Goal: Task Accomplishment & Management: Complete application form

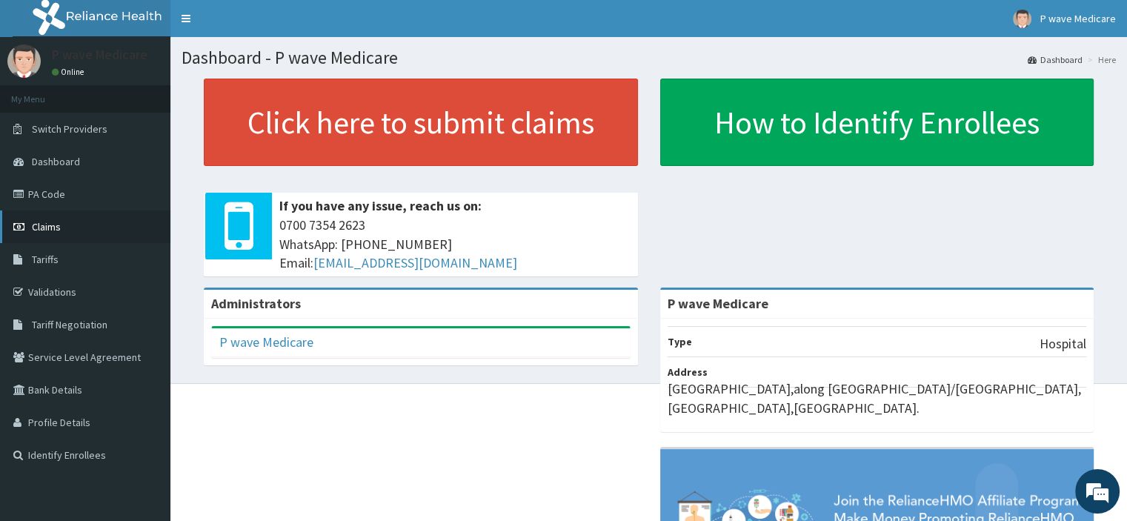
click at [54, 220] on span "Claims" at bounding box center [46, 226] width 29 height 13
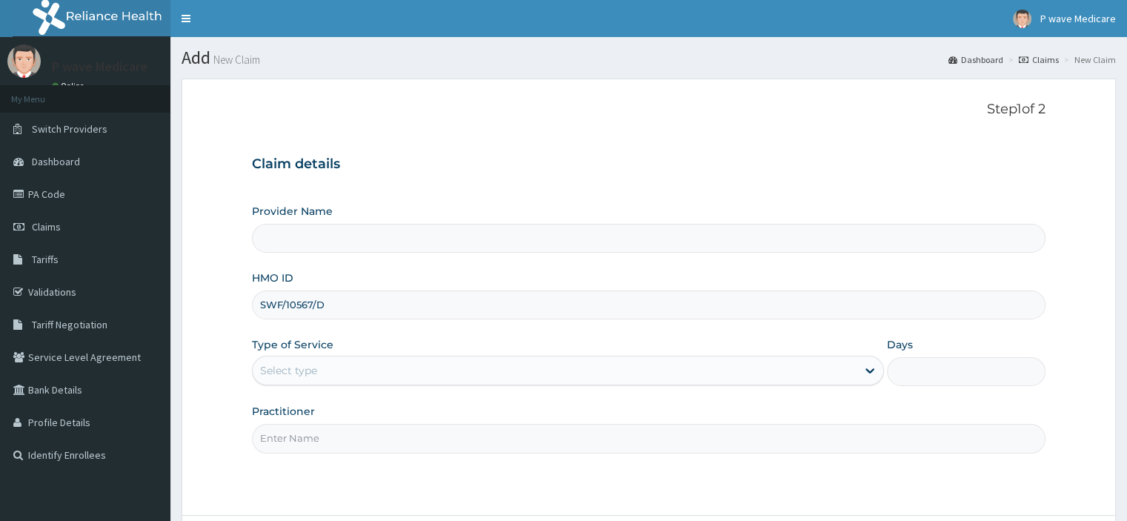
type input "SWF/10567/D"
click at [287, 369] on div "Select type" at bounding box center [288, 370] width 57 height 15
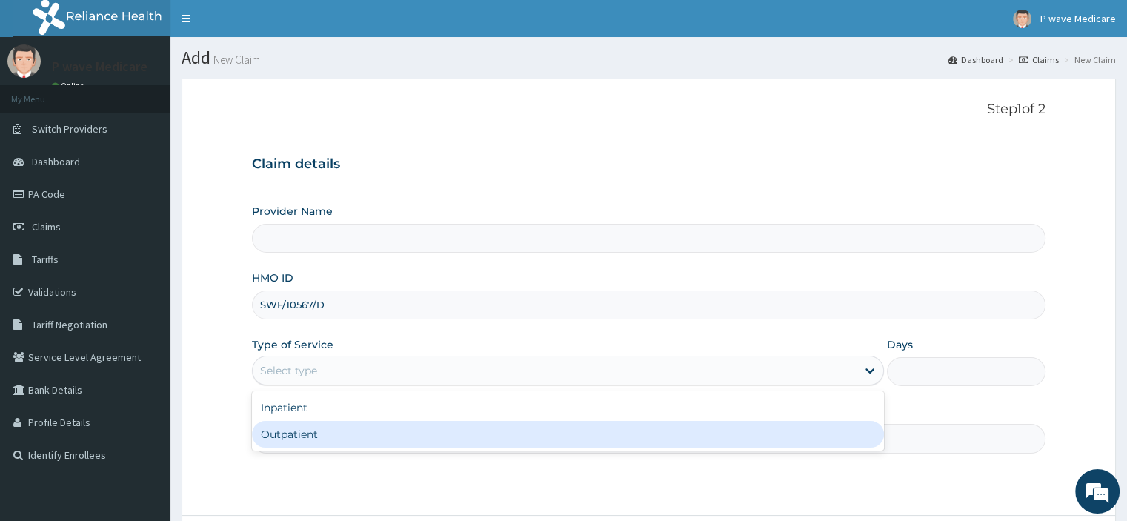
click at [285, 439] on div "Outpatient" at bounding box center [568, 434] width 632 height 27
type input "1"
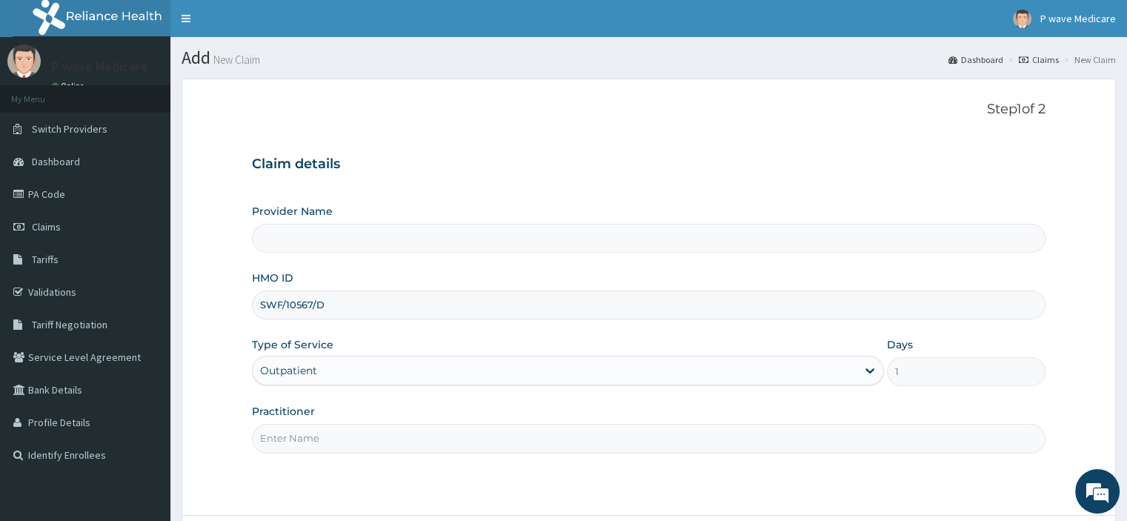
click at [288, 433] on input "Practitioner" at bounding box center [648, 438] width 793 height 29
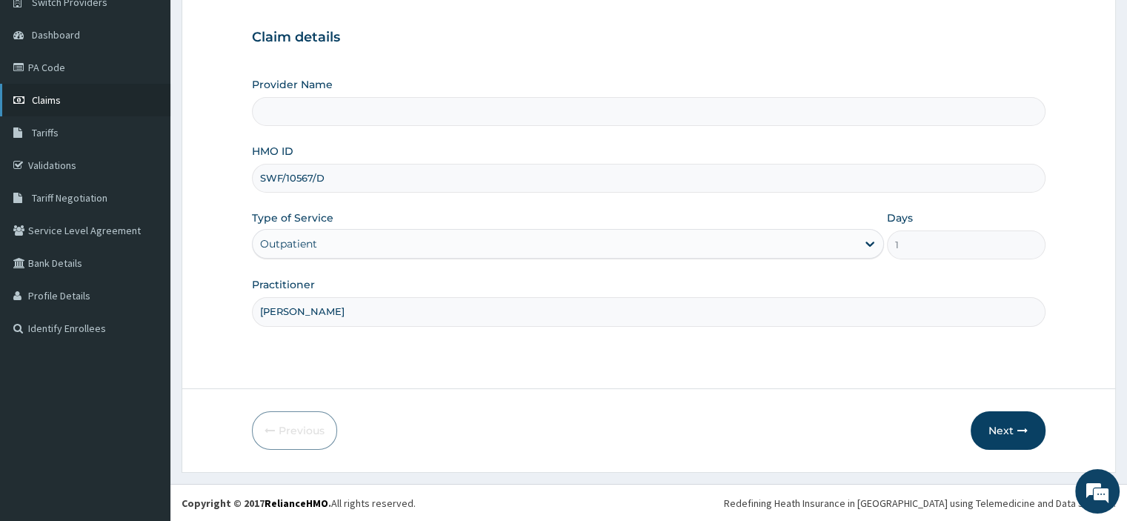
type input "[PERSON_NAME]"
click at [999, 426] on button "Next" at bounding box center [1008, 430] width 75 height 39
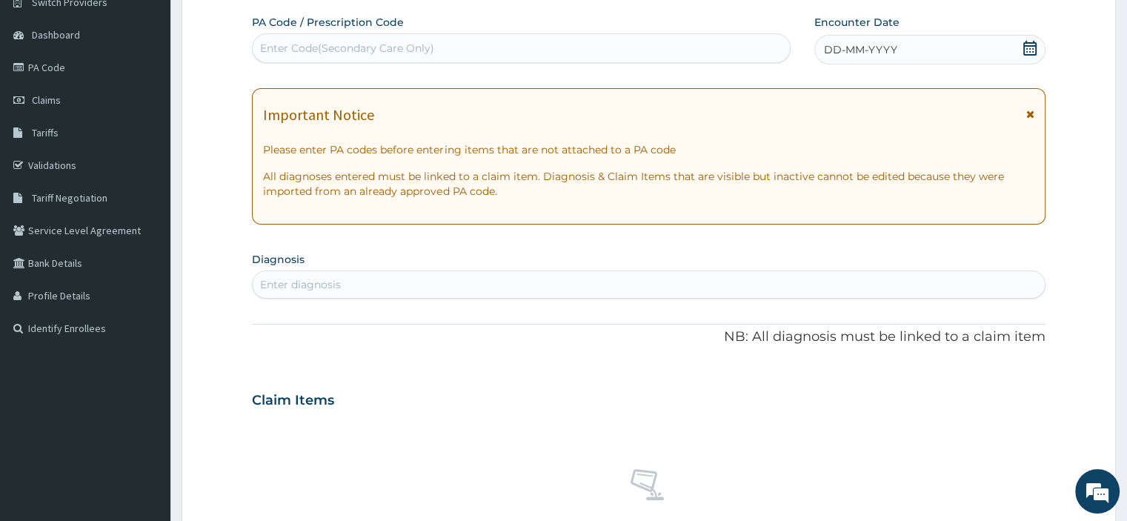
click at [1025, 54] on icon at bounding box center [1029, 48] width 13 height 15
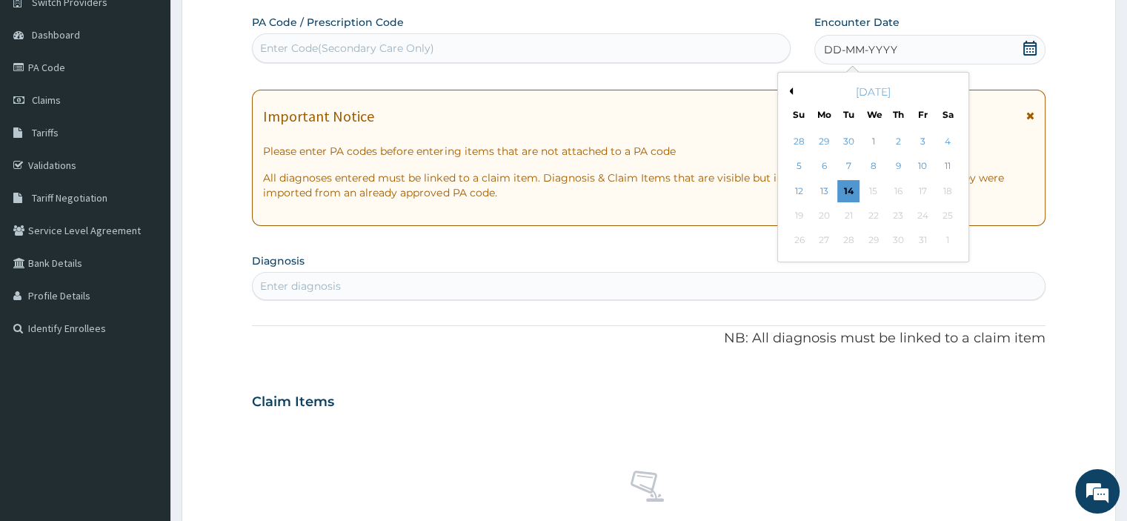
click at [791, 94] on button "Previous Month" at bounding box center [788, 90] width 7 height 7
click at [896, 166] on div "11" at bounding box center [898, 167] width 22 height 22
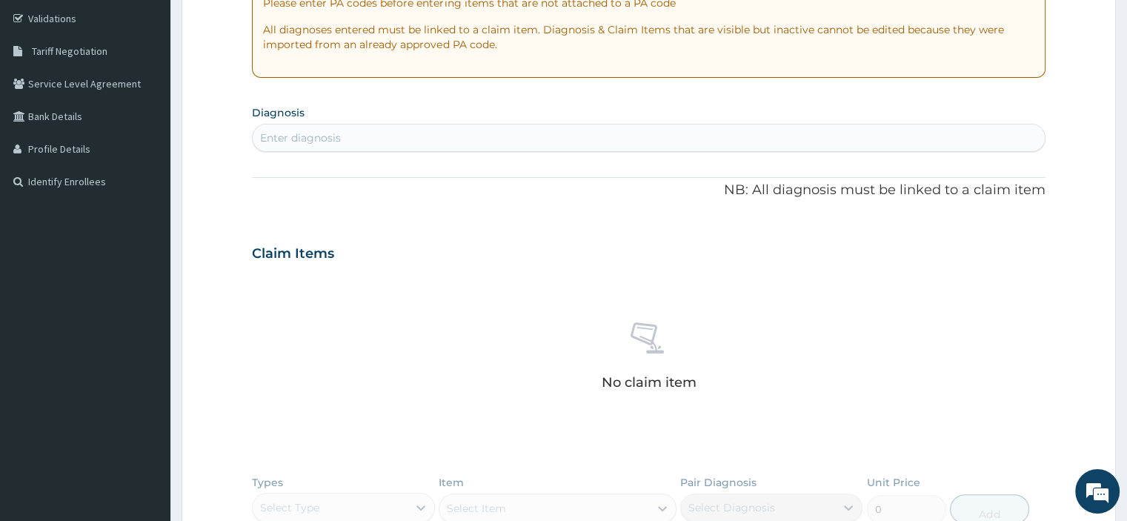
scroll to position [275, 0]
click at [293, 133] on div "Enter diagnosis" at bounding box center [300, 136] width 81 height 15
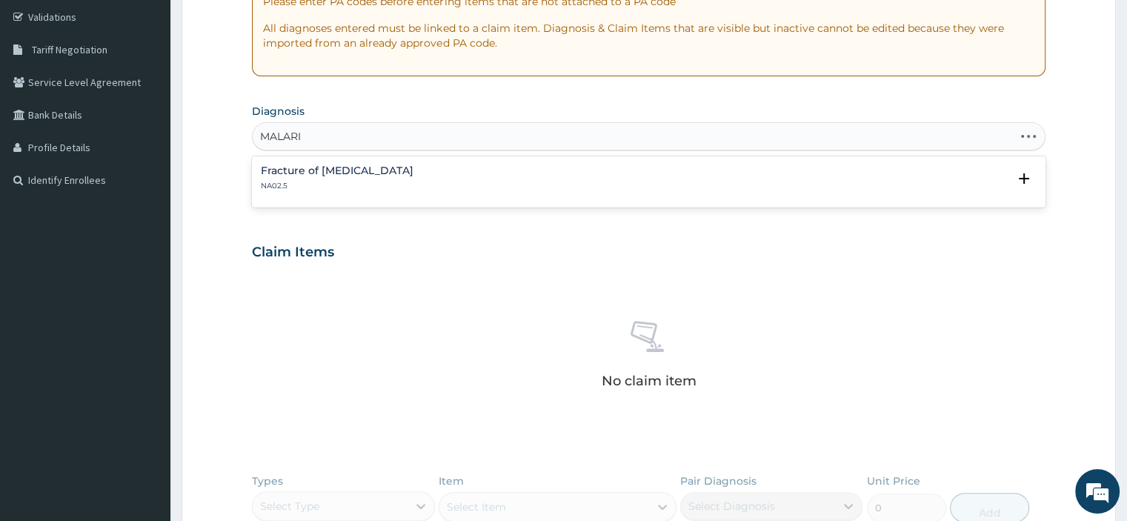
type input "MALARIA"
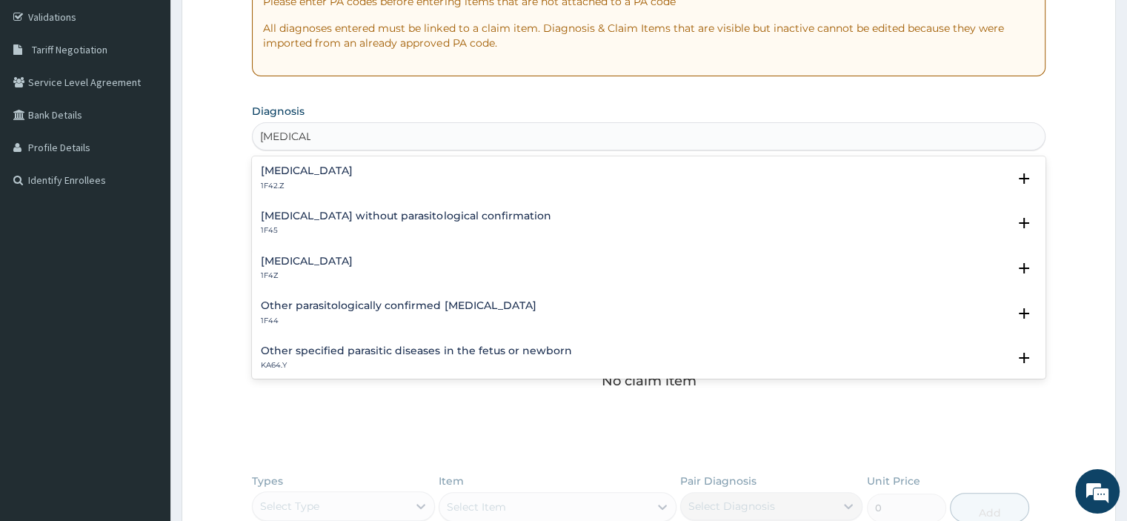
click at [313, 267] on div "Malaria, unspecified 1F4Z" at bounding box center [307, 269] width 92 height 26
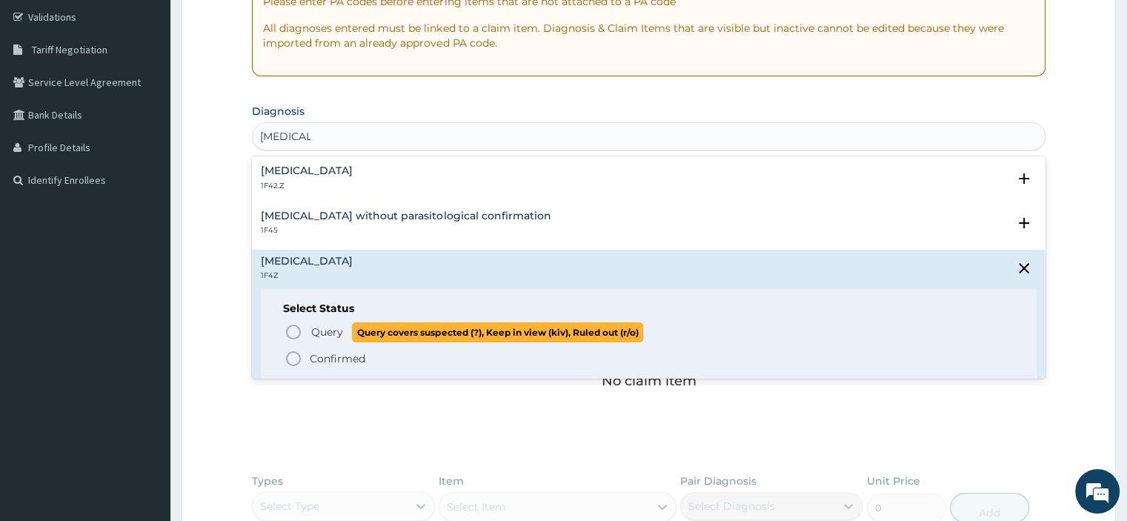
click at [321, 338] on span "Query" at bounding box center [327, 332] width 32 height 15
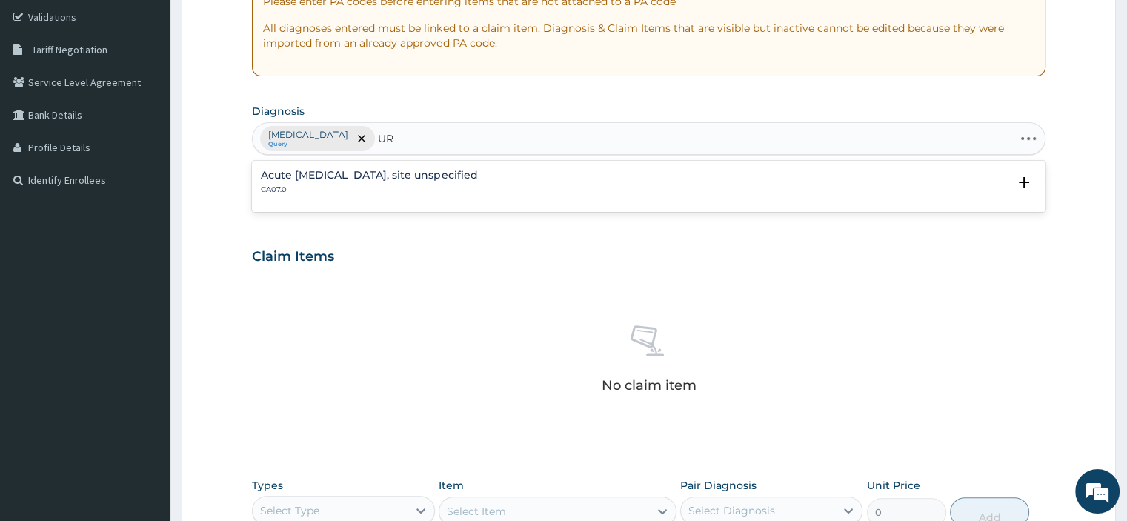
type input "U"
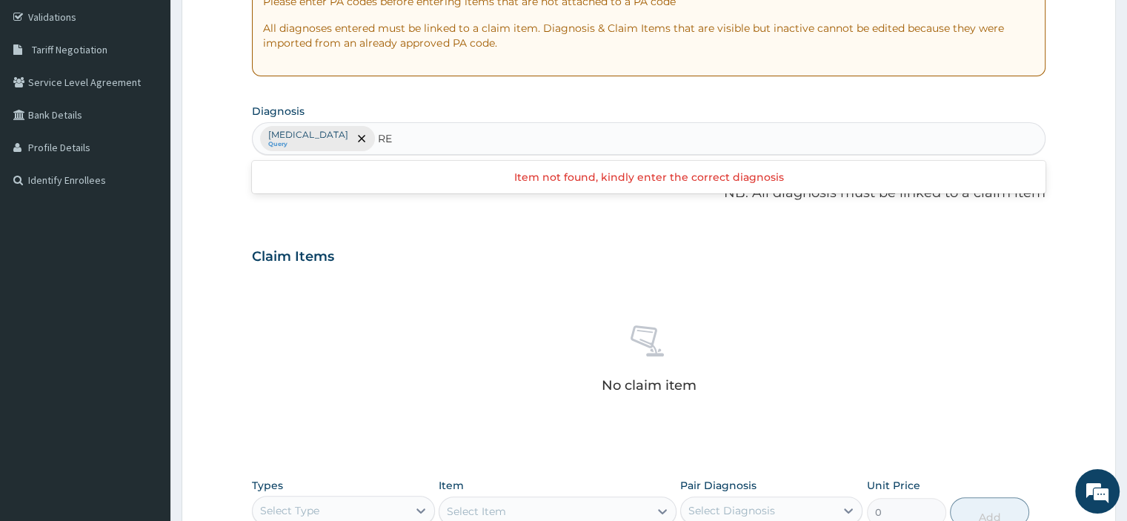
type input "R"
type input "T"
type input "UPPER"
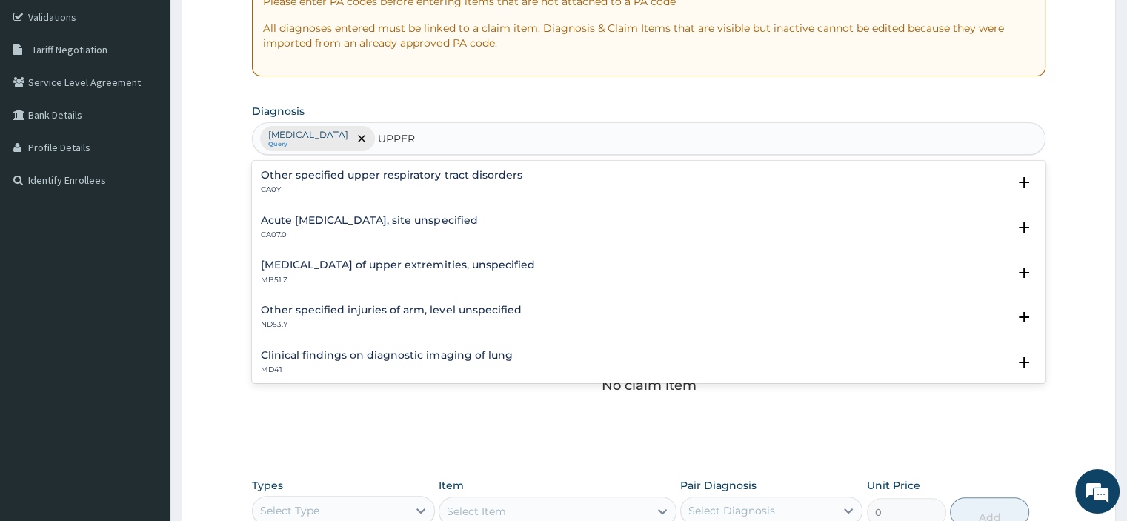
click at [400, 222] on h4 "Acute upper respiratory infection, site unspecified" at bounding box center [369, 220] width 216 height 11
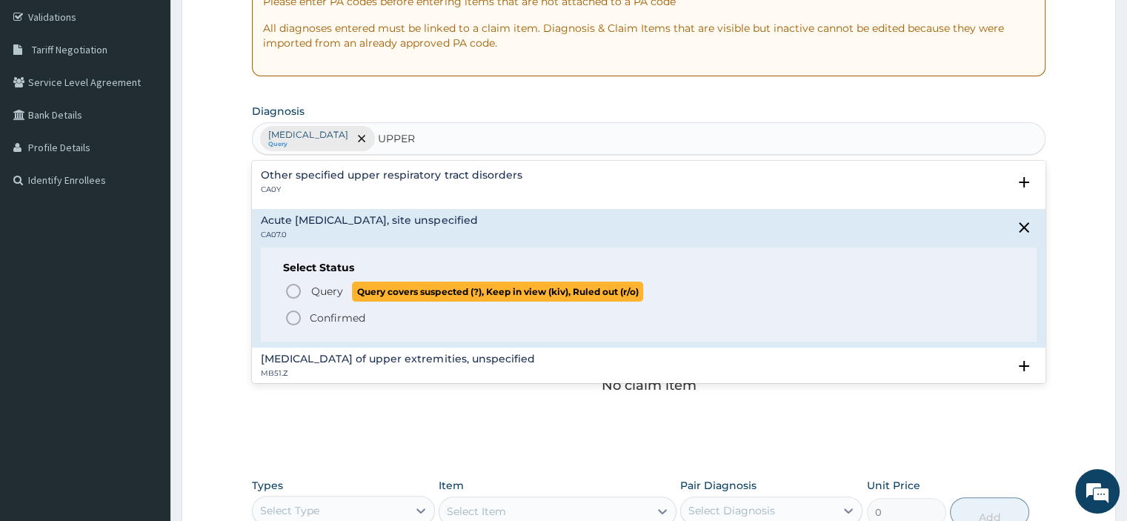
click at [327, 292] on span "Query" at bounding box center [327, 291] width 32 height 15
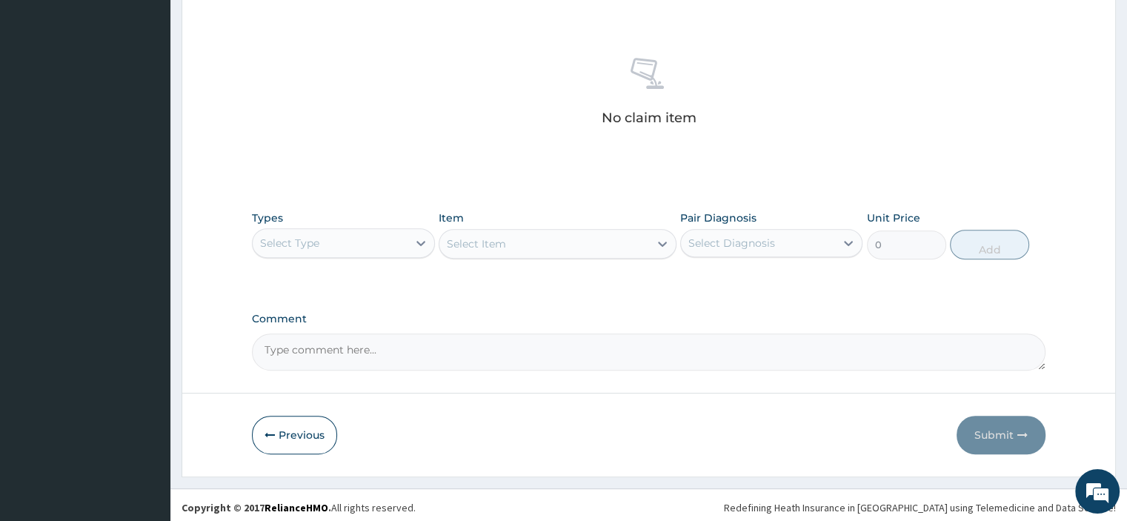
scroll to position [545, 0]
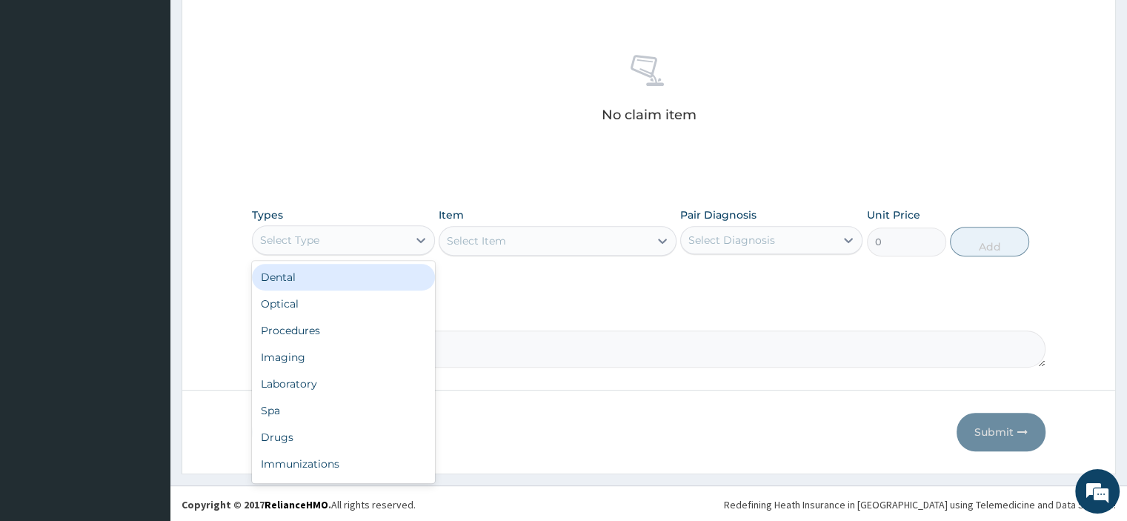
click at [323, 244] on div "Select Type" at bounding box center [330, 240] width 154 height 24
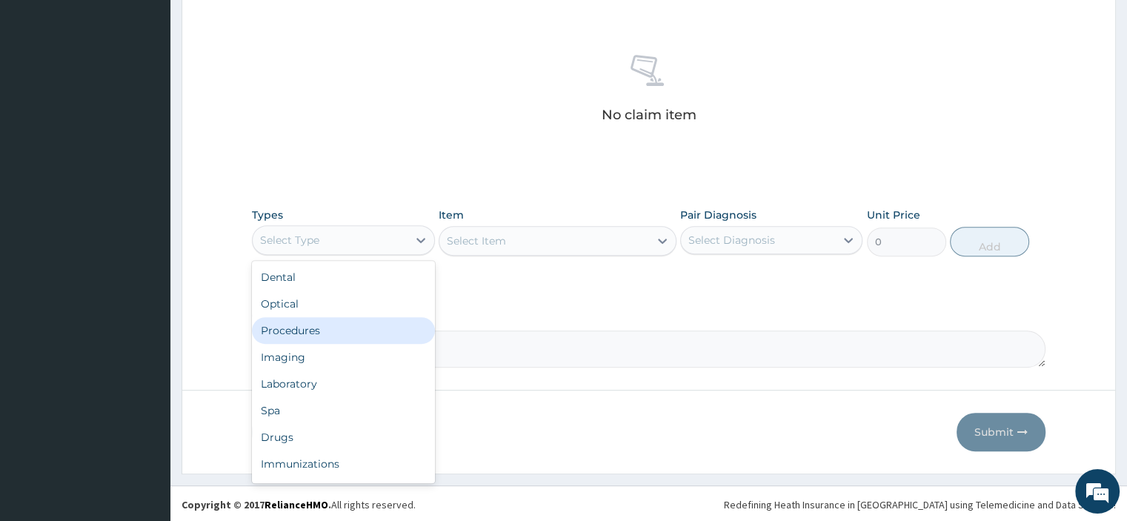
click at [329, 327] on div "Procedures" at bounding box center [343, 330] width 182 height 27
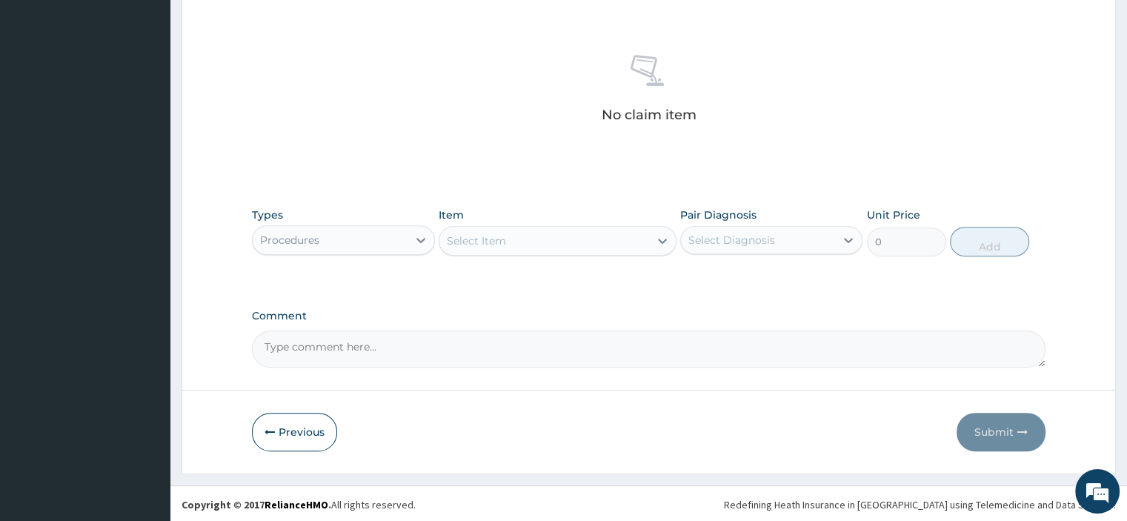
click at [548, 232] on div "Select Item" at bounding box center [544, 241] width 210 height 24
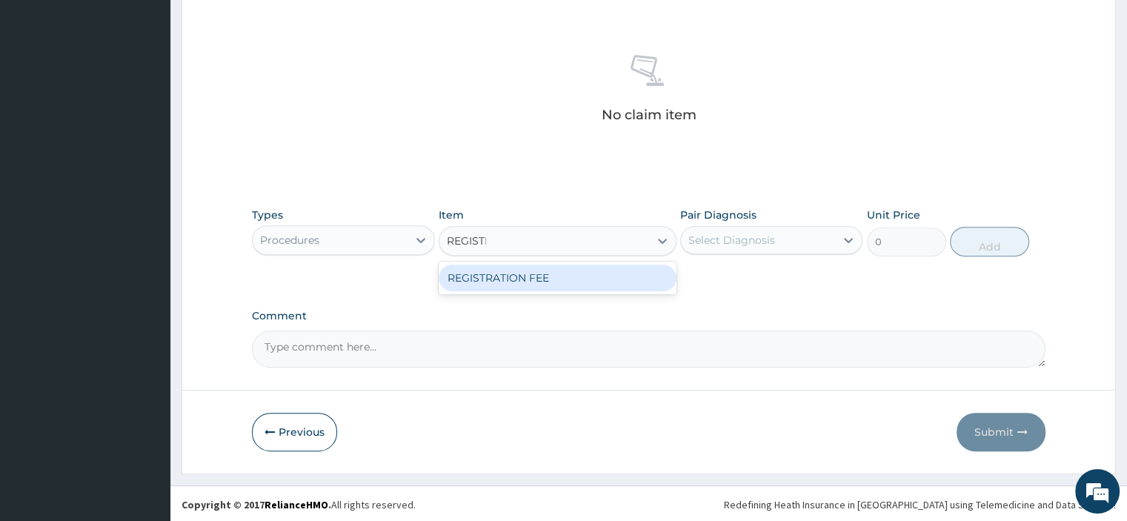
type input "REGISTRA"
click at [538, 270] on div "REGISTRATION FEE" at bounding box center [558, 277] width 238 height 27
type input "2500"
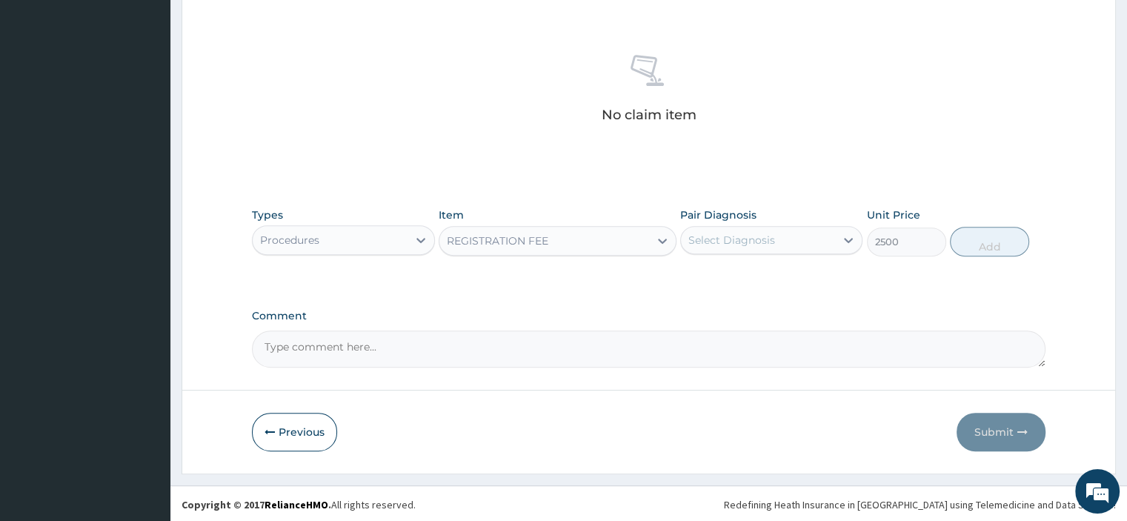
click at [743, 239] on div "Select Diagnosis" at bounding box center [731, 240] width 87 height 15
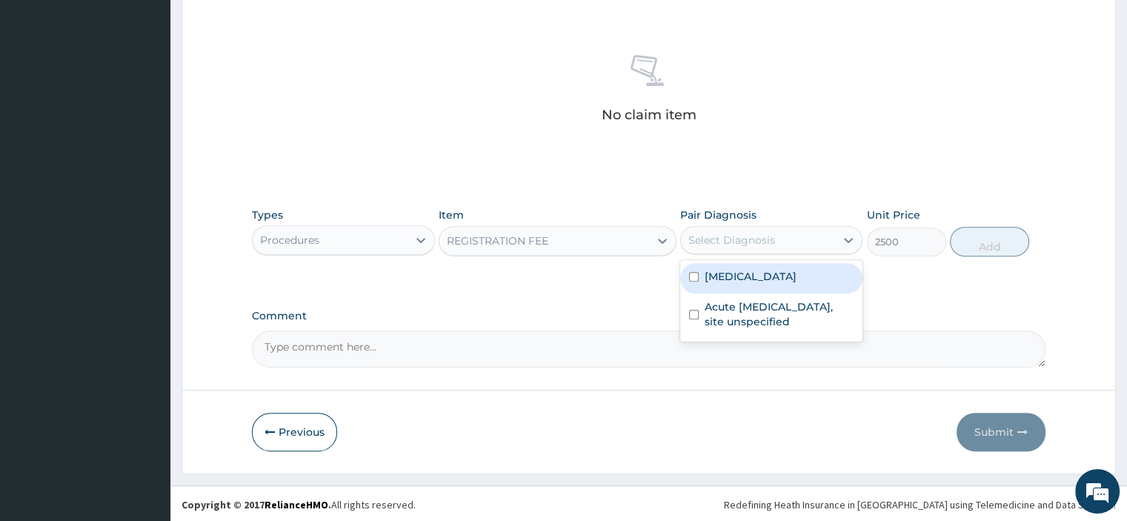
click at [737, 272] on label "[MEDICAL_DATA]" at bounding box center [751, 276] width 92 height 15
checkbox input "true"
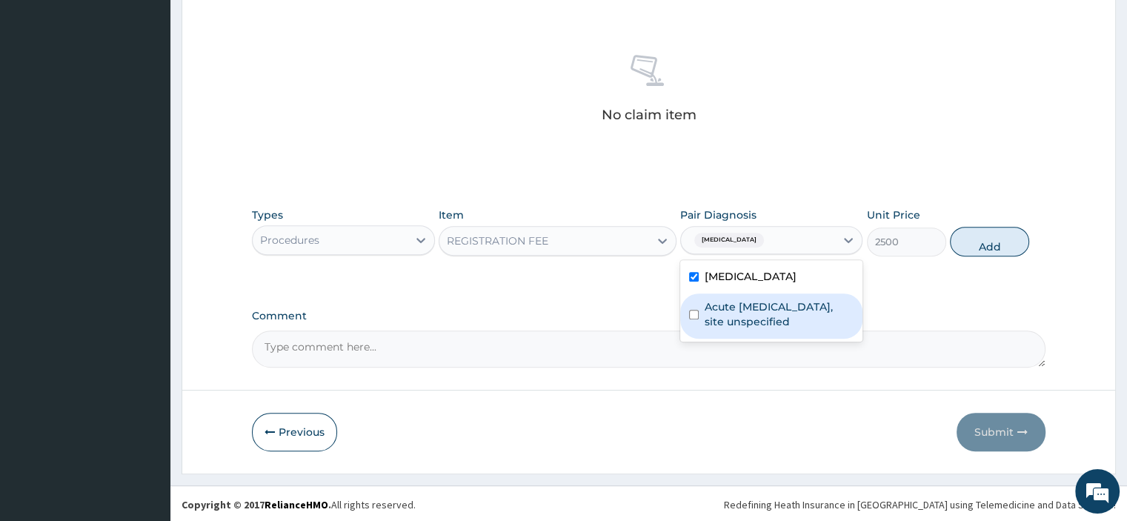
click at [733, 319] on label "Acute upper respiratory infection, site unspecified" at bounding box center [779, 314] width 149 height 30
checkbox input "true"
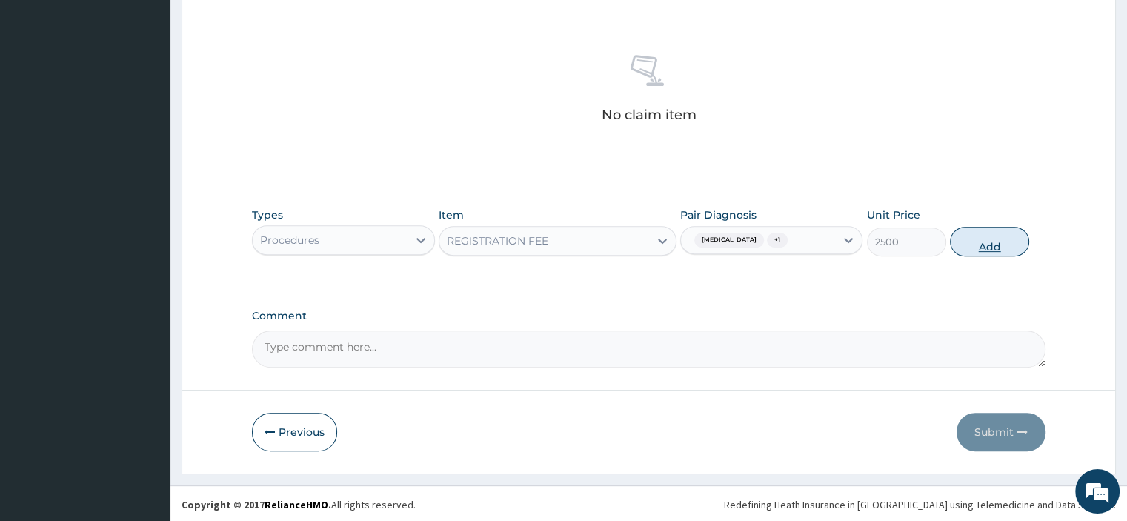
click at [999, 246] on button "Add" at bounding box center [989, 242] width 79 height 30
type input "0"
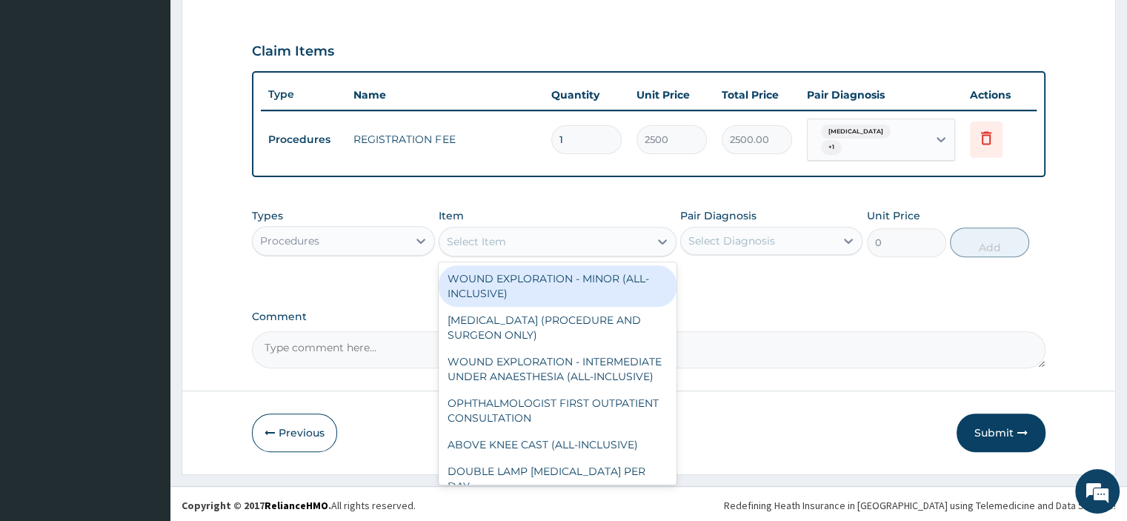
click at [467, 239] on div "Select Item" at bounding box center [476, 241] width 59 height 15
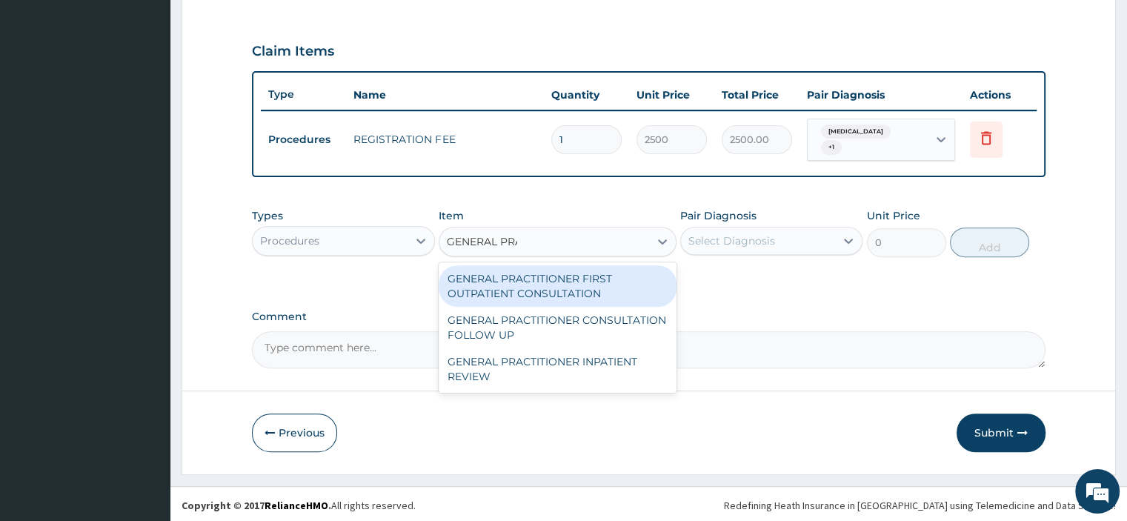
type input "GENERAL PRAC"
click at [495, 293] on div "GENERAL PRACTITIONER FIRST OUTPATIENT CONSULTATION" at bounding box center [558, 285] width 238 height 41
type input "3750"
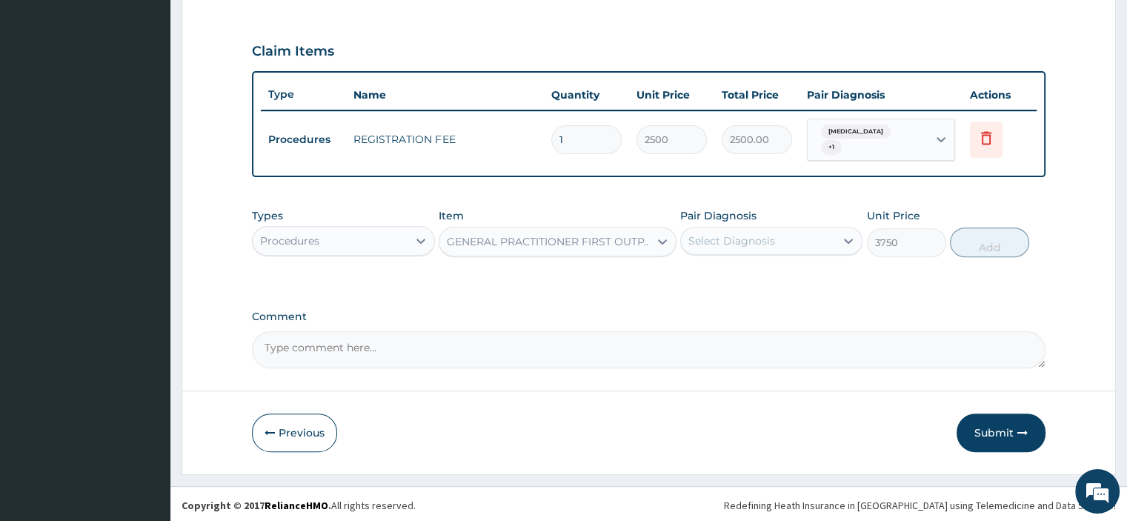
click at [739, 239] on div "Select Diagnosis" at bounding box center [731, 240] width 87 height 15
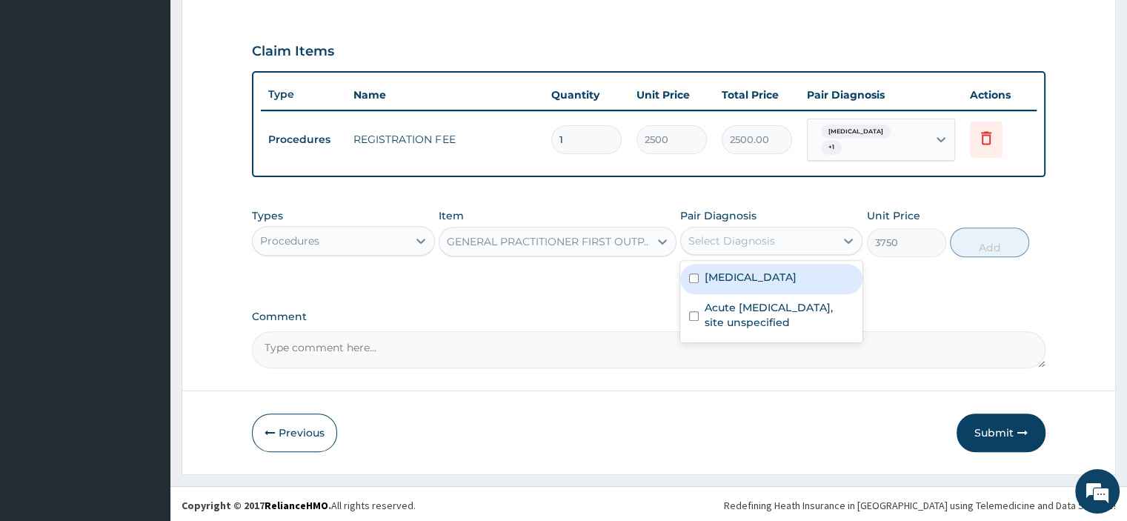
click at [739, 265] on div "[MEDICAL_DATA]" at bounding box center [771, 279] width 182 height 30
checkbox input "true"
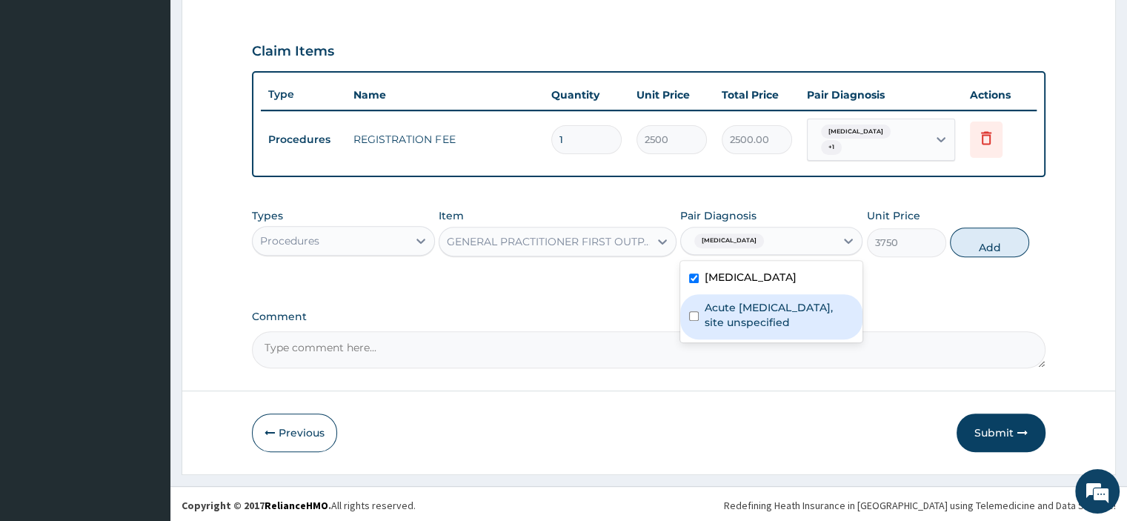
click at [744, 310] on label "Acute upper respiratory infection, site unspecified" at bounding box center [779, 315] width 149 height 30
checkbox input "true"
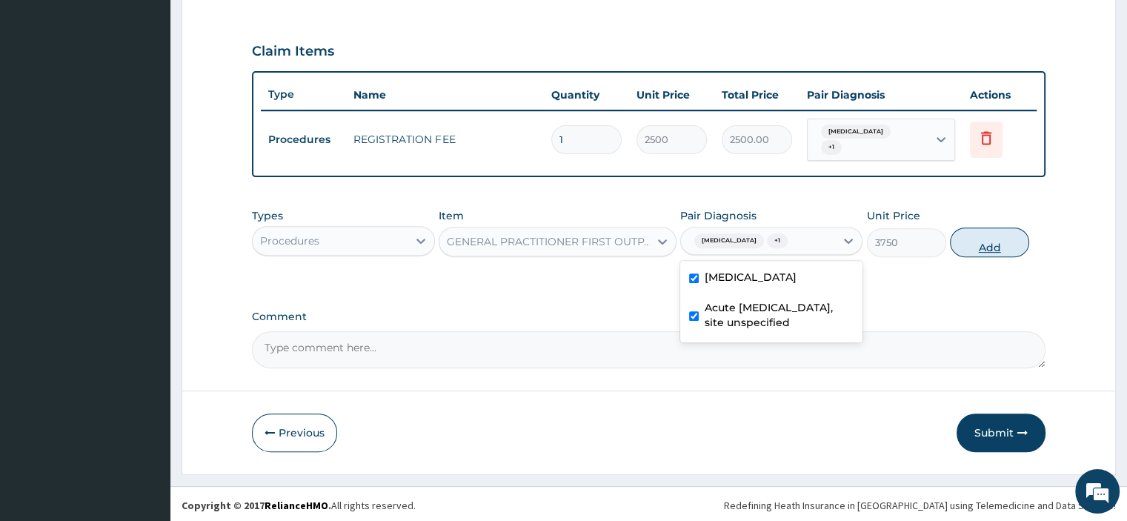
click at [981, 246] on button "Add" at bounding box center [989, 242] width 79 height 30
type input "0"
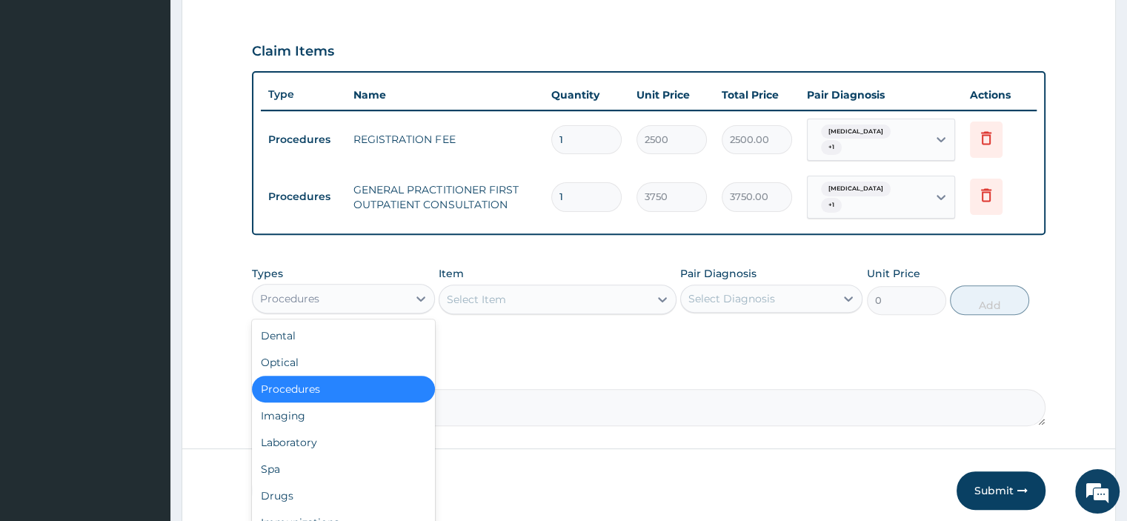
click at [341, 300] on div "Procedures" at bounding box center [330, 299] width 154 height 24
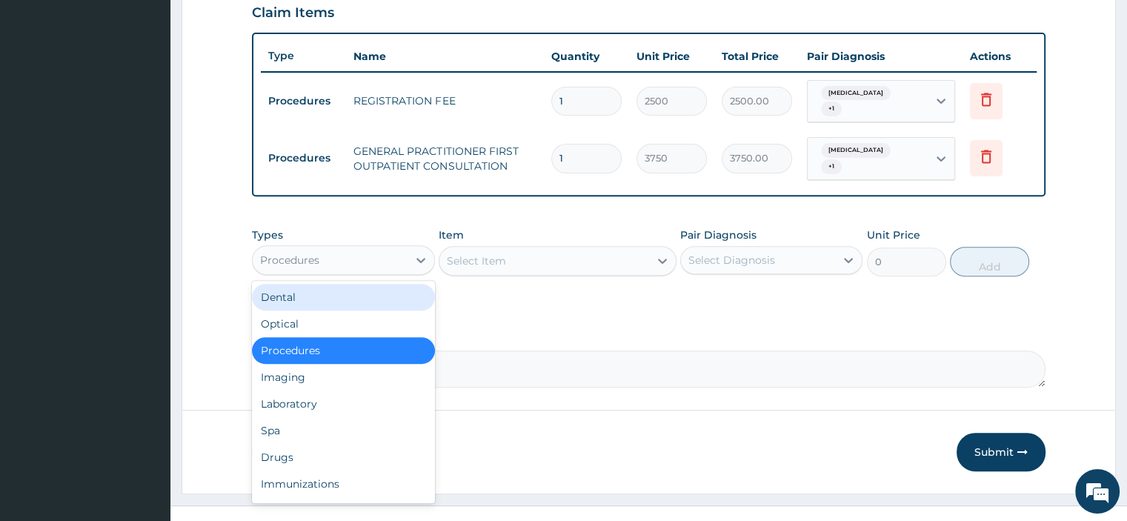
scroll to position [537, 0]
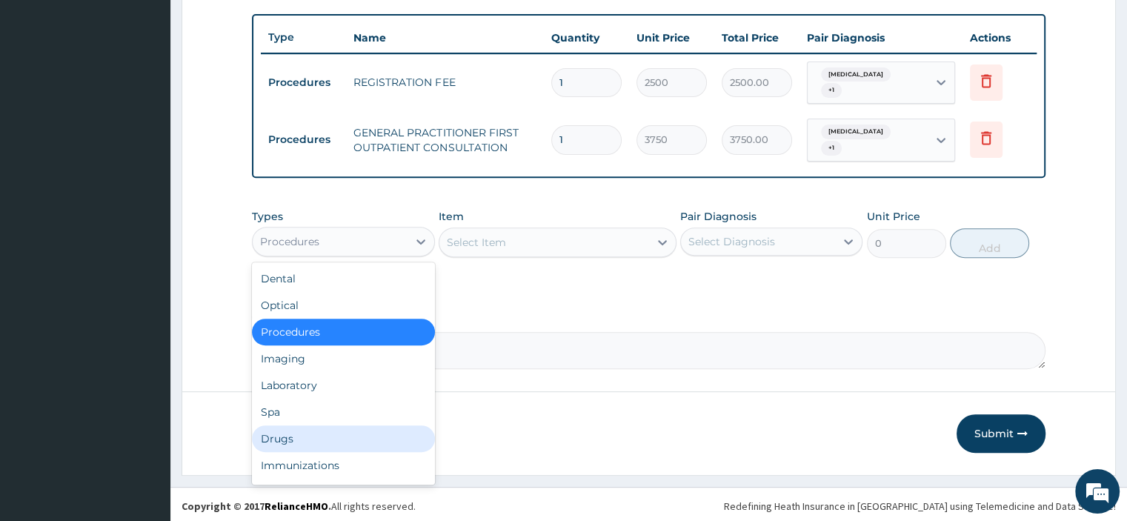
click at [298, 435] on div "Drugs" at bounding box center [343, 438] width 182 height 27
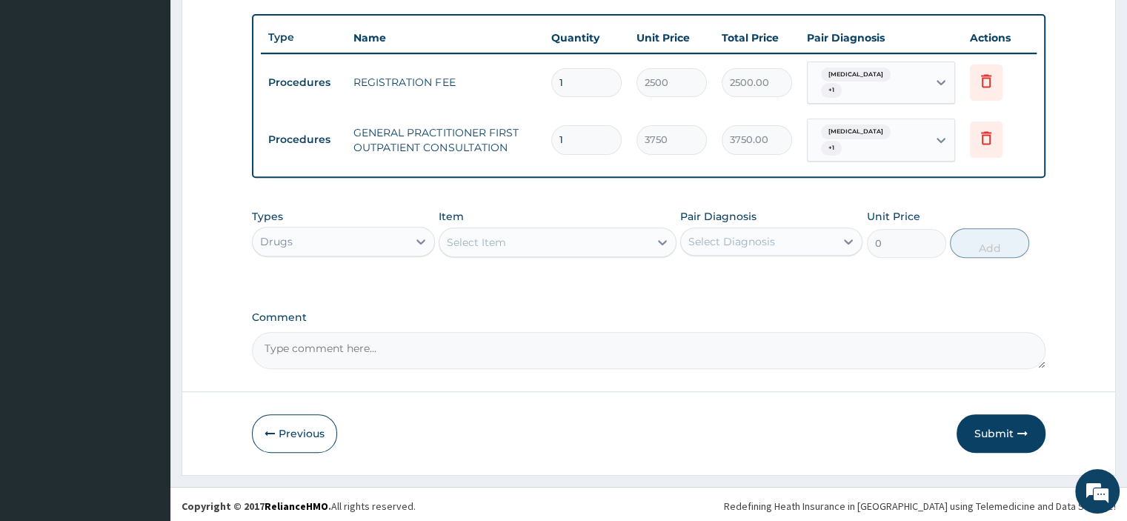
click at [504, 245] on div "Select Item" at bounding box center [476, 242] width 59 height 15
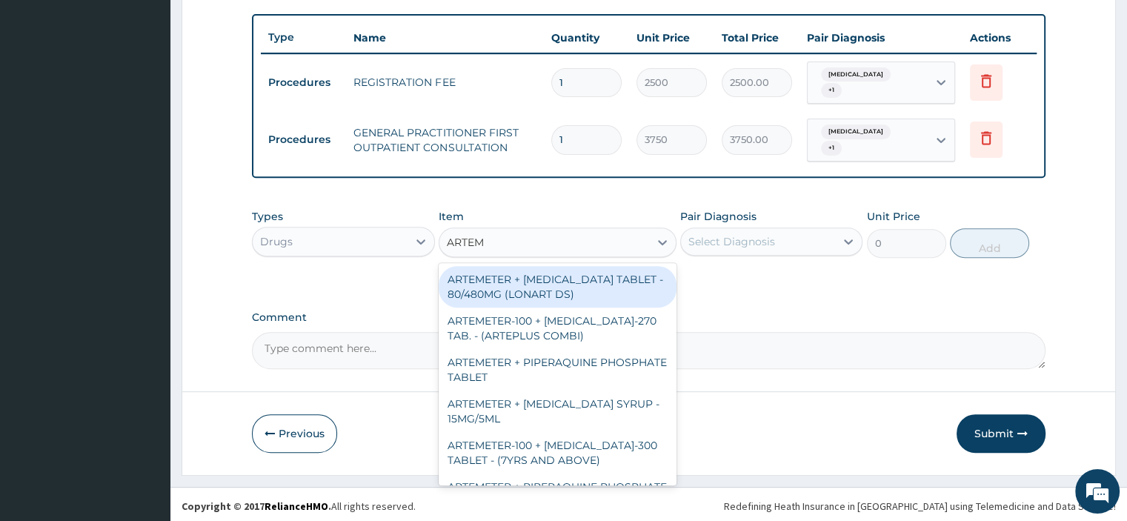
type input "ARTEME"
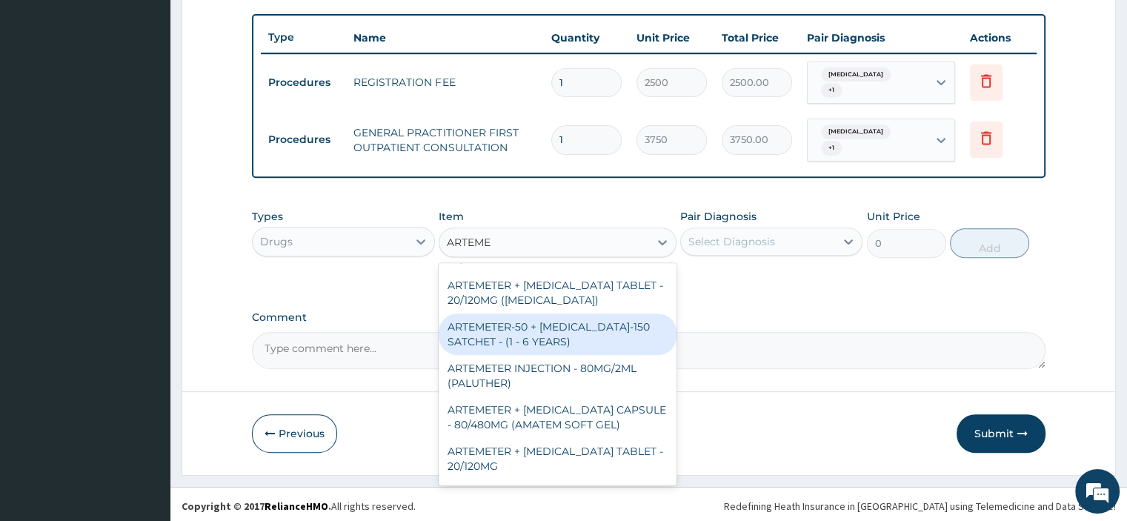
scroll to position [572, 0]
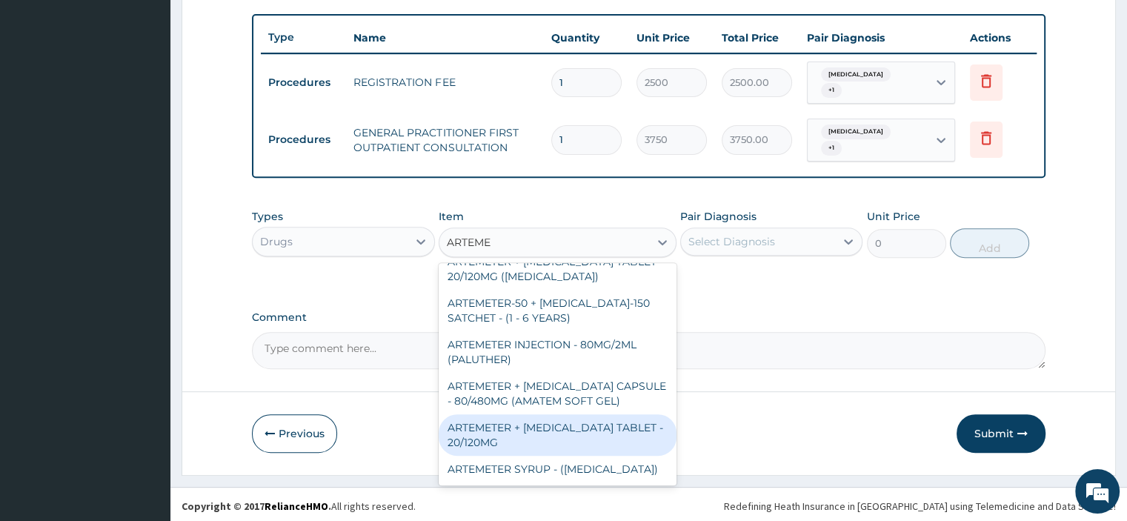
click at [514, 425] on div "ARTEMETER + [MEDICAL_DATA] TABLET - 20/120MG" at bounding box center [558, 434] width 238 height 41
type input "196"
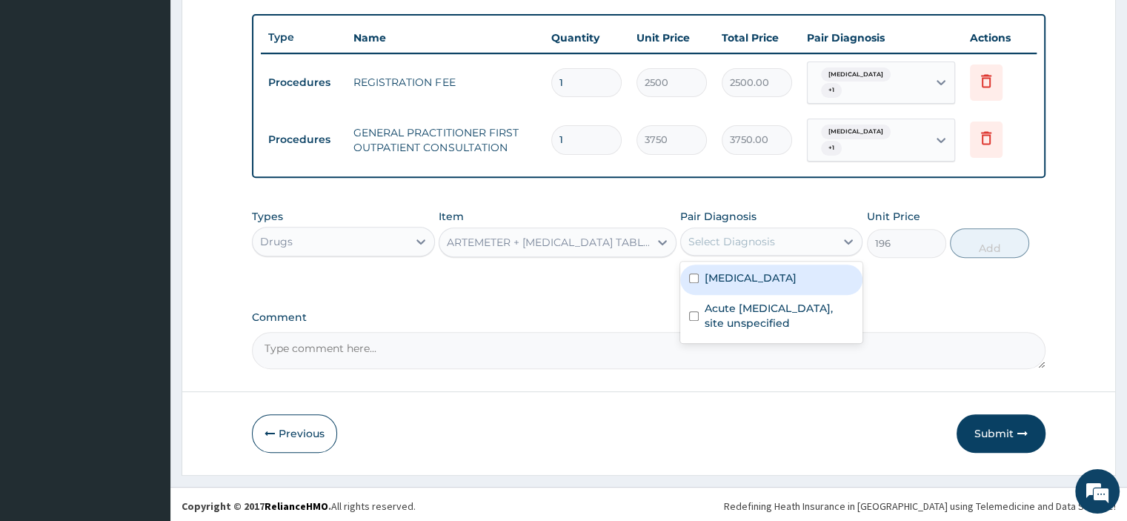
click at [750, 230] on div "Select Diagnosis" at bounding box center [758, 242] width 154 height 24
click at [728, 273] on label "[MEDICAL_DATA]" at bounding box center [751, 277] width 92 height 15
checkbox input "true"
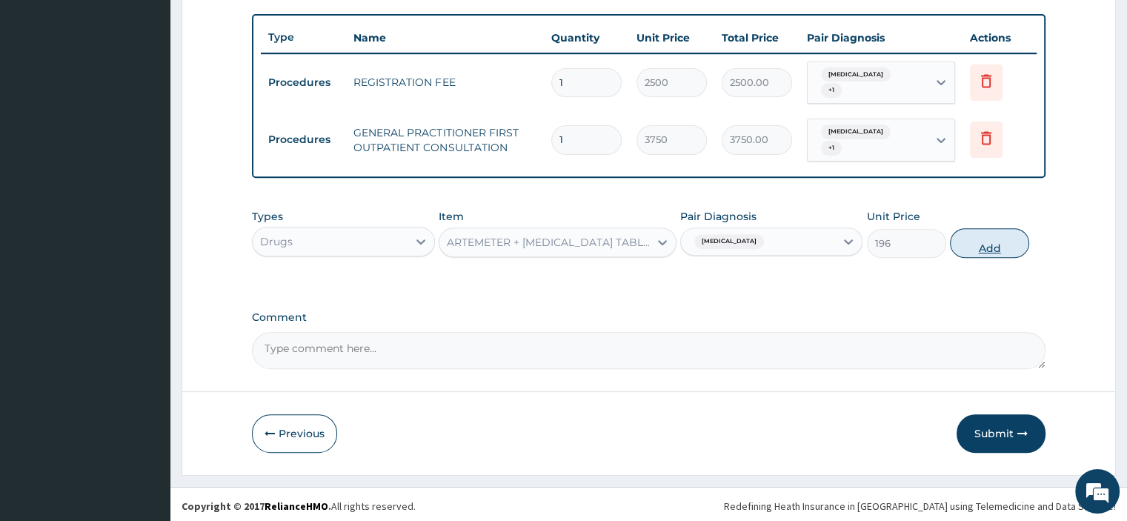
click at [978, 242] on button "Add" at bounding box center [989, 243] width 79 height 30
type input "0"
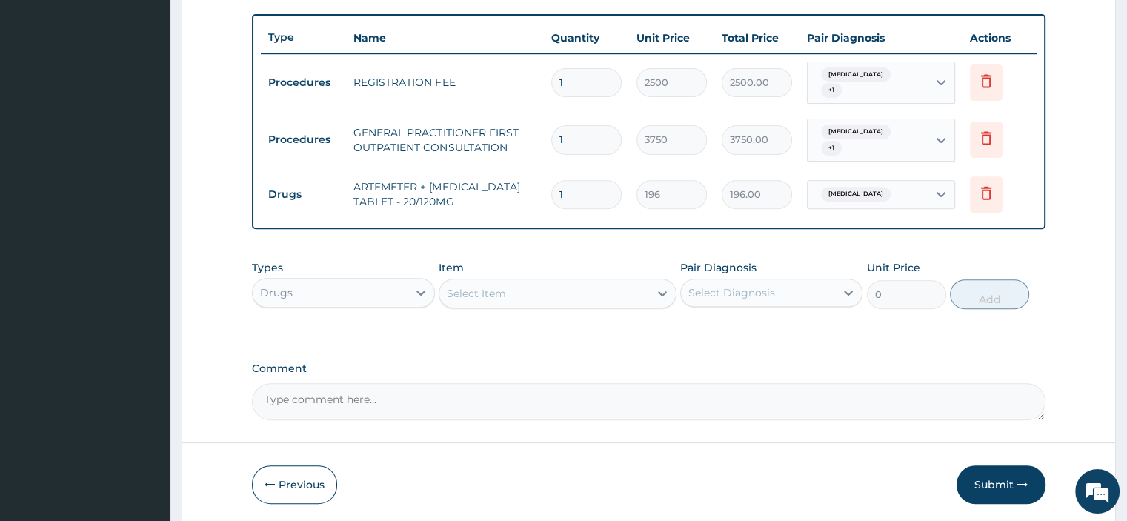
type input "12"
type input "2352.00"
type input "12"
click at [474, 293] on div "Select Item" at bounding box center [476, 293] width 59 height 15
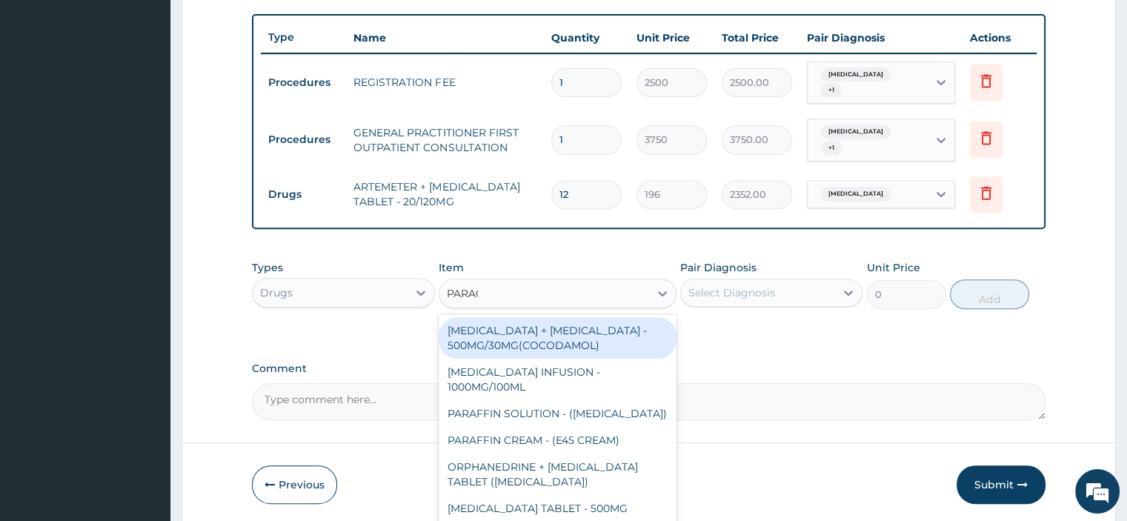
type input "PARACE"
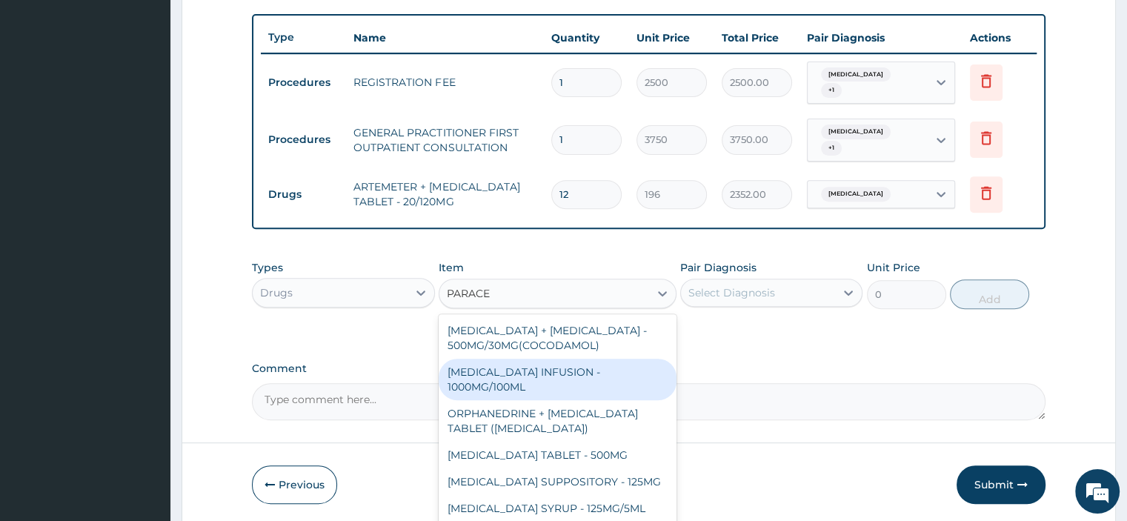
scroll to position [98, 0]
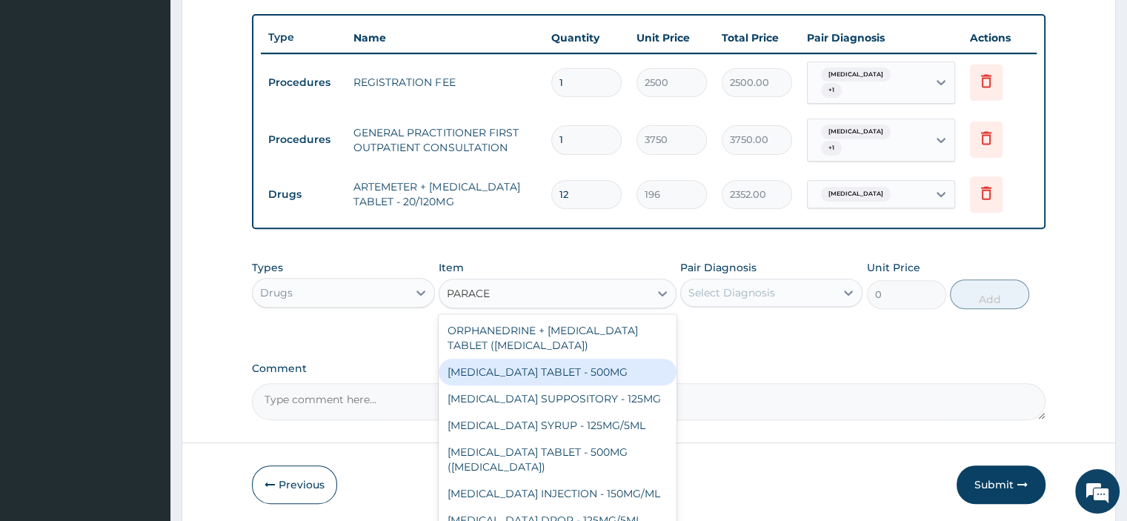
click at [536, 359] on div "[MEDICAL_DATA] TABLET - 500MG" at bounding box center [558, 372] width 238 height 27
type input "33.599999999999994"
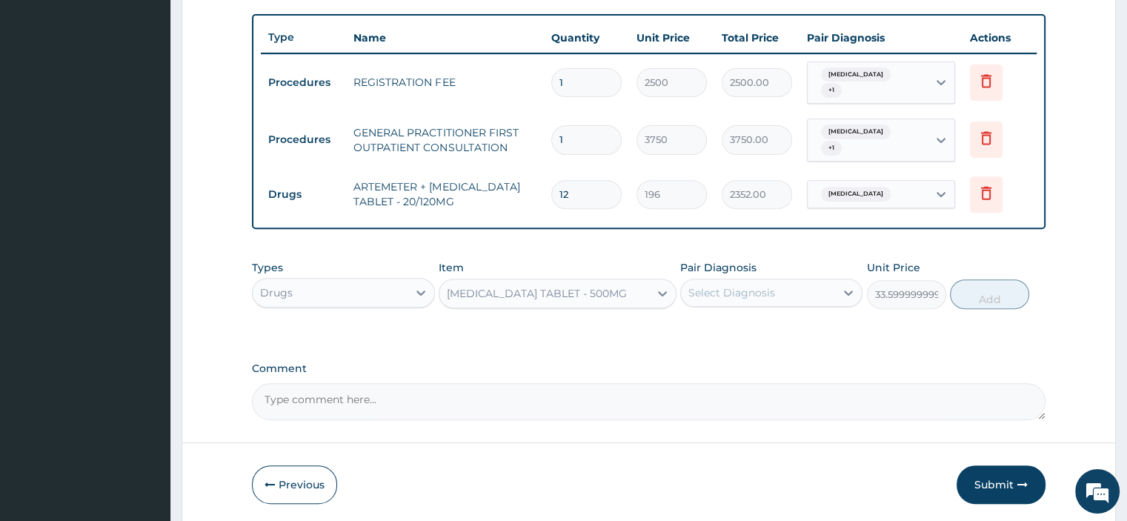
click at [685, 306] on div "Types Drugs Item option PARACETAMOL TABLET - 500MG, selected. Select is focused…" at bounding box center [648, 285] width 793 height 64
click at [695, 299] on div "Select Diagnosis" at bounding box center [758, 293] width 154 height 24
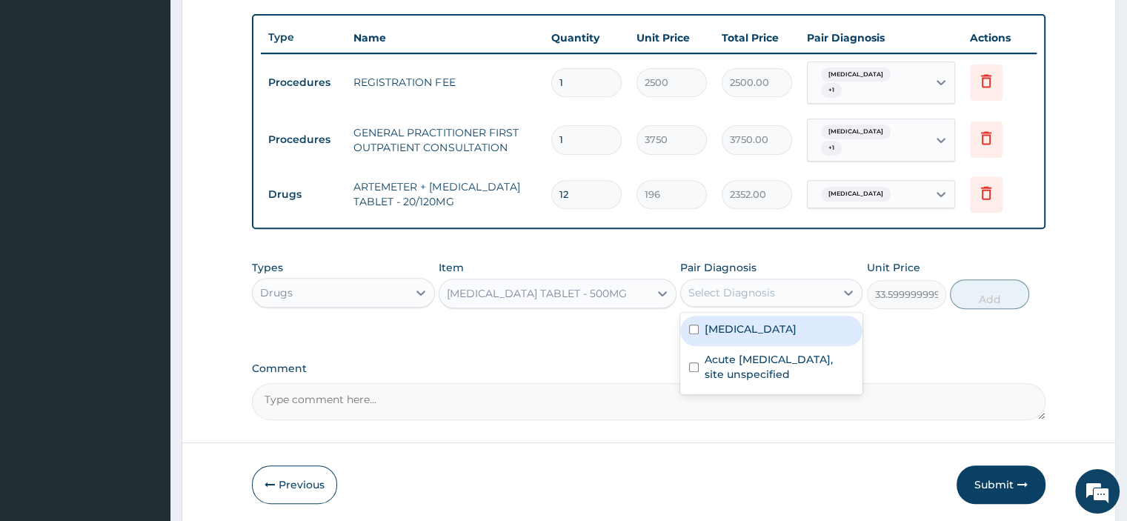
click at [700, 335] on div "[MEDICAL_DATA]" at bounding box center [771, 331] width 182 height 30
checkbox input "true"
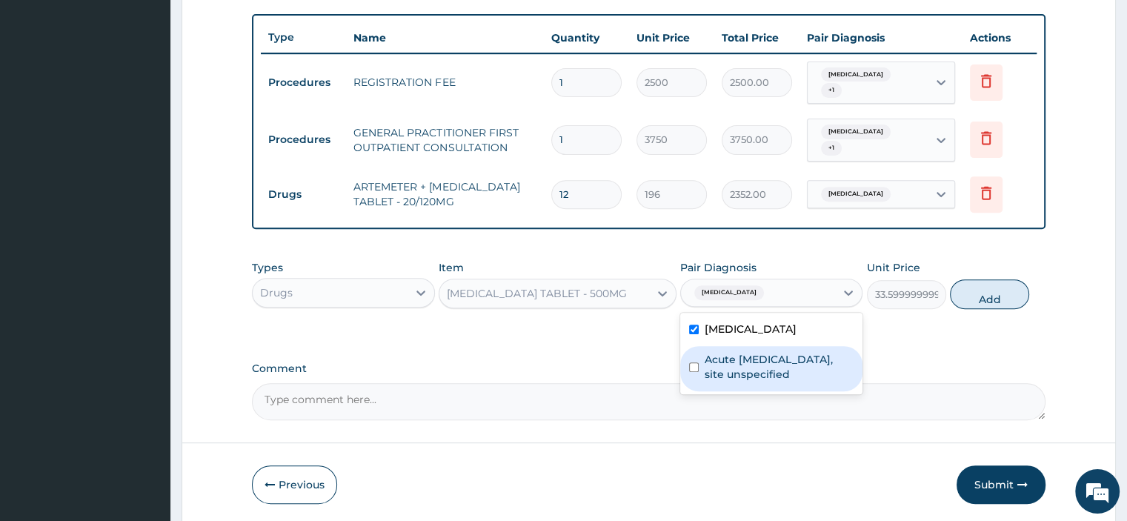
click at [717, 356] on label "Acute upper respiratory infection, site unspecified" at bounding box center [779, 367] width 149 height 30
checkbox input "true"
click at [996, 297] on button "Add" at bounding box center [989, 294] width 79 height 30
type input "0"
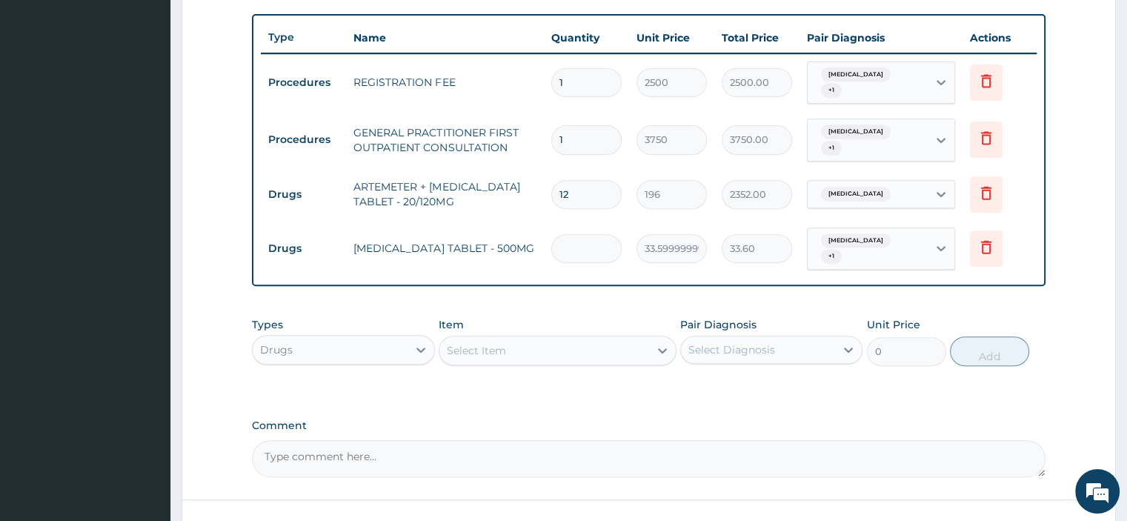
type input "0.00"
type input "9"
type input "302.40"
type input "9"
click at [486, 352] on div "Select Item" at bounding box center [476, 350] width 59 height 15
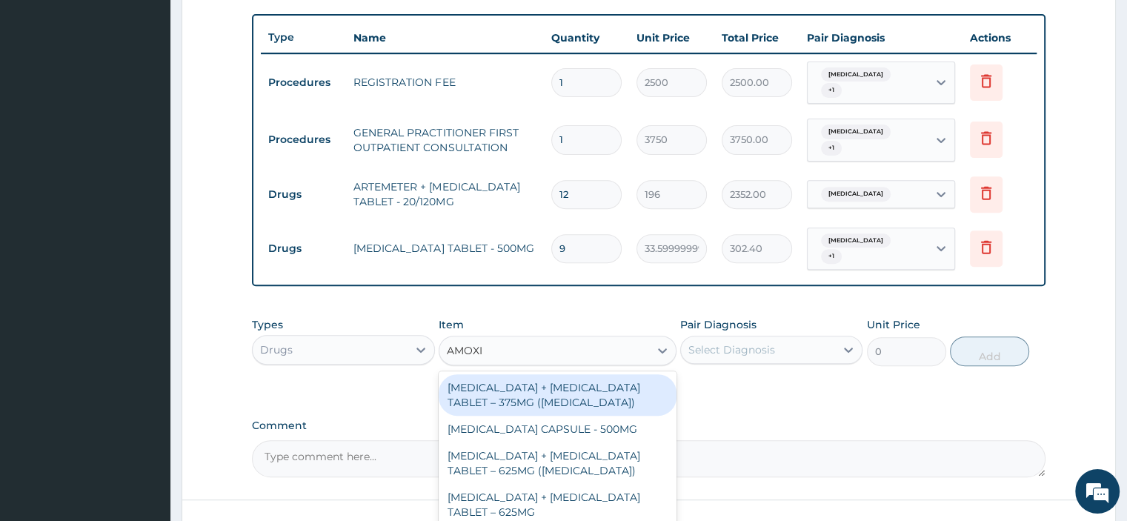
type input "AMOXIC"
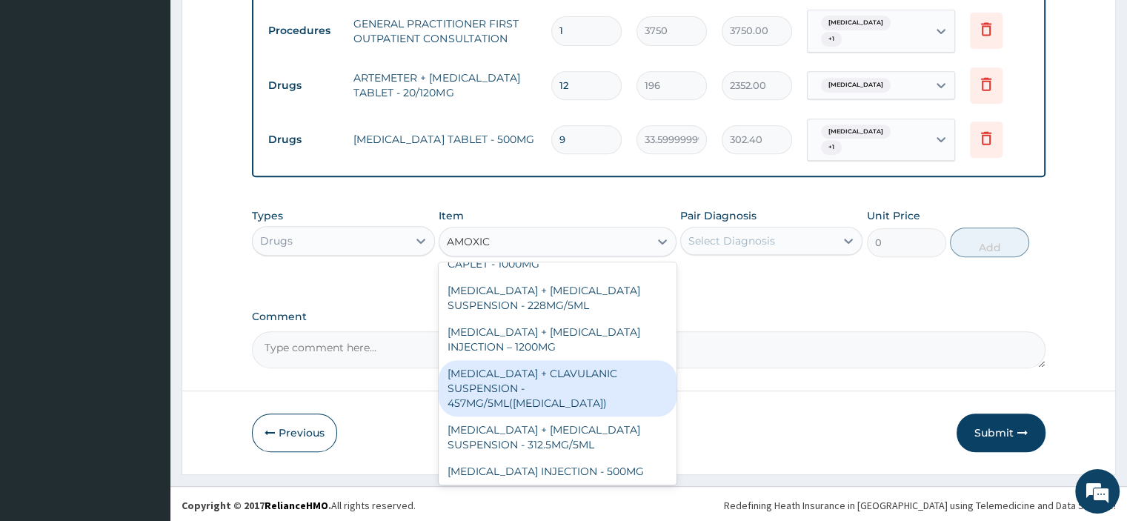
scroll to position [296, 0]
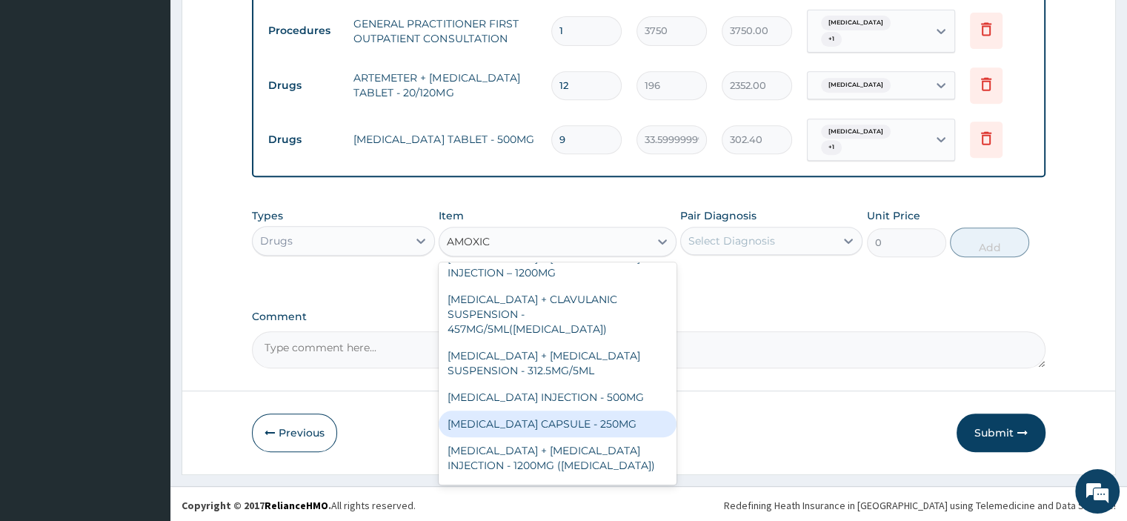
click at [542, 410] on div "[MEDICAL_DATA] CAPSULE - 250MG" at bounding box center [558, 423] width 238 height 27
type input "56"
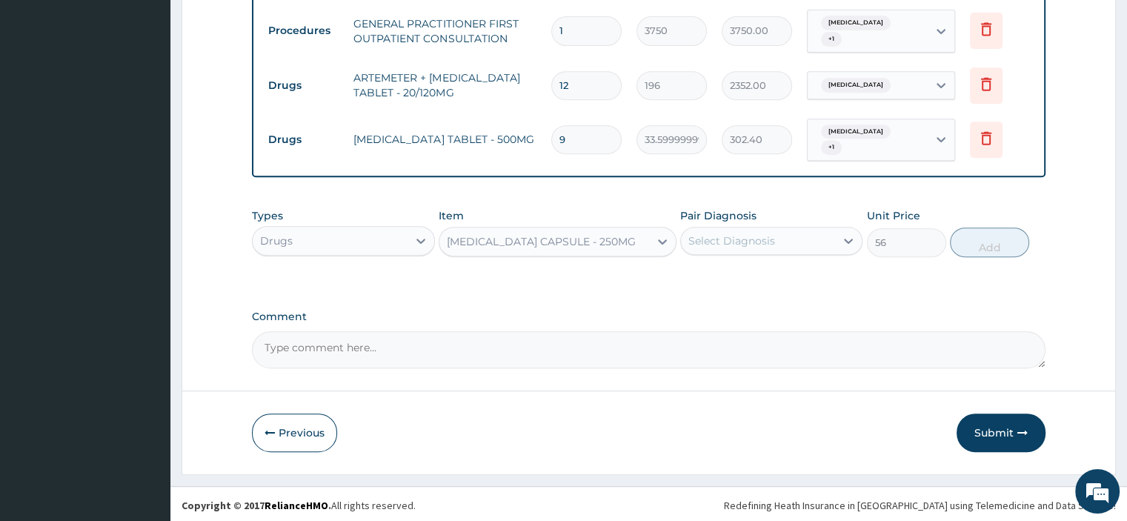
click at [781, 239] on div "Select Diagnosis" at bounding box center [758, 241] width 154 height 24
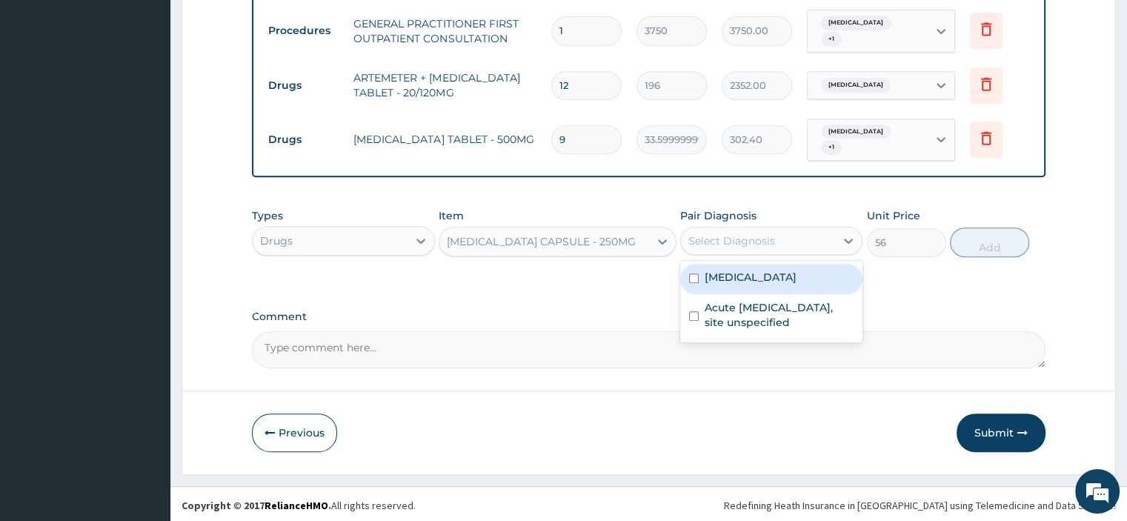
click at [765, 278] on label "[MEDICAL_DATA]" at bounding box center [751, 277] width 92 height 15
checkbox input "true"
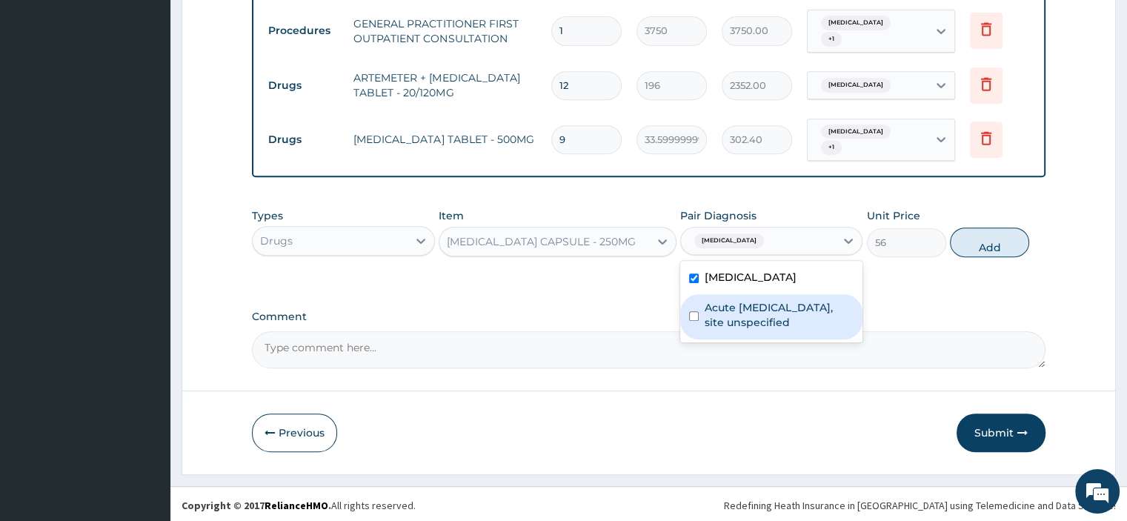
click at [762, 322] on label "Acute upper respiratory infection, site unspecified" at bounding box center [779, 315] width 149 height 30
checkbox input "true"
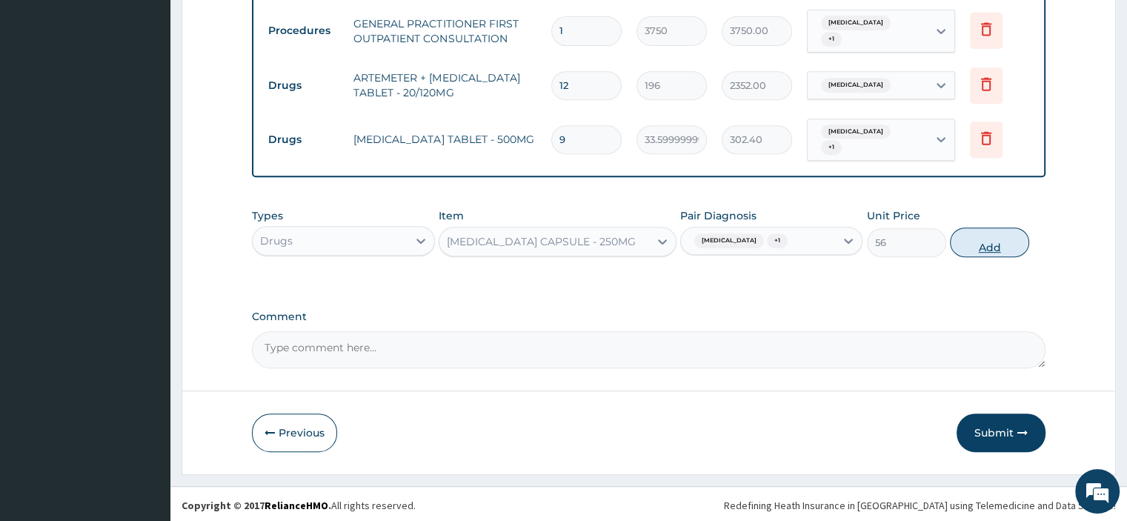
click at [997, 239] on button "Add" at bounding box center [989, 242] width 79 height 30
type input "0"
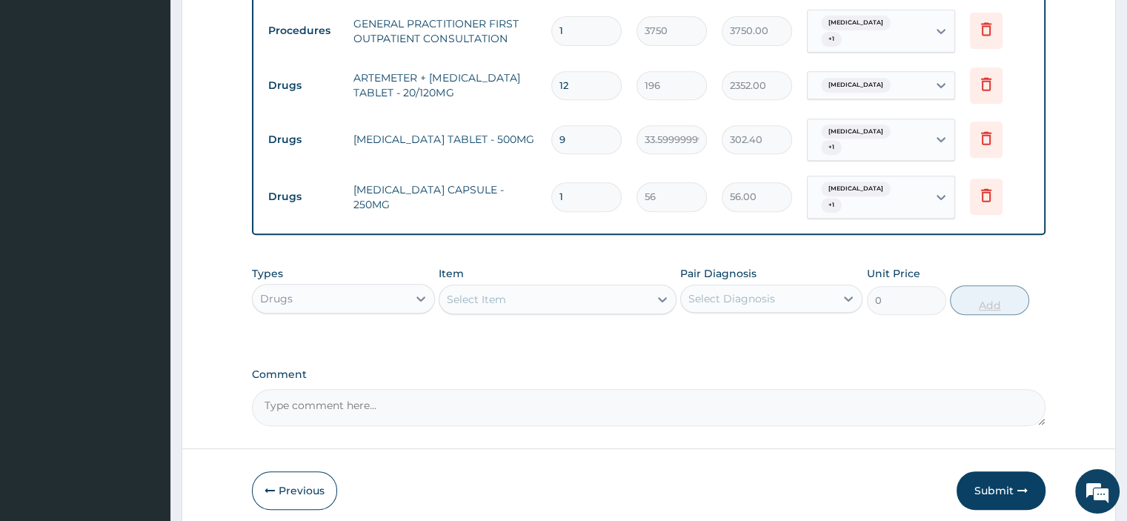
type input "15"
type input "840.00"
type input "15"
click at [522, 298] on div "Select Item" at bounding box center [544, 299] width 210 height 24
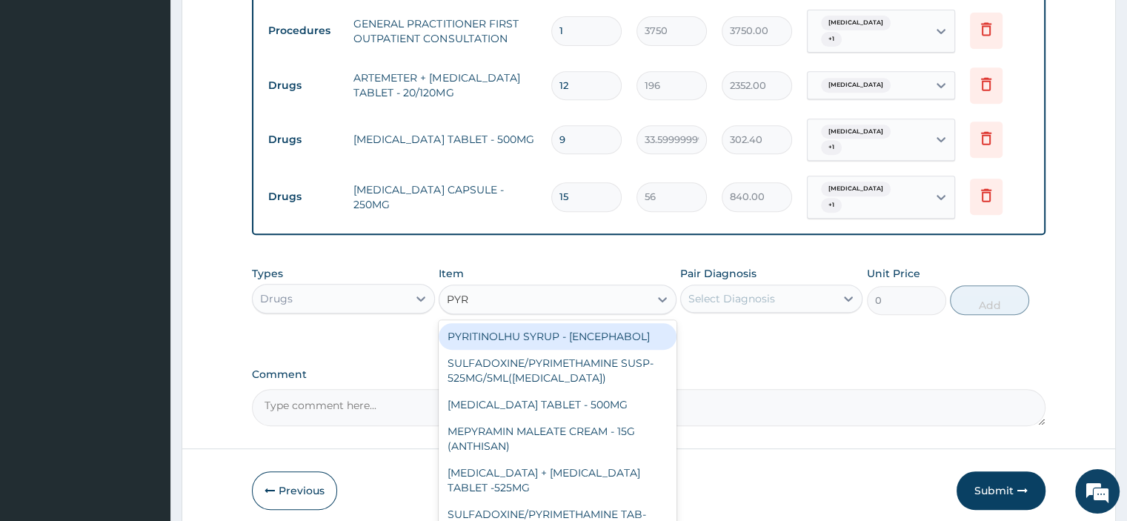
type input "PYRA"
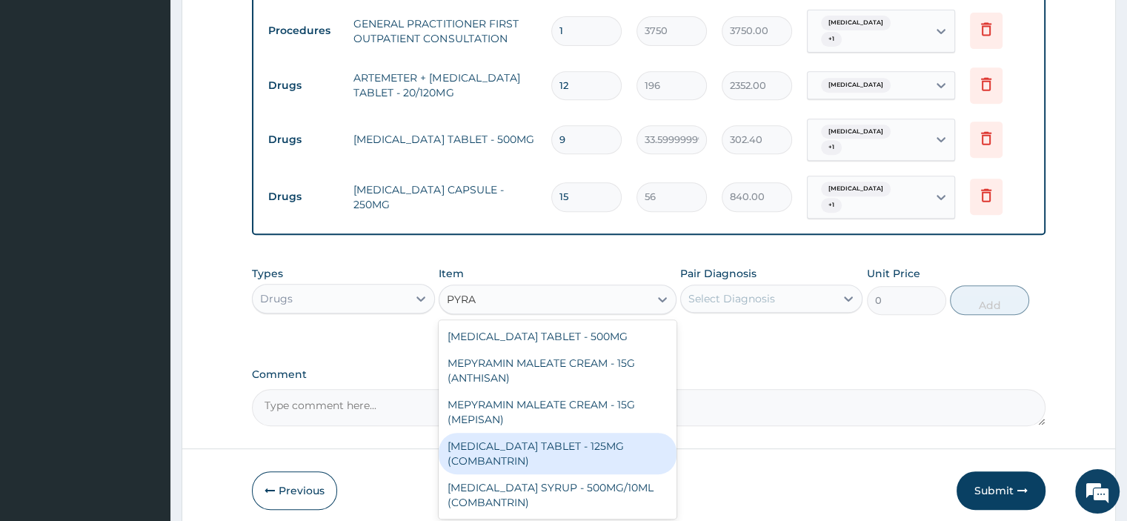
click at [522, 469] on div "[MEDICAL_DATA] TABLET - 125MG (COMBANTRIN)" at bounding box center [558, 453] width 238 height 41
type input "103.6"
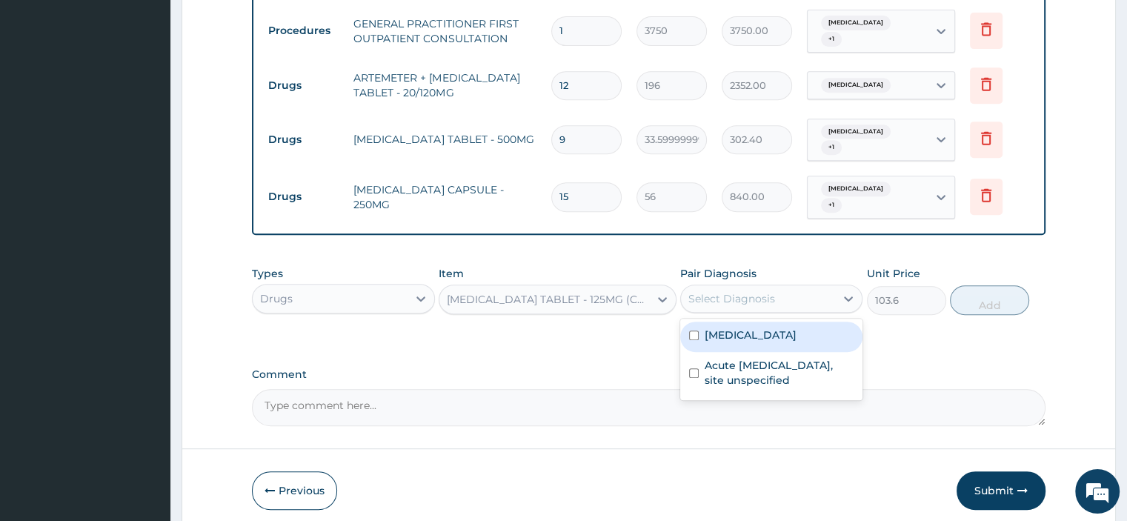
click at [718, 295] on div "Select Diagnosis" at bounding box center [731, 298] width 87 height 15
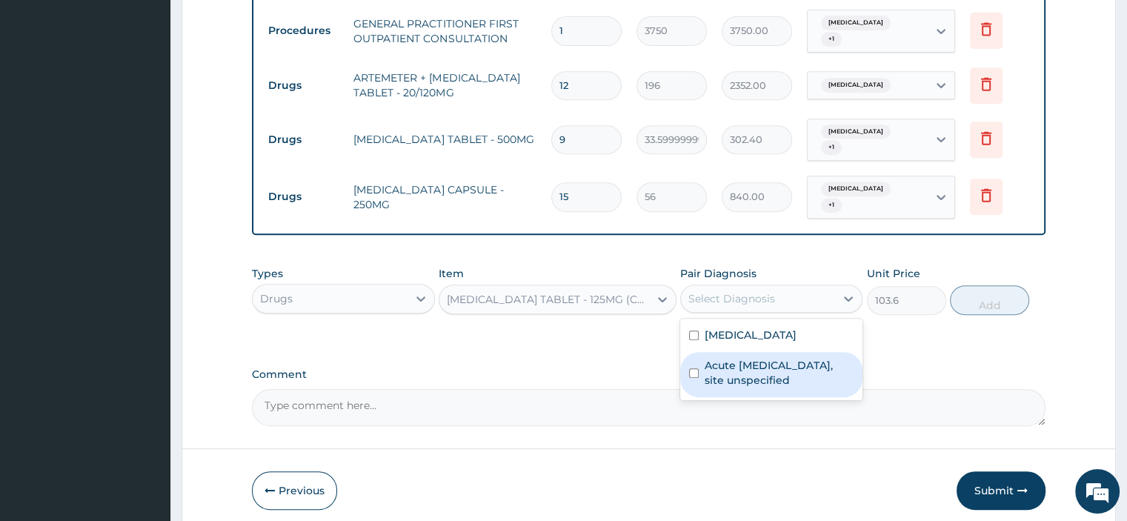
click at [722, 353] on div "Acute upper respiratory infection, site unspecified" at bounding box center [771, 374] width 182 height 45
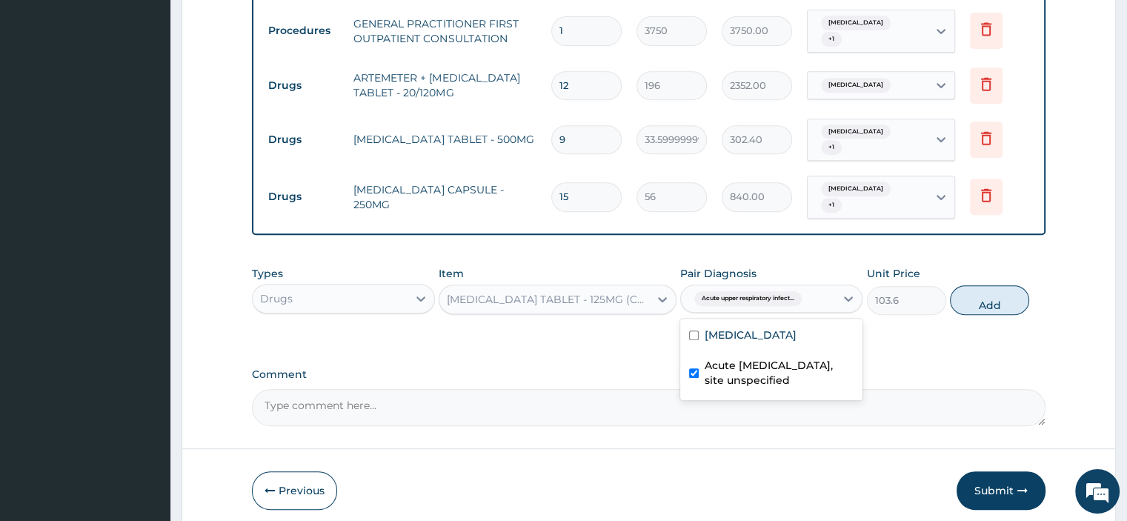
click at [699, 370] on div "Acute upper respiratory infection, site unspecified" at bounding box center [771, 374] width 182 height 45
checkbox input "false"
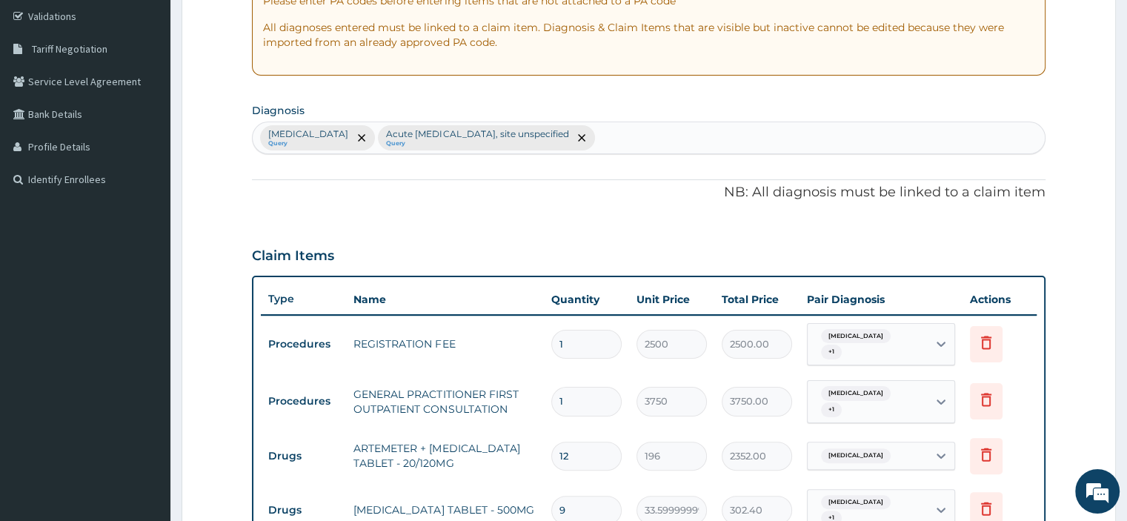
scroll to position [127, 0]
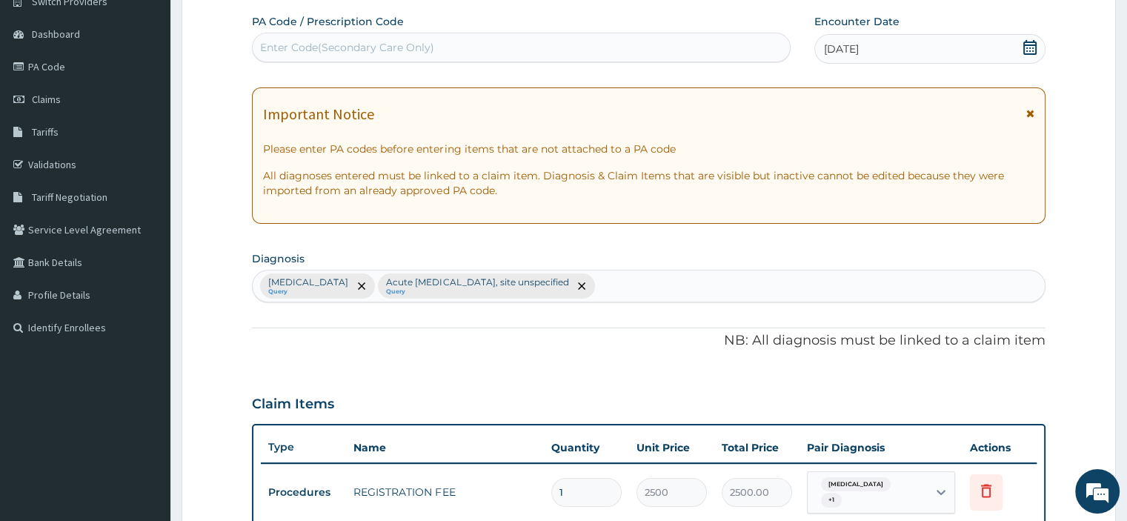
click at [656, 290] on div "Malaria, unspecified Query Acute upper respiratory infection, site unspecified …" at bounding box center [648, 285] width 791 height 31
type input "ABDOMINAL"
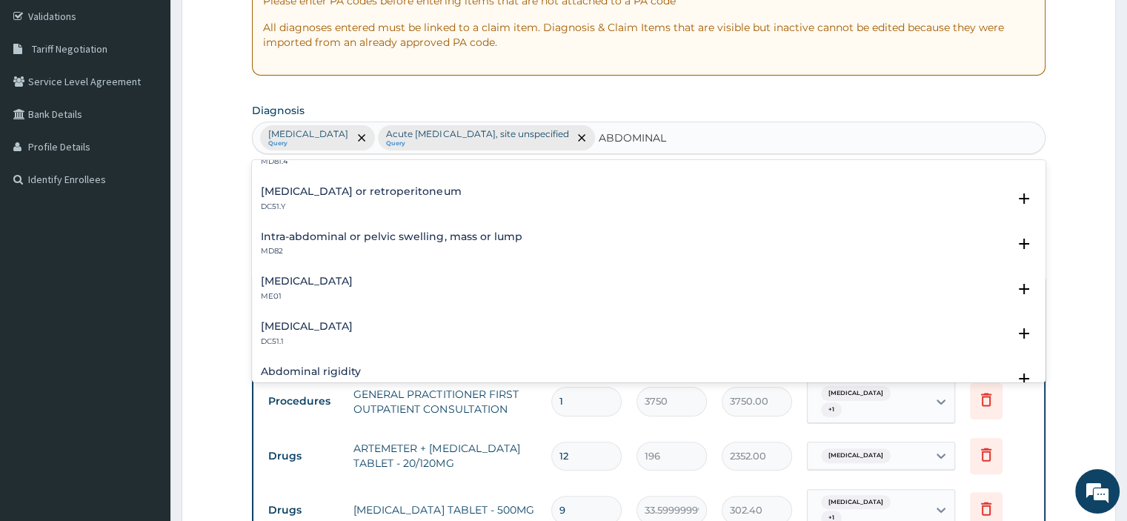
scroll to position [179, 0]
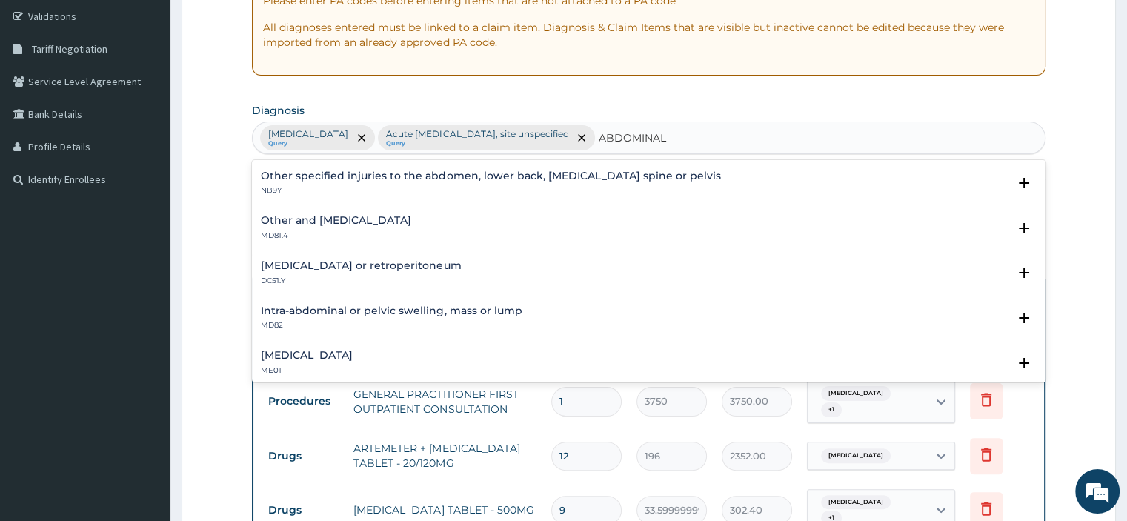
click at [330, 232] on p "MD81.4" at bounding box center [336, 235] width 150 height 10
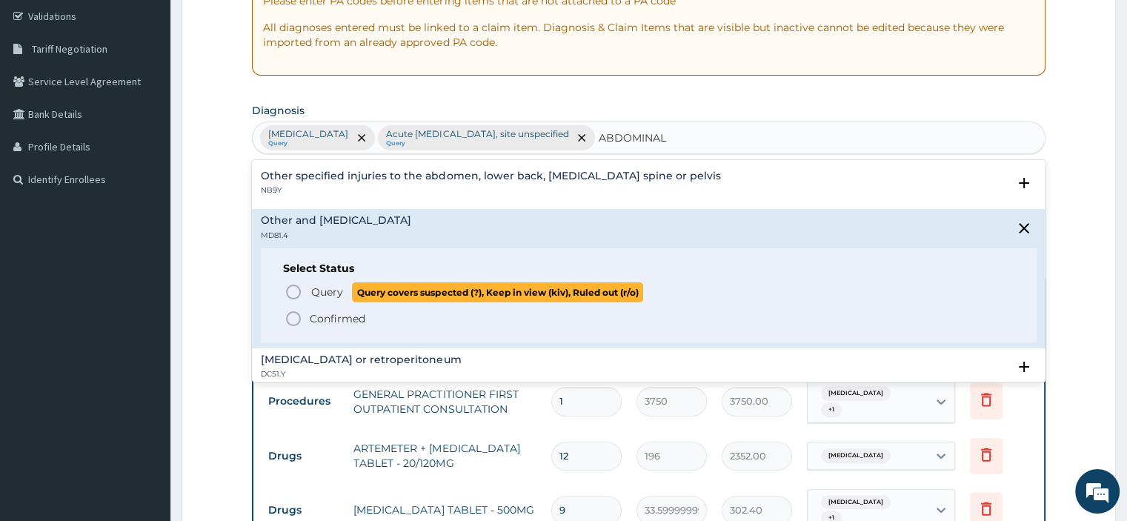
click at [331, 287] on span "Query" at bounding box center [327, 291] width 32 height 15
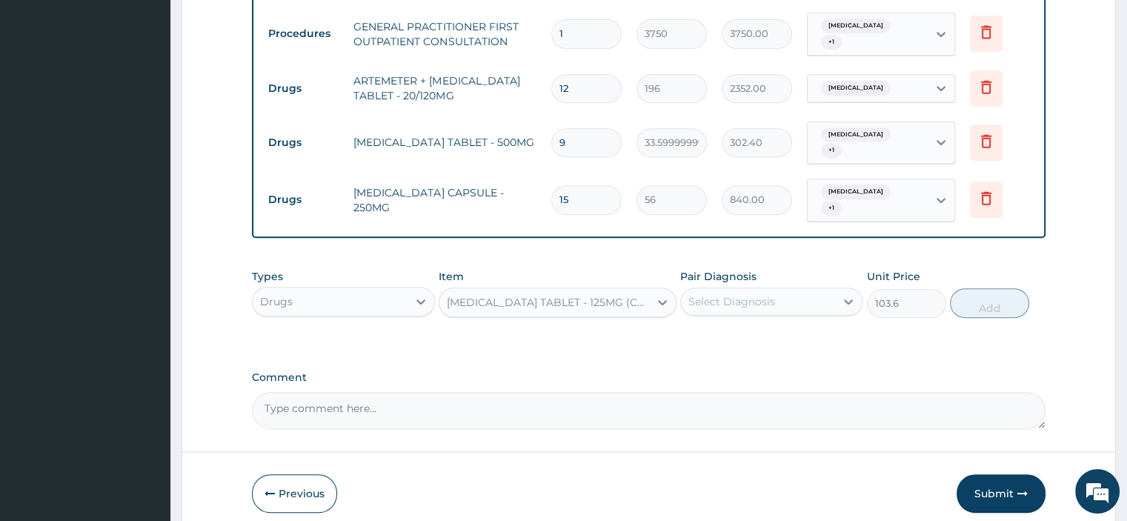
scroll to position [702, 0]
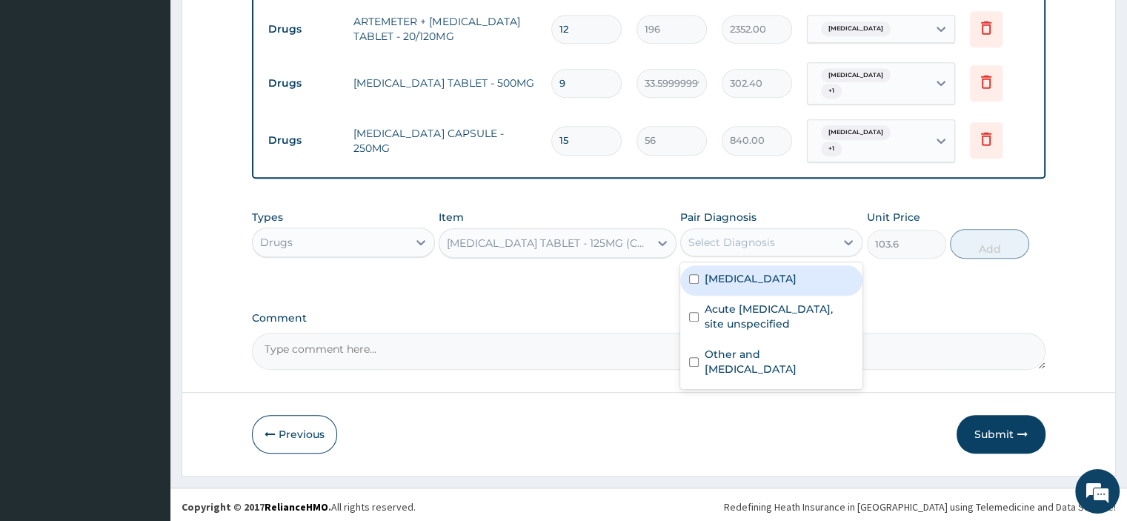
click at [747, 247] on div "Select Diagnosis" at bounding box center [758, 242] width 154 height 24
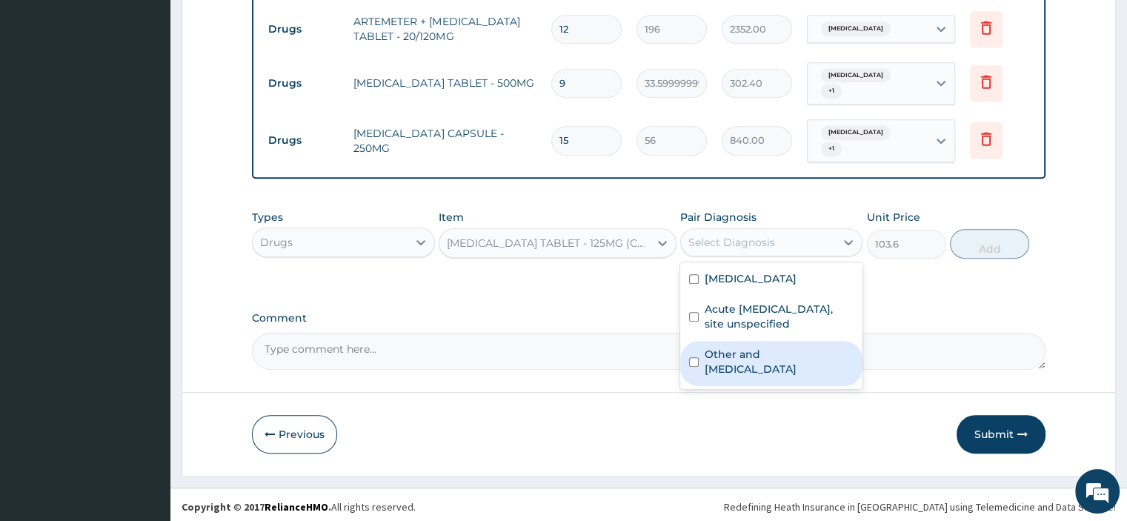
click at [722, 364] on label "Other and unspecified abdominal pain" at bounding box center [779, 362] width 149 height 30
checkbox input "true"
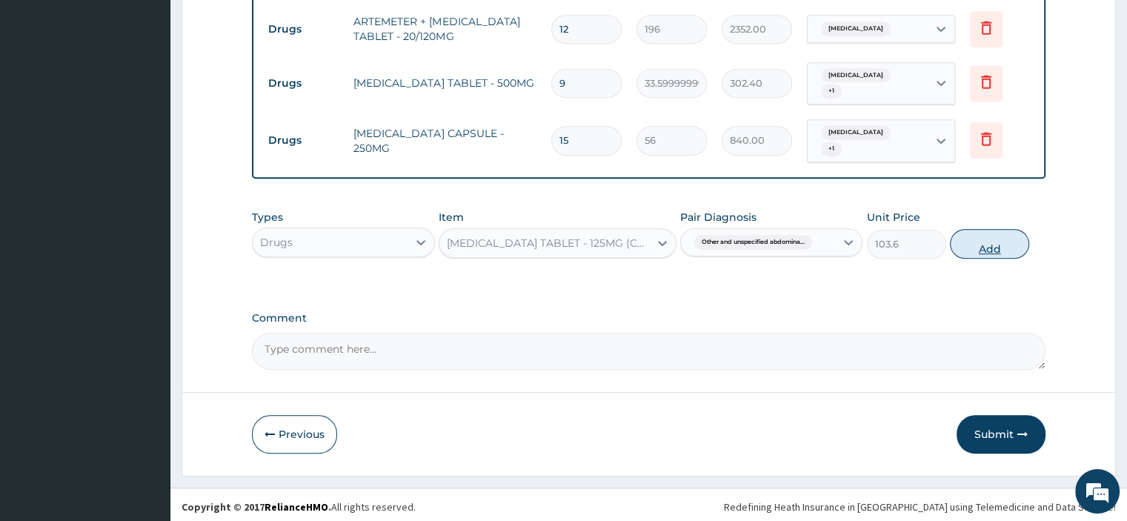
click at [988, 248] on button "Add" at bounding box center [989, 244] width 79 height 30
type input "0"
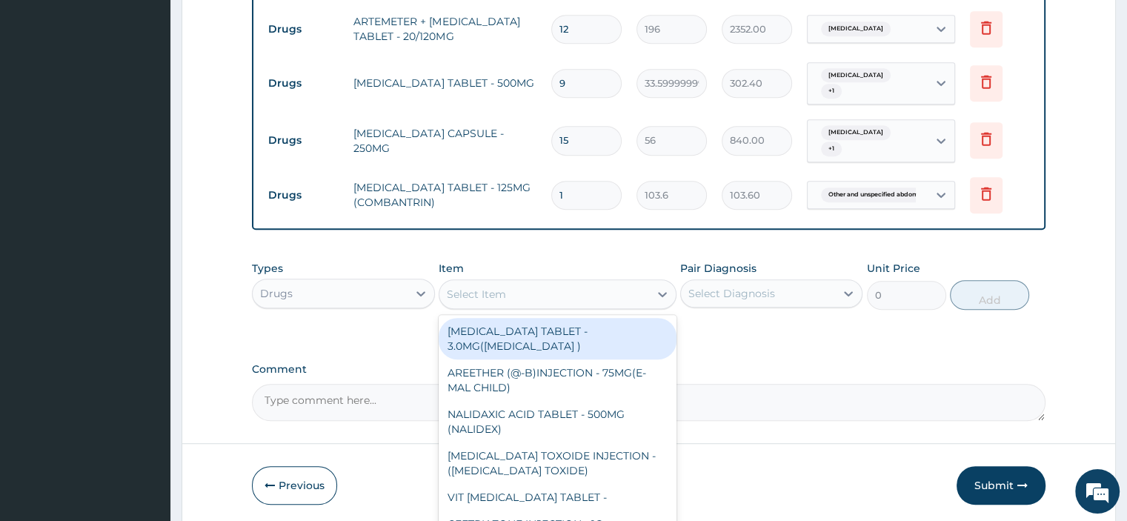
click at [483, 289] on div "Select Item" at bounding box center [476, 294] width 59 height 15
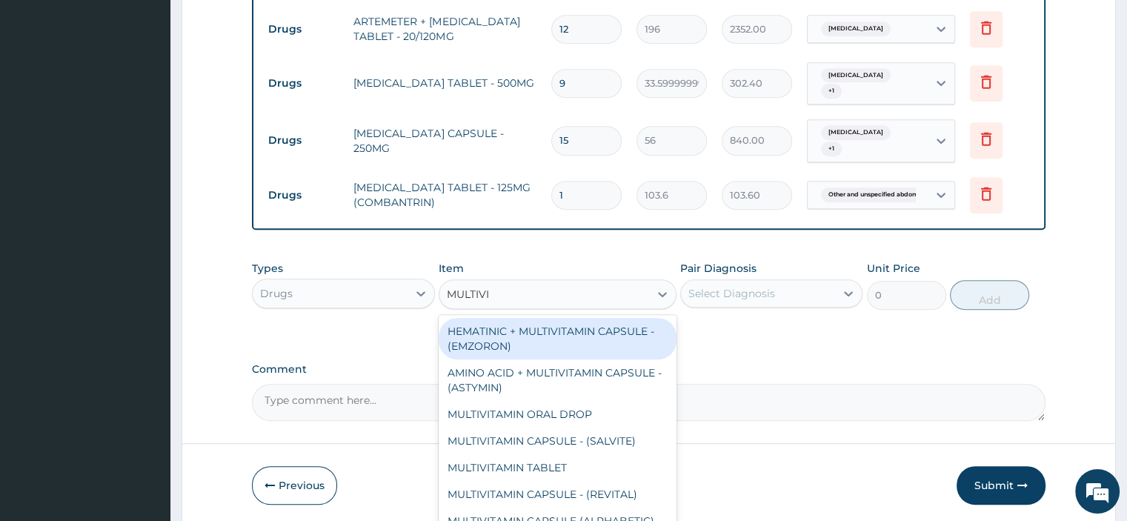
type input "MULTIVIT"
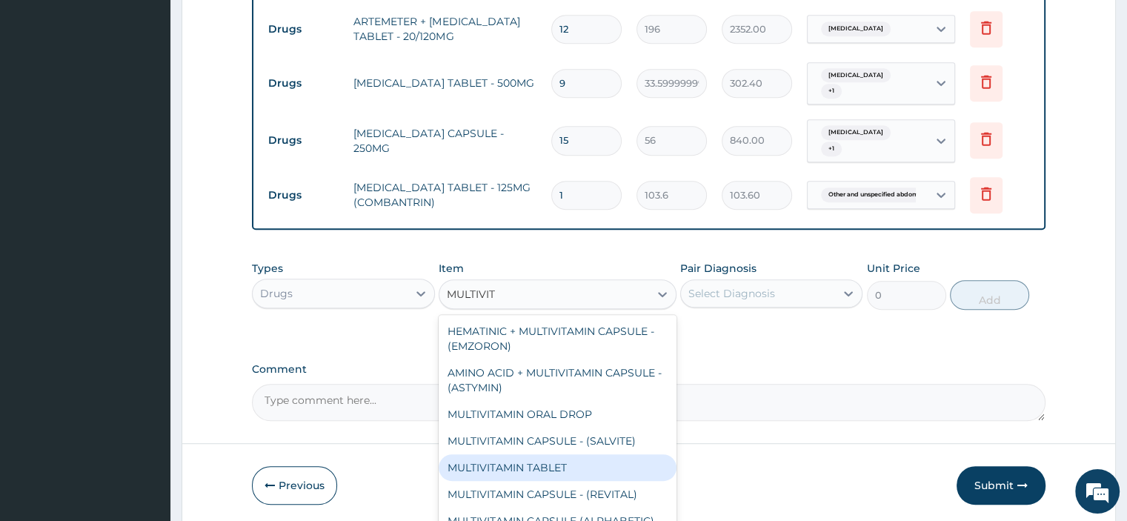
click at [513, 462] on div "MULTIVITAMIN TABLET" at bounding box center [558, 467] width 238 height 27
type input "84"
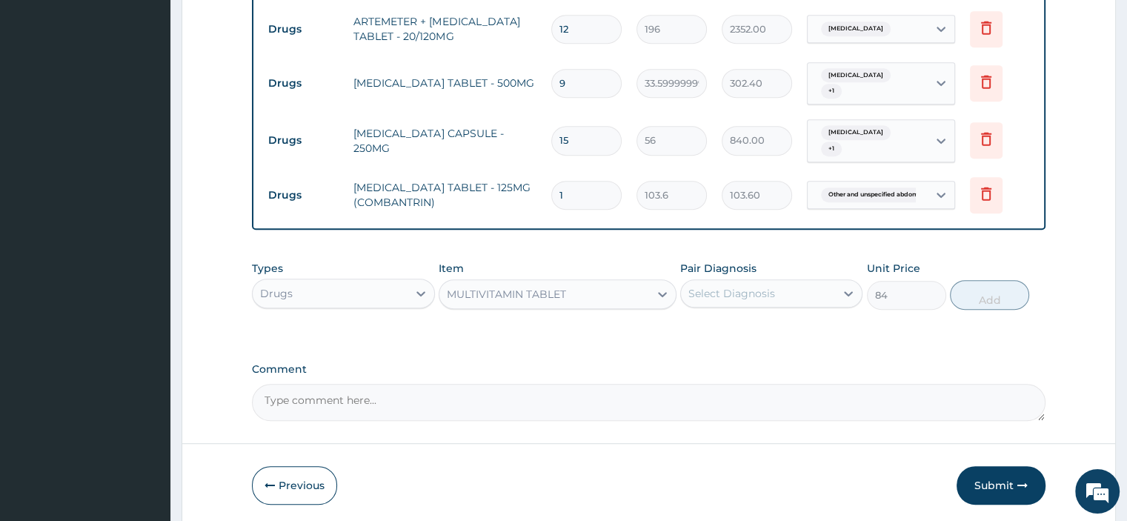
click at [703, 293] on div "Select Diagnosis" at bounding box center [731, 293] width 87 height 15
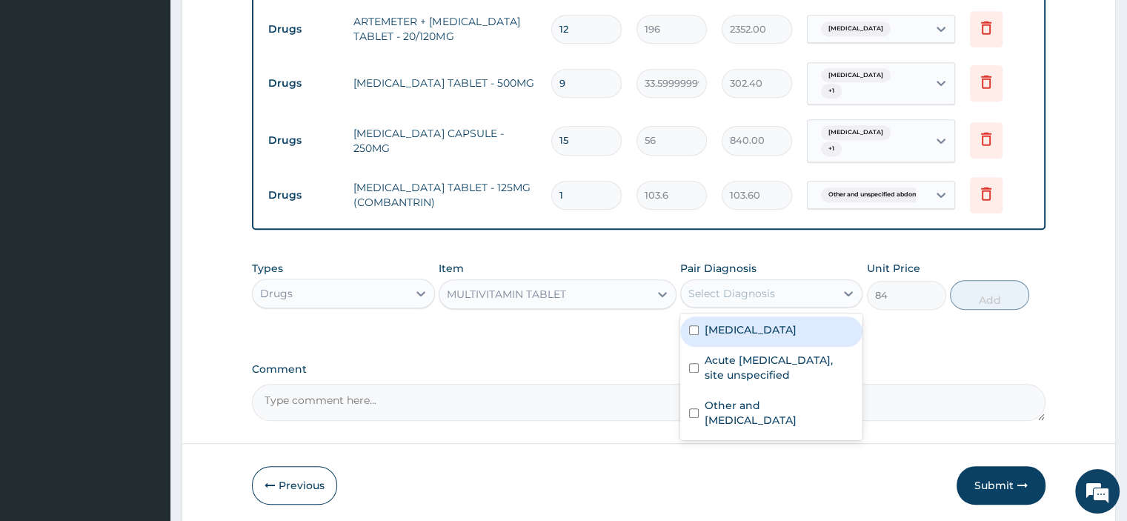
click at [717, 322] on label "[MEDICAL_DATA]" at bounding box center [751, 329] width 92 height 15
checkbox input "true"
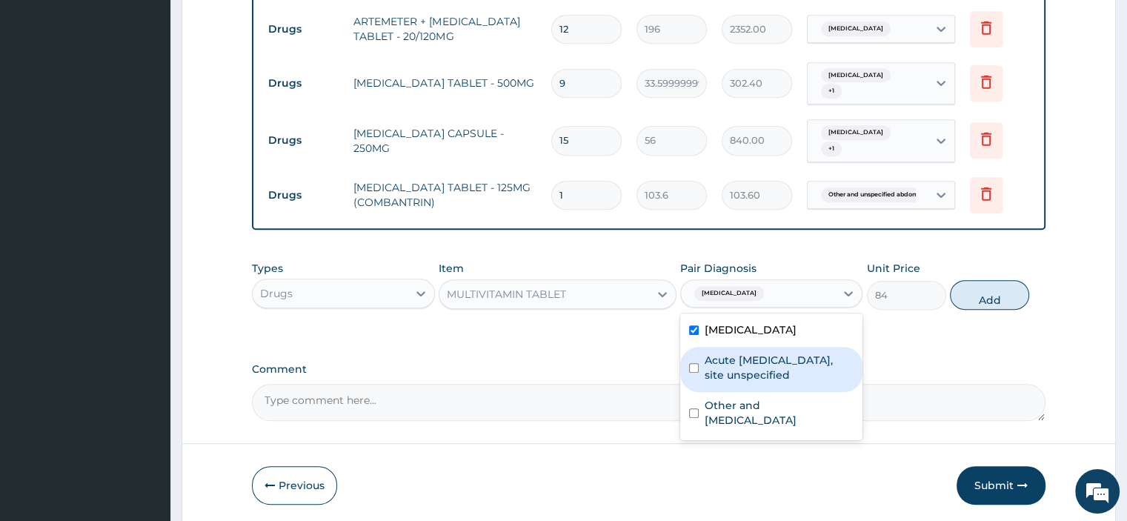
click at [722, 364] on label "Acute upper respiratory infection, site unspecified" at bounding box center [779, 368] width 149 height 30
checkbox input "true"
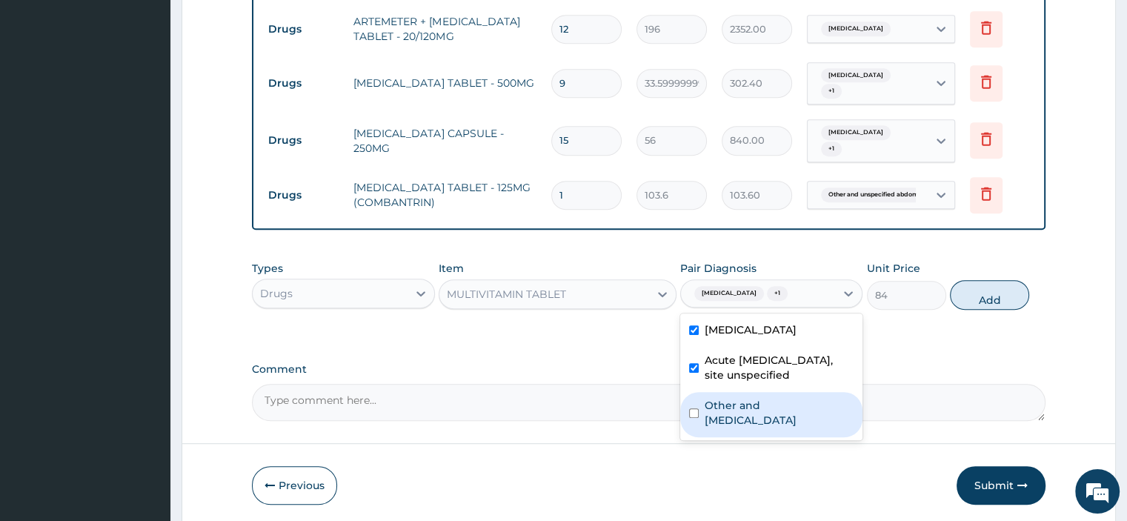
click at [732, 398] on label "Other and unspecified abdominal pain" at bounding box center [779, 413] width 149 height 30
checkbox input "true"
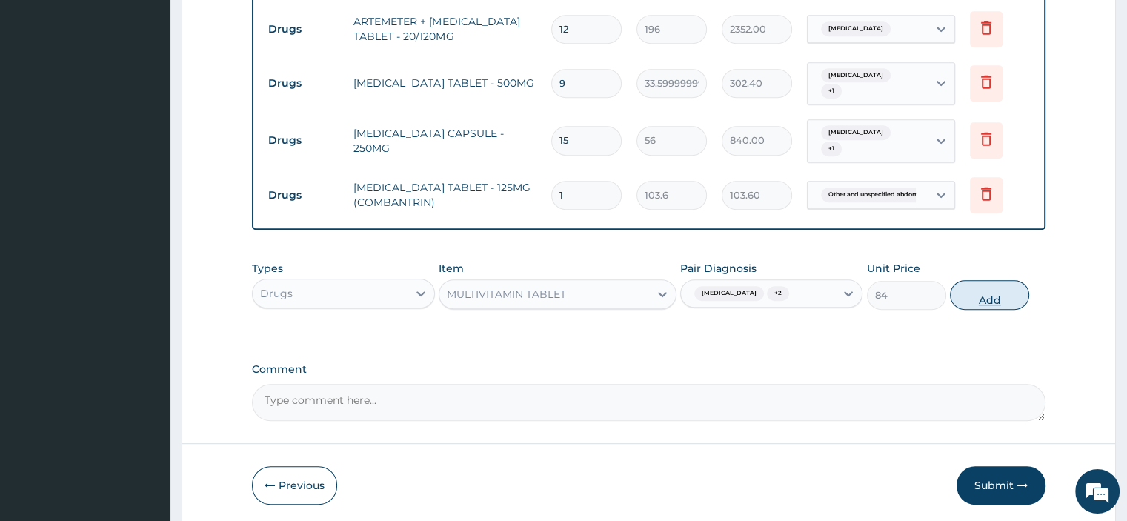
click at [979, 303] on button "Add" at bounding box center [989, 295] width 79 height 30
type input "0"
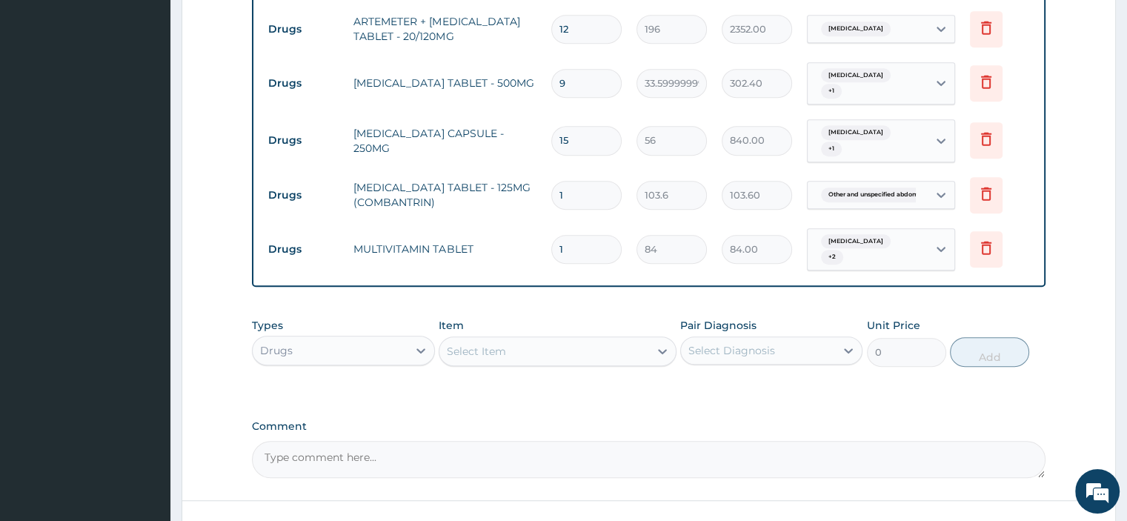
type input "10"
type input "840.00"
type input "10"
click at [275, 450] on textarea "Comment" at bounding box center [648, 459] width 793 height 37
paste textarea "PATIENT SEEN C/O COUGH WITH FEVER O/E PLAYFUL ASS: MALARIA WITH URTI PLAN SEE M…"
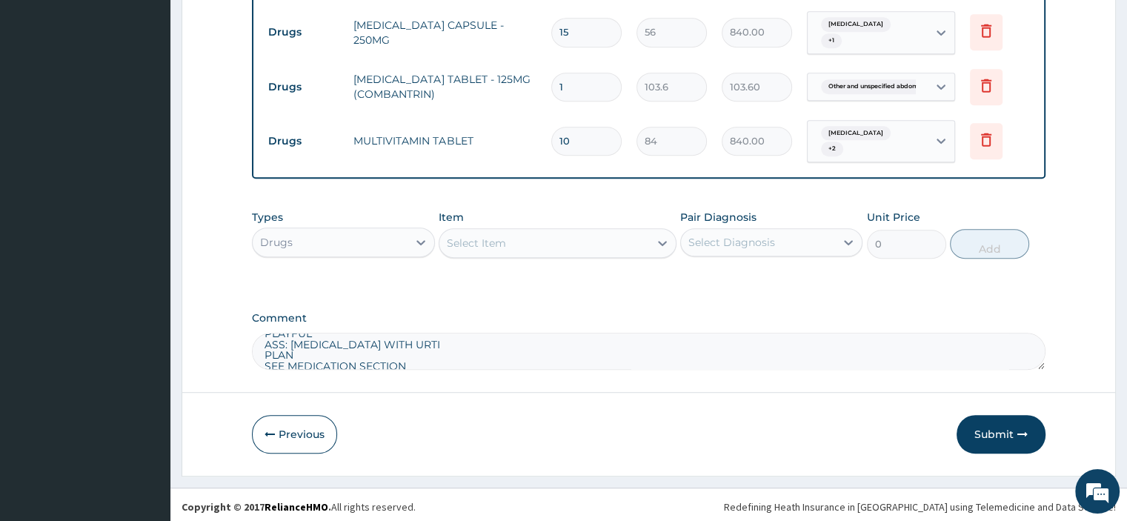
scroll to position [147, 0]
type textarea "PATIENT SEEN C/O COUGH WITH FEVER O/E PLAYFUL ASS: MALARIA WITH URTI PLAN SEE M…"
click at [1001, 432] on button "Submit" at bounding box center [1000, 434] width 89 height 39
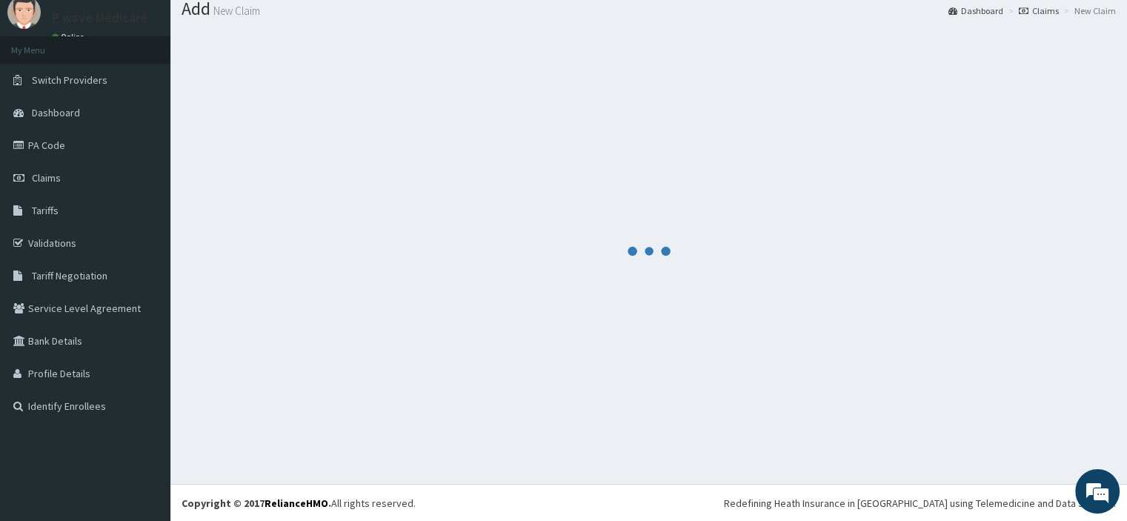
scroll to position [811, 0]
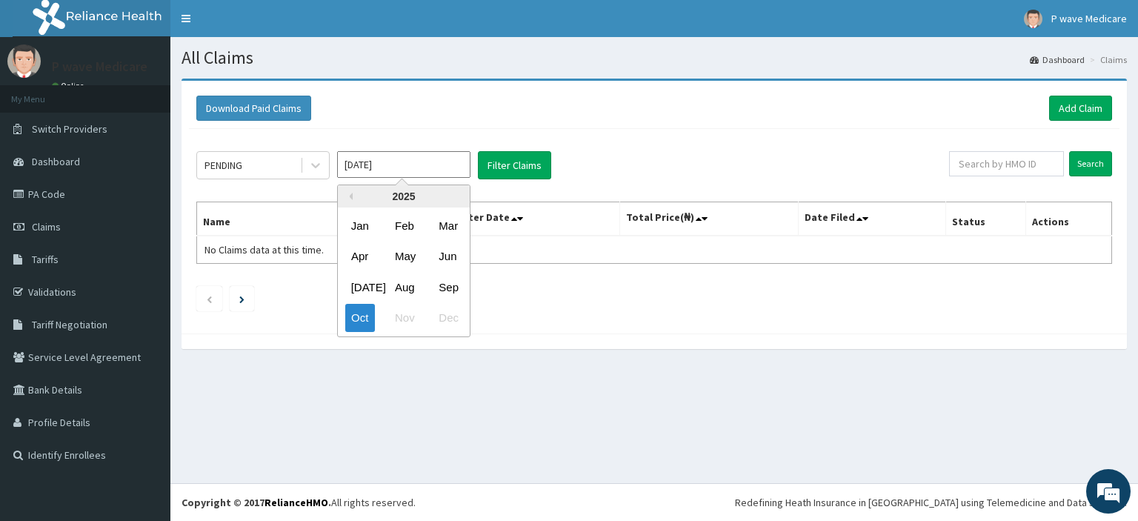
click at [351, 168] on input "[DATE]" at bounding box center [403, 164] width 133 height 27
click at [445, 285] on div "Sep" at bounding box center [448, 286] width 30 height 27
type input "Sep 2025"
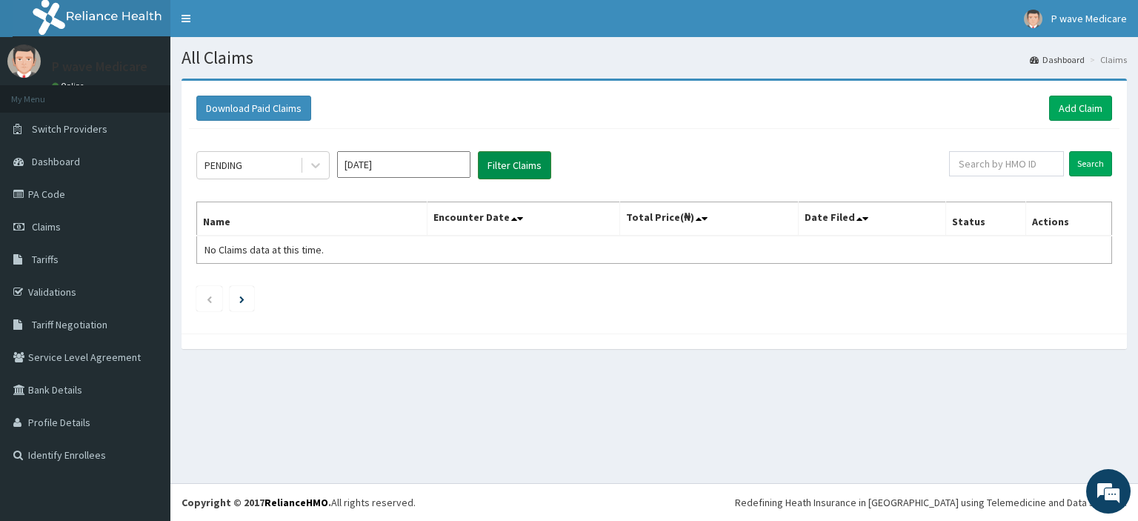
click at [510, 171] on button "Filter Claims" at bounding box center [514, 165] width 73 height 28
click at [1072, 106] on link "Add Claim" at bounding box center [1080, 108] width 63 height 25
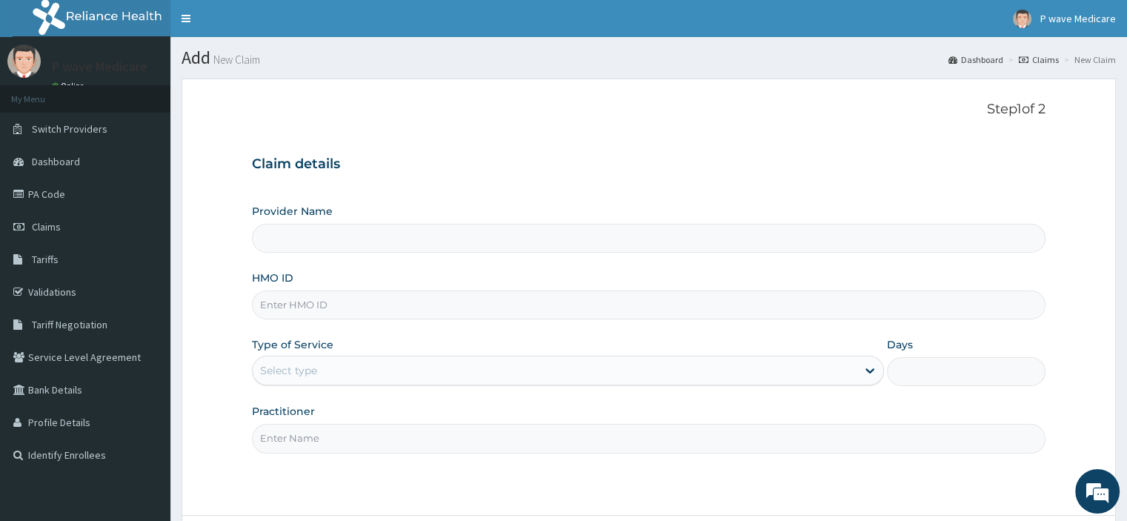
type input "P wave Medicare"
click at [349, 299] on input "HMO ID" at bounding box center [648, 304] width 793 height 29
type input "n"
type input "NEM/10114/D"
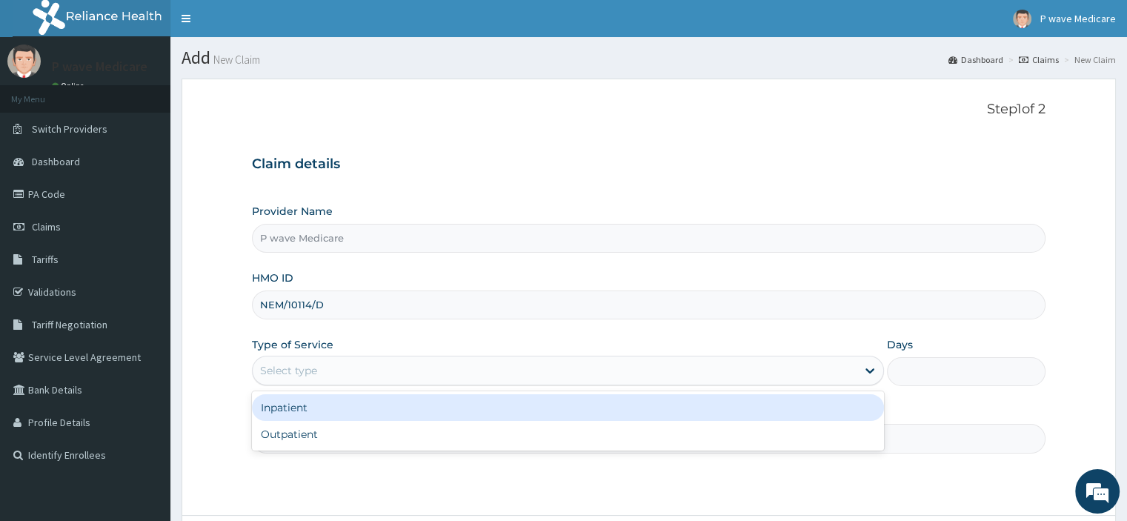
click at [330, 407] on div "Inpatient" at bounding box center [568, 407] width 632 height 27
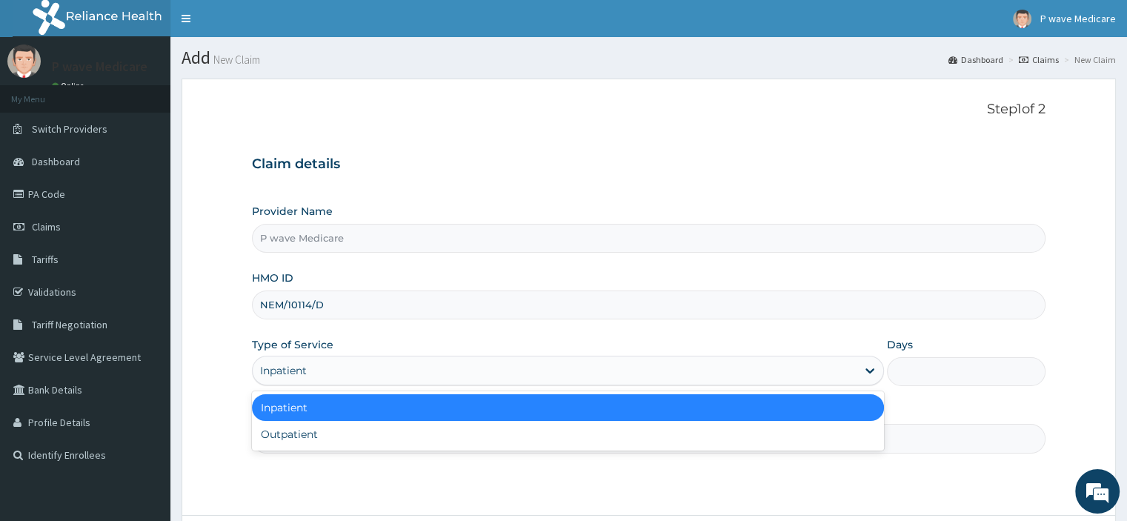
click at [373, 430] on div "Outpatient" at bounding box center [568, 434] width 632 height 27
type input "1"
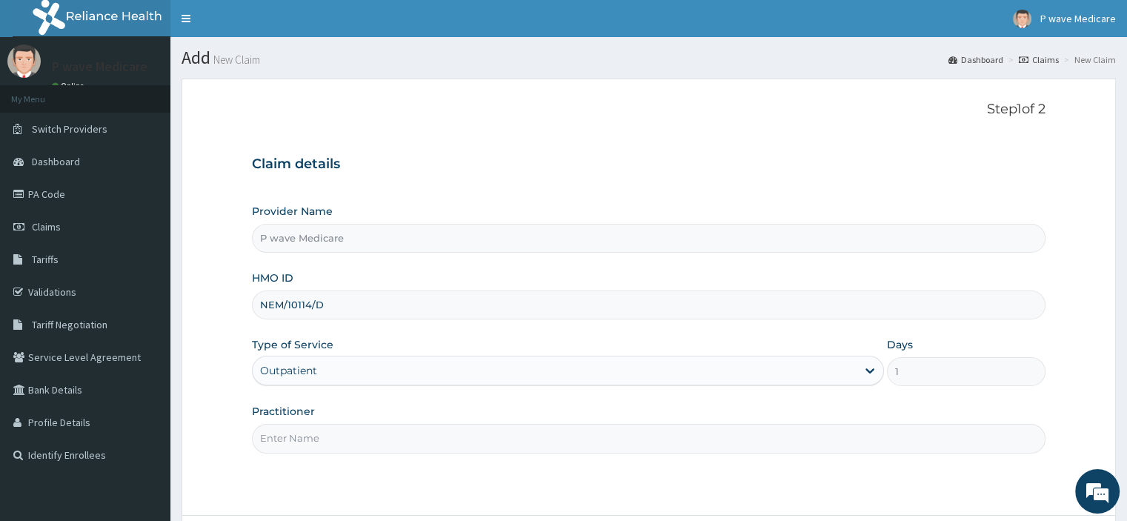
click at [453, 442] on input "Practitioner" at bounding box center [648, 438] width 793 height 29
type input "DR ROW"
type input "L"
click at [357, 436] on input "DR ROW" at bounding box center [648, 438] width 793 height 29
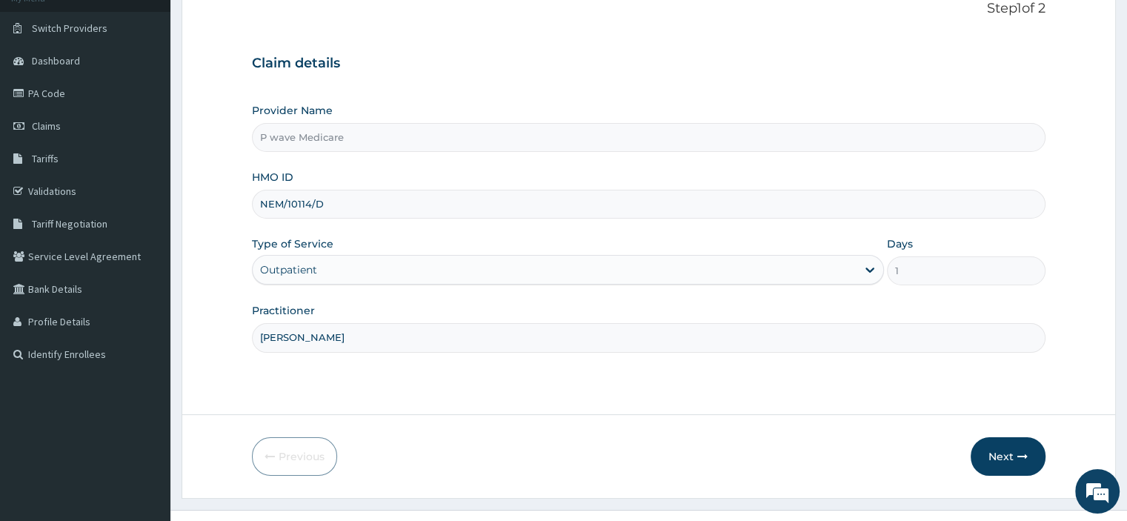
scroll to position [127, 0]
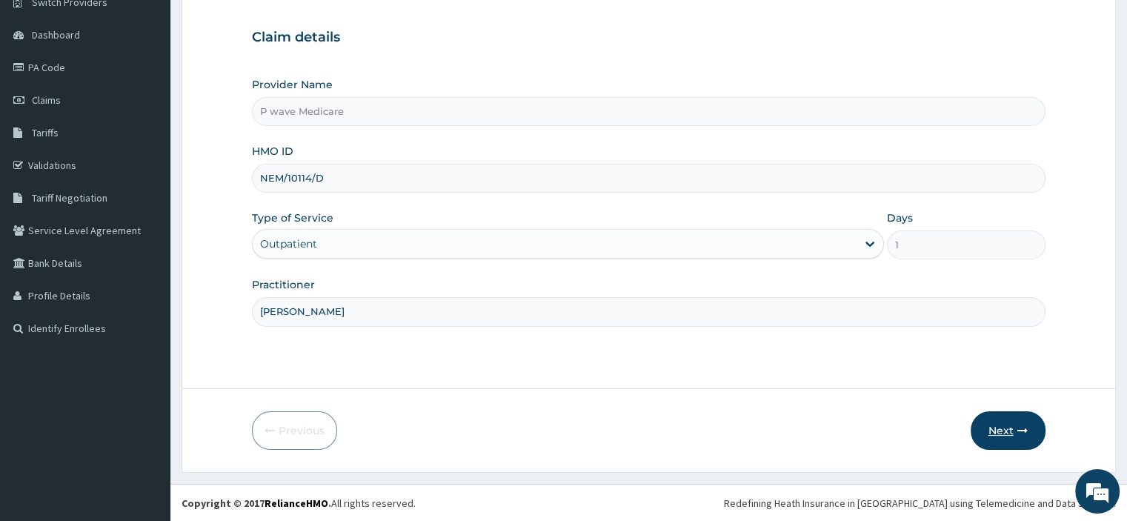
type input "DR ROWLAND"
click at [1007, 420] on button "Next" at bounding box center [1008, 430] width 75 height 39
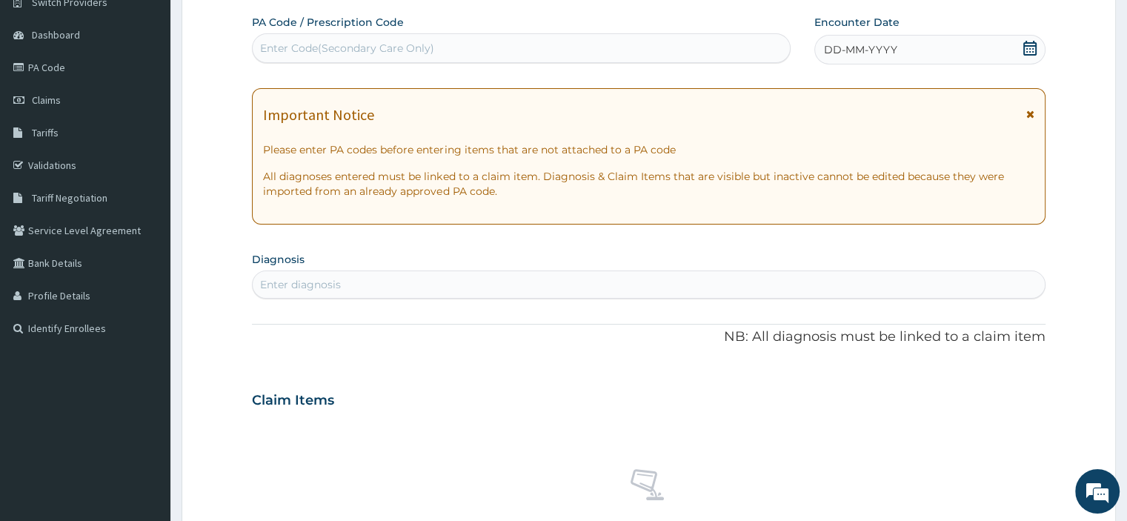
click at [839, 56] on span "DD-MM-YYYY" at bounding box center [860, 49] width 73 height 15
click at [739, 87] on div "PA Code / Prescription Code Enter Code(Secondary Care Only) Encounter Date DD-M…" at bounding box center [648, 398] width 793 height 767
click at [412, 287] on div "Enter diagnosis" at bounding box center [648, 285] width 791 height 24
type input "M"
click at [373, 58] on div "Enter Code(Secondary Care Only)" at bounding box center [521, 48] width 537 height 24
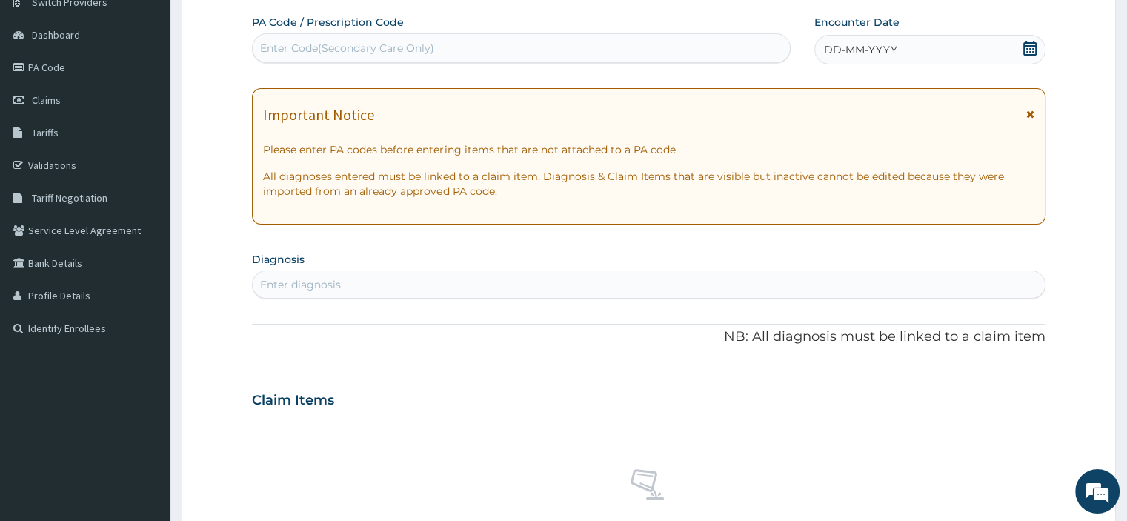
click at [343, 282] on div "Enter diagnosis" at bounding box center [648, 285] width 791 height 24
type input "M"
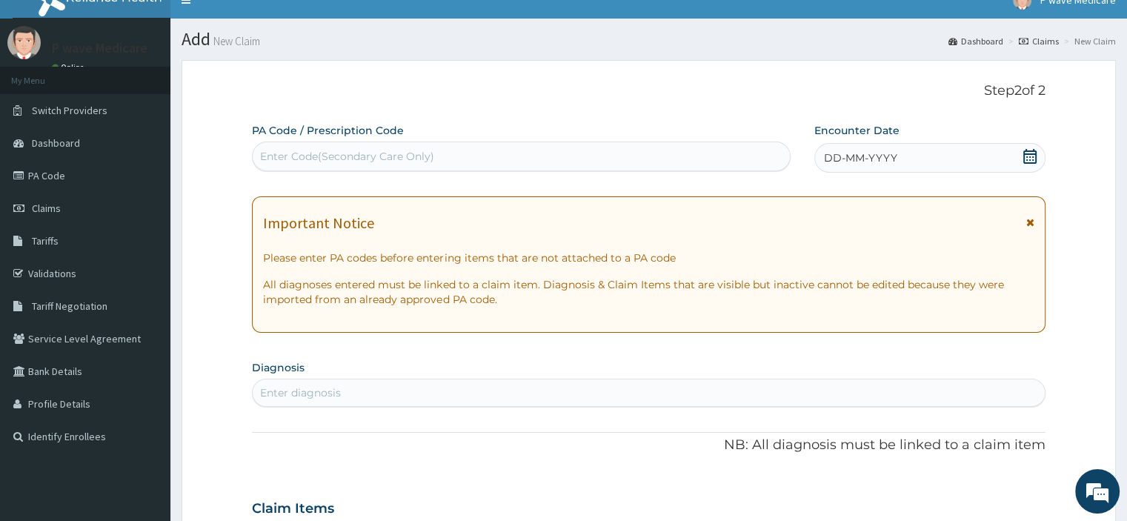
scroll to position [0, 0]
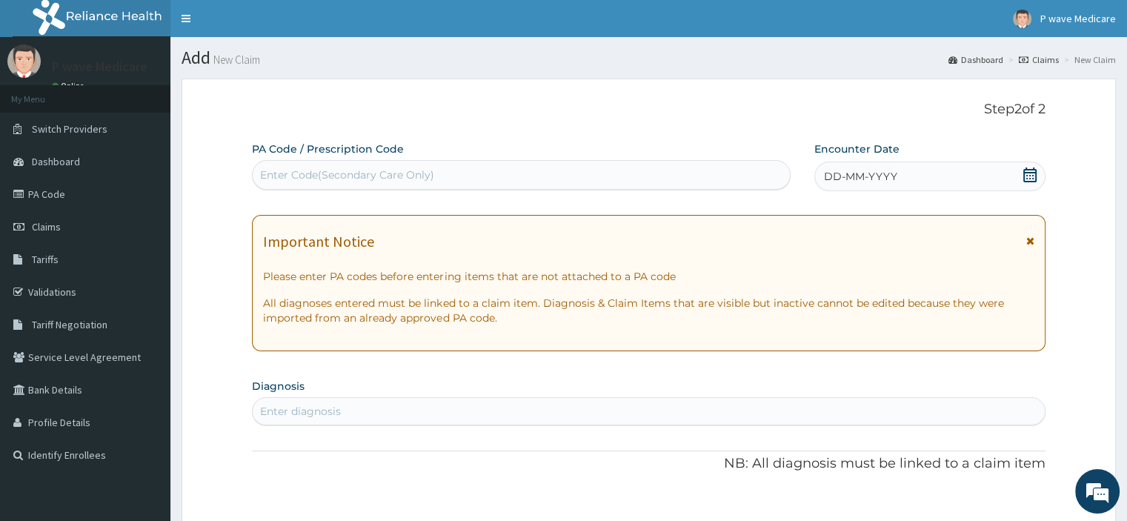
click at [377, 405] on div "Enter diagnosis" at bounding box center [648, 411] width 791 height 24
click at [845, 181] on span "DD-MM-YYYY" at bounding box center [860, 176] width 73 height 15
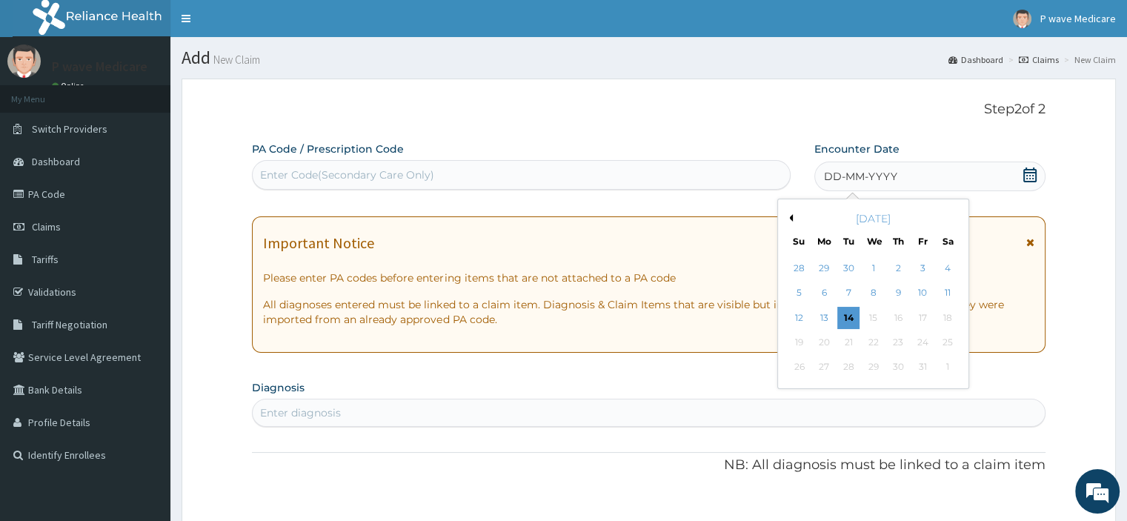
click at [832, 180] on span "DD-MM-YYYY" at bounding box center [860, 176] width 73 height 15
click at [791, 222] on div "October 2025" at bounding box center [873, 218] width 179 height 15
click at [791, 221] on button "Previous Month" at bounding box center [788, 217] width 7 height 7
click at [901, 296] on div "11" at bounding box center [898, 293] width 22 height 22
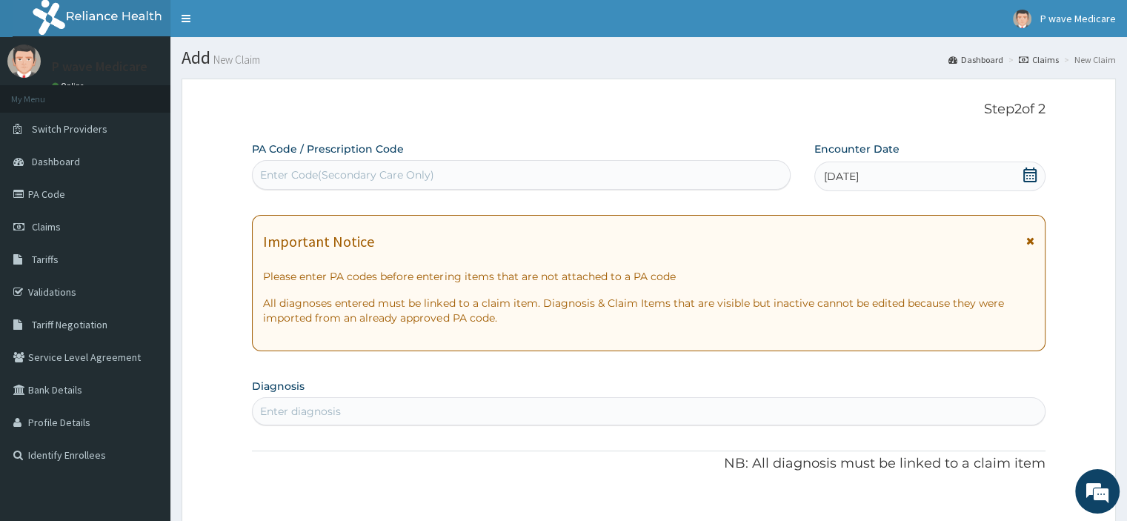
click at [333, 405] on div "Enter diagnosis" at bounding box center [300, 411] width 81 height 15
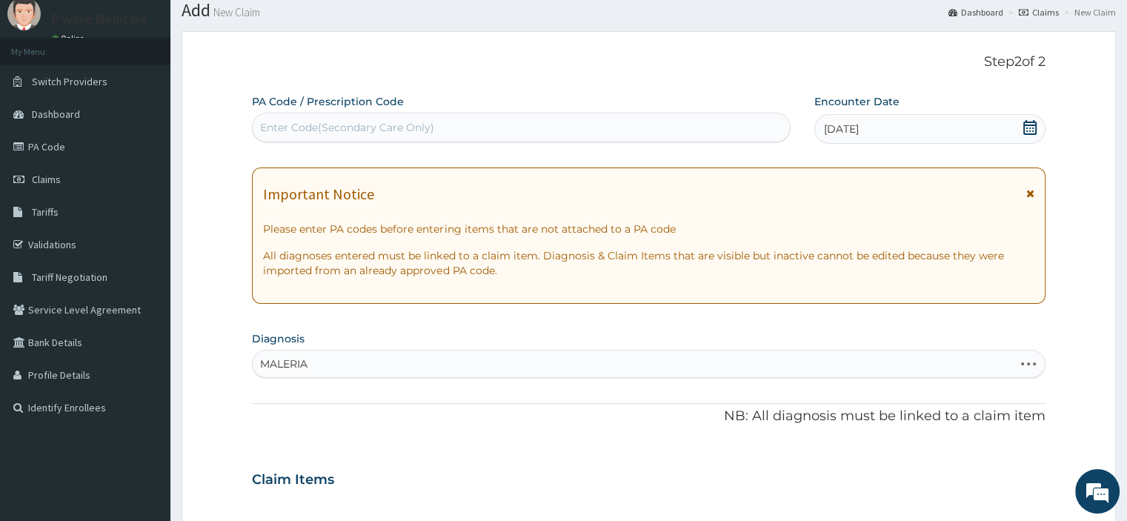
scroll to position [74, 0]
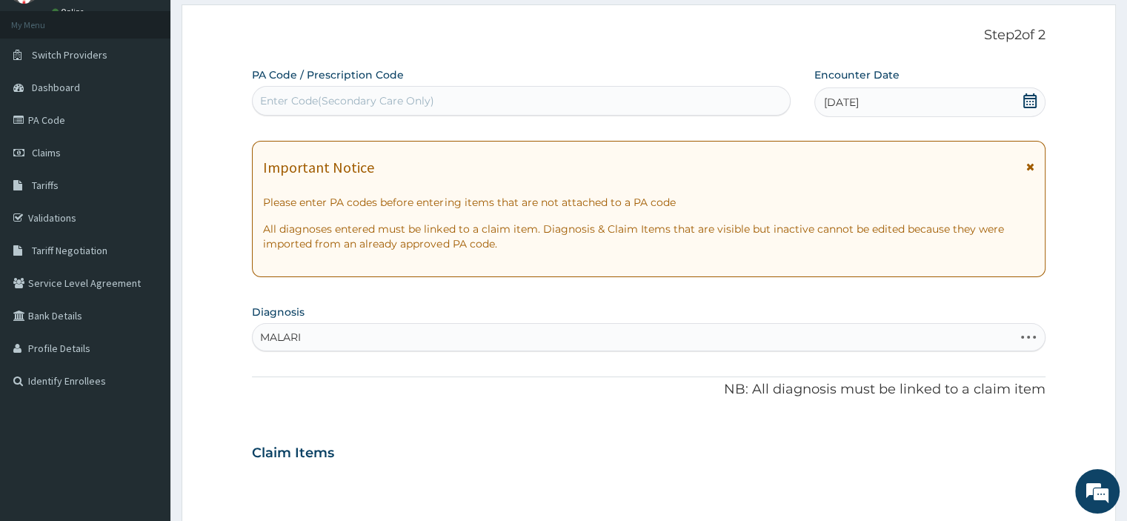
type input "MALARIA"
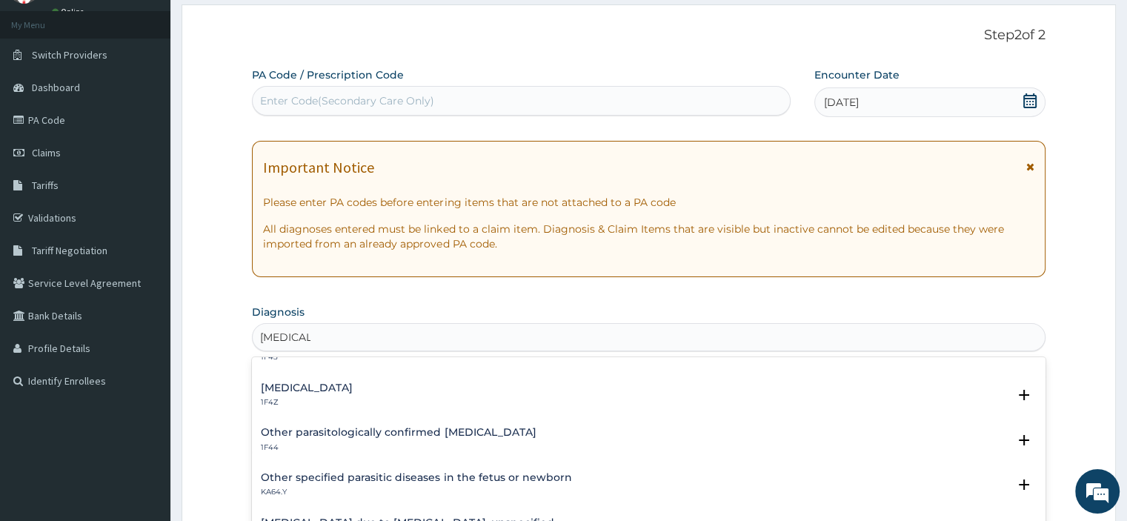
scroll to position [0, 0]
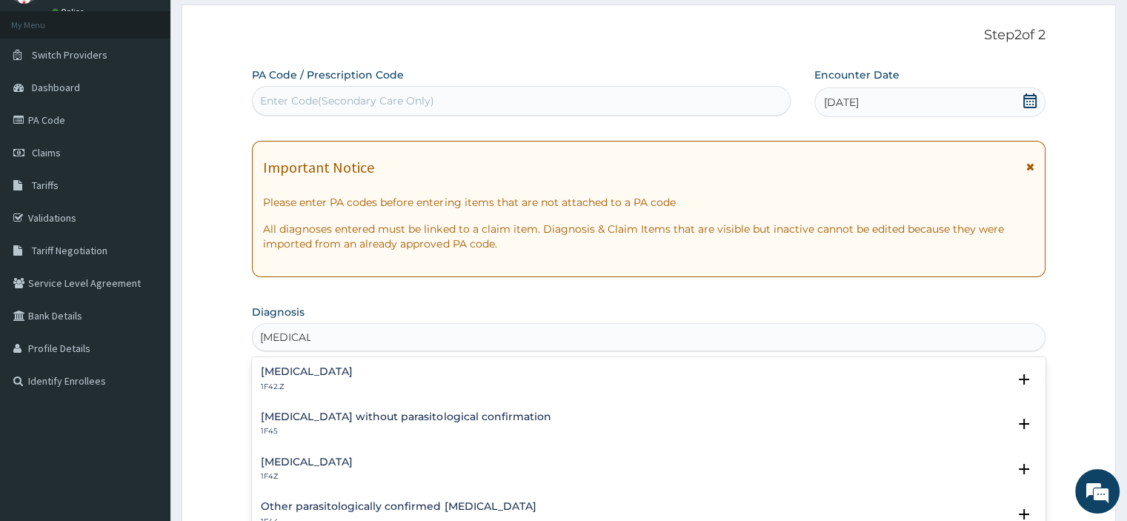
click at [344, 462] on h4 "Malaria, unspecified" at bounding box center [307, 461] width 92 height 11
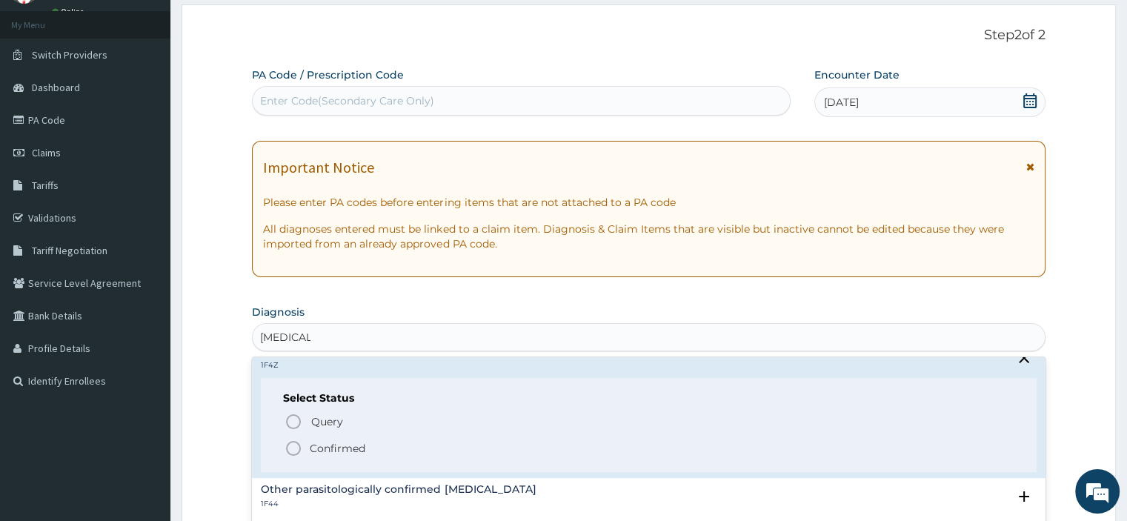
scroll to position [148, 0]
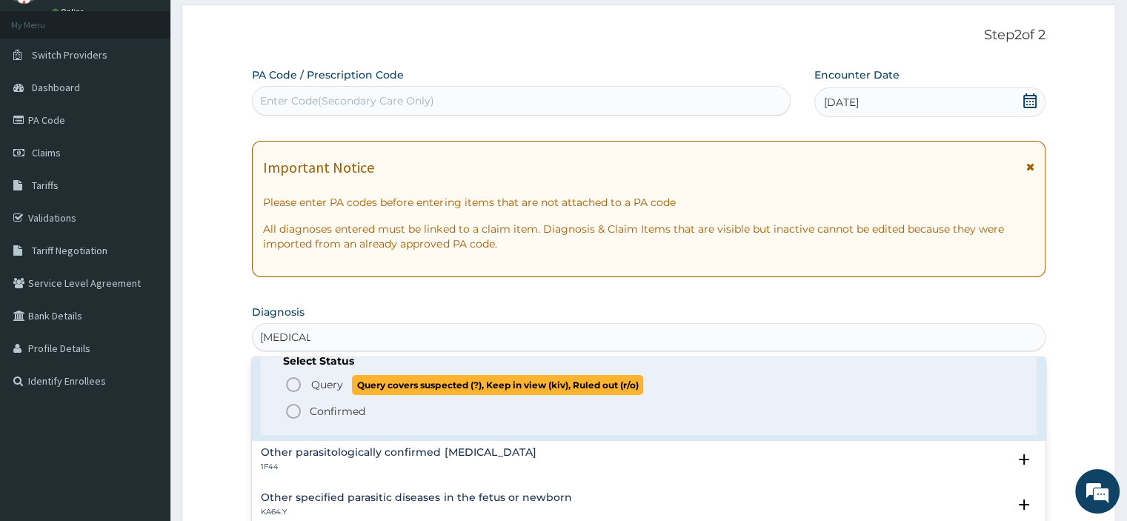
click at [297, 385] on icon "status option query" at bounding box center [293, 385] width 18 height 18
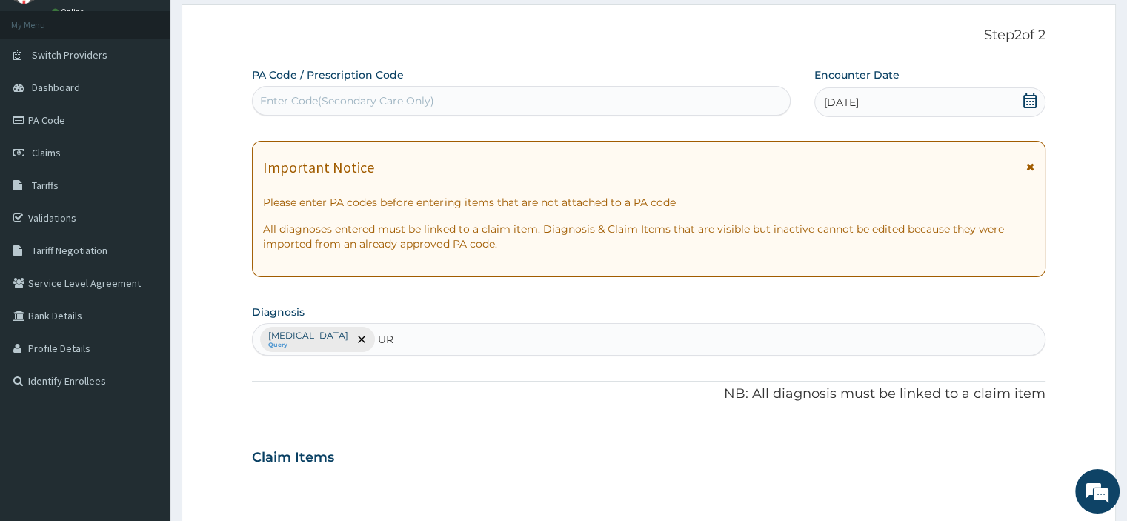
type input "U"
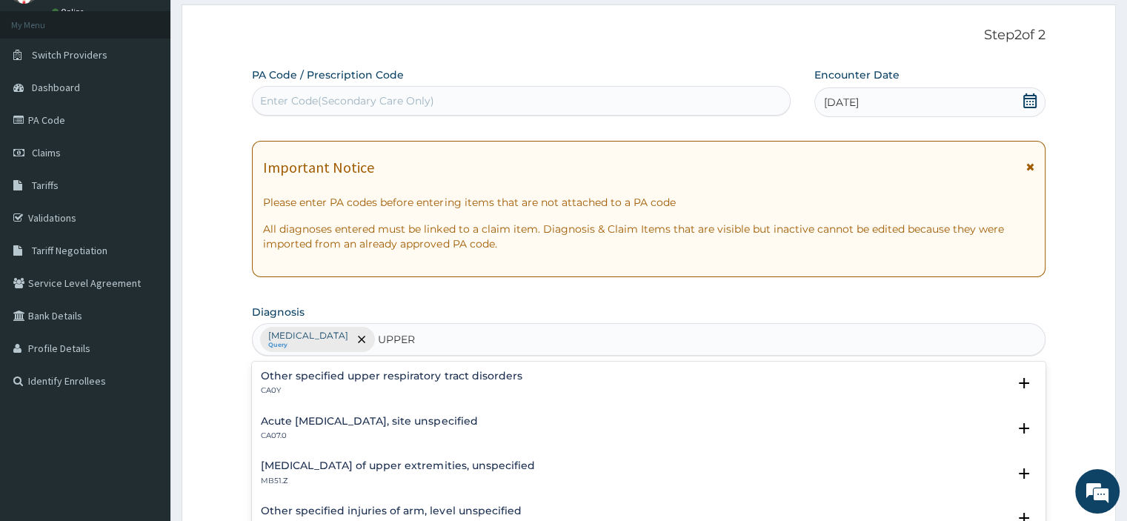
type input "UPPER"
click at [314, 430] on p "CA07.0" at bounding box center [369, 435] width 216 height 10
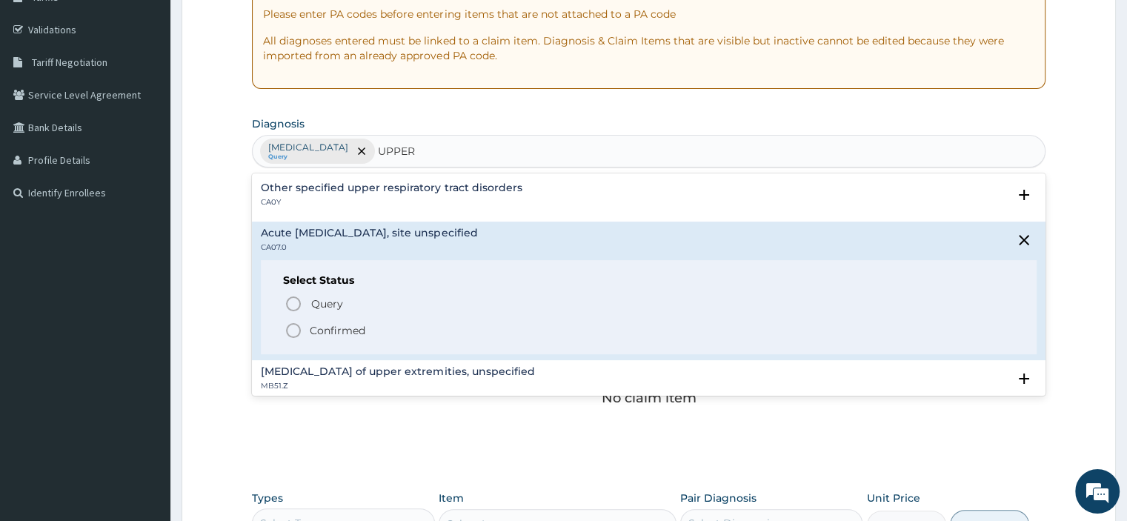
scroll to position [266, 0]
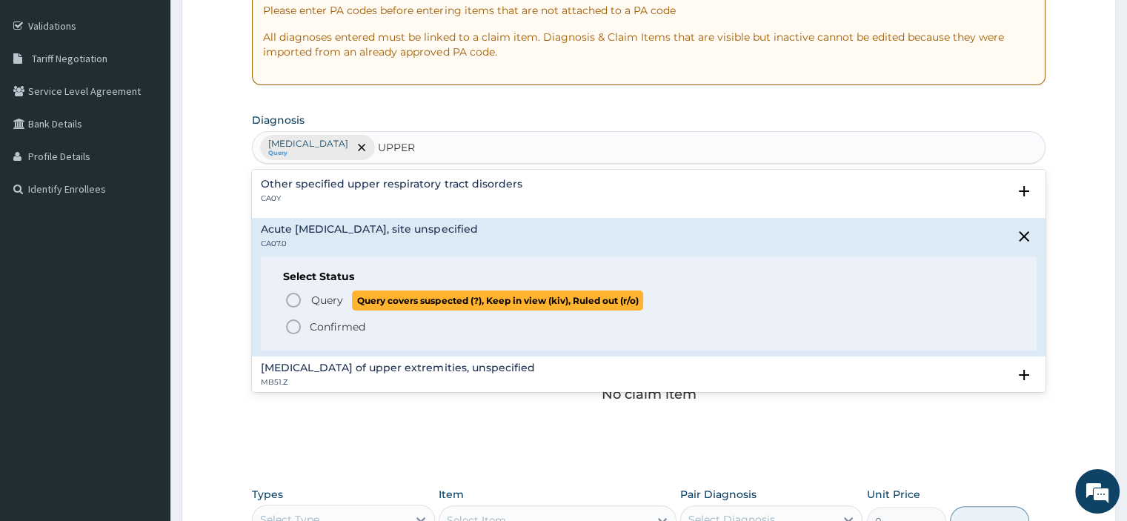
click at [296, 301] on icon "status option query" at bounding box center [293, 300] width 18 height 18
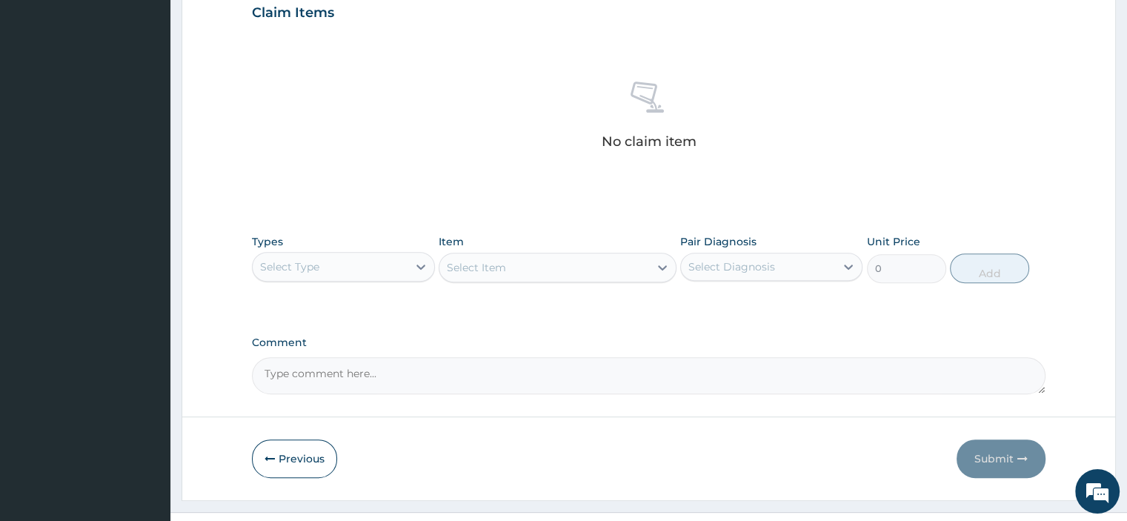
scroll to position [545, 0]
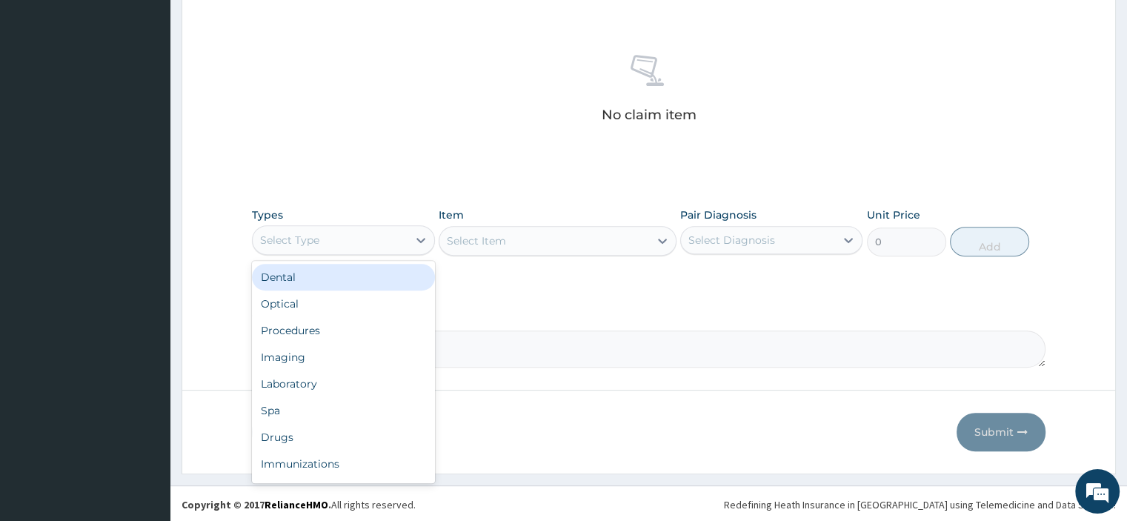
click at [385, 239] on div "Select Type" at bounding box center [330, 240] width 154 height 24
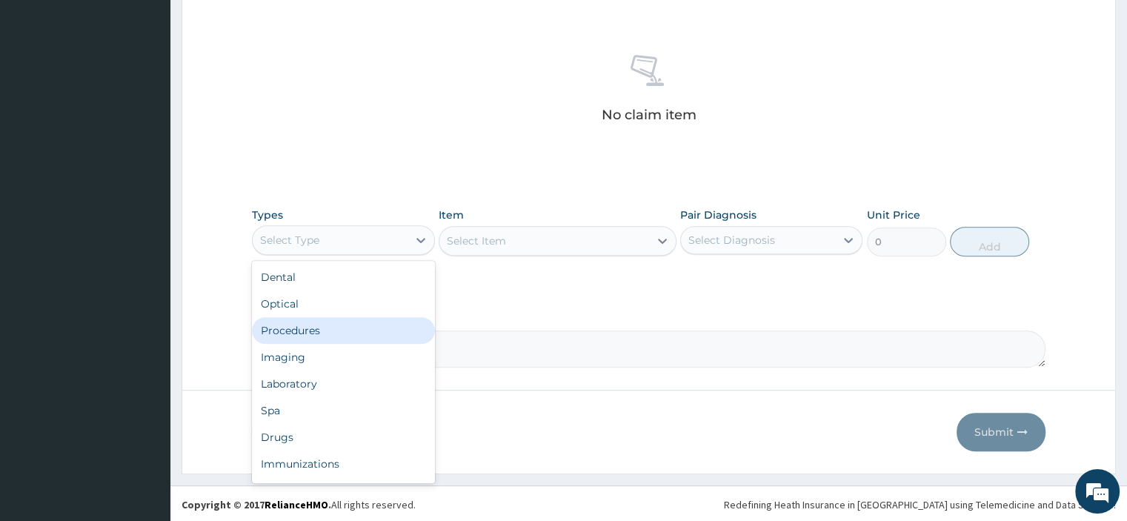
click at [325, 322] on div "Procedures" at bounding box center [343, 330] width 182 height 27
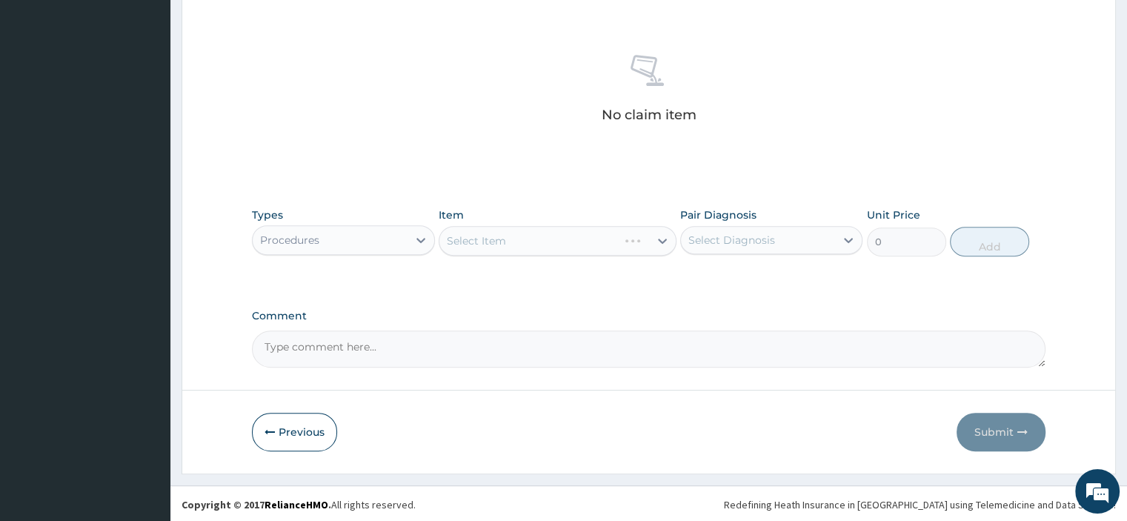
click at [528, 247] on div "Select Item" at bounding box center [558, 241] width 238 height 30
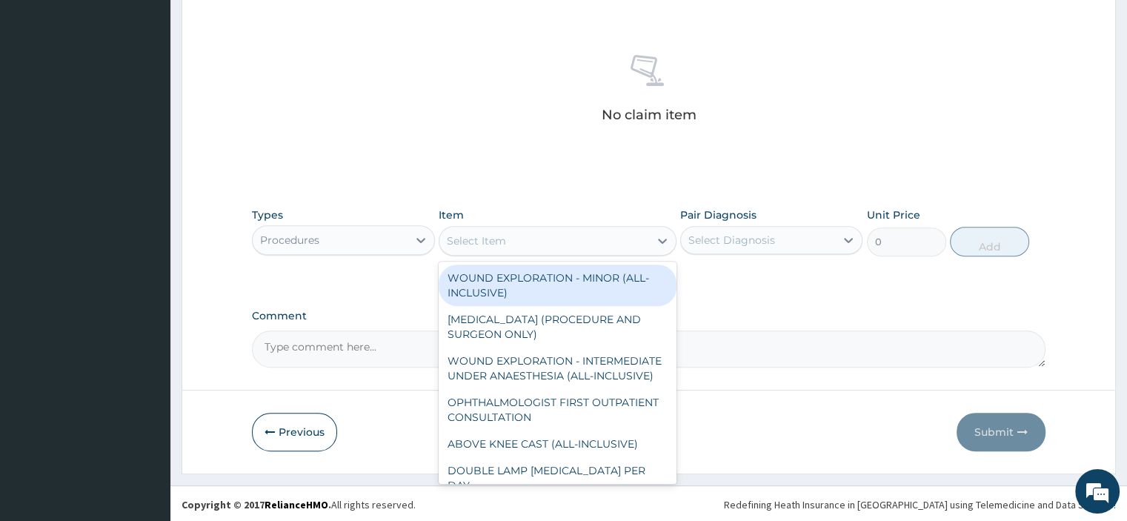
click at [489, 240] on div "Select Item" at bounding box center [476, 240] width 59 height 15
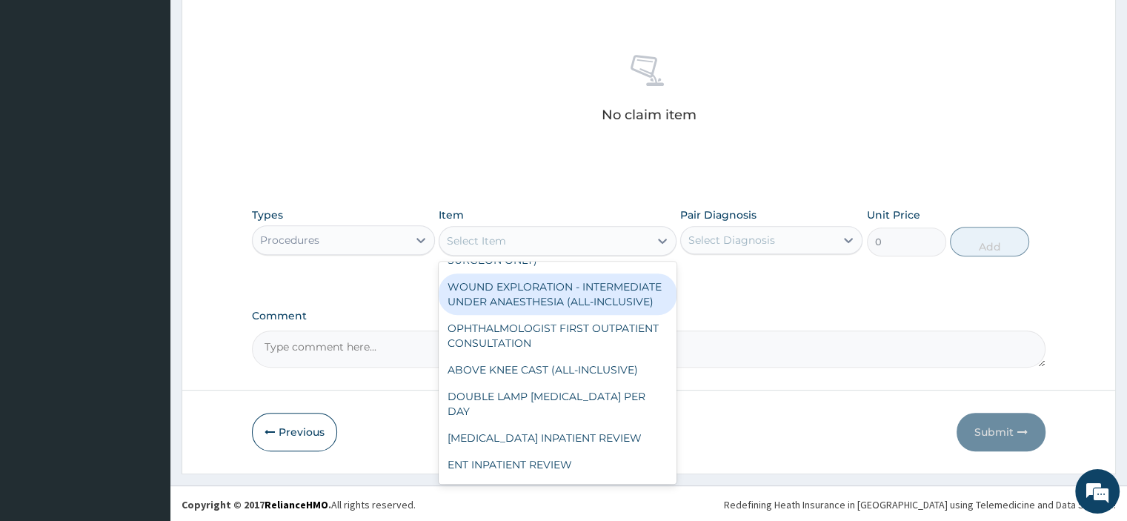
scroll to position [0, 0]
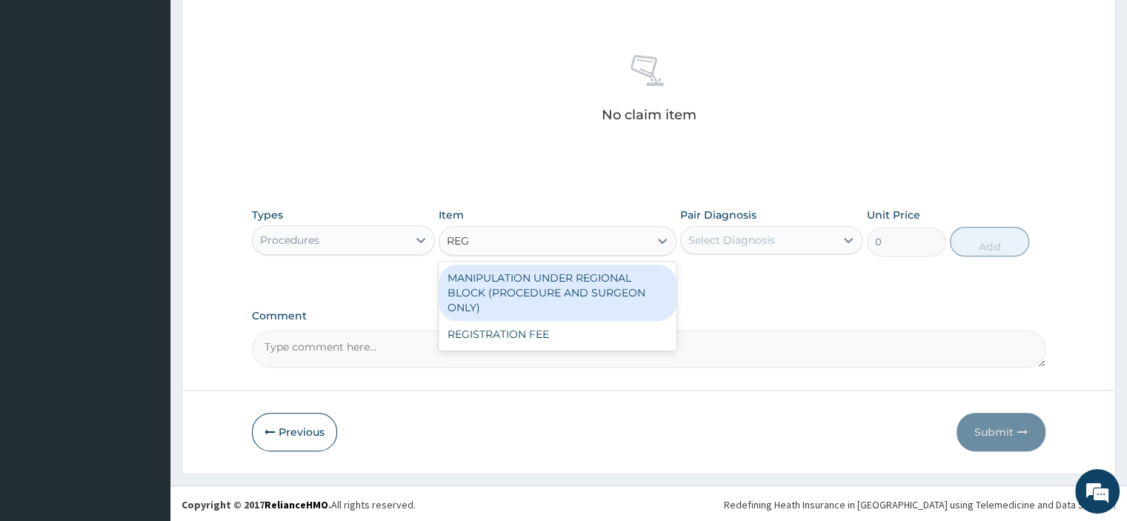
type input "REGI"
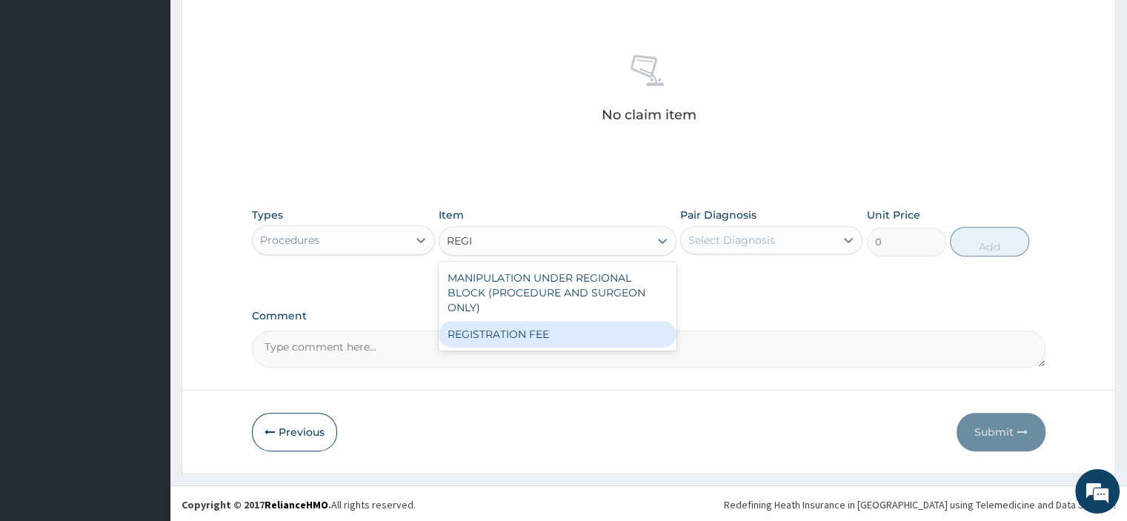
click at [550, 330] on div "REGISTRATION FEE" at bounding box center [558, 334] width 238 height 27
type input "2500"
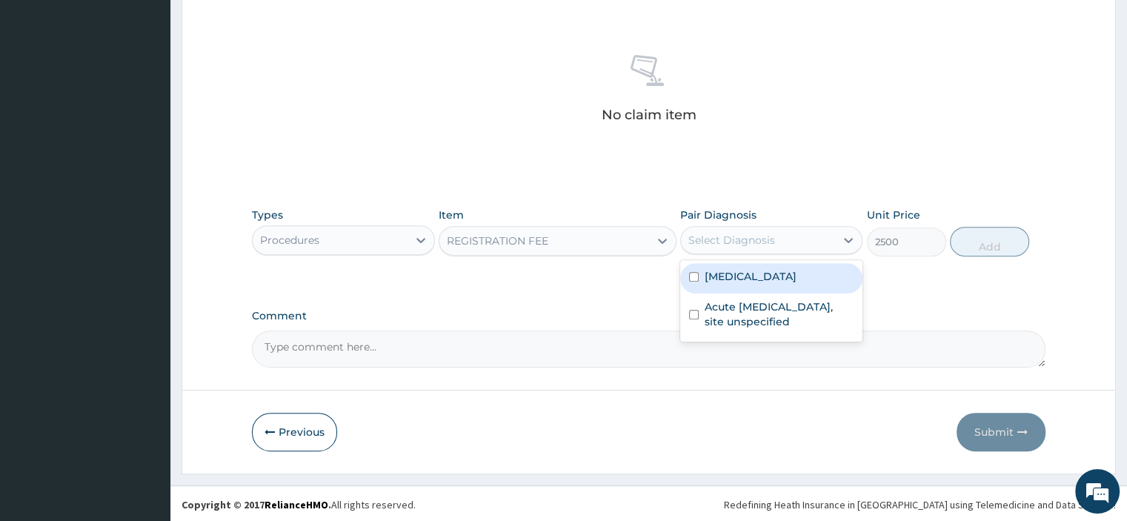
click at [713, 245] on div "Select Diagnosis" at bounding box center [731, 240] width 87 height 15
click at [690, 273] on input "checkbox" at bounding box center [694, 277] width 10 height 10
checkbox input "true"
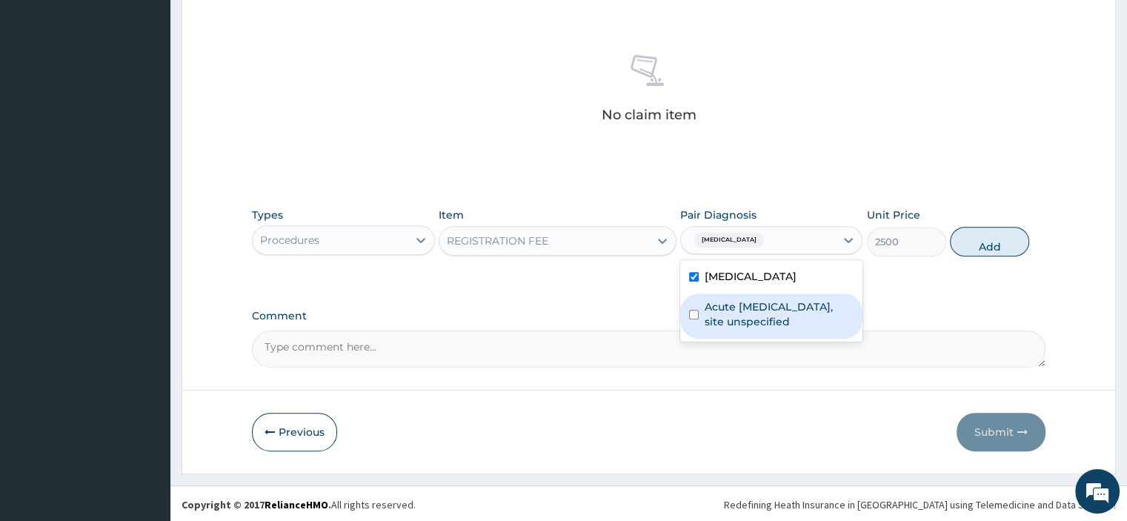
click at [693, 319] on div "Acute upper respiratory infection, site unspecified" at bounding box center [771, 315] width 182 height 45
checkbox input "true"
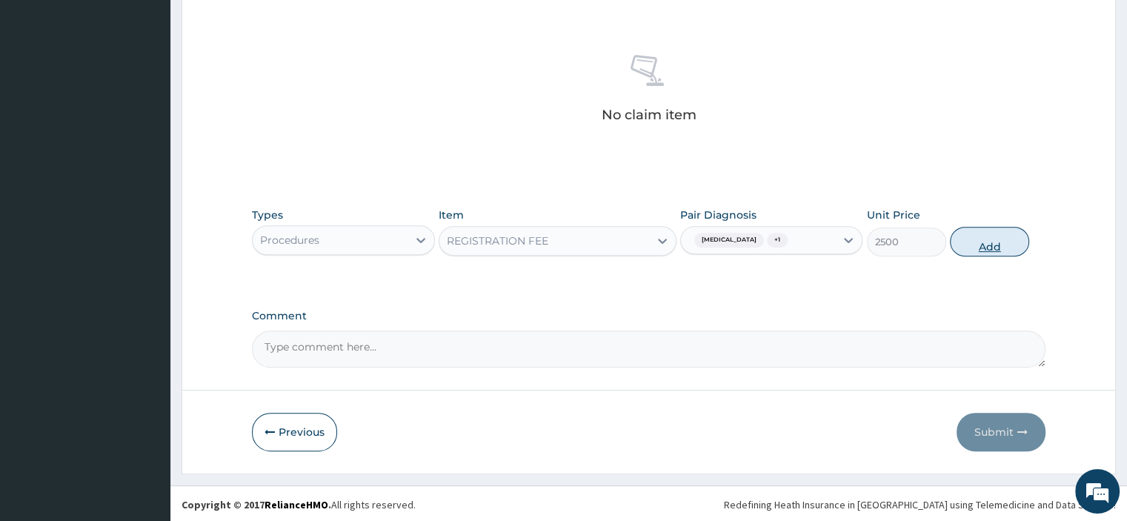
click at [993, 244] on button "Add" at bounding box center [989, 242] width 79 height 30
type input "0"
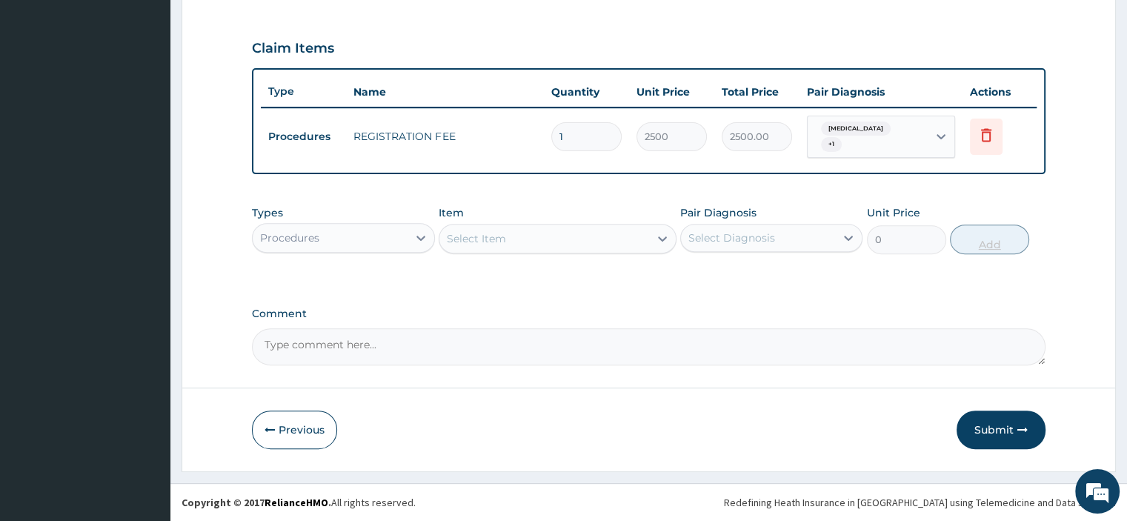
scroll to position [480, 0]
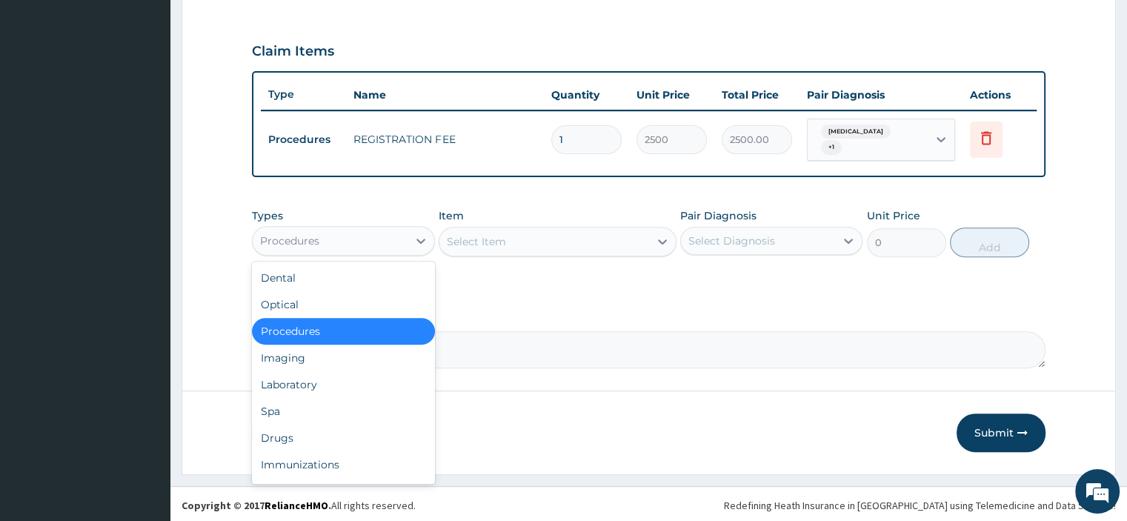
click at [328, 233] on div "Procedures" at bounding box center [330, 241] width 154 height 24
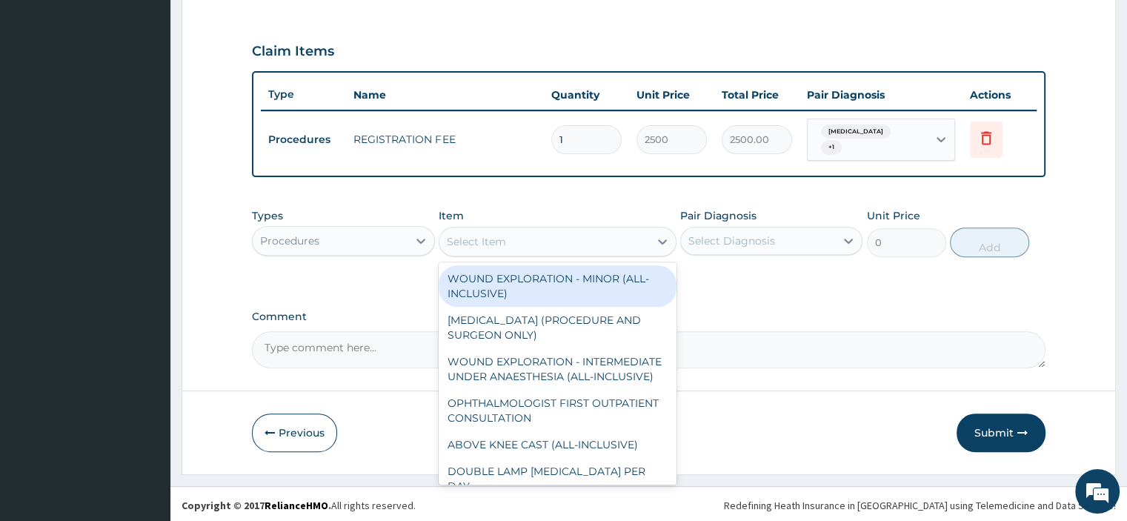
click at [453, 239] on div "Select Item" at bounding box center [476, 241] width 59 height 15
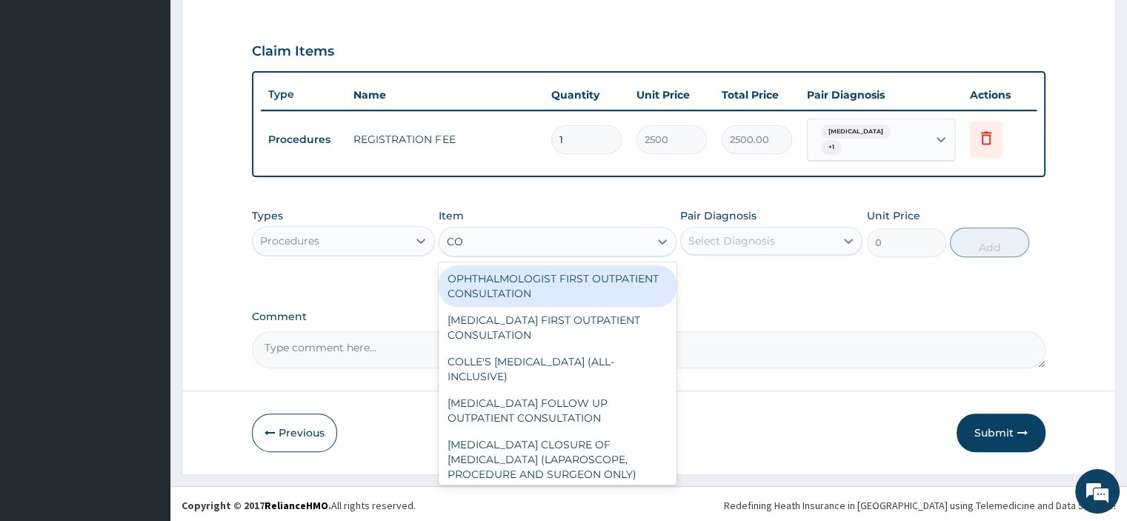
type input "C"
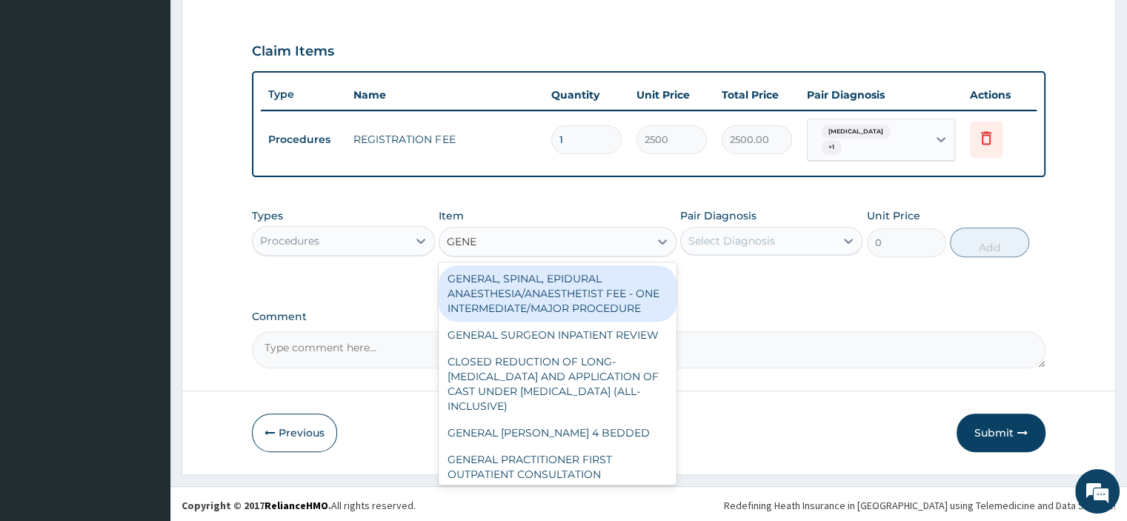
type input "GENER"
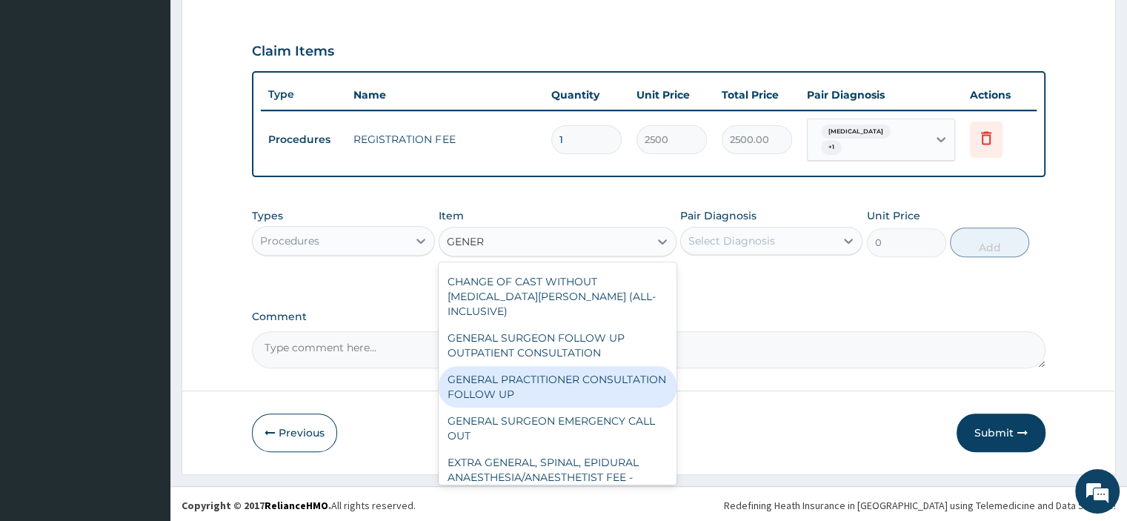
scroll to position [222, 0]
click at [539, 399] on div "GENERAL PRACTITIONER CONSULTATION FOLLOW UP" at bounding box center [558, 383] width 238 height 41
type input "1875"
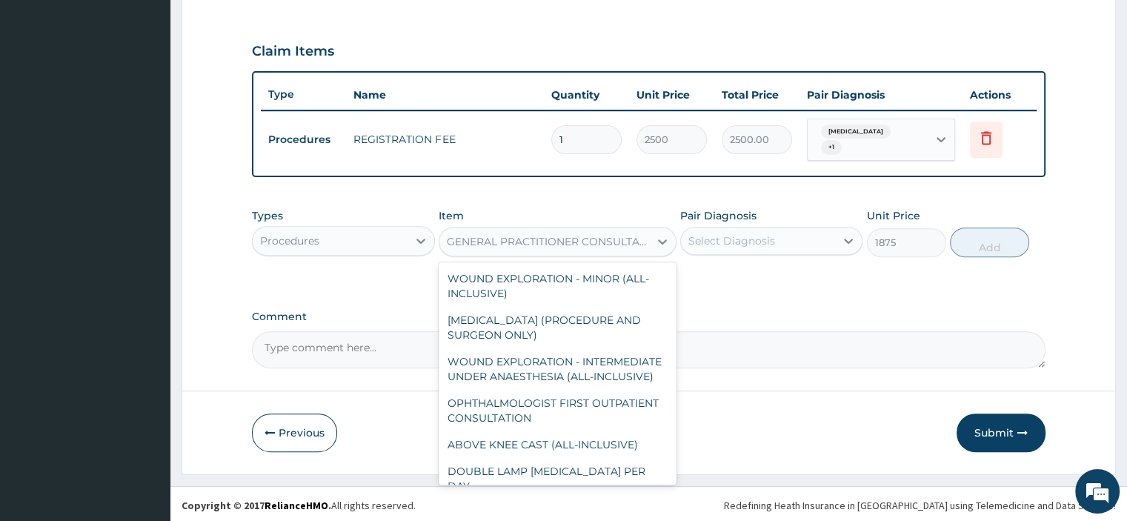
scroll to position [14609, 0]
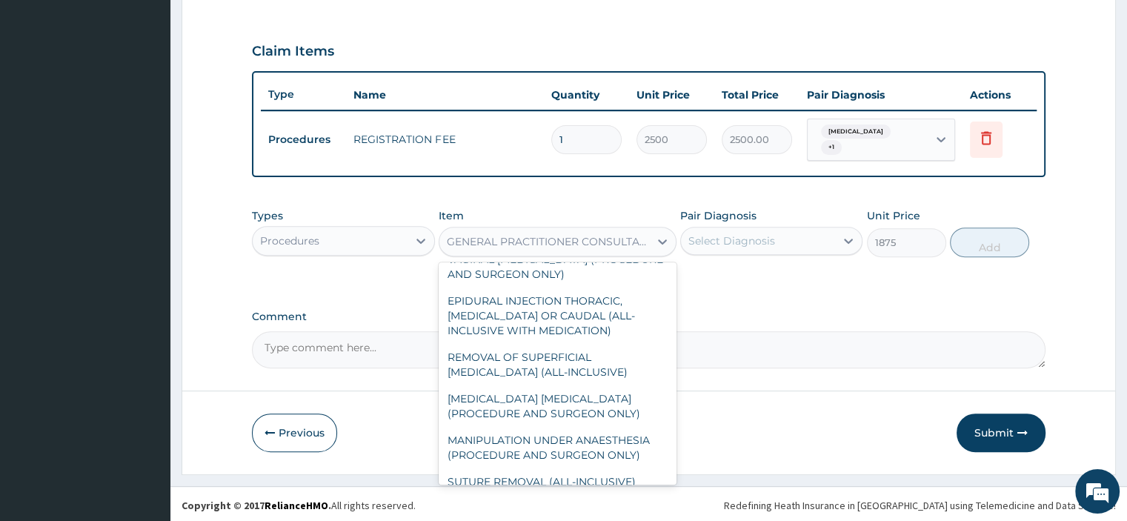
click at [550, 245] on div "GENERAL PRACTITIONER CONSULTATION FOLLOW UP" at bounding box center [549, 241] width 204 height 15
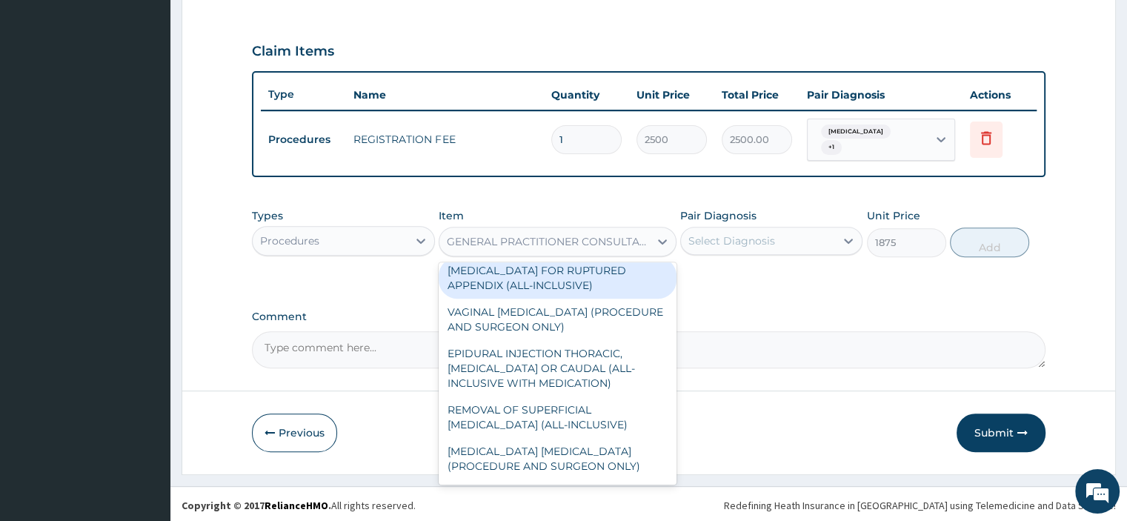
scroll to position [14460, 0]
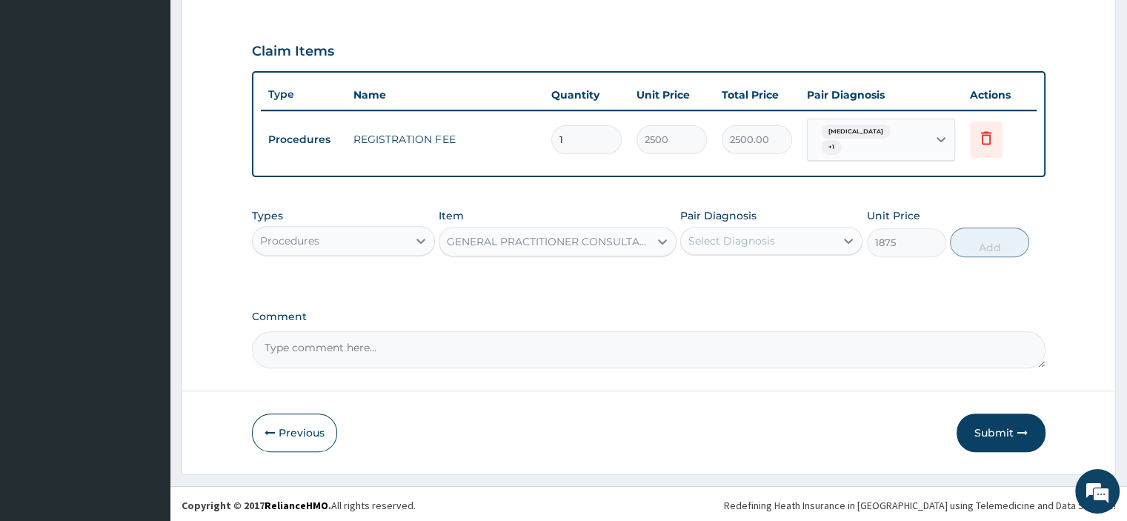
click at [521, 241] on div "GENERAL PRACTITIONER CONSULTATION FOLLOW UP" at bounding box center [549, 241] width 204 height 15
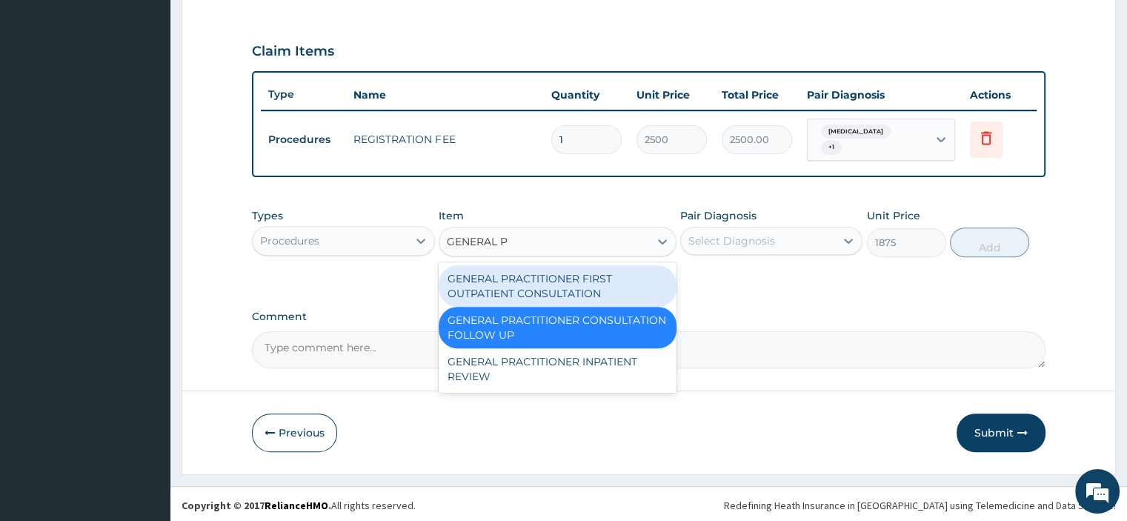
type input "GENERAL PR"
click at [544, 287] on div "GENERAL PRACTITIONER FIRST OUTPATIENT CONSULTATION" at bounding box center [558, 285] width 238 height 41
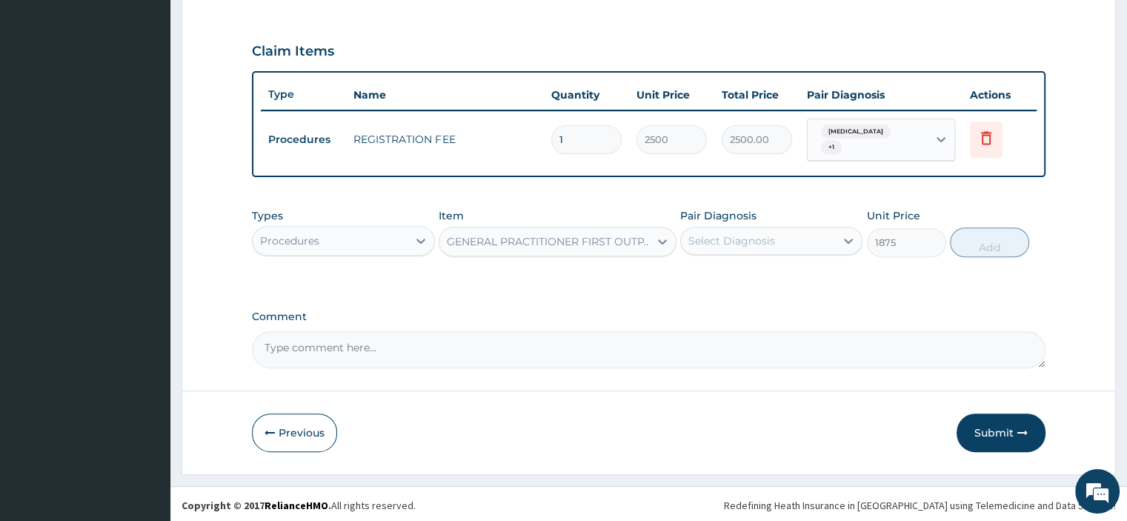
type input "3750"
click at [733, 244] on div "Select Diagnosis" at bounding box center [731, 240] width 87 height 15
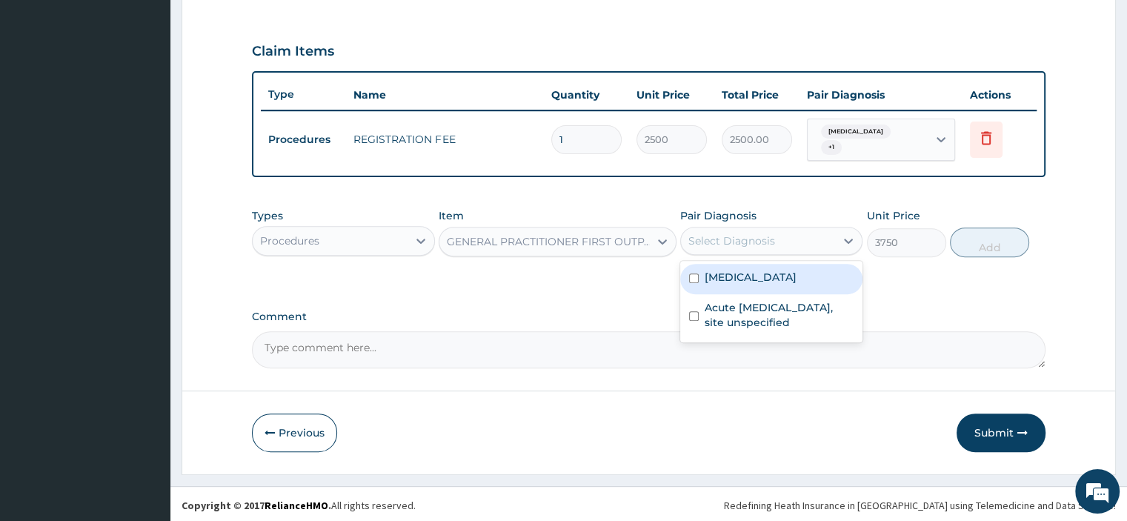
click at [702, 276] on div "[MEDICAL_DATA]" at bounding box center [771, 279] width 182 height 30
checkbox input "true"
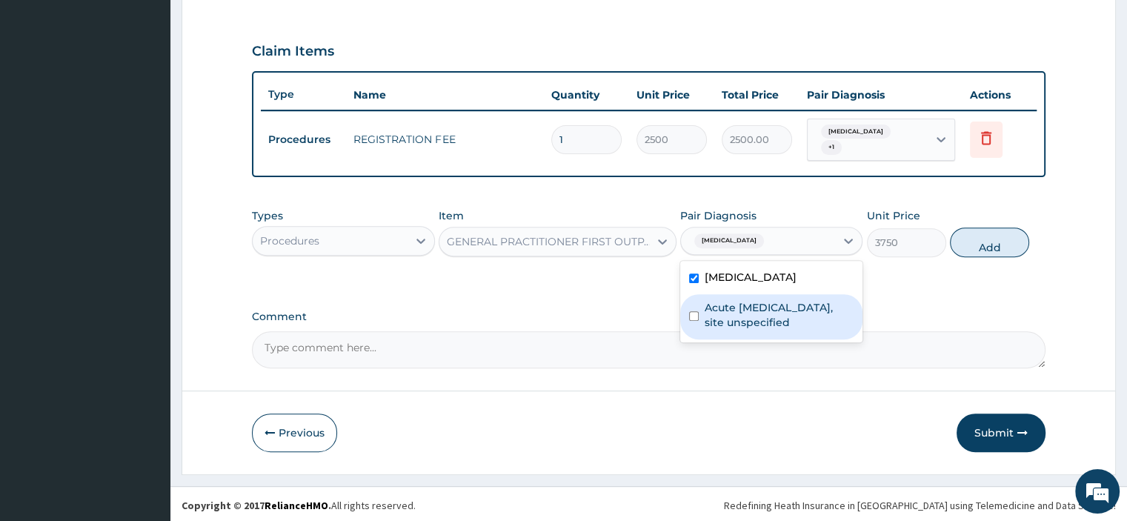
click at [700, 311] on div "Acute upper respiratory infection, site unspecified" at bounding box center [771, 316] width 182 height 45
checkbox input "true"
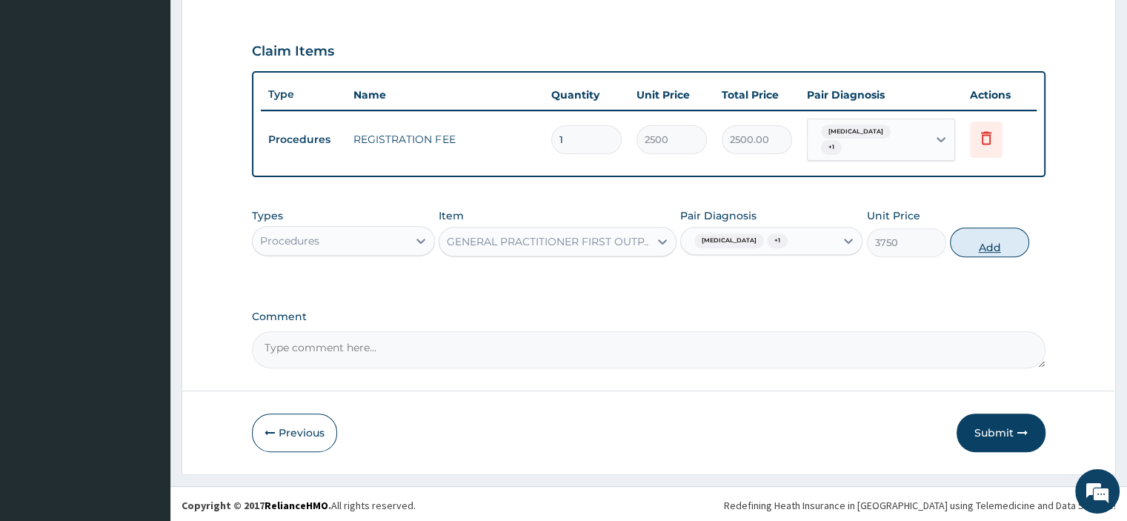
click at [987, 244] on button "Add" at bounding box center [989, 242] width 79 height 30
type input "0"
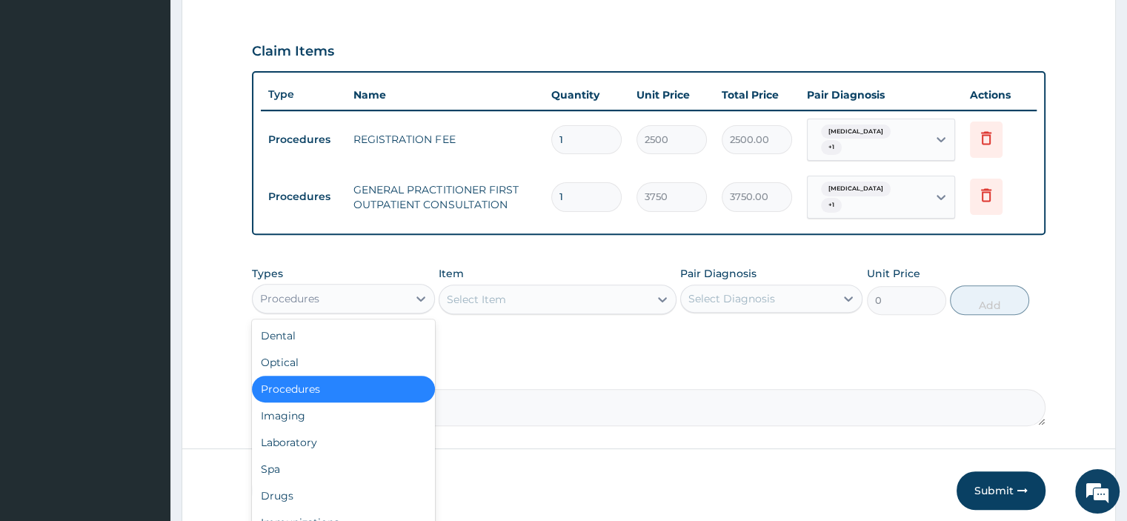
click at [314, 287] on div "Procedures" at bounding box center [330, 299] width 154 height 24
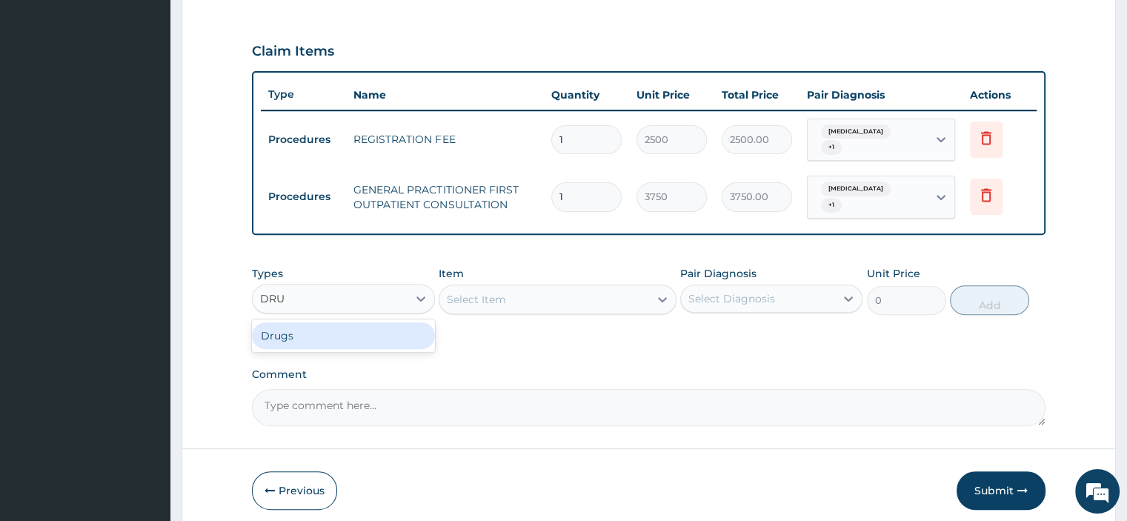
type input "DRUG"
drag, startPoint x: 316, startPoint y: 329, endPoint x: 385, endPoint y: 330, distance: 68.9
click at [317, 330] on div "Drugs" at bounding box center [343, 335] width 182 height 27
click at [475, 300] on div "Select Item" at bounding box center [558, 299] width 238 height 30
click at [562, 290] on div "Select Item" at bounding box center [558, 299] width 238 height 30
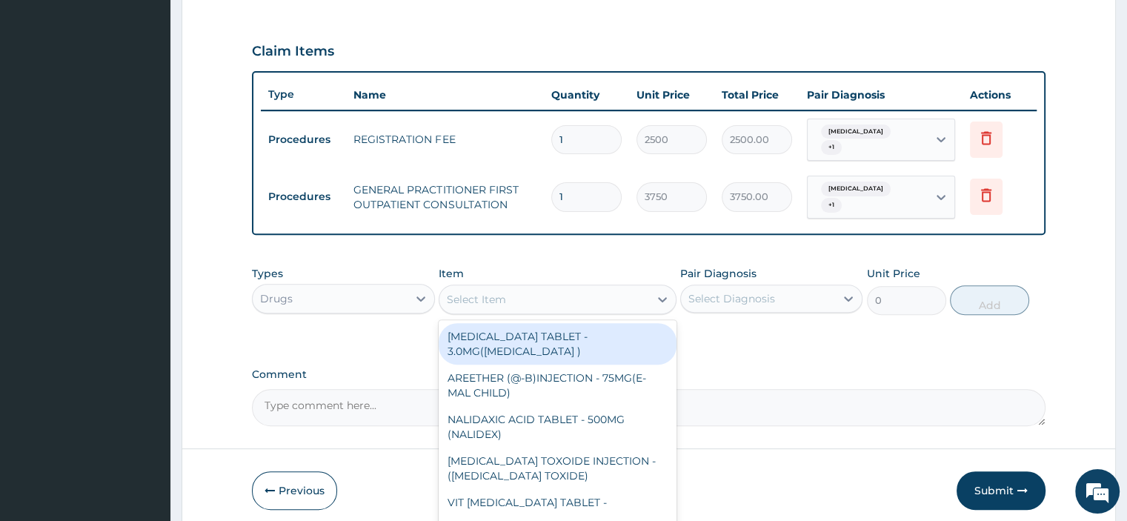
click at [553, 294] on div "Select Item" at bounding box center [544, 299] width 210 height 24
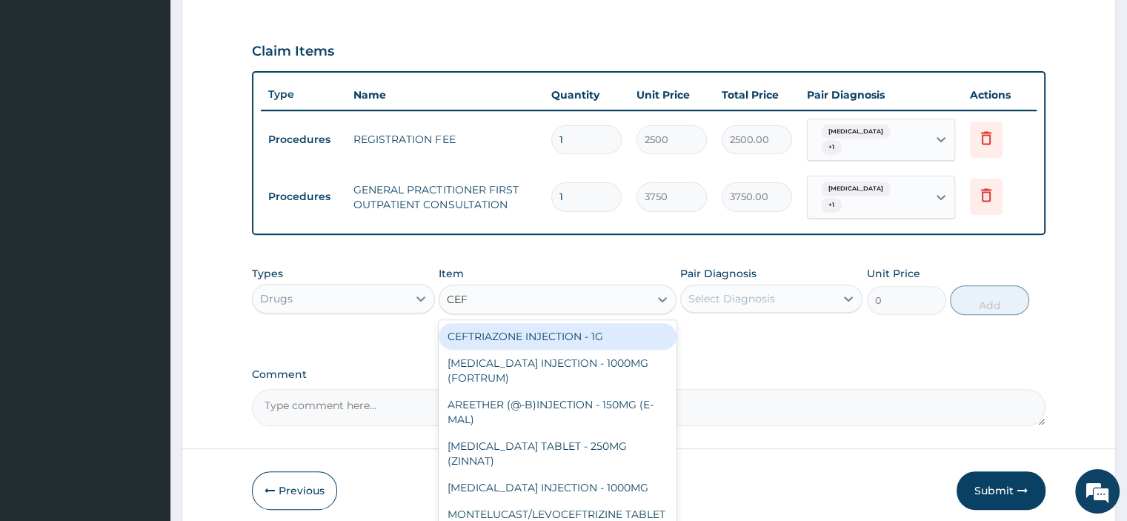
type input "CEFU"
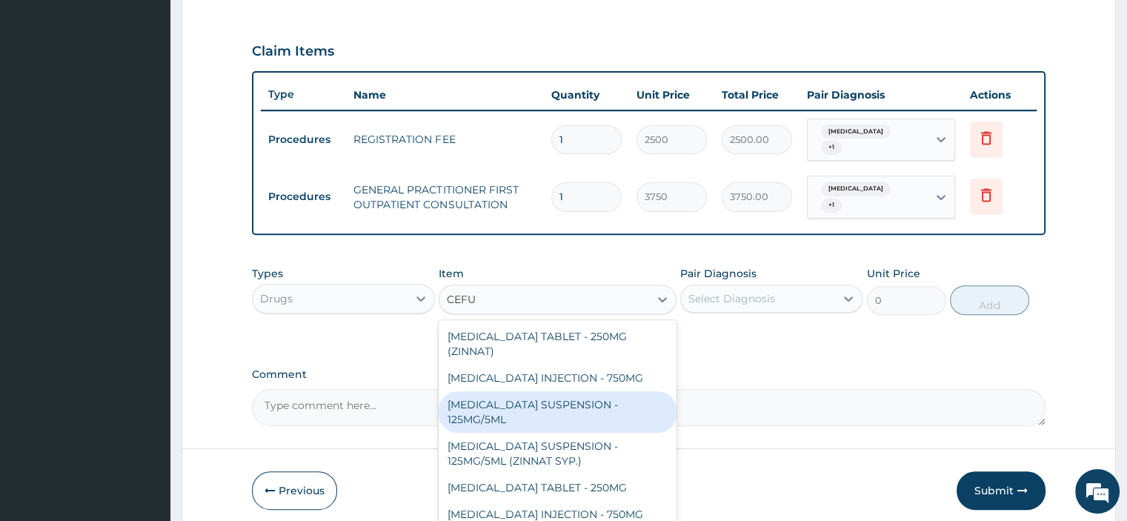
click at [527, 411] on div "[MEDICAL_DATA] SUSPENSION - 125MG/5ML" at bounding box center [558, 411] width 238 height 41
type input "3919.9999999999995"
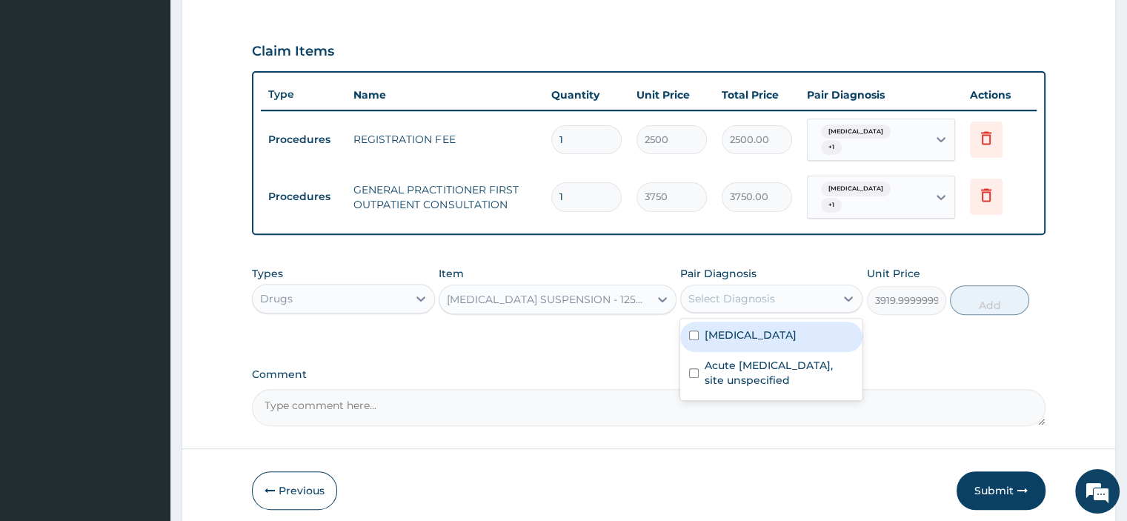
click at [705, 301] on div "Select Diagnosis" at bounding box center [731, 298] width 87 height 15
click at [690, 337] on input "checkbox" at bounding box center [694, 335] width 10 height 10
checkbox input "true"
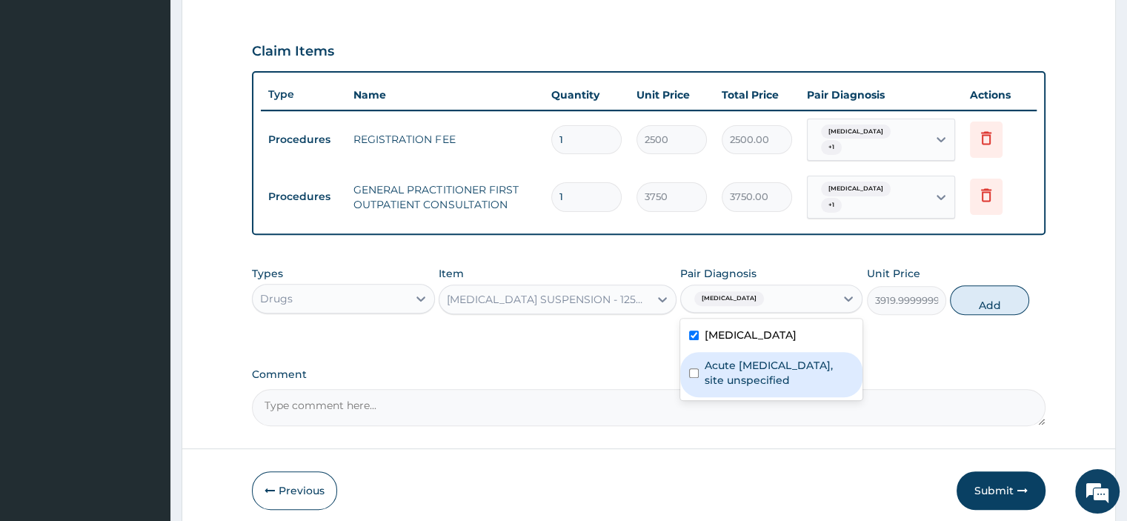
click at [696, 370] on input "checkbox" at bounding box center [694, 373] width 10 height 10
checkbox input "true"
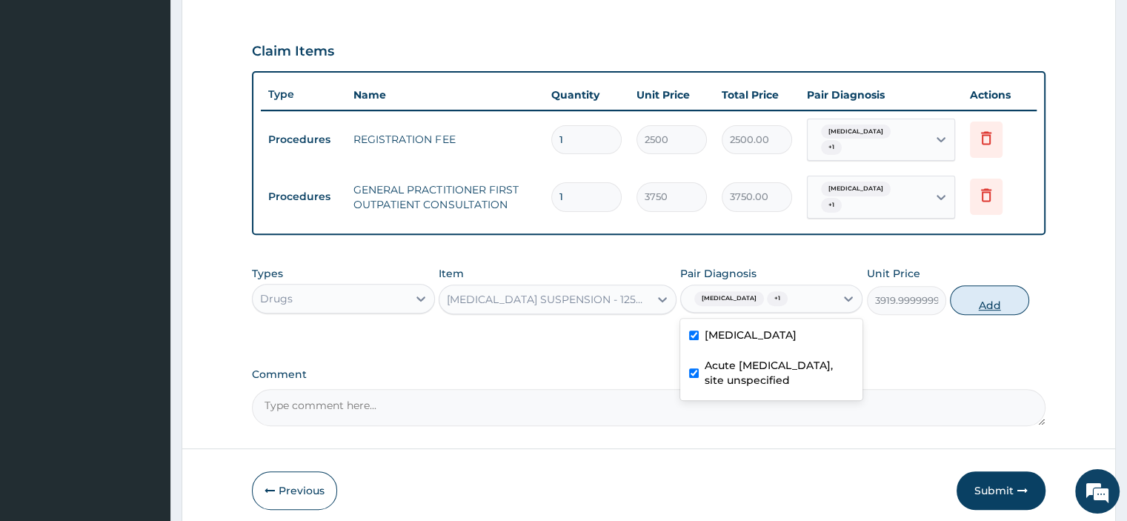
click at [974, 304] on button "Add" at bounding box center [989, 300] width 79 height 30
type input "0"
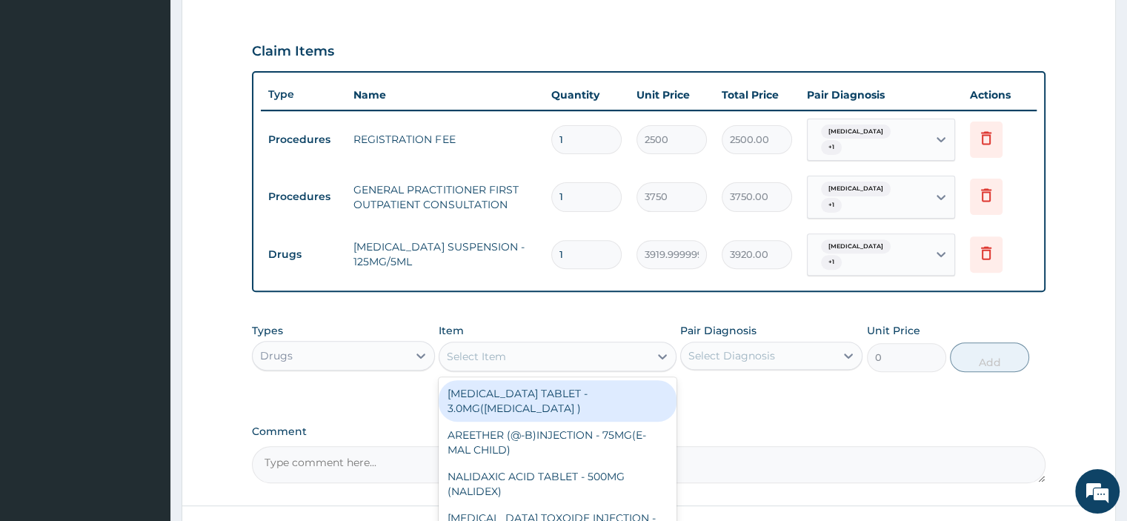
click at [482, 359] on div "Select Item" at bounding box center [476, 356] width 59 height 15
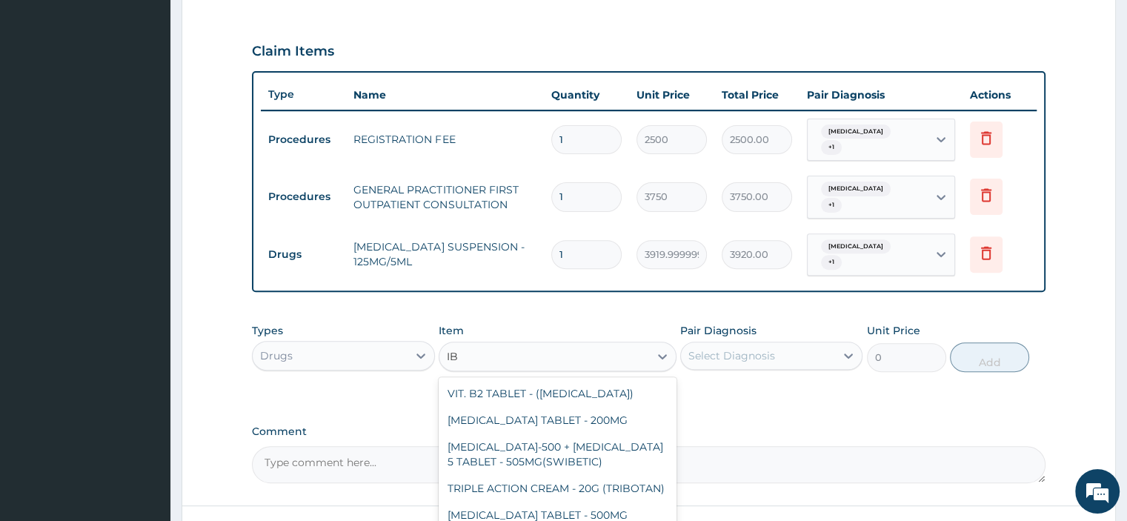
type input "IBU"
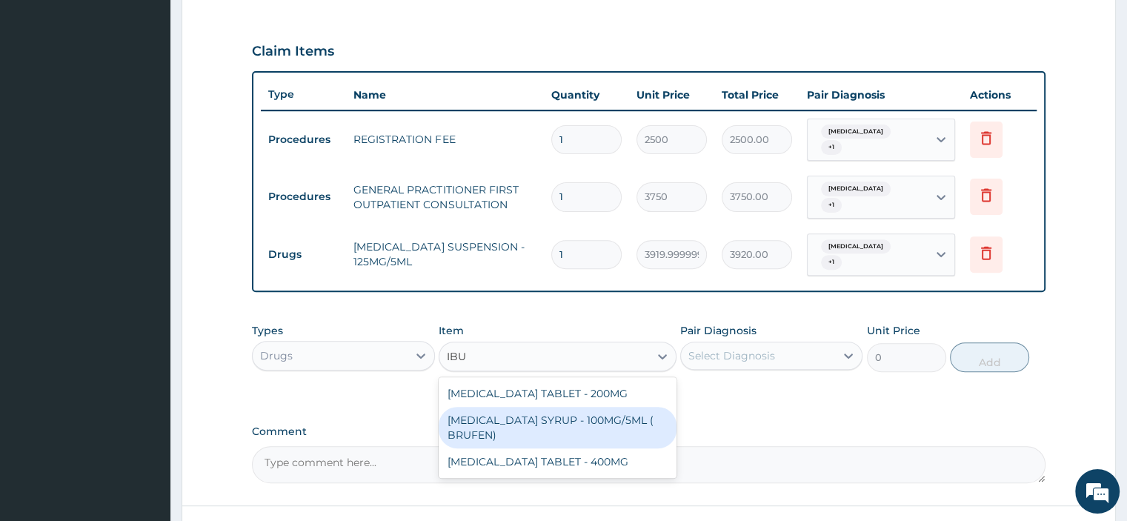
click at [531, 423] on div "[MEDICAL_DATA] SYRUP - 100MG/5ML ( BRUFEN)" at bounding box center [558, 427] width 238 height 41
type input "475.99999999999994"
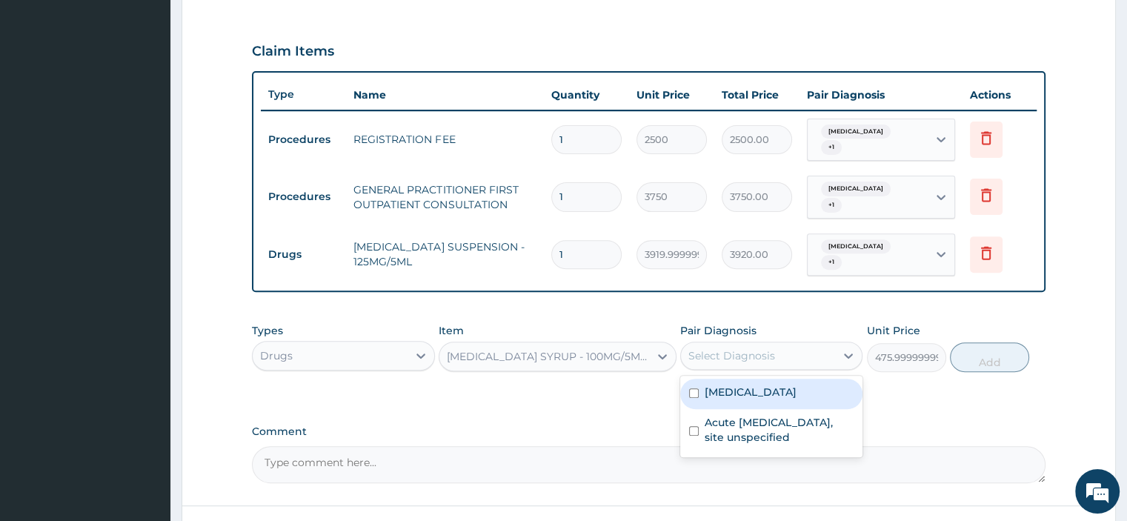
click at [696, 357] on div "Select Diagnosis" at bounding box center [731, 355] width 87 height 15
click at [699, 387] on div "[MEDICAL_DATA]" at bounding box center [771, 394] width 182 height 30
checkbox input "true"
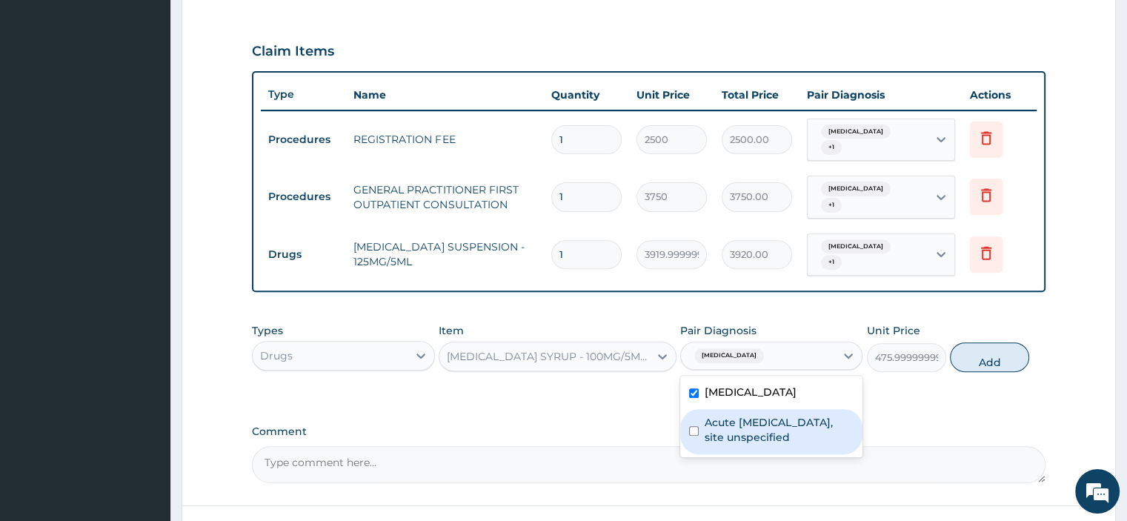
click at [689, 428] on input "checkbox" at bounding box center [694, 431] width 10 height 10
checkbox input "true"
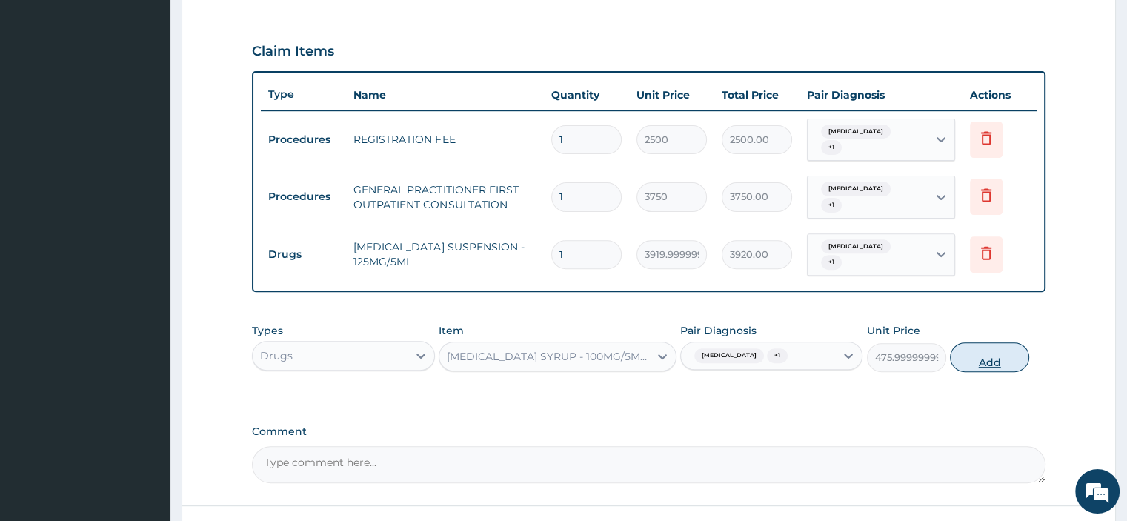
click at [960, 358] on button "Add" at bounding box center [989, 357] width 79 height 30
type input "0"
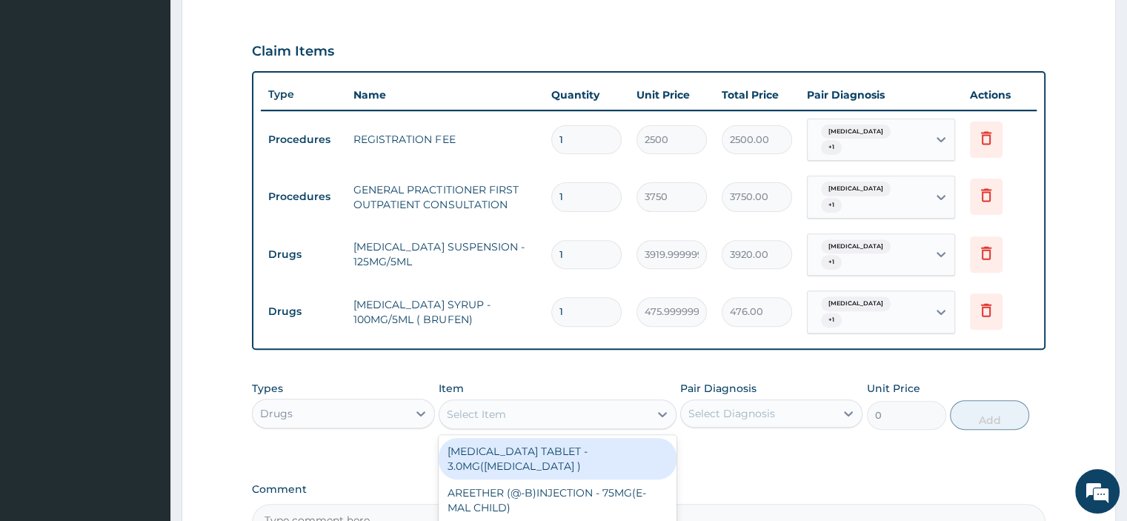
click at [461, 408] on div "Select Item" at bounding box center [476, 414] width 59 height 15
type input "BRONCH"
click at [487, 470] on div "[MEDICAL_DATA] HYDROCHLORIDE SYRUP - 4MG/5ML(BRONCHOLYTE)" at bounding box center [558, 458] width 238 height 41
type input "896"
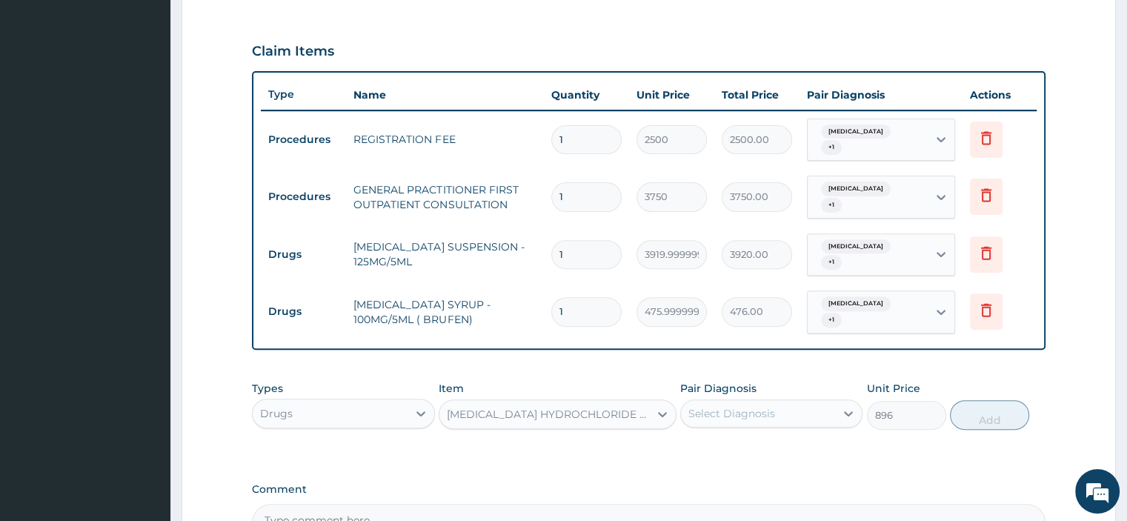
click at [718, 415] on div "Select Diagnosis" at bounding box center [731, 413] width 87 height 15
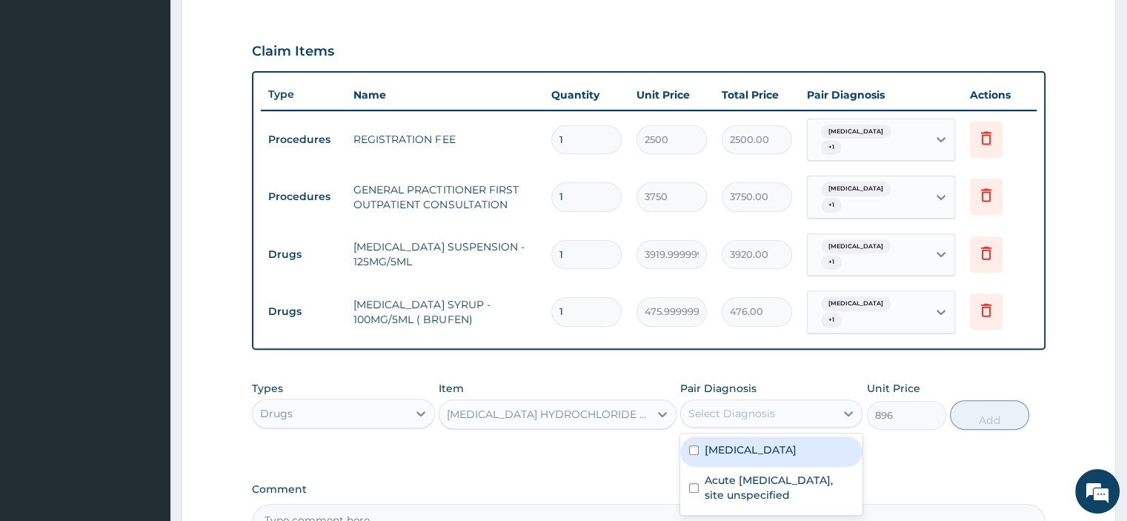
click at [701, 443] on div "[MEDICAL_DATA]" at bounding box center [771, 451] width 182 height 30
checkbox input "true"
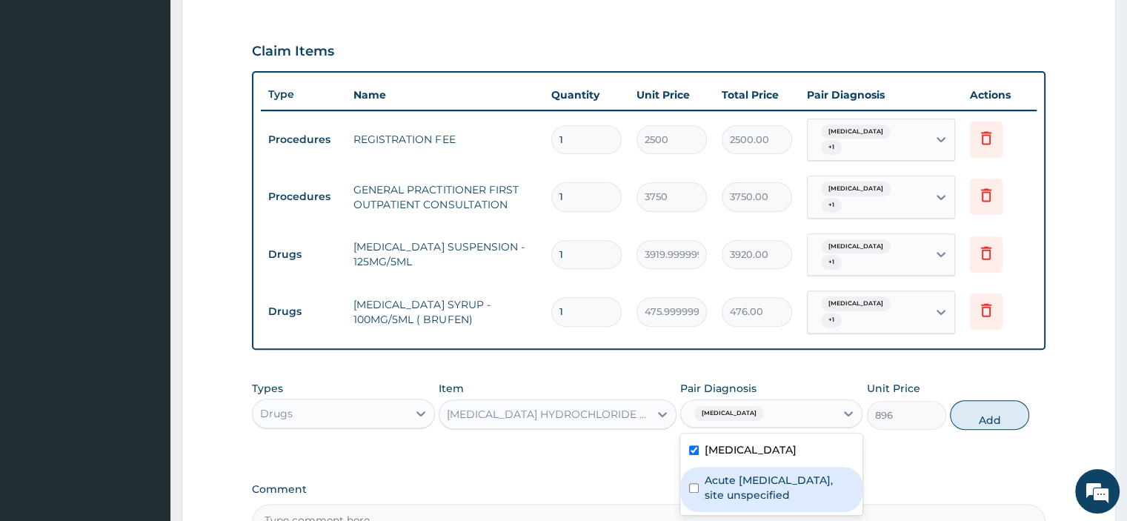
click at [690, 486] on input "checkbox" at bounding box center [694, 488] width 10 height 10
checkbox input "true"
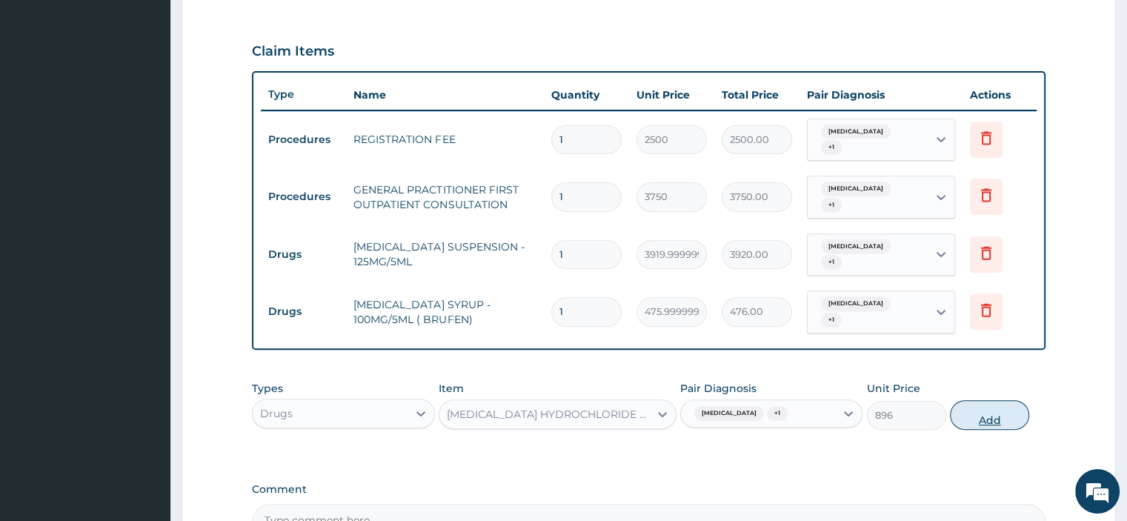
click at [971, 413] on button "Add" at bounding box center [989, 415] width 79 height 30
type input "0"
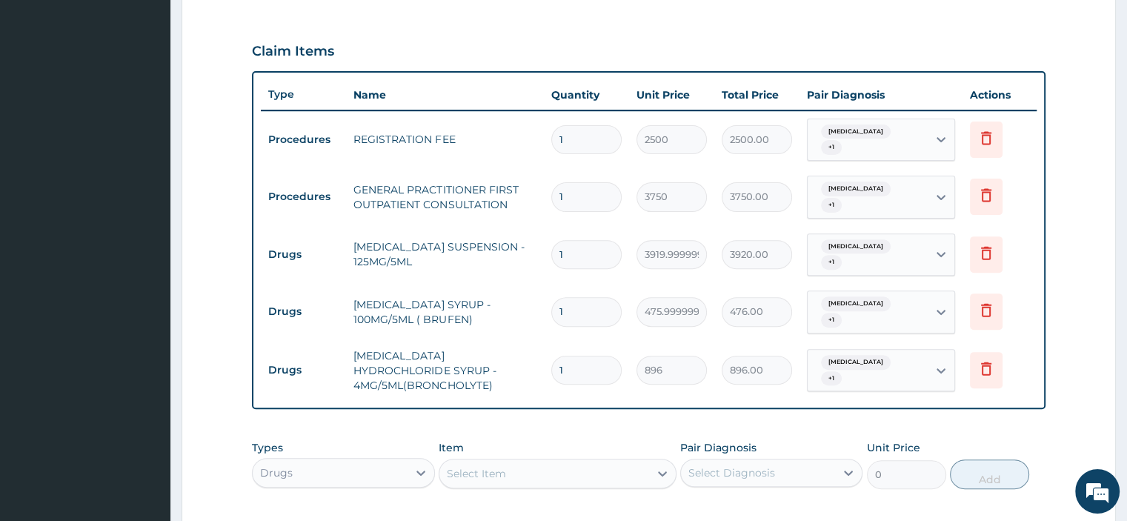
click at [459, 462] on div "Select Item" at bounding box center [544, 474] width 210 height 24
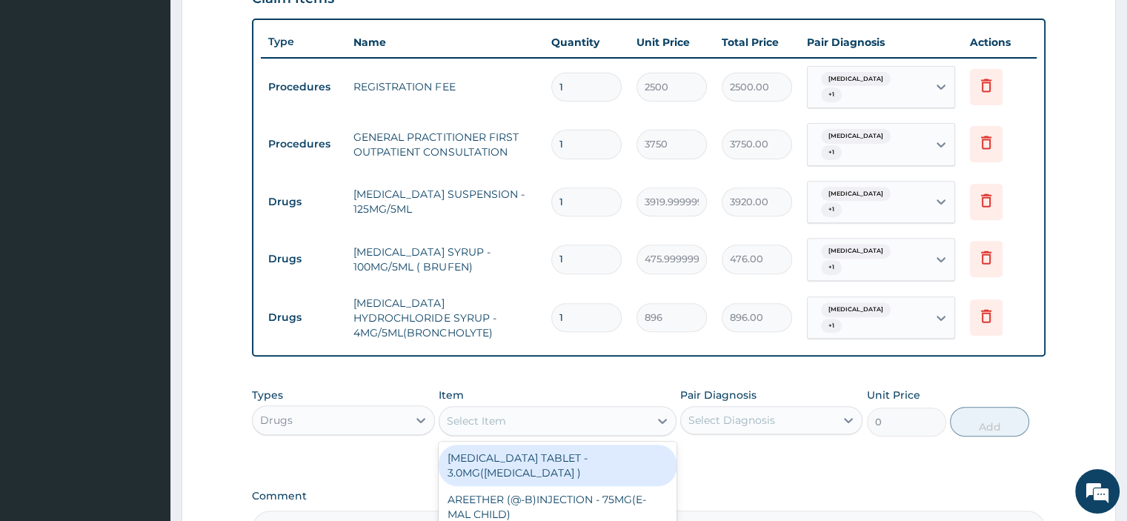
scroll to position [554, 0]
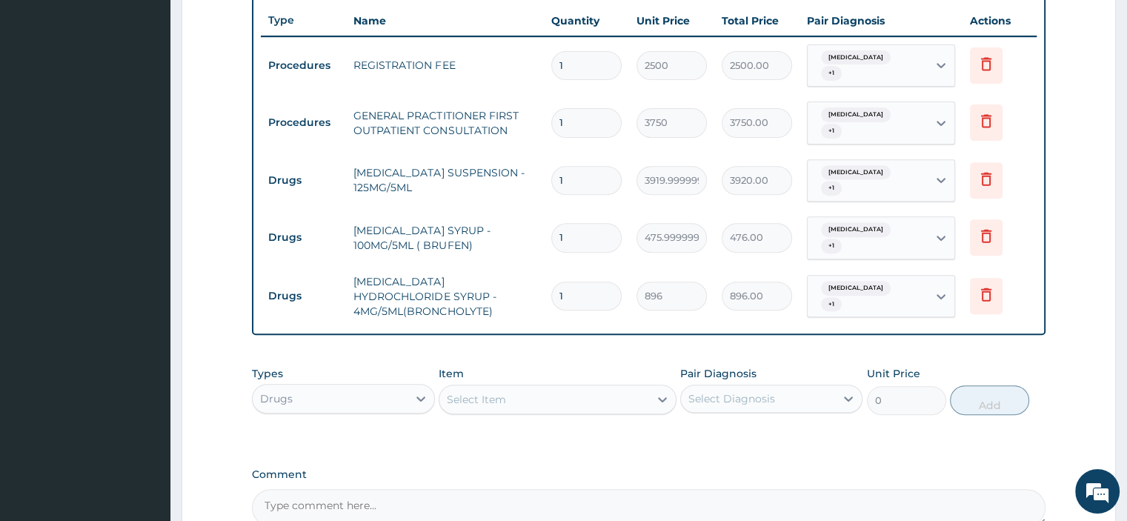
click at [815, 468] on label "Comment" at bounding box center [648, 474] width 793 height 13
click at [815, 489] on textarea "Comment" at bounding box center [648, 507] width 793 height 37
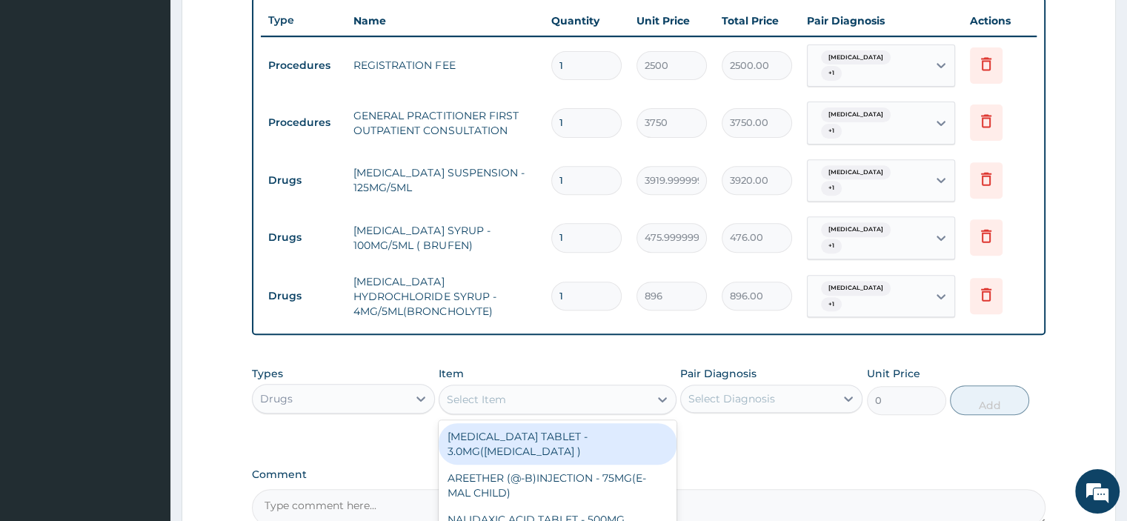
click at [606, 398] on div "Select Item" at bounding box center [544, 399] width 210 height 24
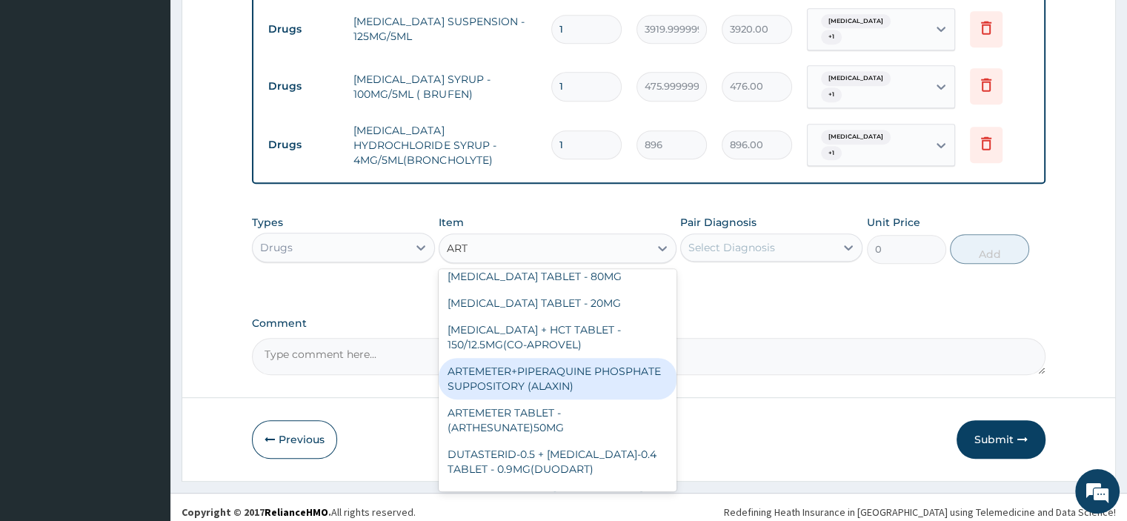
scroll to position [889, 0]
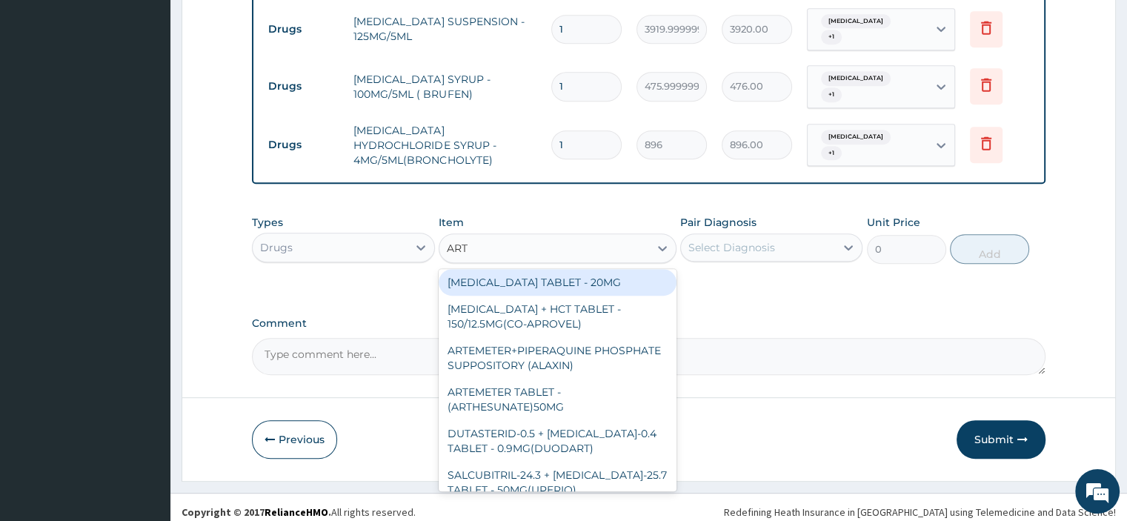
type input "ART"
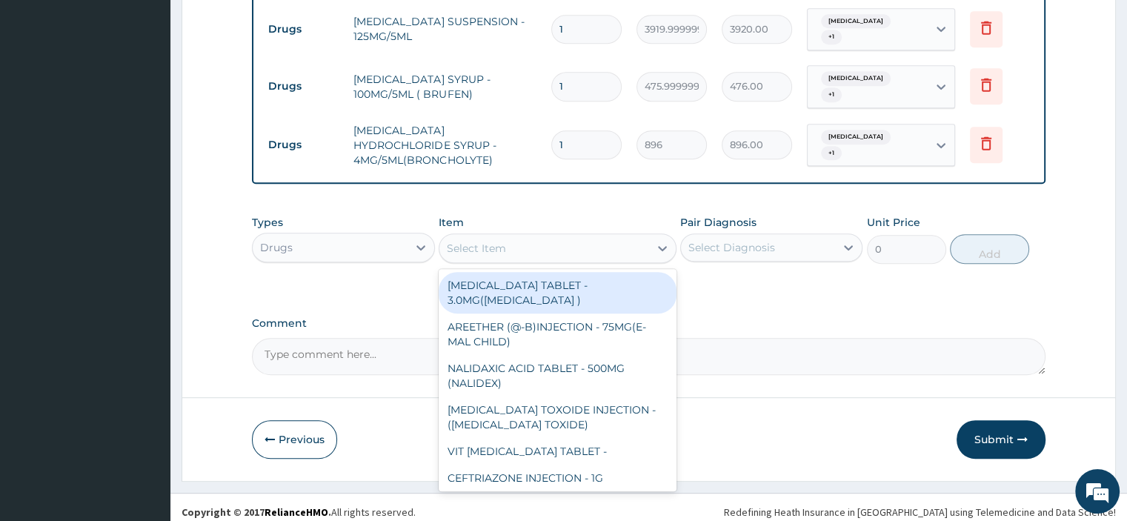
click at [493, 253] on div "Select Item" at bounding box center [544, 248] width 210 height 24
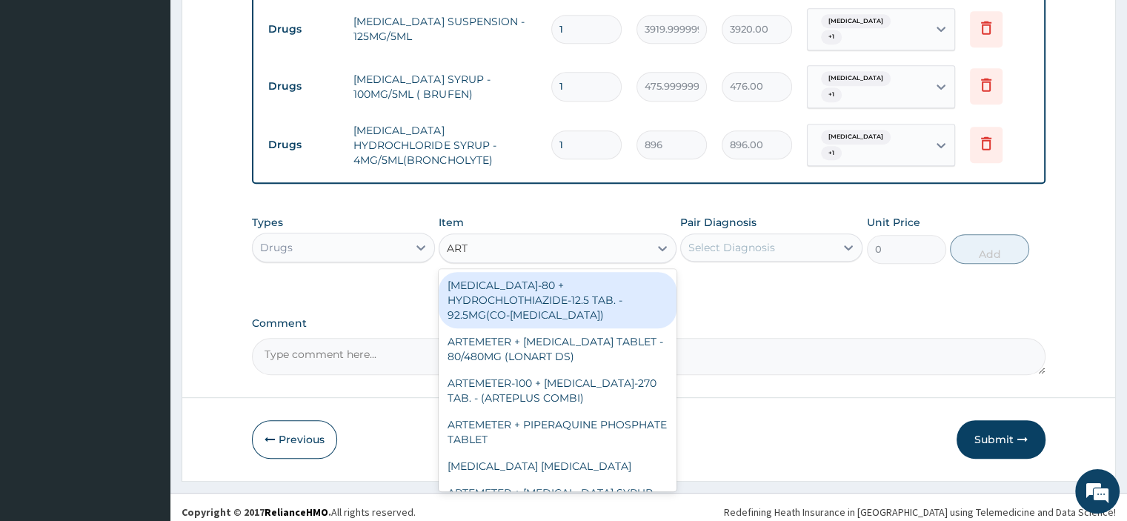
type input "ARTE"
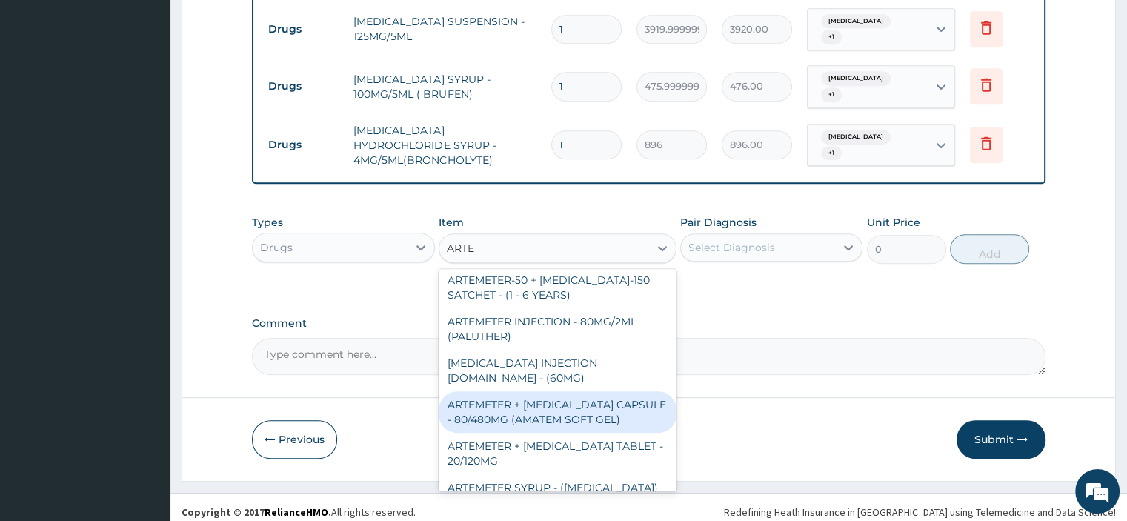
scroll to position [640, 0]
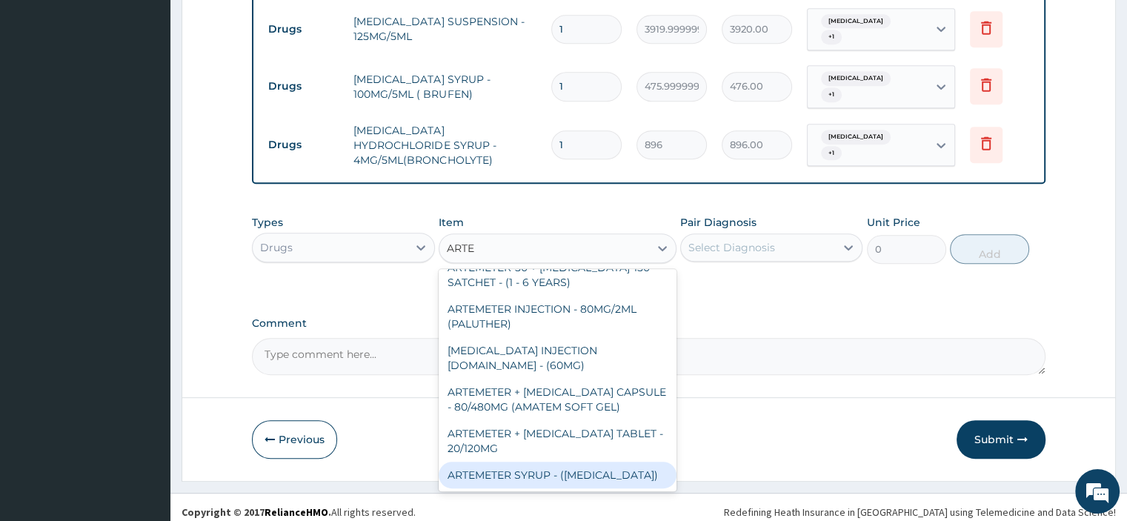
click at [563, 475] on div "ARTEMETER SYRUP - ([MEDICAL_DATA])" at bounding box center [558, 475] width 238 height 27
type input "979.9999999999999"
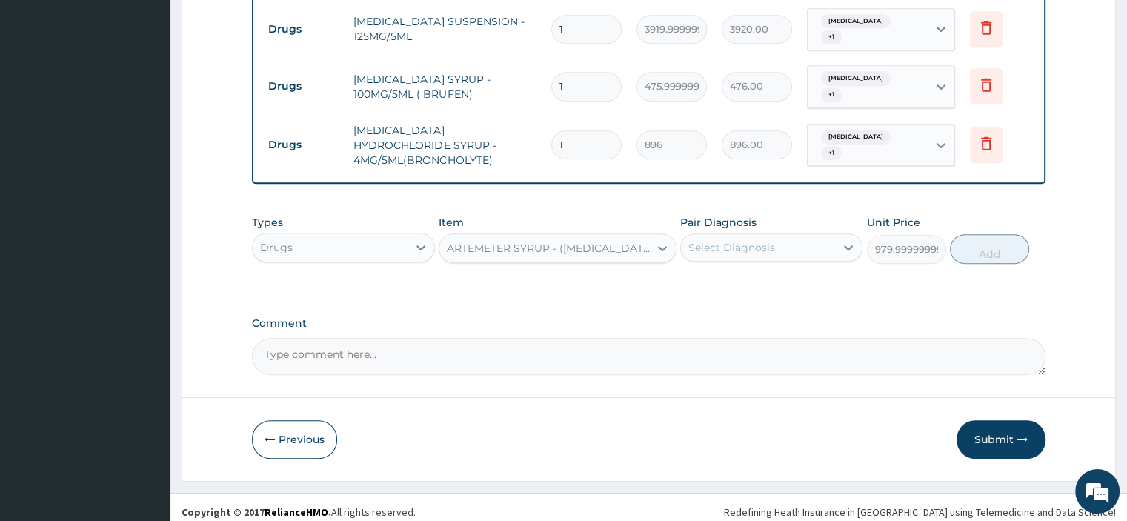
click at [729, 243] on div "Select Diagnosis" at bounding box center [731, 247] width 87 height 15
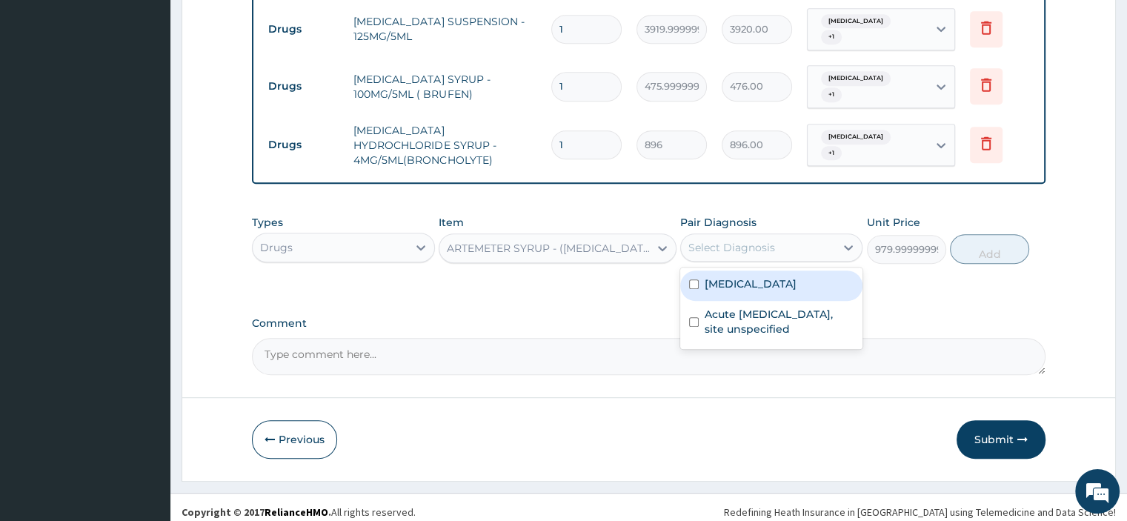
click at [742, 287] on label "[MEDICAL_DATA]" at bounding box center [751, 283] width 92 height 15
checkbox input "true"
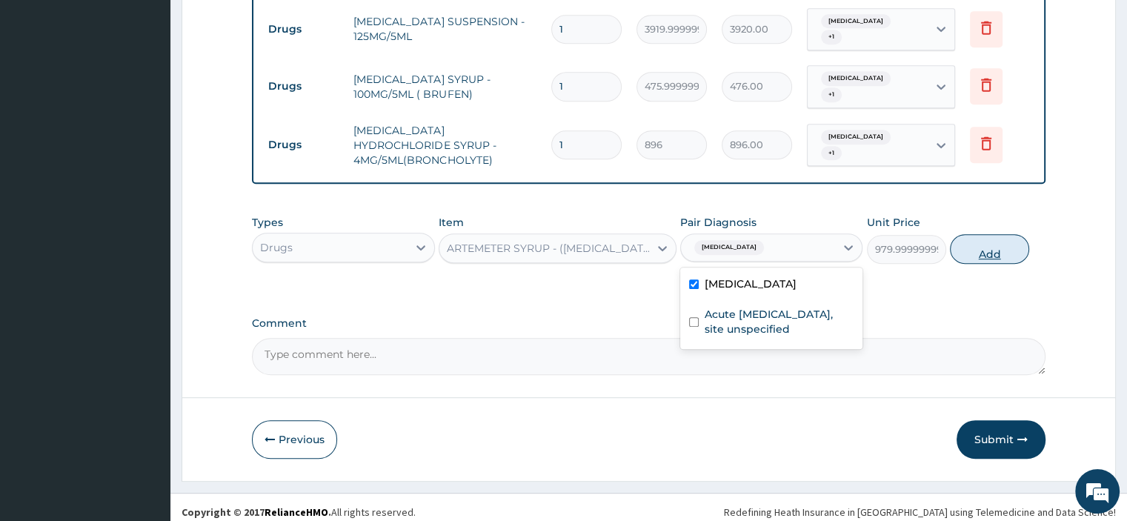
click at [958, 242] on button "Add" at bounding box center [989, 249] width 79 height 30
type input "0"
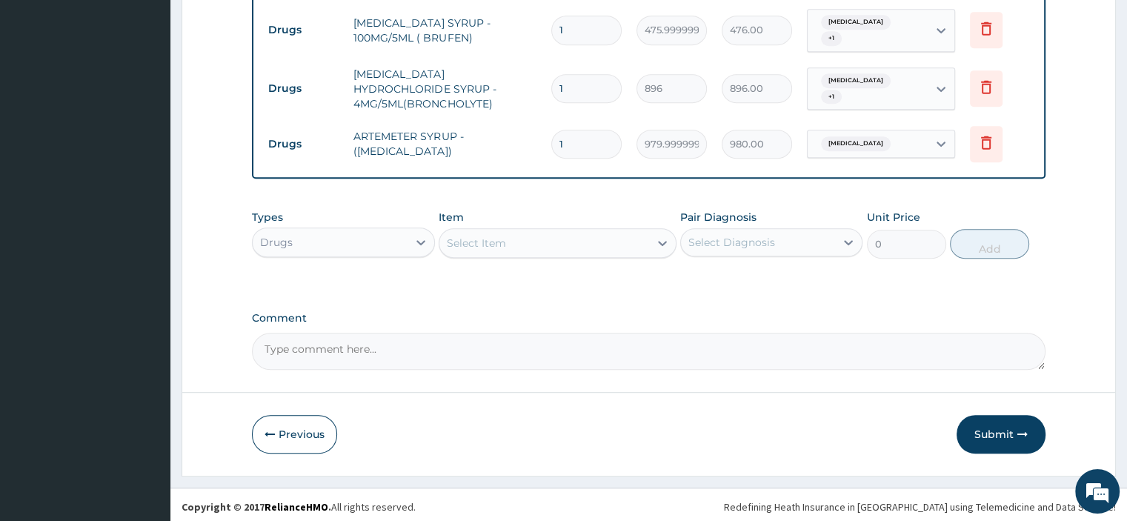
scroll to position [762, 0]
click at [411, 352] on textarea "Comment" at bounding box center [648, 351] width 793 height 37
click at [295, 339] on textarea "Comment" at bounding box center [648, 351] width 793 height 37
paste textarea "PATIENT SEEN 1YR OLD FEMALE WHO PRESENTED WITH COMPLAIN OF FEVER WITH COUGH NIL…"
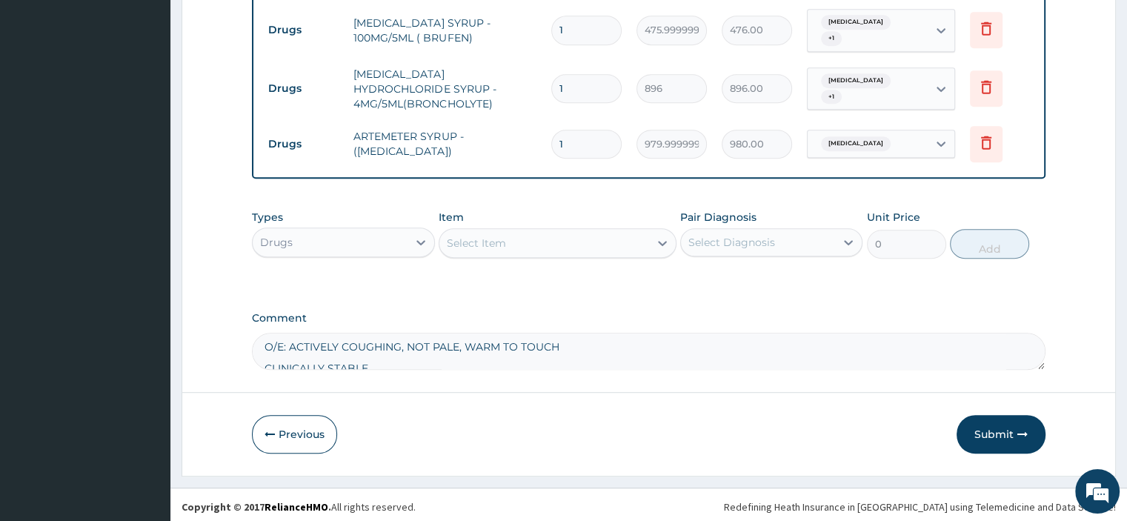
click at [261, 343] on textarea "PATIENT SEEN 1YR OLD FEMALE WHO PRESENTED WITH COMPLAIN OF FEVER WITH COUGH NIL…" at bounding box center [648, 351] width 793 height 37
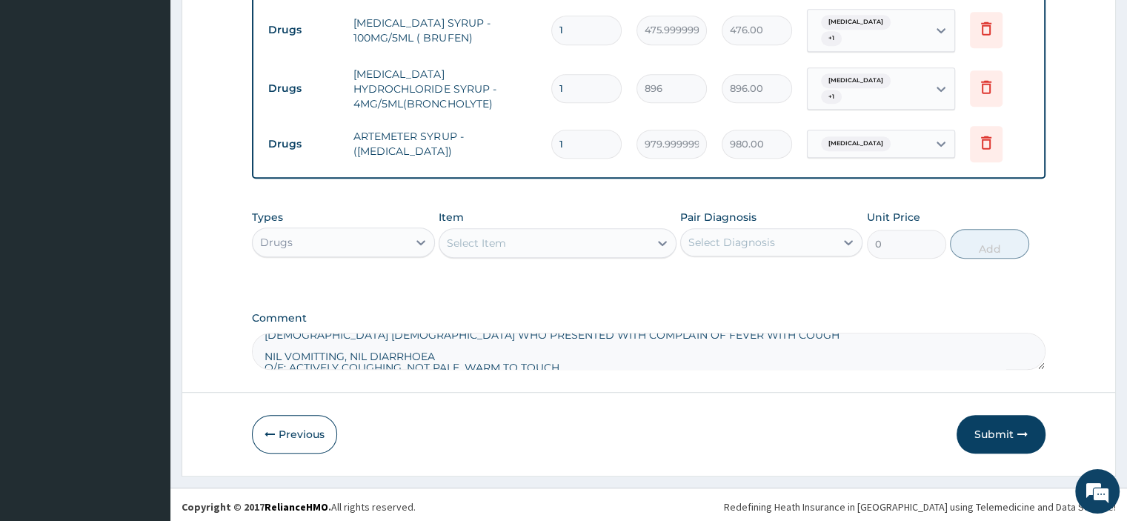
click at [264, 327] on div "Comment PATIENT SEEN 1YR OLD FEMALE WHO PRESENTED WITH COMPLAIN OF FEVER WITH C…" at bounding box center [648, 341] width 793 height 58
click at [259, 333] on textarea "PATIENT SEEN 1YR OLD FEMALE WHO PRESENTED WITH COMPLAIN OF FEVER WITH COUGH NIL…" at bounding box center [648, 351] width 793 height 37
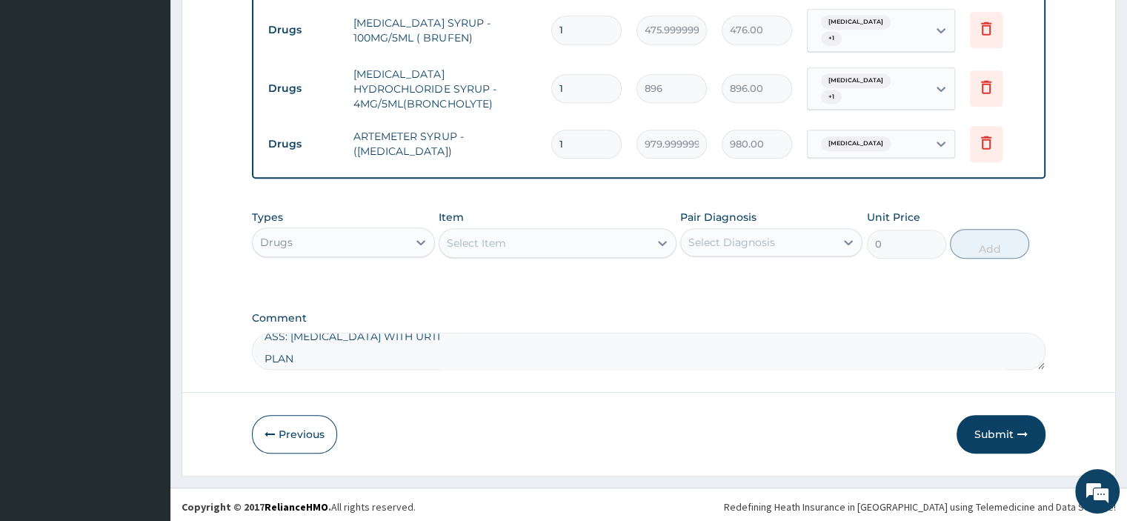
scroll to position [9, 0]
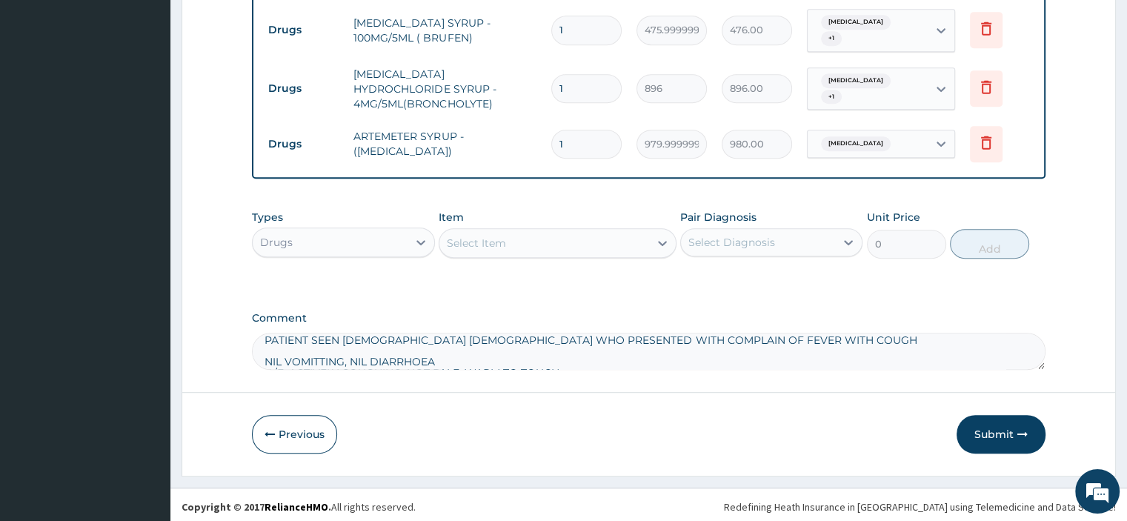
click at [263, 353] on textarea "PATIENT SEEN 1YR OLD FEMALE WHO PRESENTED WITH COMPLAIN OF FEVER WITH COUGH NIL…" at bounding box center [648, 351] width 793 height 37
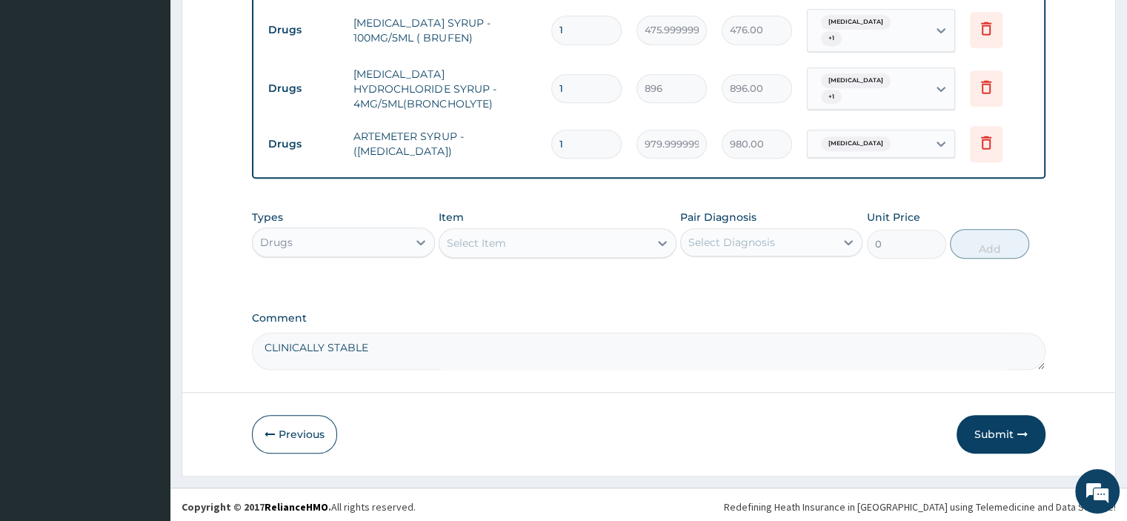
click at [262, 342] on textarea "PATIENT SEEN 1YR OLD FEMALE WHO PRESENTED WITH COMPLAIN OF FEVER WITH COUGH NIL…" at bounding box center [648, 351] width 793 height 37
click at [265, 350] on textarea "PATIENT SEEN 1YR OLD FEMALE WHO PRESENTED WITH COMPLAIN OF FEVER WITH COUGH NIL…" at bounding box center [648, 351] width 793 height 37
click at [264, 337] on textarea "PATIENT SEEN 1YR OLD FEMALE WHO PRESENTED WITH COMPLAIN OF FEVER WITH COUGH NIL…" at bounding box center [648, 351] width 793 height 37
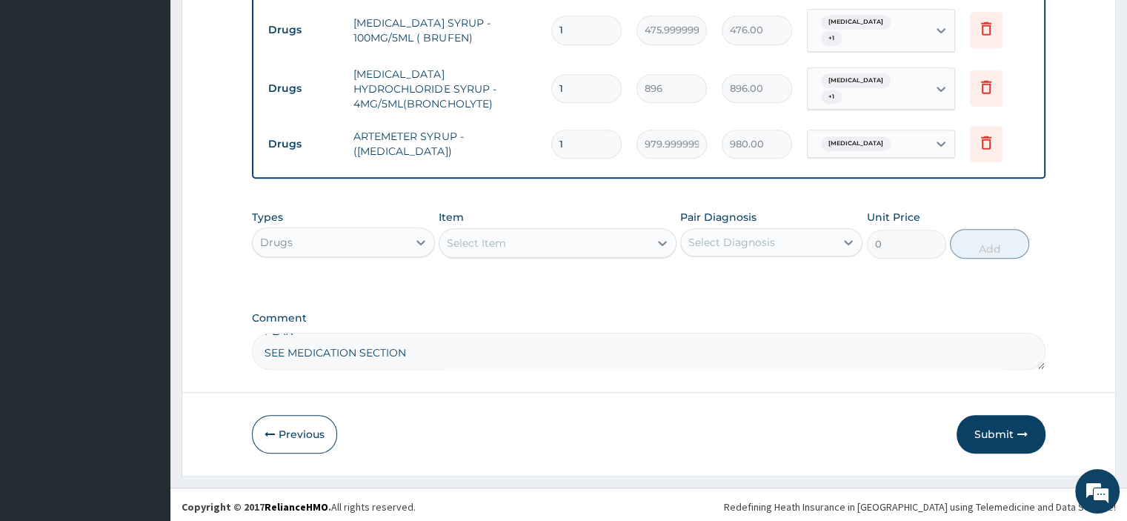
scroll to position [61, 0]
click at [263, 356] on textarea "PATIENT SEEN 1YR OLD FEMALE WHO PRESENTED WITH COMPLAIN OF FEVER WITH COUGH NIL…" at bounding box center [648, 351] width 793 height 37
click at [262, 334] on textarea "PATIENT SEEN 1YR OLD FEMALE WHO PRESENTED WITH COMPLAIN OF FEVER WITH COUGH NIL…" at bounding box center [648, 351] width 793 height 37
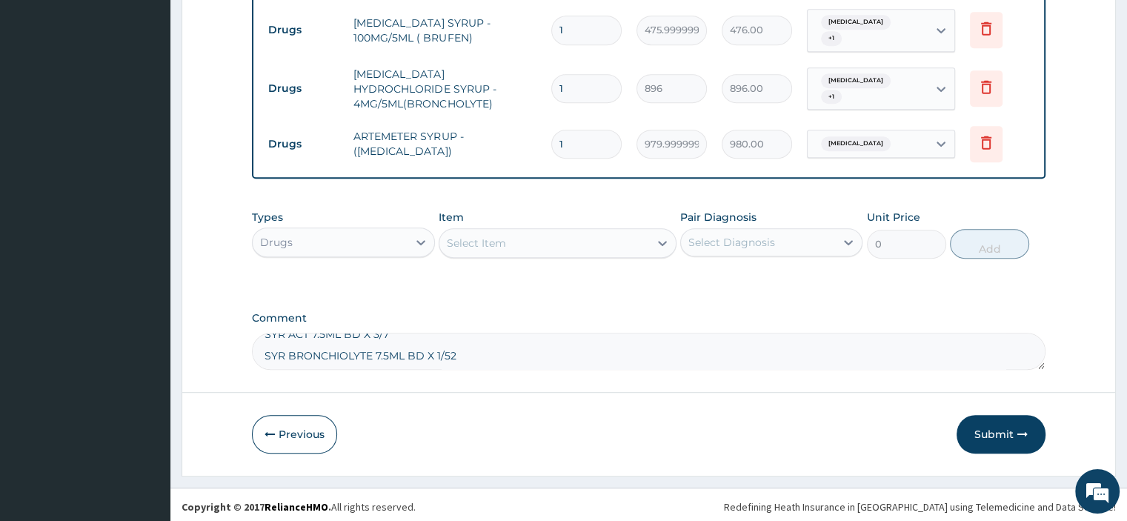
click at [262, 334] on textarea "PATIENT SEEN 1YR OLD FEMALE WHO PRESENTED WITH COMPLAIN OF FEVER WITH COUGH NIL…" at bounding box center [648, 351] width 793 height 37
click at [264, 341] on textarea "PATIENT SEEN 1YR OLD FEMALE WHO PRESENTED WITH COMPLAIN OF FEVER WITH COUGH NIL…" at bounding box center [648, 351] width 793 height 37
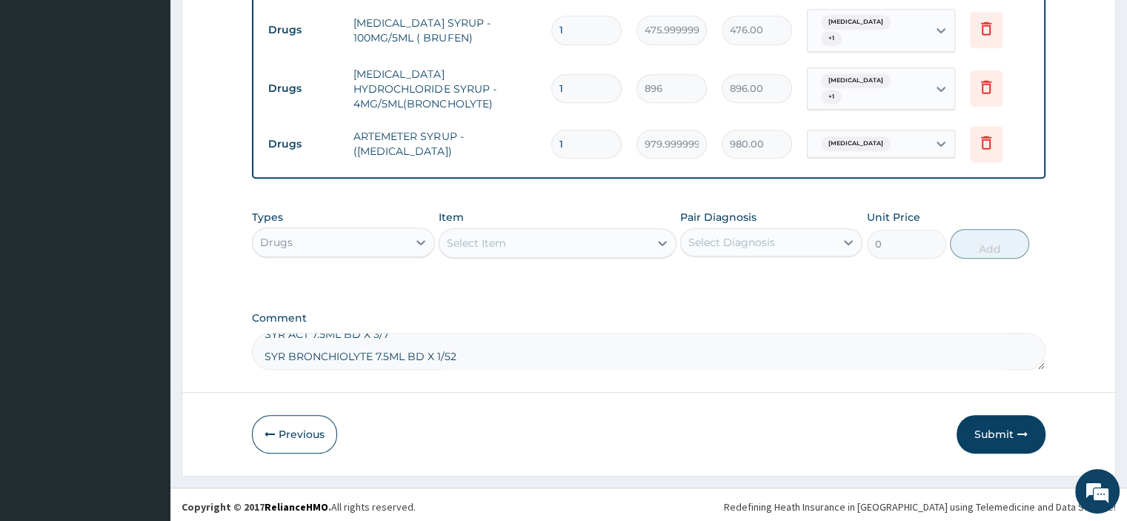
click at [265, 328] on div "Comment PATIENT SEEN 1YR OLD FEMALE WHO PRESENTED WITH COMPLAIN OF FEVER WITH C…" at bounding box center [648, 341] width 793 height 58
click at [262, 349] on textarea "PATIENT SEEN 1YR OLD FEMALE WHO PRESENTED WITH COMPLAIN OF FEVER WITH COUGH NIL…" at bounding box center [648, 351] width 793 height 37
type textarea "PATIENT SEEN 1YR OLD FEMALE WHO PRESENTED WITH COMPLAIN OF FEVER WITH COUGH NIL…"
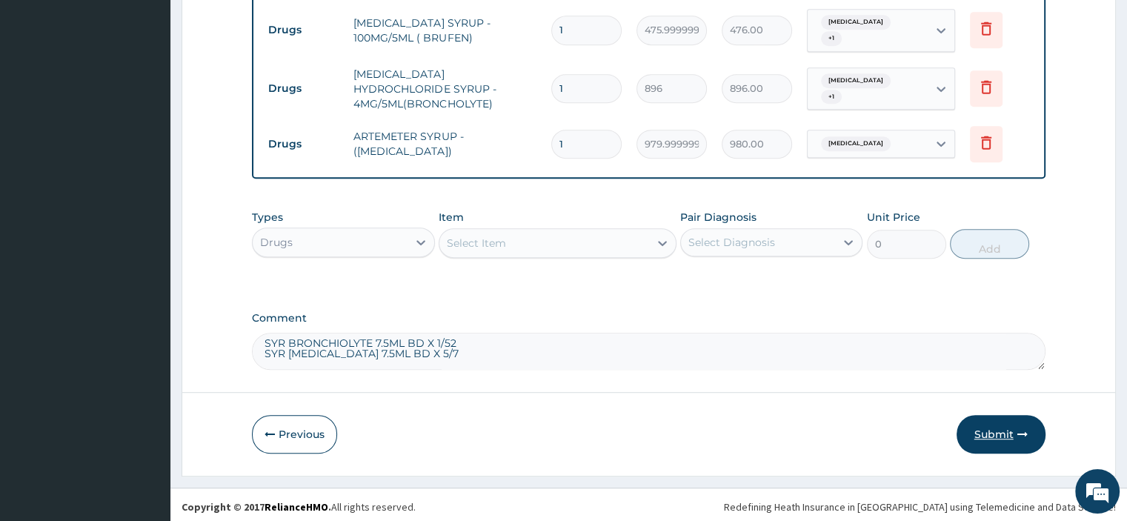
click at [1002, 429] on button "Submit" at bounding box center [1000, 434] width 89 height 39
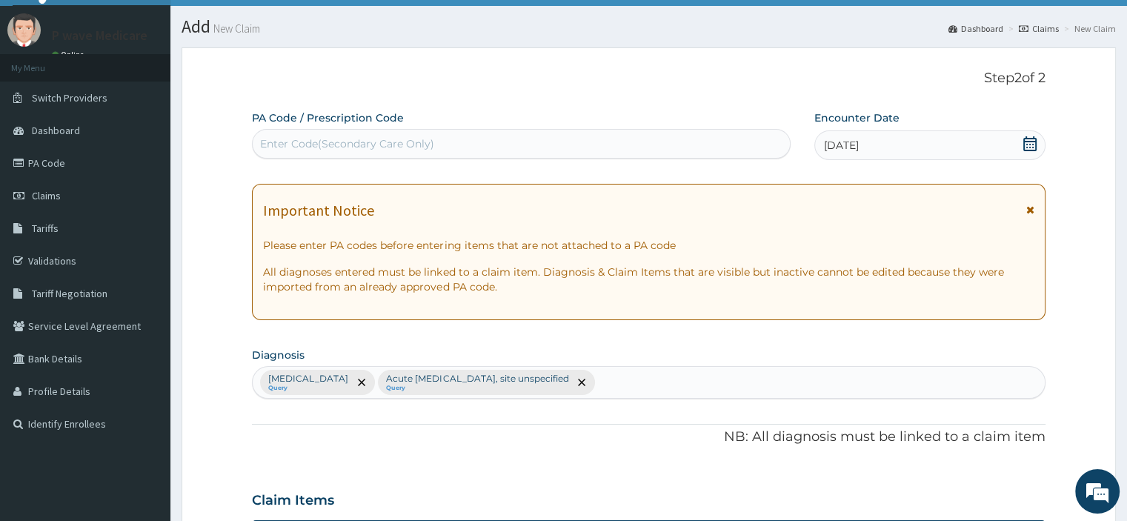
scroll to position [21, 0]
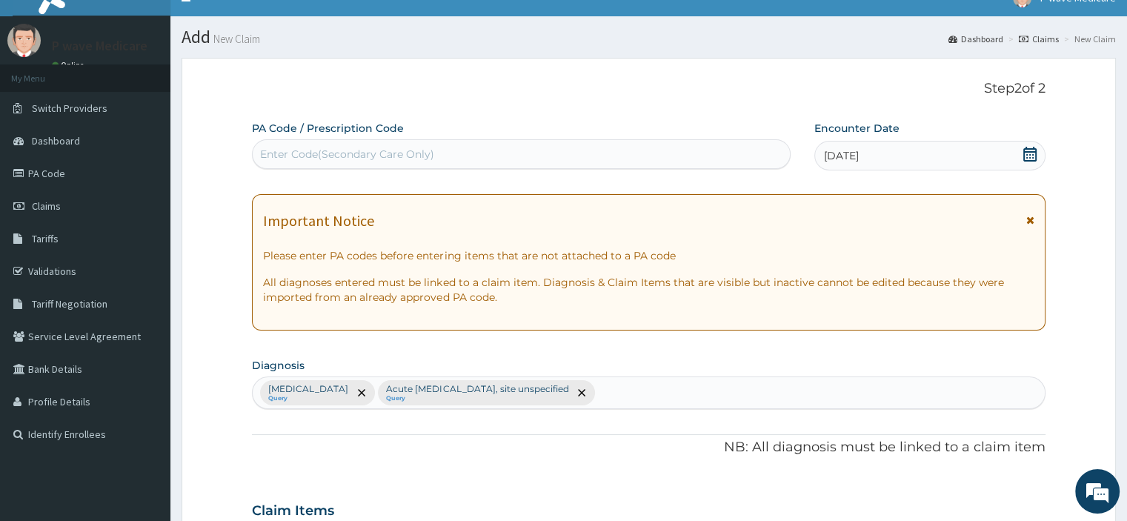
click at [225, 41] on small "New Claim" at bounding box center [235, 38] width 50 height 11
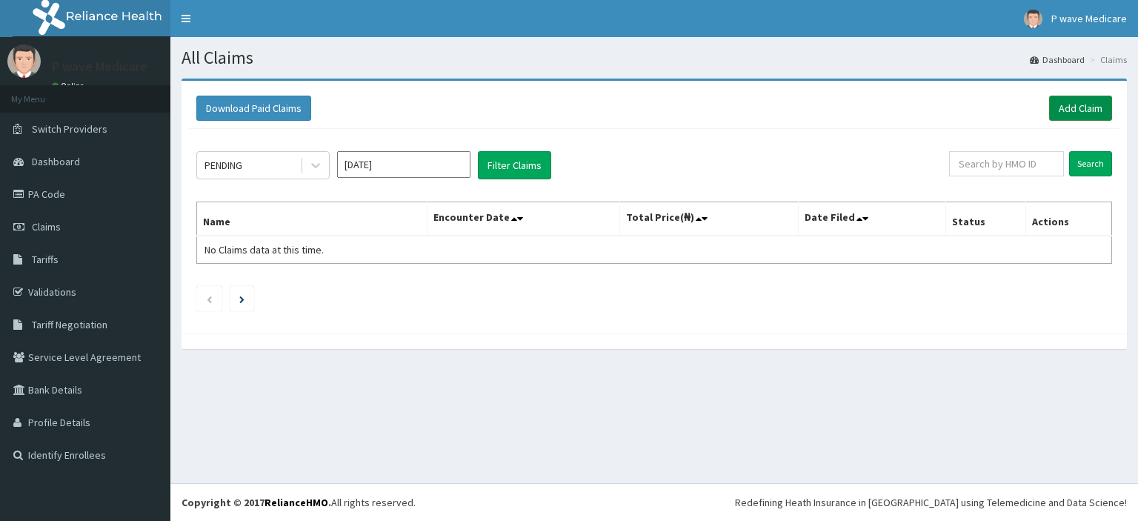
click at [1076, 112] on link "Add Claim" at bounding box center [1080, 108] width 63 height 25
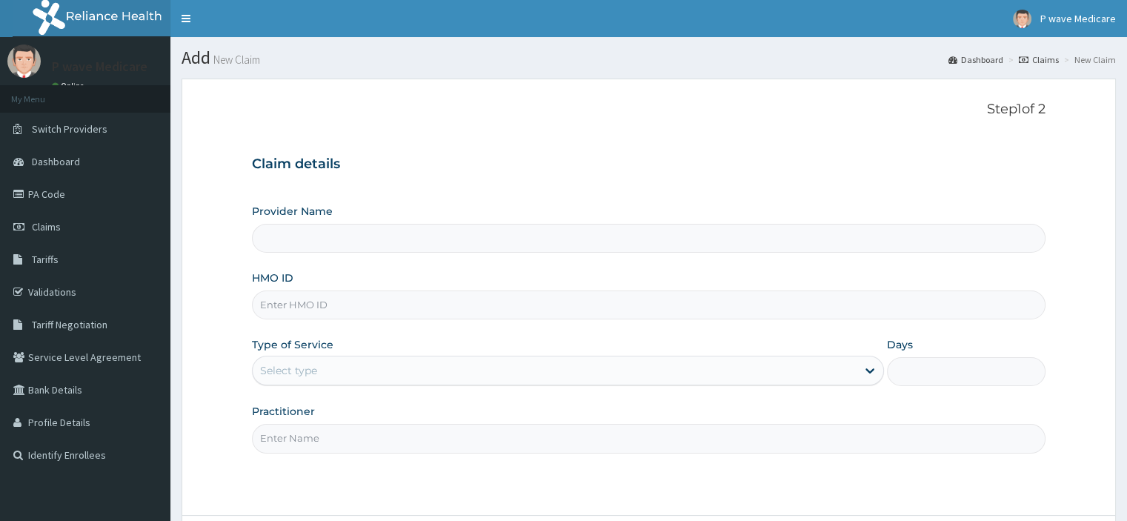
click at [430, 299] on input "HMO ID" at bounding box center [648, 304] width 793 height 29
type input "SWF/10399/B"
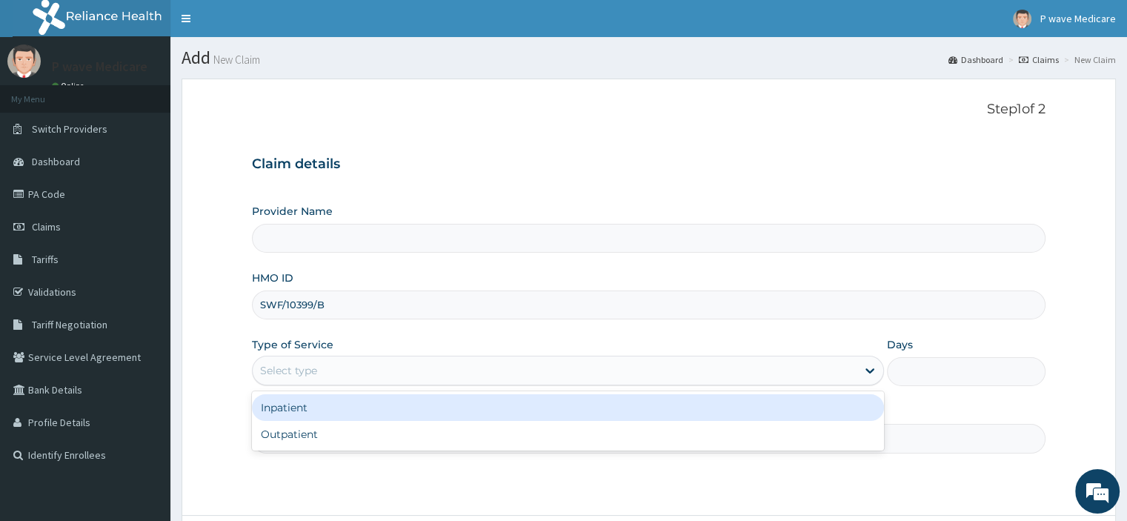
click at [339, 367] on div "Select type" at bounding box center [555, 371] width 604 height 24
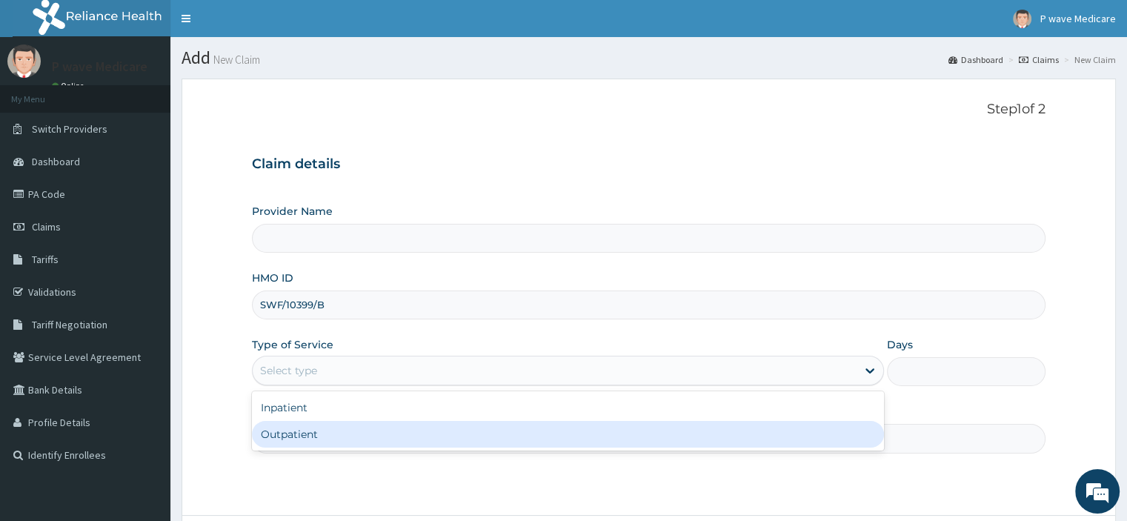
click at [317, 437] on div "Outpatient" at bounding box center [568, 434] width 632 height 27
type input "1"
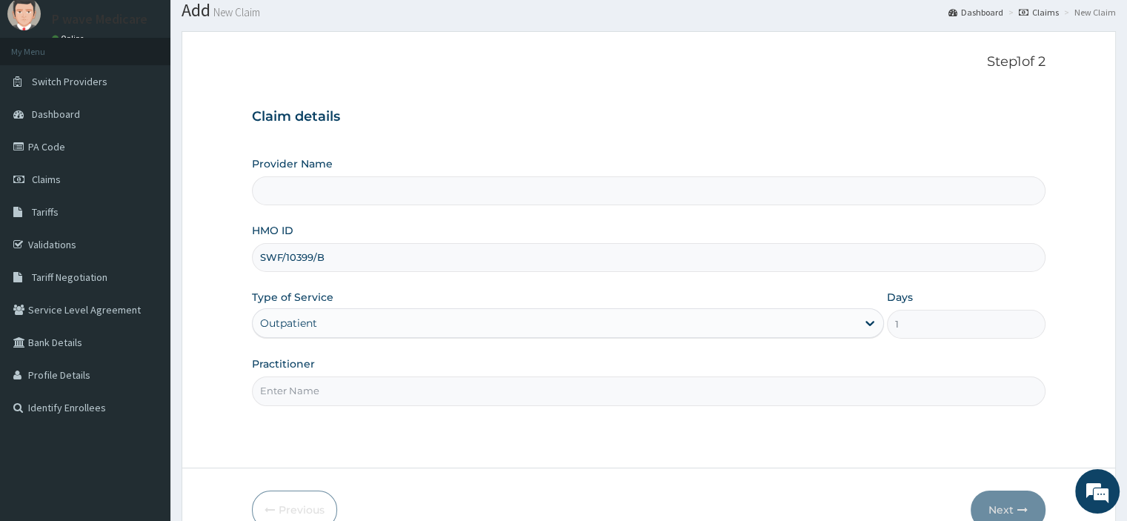
scroll to position [74, 0]
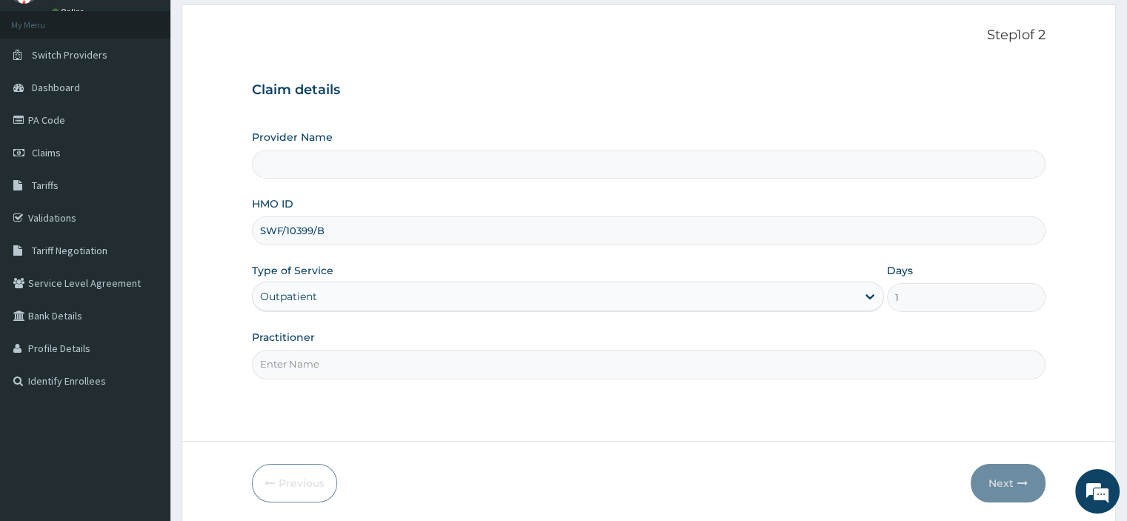
click at [373, 364] on input "Practitioner" at bounding box center [648, 364] width 793 height 29
type input "[PERSON_NAME]"
type input "P wave Medicare"
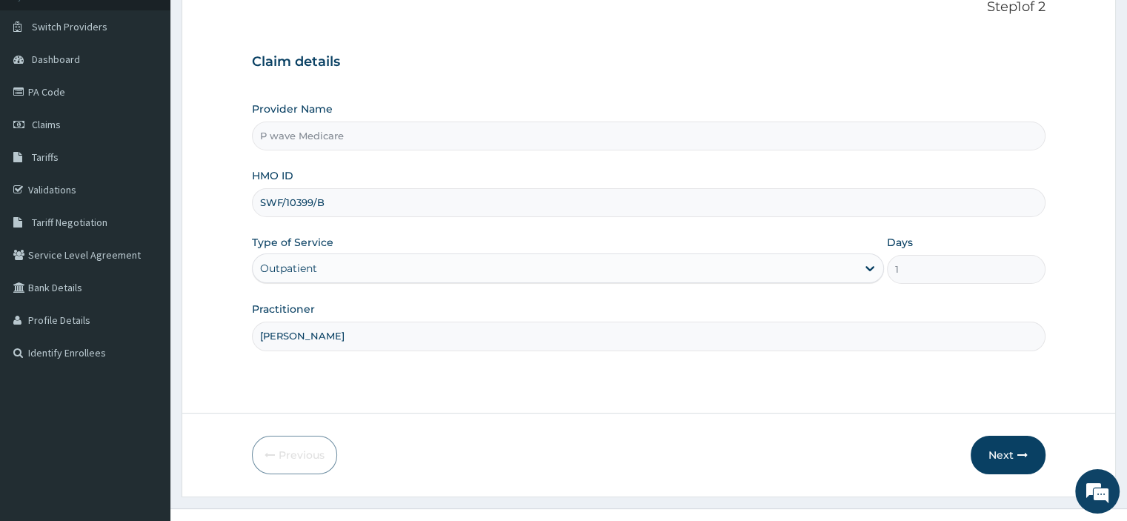
scroll to position [127, 0]
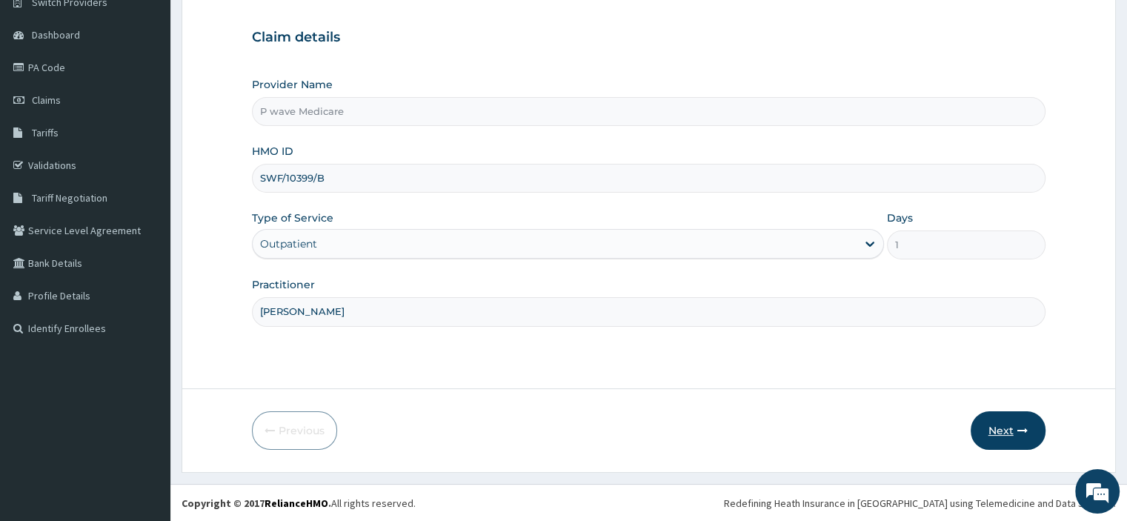
type input "[PERSON_NAME]"
click at [1008, 434] on button "Next" at bounding box center [1008, 430] width 75 height 39
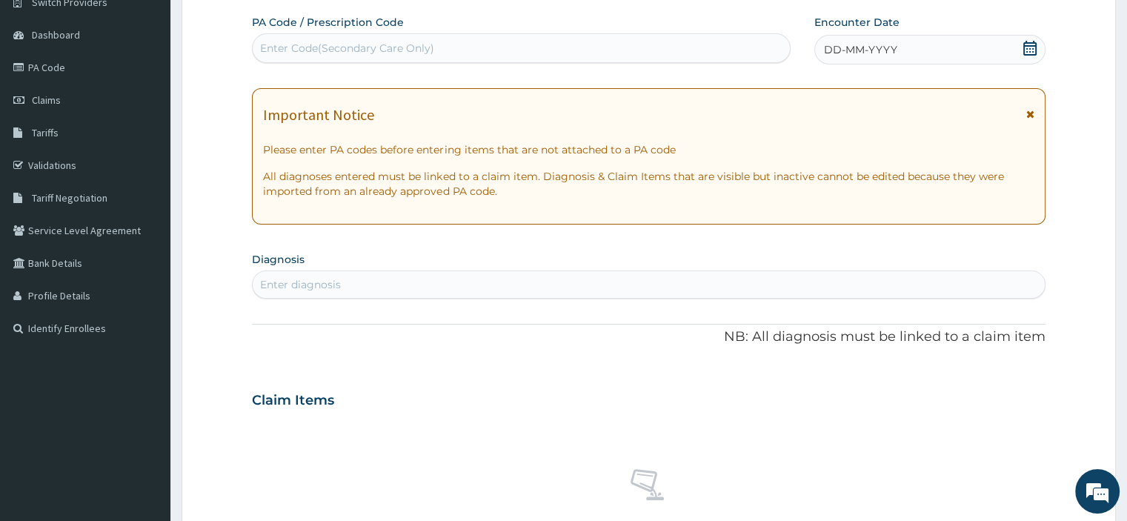
click at [307, 50] on div "Enter Code(Secondary Care Only)" at bounding box center [347, 48] width 174 height 15
type input "PA/B5F261"
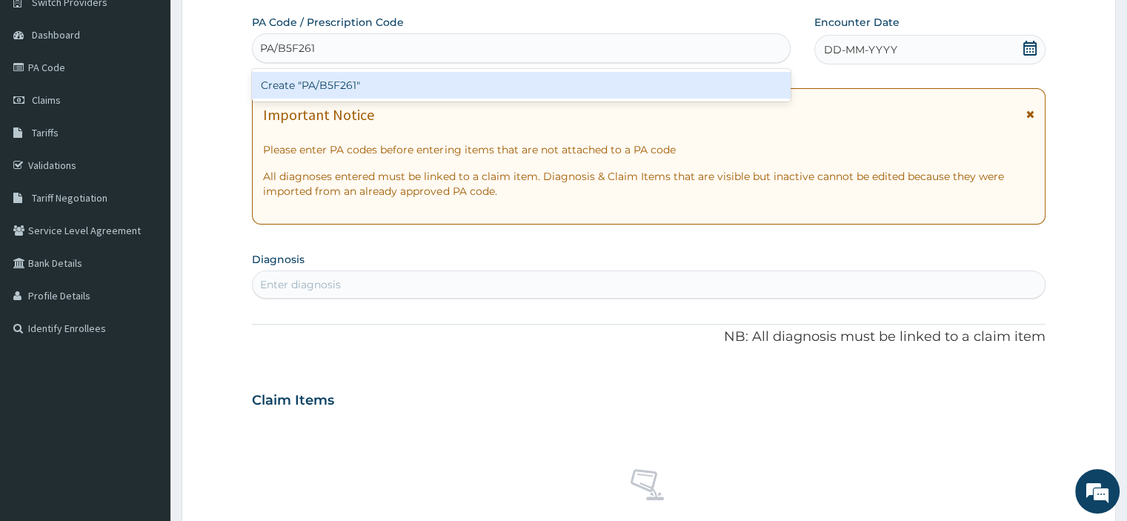
click at [365, 85] on div "Create "PA/B5F261"" at bounding box center [521, 85] width 539 height 27
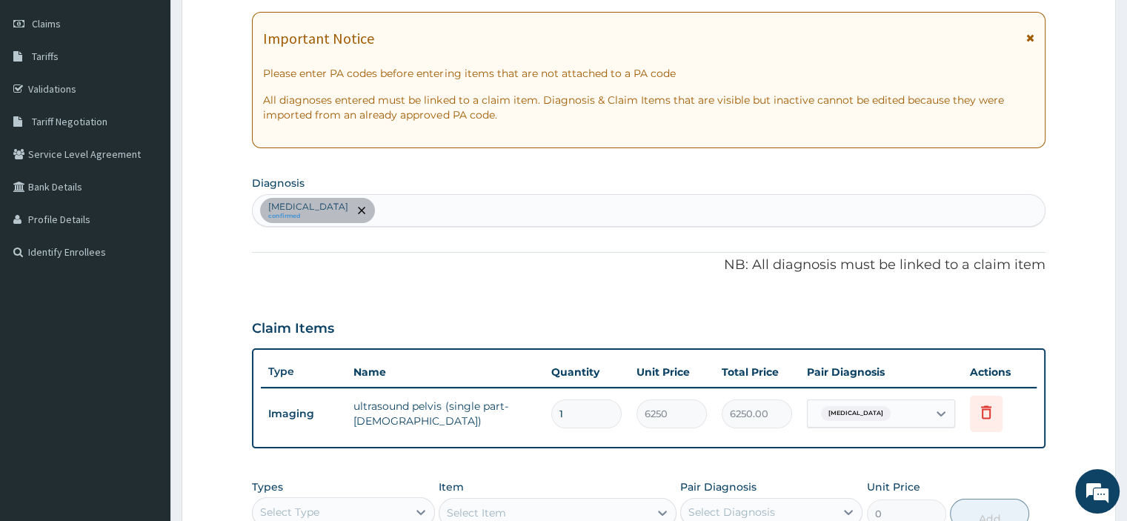
scroll to position [222, 0]
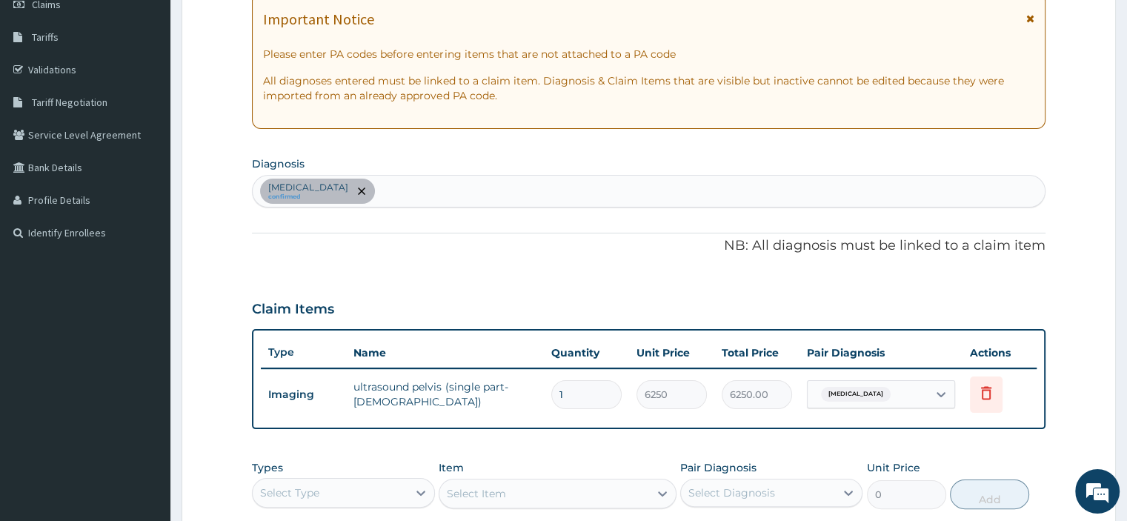
click at [446, 192] on div "Abnormal uterine bleeding confirmed" at bounding box center [648, 191] width 791 height 31
type input "M"
type input "HEAD"
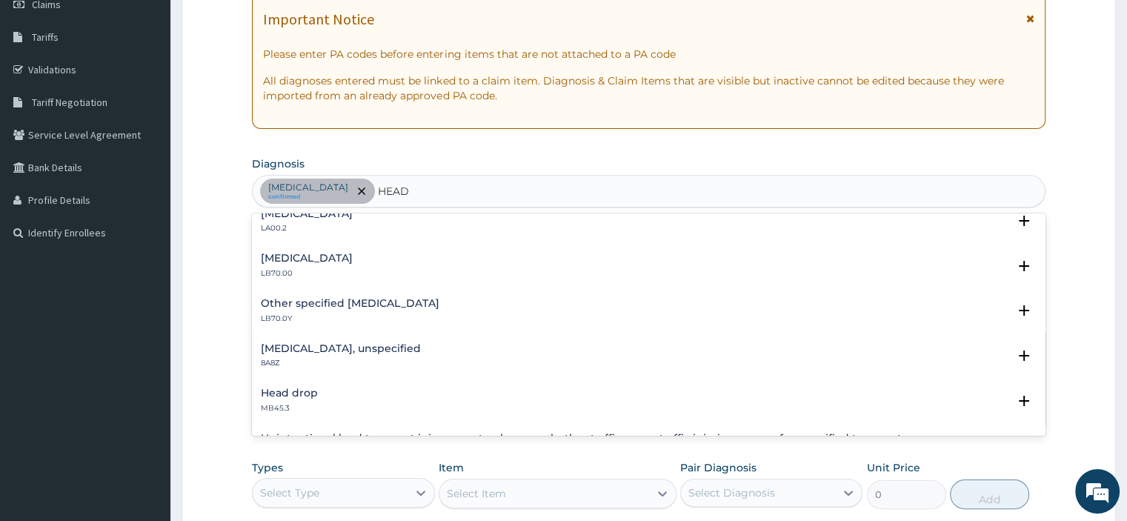
scroll to position [0, 0]
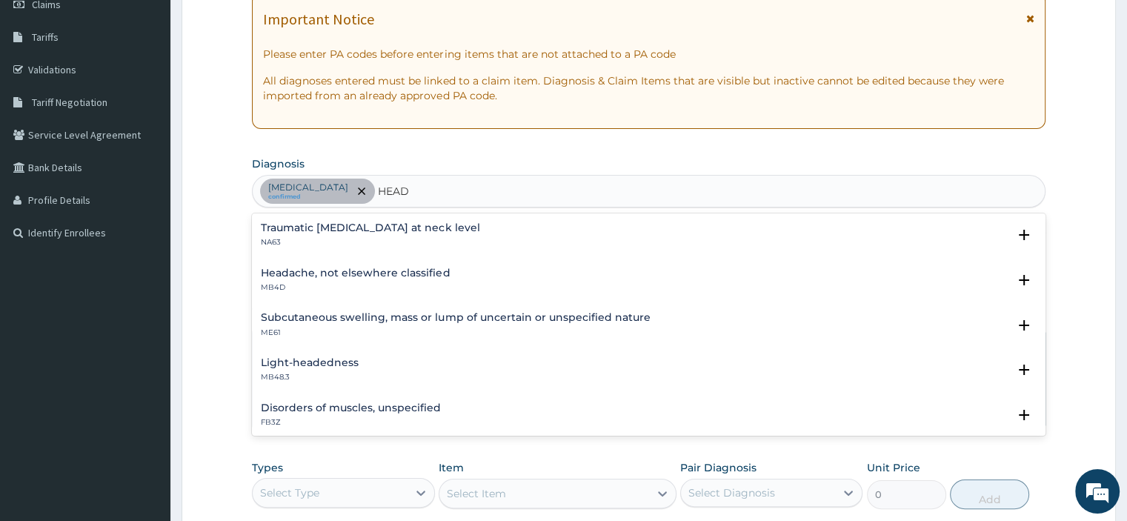
click at [313, 284] on p "MB4D" at bounding box center [355, 287] width 189 height 10
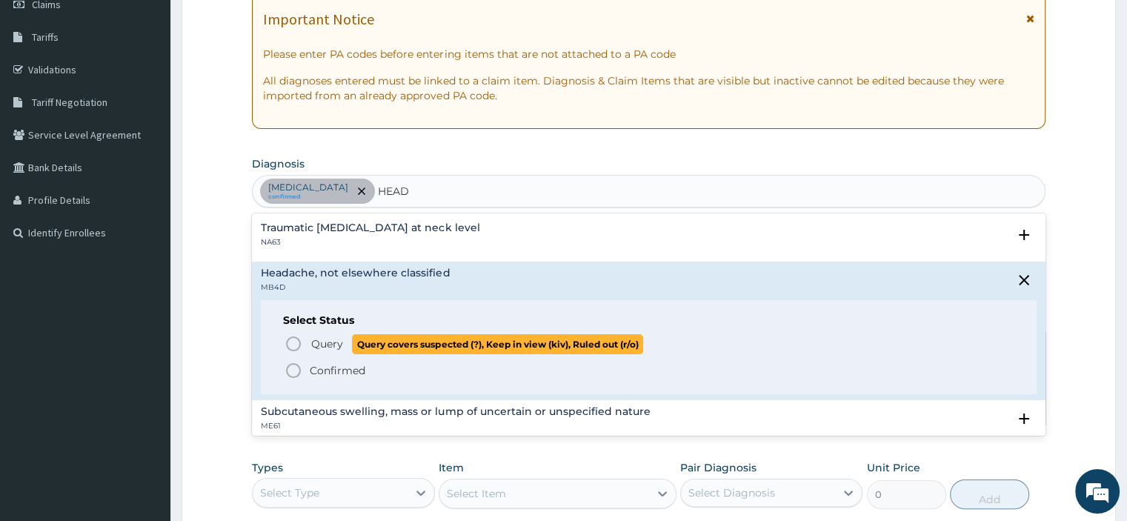
click at [299, 346] on circle "status option query" at bounding box center [293, 343] width 13 height 13
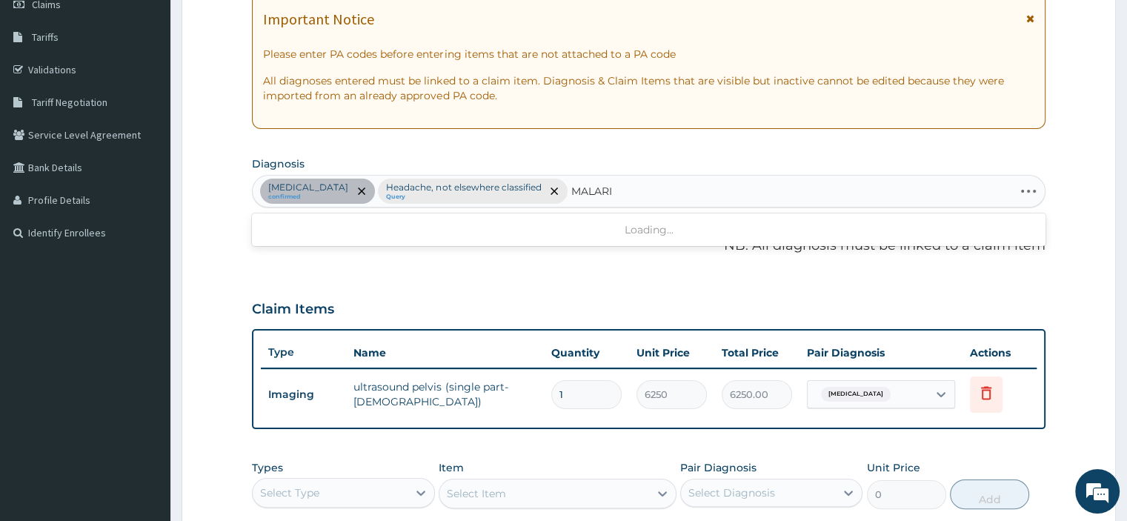
type input "[MEDICAL_DATA]"
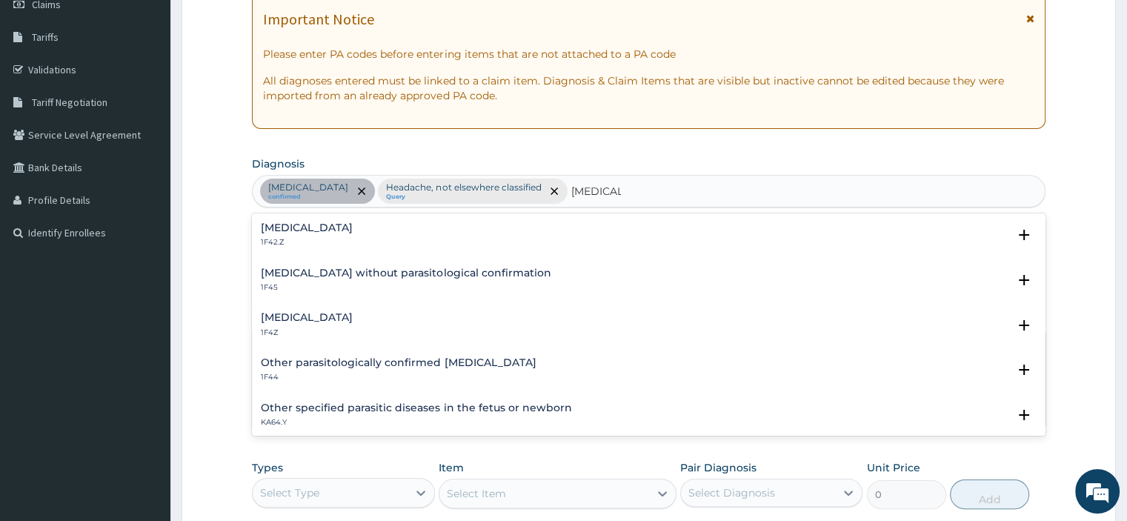
click at [448, 327] on div "Malaria, unspecified 1F4Z" at bounding box center [648, 325] width 775 height 26
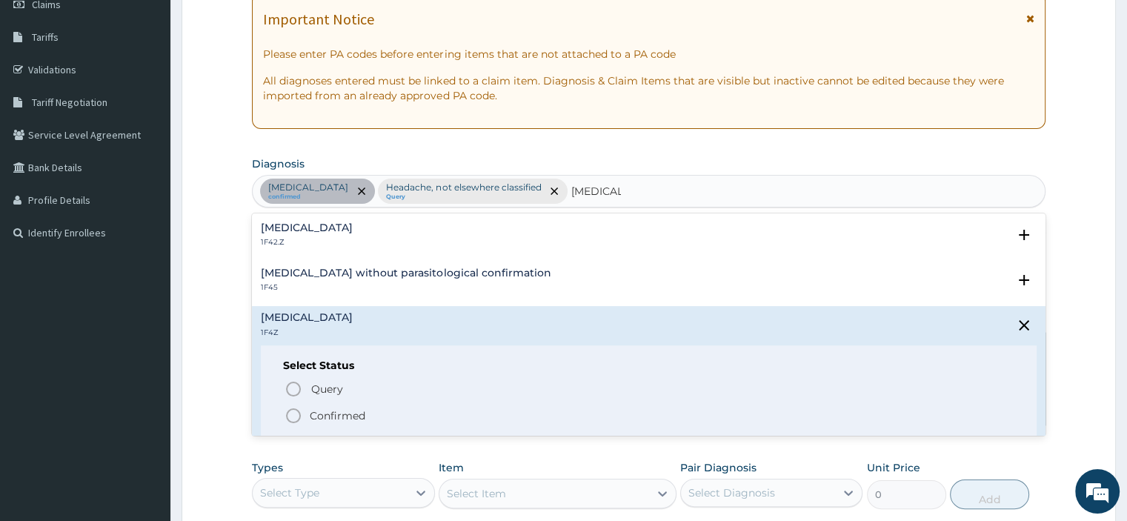
click at [312, 233] on h4 "[MEDICAL_DATA]" at bounding box center [307, 227] width 92 height 11
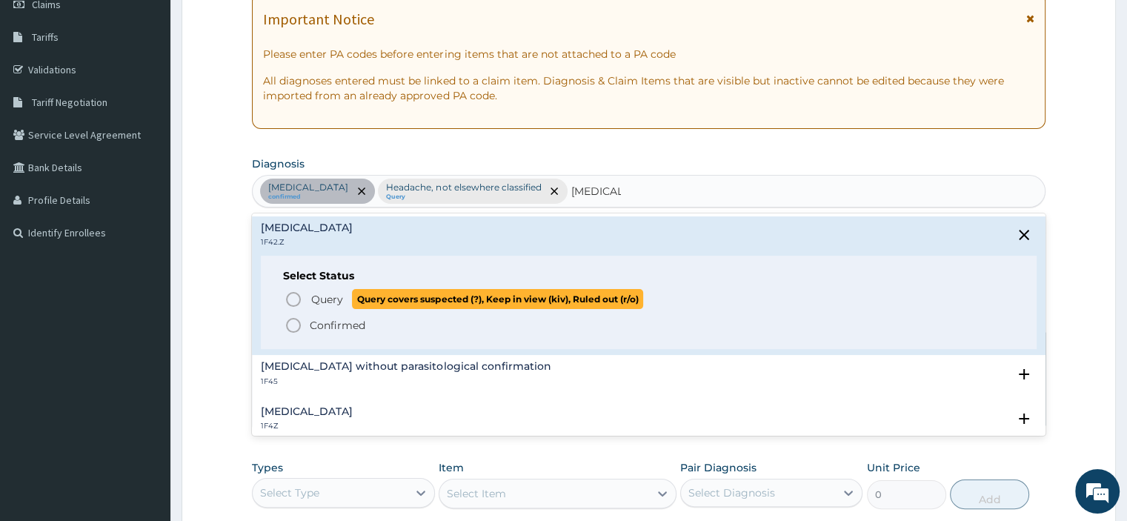
click at [295, 293] on icon "status option query" at bounding box center [293, 299] width 18 height 18
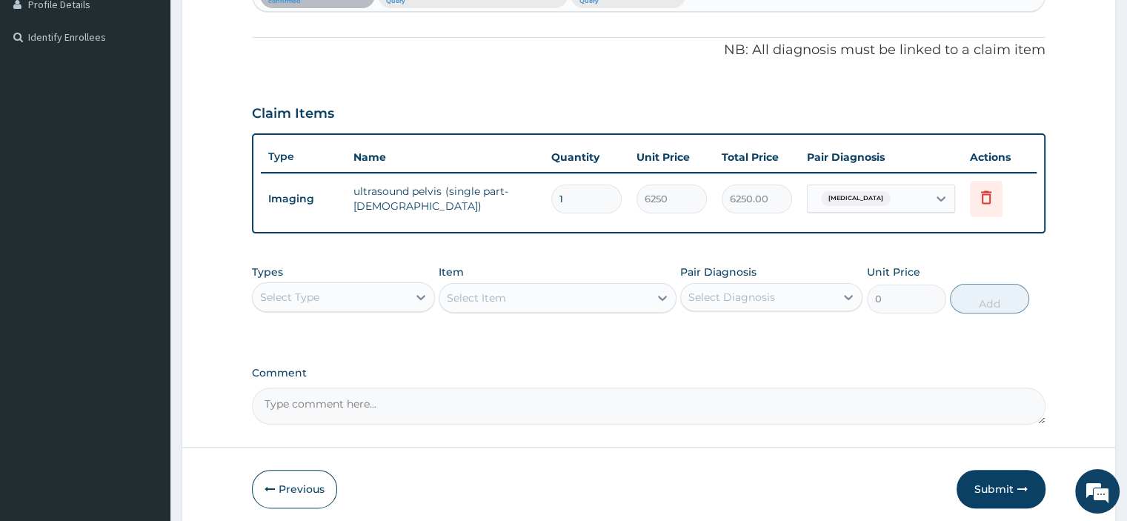
scroll to position [445, 0]
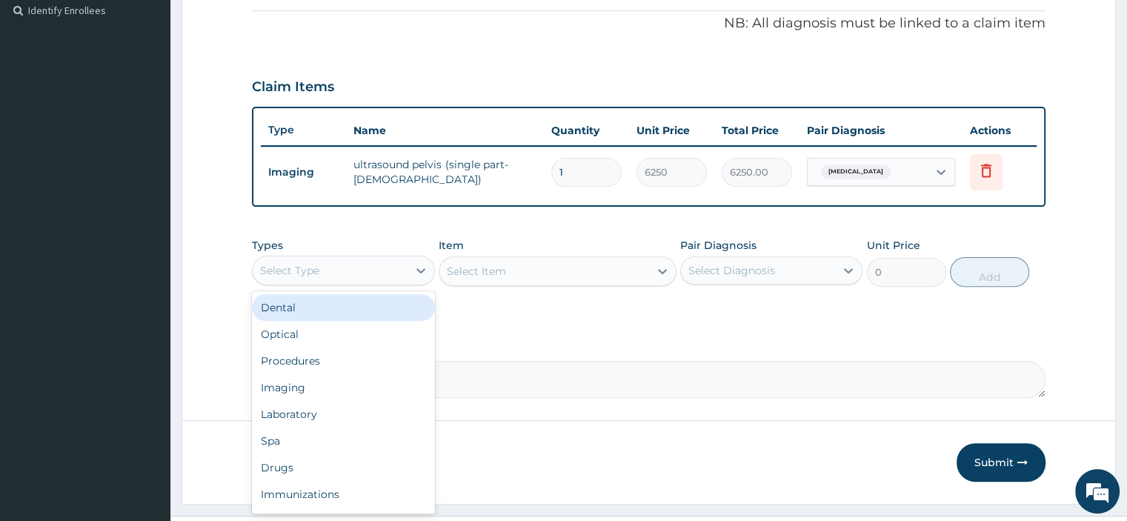
click at [373, 277] on div "Select Type" at bounding box center [330, 271] width 154 height 24
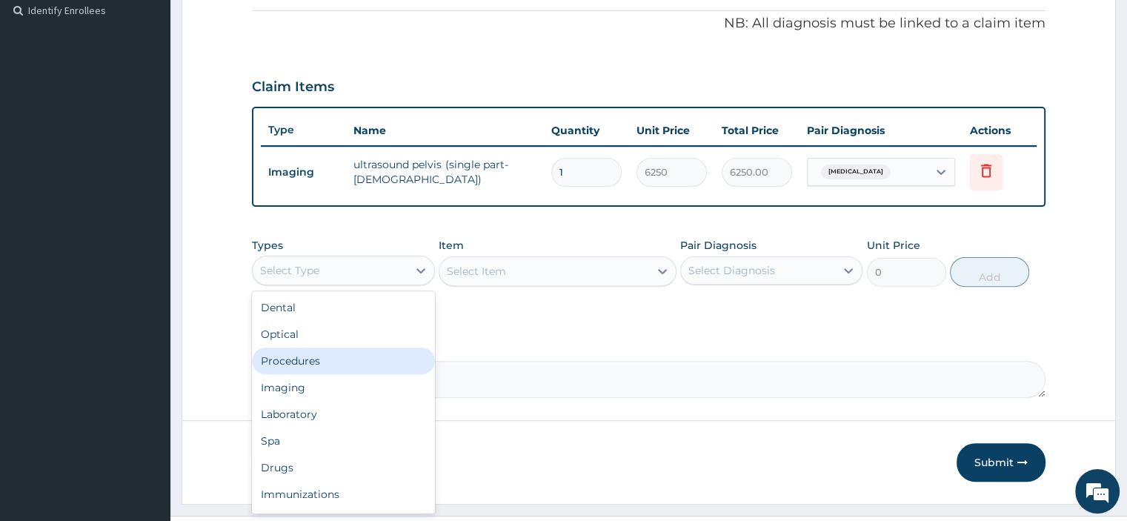
click at [299, 359] on div "Procedures" at bounding box center [343, 360] width 182 height 27
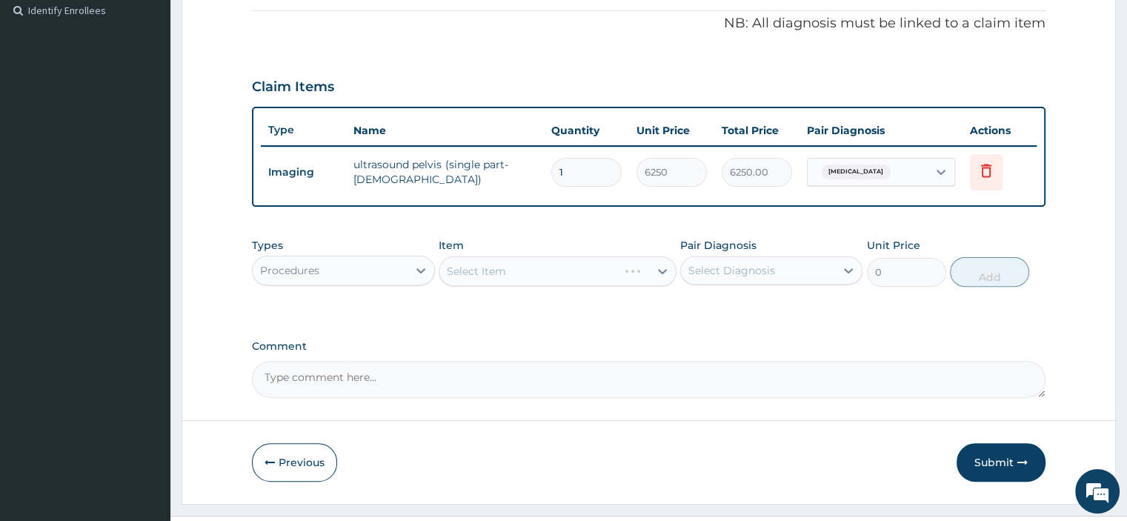
click at [487, 277] on div "Select Item" at bounding box center [558, 271] width 238 height 30
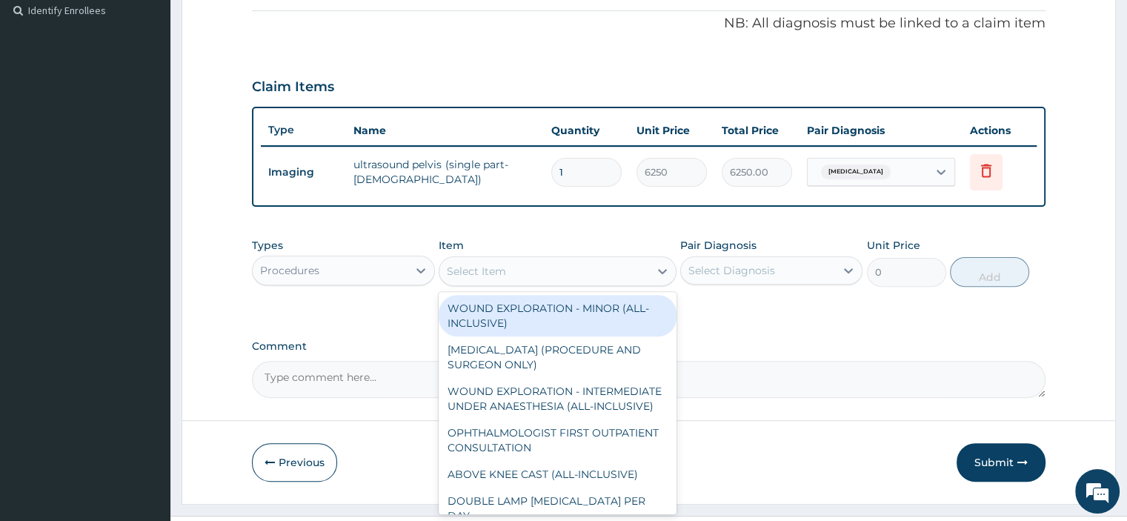
click at [483, 272] on div "Select Item" at bounding box center [476, 271] width 59 height 15
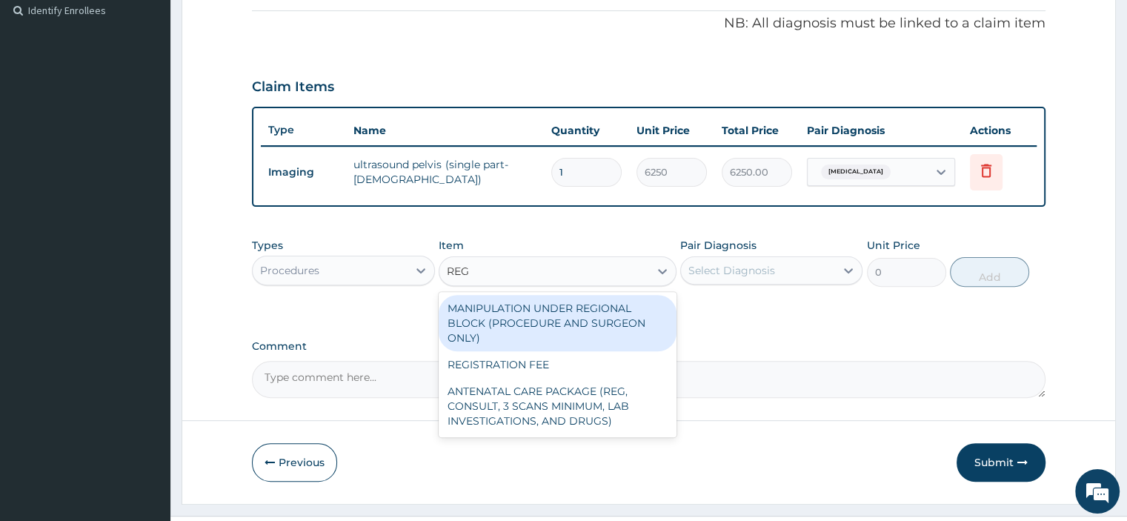
type input "REGI"
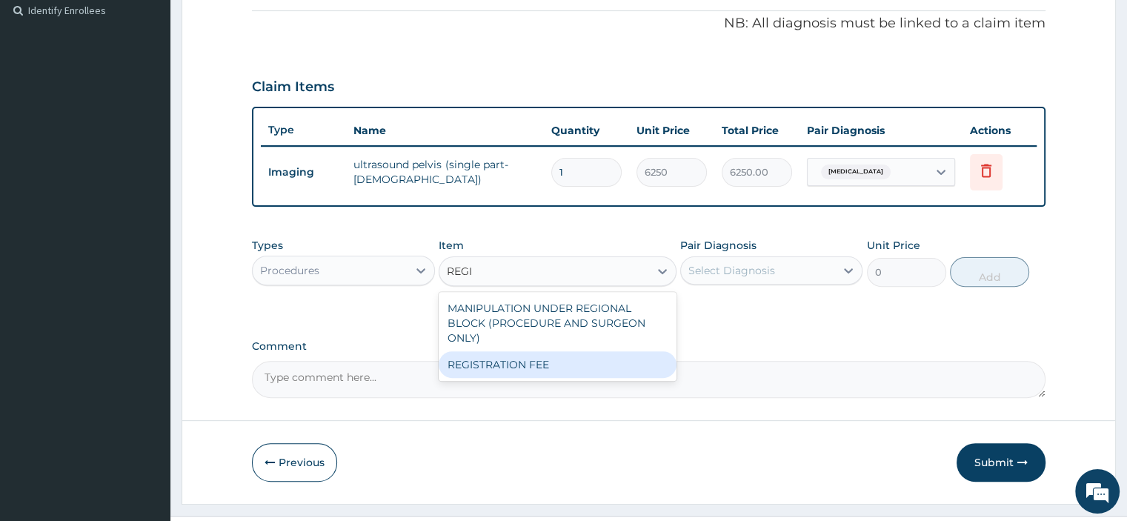
click at [513, 364] on div "REGISTRATION FEE" at bounding box center [558, 364] width 238 height 27
type input "2500"
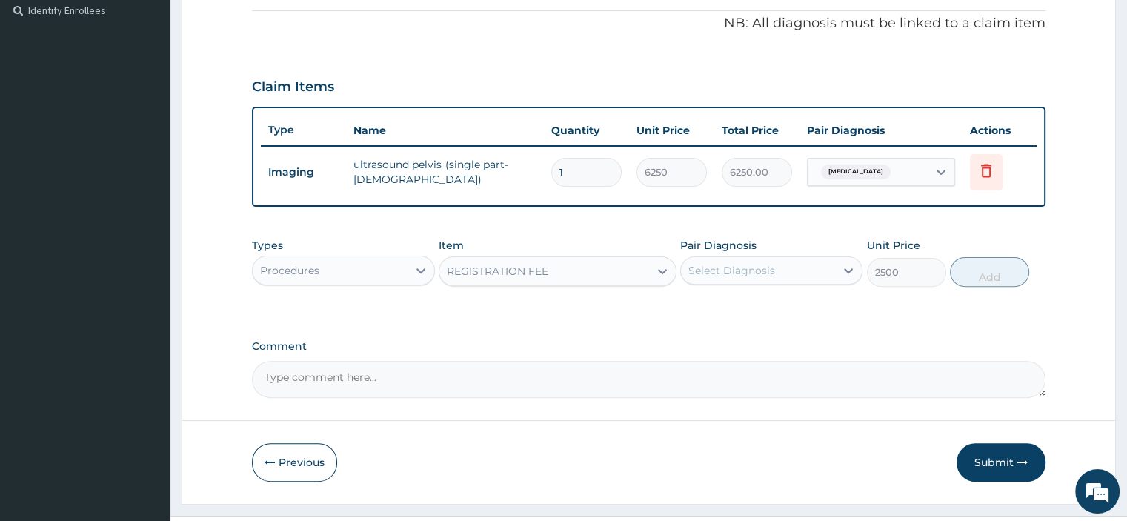
click at [733, 278] on div "Select Diagnosis" at bounding box center [758, 271] width 154 height 24
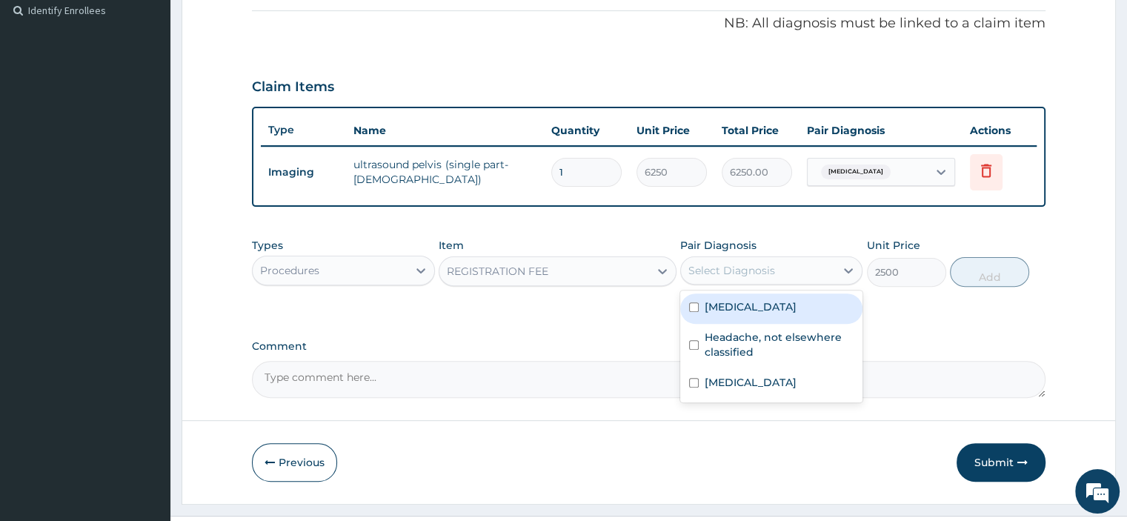
click at [702, 310] on div "[MEDICAL_DATA]" at bounding box center [771, 308] width 182 height 30
checkbox input "true"
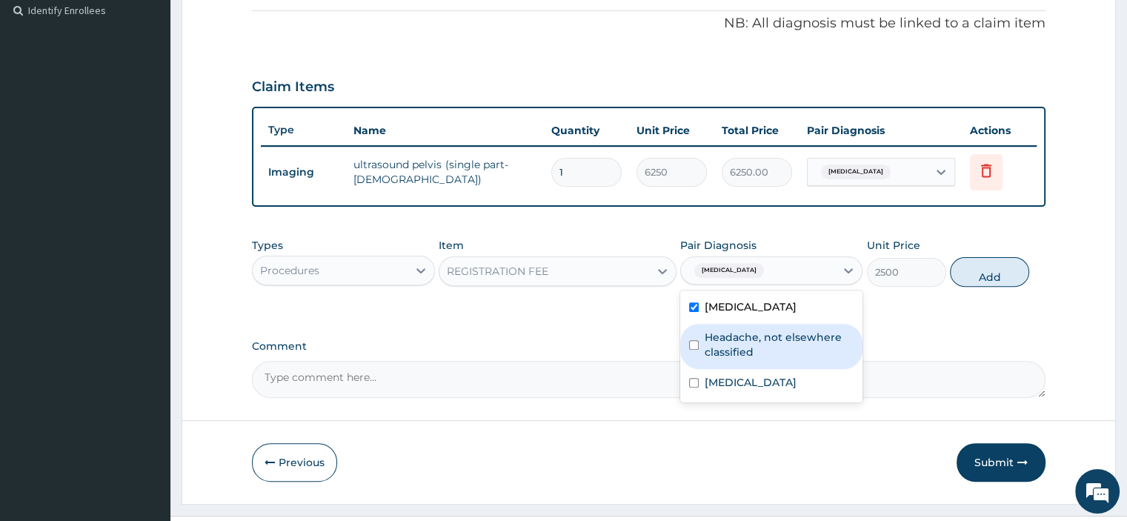
click at [702, 335] on div "Headache, not elsewhere classified" at bounding box center [771, 346] width 182 height 45
checkbox input "true"
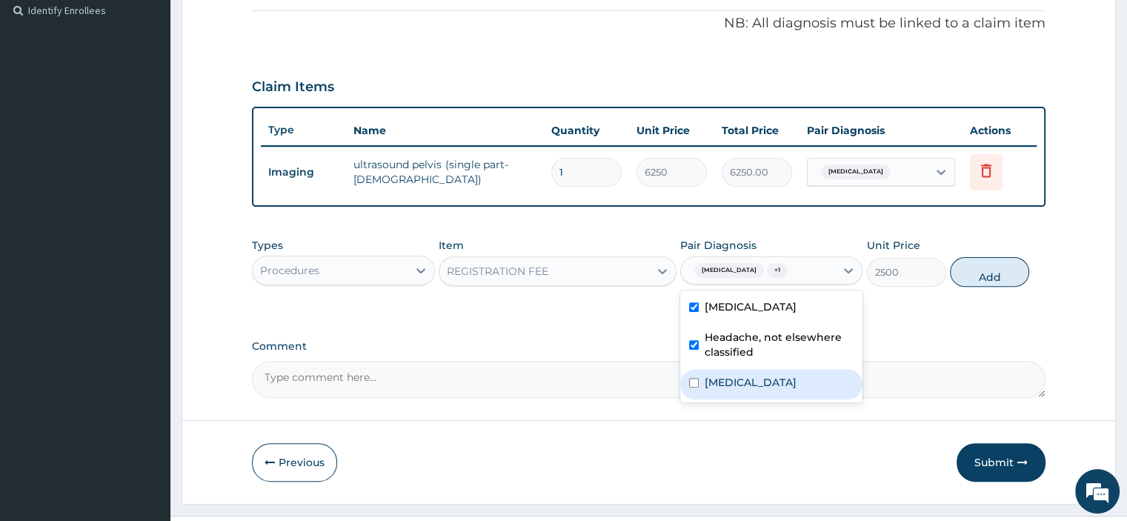
click at [696, 387] on input "checkbox" at bounding box center [694, 383] width 10 height 10
checkbox input "true"
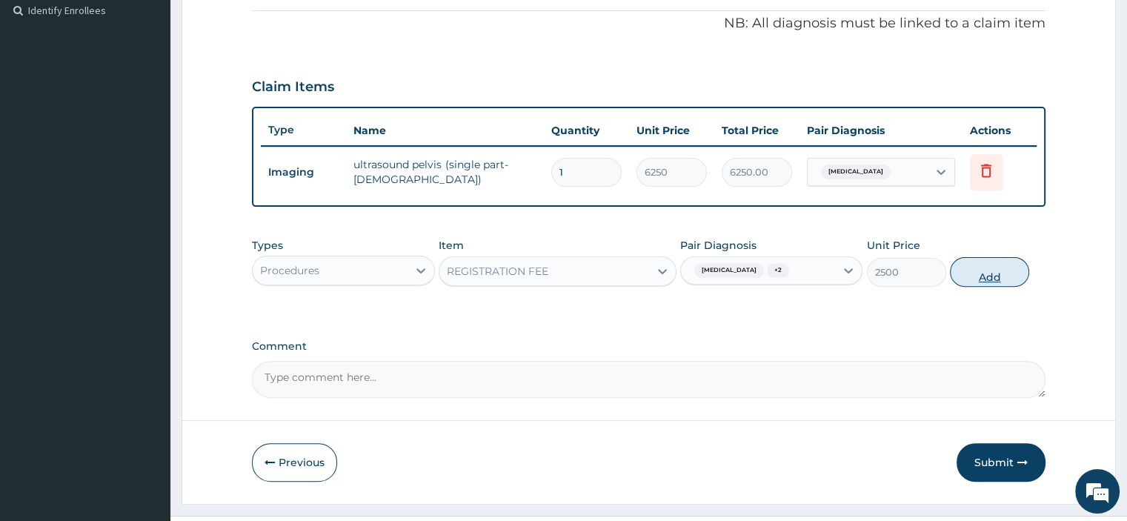
click at [972, 272] on button "Add" at bounding box center [989, 272] width 79 height 30
type input "0"
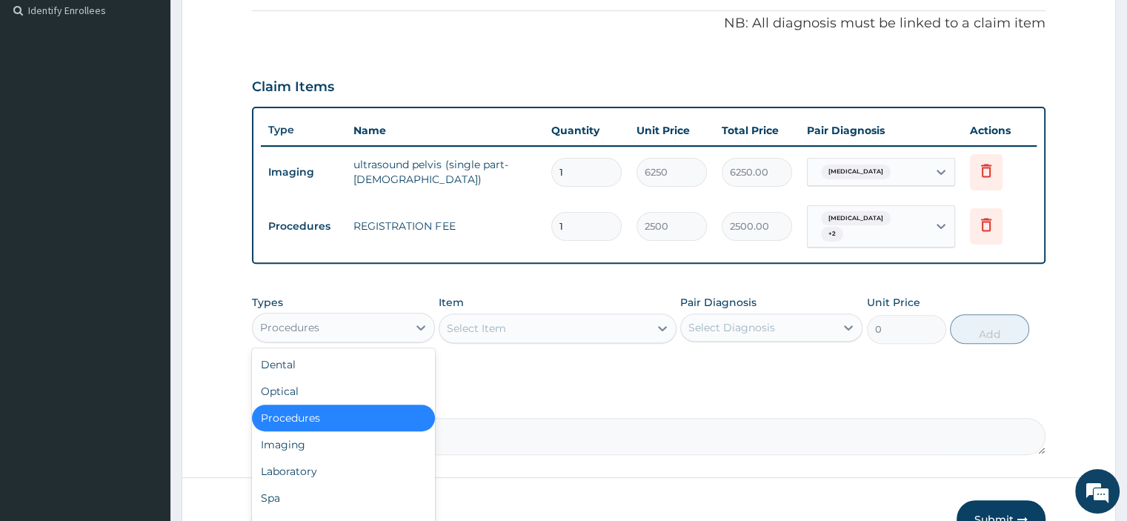
click at [366, 325] on div "Procedures" at bounding box center [330, 328] width 154 height 24
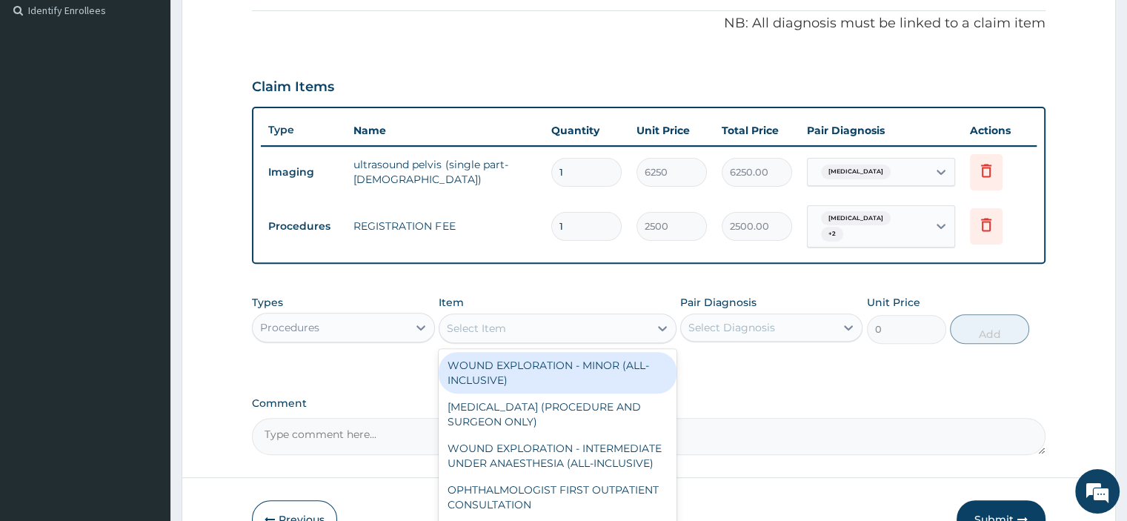
click at [465, 326] on div "Select Item" at bounding box center [476, 328] width 59 height 15
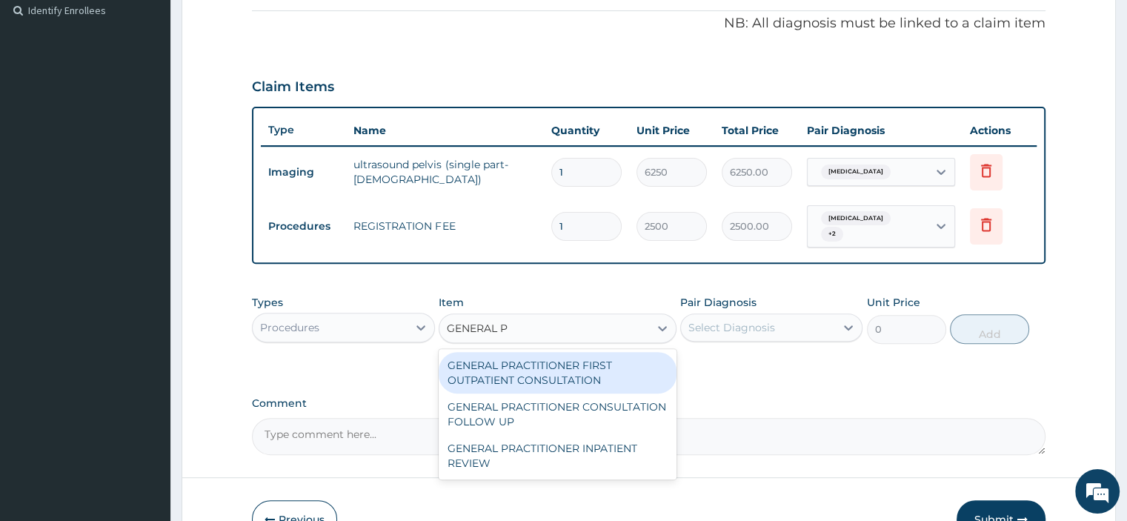
type input "GENERAL PR"
click at [519, 373] on div "GENERAL PRACTITIONER FIRST OUTPATIENT CONSULTATION" at bounding box center [558, 372] width 238 height 41
type input "3750"
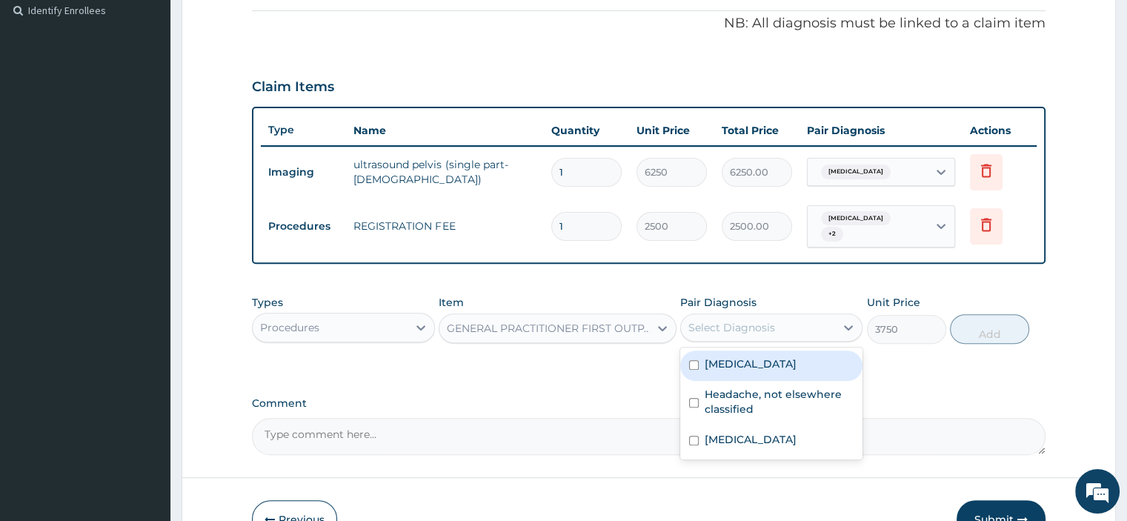
click at [803, 322] on div "Select Diagnosis" at bounding box center [758, 328] width 154 height 24
drag, startPoint x: 762, startPoint y: 369, endPoint x: 752, endPoint y: 398, distance: 30.5
click at [759, 369] on label "Abnormal uterine bleeding" at bounding box center [751, 363] width 92 height 15
checkbox input "true"
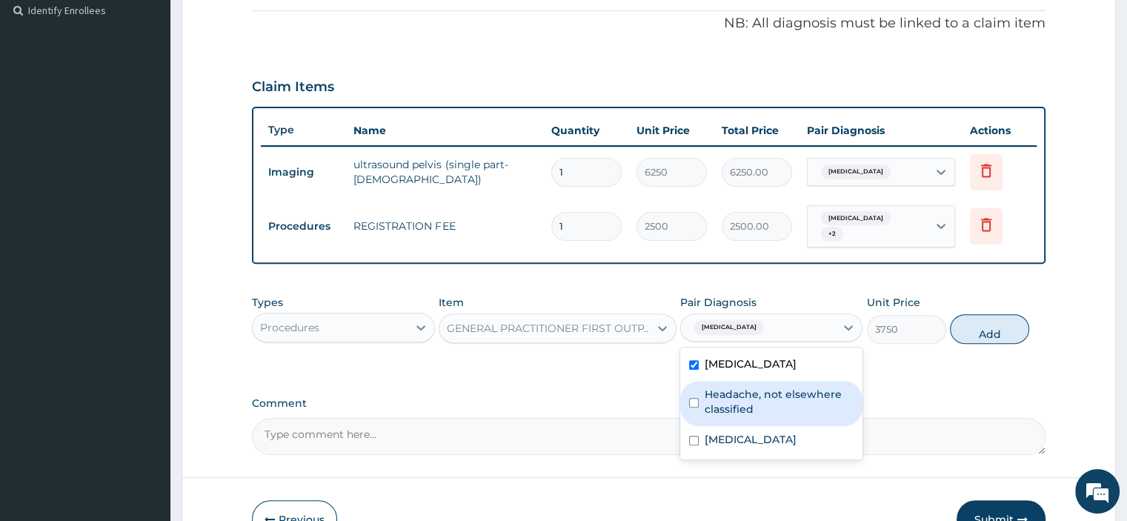
click at [750, 404] on label "Headache, not elsewhere classified" at bounding box center [779, 402] width 149 height 30
checkbox input "true"
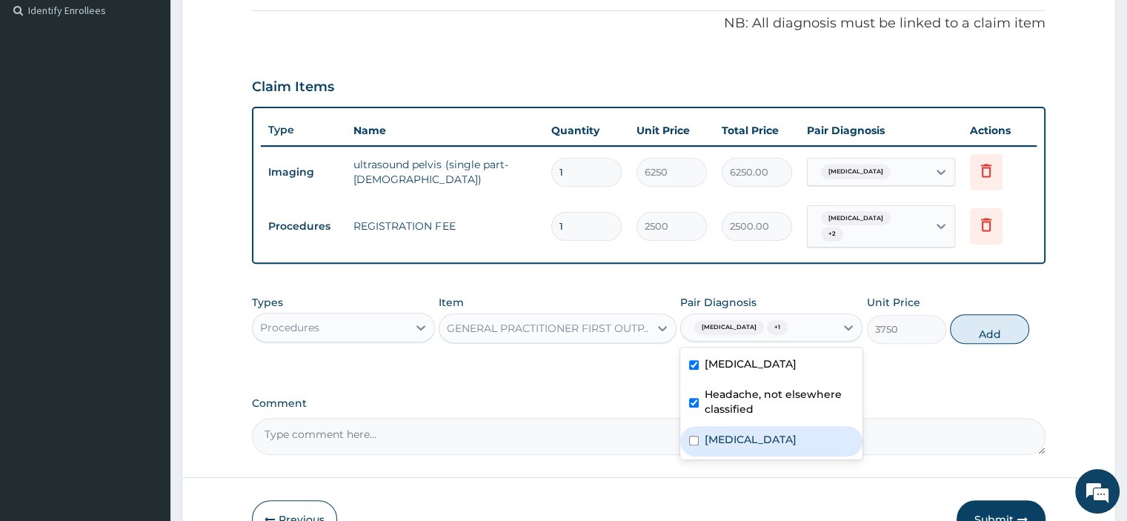
click at [750, 446] on label "Plasmodium malariae malaria without complication" at bounding box center [751, 439] width 92 height 15
checkbox input "true"
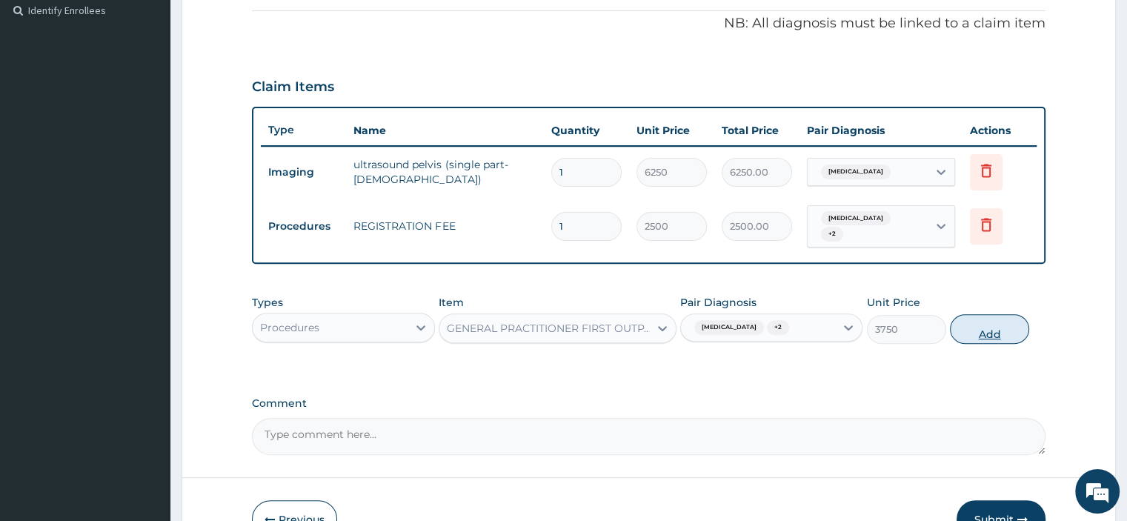
click at [975, 330] on button "Add" at bounding box center [989, 329] width 79 height 30
type input "0"
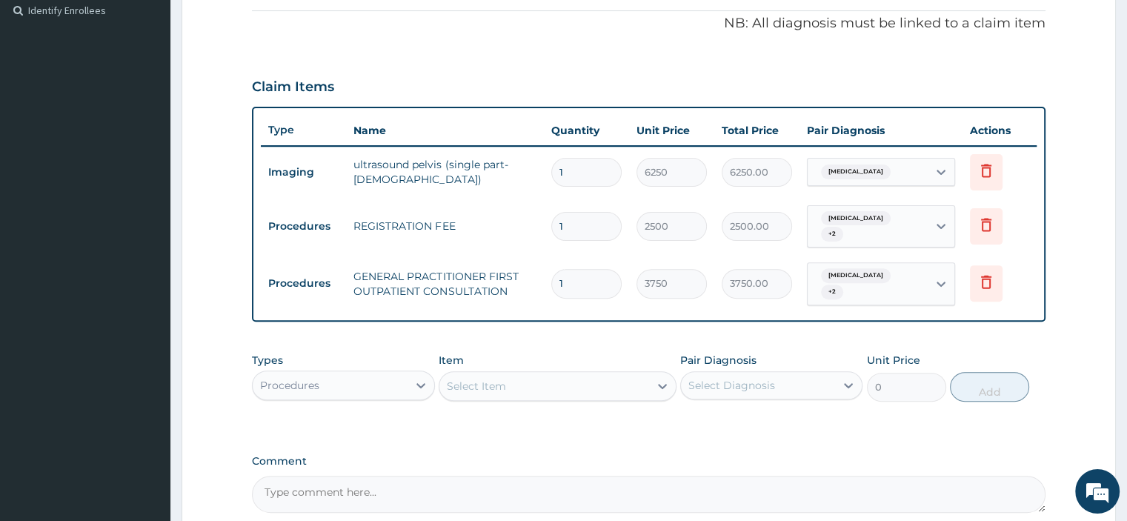
click at [379, 387] on div "Procedures" at bounding box center [330, 385] width 154 height 24
type input "T"
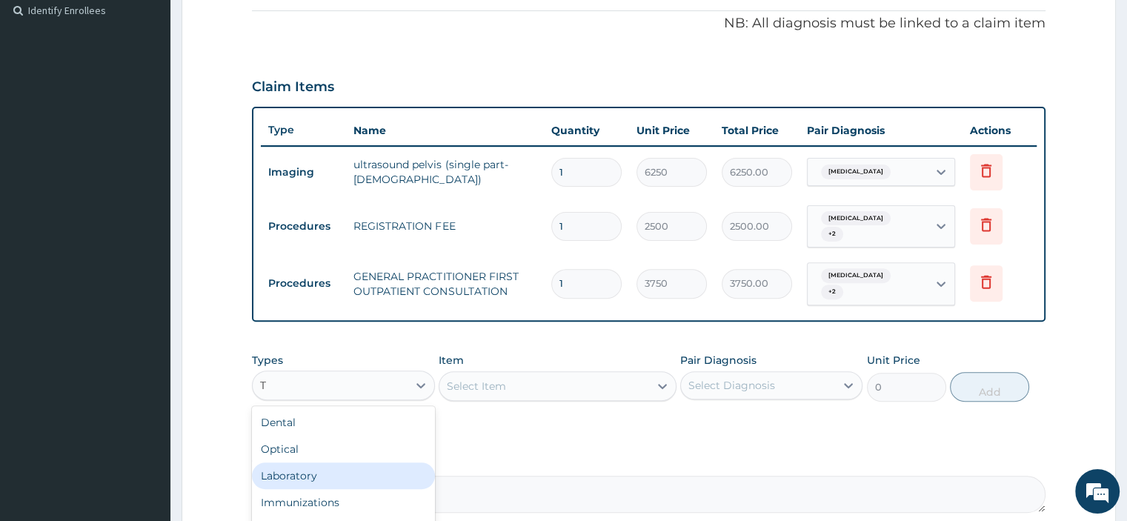
click at [325, 467] on div "Laboratory" at bounding box center [343, 475] width 182 height 27
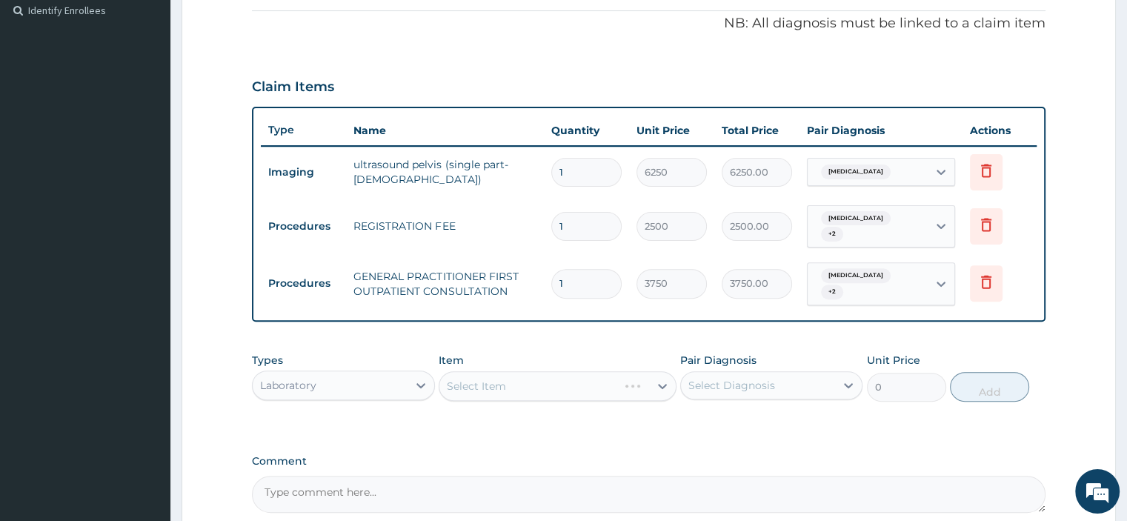
click at [466, 382] on div "Select Item" at bounding box center [558, 386] width 238 height 30
click at [493, 387] on div "Select Item" at bounding box center [558, 386] width 238 height 30
click at [393, 388] on div "Laboratory" at bounding box center [330, 385] width 154 height 24
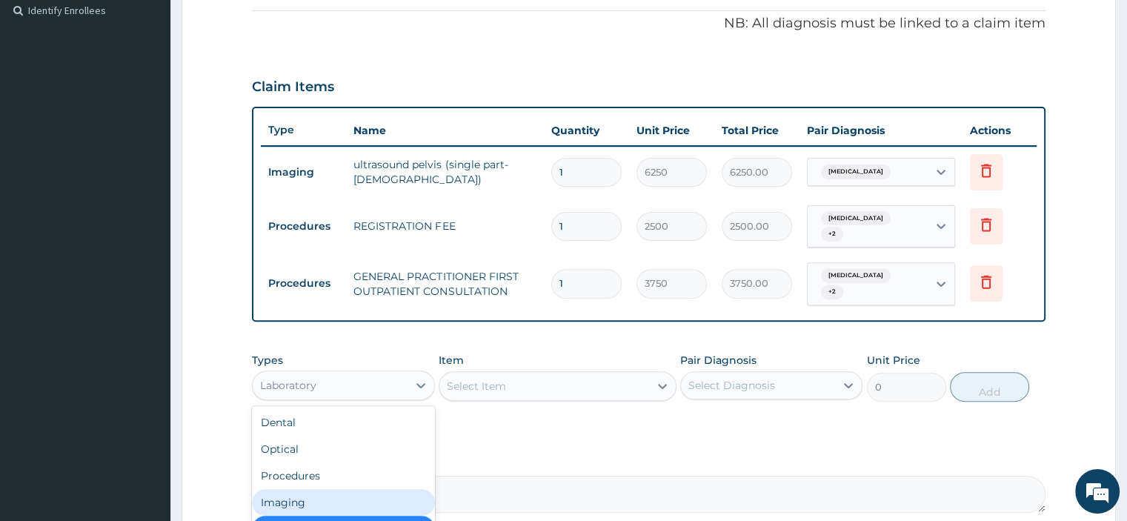
click at [325, 495] on div "Imaging" at bounding box center [343, 502] width 182 height 27
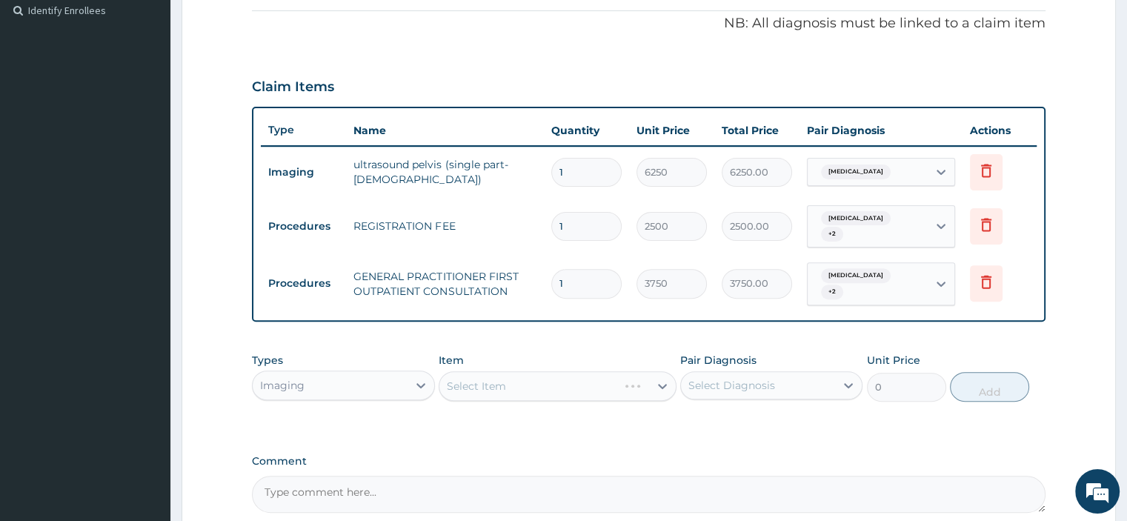
click at [480, 380] on div "Select Item" at bounding box center [558, 386] width 238 height 30
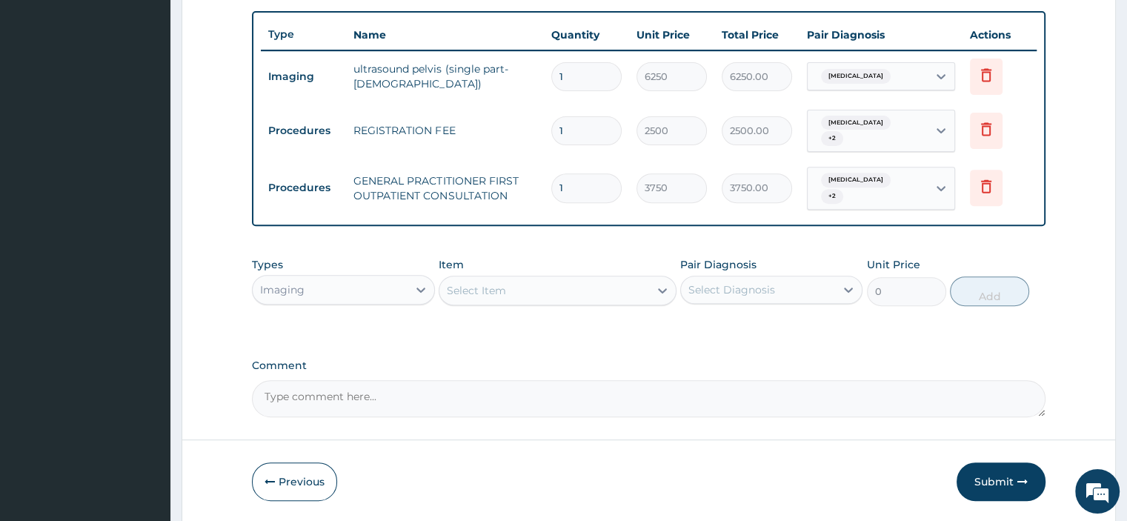
scroll to position [514, 0]
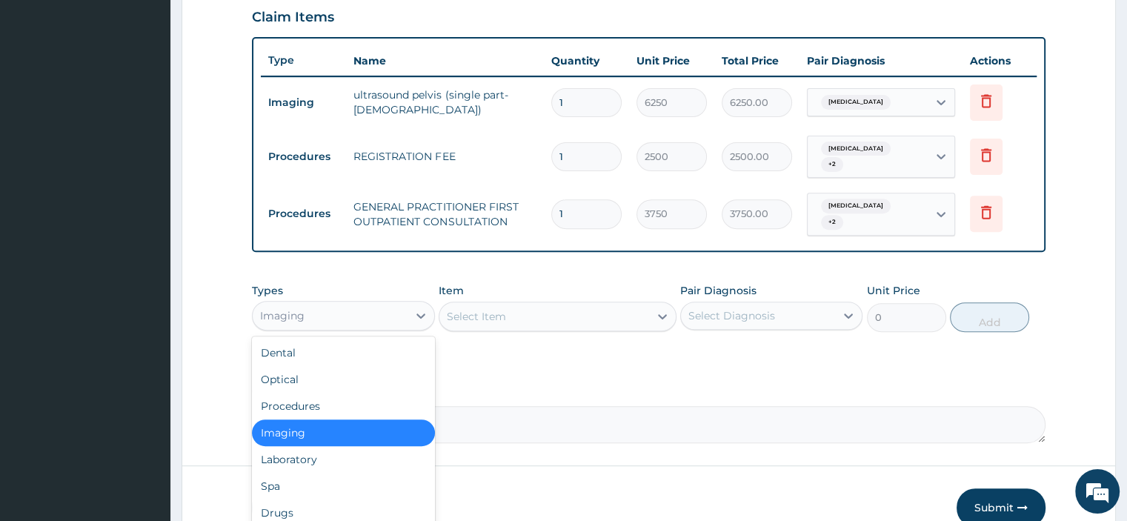
click at [311, 314] on div "Imaging" at bounding box center [330, 316] width 154 height 24
type input "L"
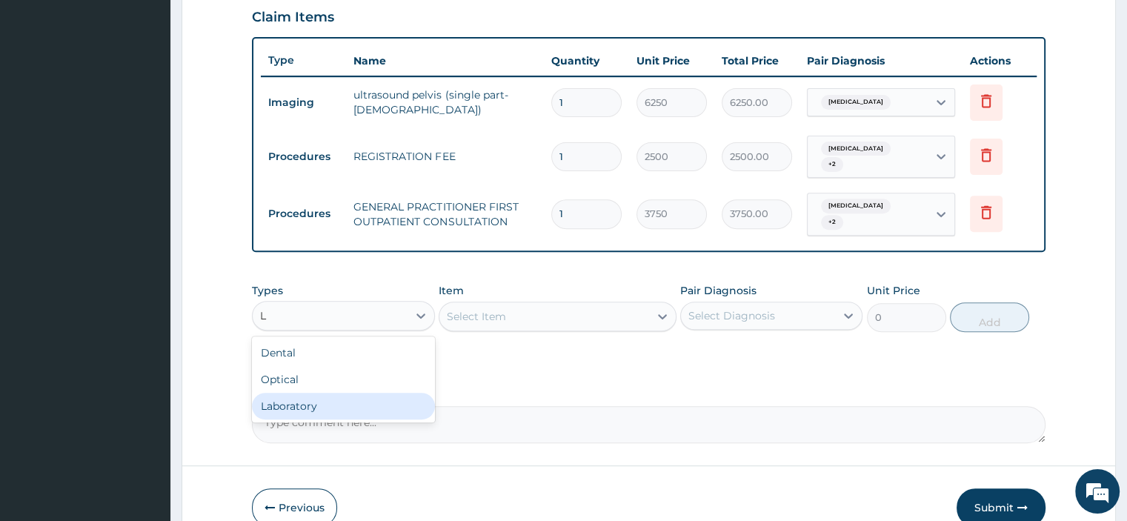
click at [301, 397] on div "Laboratory" at bounding box center [343, 406] width 182 height 27
click at [516, 316] on div "Select Item" at bounding box center [558, 317] width 238 height 30
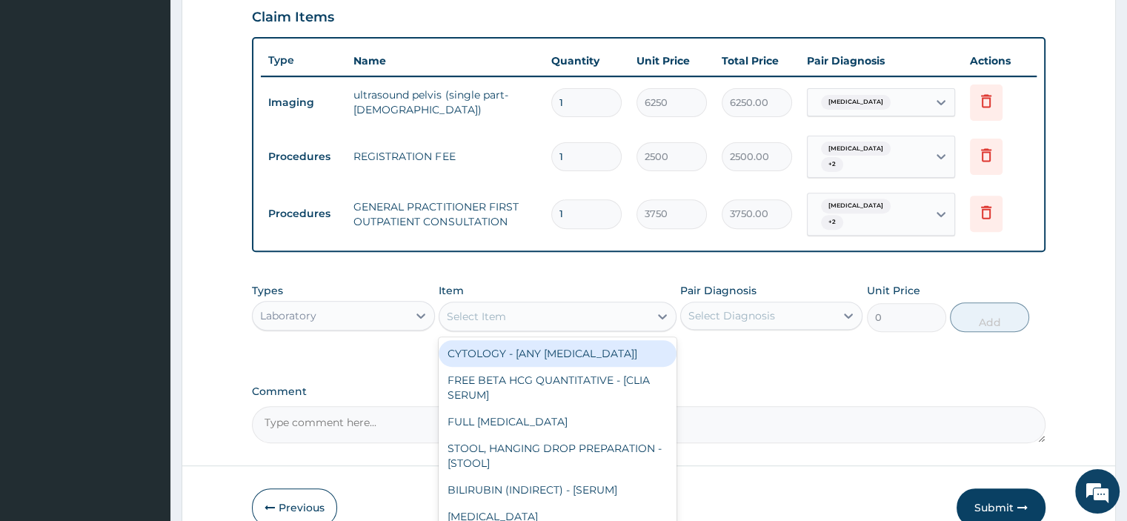
click at [516, 316] on div "Select Item" at bounding box center [544, 316] width 210 height 24
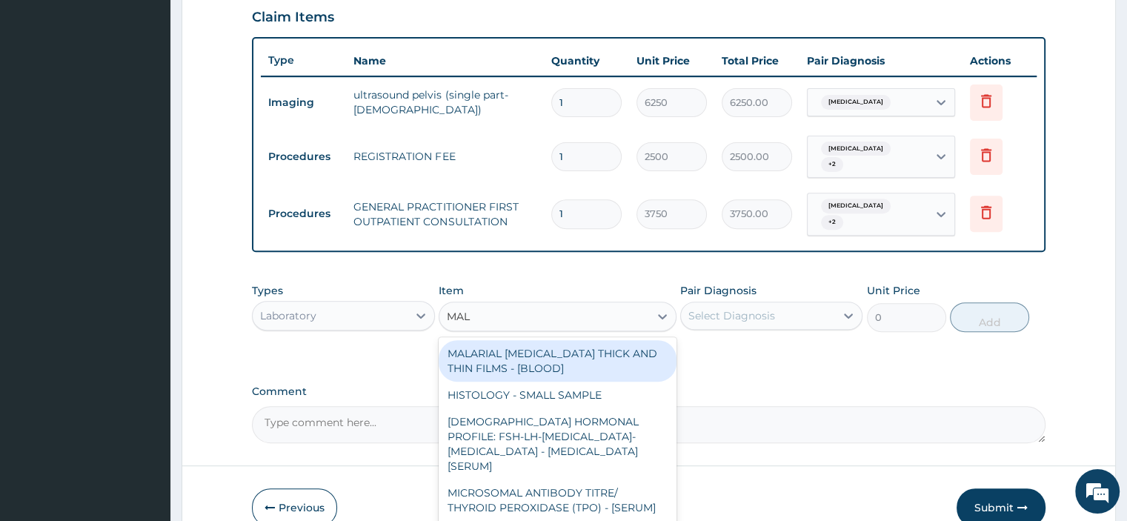
type input "MALA"
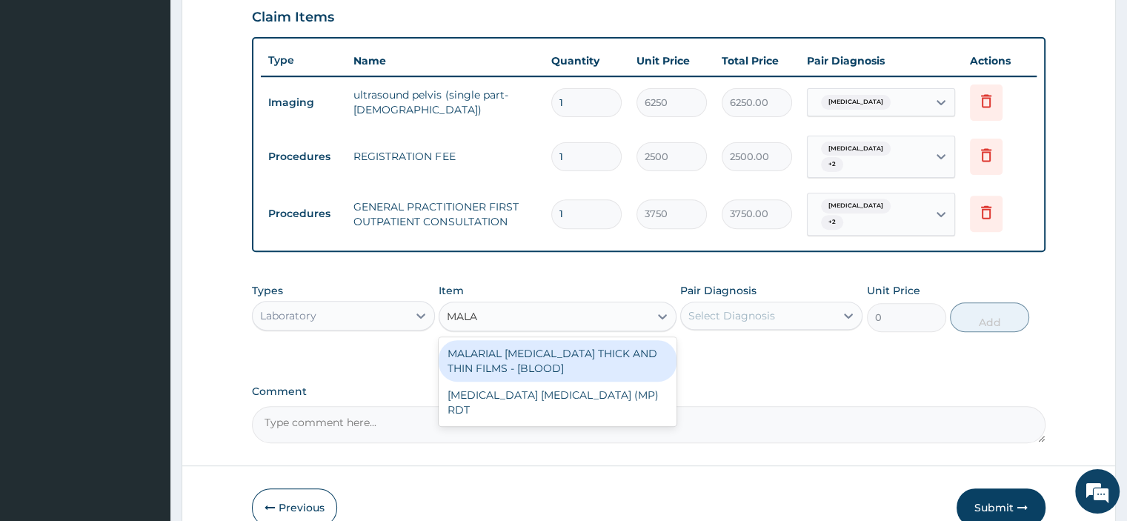
click at [603, 362] on div "MALARIAL PARASITE THICK AND THIN FILMS - [BLOOD]" at bounding box center [558, 360] width 238 height 41
type input "2187.5"
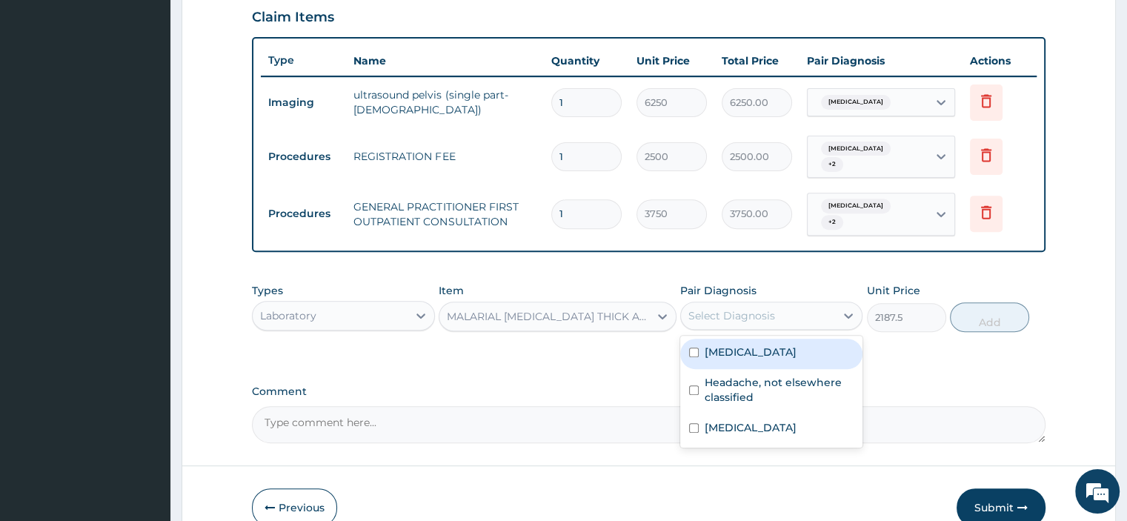
click at [797, 316] on div "Select Diagnosis" at bounding box center [758, 316] width 154 height 24
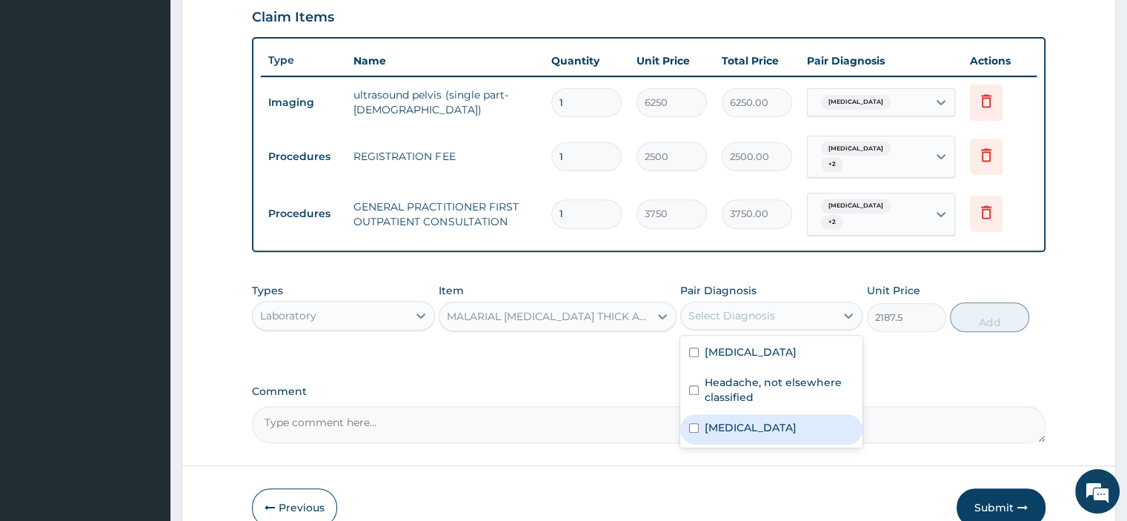
click at [691, 433] on input "checkbox" at bounding box center [694, 428] width 10 height 10
checkbox input "true"
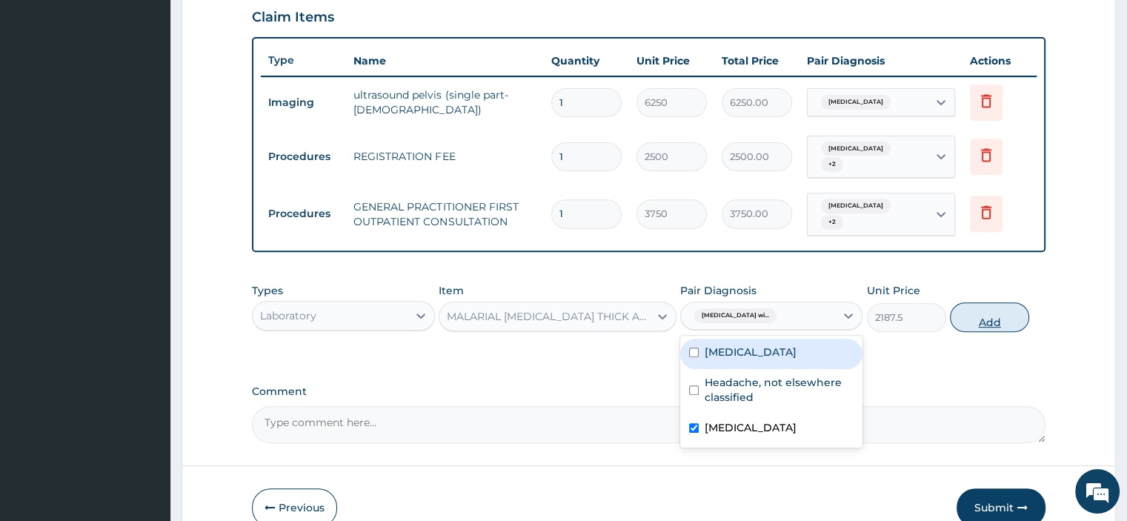
click at [985, 321] on button "Add" at bounding box center [989, 317] width 79 height 30
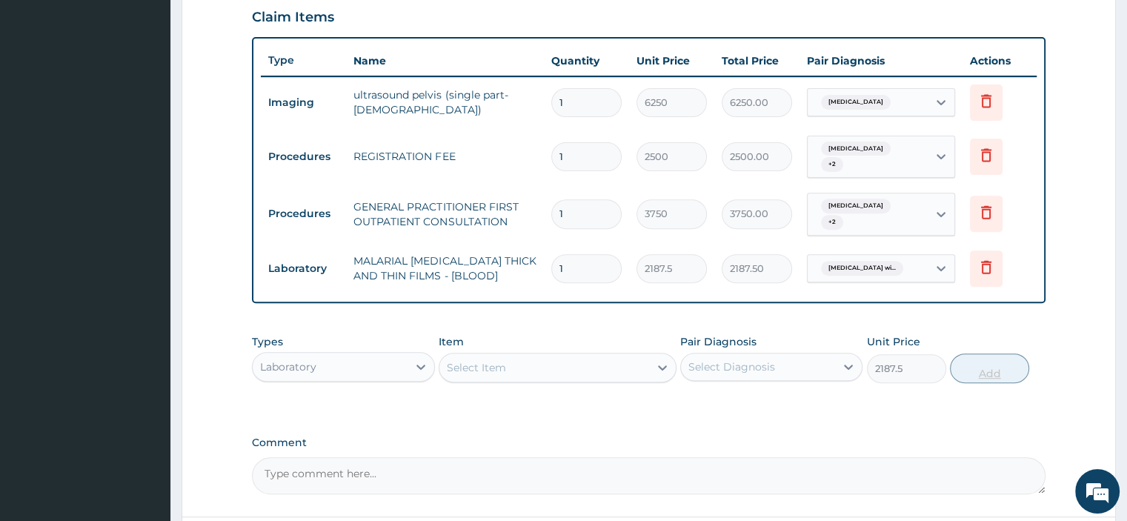
type input "0"
click at [353, 364] on div "Laboratory" at bounding box center [330, 367] width 154 height 24
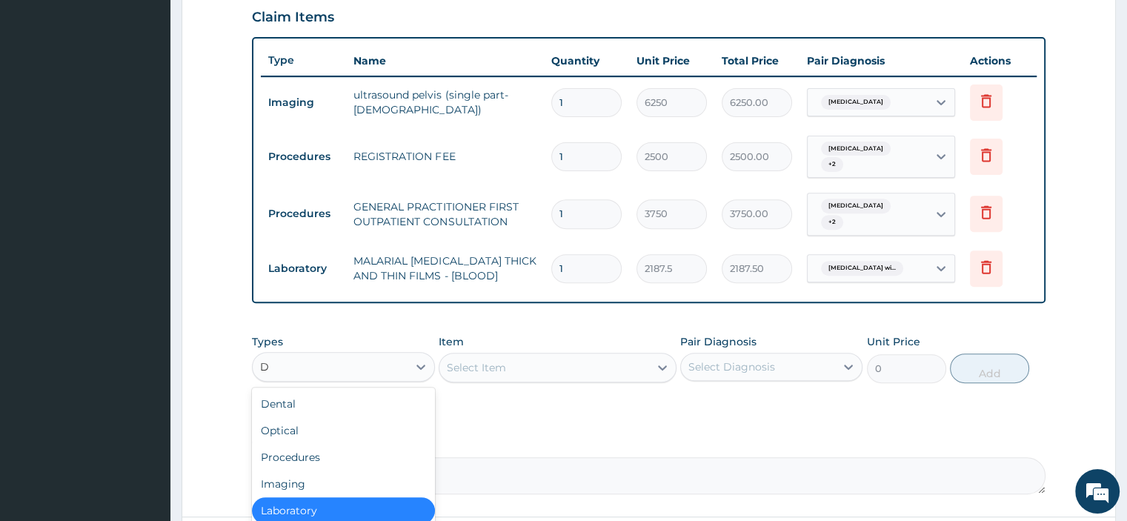
type input "DR"
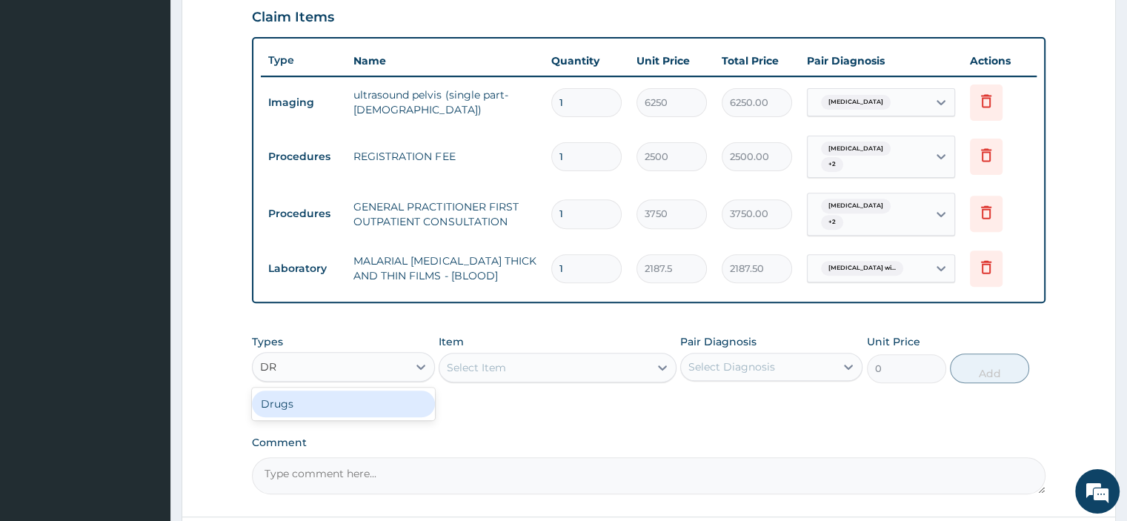
click at [330, 405] on div "Drugs" at bounding box center [343, 403] width 182 height 27
click at [471, 368] on div "Select Item" at bounding box center [558, 368] width 238 height 30
click at [475, 370] on div "Select Item" at bounding box center [558, 368] width 238 height 30
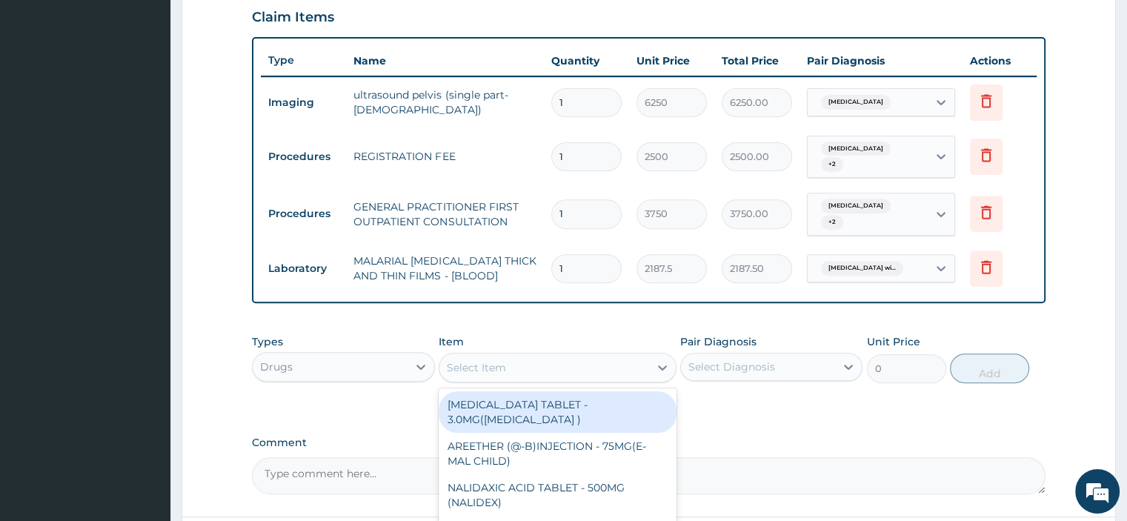
click at [485, 367] on div "Select Item" at bounding box center [476, 367] width 59 height 15
type input "PARACE"
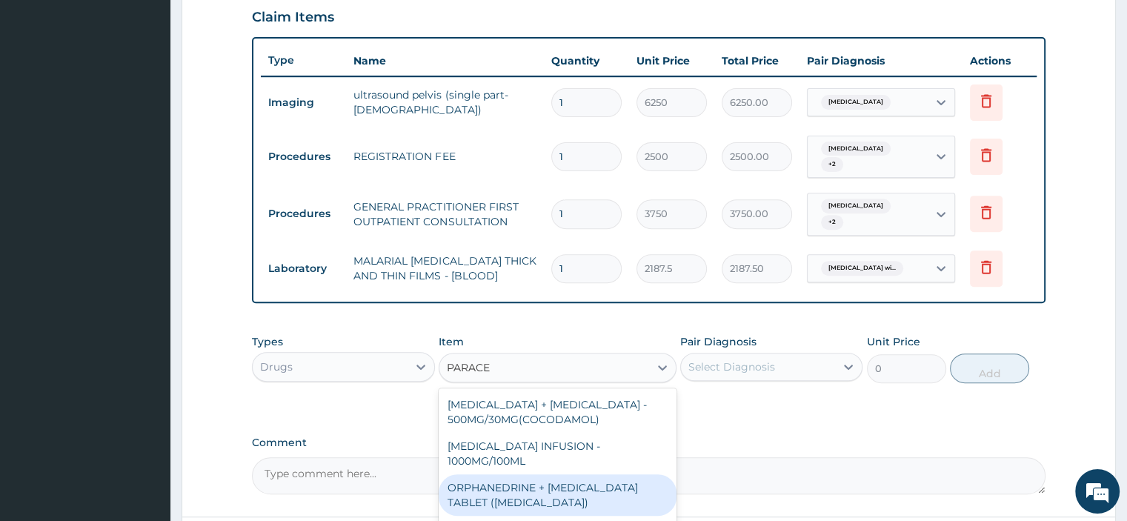
click at [544, 494] on div "ORPHANEDRINE + [MEDICAL_DATA] TABLET ([MEDICAL_DATA])" at bounding box center [558, 494] width 238 height 41
type input "168"
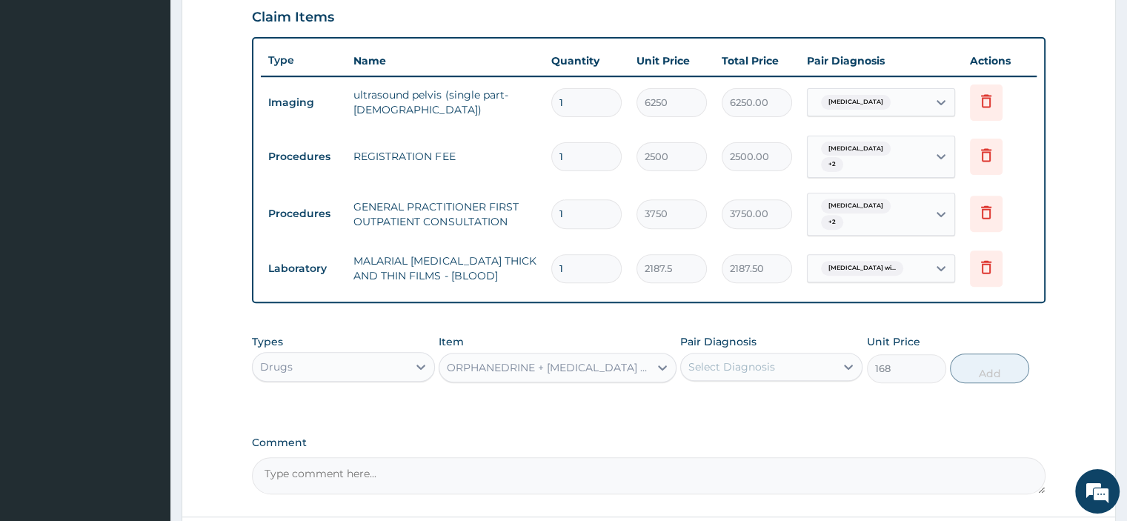
click at [717, 365] on div "Select Diagnosis" at bounding box center [731, 366] width 87 height 15
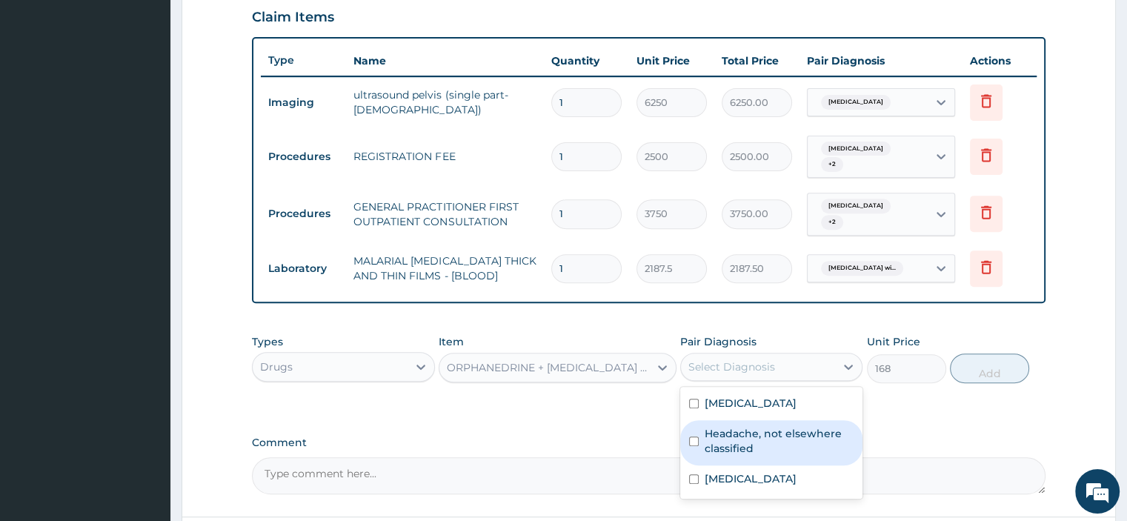
click at [702, 432] on div "Headache, not elsewhere classified" at bounding box center [771, 442] width 182 height 45
checkbox input "true"
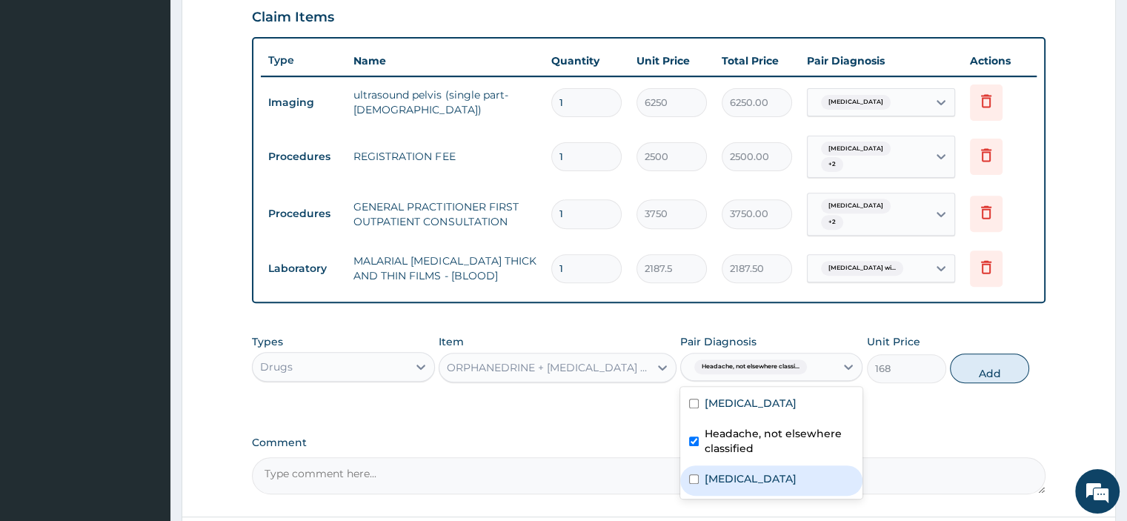
click at [698, 484] on input "checkbox" at bounding box center [694, 479] width 10 height 10
checkbox input "true"
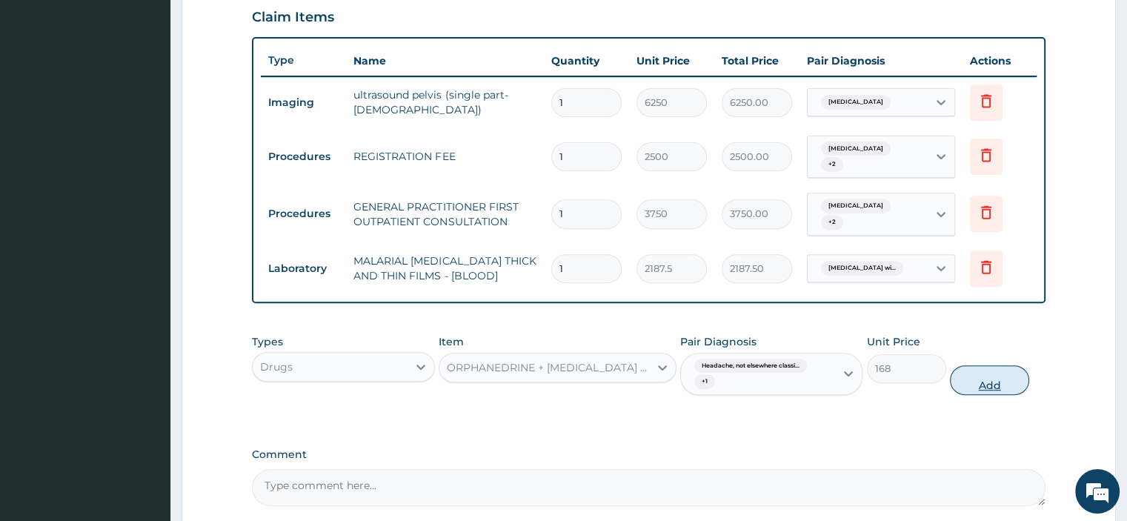
click at [961, 376] on button "Add" at bounding box center [989, 380] width 79 height 30
type input "0"
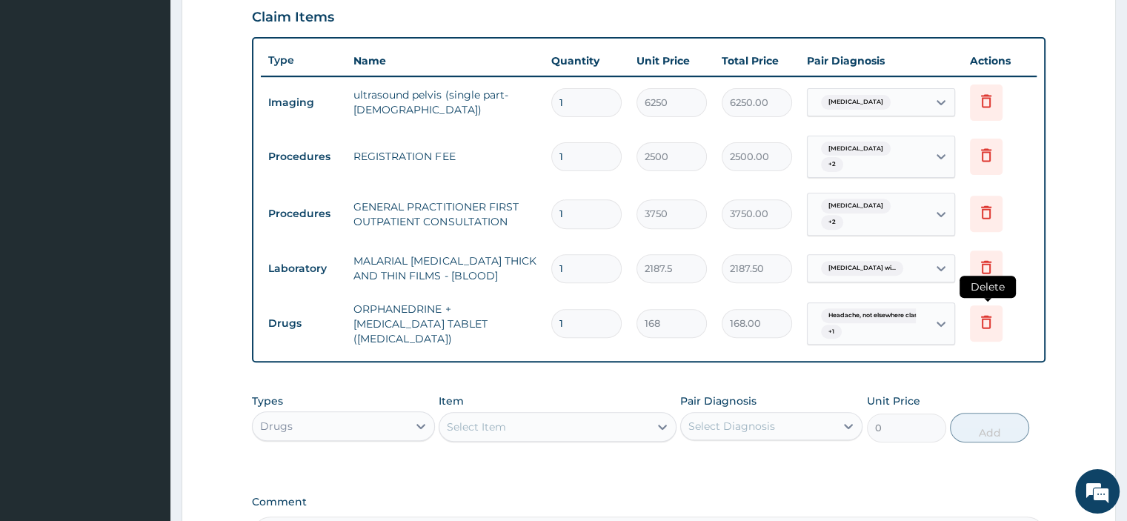
click at [996, 322] on icon at bounding box center [986, 323] width 33 height 36
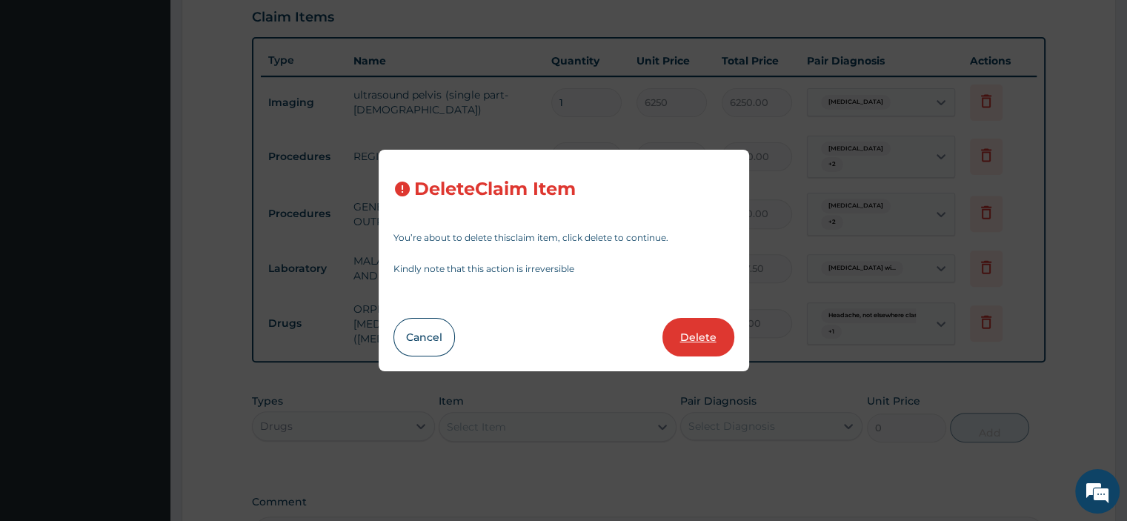
click at [719, 345] on button "Delete" at bounding box center [698, 337] width 72 height 39
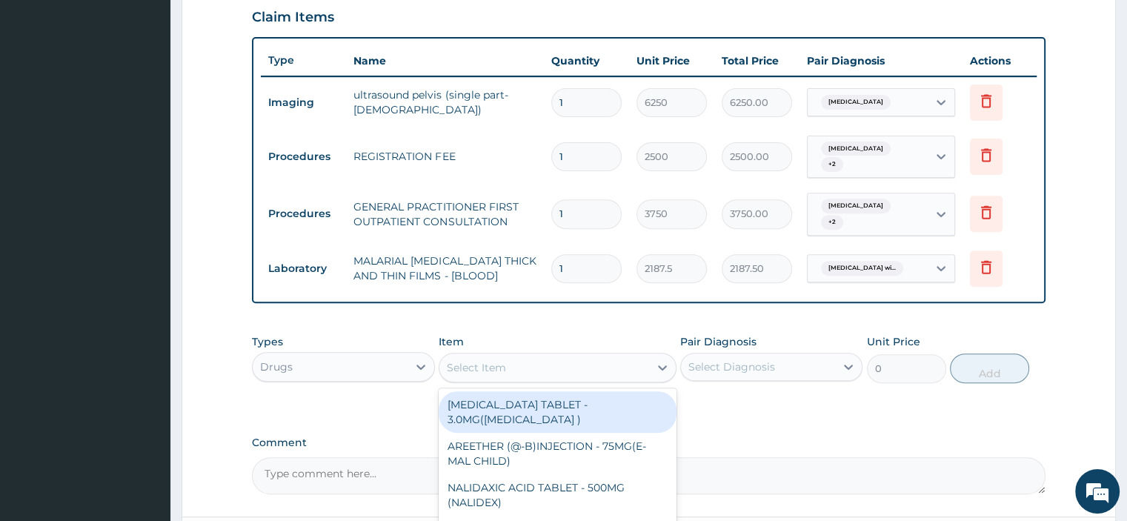
click at [477, 367] on div "Select Item" at bounding box center [476, 367] width 59 height 15
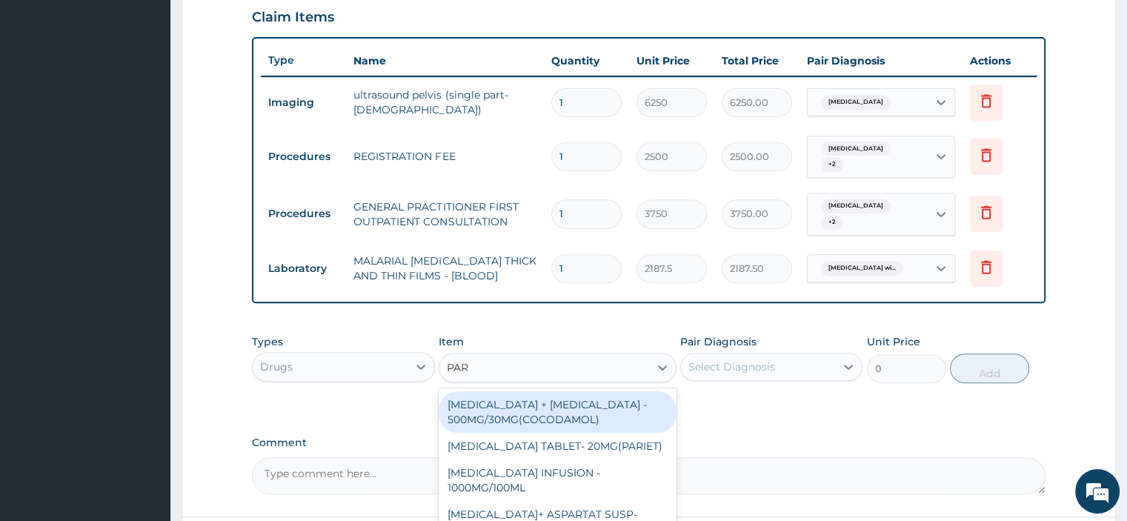
type input "PARA"
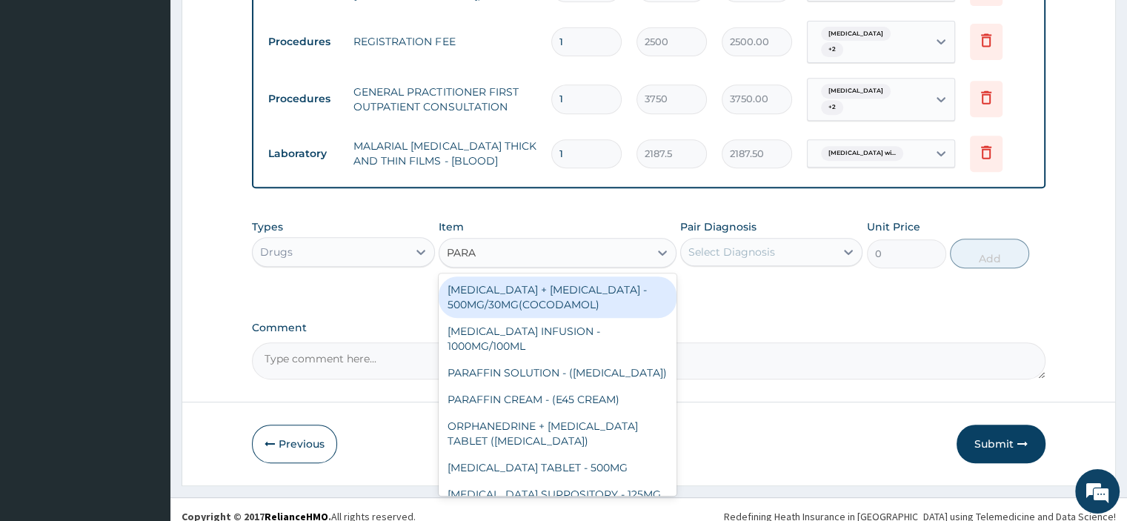
scroll to position [639, 0]
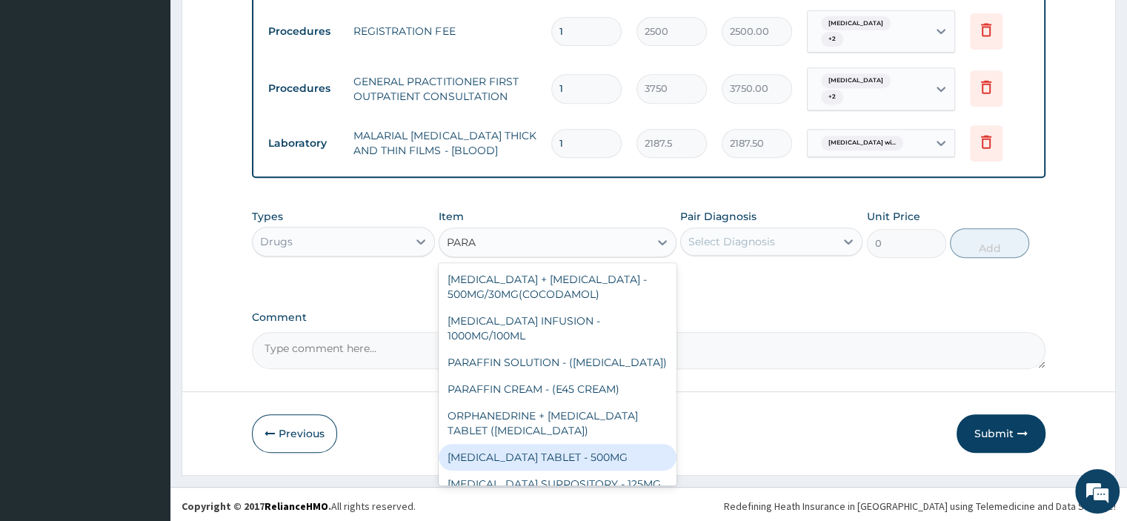
click at [601, 467] on div "[MEDICAL_DATA] TABLET - 500MG" at bounding box center [558, 457] width 238 height 27
type input "33.599999999999994"
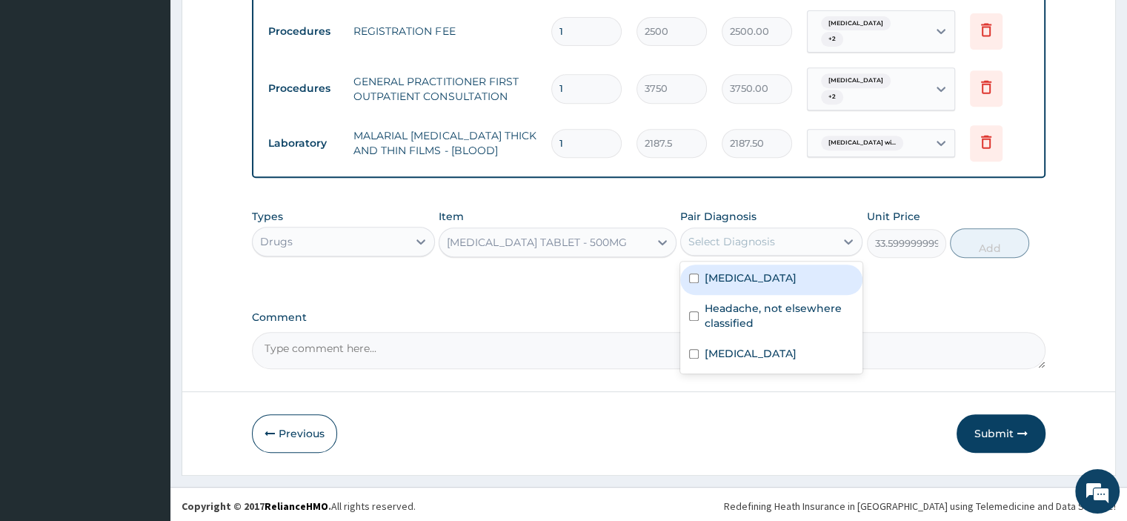
click at [730, 242] on div "Select Diagnosis" at bounding box center [731, 241] width 87 height 15
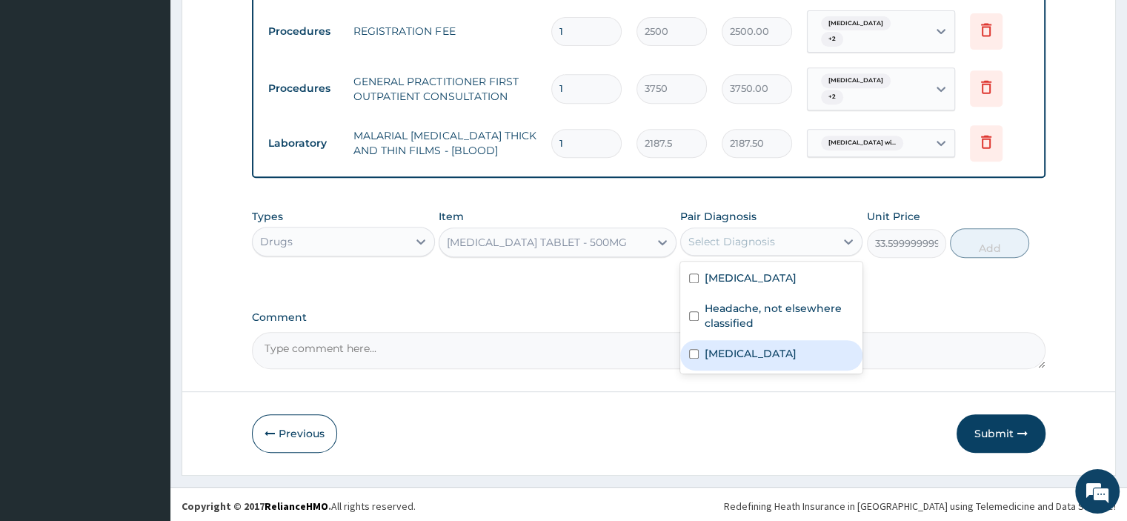
click at [711, 361] on label "Plasmodium malariae malaria without complication" at bounding box center [751, 353] width 92 height 15
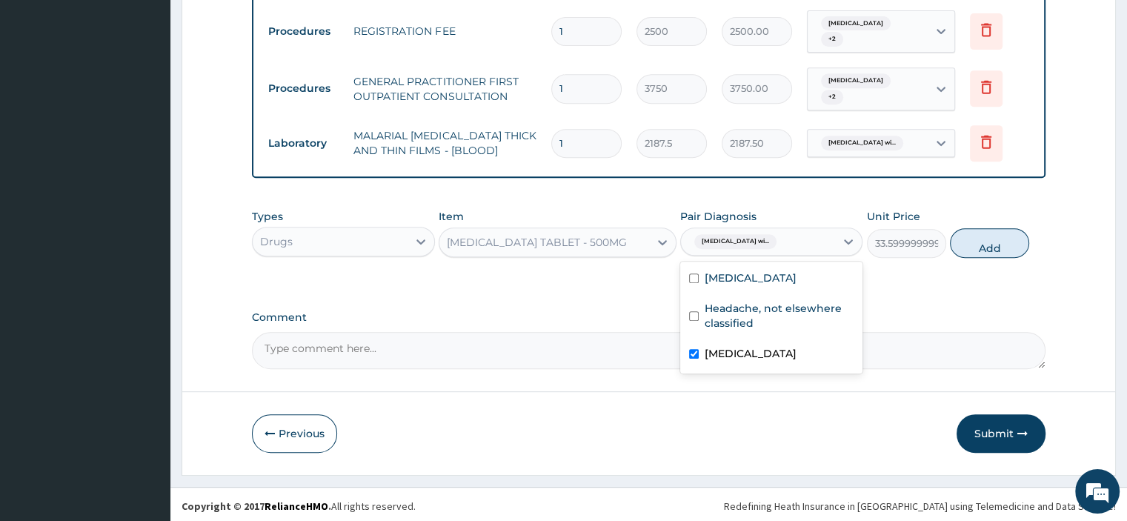
checkbox input "true"
click at [713, 316] on label "Headache, not elsewhere classified" at bounding box center [779, 316] width 149 height 30
checkbox input "true"
click at [958, 247] on button "Add" at bounding box center [989, 243] width 79 height 30
type input "0"
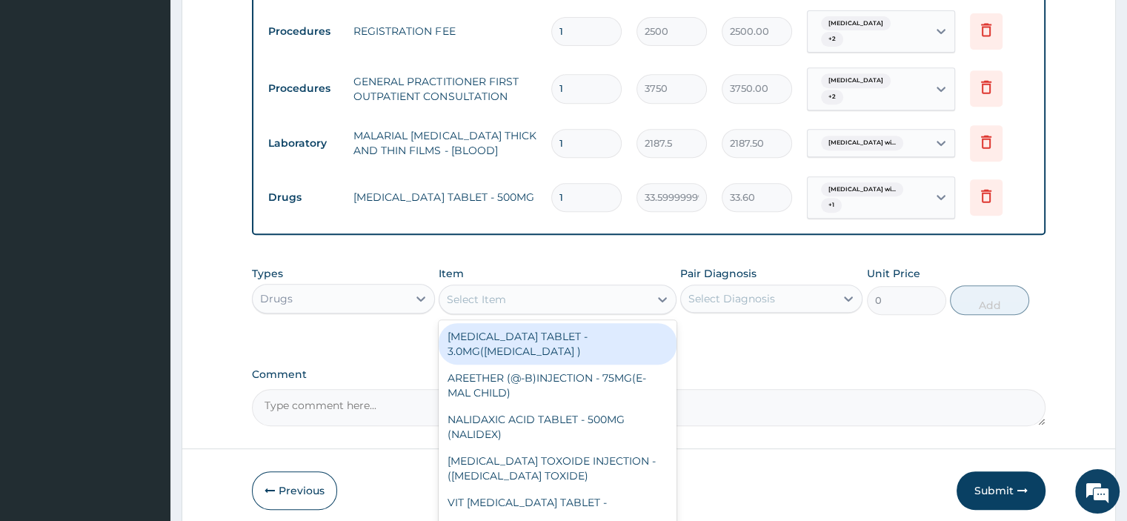
click at [576, 298] on div "Select Item" at bounding box center [544, 299] width 210 height 24
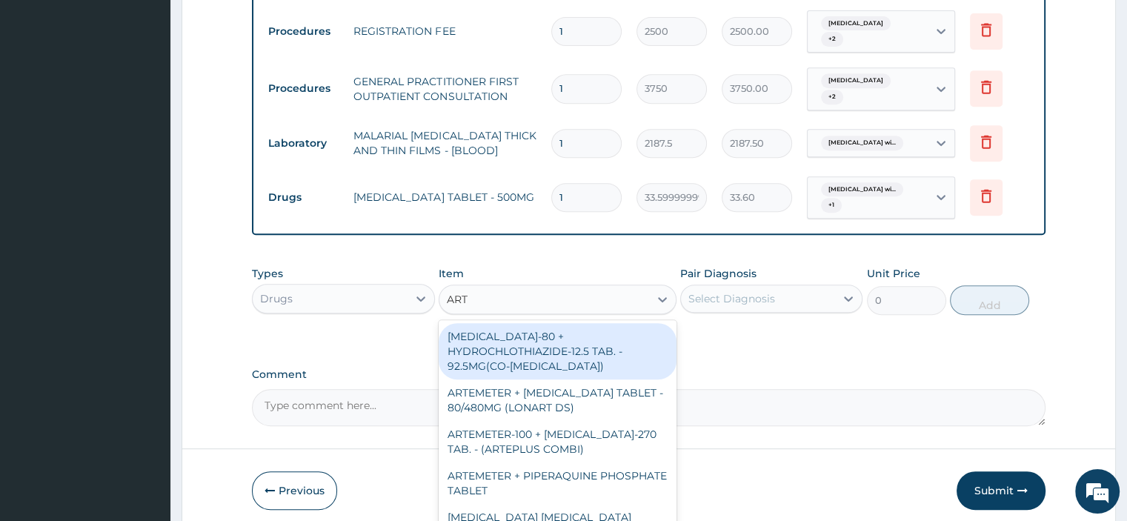
type input "ARTE"
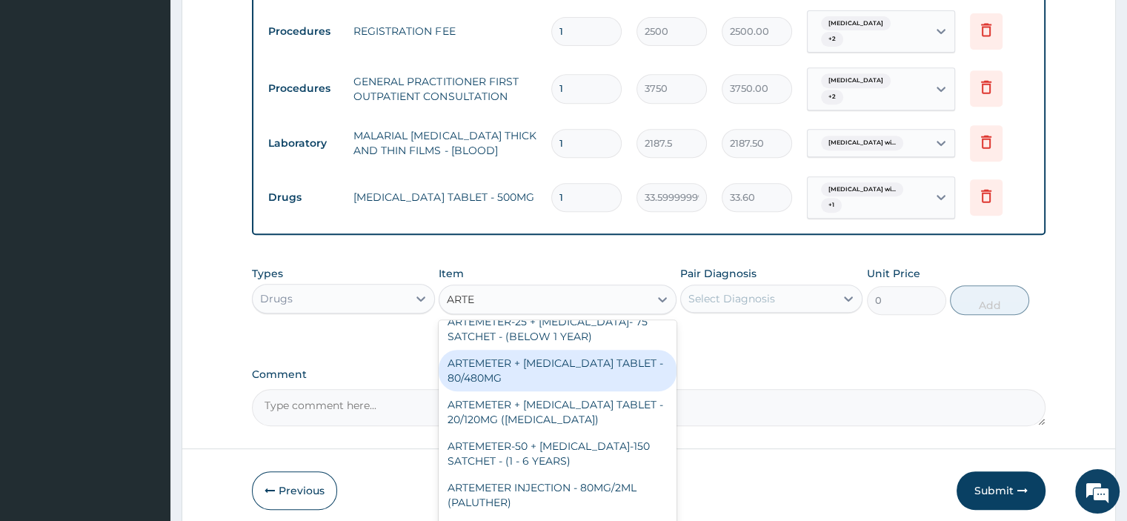
scroll to position [519, 0]
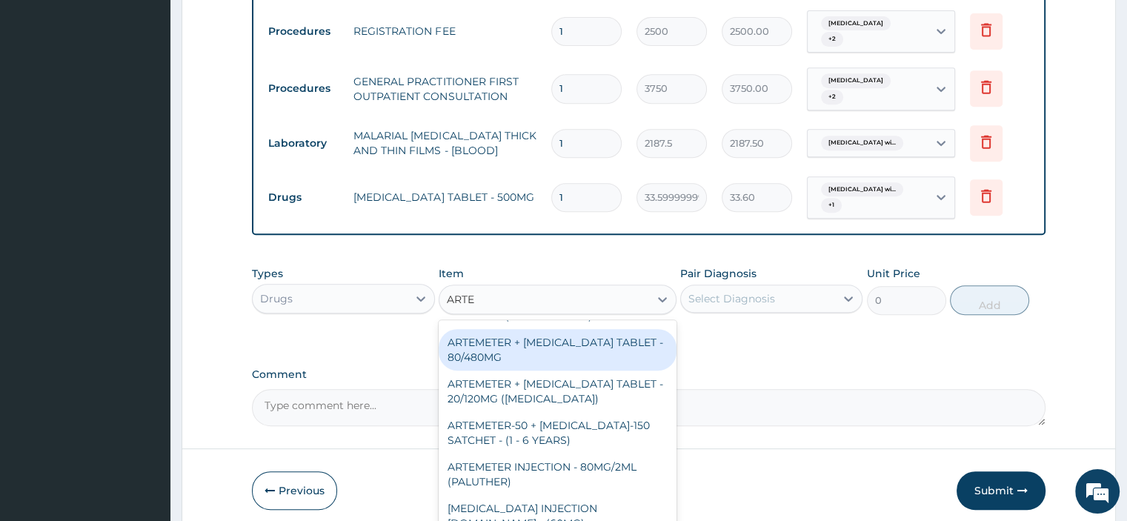
click at [525, 366] on div "ARTEMETER + LUMEFANTRINE TABLET - 80/480MG" at bounding box center [558, 349] width 238 height 41
type input "364"
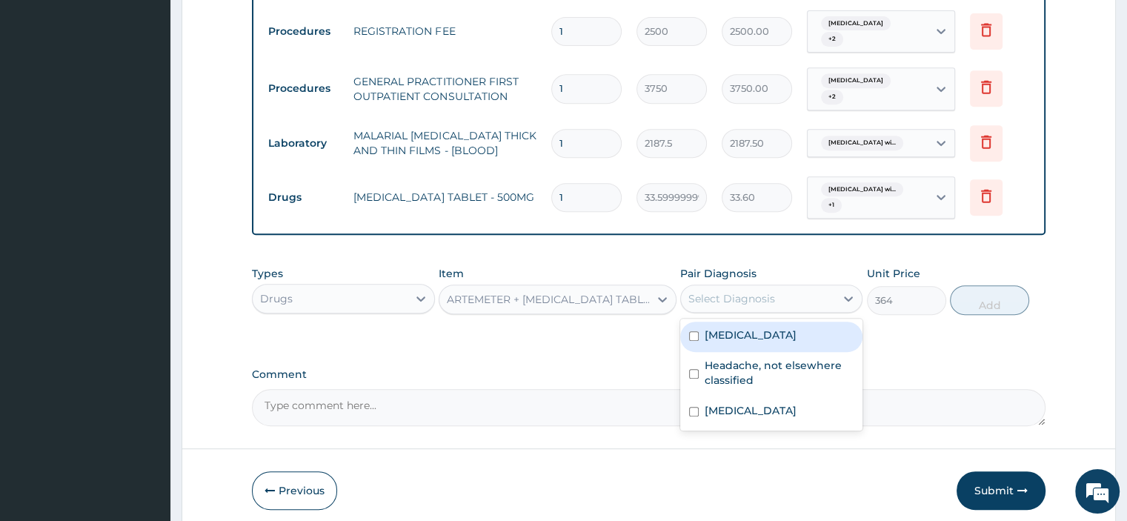
click at [728, 304] on div "Select Diagnosis" at bounding box center [758, 299] width 154 height 24
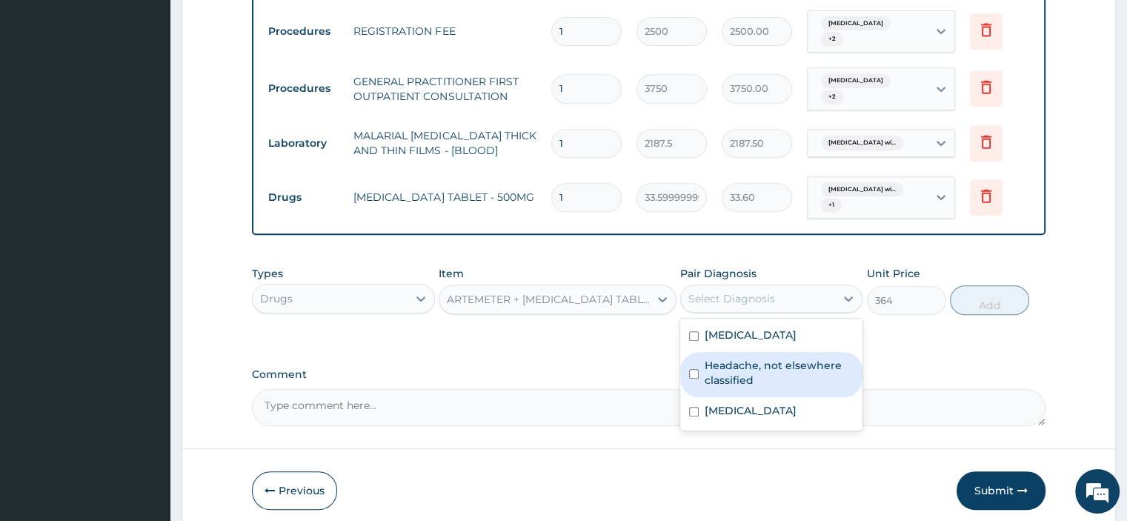
click at [725, 362] on label "Headache, not elsewhere classified" at bounding box center [779, 373] width 149 height 30
checkbox input "true"
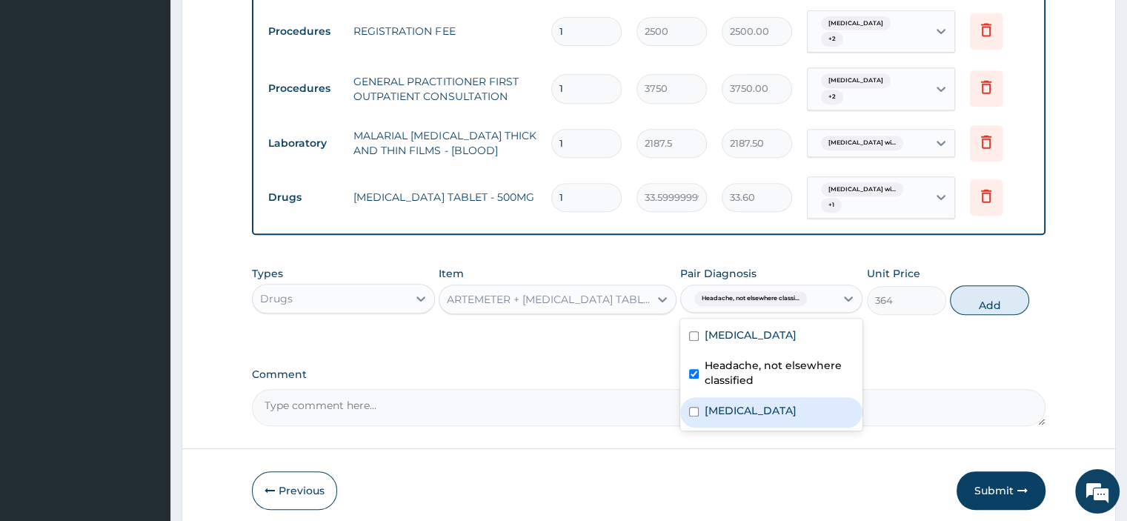
click at [717, 411] on label "[MEDICAL_DATA]" at bounding box center [751, 410] width 92 height 15
checkbox input "true"
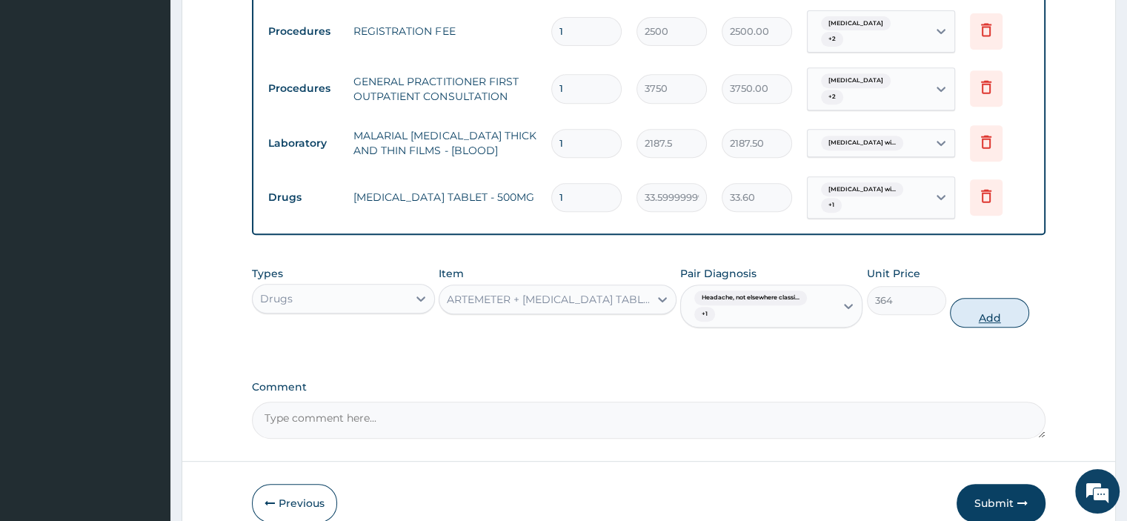
click at [966, 310] on button "Add" at bounding box center [989, 313] width 79 height 30
type input "0"
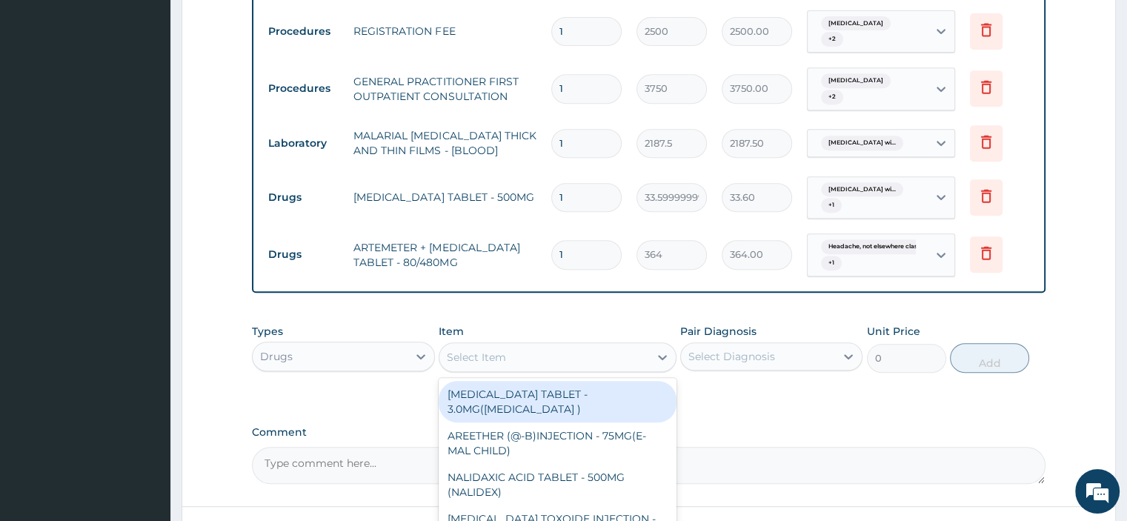
click at [455, 352] on div "Select Item" at bounding box center [476, 357] width 59 height 15
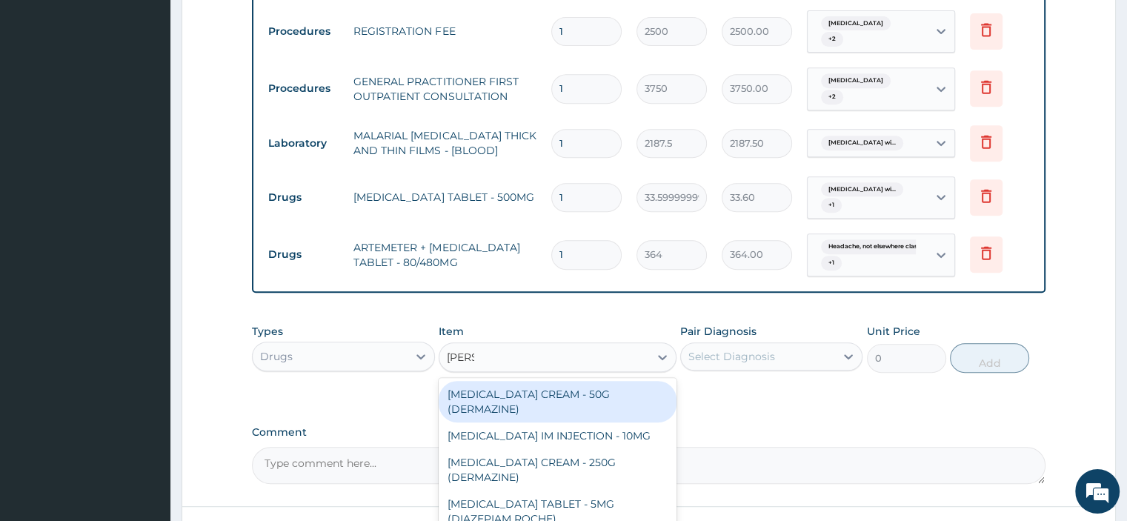
type input "DIAZE"
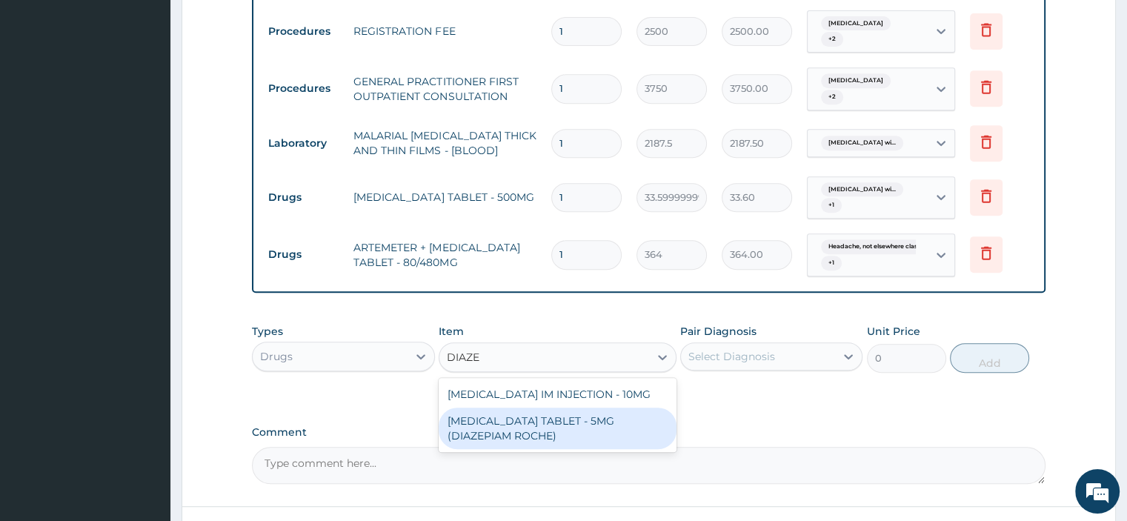
click at [528, 420] on div "[MEDICAL_DATA] TABLET - 5MG (DIAZEPIAM ROCHE)" at bounding box center [558, 427] width 238 height 41
type input "280"
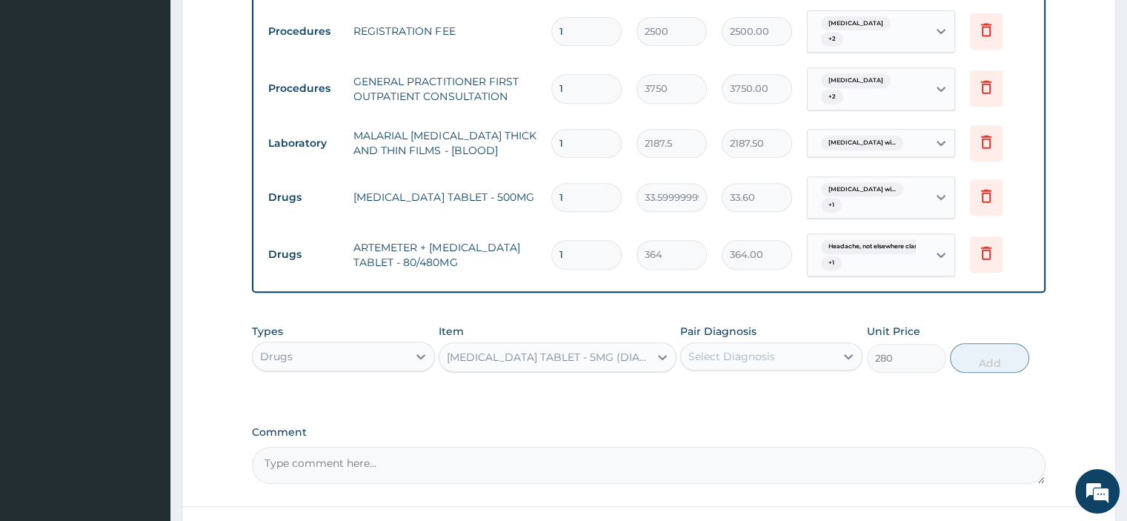
click at [715, 352] on div "Select Diagnosis" at bounding box center [731, 356] width 87 height 15
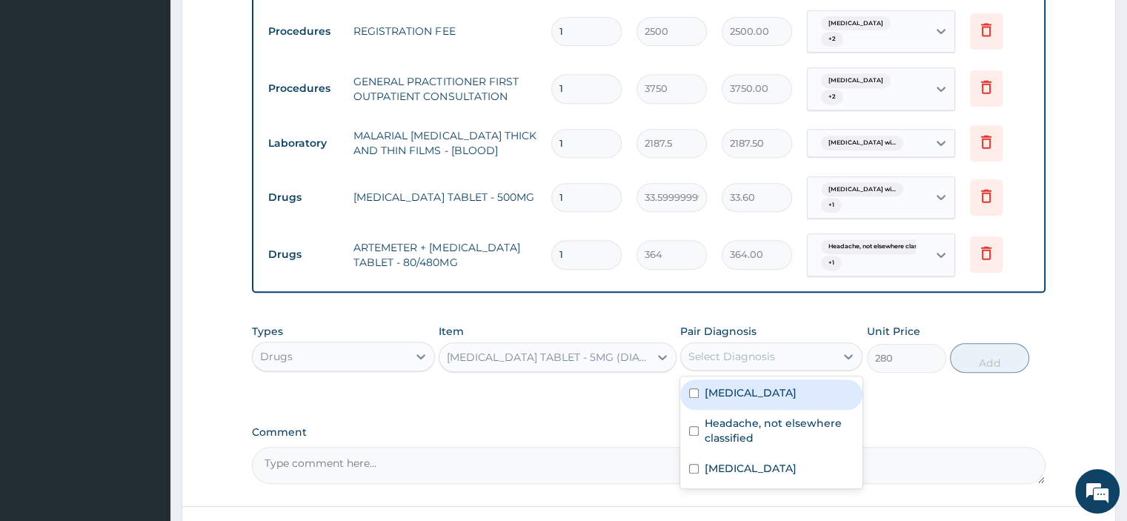
click at [713, 393] on label "Abnormal uterine bleeding" at bounding box center [751, 392] width 92 height 15
checkbox input "true"
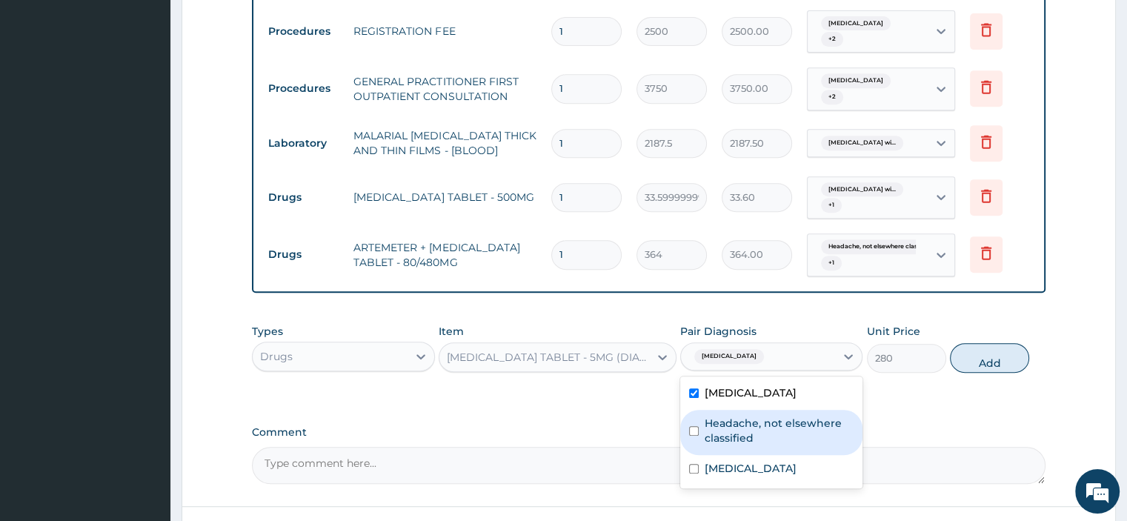
click at [713, 422] on label "Headache, not elsewhere classified" at bounding box center [779, 431] width 149 height 30
checkbox input "true"
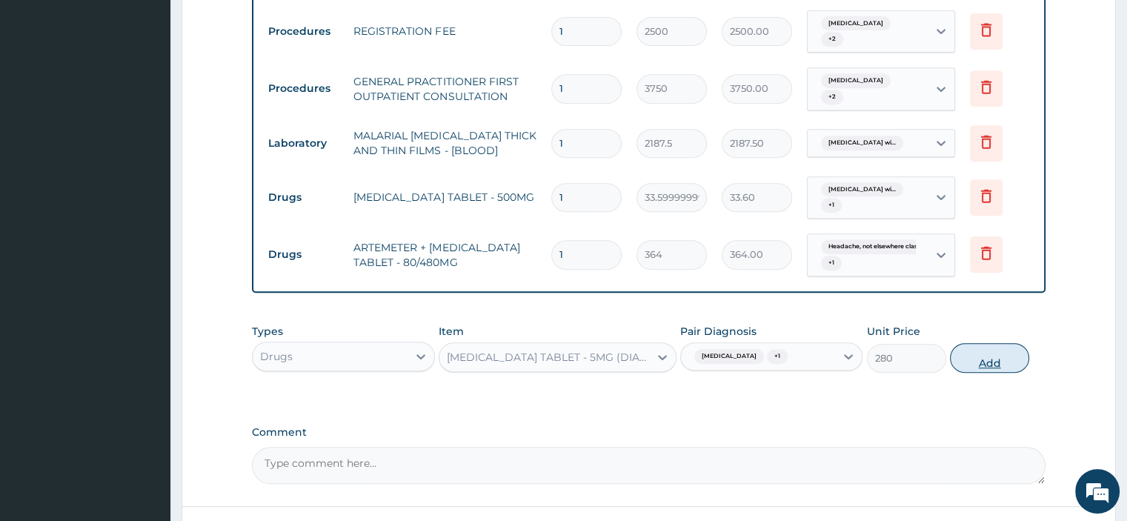
click at [1005, 355] on button "Add" at bounding box center [989, 358] width 79 height 30
type input "0"
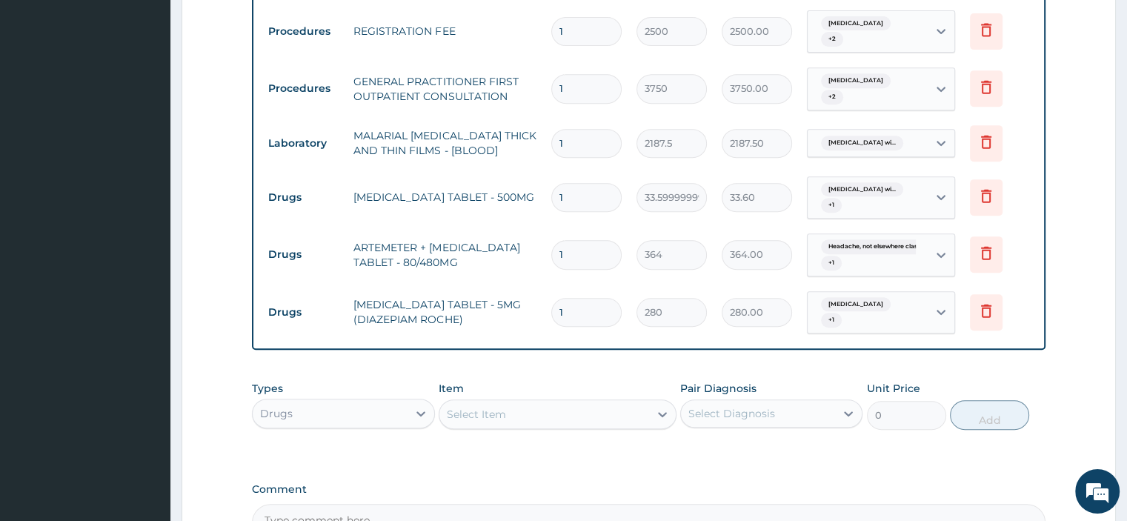
click at [565, 250] on input "1" at bounding box center [586, 254] width 70 height 29
type input "16"
type input "5824.00"
type input "1"
type input "364.00"
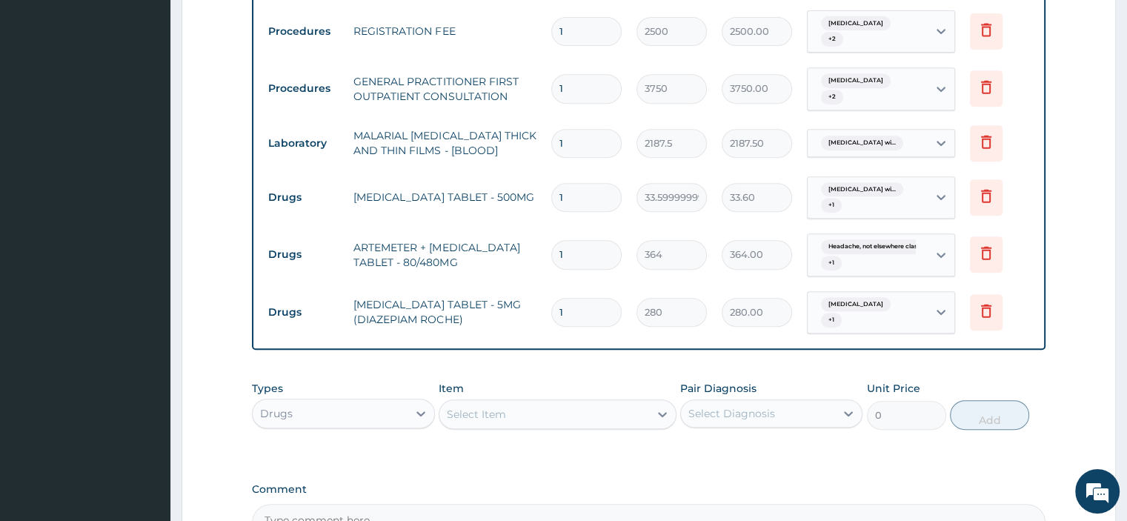
type input "0.00"
type input "6"
type input "2184.00"
type input "6"
click at [574, 309] on input "1" at bounding box center [586, 312] width 70 height 29
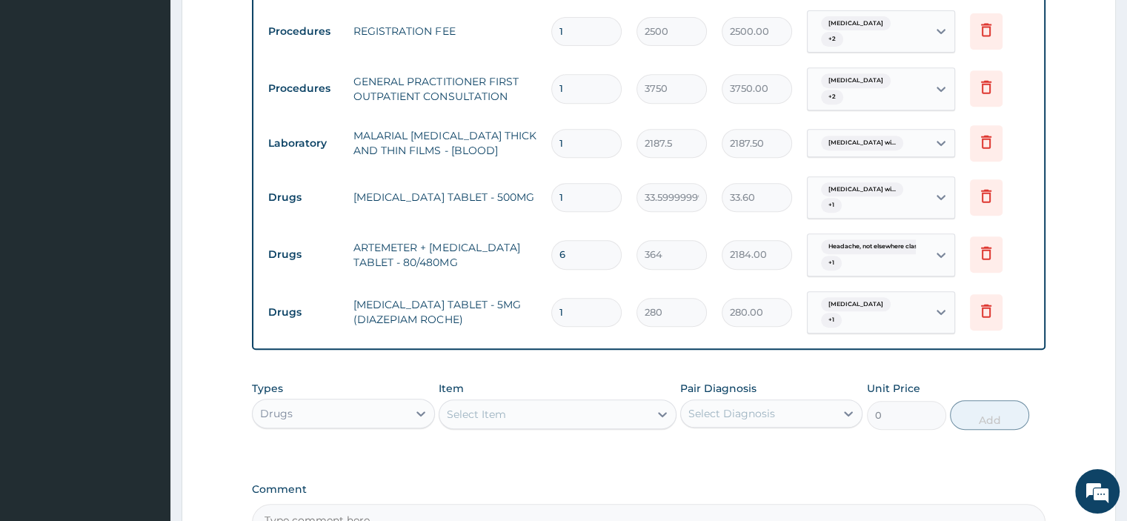
type input "0.00"
type input "1"
type input "280.00"
type input "10"
type input "2800.00"
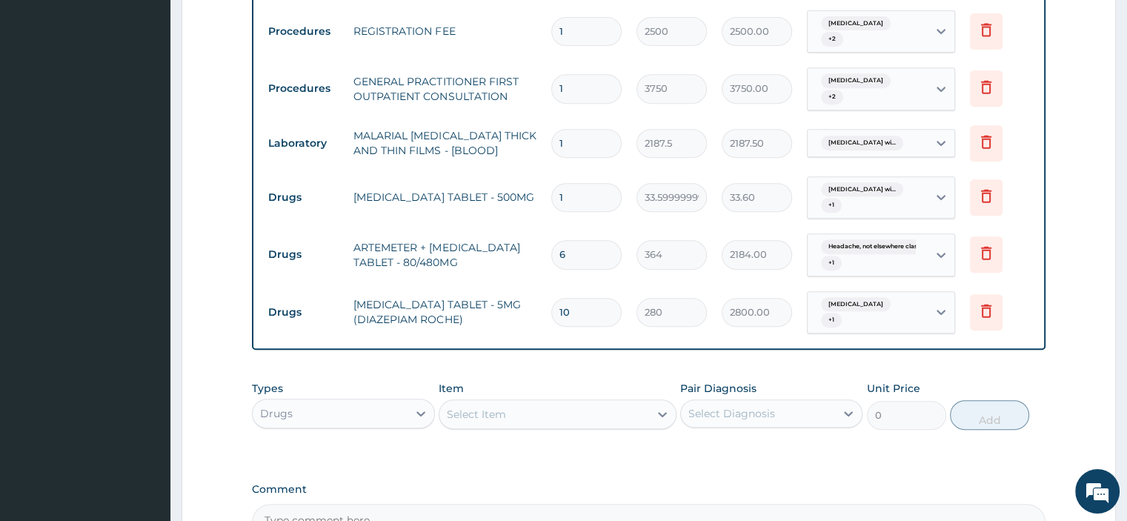
type input "10"
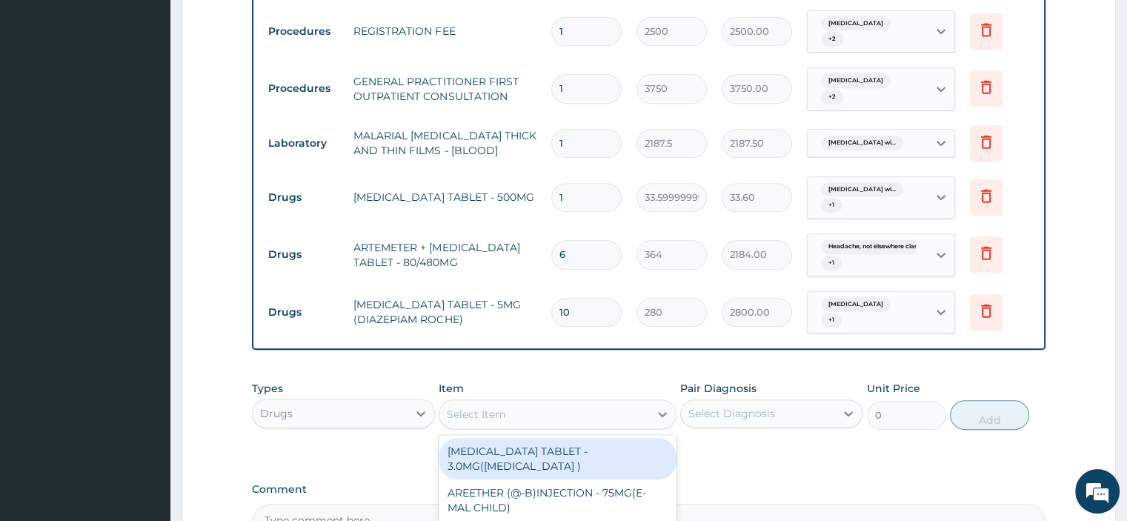
click at [518, 405] on div "Select Item" at bounding box center [544, 414] width 210 height 24
type input "AMOXICIL"
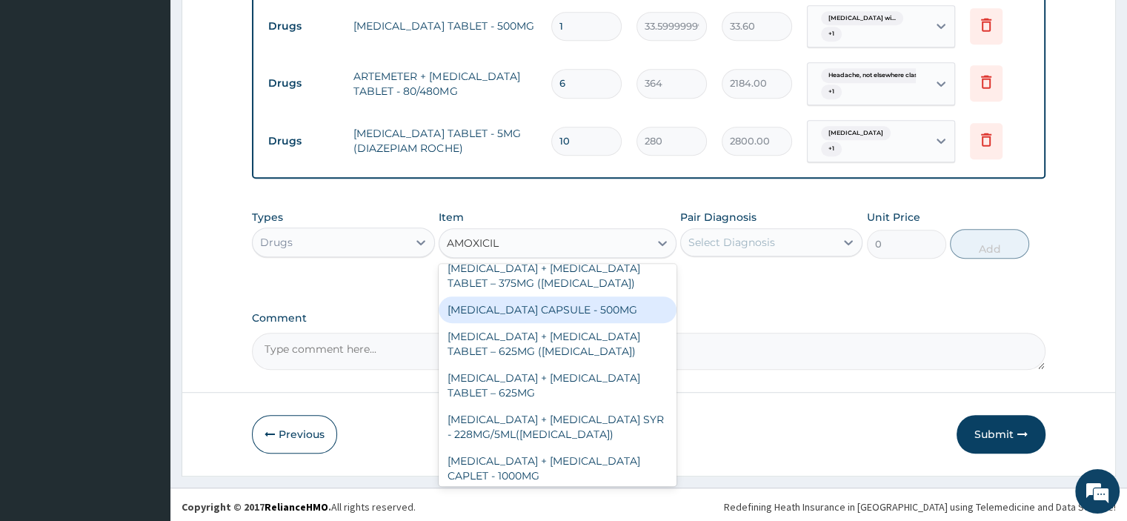
scroll to position [0, 0]
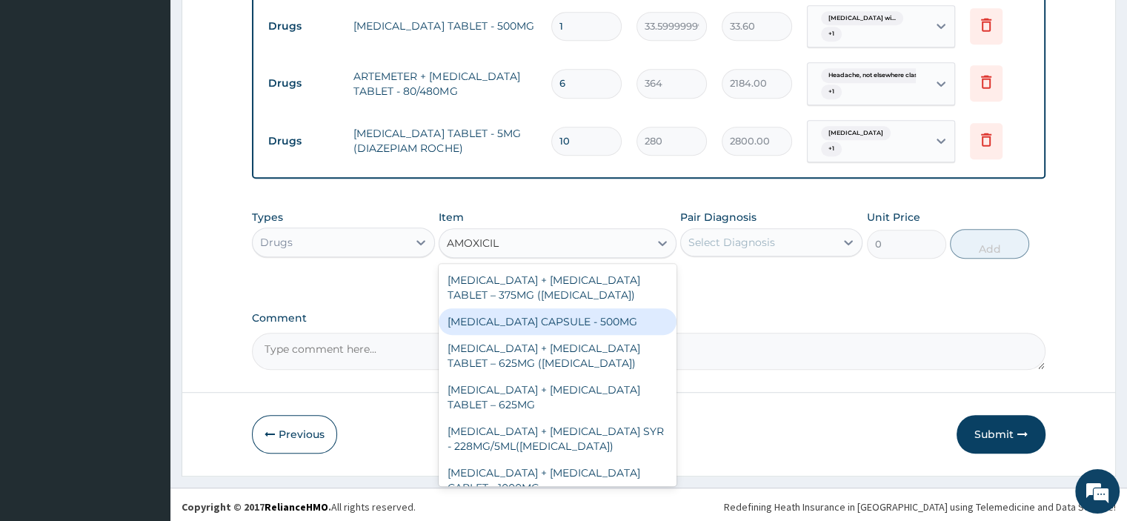
click at [588, 320] on div "[MEDICAL_DATA] CAPSULE - 500MG" at bounding box center [558, 321] width 238 height 27
type input "112"
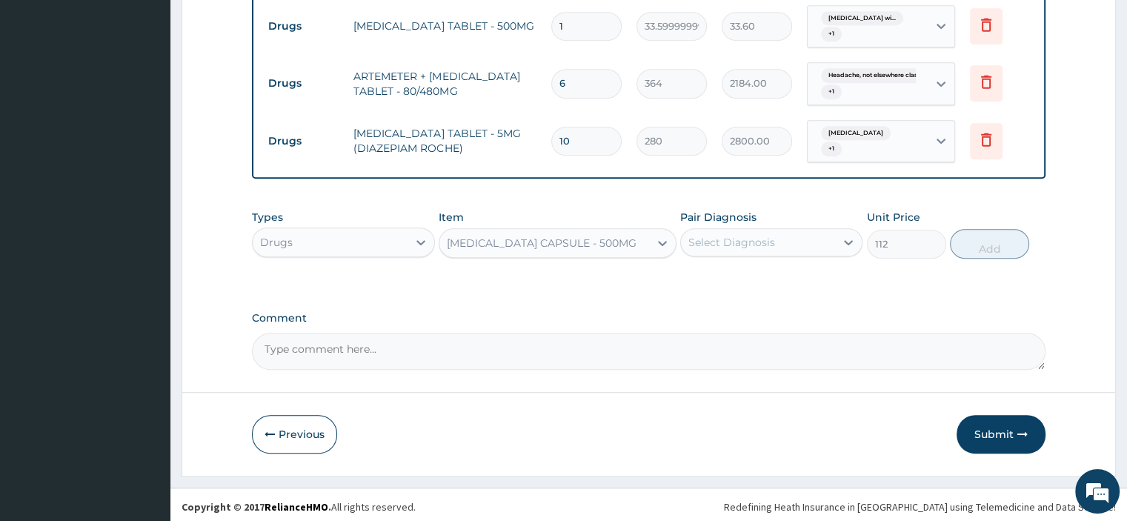
click at [723, 237] on div "Select Diagnosis" at bounding box center [731, 242] width 87 height 15
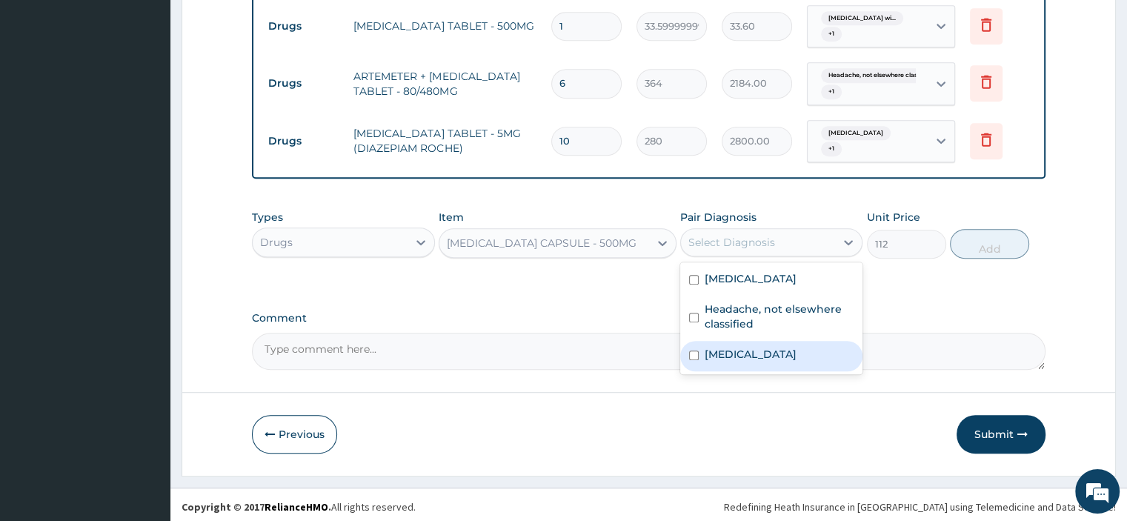
click at [695, 360] on input "checkbox" at bounding box center [694, 355] width 10 height 10
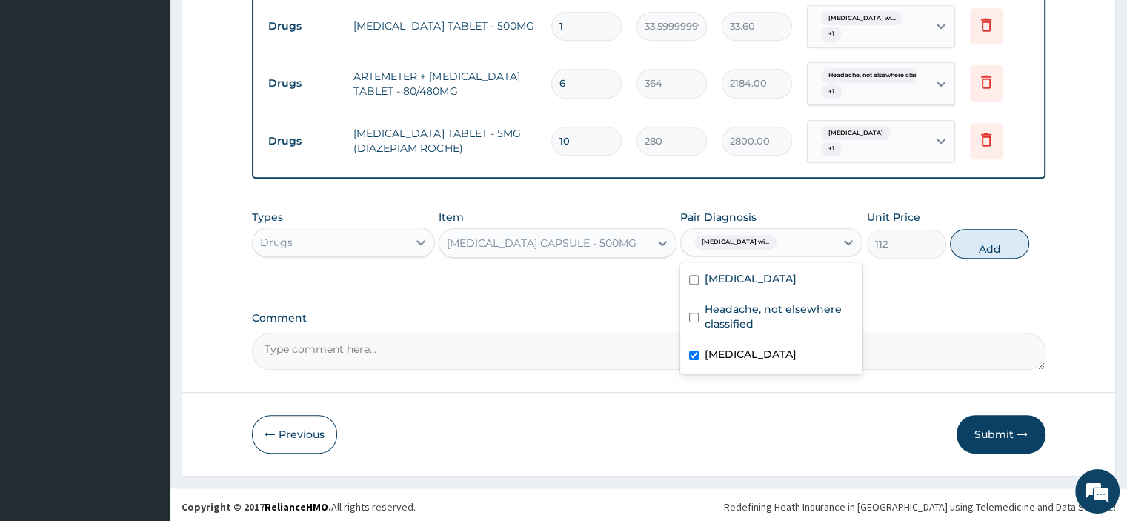
click at [693, 359] on div "[MEDICAL_DATA]" at bounding box center [771, 356] width 182 height 30
checkbox input "false"
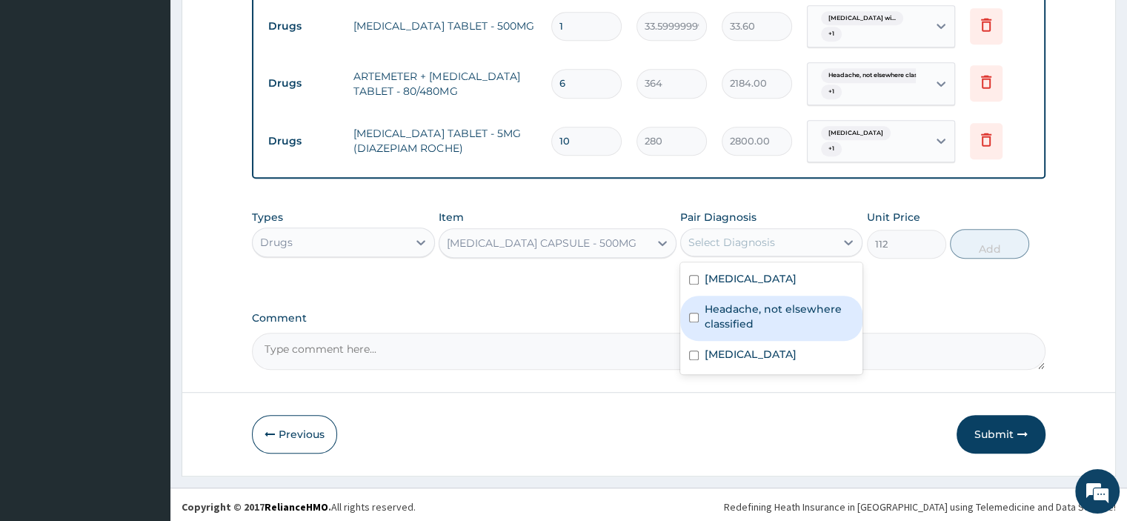
click at [705, 319] on label "Headache, not elsewhere classified" at bounding box center [779, 317] width 149 height 30
checkbox input "true"
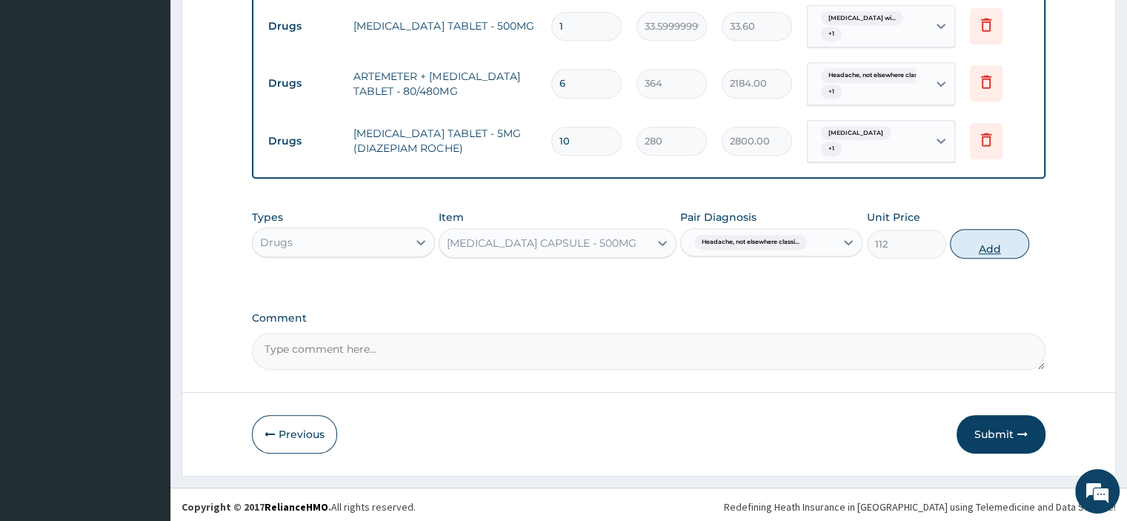
click at [975, 243] on button "Add" at bounding box center [989, 244] width 79 height 30
type input "0"
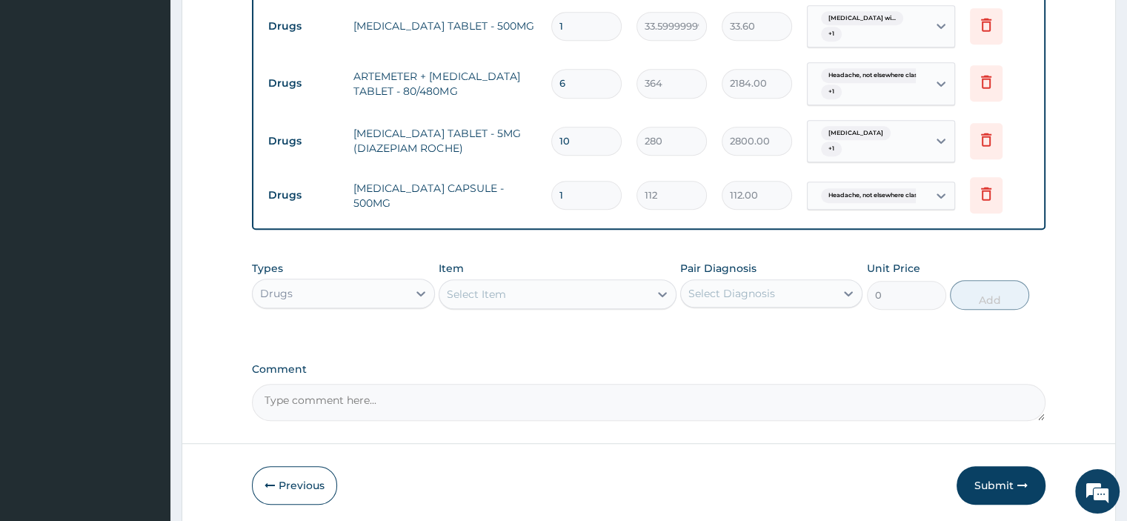
click at [603, 199] on input "1" at bounding box center [586, 195] width 70 height 29
type input "0.00"
type input "1"
type input "112.00"
type input "15"
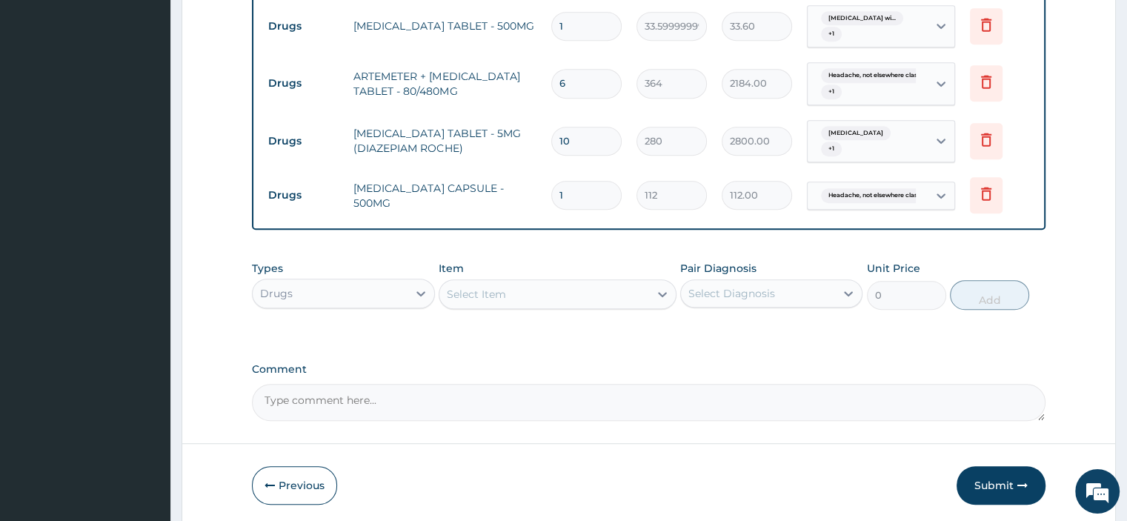
type input "1680.00"
type input "15"
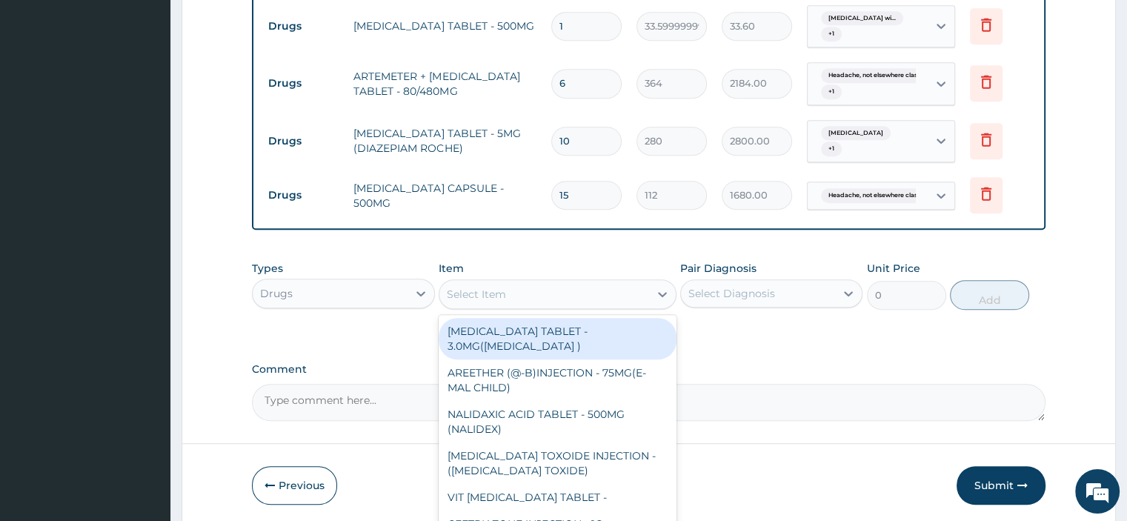
click at [514, 289] on div "Select Item" at bounding box center [544, 294] width 210 height 24
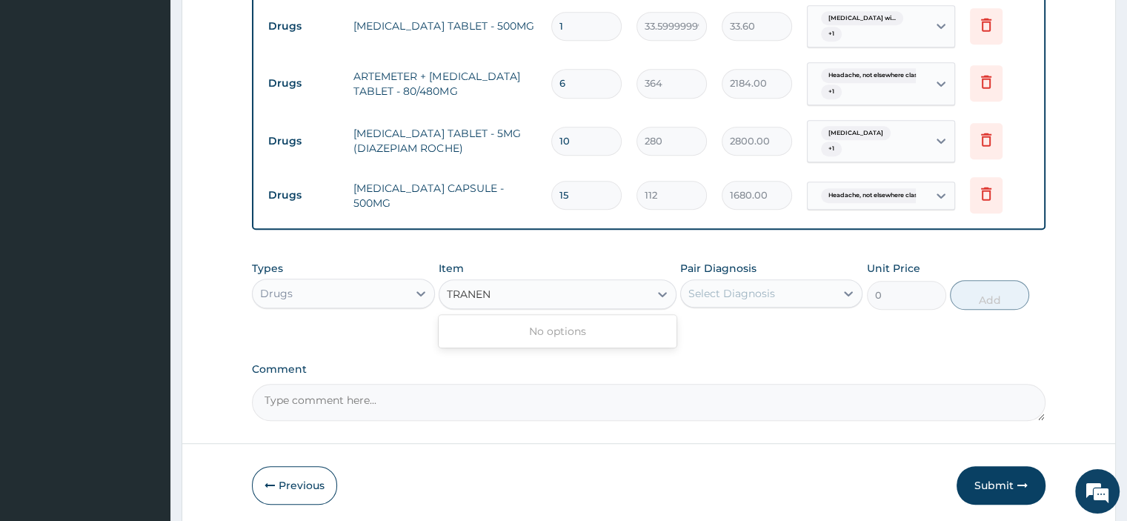
type input "TRANE"
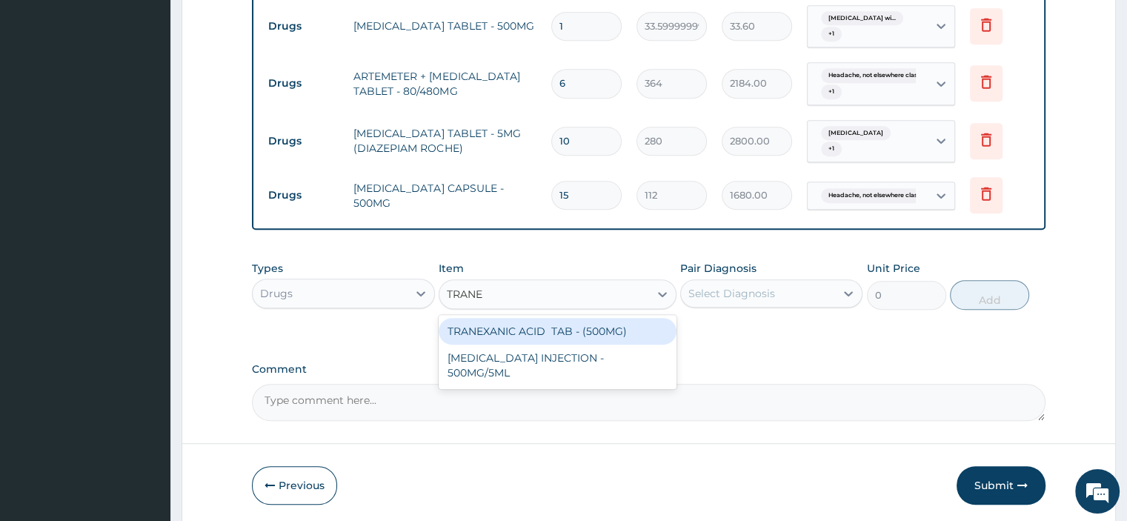
click at [548, 333] on div "TRANEXANIC ACID TAB - (500MG)" at bounding box center [558, 331] width 238 height 27
type input "475.99999999999994"
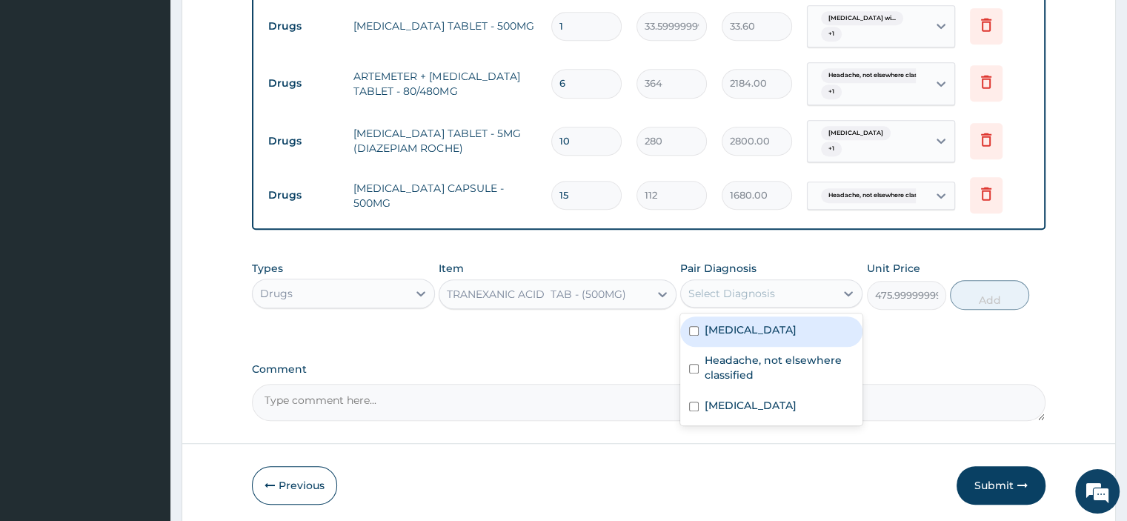
click at [732, 292] on div "Select Diagnosis" at bounding box center [731, 293] width 87 height 15
click at [732, 327] on label "Abnormal uterine bleeding" at bounding box center [751, 329] width 92 height 15
checkbox input "true"
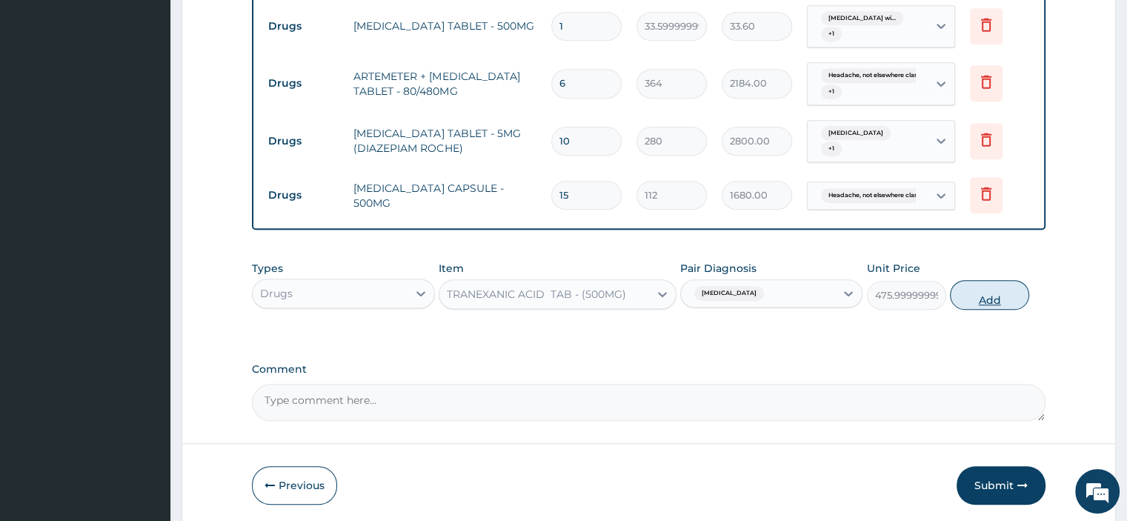
click at [982, 297] on button "Add" at bounding box center [989, 295] width 79 height 30
type input "0"
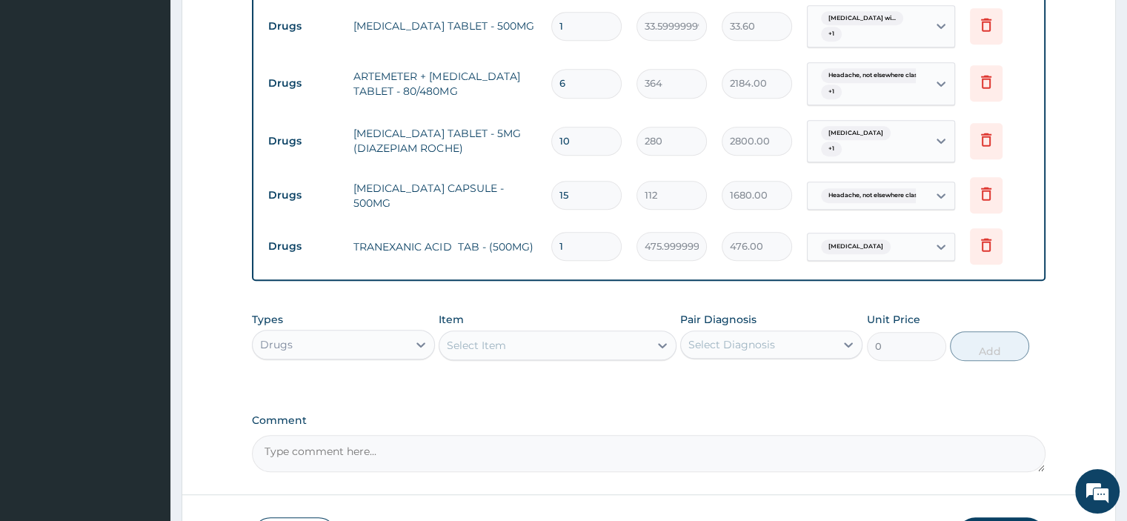
click at [601, 245] on input "1" at bounding box center [586, 246] width 70 height 29
type input "0.00"
type input "1"
type input "476.00"
type input "14"
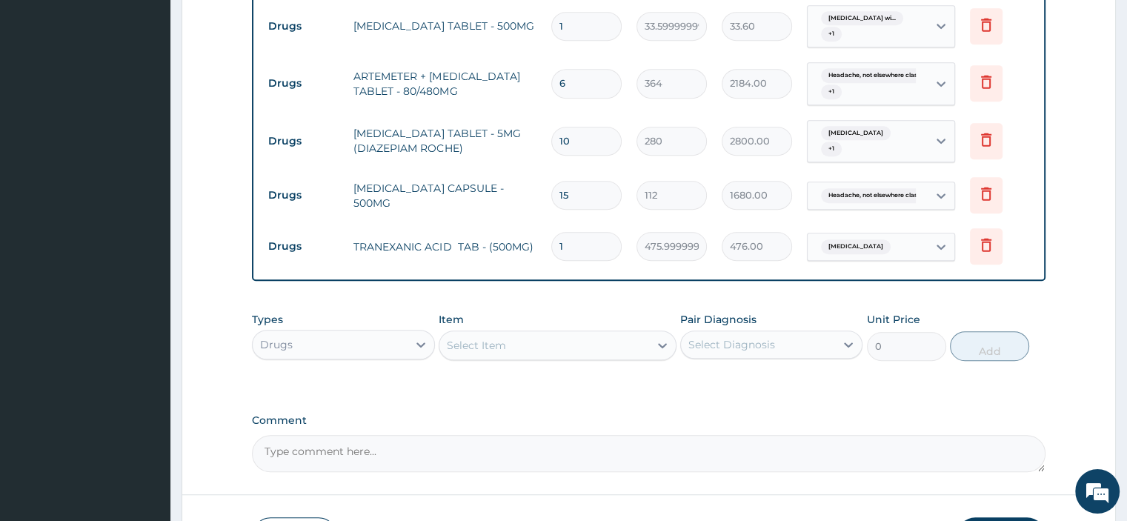
type input "6664.00"
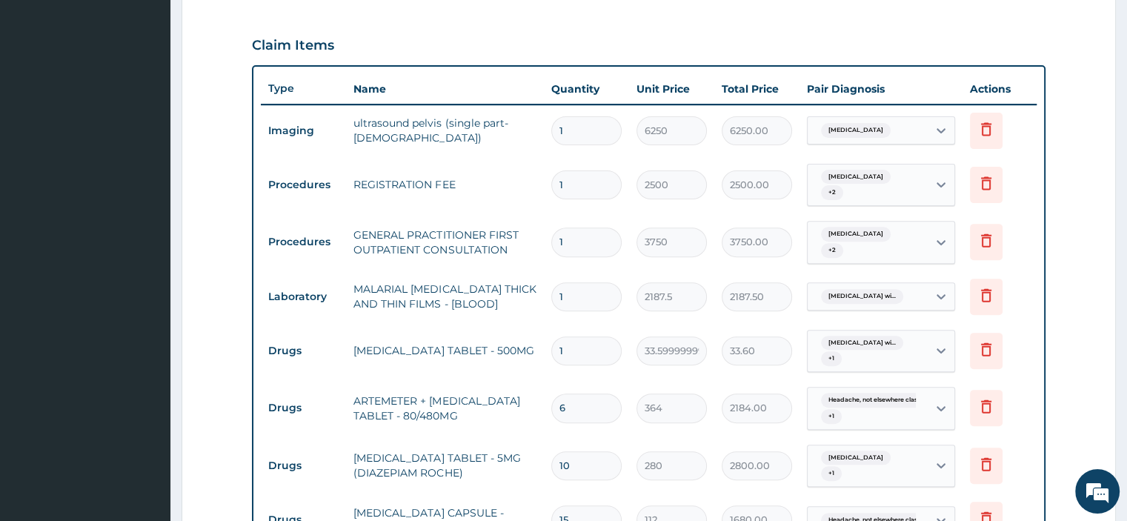
scroll to position [484, 0]
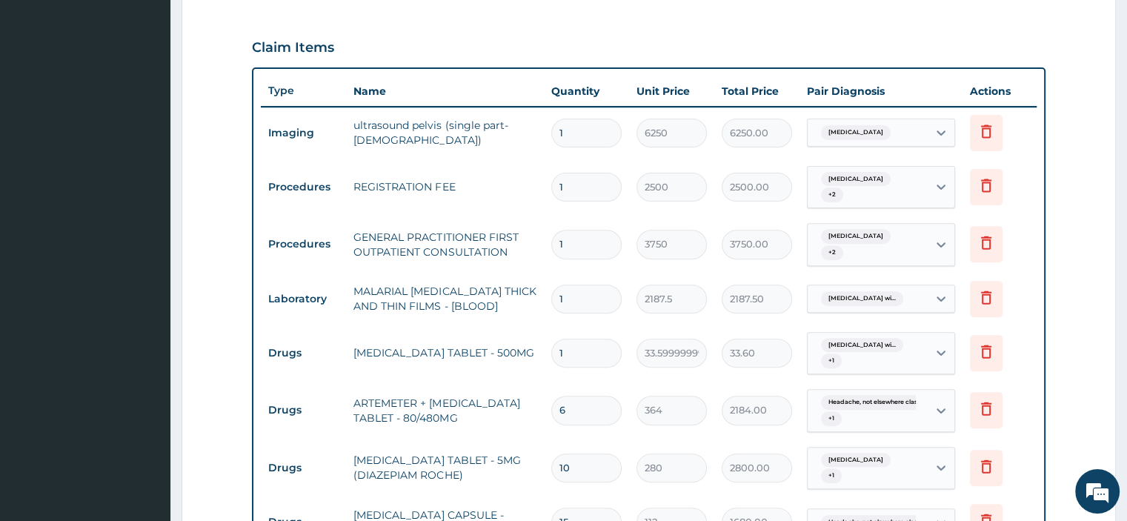
type input "14"
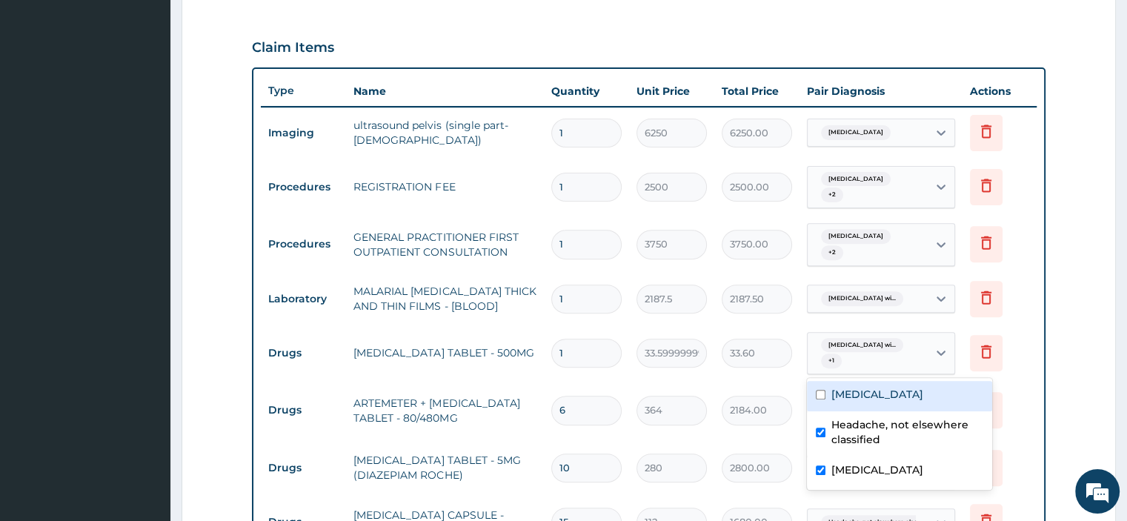
click at [1039, 410] on div "Type Name Quantity Unit Price Total Price Pair Diagnosis Actions Imaging ultras…" at bounding box center [648, 337] width 793 height 541
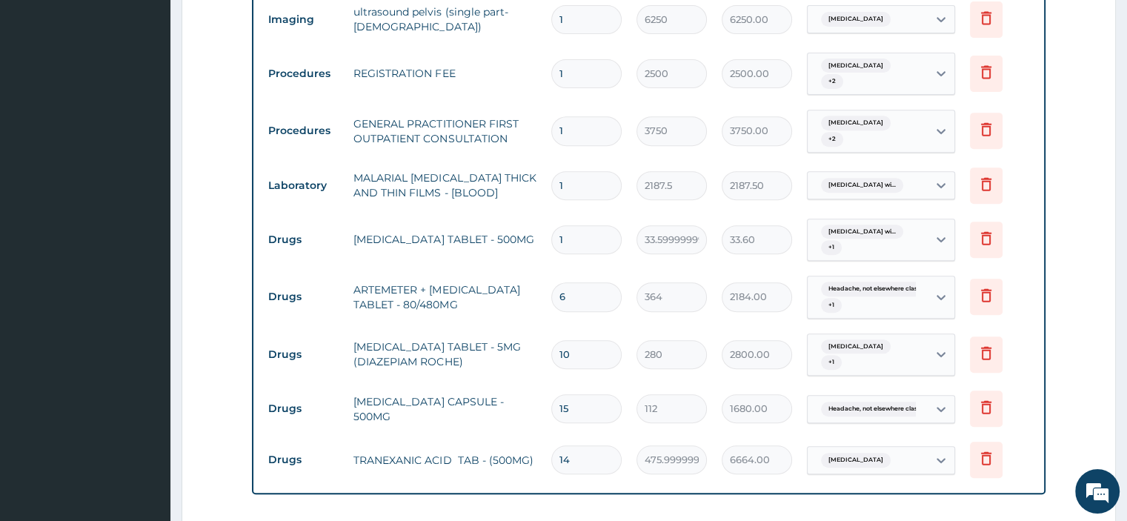
scroll to position [602, 0]
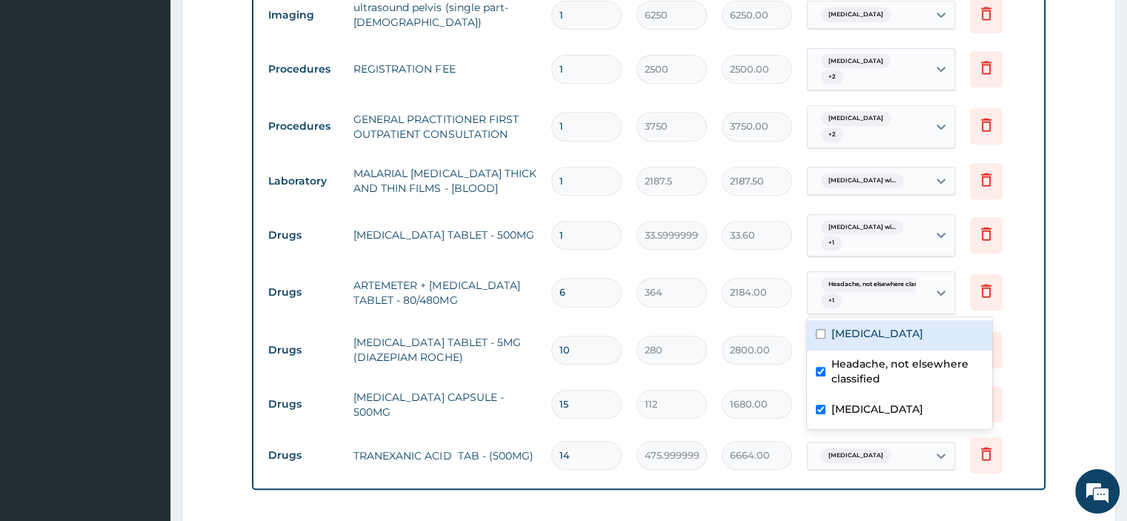
click at [1034, 445] on td "Delete" at bounding box center [999, 455] width 74 height 51
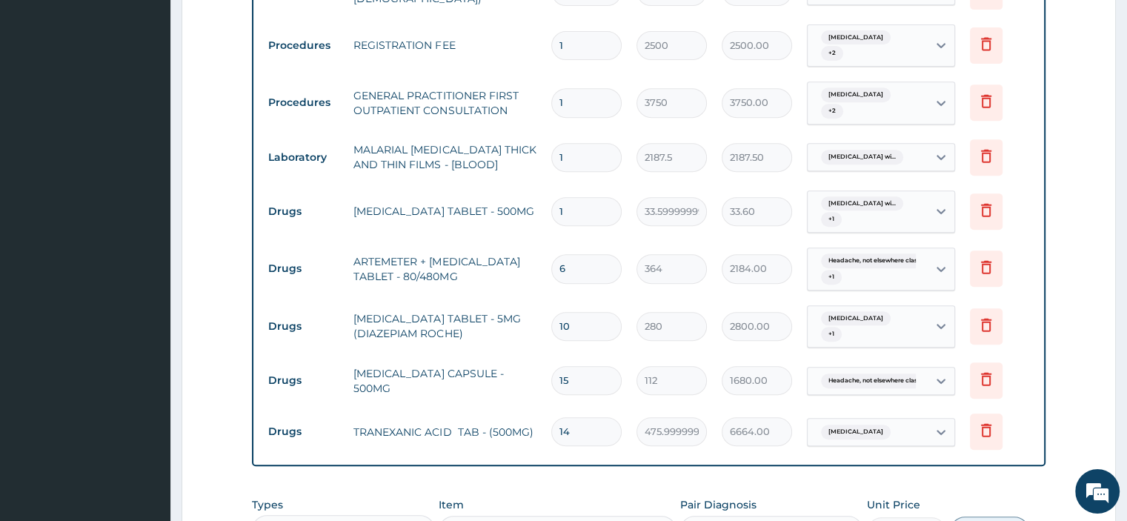
scroll to position [648, 0]
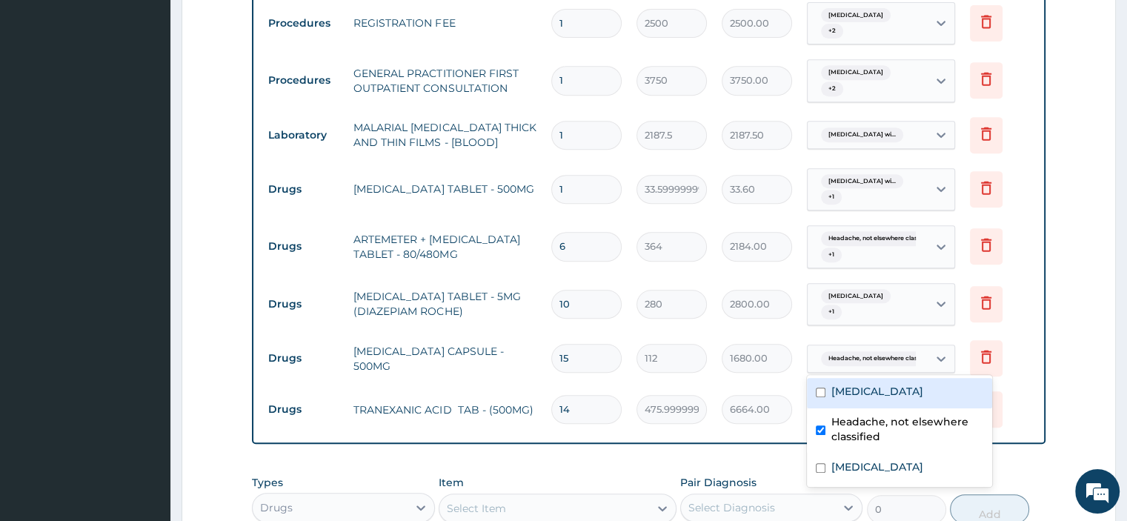
click at [862, 474] on label "[MEDICAL_DATA]" at bounding box center [877, 466] width 92 height 15
checkbox input "true"
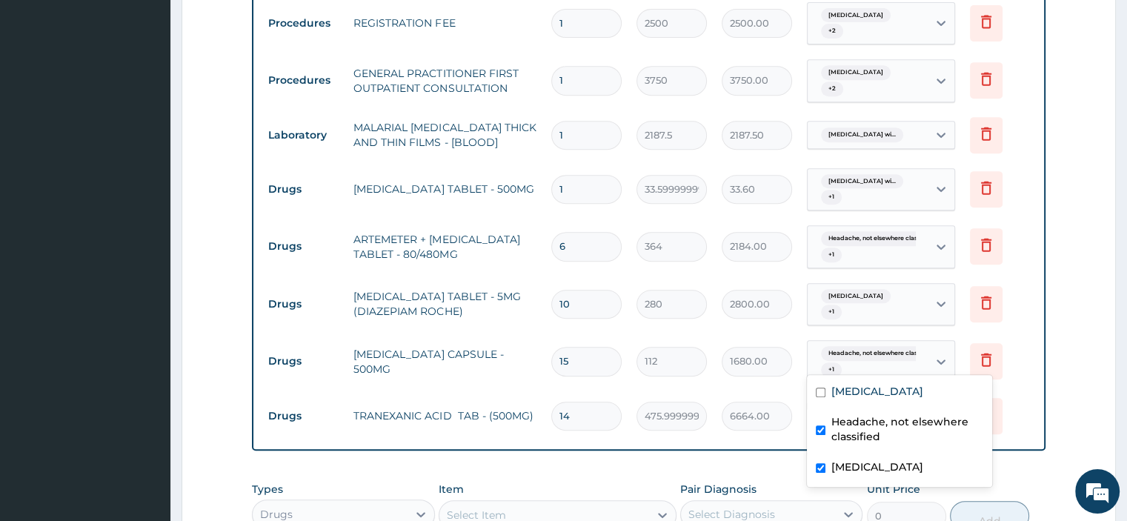
click at [889, 393] on div "Abnormal uterine bleeding" at bounding box center [899, 393] width 185 height 30
checkbox input "true"
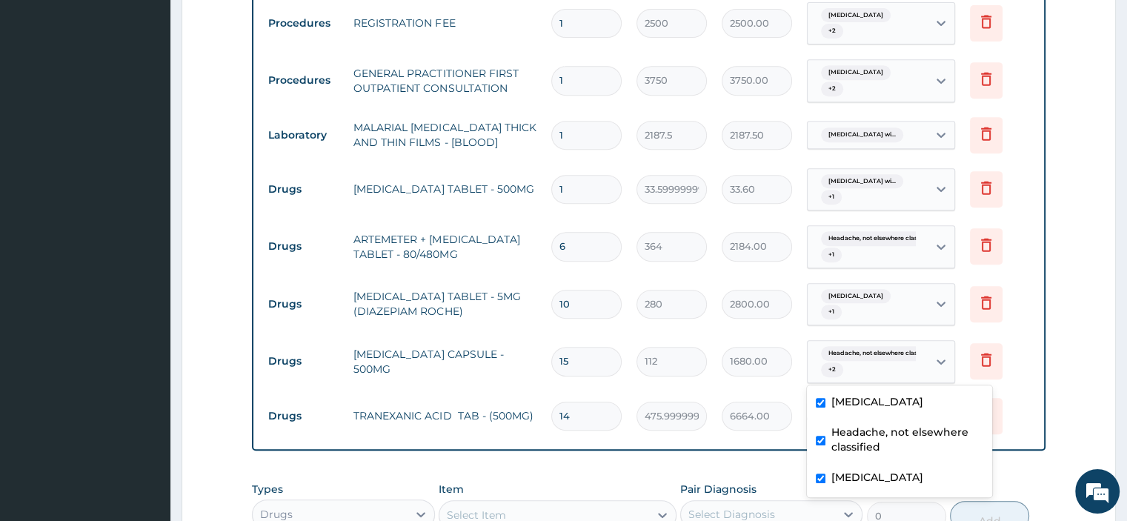
click at [1039, 397] on div "Type Name Quantity Unit Price Total Price Pair Diagnosis Actions Imaging ultras…" at bounding box center [648, 177] width 793 height 547
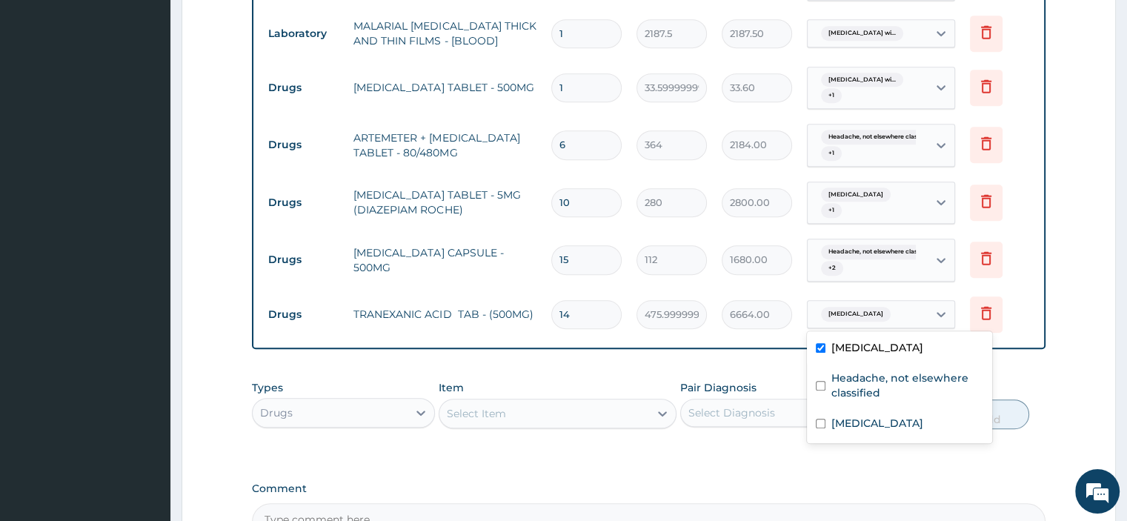
scroll to position [753, 0]
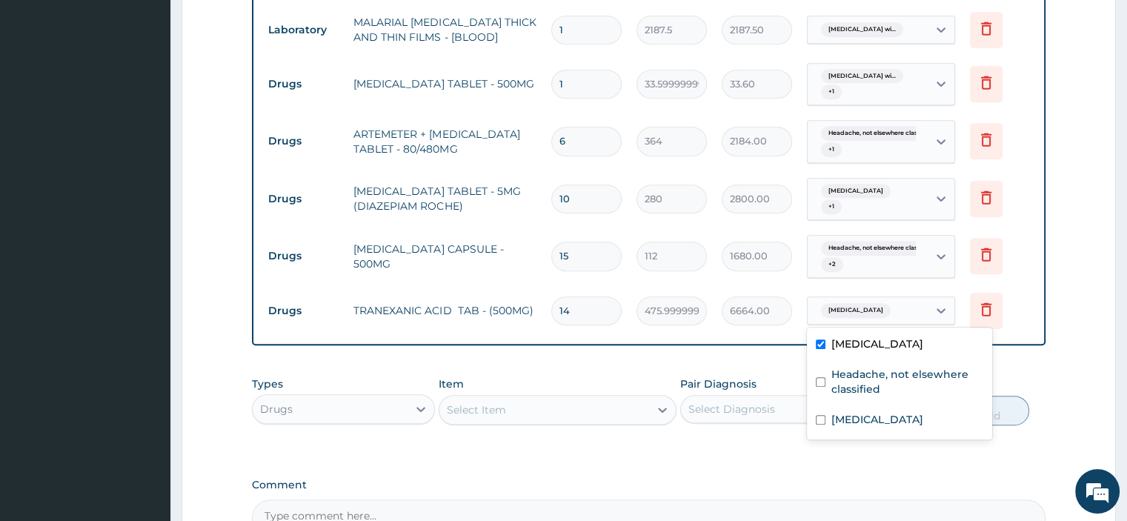
click at [868, 427] on label "[MEDICAL_DATA]" at bounding box center [877, 419] width 92 height 15
checkbox input "true"
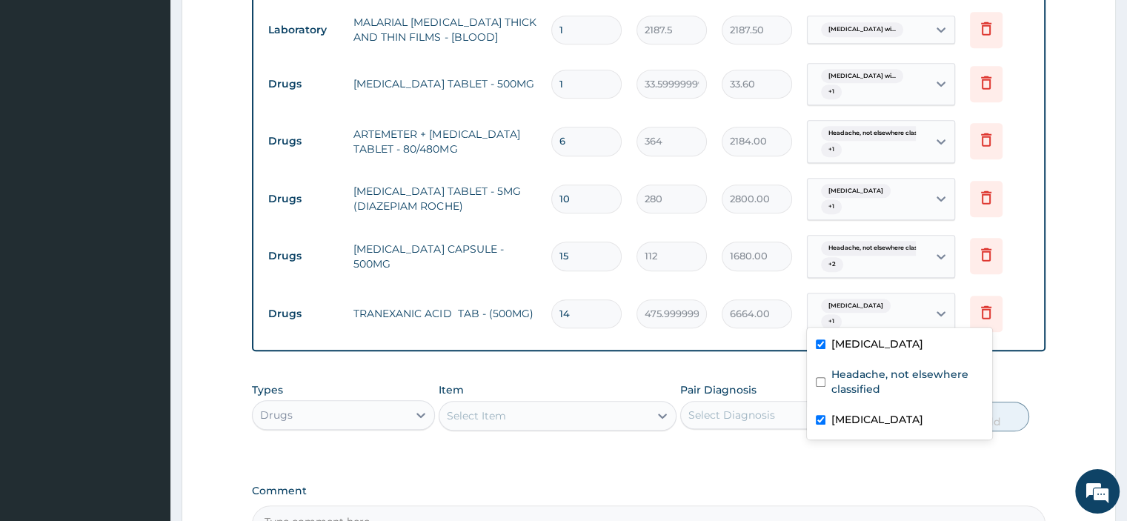
click at [853, 385] on label "Headache, not elsewhere classified" at bounding box center [907, 382] width 152 height 30
checkbox input "true"
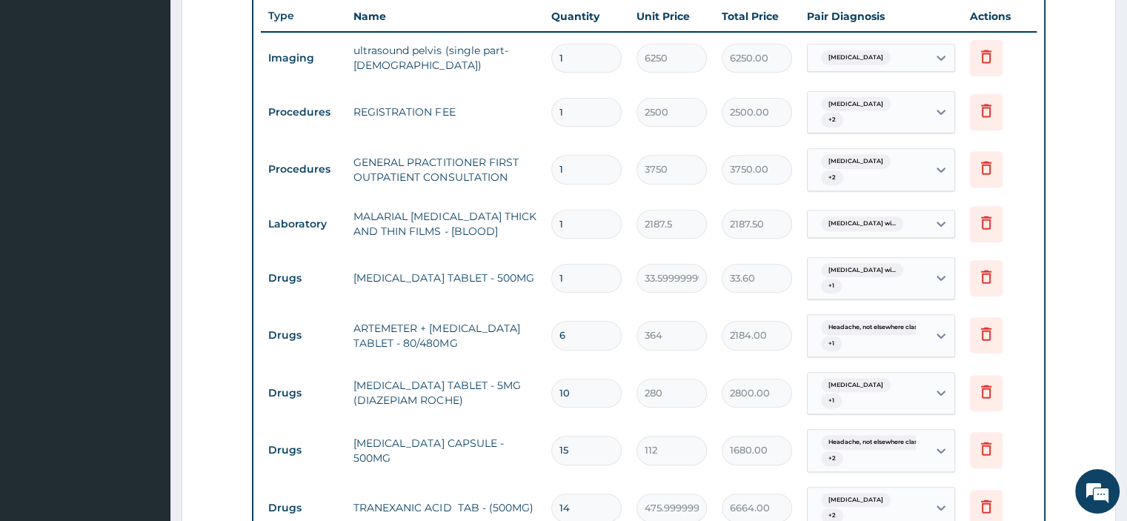
scroll to position [557, 0]
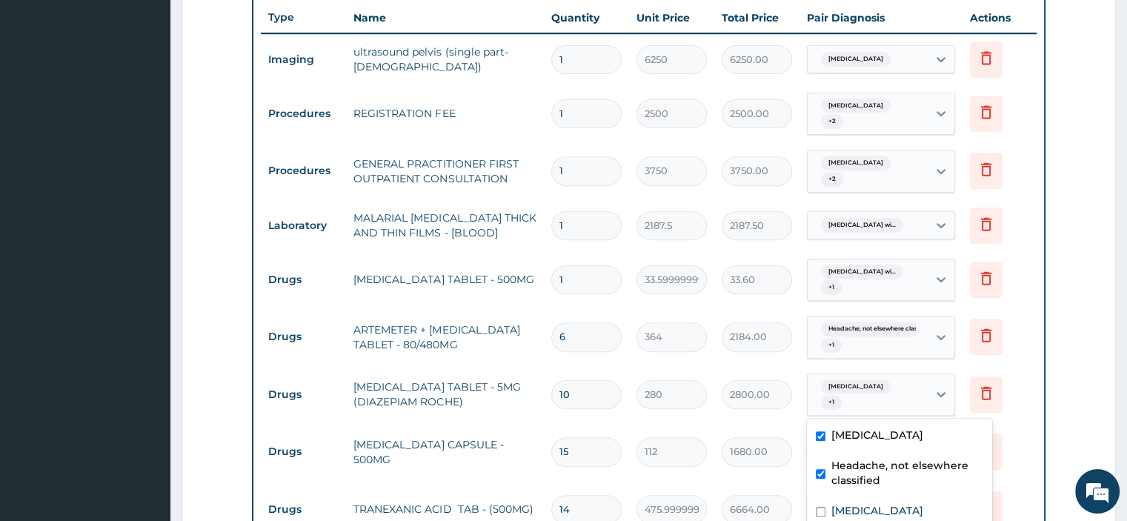
click at [1063, 399] on form "Step 2 of 2 PA Code / Prescription Code PA/B5F261 Encounter Date 12-09-2025 Imp…" at bounding box center [649, 182] width 934 height 1323
click at [876, 513] on label "[MEDICAL_DATA]" at bounding box center [877, 510] width 92 height 15
checkbox input "true"
click at [1051, 382] on form "Step 2 of 2 PA Code / Prescription Code PA/B5F261 Encounter Date 12-09-2025 Imp…" at bounding box center [649, 182] width 934 height 1323
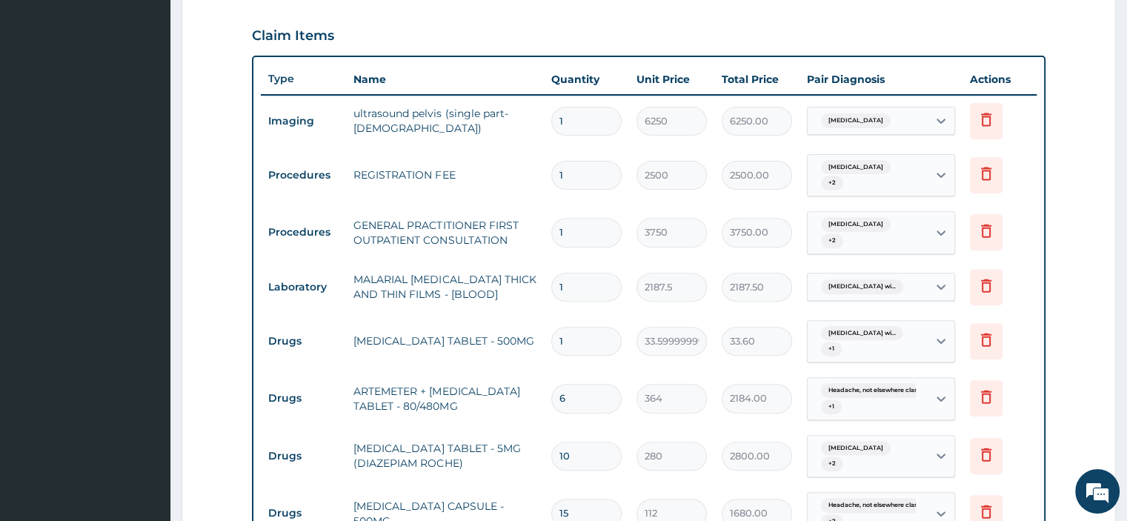
scroll to position [501, 0]
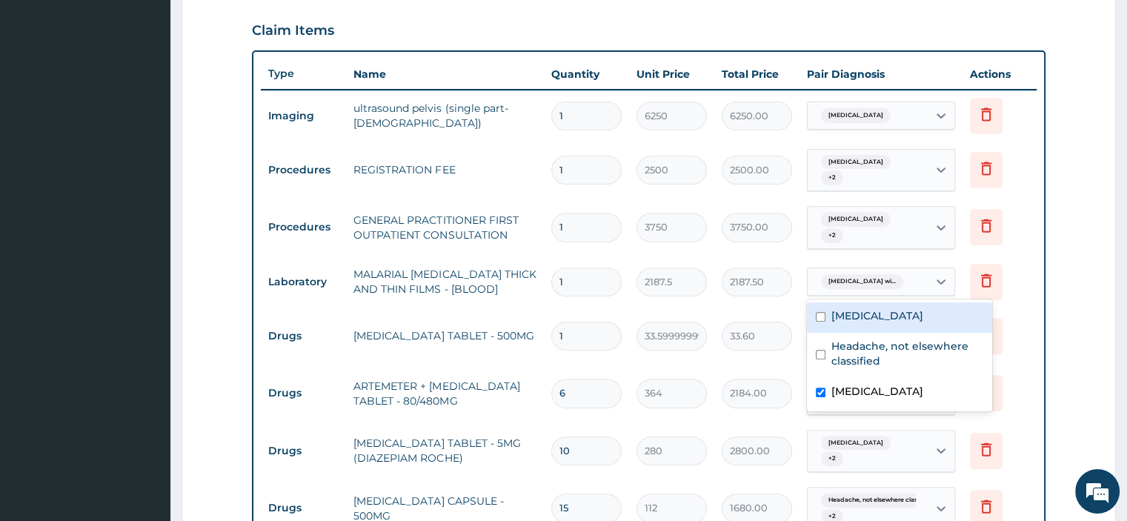
click at [870, 355] on label "Headache, not elsewhere classified" at bounding box center [907, 354] width 152 height 30
checkbox input "true"
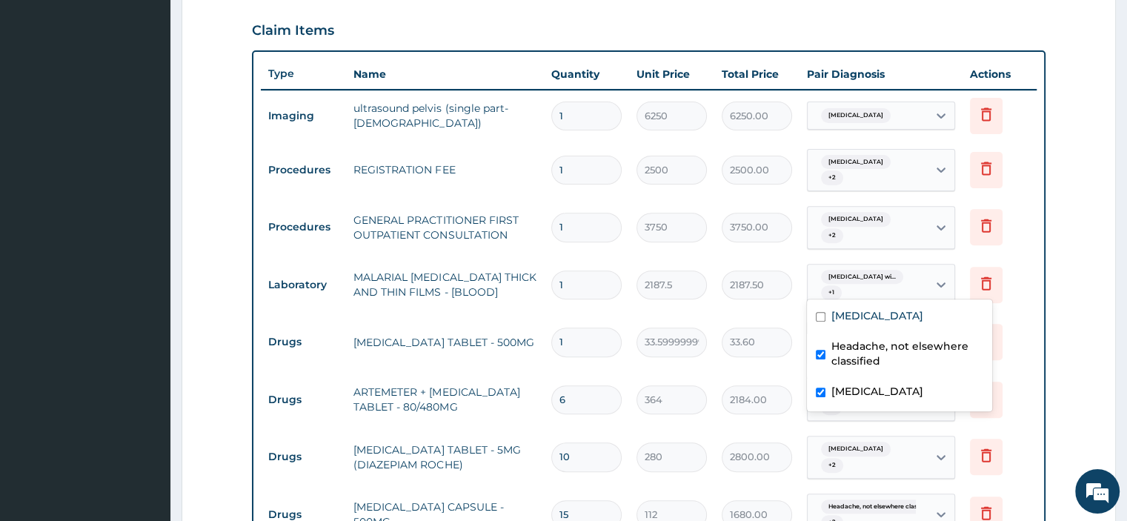
click at [1079, 392] on form "Step 2 of 2 PA Code / Prescription Code PA/B5F261 Encounter Date 12-09-2025 Imp…" at bounding box center [649, 242] width 934 height 1329
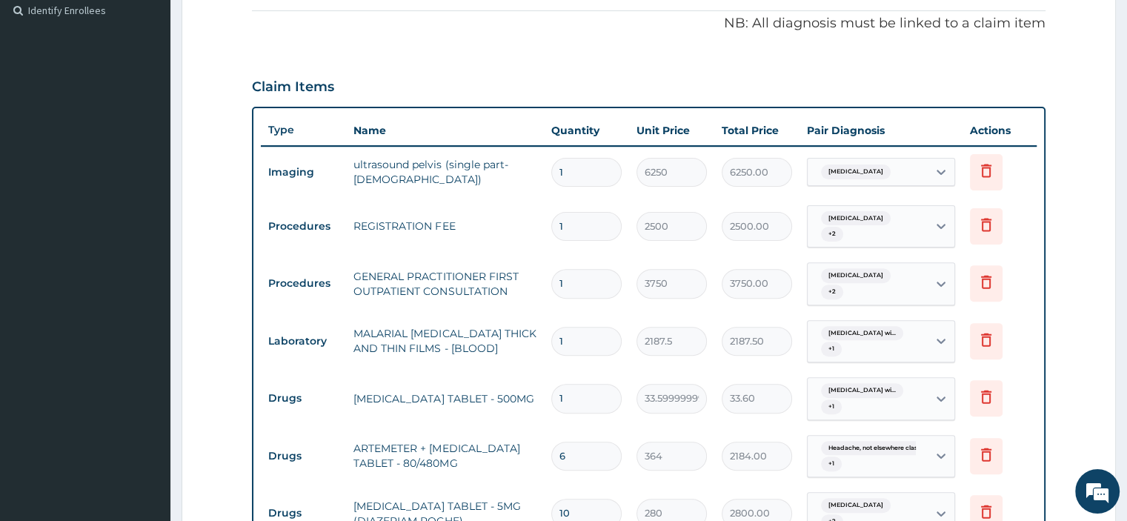
scroll to position [419, 0]
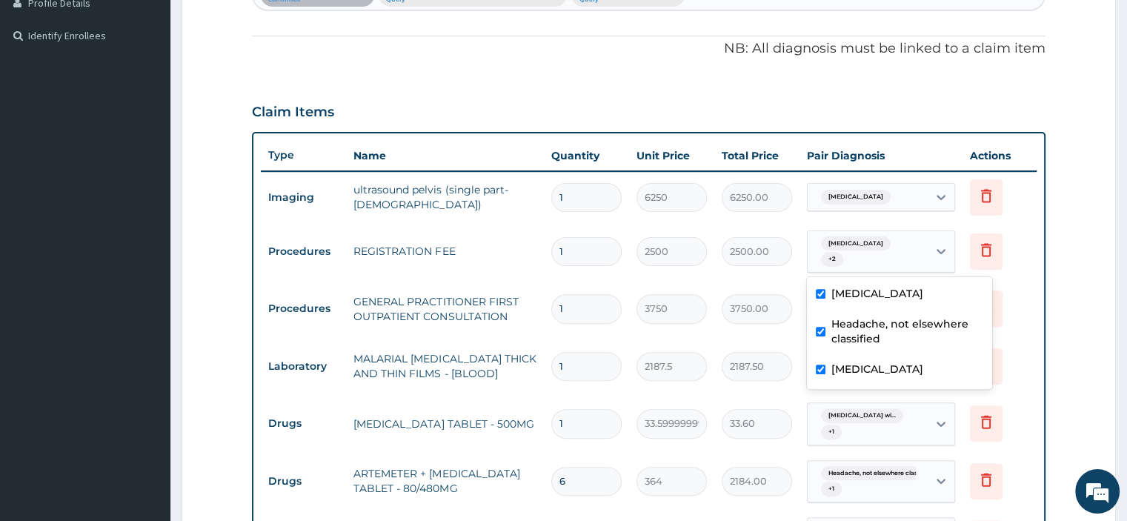
click at [1062, 374] on form "Step 2 of 2 PA Code / Prescription Code PA/B5F261 Encounter Date 12-09-2025 Imp…" at bounding box center [649, 323] width 934 height 1329
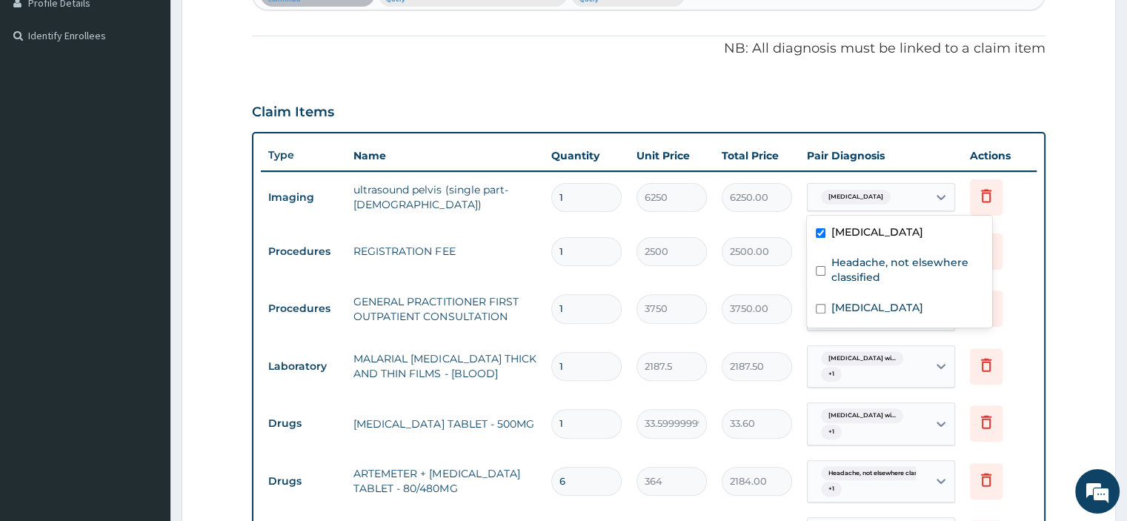
click at [1029, 381] on td "Delete" at bounding box center [999, 366] width 74 height 51
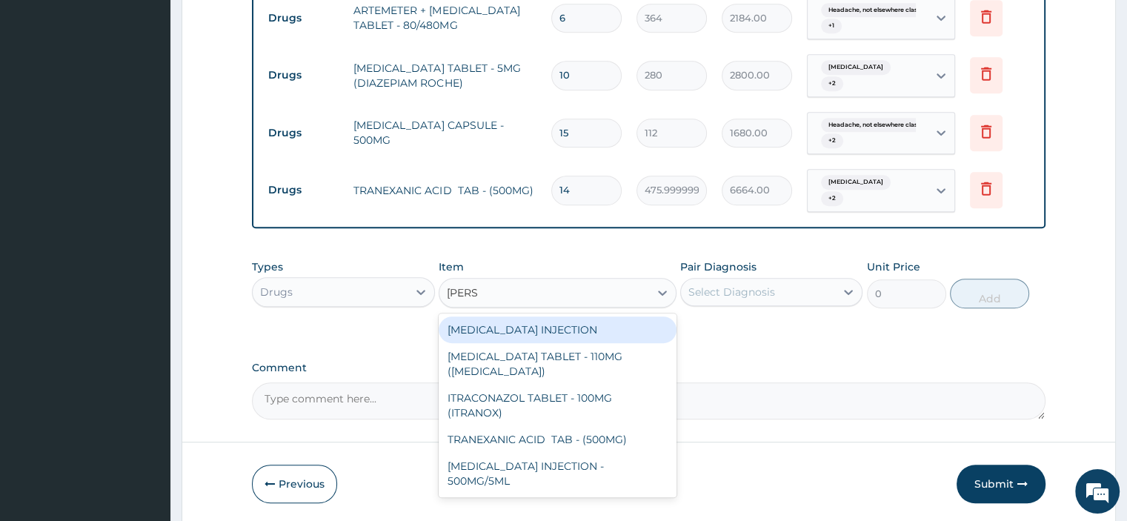
scroll to position [882, 0]
type input "TRAN"
click at [756, 363] on label "Comment" at bounding box center [648, 368] width 793 height 13
click at [756, 383] on textarea "Comment" at bounding box center [648, 401] width 793 height 37
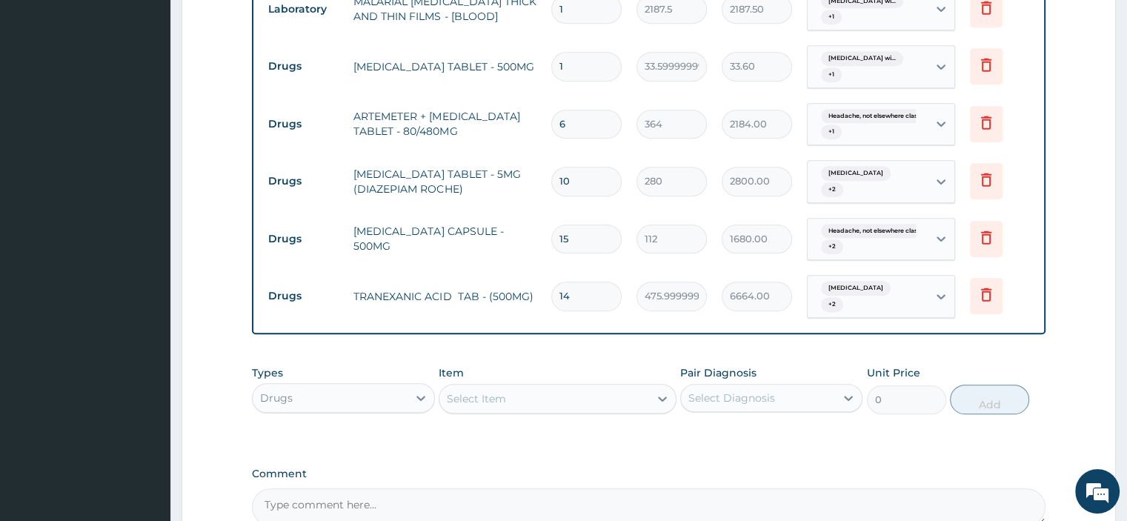
scroll to position [770, 0]
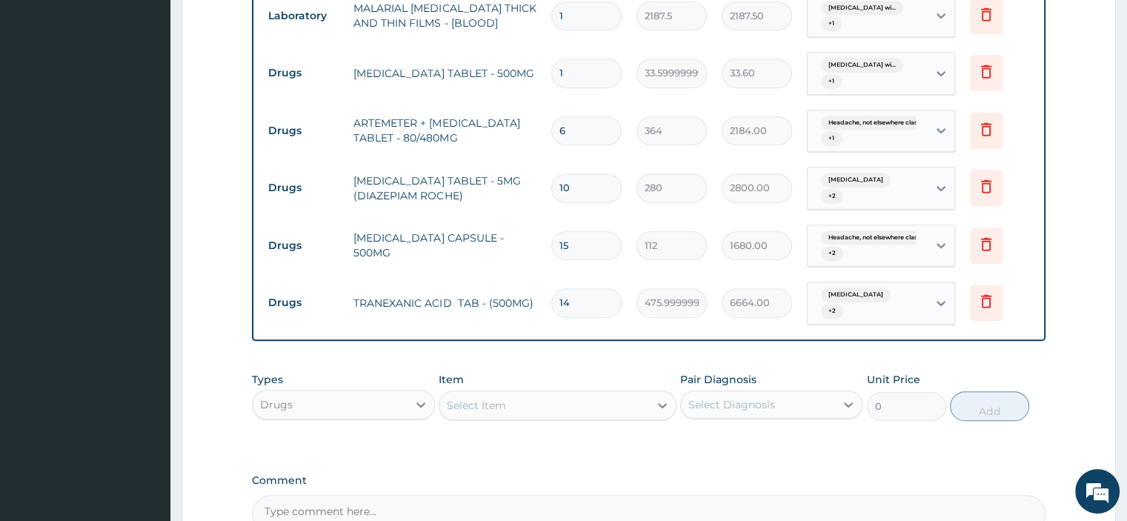
click at [596, 187] on input "10" at bounding box center [586, 187] width 70 height 29
type input "1"
type input "280.00"
type input "0.00"
type input "7"
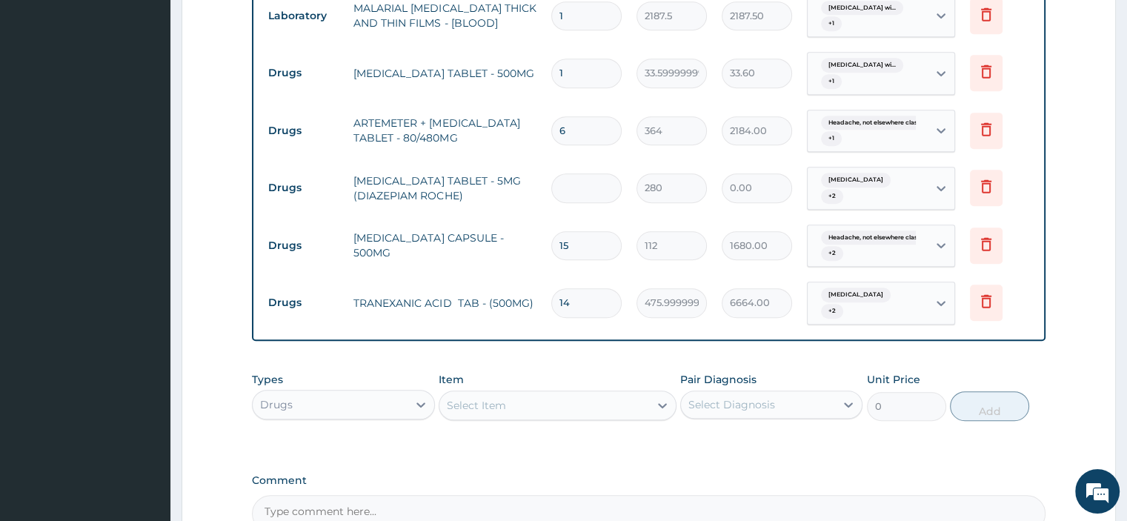
type input "1960.00"
type input "0.00"
type input "1"
type input "280.00"
type input "10"
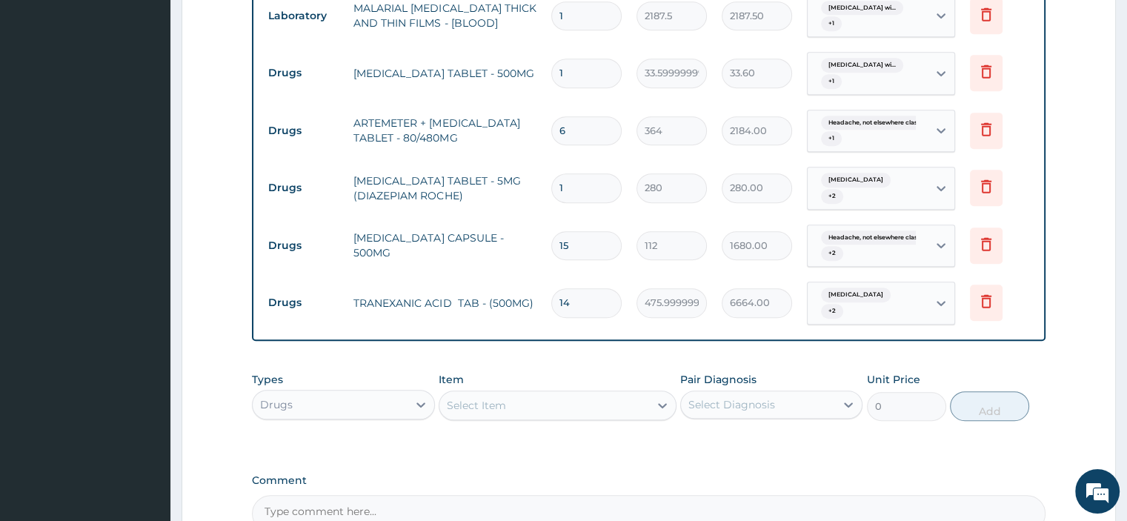
type input "2800.00"
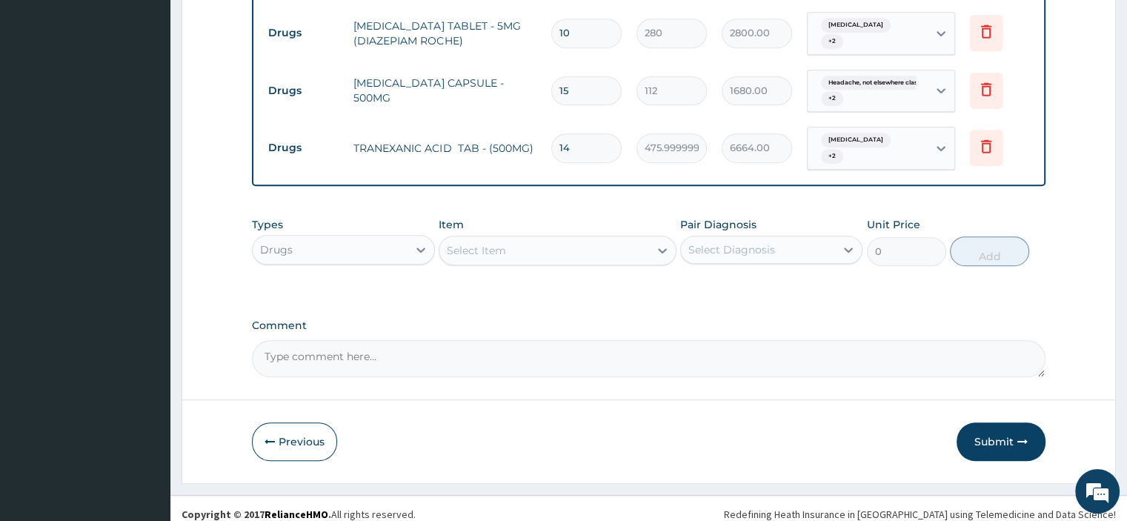
scroll to position [931, 0]
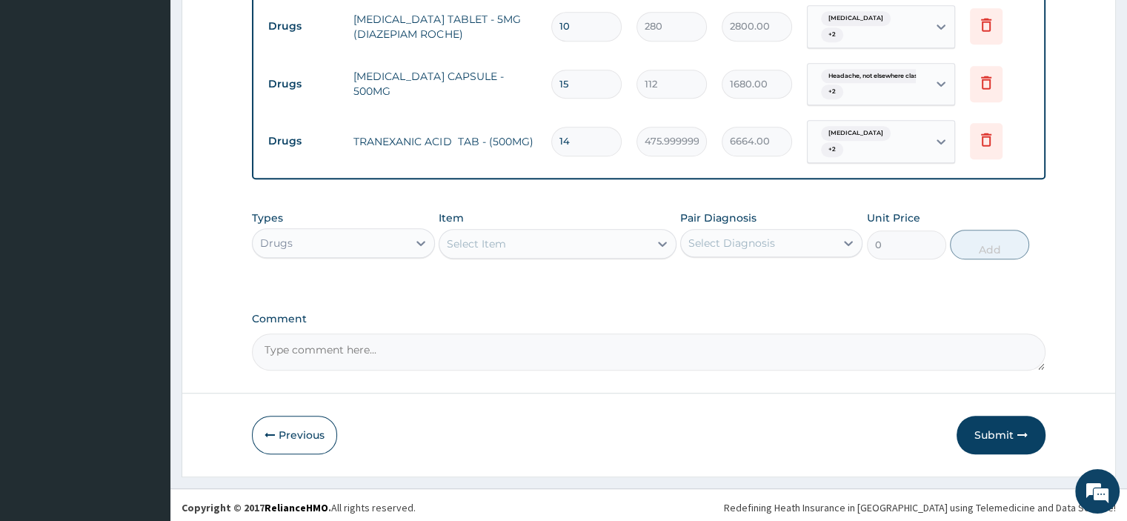
click at [349, 345] on textarea "Comment" at bounding box center [648, 351] width 793 height 37
paste textarea "PATIENT SEEN PRESENTED WITH COMPLAIN OF HEADACHE WITH POOR SLEEP ALSO COMPLAINE…"
click at [265, 362] on textarea "PATIENT SEEN PRESENTED WITH COMPLAIN OF HEADACHE WITH POOR SLEEP ALSO COMPLAINE…" at bounding box center [648, 351] width 793 height 37
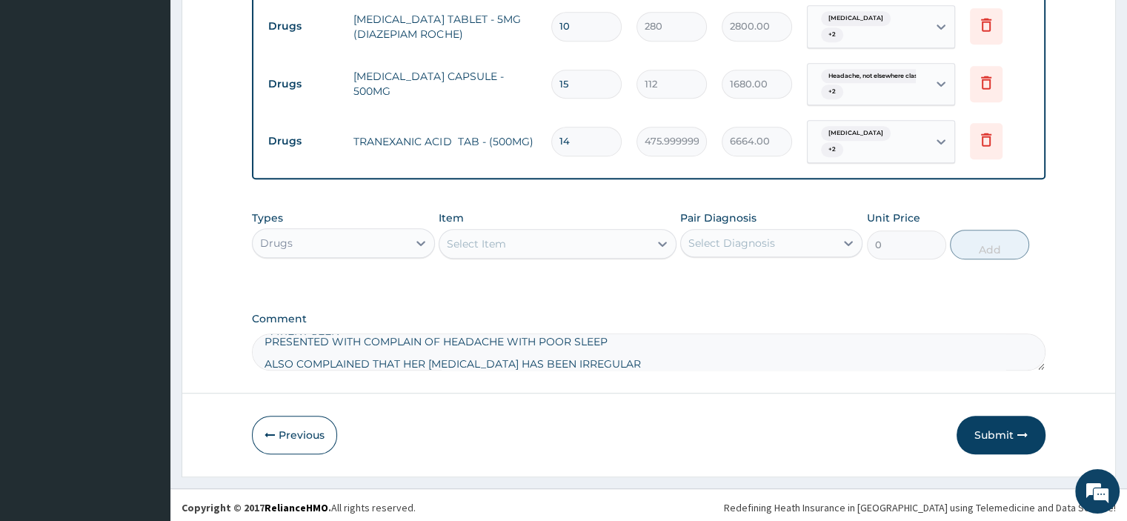
scroll to position [36, 0]
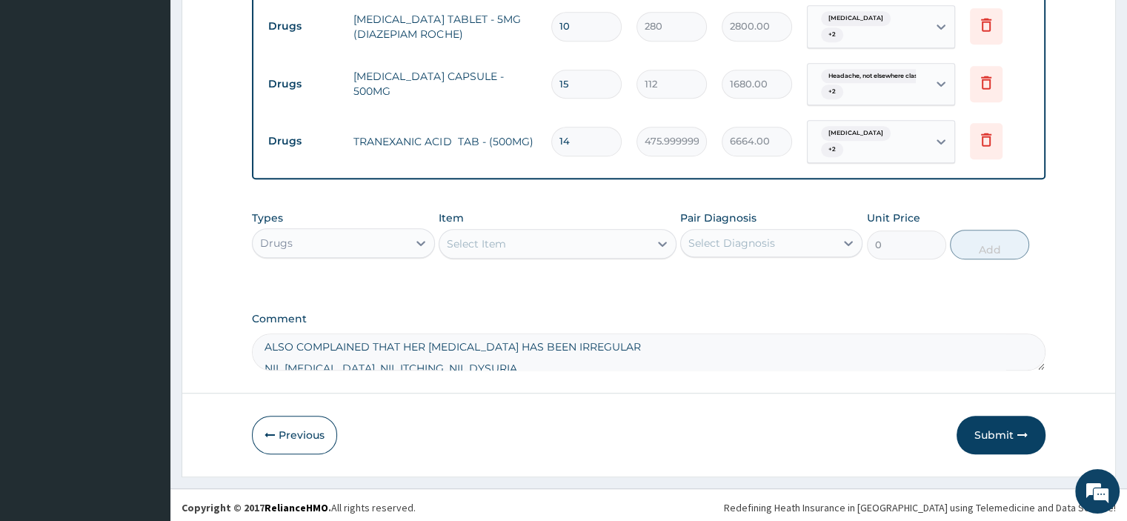
click at [264, 339] on textarea "PATIENT SEEN PRESENTED WITH COMPLAIN OF HEADACHE WITH POOR SLEEP ALSO COMPLAINE…" at bounding box center [648, 351] width 793 height 37
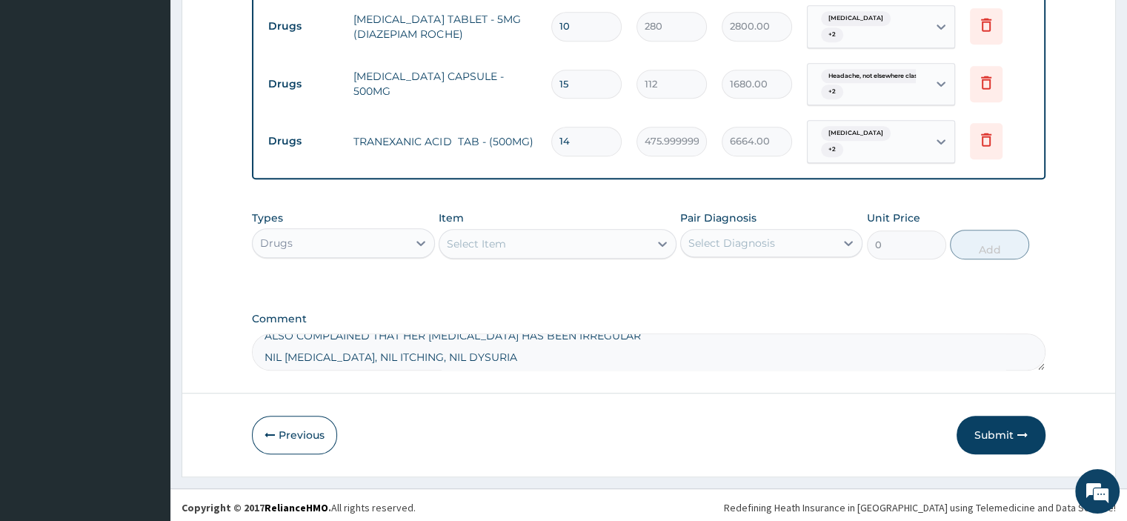
scroll to position [25, 0]
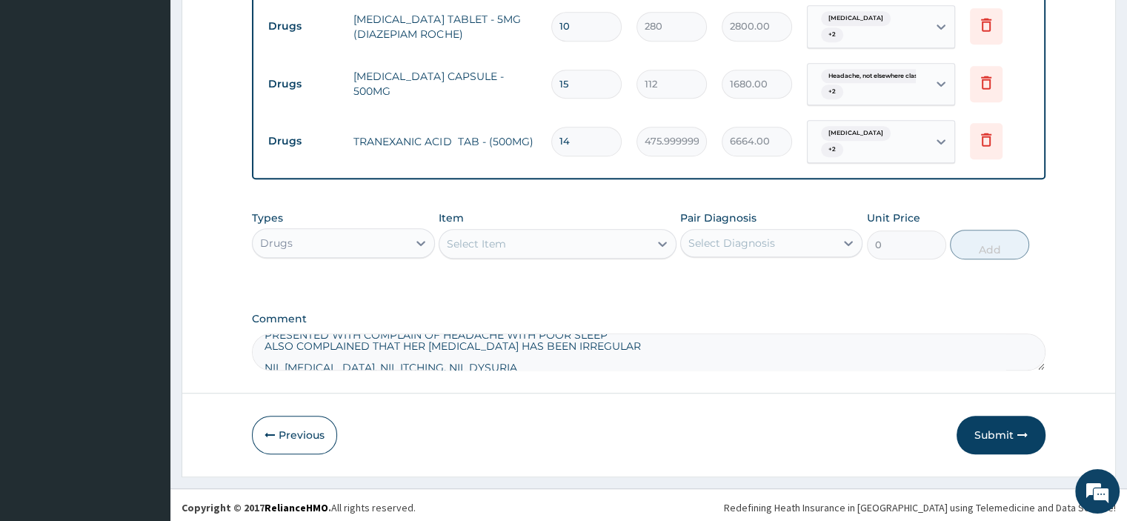
click at [267, 360] on textarea "PATIENT SEEN PRESENTED WITH COMPLAIN OF HEADACHE WITH POOR SLEEP ALSO COMPLAINE…" at bounding box center [648, 351] width 793 height 37
click at [265, 336] on textarea "PATIENT SEEN PRESENTED WITH COMPLAIN OF HEADACHE WITH POOR SLEEP ALSO COMPLAINE…" at bounding box center [648, 351] width 793 height 37
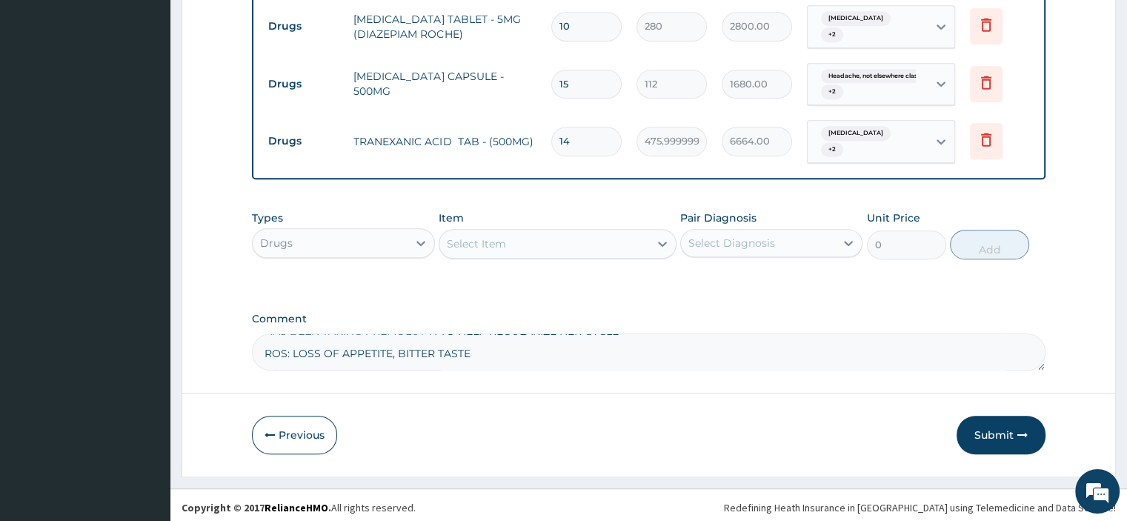
scroll to position [50, 0]
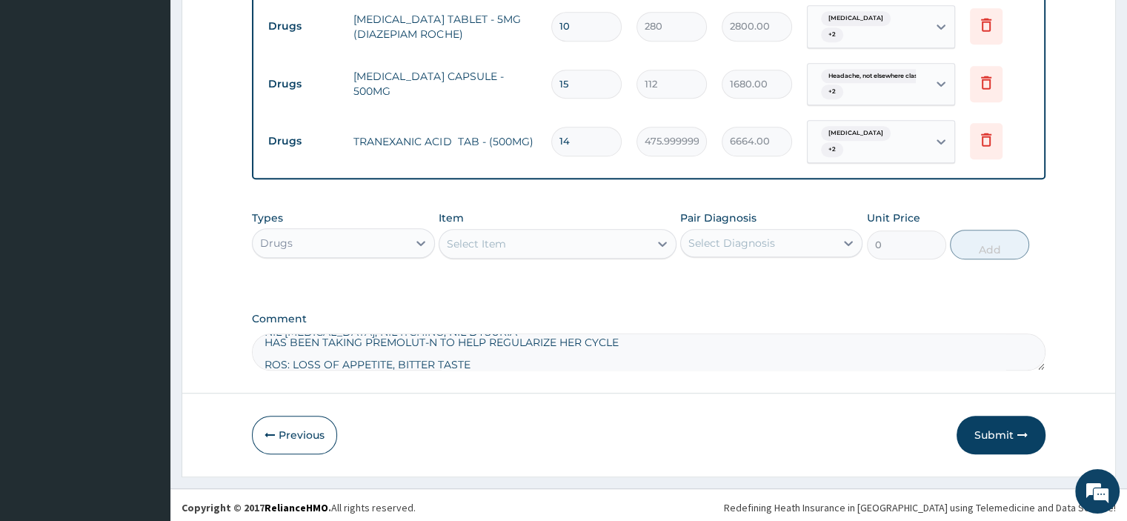
click at [266, 357] on textarea "PATIENT SEEN PRESENTED WITH COMPLAIN OF HEADACHE WITH POOR SLEEP ALSO COMPLAINE…" at bounding box center [648, 351] width 793 height 37
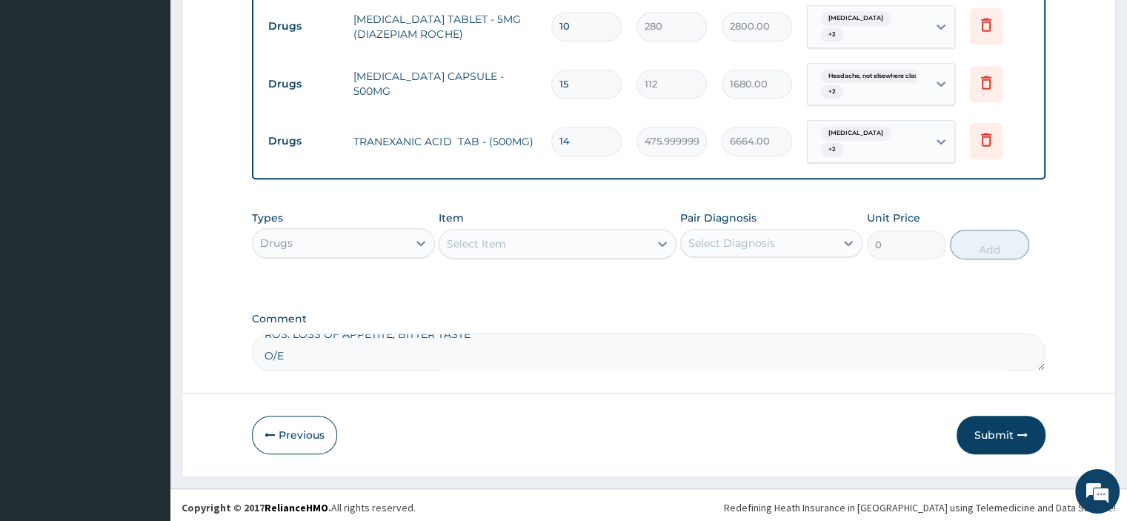
scroll to position [87, 0]
click at [259, 333] on textarea "PATIENT SEEN PRESENTED WITH COMPLAIN OF HEADACHE WITH POOR SLEEP ALSO COMPLAINE…" at bounding box center [648, 351] width 793 height 37
click at [261, 355] on textarea "PATIENT SEEN PRESENTED WITH COMPLAIN OF HEADACHE WITH POOR SLEEP ALSO COMPLAINE…" at bounding box center [648, 351] width 793 height 37
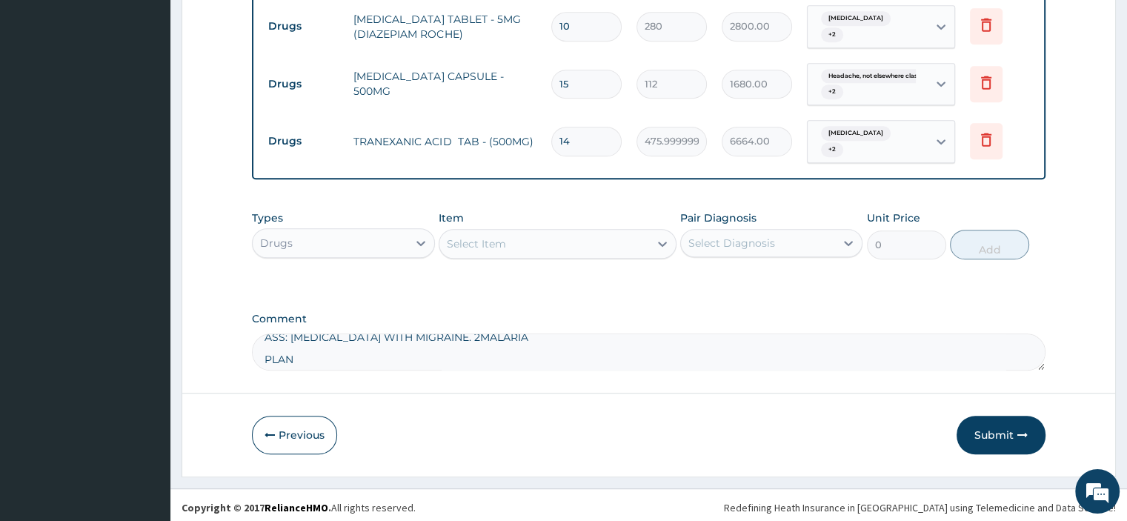
click at [261, 333] on textarea "PATIENT SEEN PRESENTED WITH COMPLAIN OF HEADACHE WITH POOR SLEEP ALSO COMPLAINE…" at bounding box center [648, 351] width 793 height 37
click at [261, 353] on textarea "PATIENT SEEN PRESENTED WITH COMPLAIN OF HEADACHE WITH POOR SLEEP ALSO COMPLAINE…" at bounding box center [648, 351] width 793 height 37
click at [264, 334] on textarea "PATIENT SEEN PRESENTED WITH COMPLAIN OF HEADACHE WITH POOR SLEEP ALSO COMPLAINE…" at bounding box center [648, 351] width 793 height 37
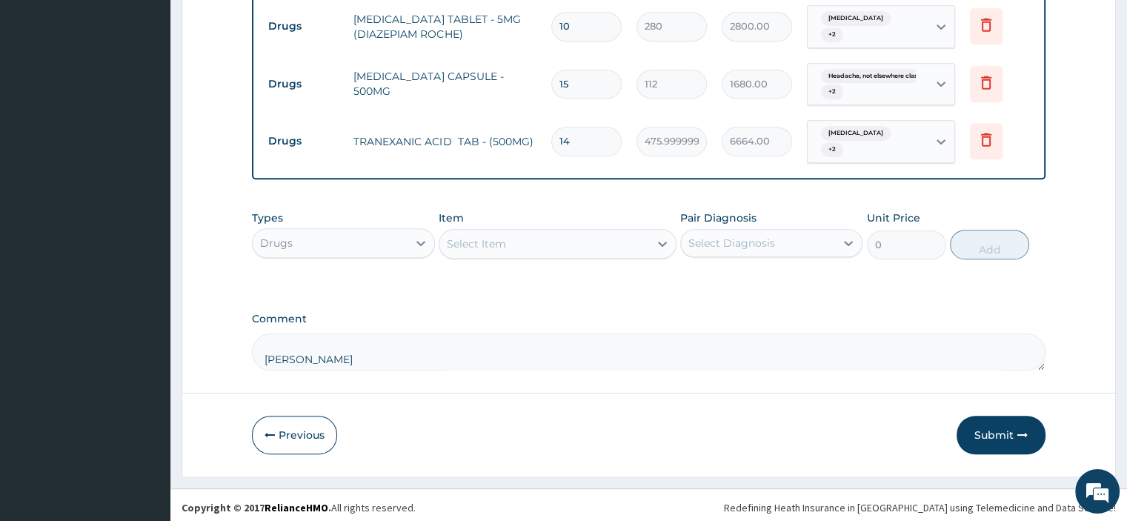
scroll to position [153, 0]
click at [264, 343] on textarea "PATIENT SEEN PRESENTED WITH COMPLAIN OF HEADACHE WITH POOR SLEEP ALSO COMPLAINE…" at bounding box center [648, 351] width 793 height 37
click at [264, 361] on textarea "PATIENT SEEN PRESENTED WITH COMPLAIN OF HEADACHE WITH POOR SLEEP ALSO COMPLAINE…" at bounding box center [648, 351] width 793 height 37
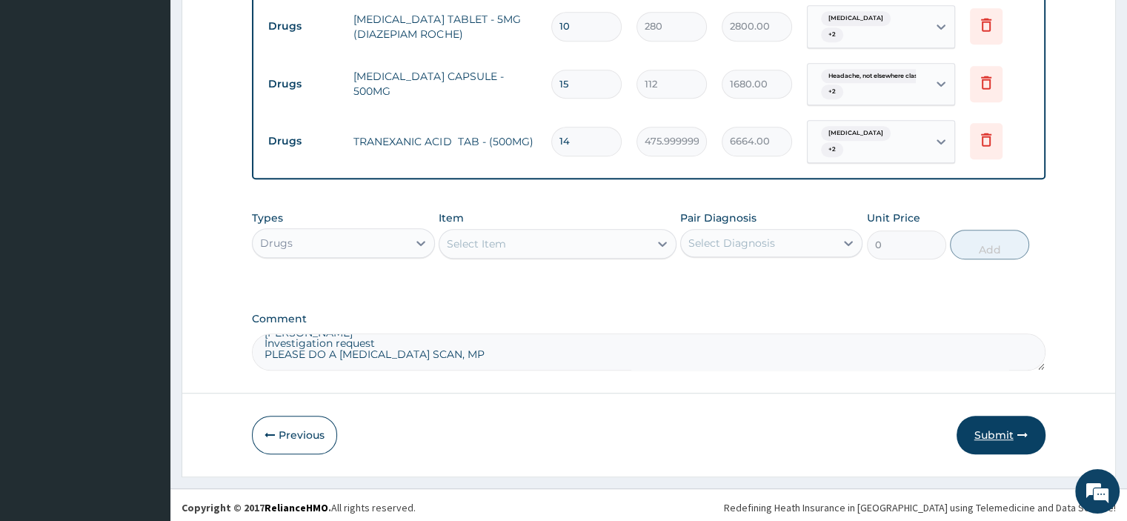
type textarea "PATIENT SEEN PRESENTED WITH COMPLAIN OF HEADACHE WITH POOR SLEEP ALSO COMPLAINE…"
click at [994, 426] on button "Submit" at bounding box center [1000, 435] width 89 height 39
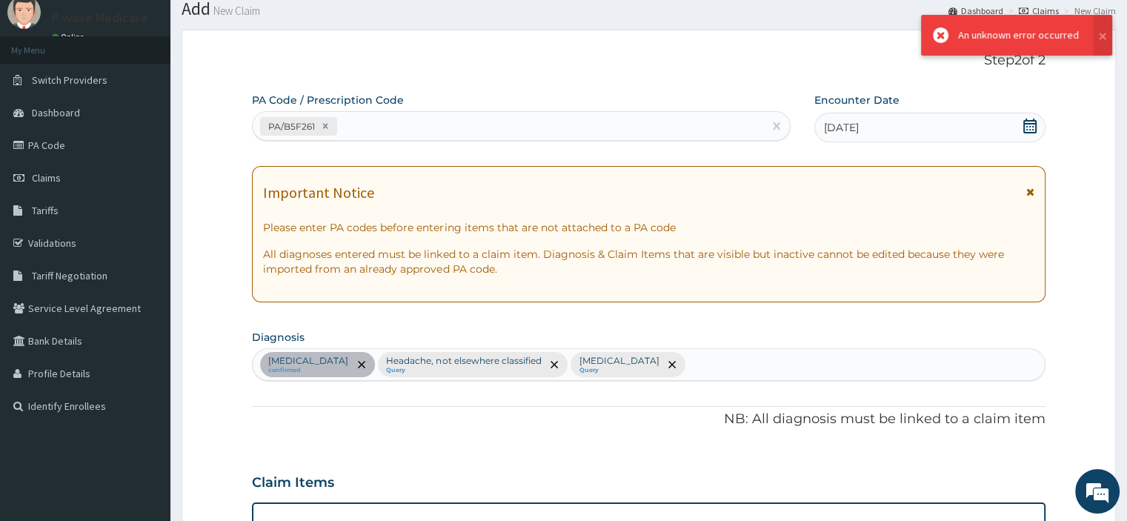
scroll to position [931, 0]
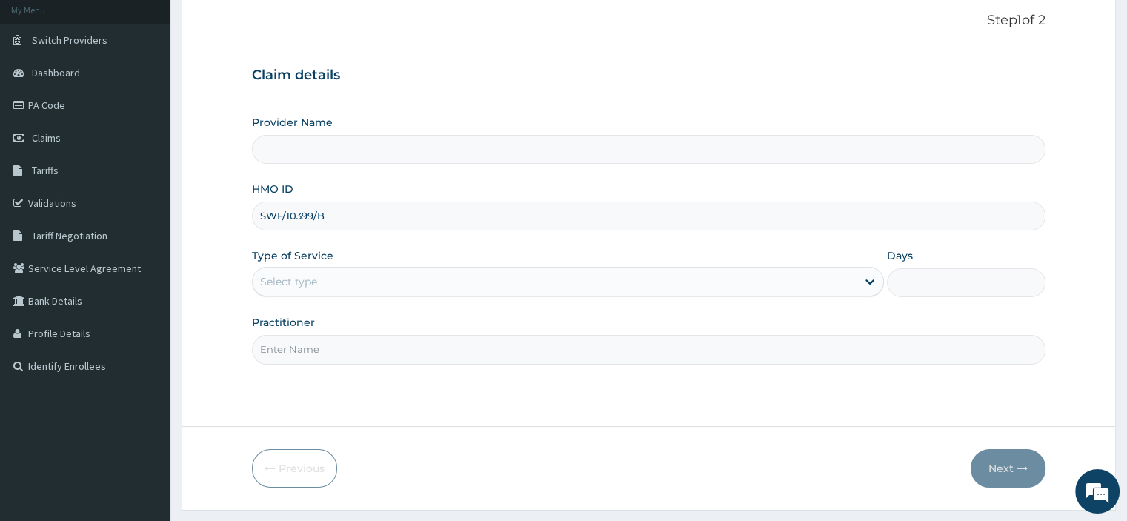
scroll to position [93, 0]
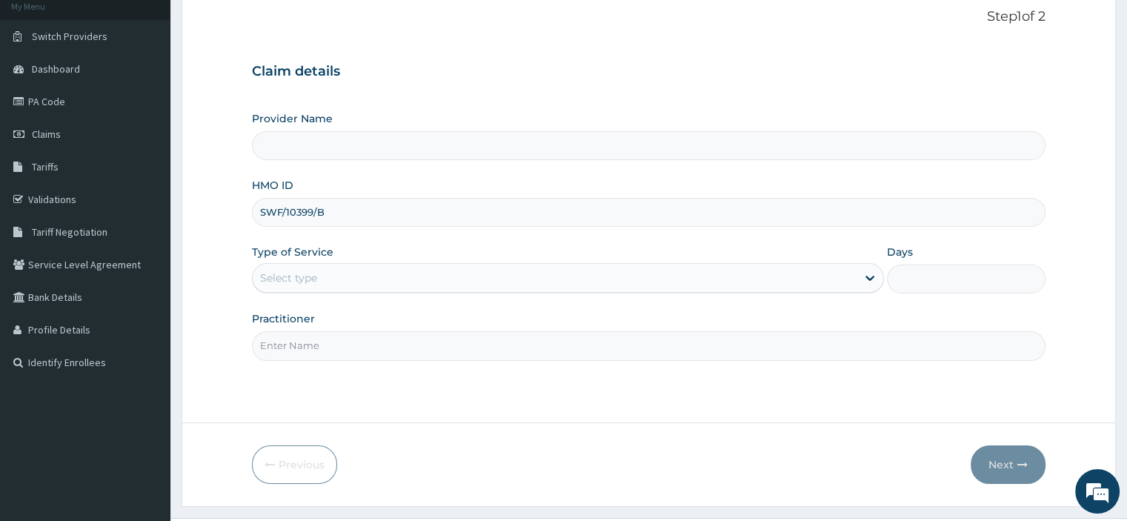
type input "SWF/10399/B"
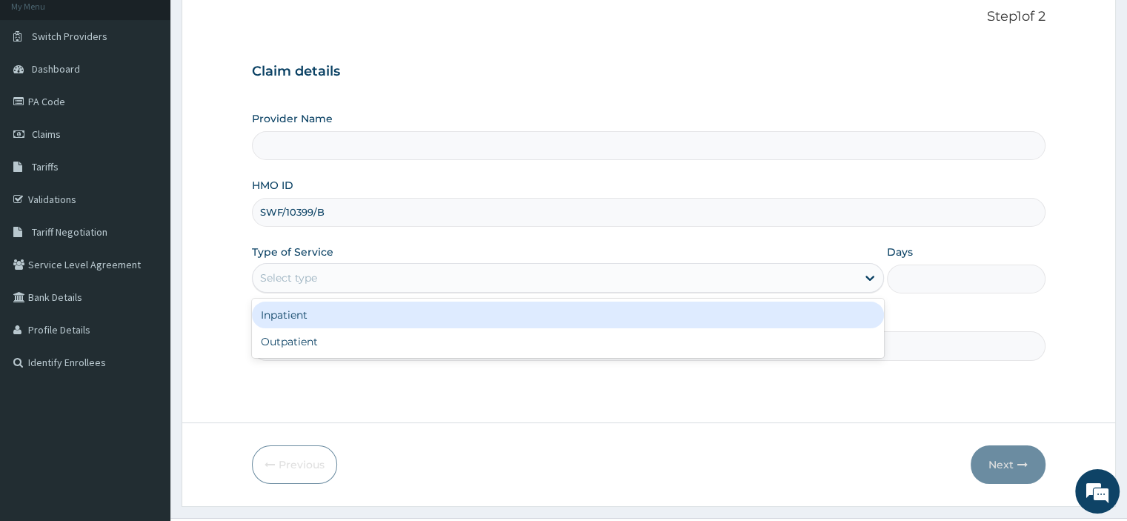
click at [480, 347] on div "Outpatient" at bounding box center [568, 341] width 632 height 27
type input "1"
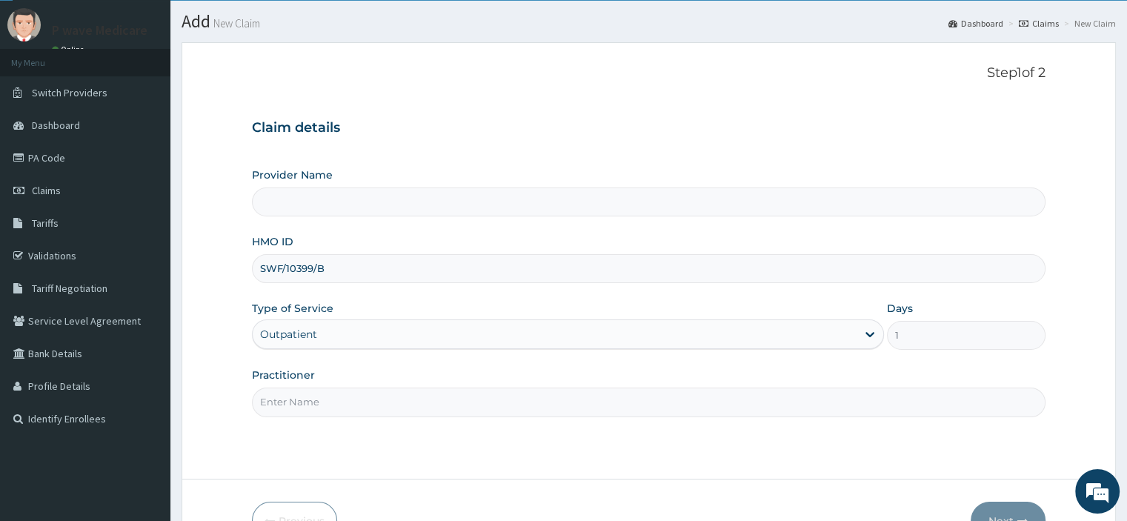
scroll to position [0, 0]
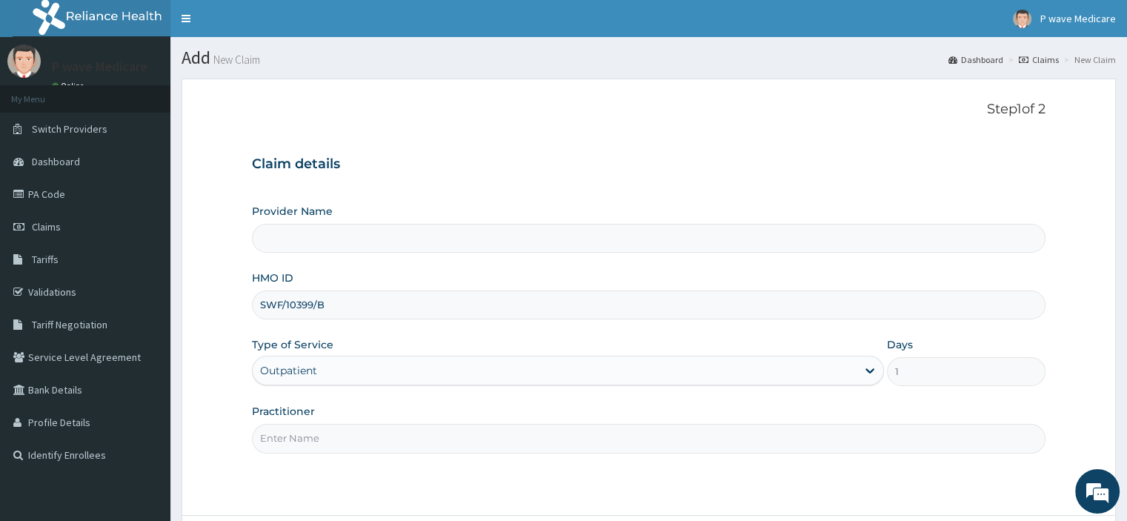
click at [461, 441] on input "Practitioner" at bounding box center [648, 438] width 793 height 29
type input "[PERSON_NAME]"
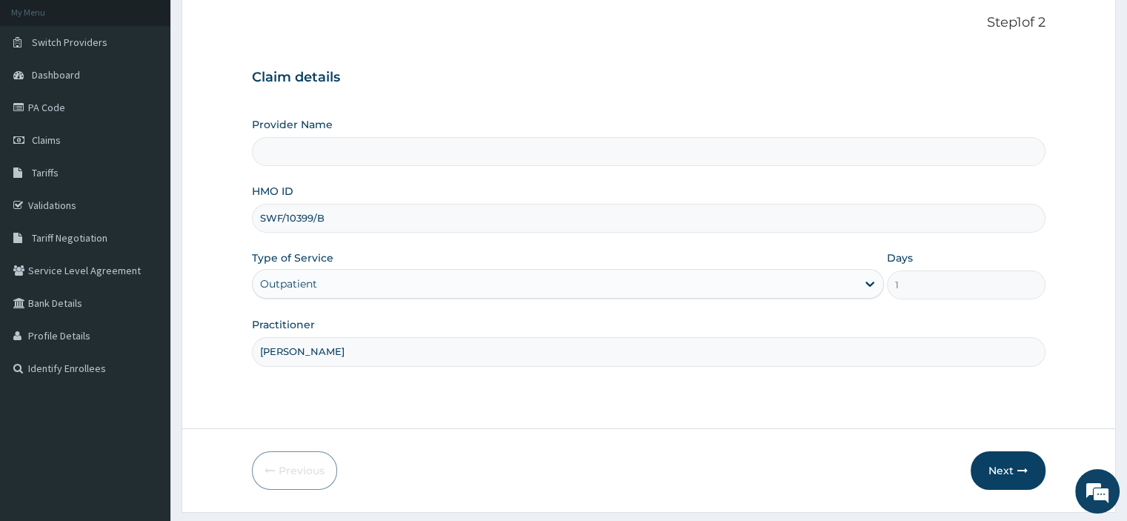
scroll to position [127, 0]
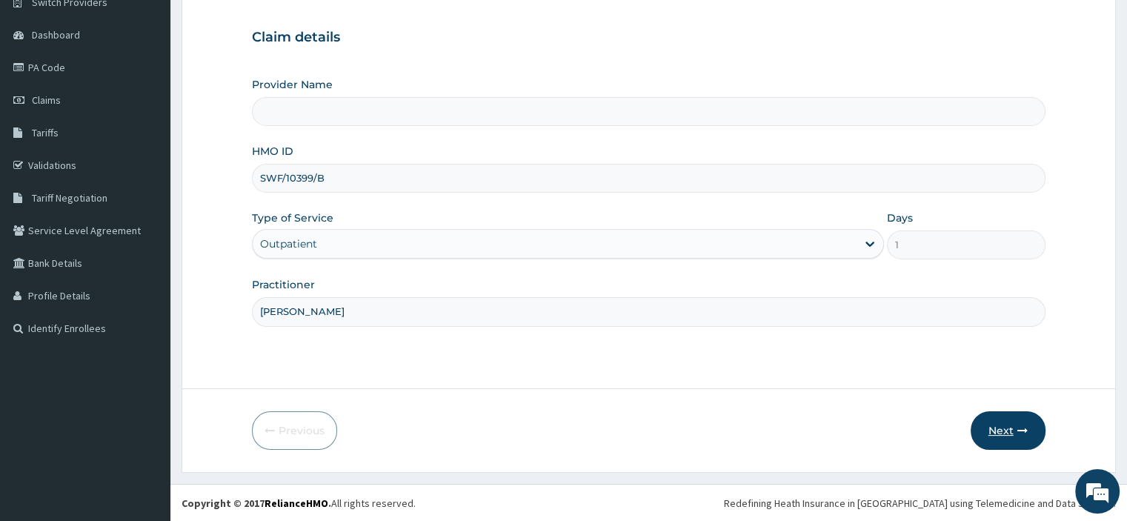
click at [1026, 419] on button "Next" at bounding box center [1008, 430] width 75 height 39
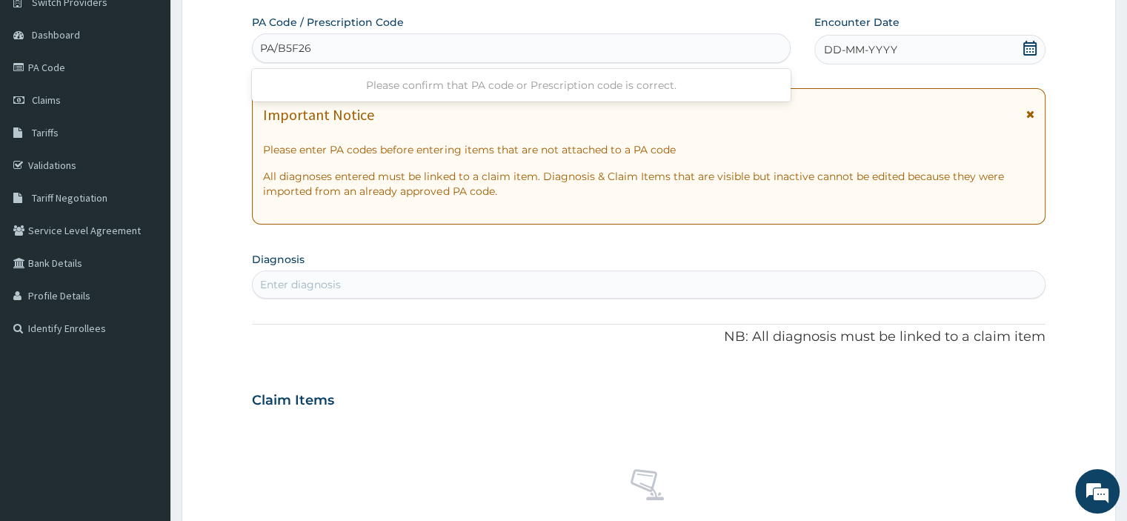
type input "PA/B5F261"
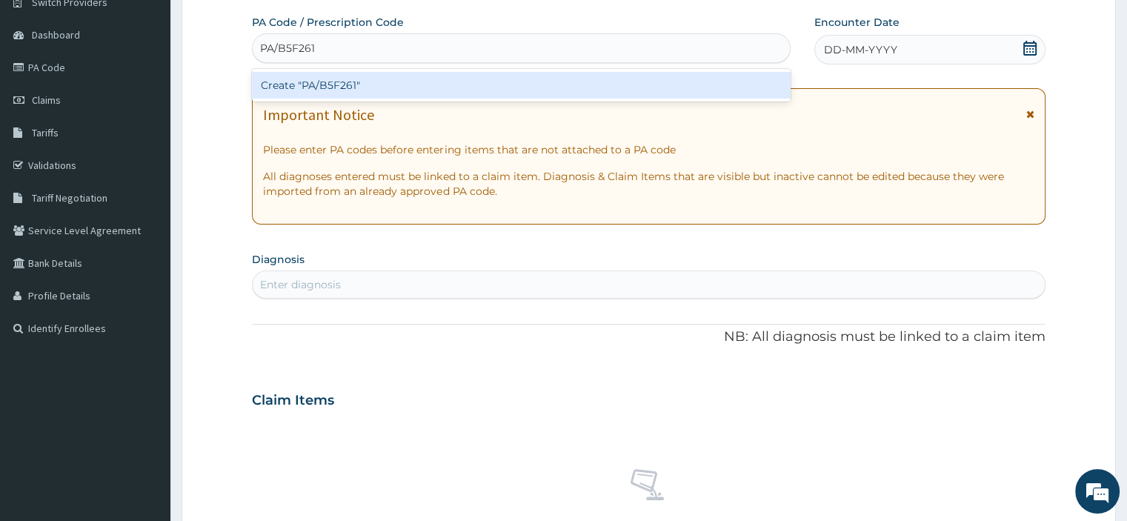
click at [362, 86] on div "Create "PA/B5F261"" at bounding box center [521, 85] width 539 height 27
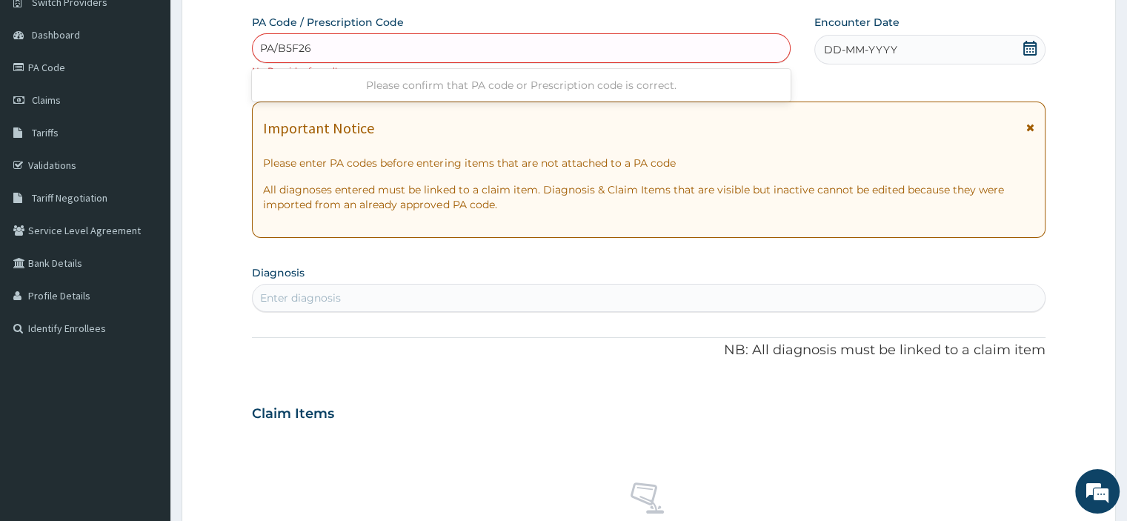
type input "PA/B5F261"
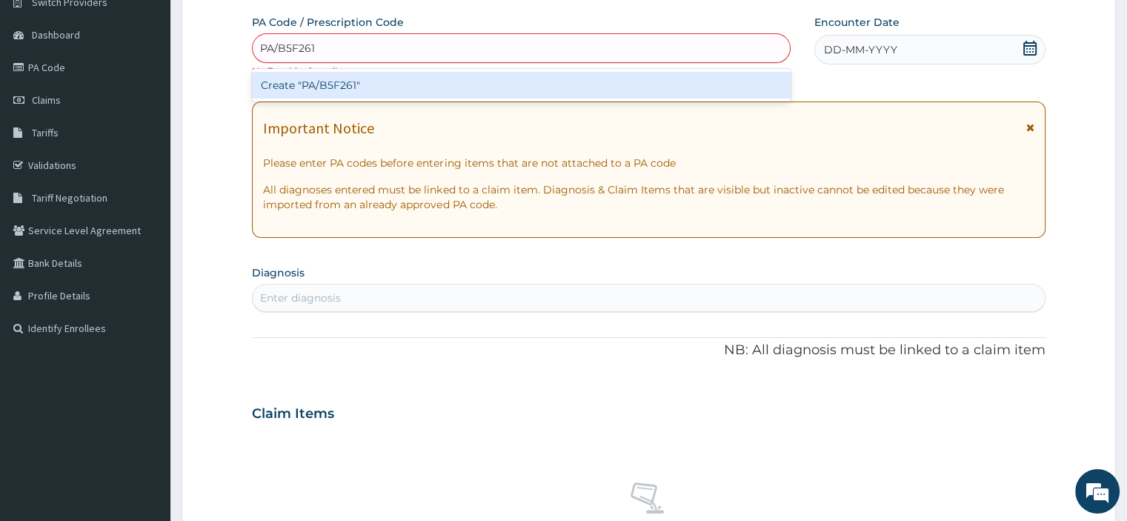
click at [359, 85] on div "Create "PA/B5F261"" at bounding box center [521, 85] width 539 height 27
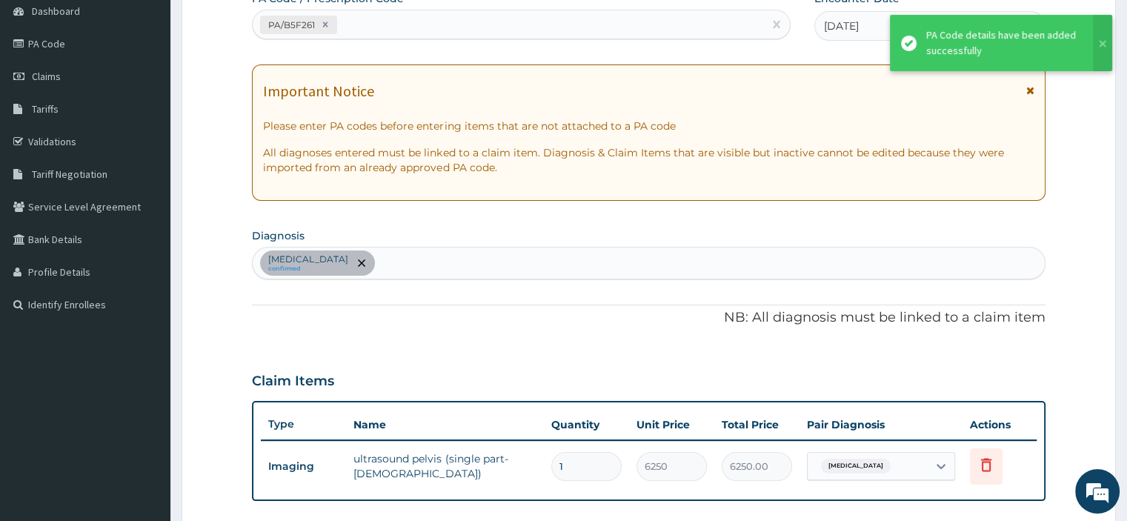
scroll to position [151, 0]
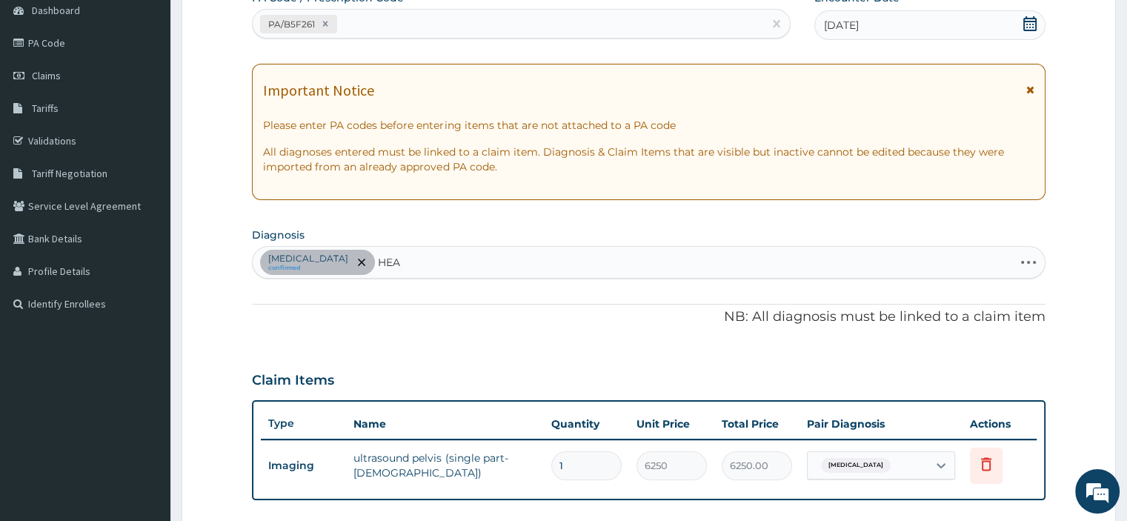
type input "HEAD"
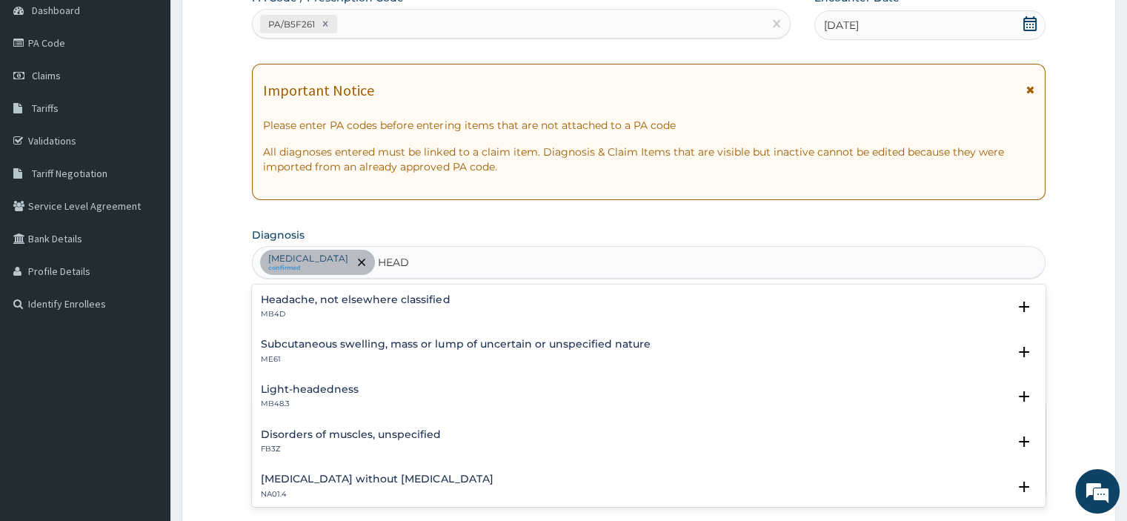
scroll to position [45, 0]
click at [299, 306] on div "Headache, not elsewhere classified MB4D" at bounding box center [355, 306] width 189 height 26
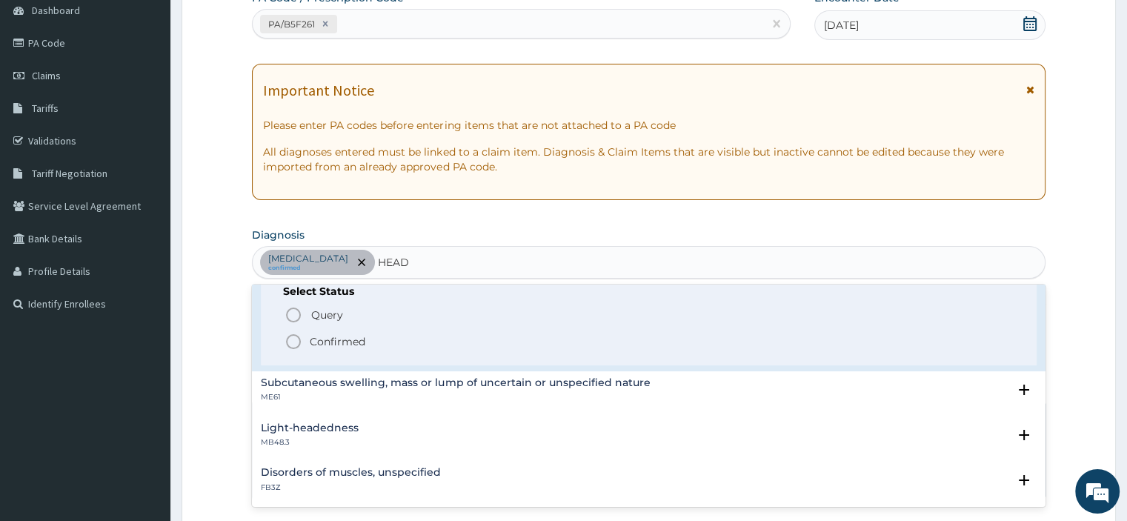
scroll to position [102, 0]
click at [297, 307] on circle "status option query" at bounding box center [293, 312] width 13 height 13
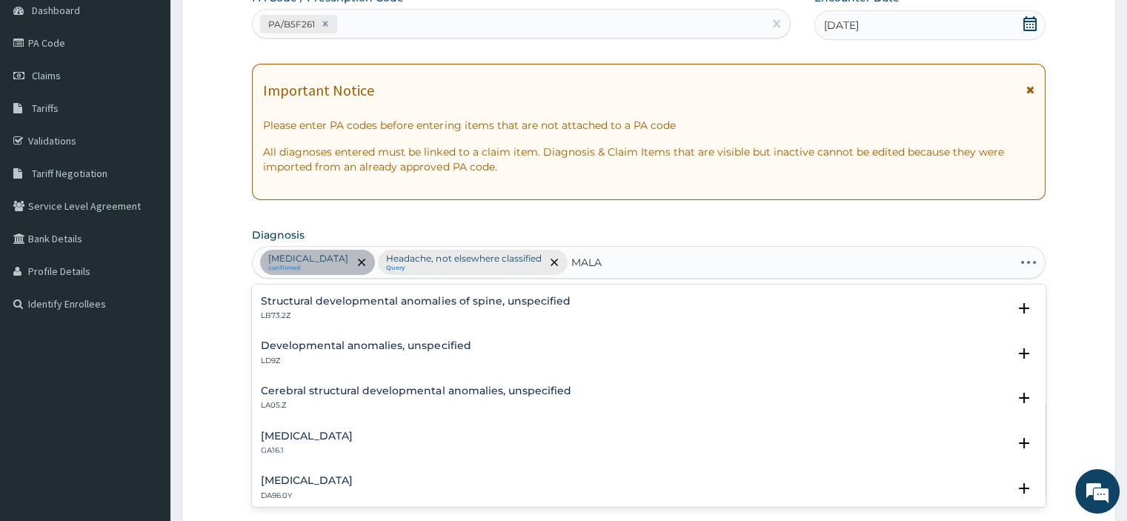
scroll to position [0, 0]
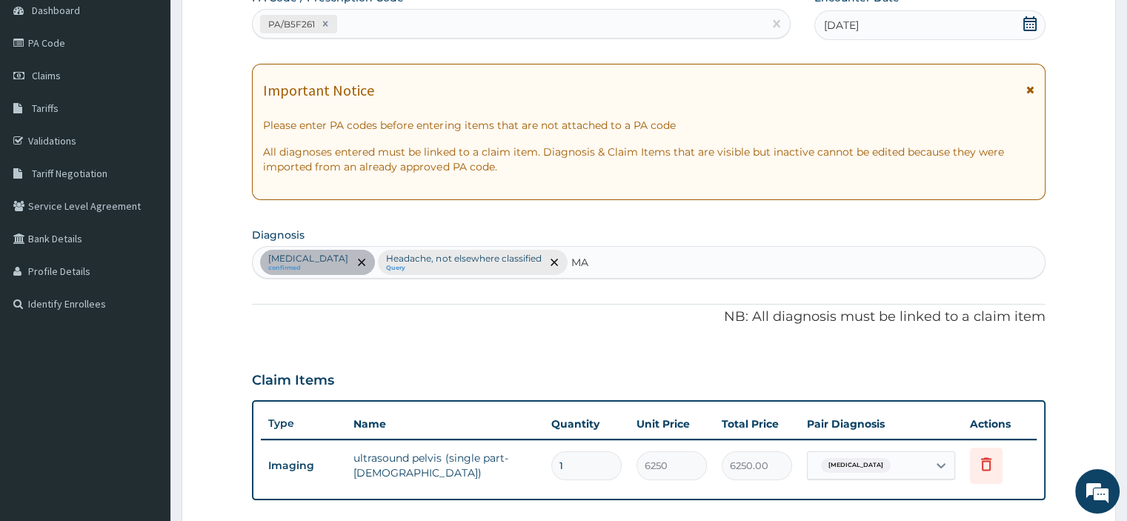
type input "M"
type input "P"
type input "[MEDICAL_DATA]"
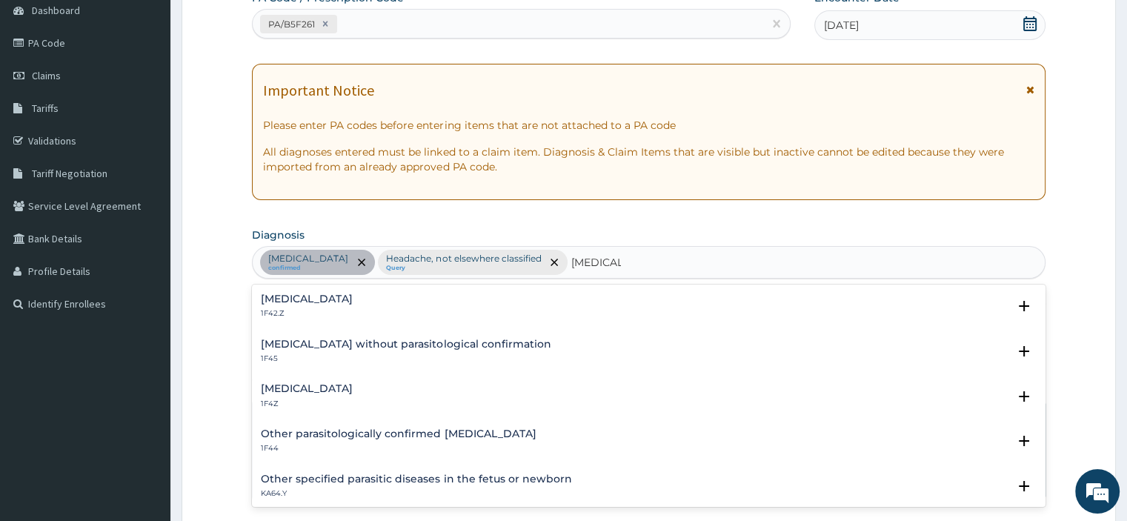
click at [330, 297] on h4 "[MEDICAL_DATA]" at bounding box center [307, 298] width 92 height 11
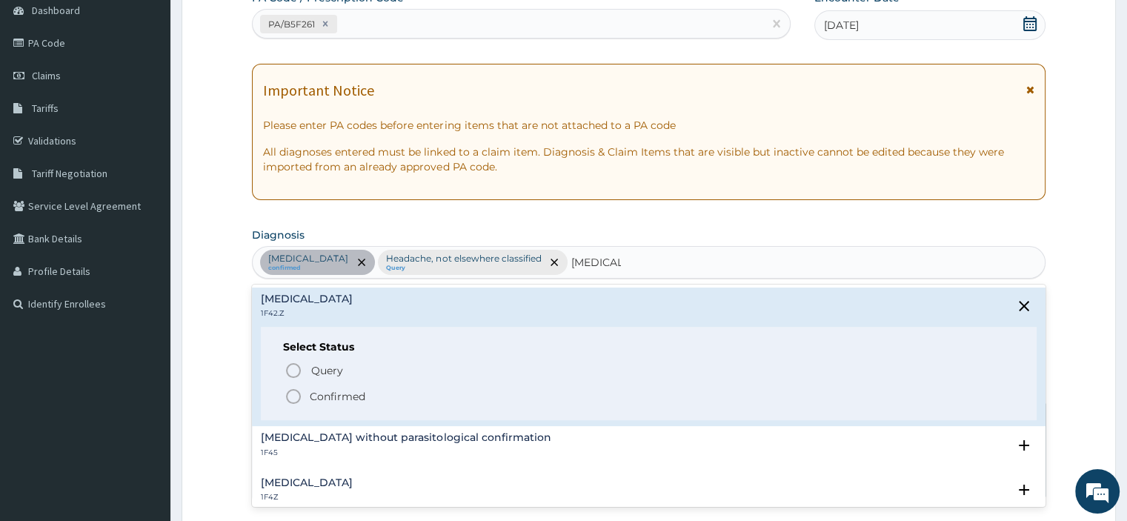
click at [311, 363] on span "Query" at bounding box center [327, 370] width 32 height 15
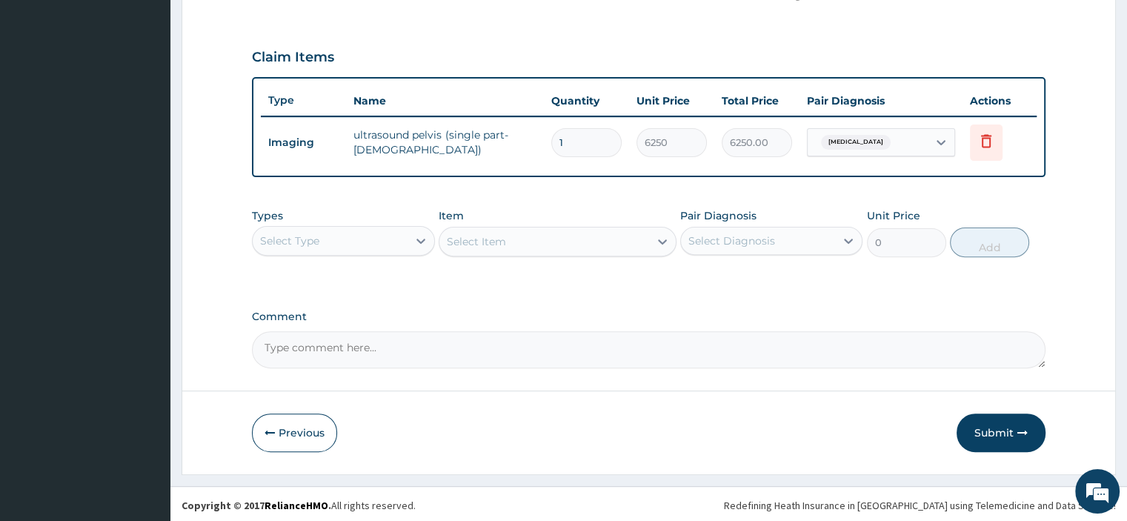
scroll to position [474, 0]
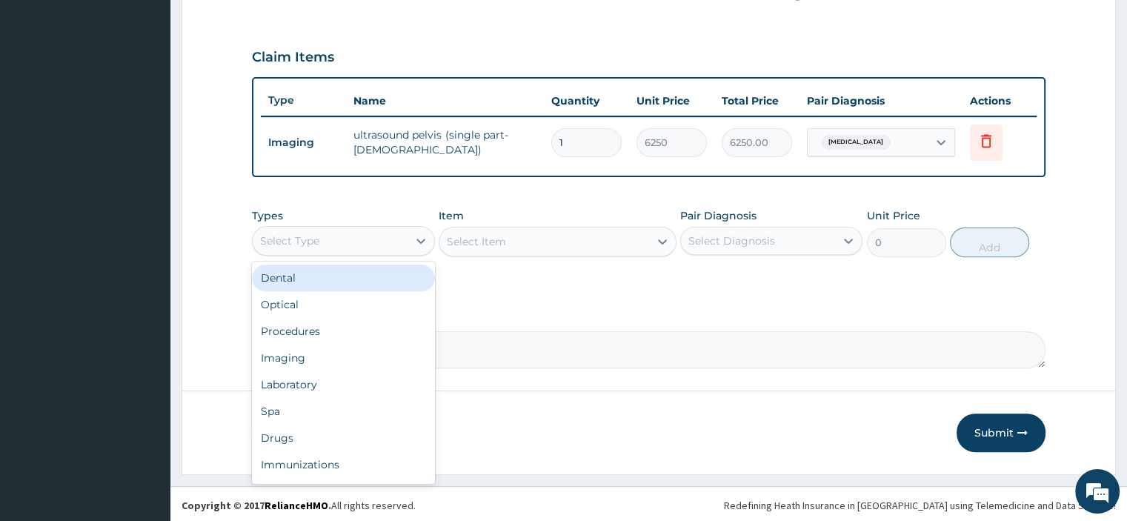
click at [314, 335] on div "Procedures" at bounding box center [343, 331] width 182 height 27
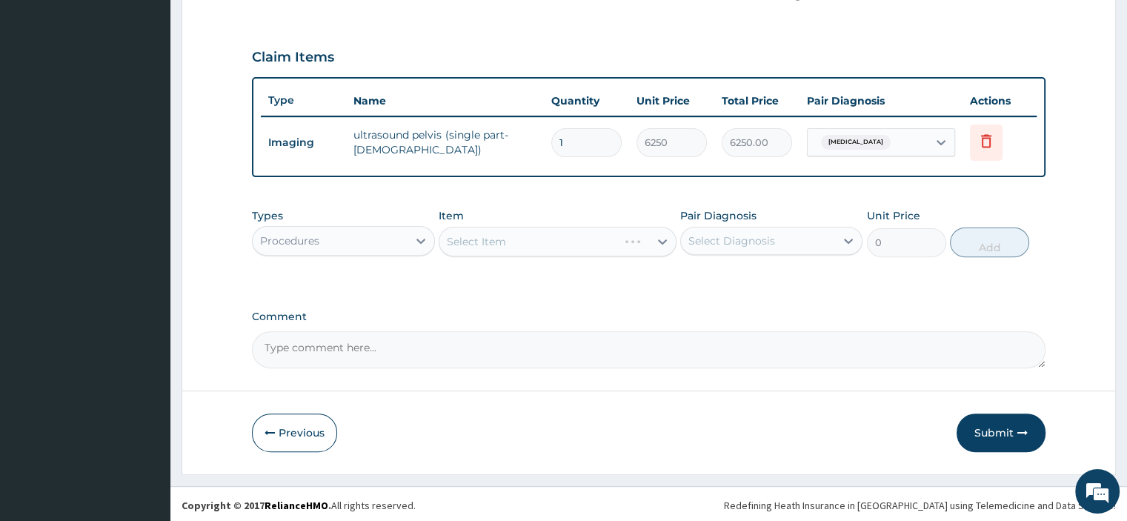
click at [548, 249] on div "Select Item" at bounding box center [558, 242] width 238 height 30
click at [542, 243] on div "Select Item" at bounding box center [558, 242] width 238 height 30
click at [548, 241] on div "Select Item" at bounding box center [558, 242] width 238 height 30
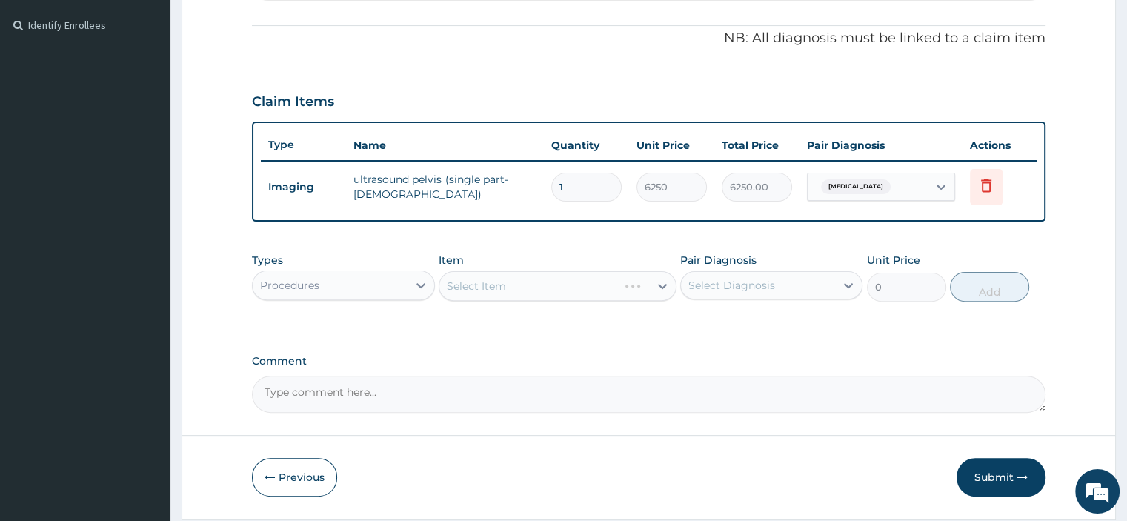
scroll to position [432, 0]
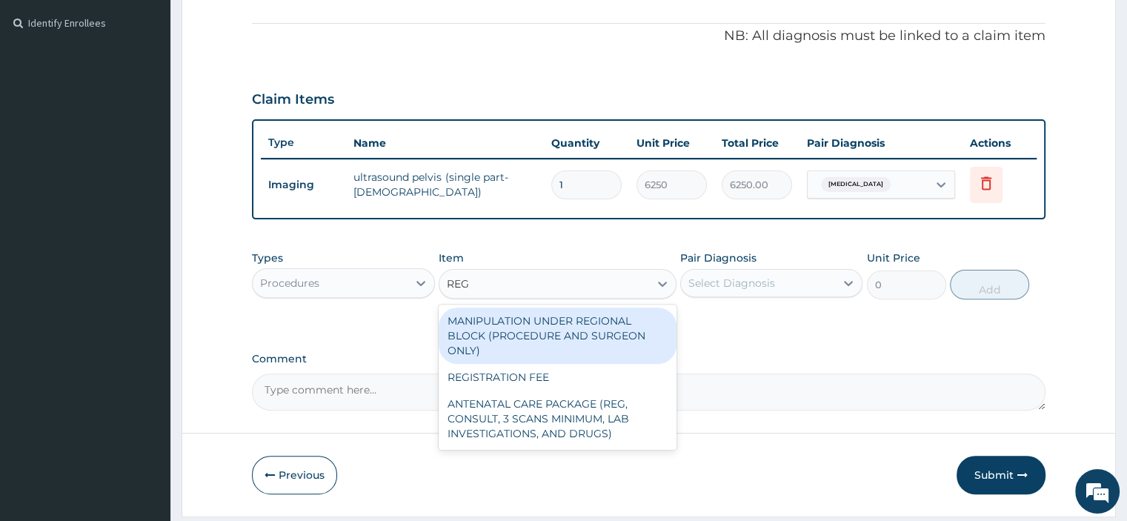
type input "REGI"
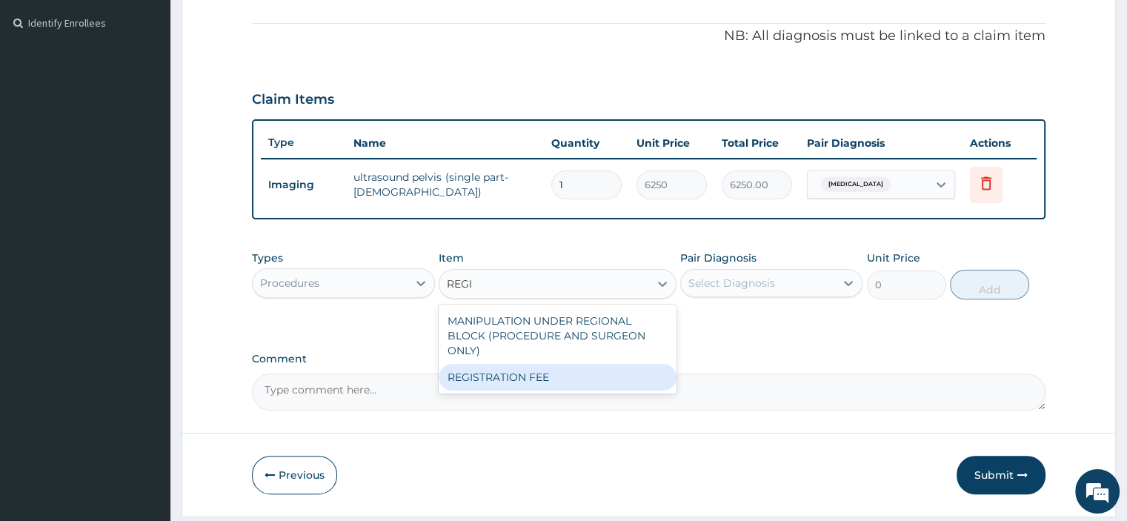
click at [536, 382] on div "REGISTRATION FEE" at bounding box center [558, 377] width 238 height 27
type input "2500"
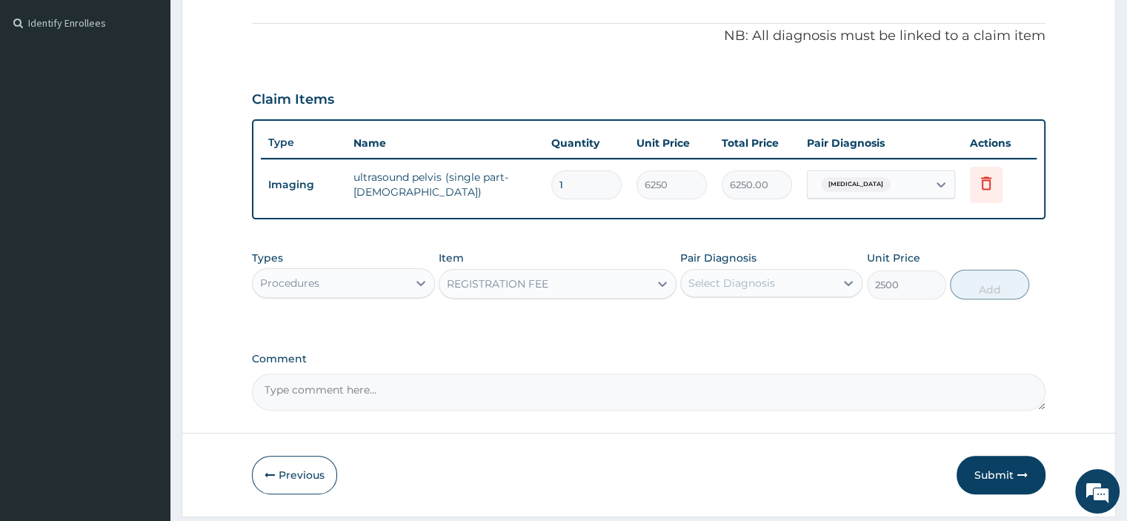
click at [753, 284] on div "Select Diagnosis" at bounding box center [731, 283] width 87 height 15
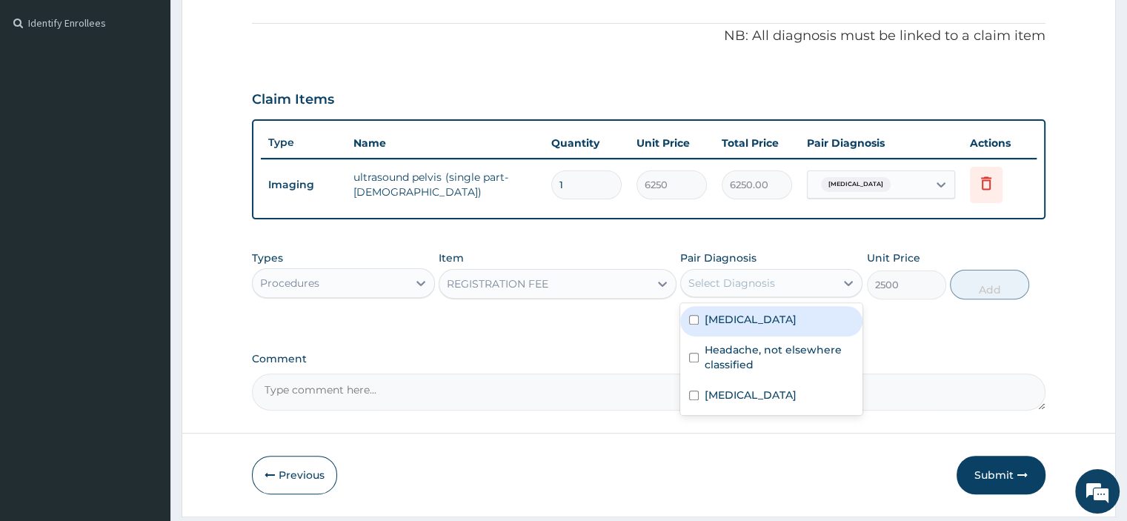
click at [696, 325] on div "[MEDICAL_DATA]" at bounding box center [771, 321] width 182 height 30
checkbox input "true"
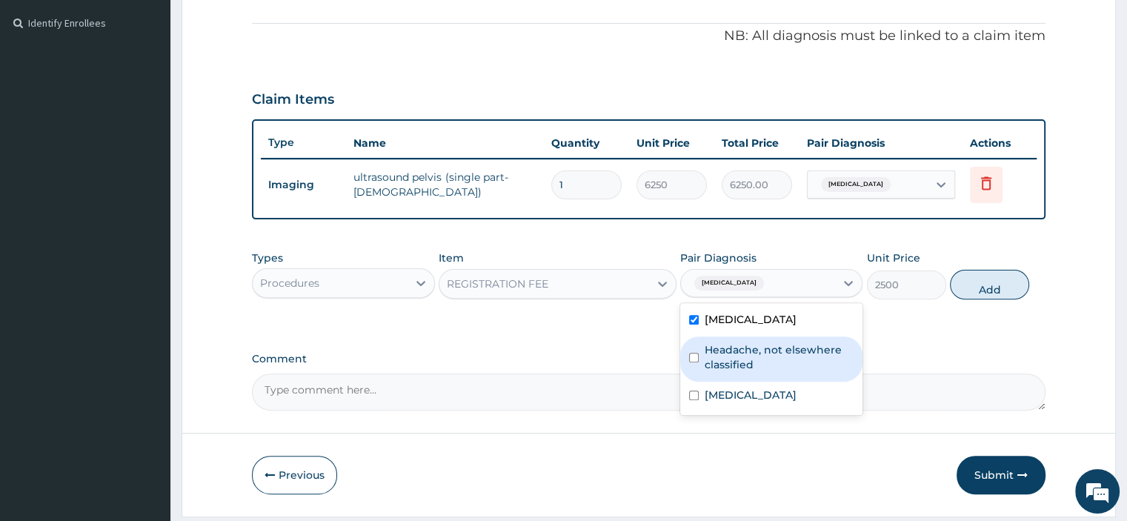
drag, startPoint x: 710, startPoint y: 354, endPoint x: 707, endPoint y: 394, distance: 40.1
click at [708, 365] on label "Headache, not elsewhere classified" at bounding box center [779, 357] width 149 height 30
checkbox input "true"
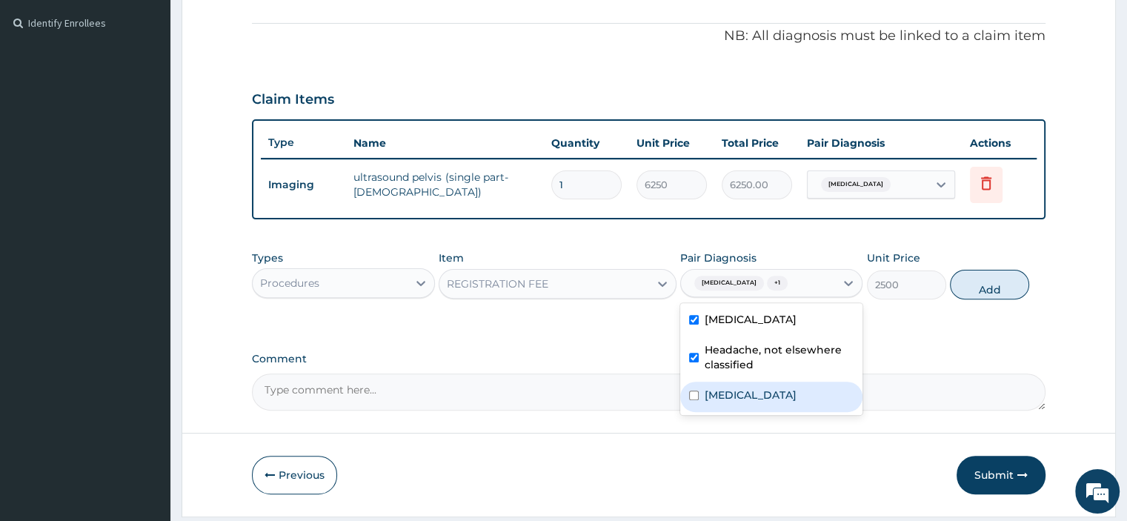
click at [707, 402] on label "[MEDICAL_DATA]" at bounding box center [751, 394] width 92 height 15
checkbox input "true"
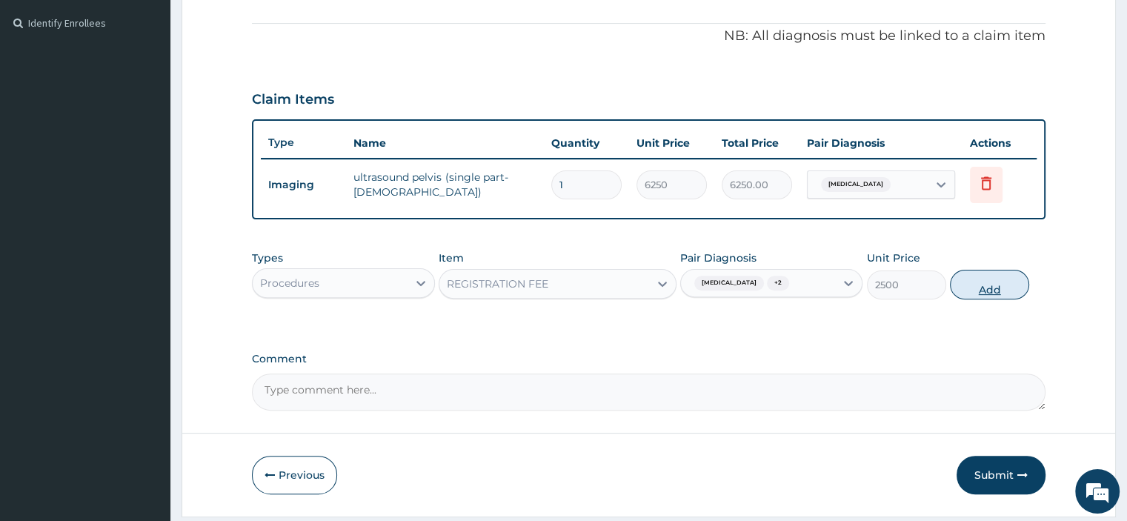
click at [1008, 285] on button "Add" at bounding box center [989, 285] width 79 height 30
type input "0"
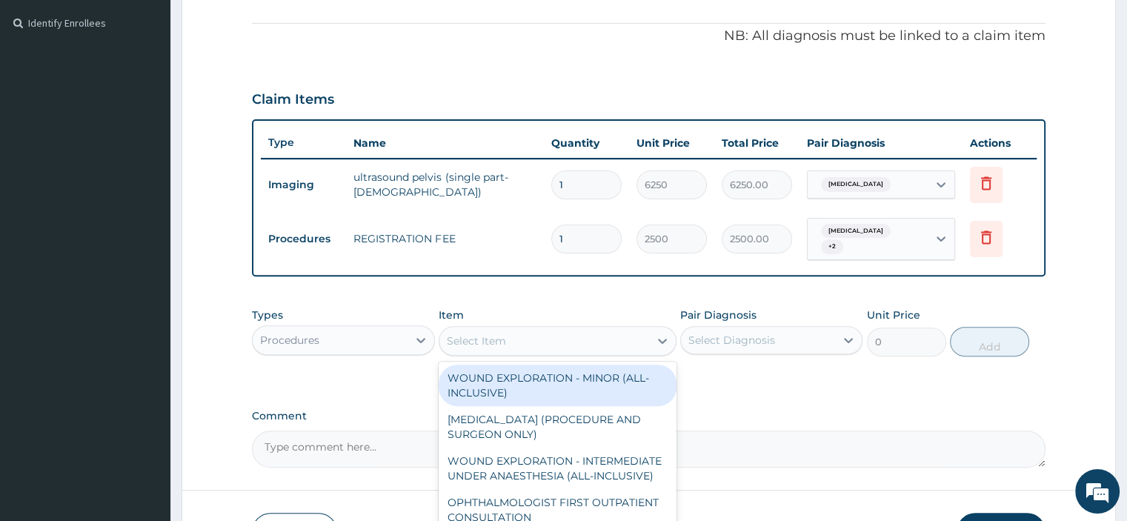
click at [473, 345] on div "Select Item" at bounding box center [476, 340] width 59 height 15
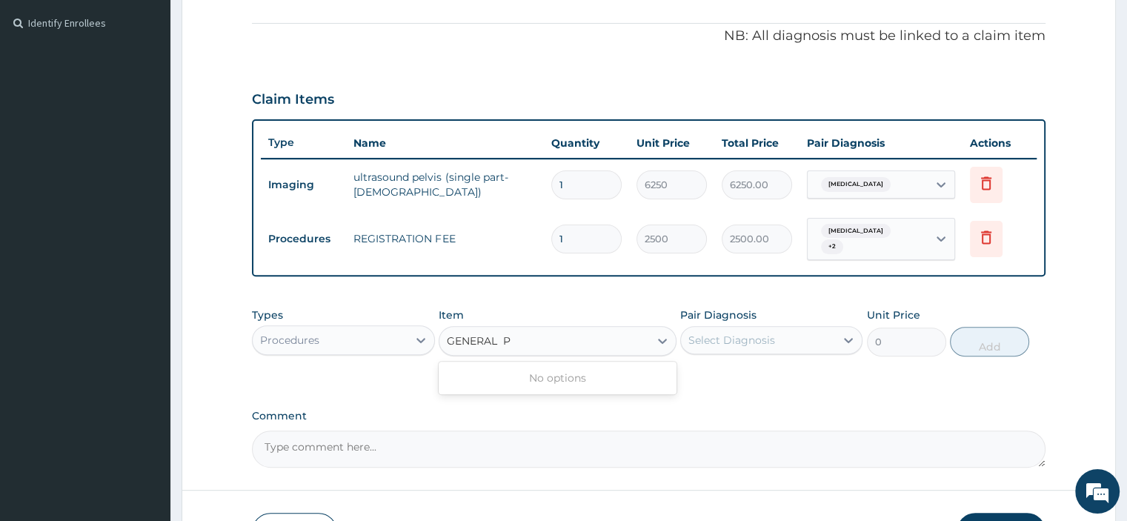
scroll to position [0, 0]
type input "GENERAL PR"
click at [525, 339] on div "Select Item" at bounding box center [544, 341] width 210 height 24
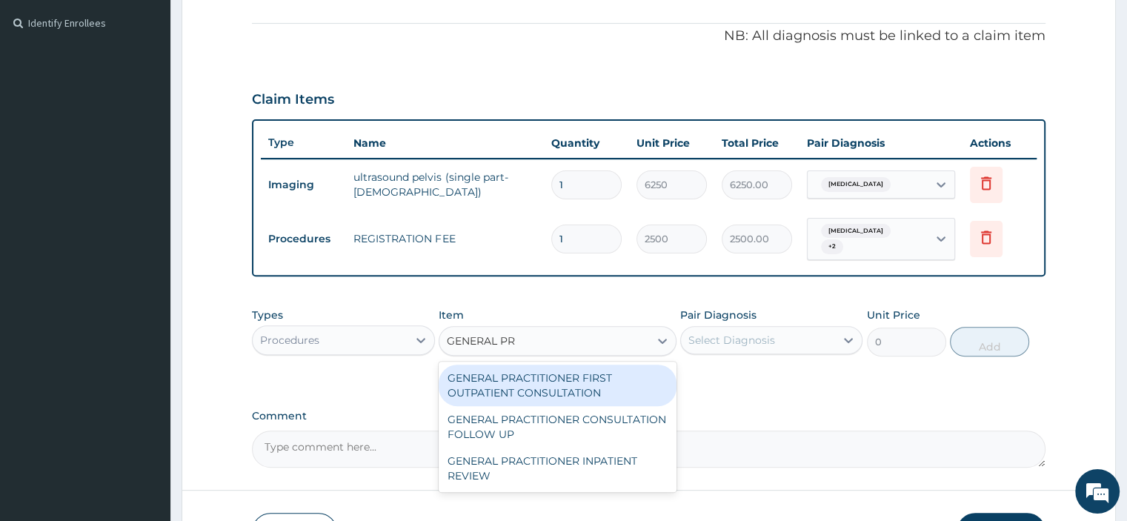
type input "GENERAL PRA"
click at [529, 390] on div "GENERAL PRACTITIONER FIRST OUTPATIENT CONSULTATION" at bounding box center [558, 385] width 238 height 41
type input "3750"
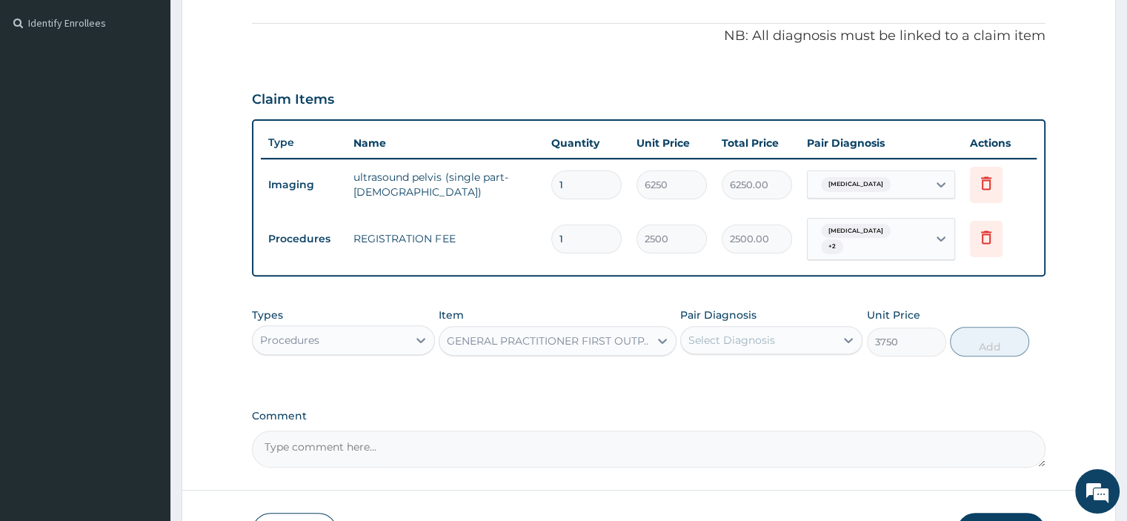
click at [717, 337] on div "Select Diagnosis" at bounding box center [731, 340] width 87 height 15
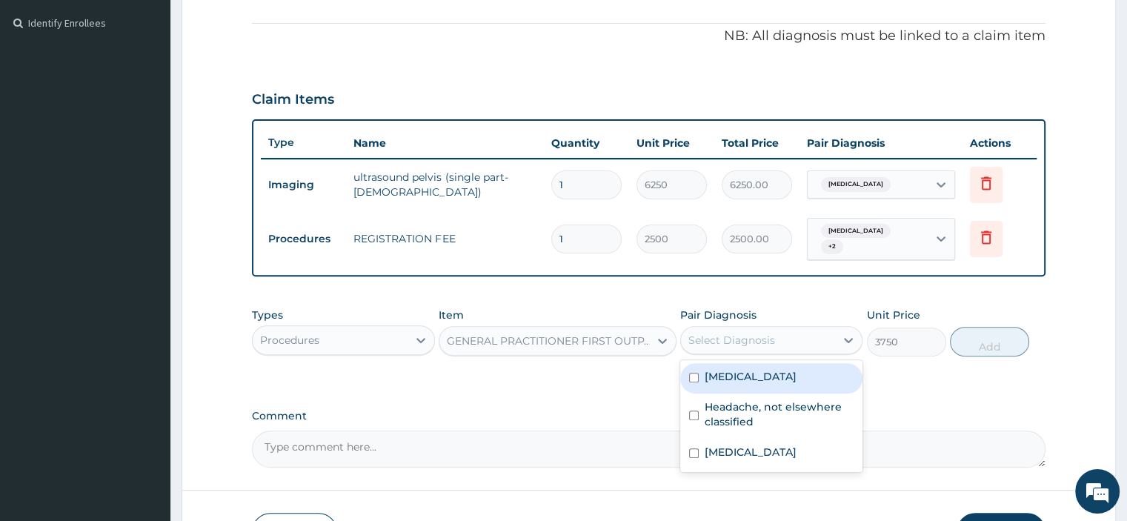
click at [714, 376] on label "[MEDICAL_DATA]" at bounding box center [751, 376] width 92 height 15
checkbox input "true"
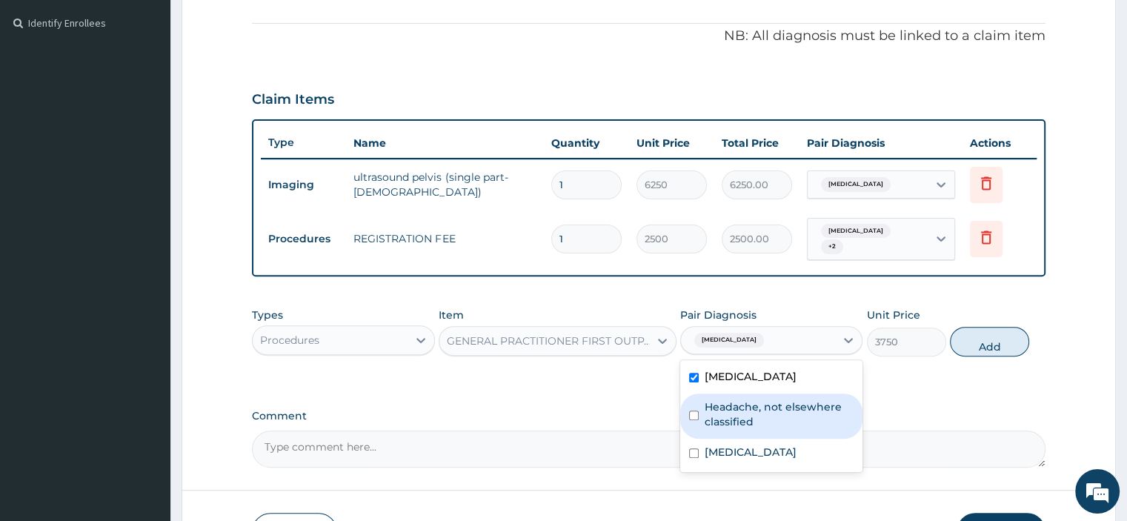
drag, startPoint x: 714, startPoint y: 408, endPoint x: 714, endPoint y: 448, distance: 40.0
click at [714, 430] on div "Headache, not elsewhere classified" at bounding box center [771, 415] width 182 height 45
checkbox input "true"
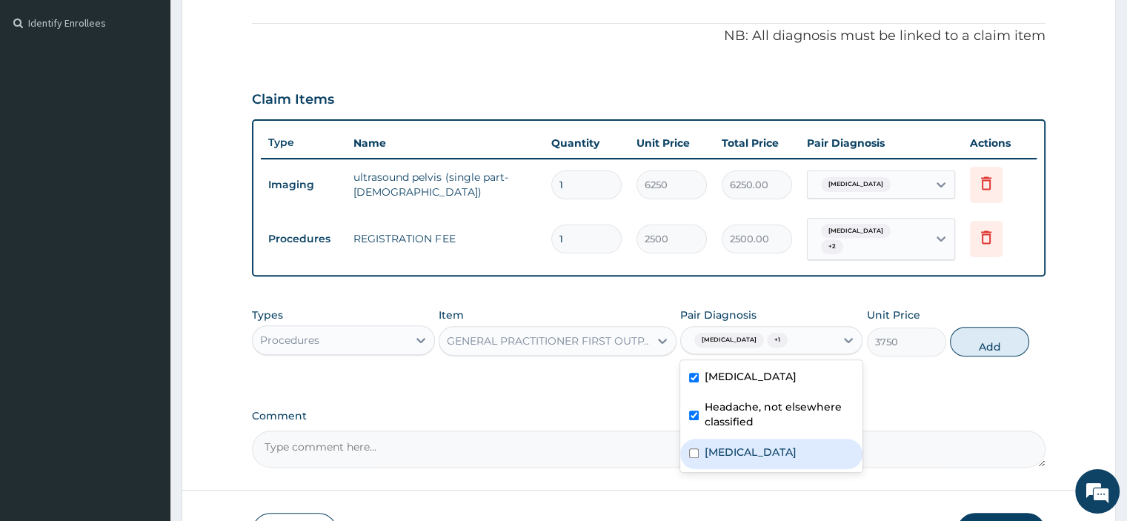
drag, startPoint x: 716, startPoint y: 453, endPoint x: 785, endPoint y: 365, distance: 112.4
click at [716, 453] on label "[MEDICAL_DATA]" at bounding box center [751, 452] width 92 height 15
checkbox input "true"
click at [965, 342] on button "Add" at bounding box center [989, 342] width 79 height 30
type input "0"
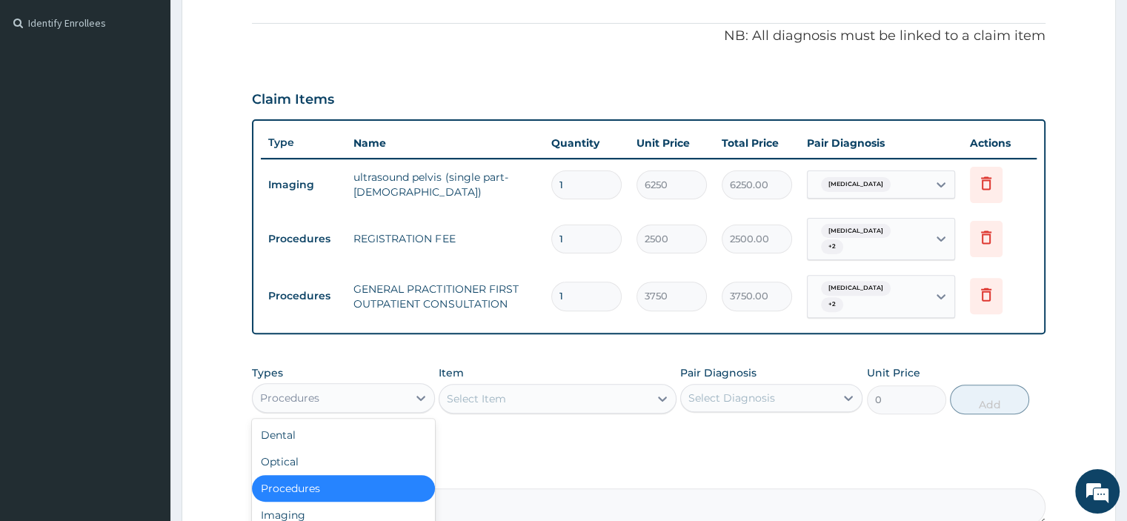
click at [323, 396] on div "Procedures" at bounding box center [330, 398] width 154 height 24
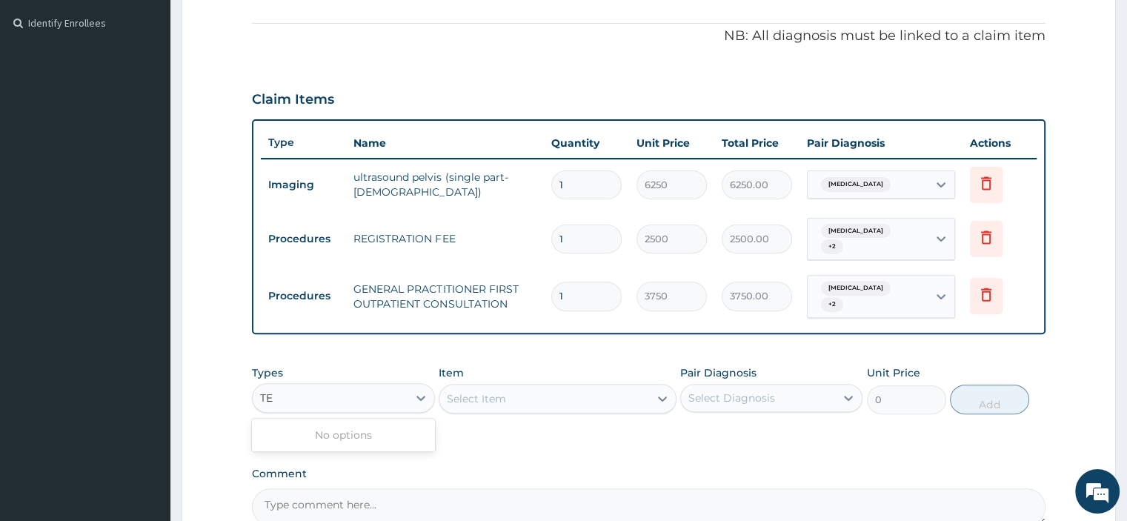
type input "T"
type input "L"
click at [306, 483] on div "Laboratory" at bounding box center [343, 488] width 182 height 27
click at [448, 392] on div "Select Item" at bounding box center [558, 399] width 238 height 30
click at [475, 396] on div "Select Item" at bounding box center [558, 399] width 238 height 30
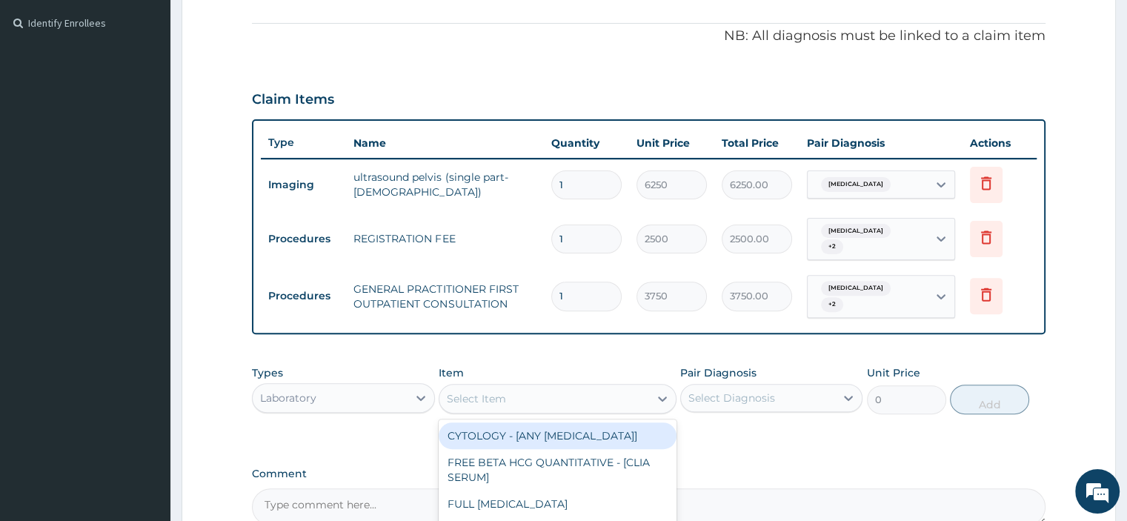
click at [475, 396] on div "Select Item" at bounding box center [476, 398] width 59 height 15
type input "MAL"
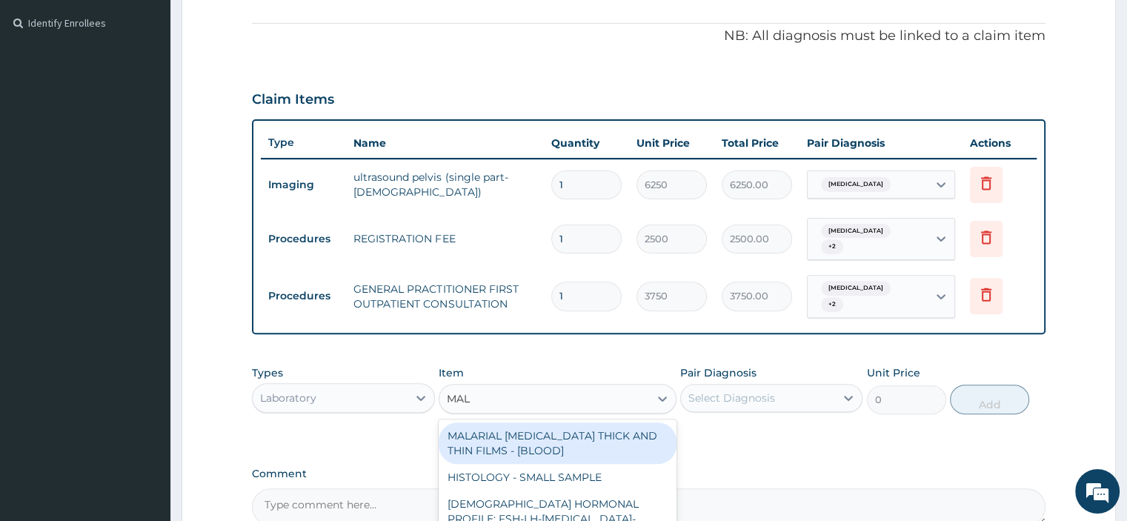
click at [536, 441] on div "MALARIAL [MEDICAL_DATA] THICK AND THIN FILMS - [BLOOD]" at bounding box center [558, 442] width 238 height 41
type input "2187.5"
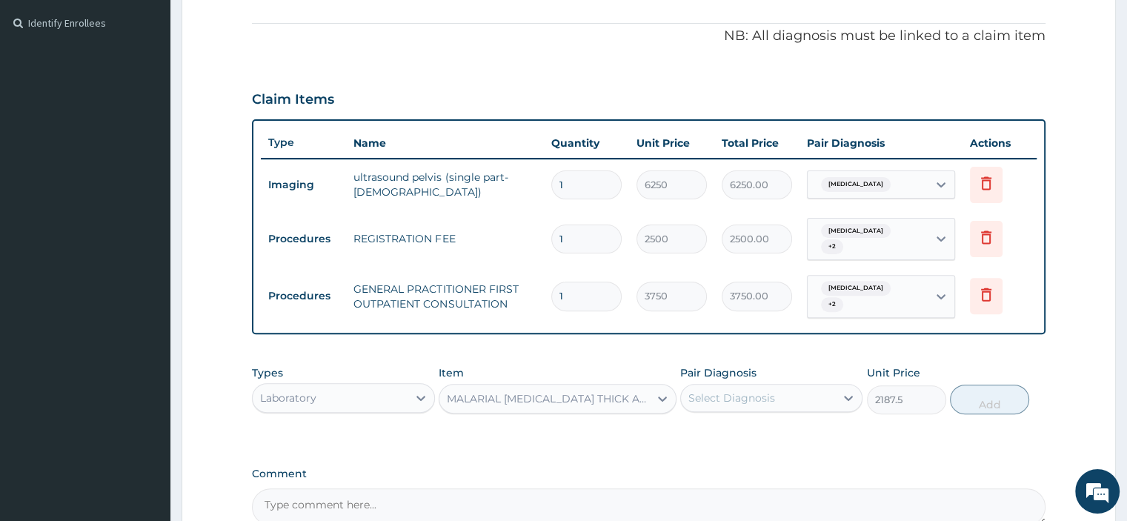
click at [728, 392] on div "Select Diagnosis" at bounding box center [731, 397] width 87 height 15
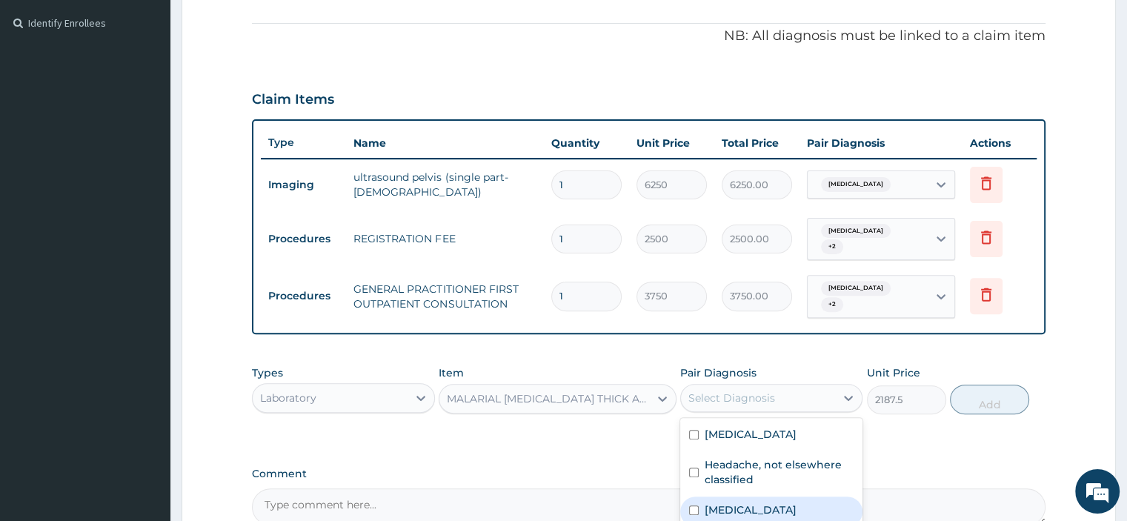
click at [730, 516] on label "[MEDICAL_DATA]" at bounding box center [751, 509] width 92 height 15
checkbox input "true"
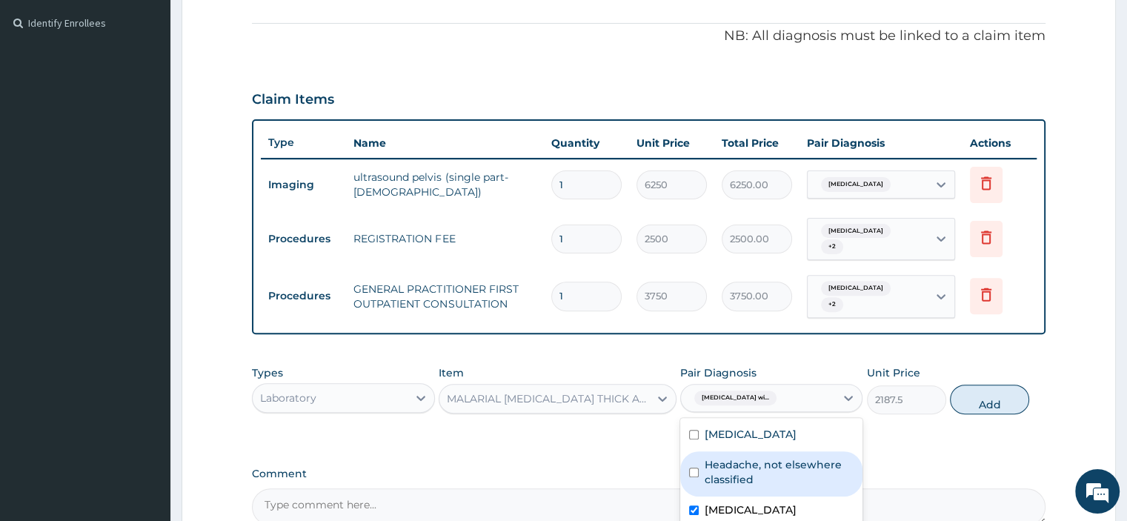
click at [713, 465] on label "Headache, not elsewhere classified" at bounding box center [779, 472] width 149 height 30
checkbox input "true"
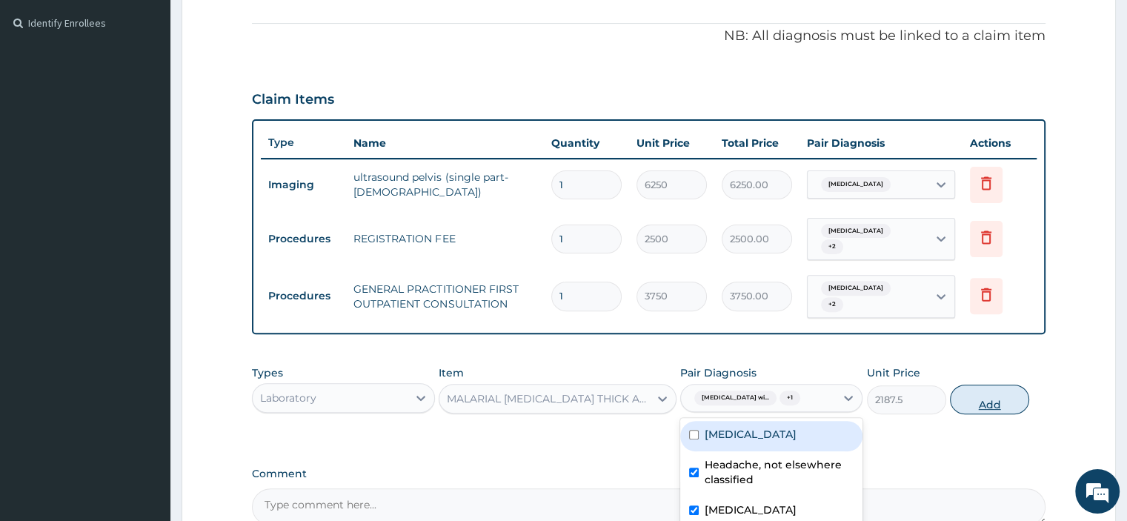
click at [990, 413] on button "Add" at bounding box center [989, 400] width 79 height 30
type input "0"
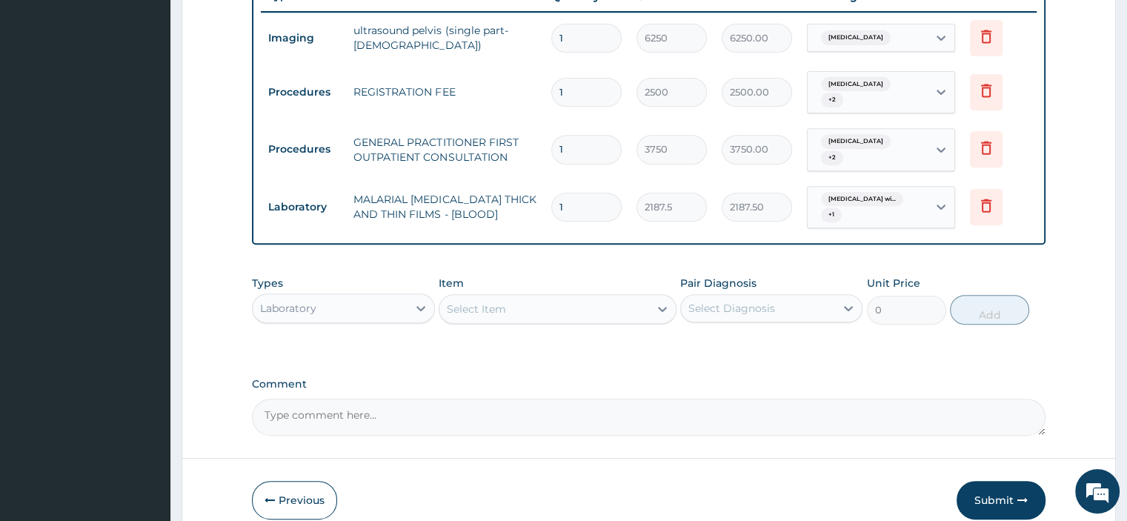
scroll to position [580, 0]
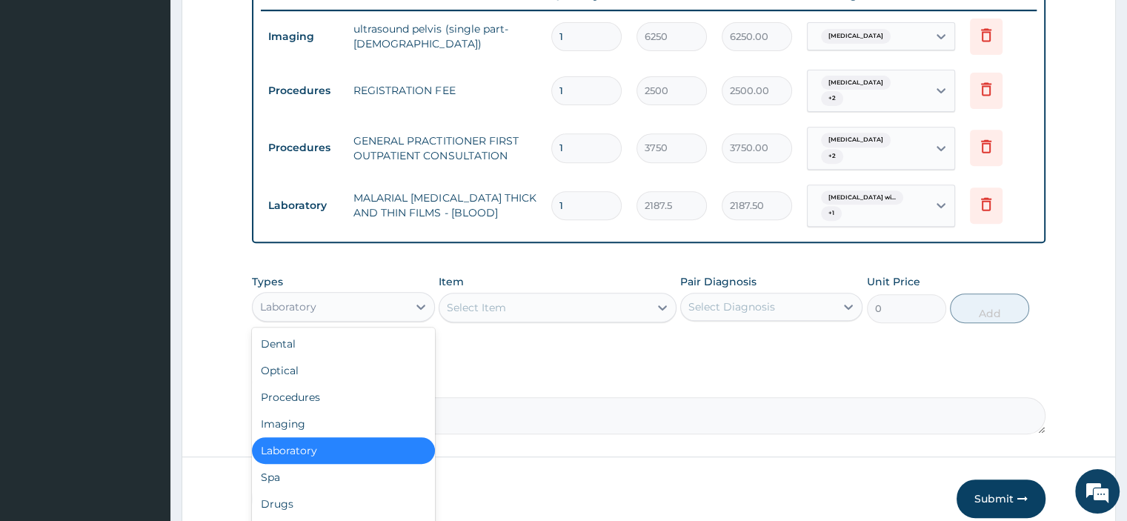
click at [316, 303] on div "Laboratory" at bounding box center [330, 307] width 154 height 24
type input "DR"
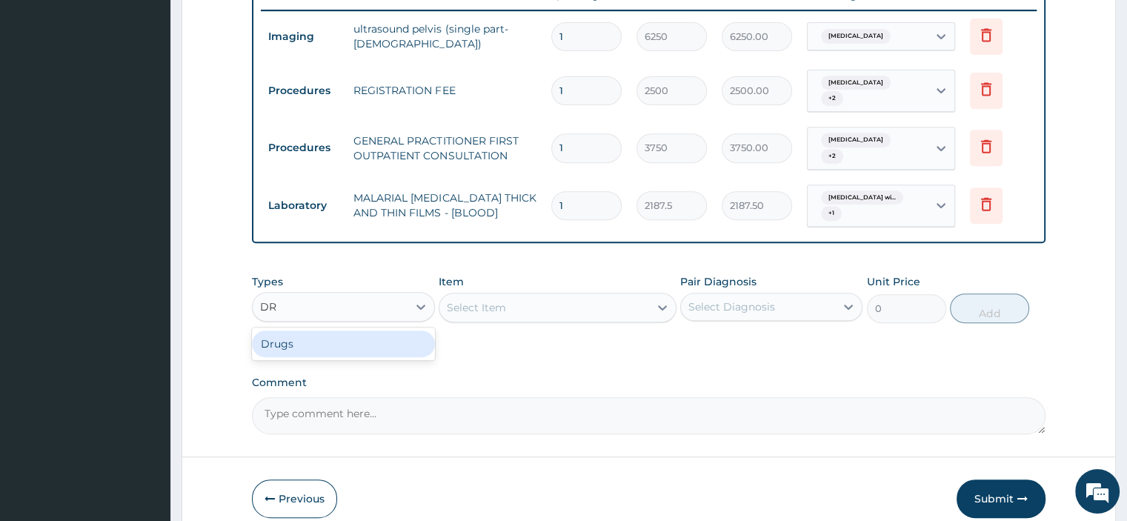
click at [331, 346] on div "Drugs" at bounding box center [343, 343] width 182 height 27
click at [468, 307] on div "Select Item" at bounding box center [558, 308] width 238 height 30
click at [478, 305] on div "Select Item" at bounding box center [558, 308] width 238 height 30
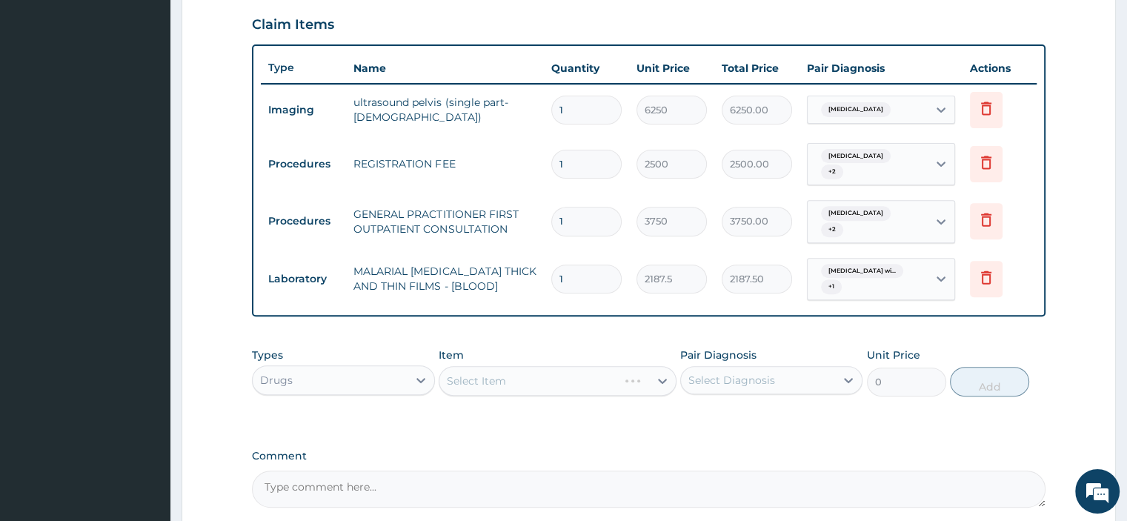
scroll to position [498, 0]
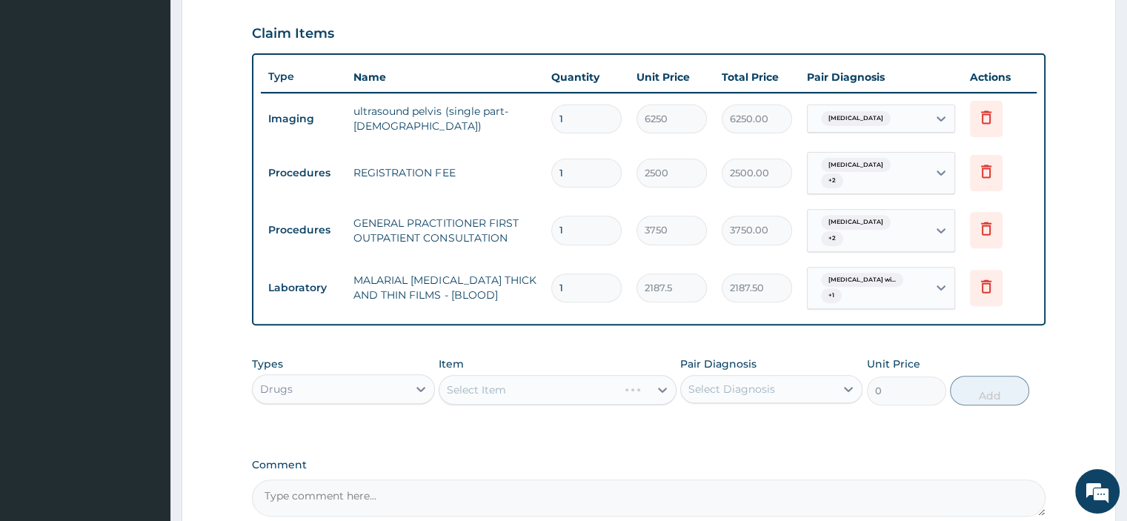
click at [484, 396] on div "Select Item" at bounding box center [558, 390] width 238 height 30
click at [299, 387] on div "Drugs" at bounding box center [330, 389] width 154 height 24
type input "DR"
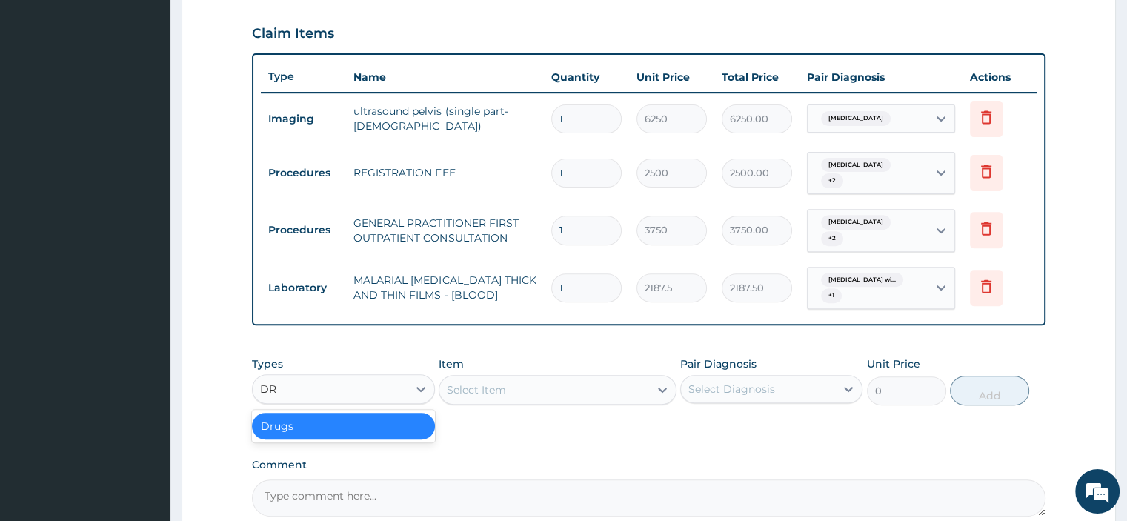
click at [302, 420] on div "Drugs" at bounding box center [343, 426] width 182 height 27
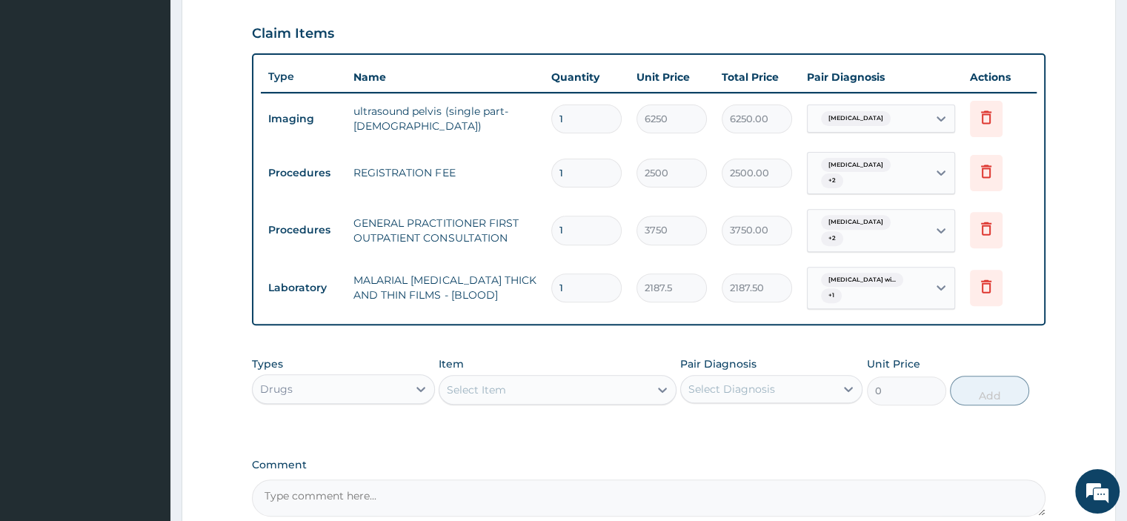
click at [500, 396] on div "Select Item" at bounding box center [544, 390] width 210 height 24
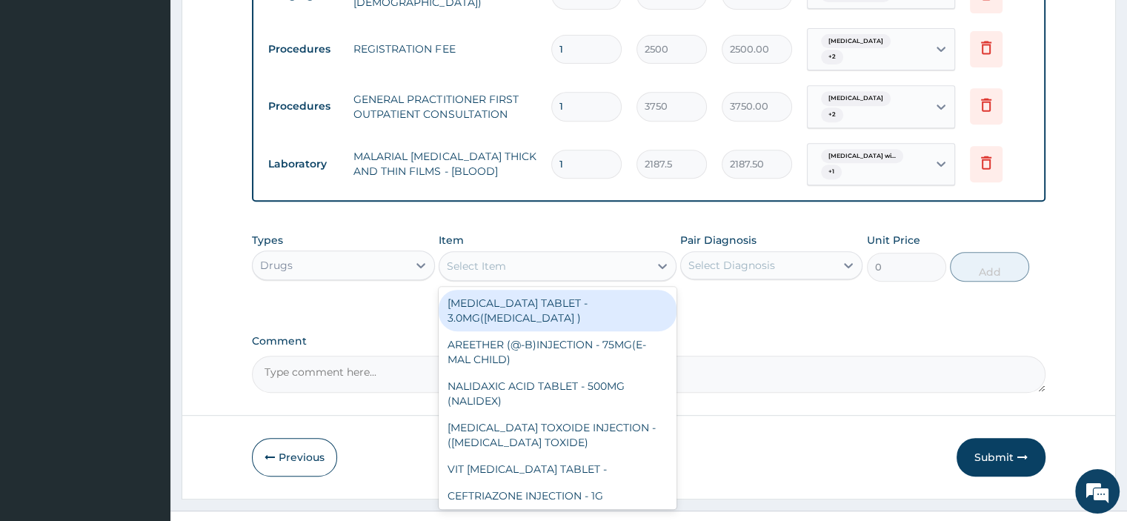
scroll to position [646, 0]
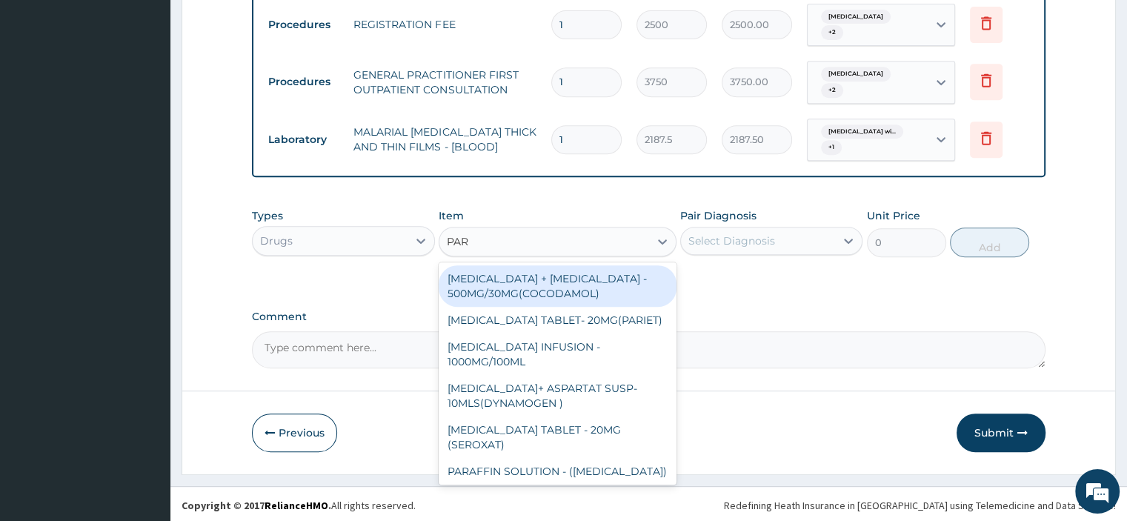
type input "PARA"
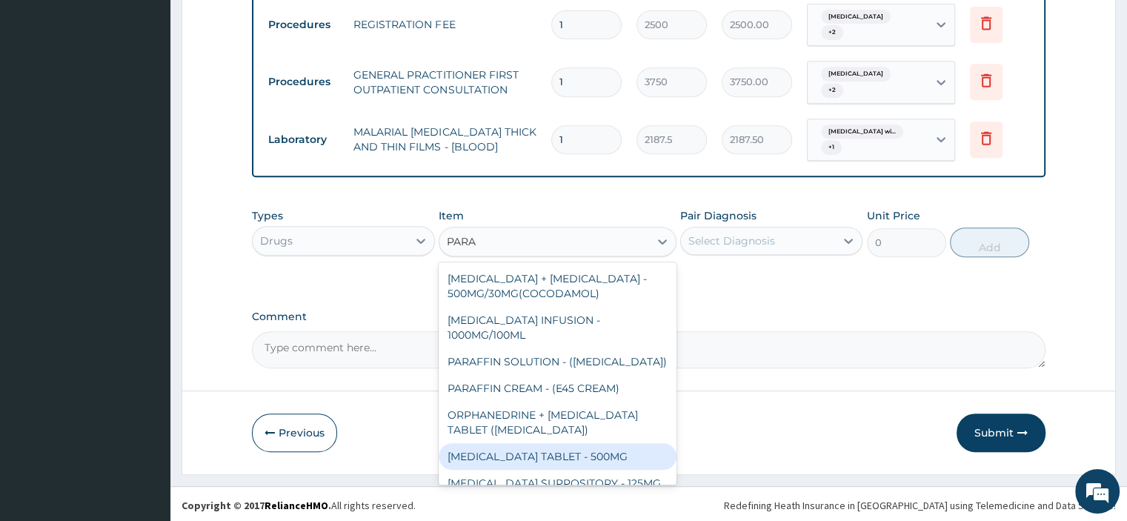
click at [550, 470] on div "[MEDICAL_DATA] TABLET - 500MG" at bounding box center [558, 456] width 238 height 27
type input "33.599999999999994"
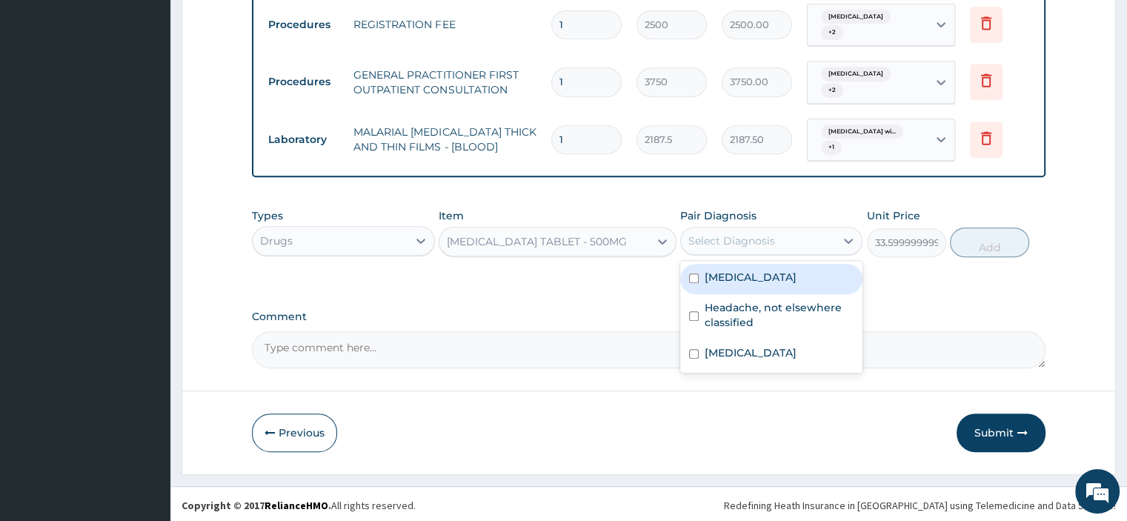
click at [735, 240] on div "Select Diagnosis" at bounding box center [731, 240] width 87 height 15
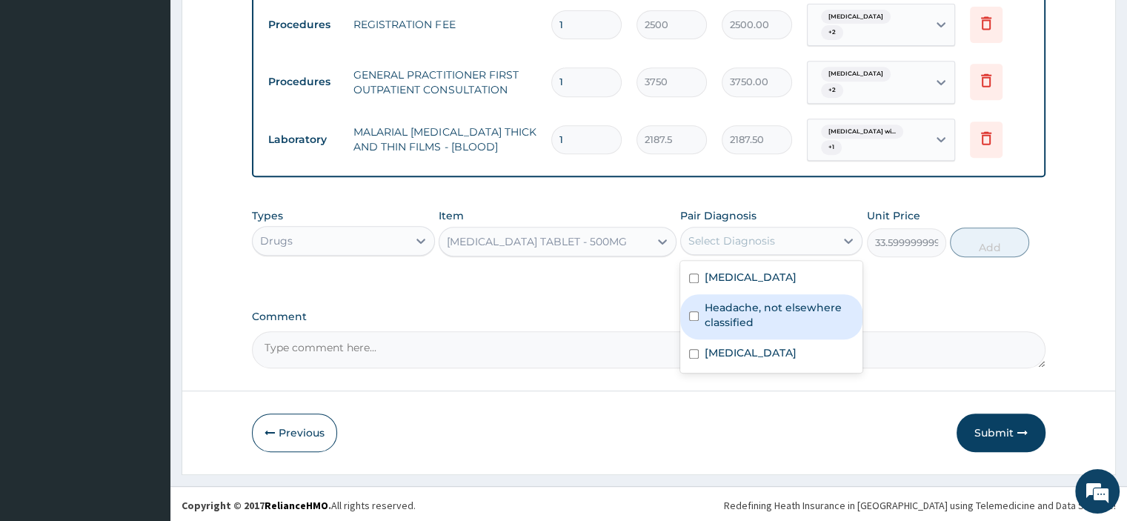
click at [719, 321] on label "Headache, not elsewhere classified" at bounding box center [779, 315] width 149 height 30
checkbox input "true"
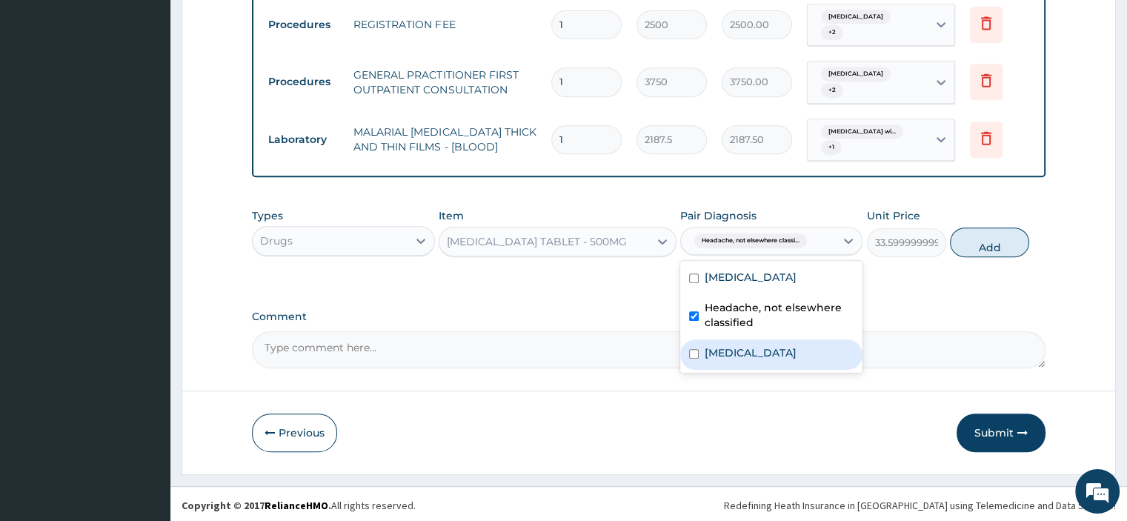
drag, startPoint x: 723, startPoint y: 367, endPoint x: 733, endPoint y: 362, distance: 11.9
click at [725, 360] on label "[MEDICAL_DATA]" at bounding box center [751, 352] width 92 height 15
checkbox input "true"
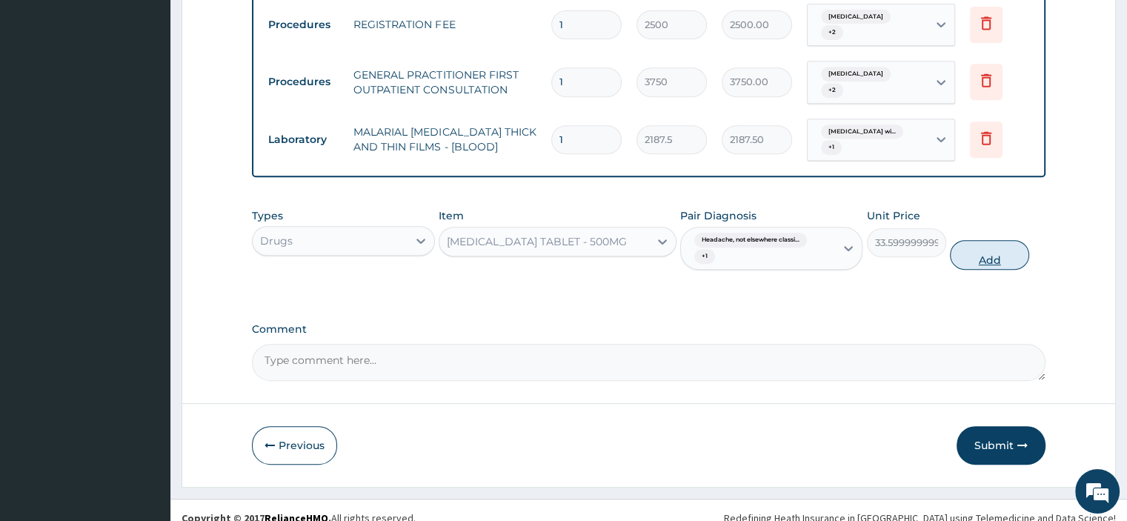
click at [985, 254] on button "Add" at bounding box center [989, 255] width 79 height 30
type input "0"
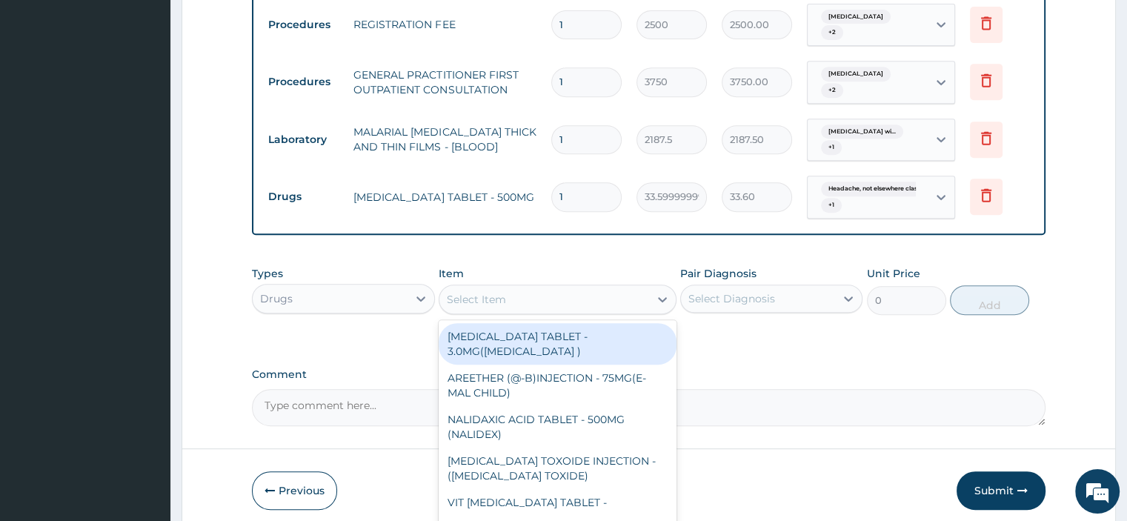
click at [467, 299] on div "Select Item" at bounding box center [476, 299] width 59 height 15
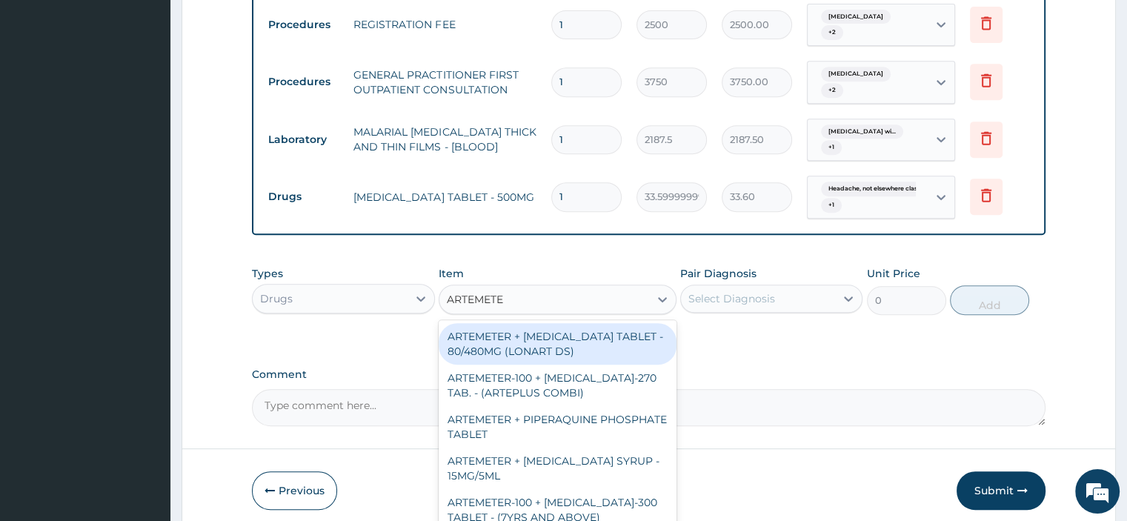
type input "ARTEMETER"
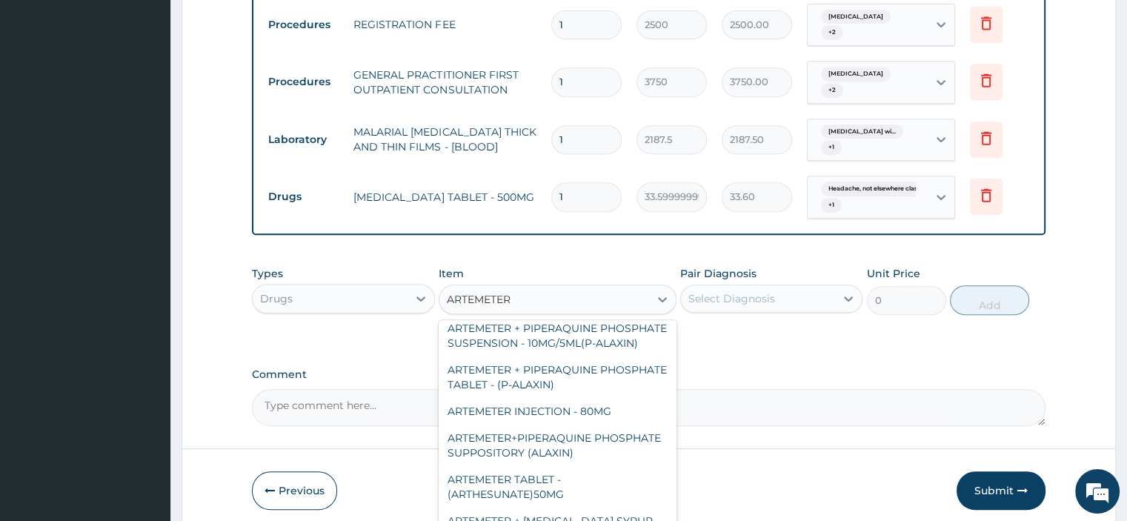
scroll to position [222, 0]
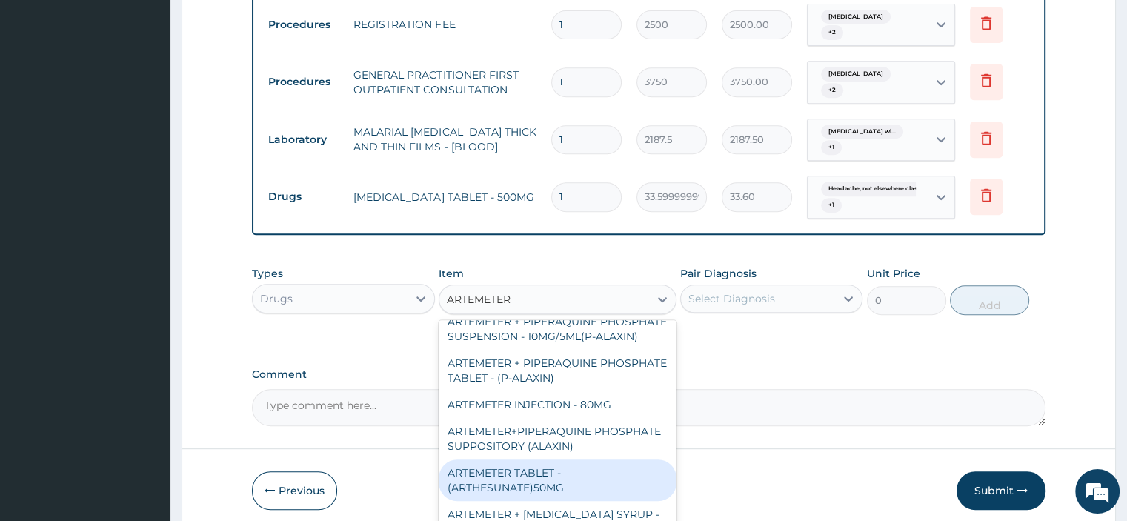
click at [542, 484] on div "ARTEMETER TABLET - (ARTHESUNATE)50MG" at bounding box center [558, 479] width 238 height 41
type input "103.6"
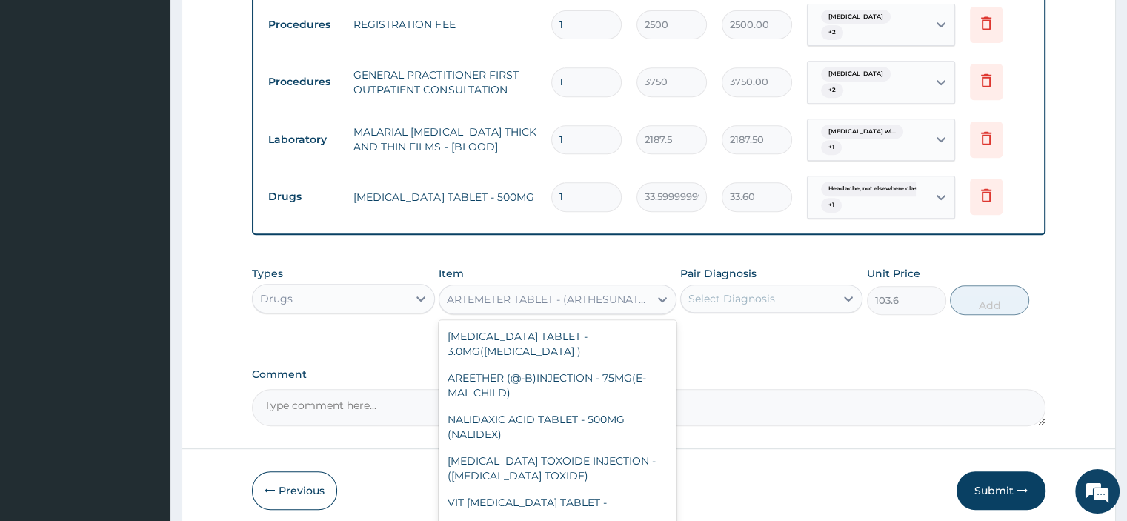
click at [569, 303] on div "ARTEMETER TABLET - (ARTHESUNATE)50MG" at bounding box center [549, 299] width 204 height 15
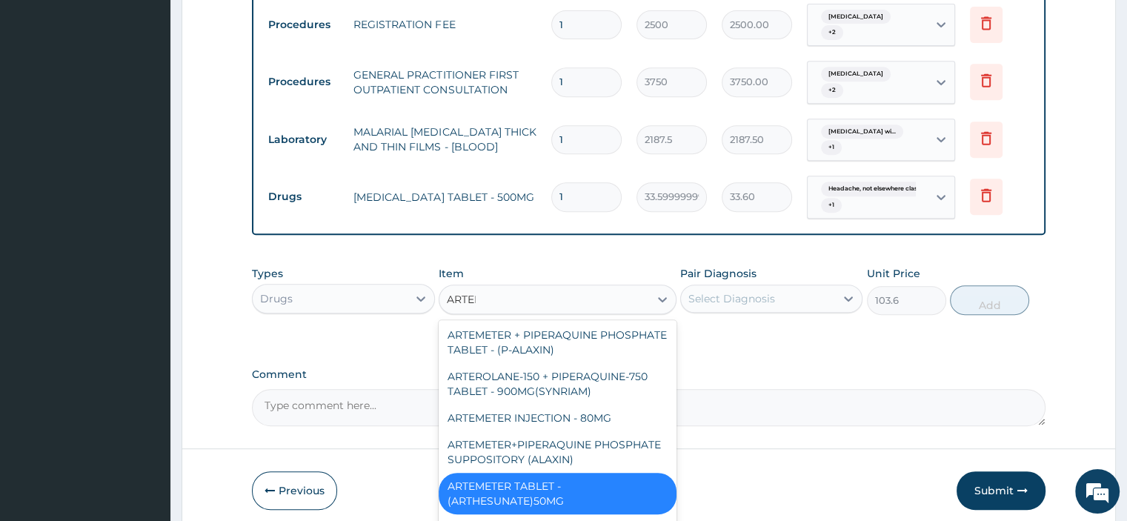
scroll to position [209, 0]
type input "ARTEMETER"
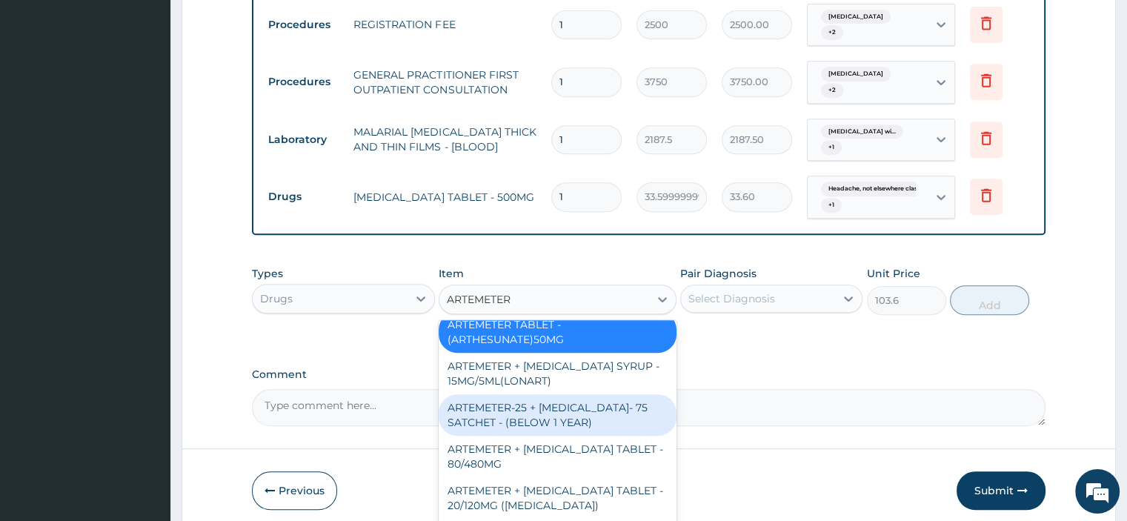
scroll to position [445, 0]
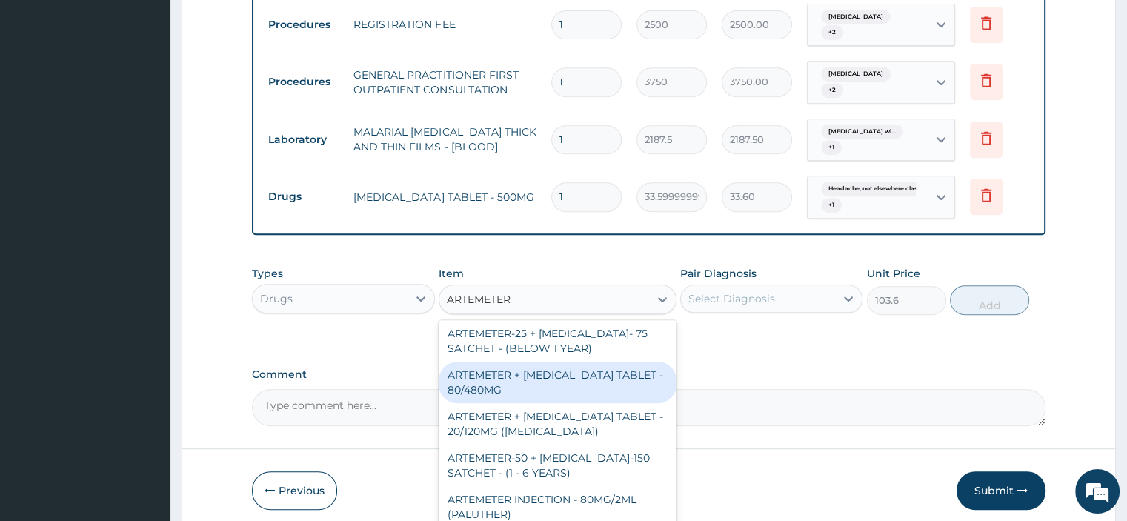
click at [510, 400] on div "ARTEMETER + [MEDICAL_DATA] TABLET - 80/480MG" at bounding box center [558, 382] width 238 height 41
type input "364"
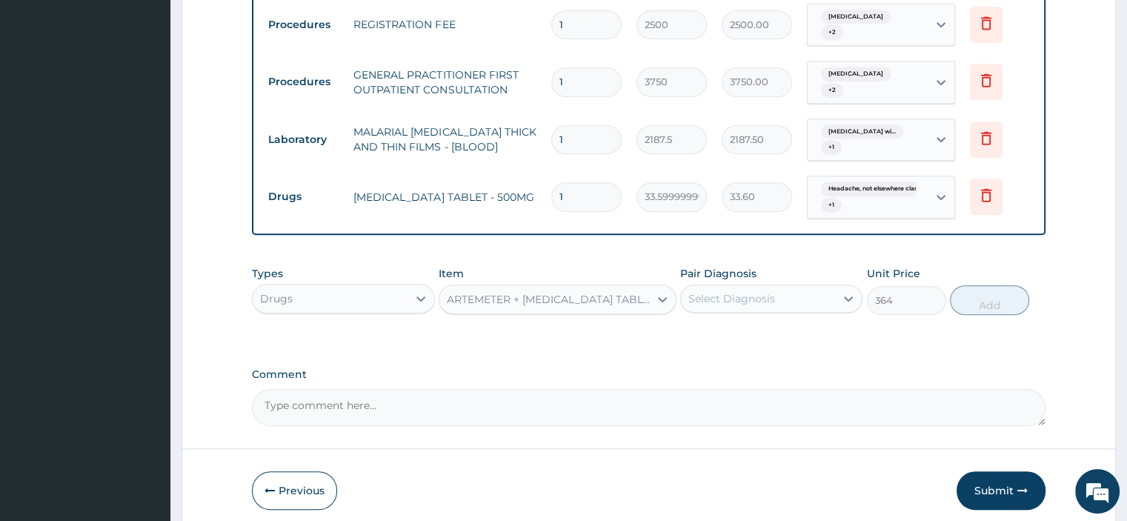
click at [735, 291] on div "Select Diagnosis" at bounding box center [731, 298] width 87 height 15
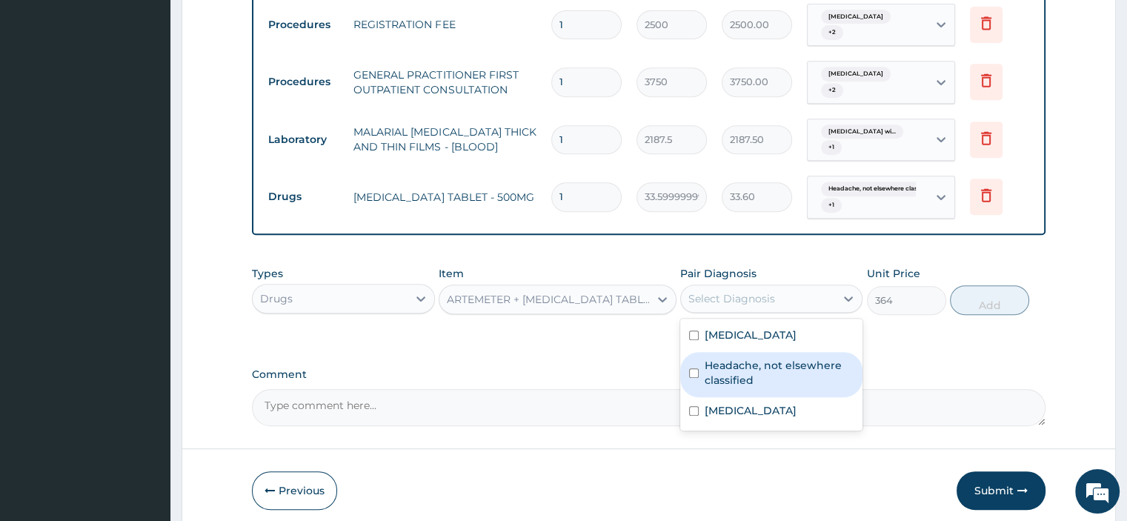
drag, startPoint x: 702, startPoint y: 368, endPoint x: 696, endPoint y: 396, distance: 28.2
click at [700, 371] on div "Headache, not elsewhere classified" at bounding box center [771, 374] width 182 height 45
checkbox input "true"
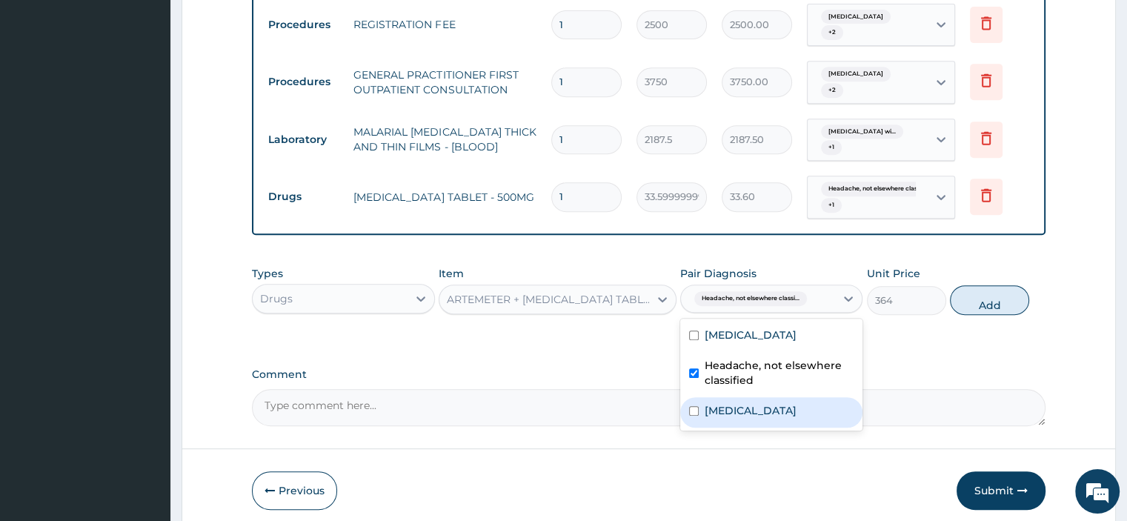
click at [695, 416] on input "checkbox" at bounding box center [694, 411] width 10 height 10
checkbox input "true"
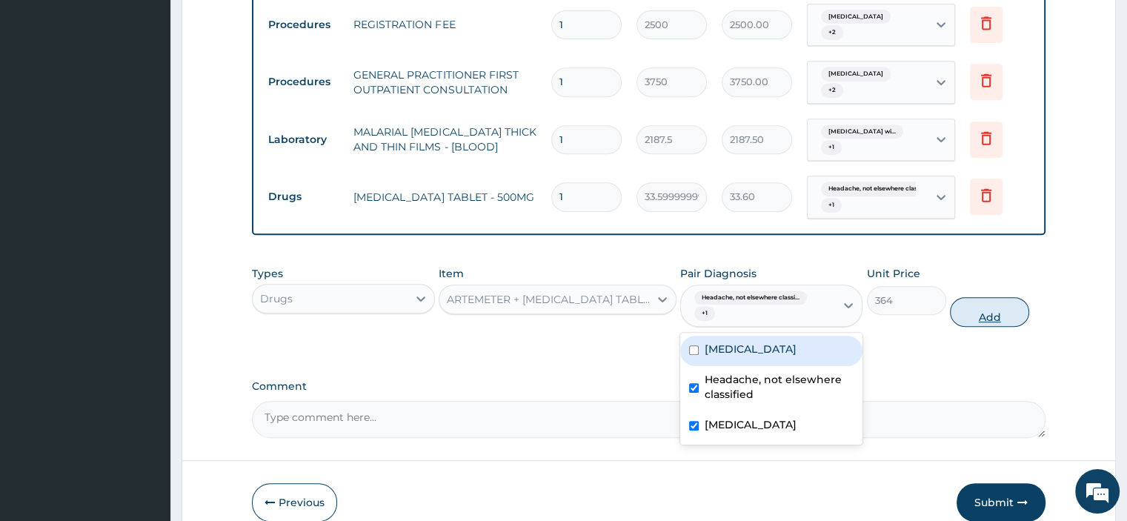
click at [969, 309] on button "Add" at bounding box center [989, 312] width 79 height 30
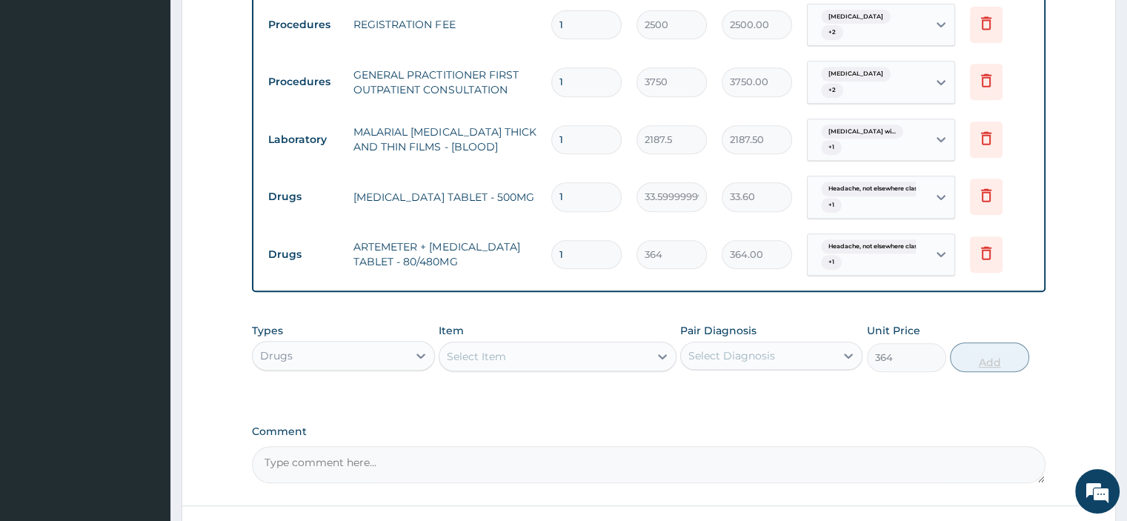
type input "0"
click at [567, 192] on input "1" at bounding box center [586, 196] width 70 height 29
type input "18"
type input "604.80"
type input "18"
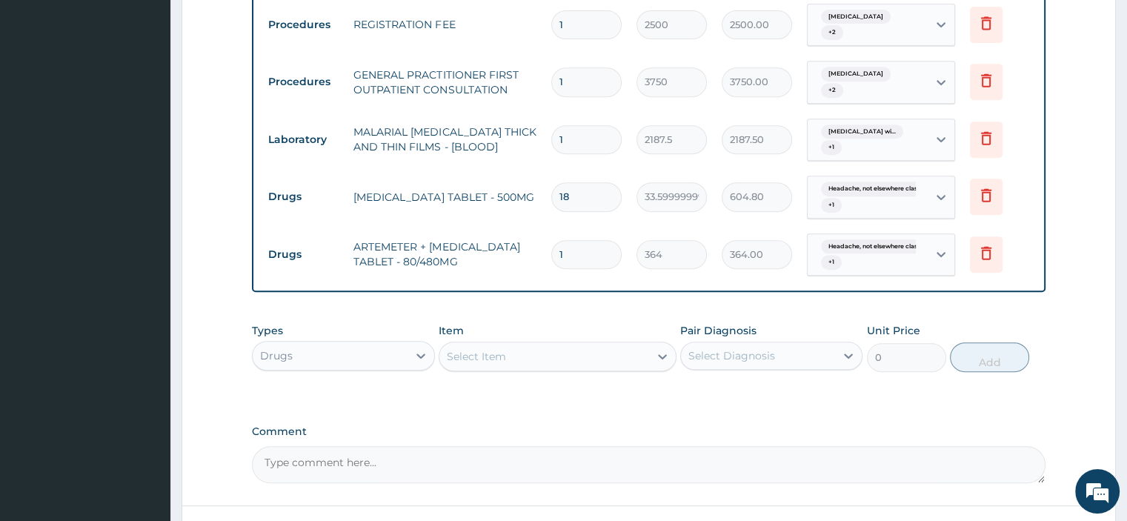
click at [566, 252] on input "1" at bounding box center [586, 254] width 70 height 29
type input "0.00"
type input "6"
type input "2184.00"
type input "6"
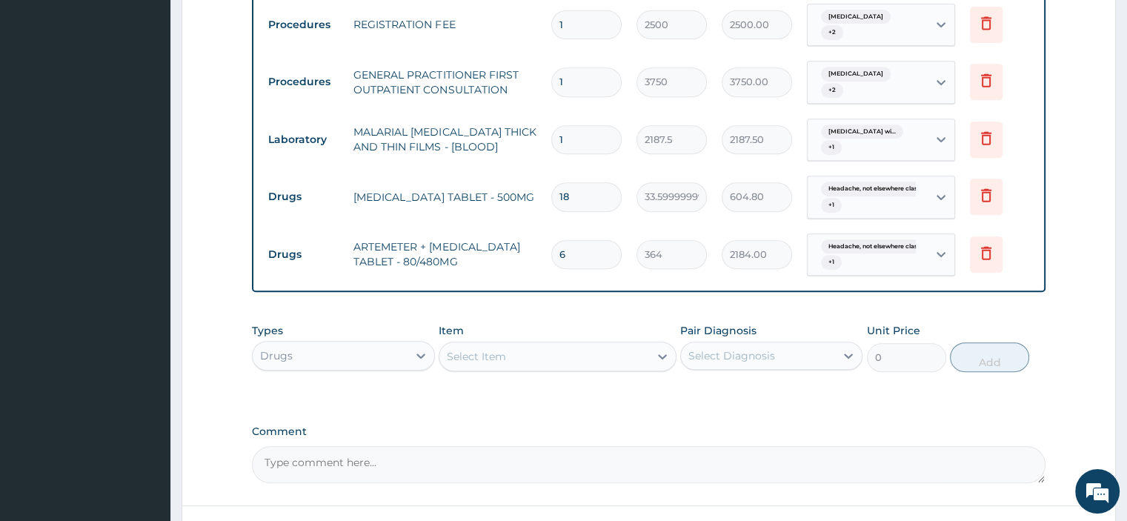
click at [475, 362] on div "Select Item" at bounding box center [544, 357] width 210 height 24
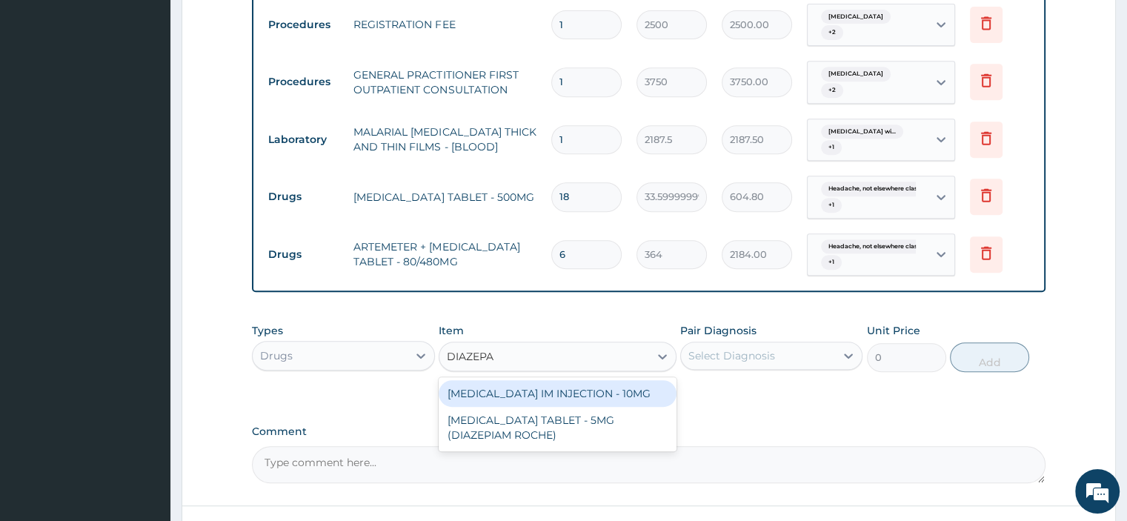
type input "[MEDICAL_DATA]"
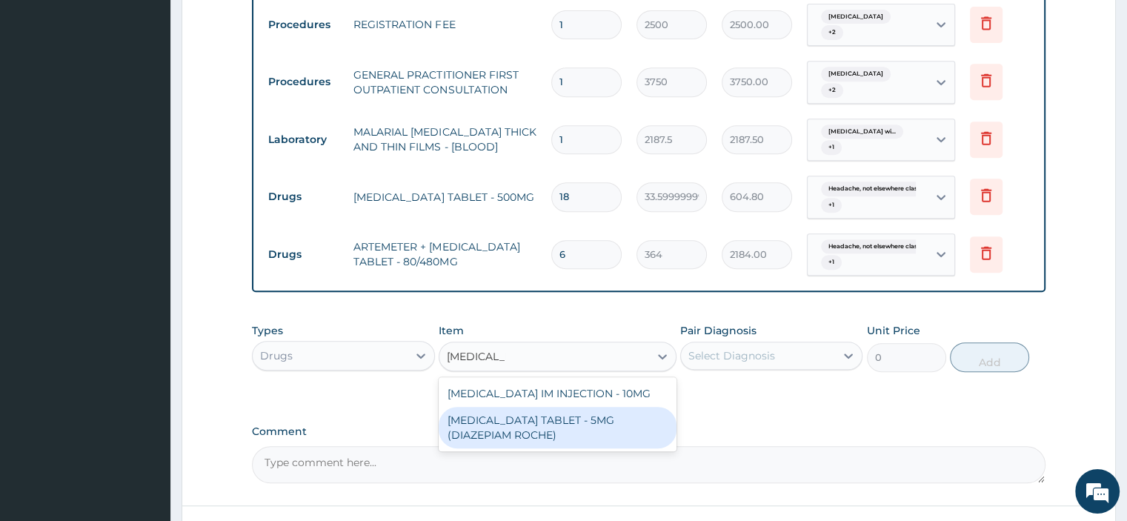
click at [530, 425] on div "[MEDICAL_DATA] TABLET - 5MG (DIAZEPIAM ROCHE)" at bounding box center [558, 427] width 238 height 41
type input "280"
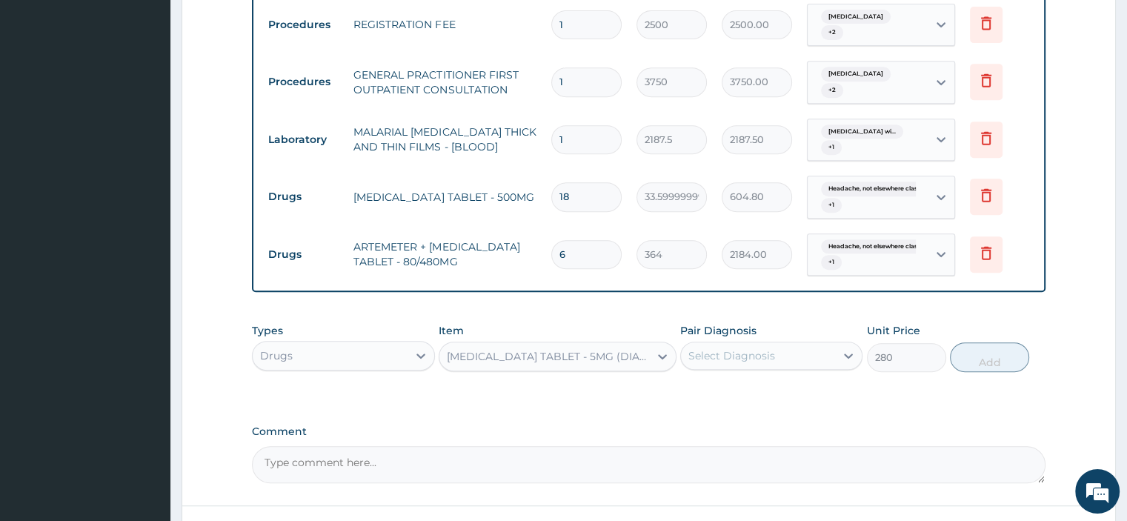
click at [705, 353] on div "Select Diagnosis" at bounding box center [731, 355] width 87 height 15
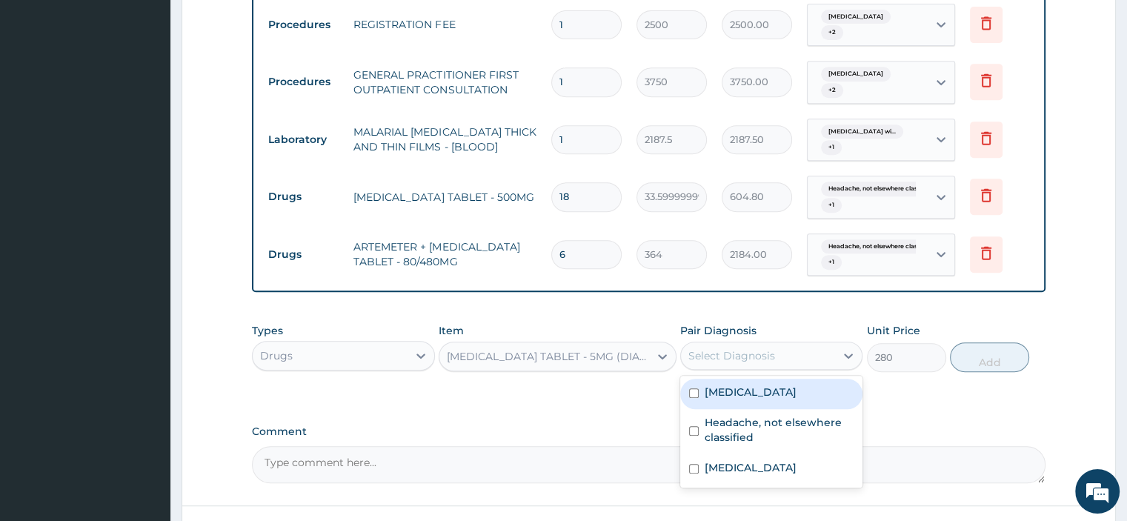
drag, startPoint x: 717, startPoint y: 387, endPoint x: 717, endPoint y: 419, distance: 31.9
click at [717, 404] on div "[MEDICAL_DATA]" at bounding box center [771, 394] width 182 height 30
checkbox input "true"
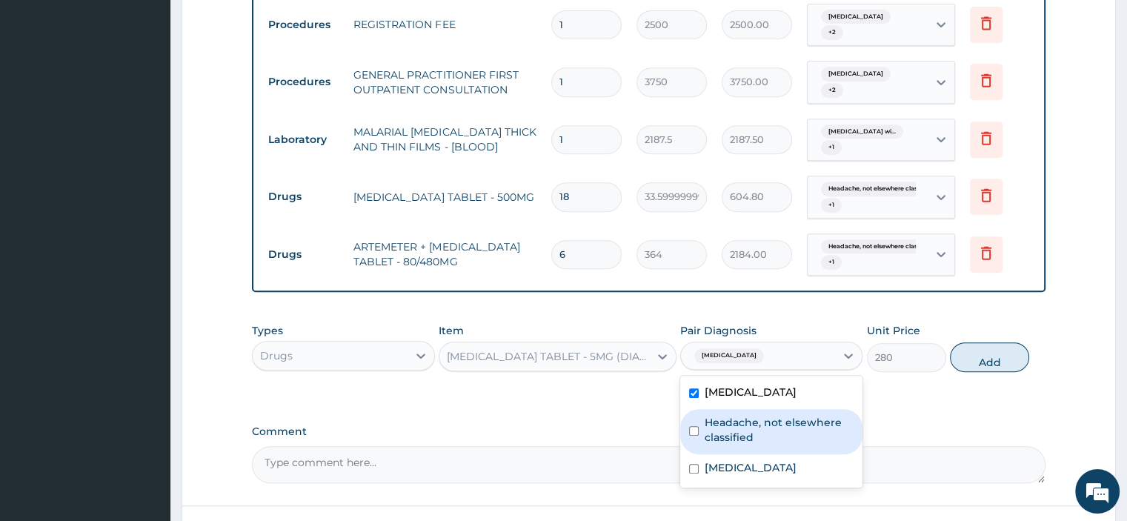
click at [722, 430] on label "Headache, not elsewhere classified" at bounding box center [779, 430] width 149 height 30
checkbox input "true"
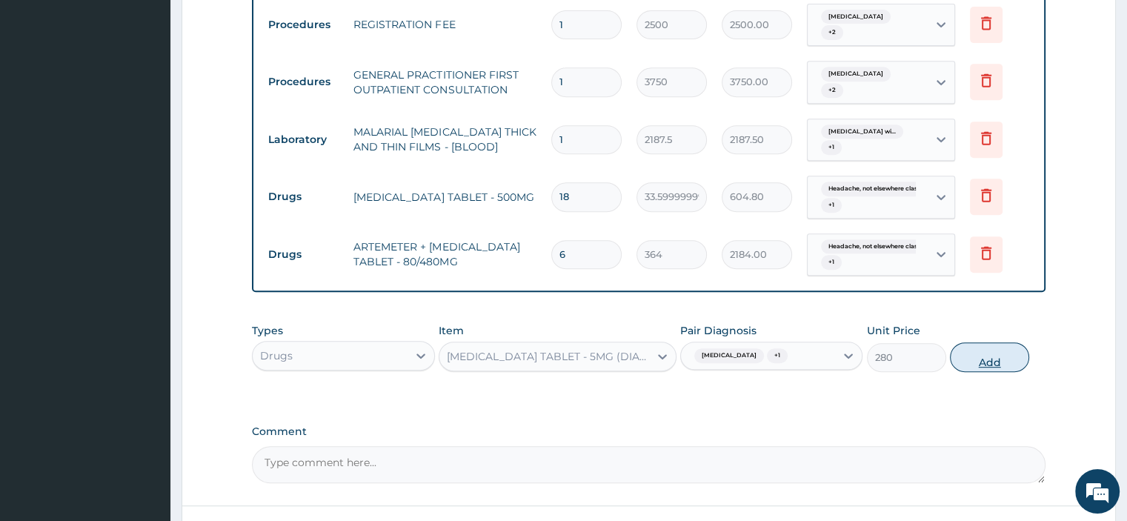
click at [990, 359] on button "Add" at bounding box center [989, 357] width 79 height 30
type input "0"
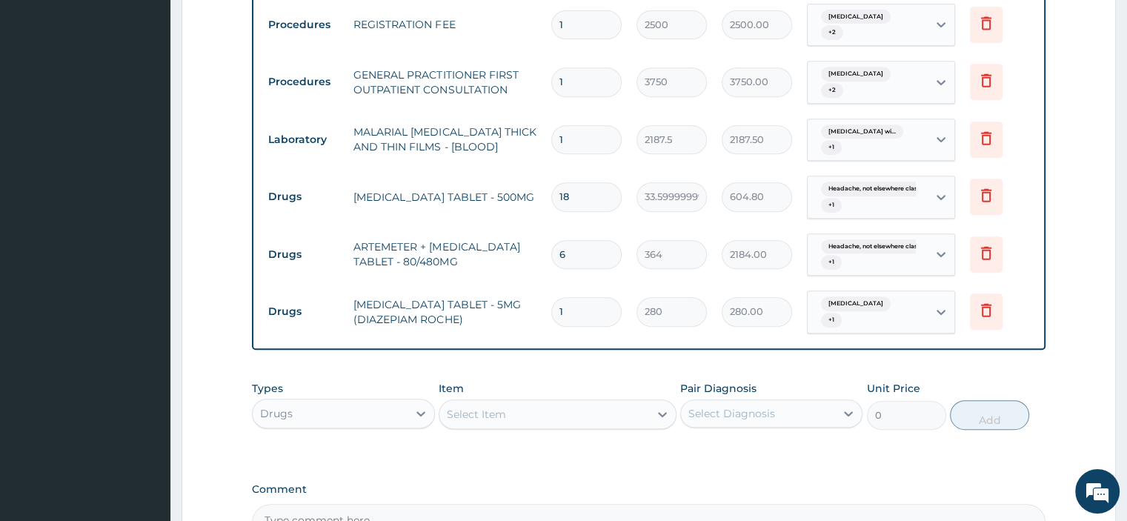
click at [590, 304] on input "1" at bounding box center [586, 311] width 70 height 29
type input "0.00"
type input "1"
type input "280.00"
type input "10"
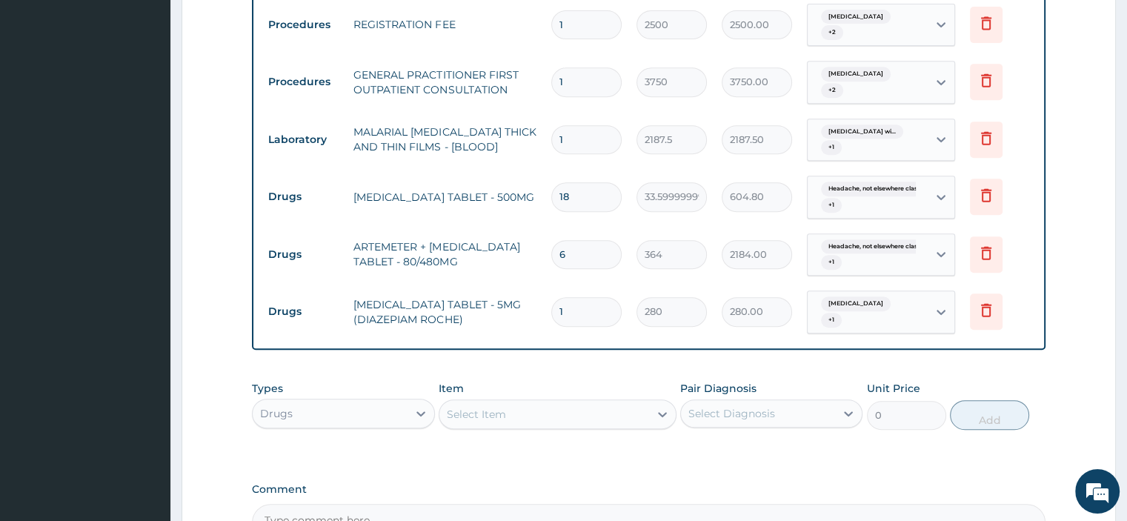
type input "2800.00"
type input "10"
click at [556, 414] on div "Select Item" at bounding box center [544, 414] width 210 height 24
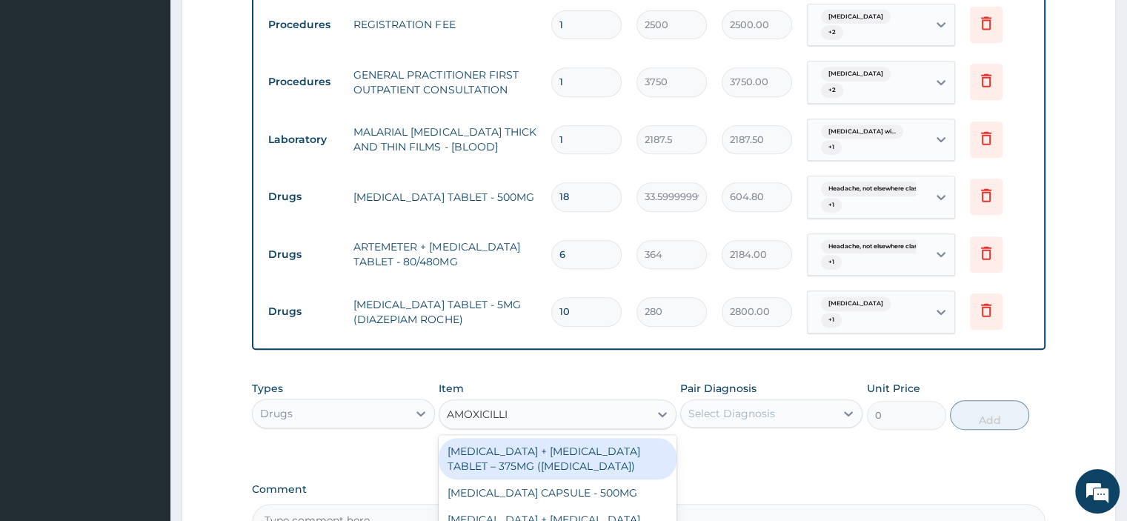
type input "AMOXICILLIN"
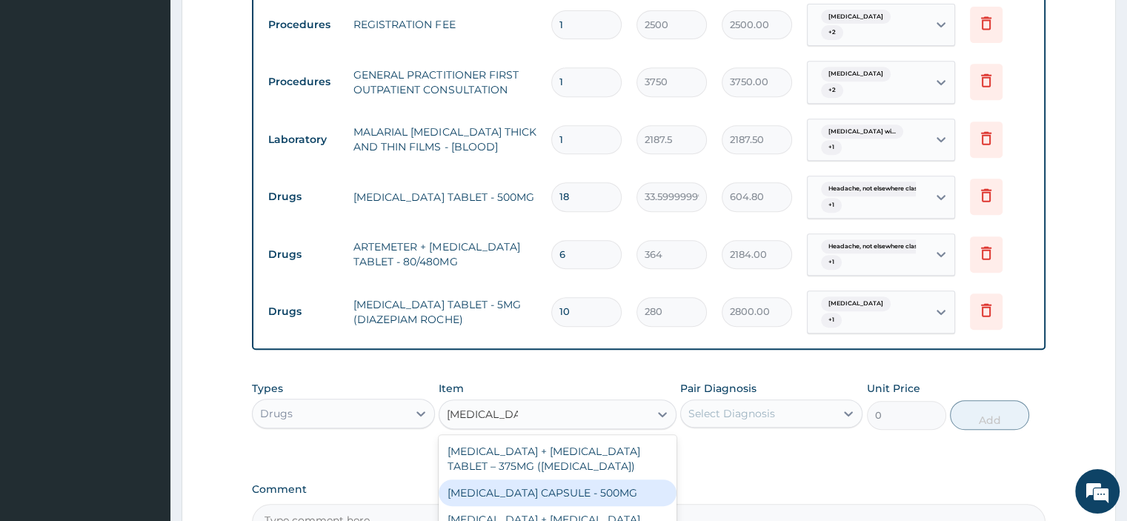
click at [610, 496] on div "[MEDICAL_DATA] CAPSULE - 500MG" at bounding box center [558, 492] width 238 height 27
type input "112"
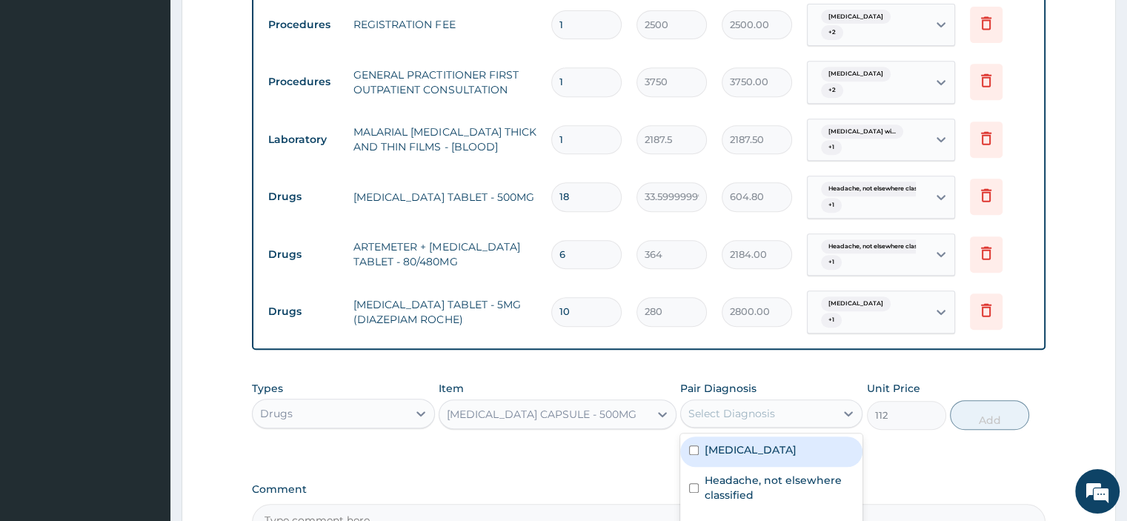
click at [740, 409] on div "Select Diagnosis" at bounding box center [731, 413] width 87 height 15
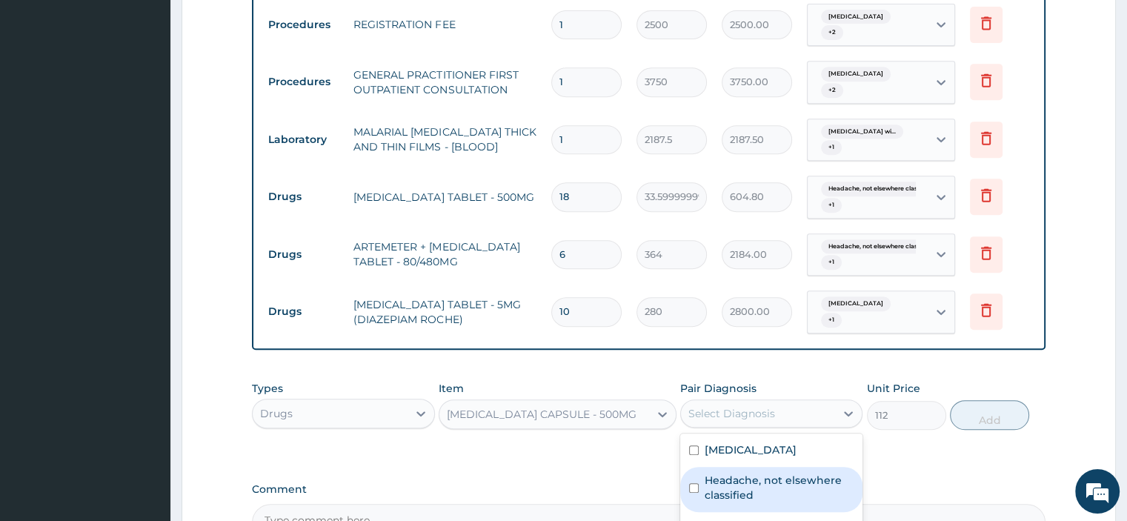
drag, startPoint x: 728, startPoint y: 489, endPoint x: 728, endPoint y: 500, distance: 11.1
click at [728, 490] on label "Headache, not elsewhere classified" at bounding box center [779, 488] width 149 height 30
checkbox input "true"
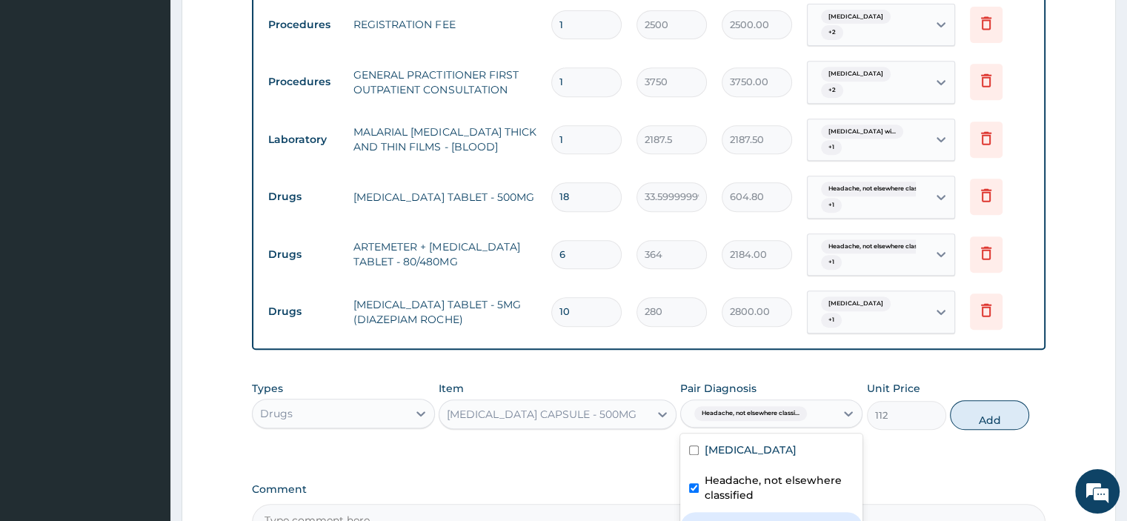
click at [730, 519] on label "[MEDICAL_DATA]" at bounding box center [751, 525] width 92 height 15
checkbox input "true"
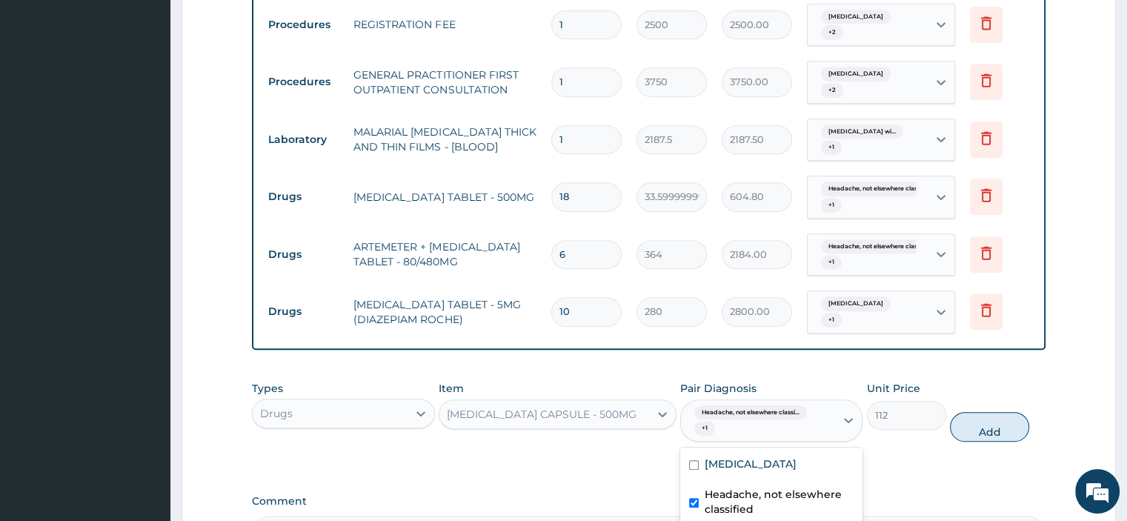
click at [749, 519] on div "Headache, not elsewhere classified" at bounding box center [771, 503] width 182 height 45
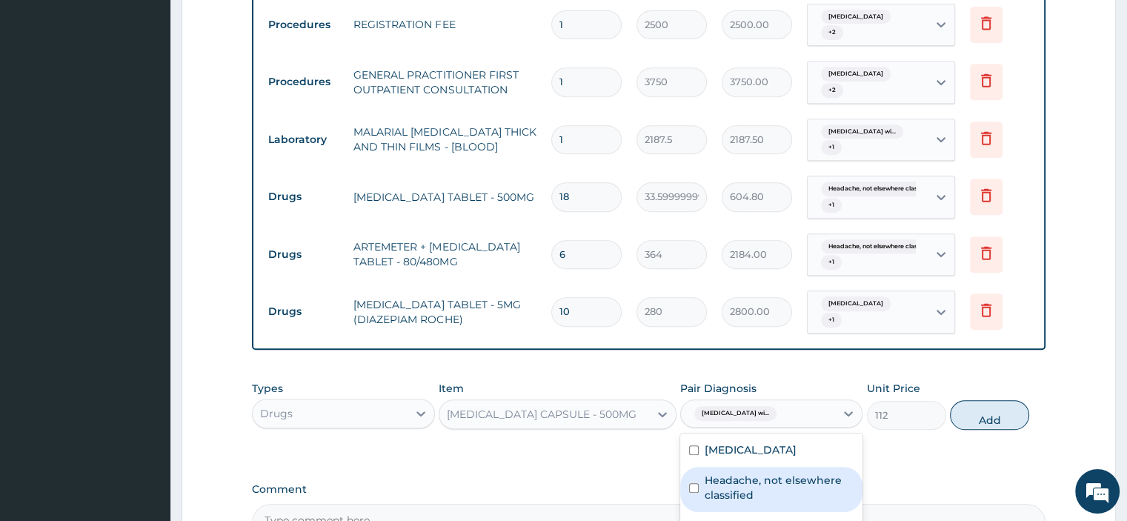
click at [739, 481] on label "Headache, not elsewhere classified" at bounding box center [779, 488] width 149 height 30
checkbox input "true"
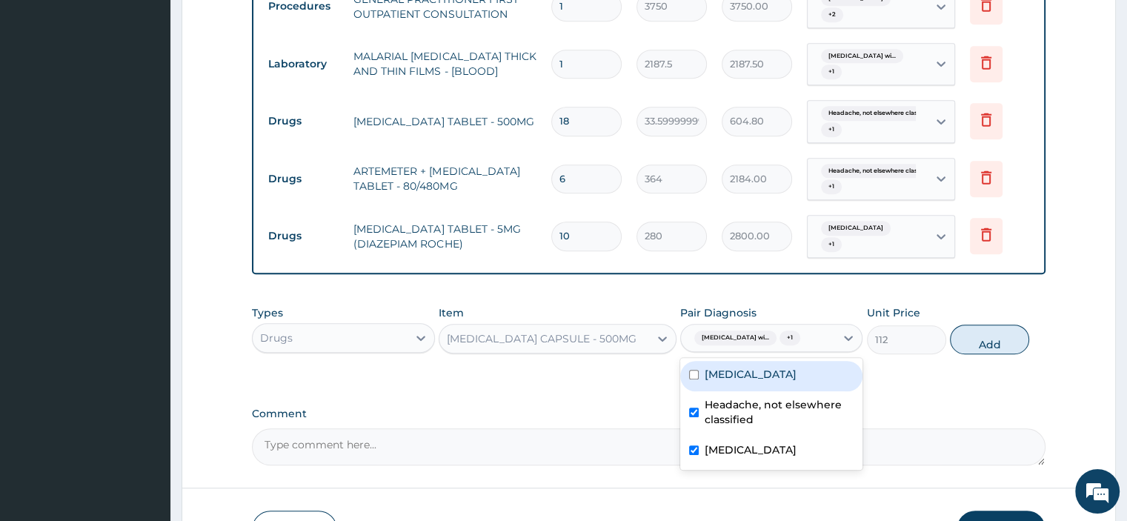
scroll to position [829, 0]
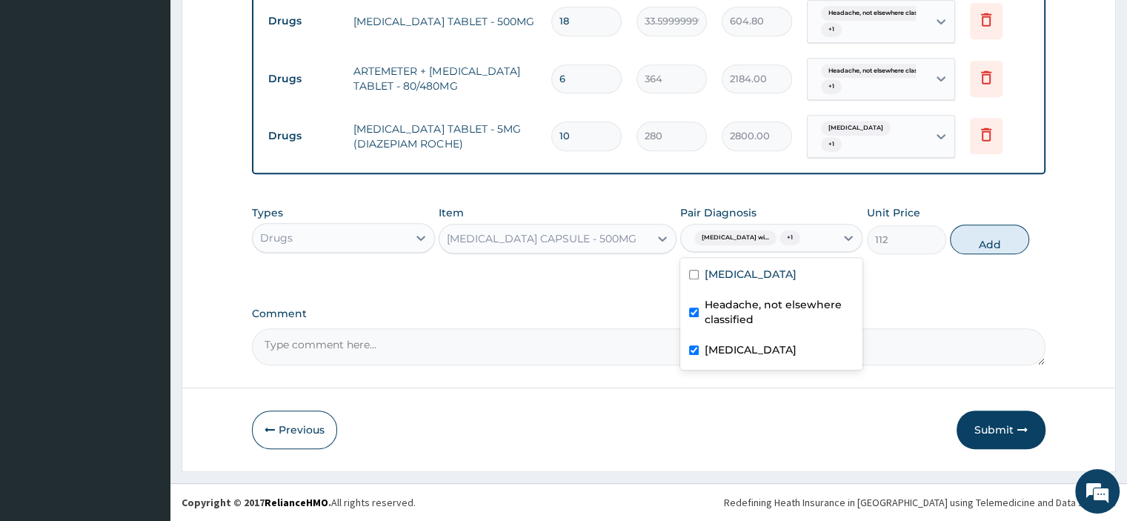
click at [738, 357] on label "[MEDICAL_DATA]" at bounding box center [751, 349] width 92 height 15
checkbox input "false"
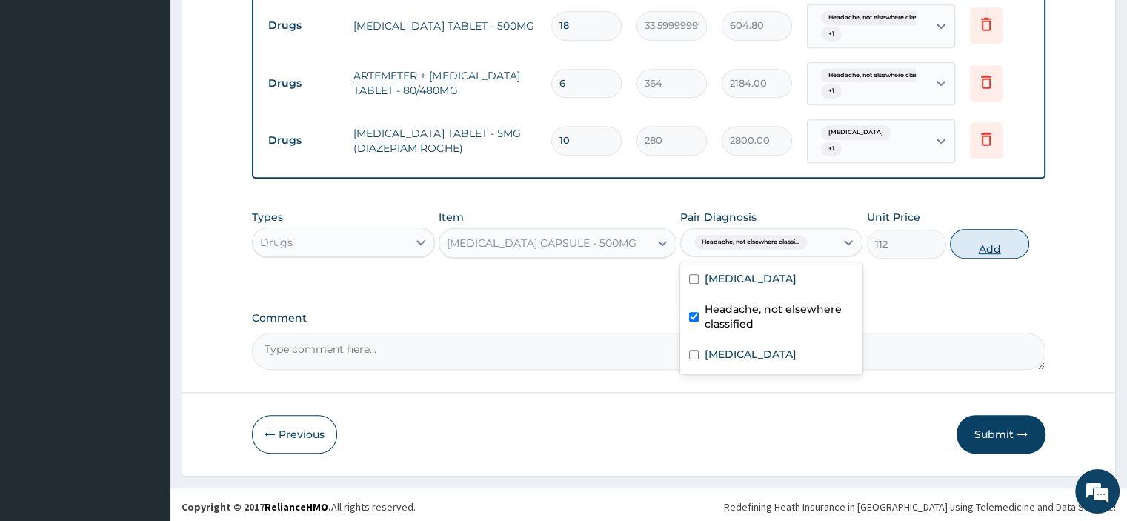
click at [969, 243] on button "Add" at bounding box center [989, 244] width 79 height 30
type input "0"
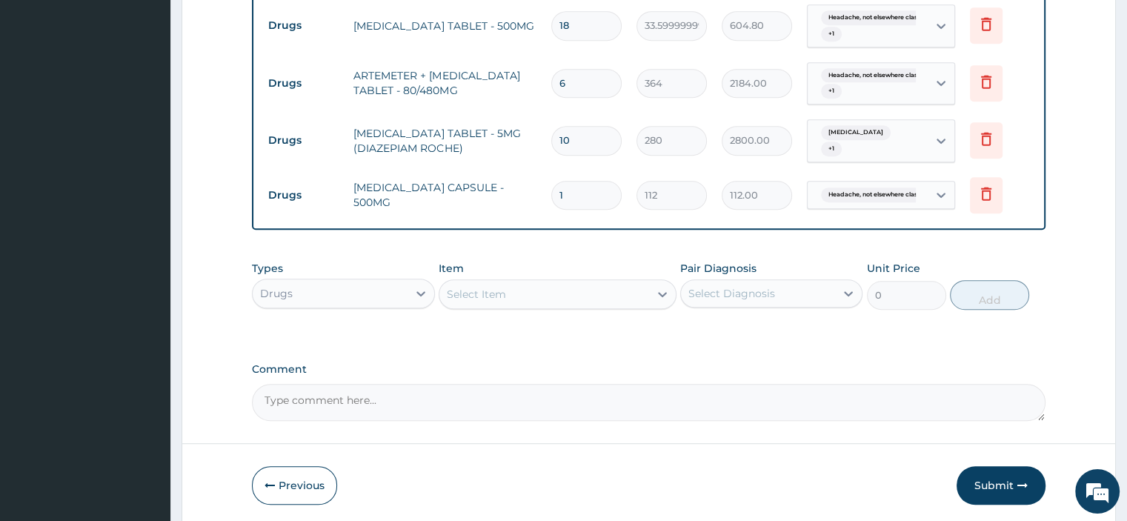
type input "15"
type input "1680.00"
type input "15"
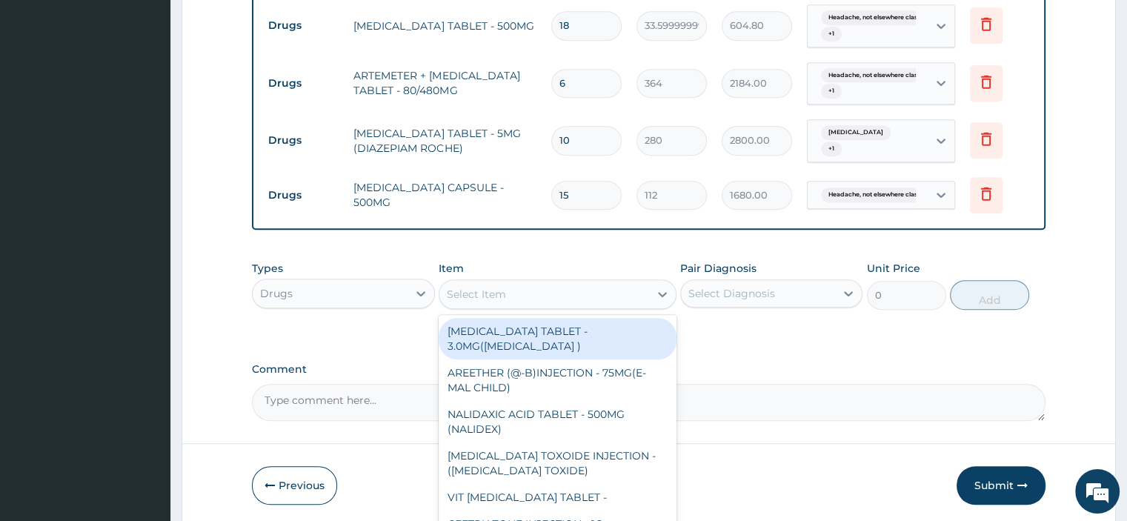
click at [498, 287] on div "Select Item" at bounding box center [476, 294] width 59 height 15
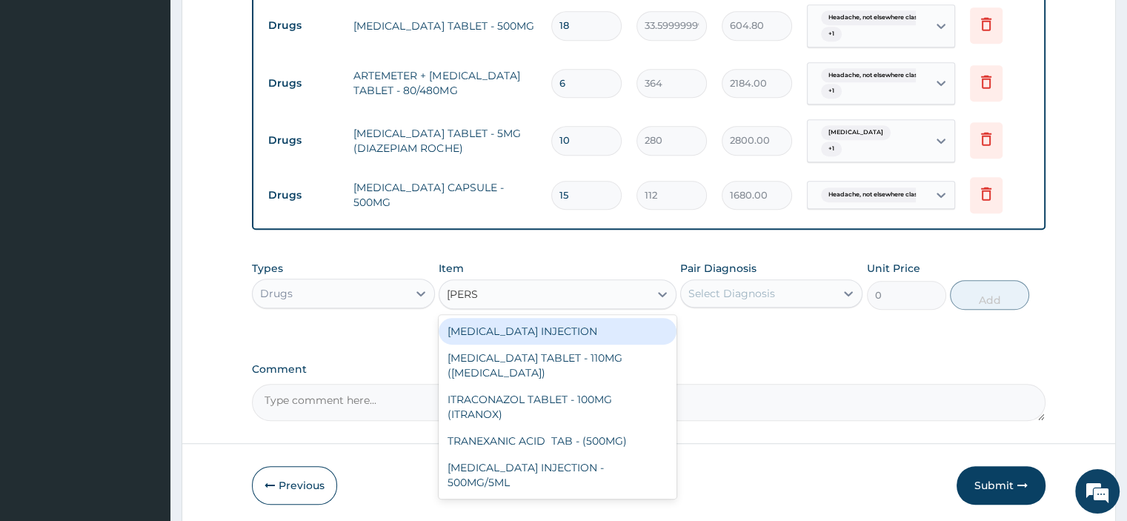
type input "TRANE"
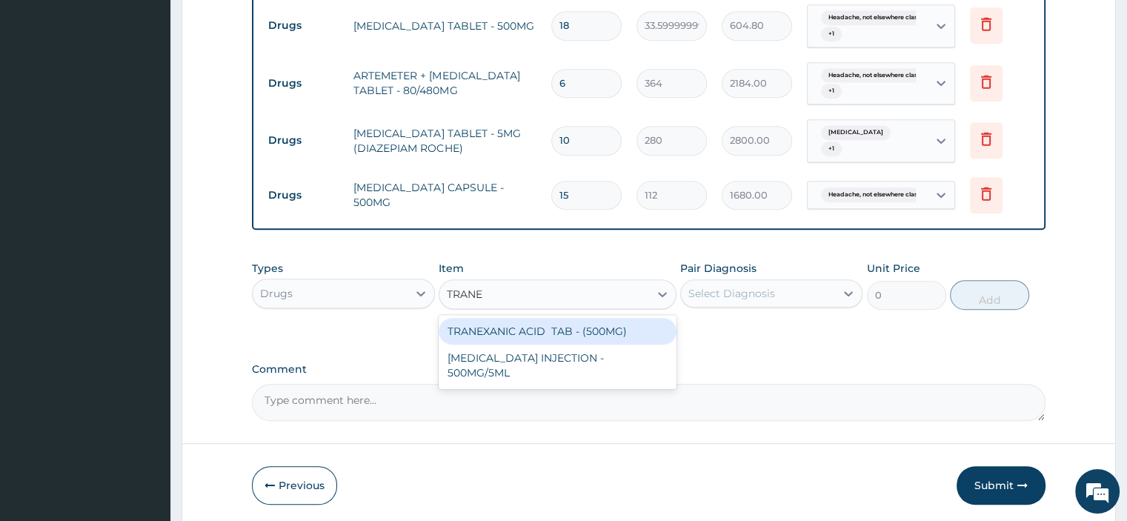
click at [504, 331] on div "TRANEXANIC ACID TAB - (500MG)" at bounding box center [558, 331] width 238 height 27
type input "475.99999999999994"
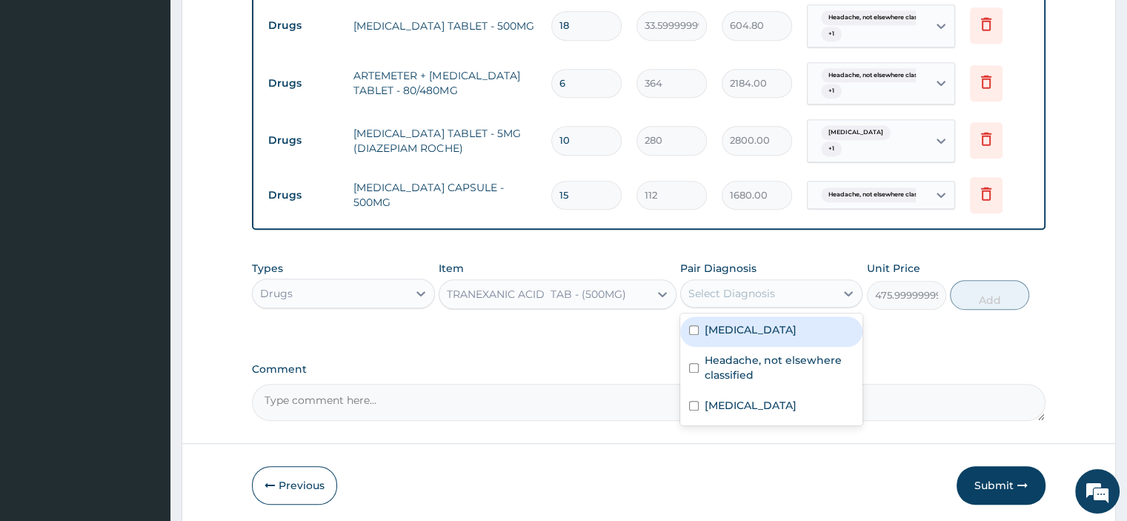
click at [744, 296] on div "Select Diagnosis" at bounding box center [731, 293] width 87 height 15
click at [747, 329] on label "Abnormal uterine bleeding" at bounding box center [751, 329] width 92 height 15
checkbox input "true"
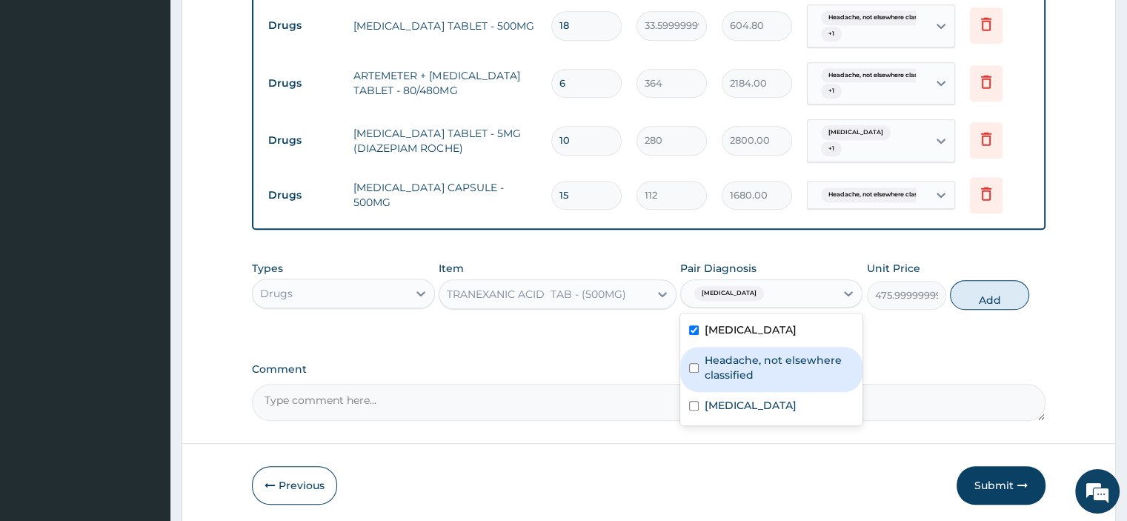
click at [742, 353] on label "Headache, not elsewhere classified" at bounding box center [779, 368] width 149 height 30
checkbox input "true"
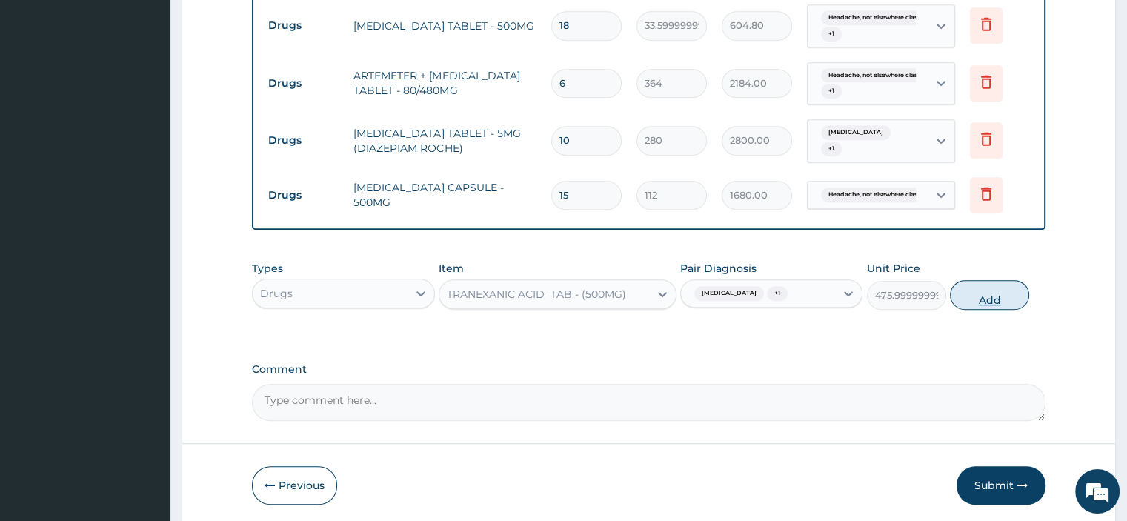
click at [988, 293] on button "Add" at bounding box center [989, 295] width 79 height 30
type input "0"
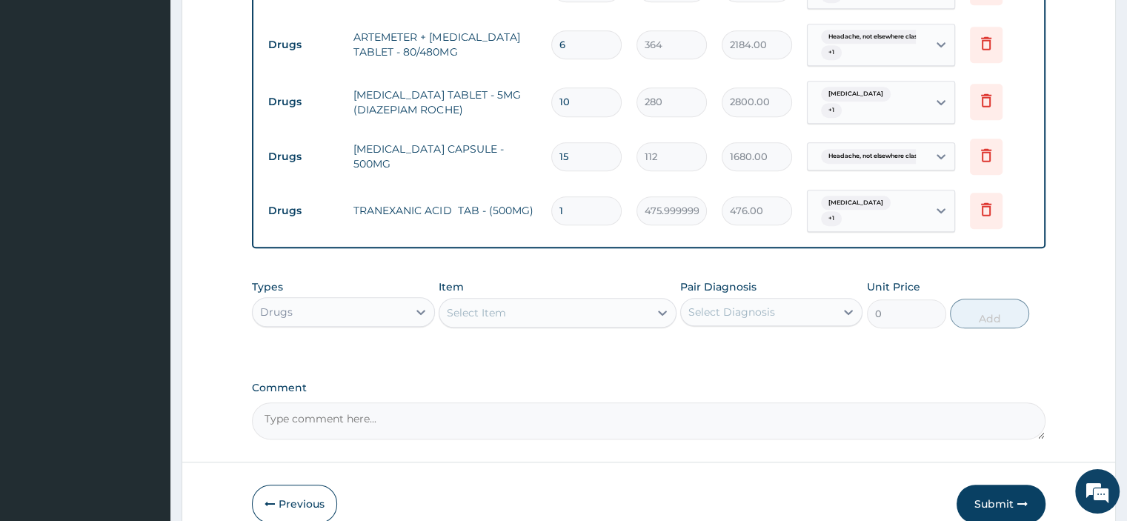
scroll to position [925, 0]
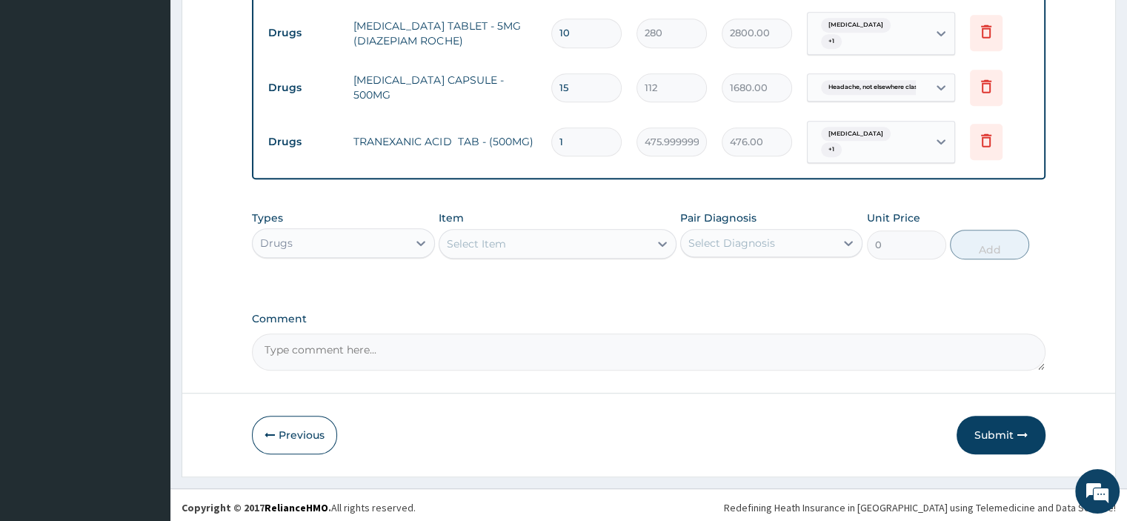
click at [375, 346] on textarea "Comment" at bounding box center [648, 351] width 793 height 37
click at [338, 345] on textarea "Comment" at bounding box center [648, 351] width 793 height 37
paste textarea "PATIENT SEEN PRESENTED WITH COMPLAIN OF HEADACHE WITH POOR SLEEP ALSO COMPLAINE…"
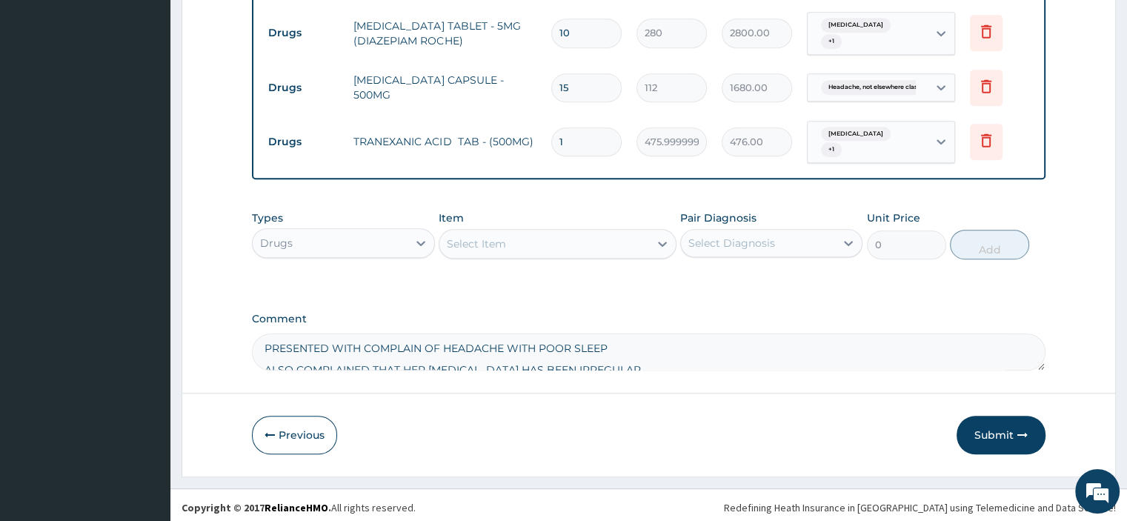
scroll to position [36, 0]
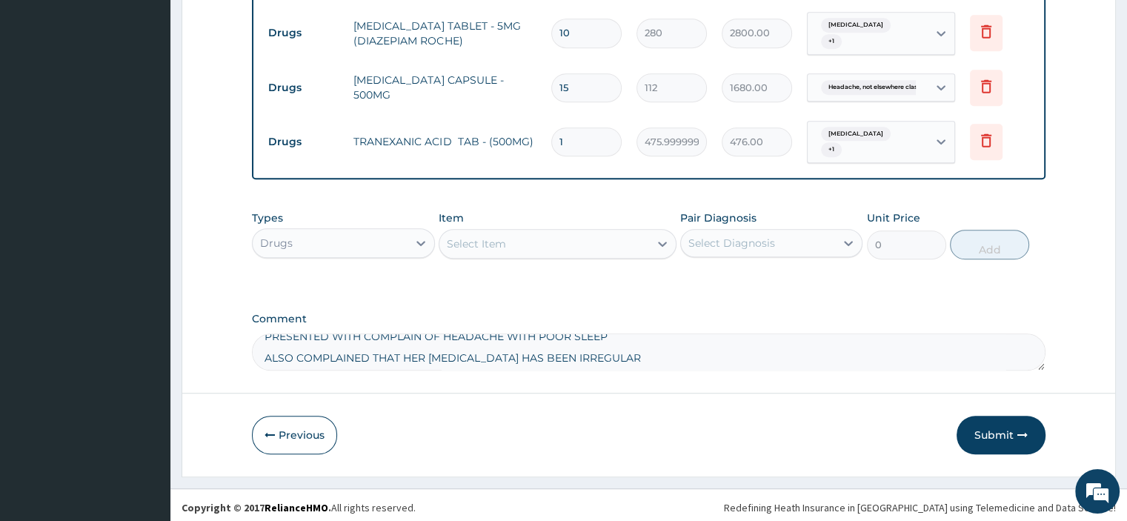
click at [258, 328] on div "Comment PATIENT SEEN PRESENTED WITH COMPLAIN OF HEADACHE WITH POOR SLEEP ALSO C…" at bounding box center [648, 342] width 793 height 58
click at [261, 333] on textarea "PATIENT SEEN PRESENTED WITH COMPLAIN OF HEADACHE WITH POOR SLEEP ALSO COMPLAINE…" at bounding box center [648, 351] width 793 height 37
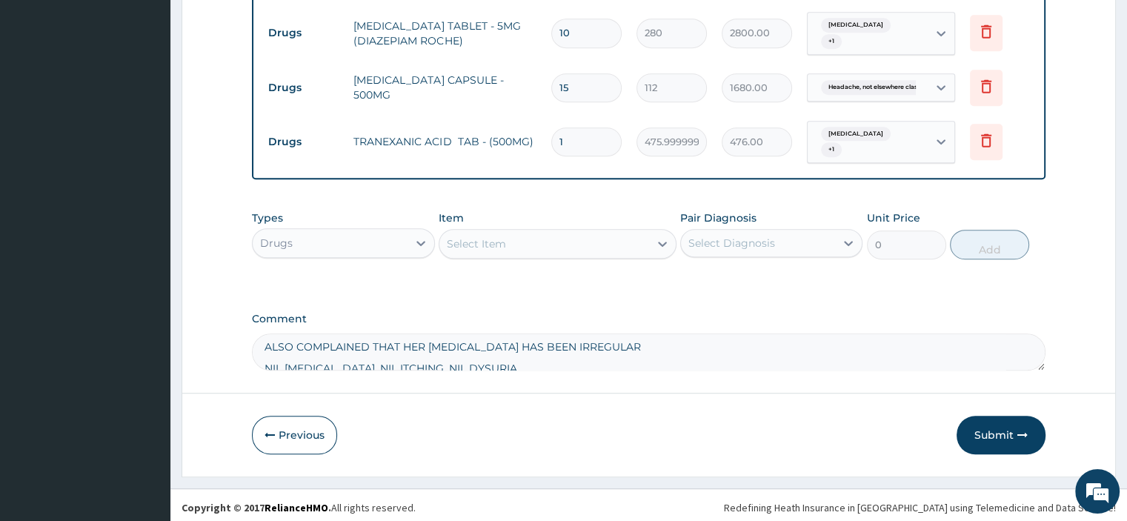
scroll to position [19, 0]
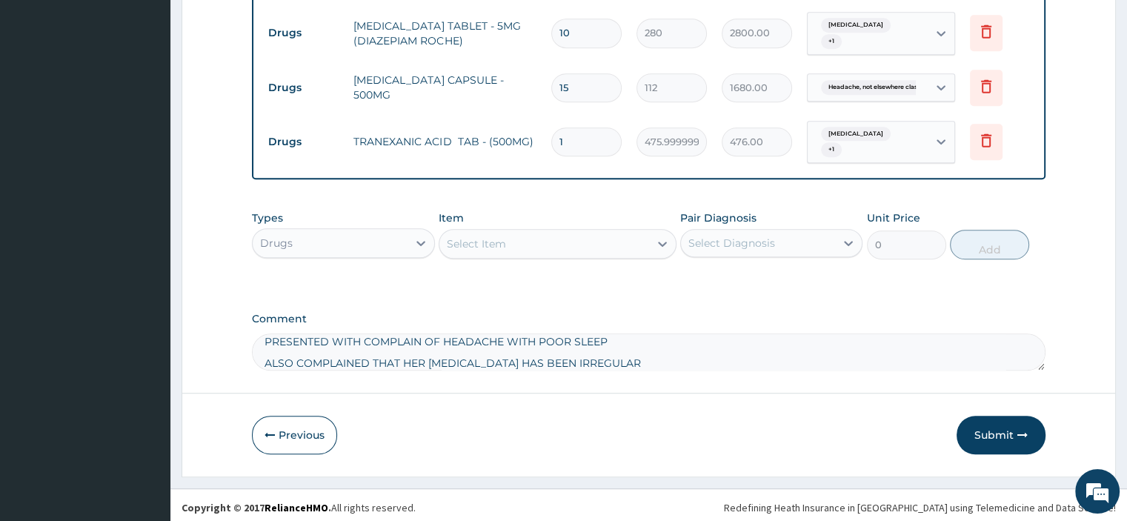
click at [259, 354] on textarea "PATIENT SEEN PRESENTED WITH COMPLAIN OF HEADACHE WITH POOR SLEEP ALSO COMPLAINE…" at bounding box center [648, 351] width 793 height 37
click at [264, 333] on textarea "PATIENT SEEN PRESENTED WITH COMPLAIN OF HEADACHE WITH POOR SLEEP ALSO COMPLAINE…" at bounding box center [648, 351] width 793 height 37
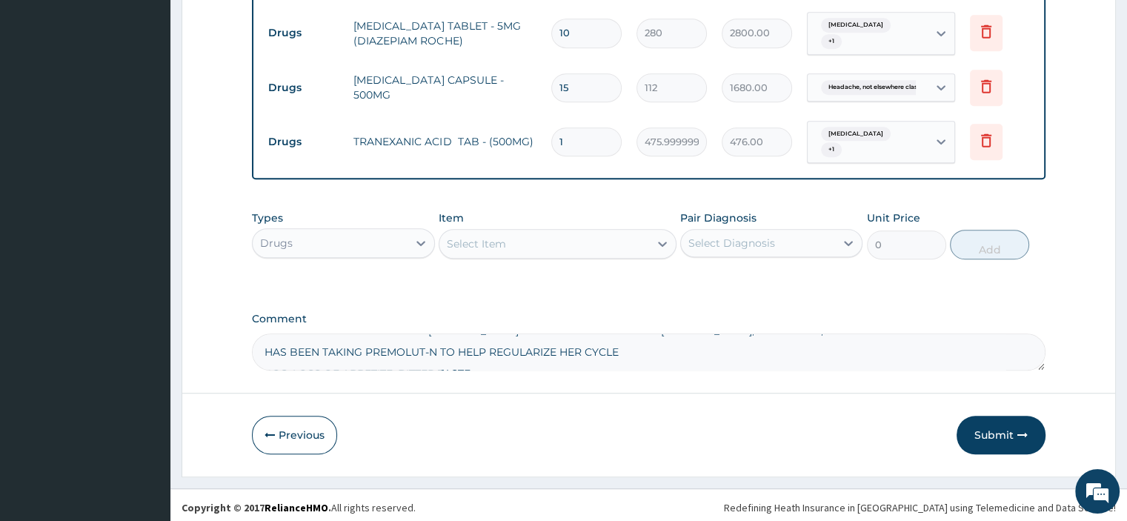
scroll to position [30, 0]
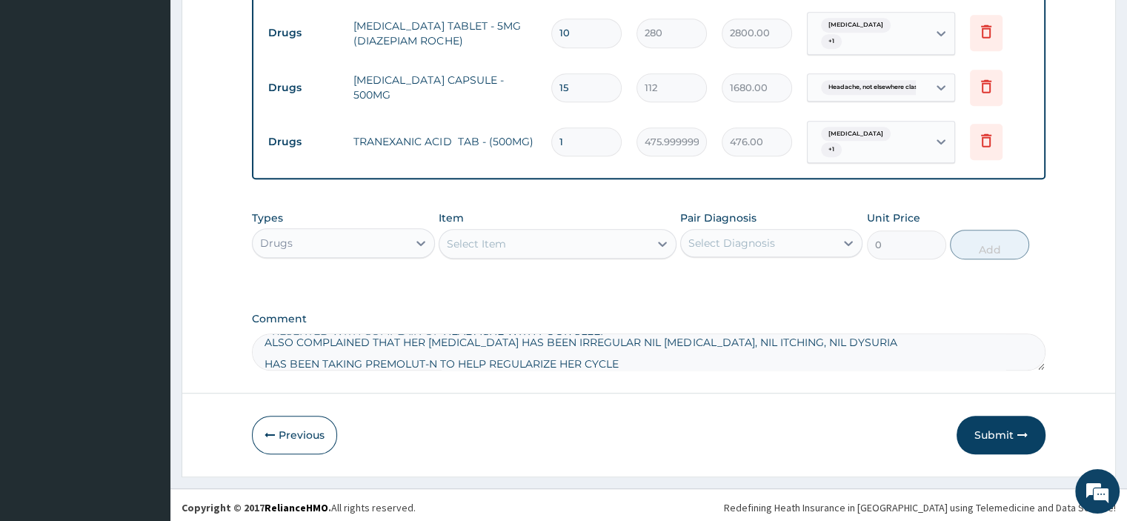
click at [262, 355] on textarea "PATIENT SEEN PRESENTED WITH COMPLAIN OF HEADACHE WITH POOR SLEEP ALSO COMPLAINE…" at bounding box center [648, 351] width 793 height 37
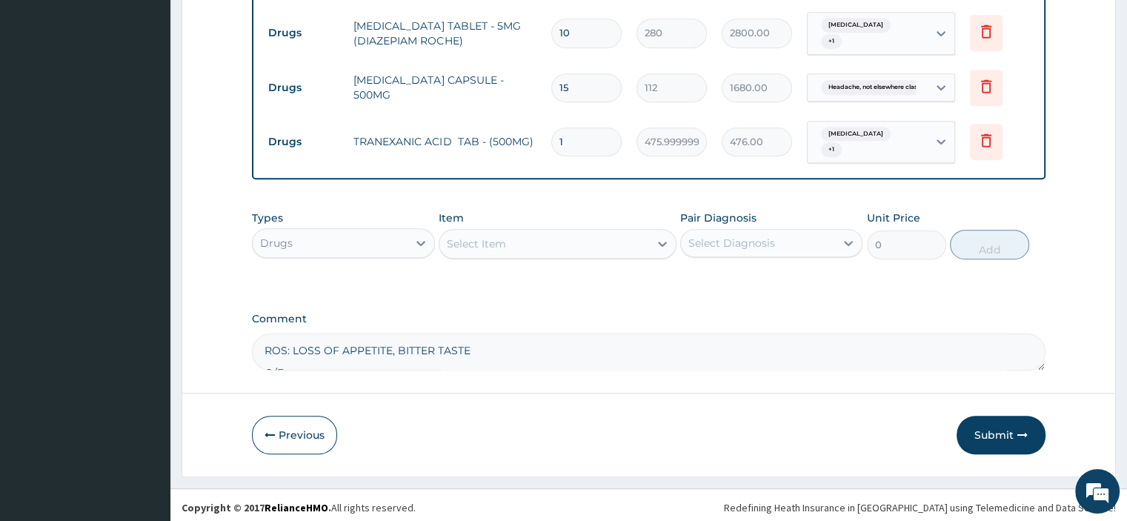
scroll to position [65, 0]
click at [264, 333] on textarea "PATIENT SEEN PRESENTED WITH COMPLAIN OF HEADACHE WITH POOR SLEEP ALSO COMPLAINE…" at bounding box center [648, 351] width 793 height 37
click at [263, 355] on textarea "PATIENT SEEN PRESENTED WITH COMPLAIN OF HEADACHE WITH POOR SLEEP ALSO COMPLAINE…" at bounding box center [648, 351] width 793 height 37
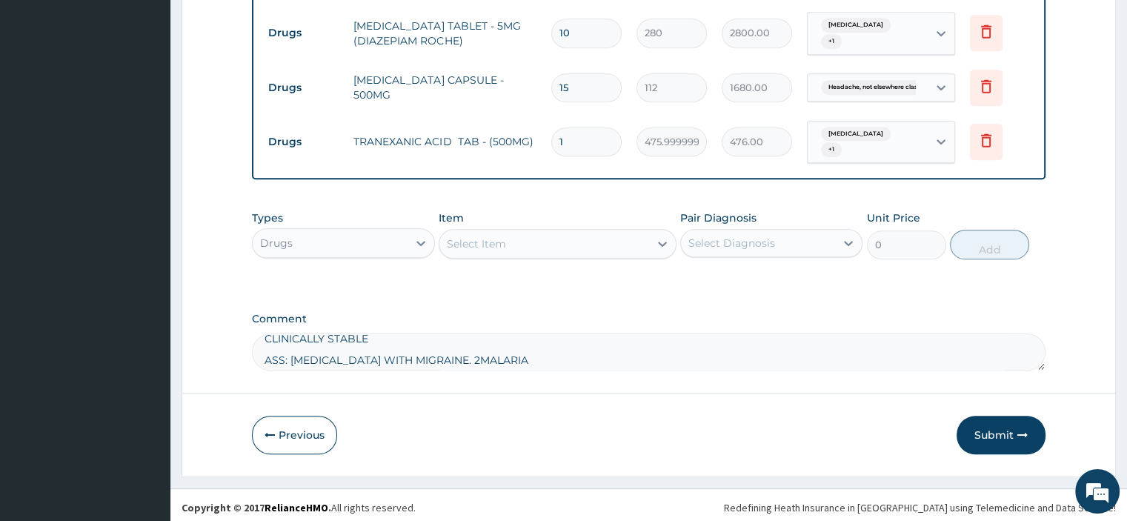
click at [264, 337] on textarea "PATIENT SEEN PRESENTED WITH COMPLAIN OF HEADACHE WITH POOR SLEEP ALSO COMPLAINE…" at bounding box center [648, 351] width 793 height 37
click at [266, 358] on textarea "PATIENT SEEN PRESENTED WITH COMPLAIN OF HEADACHE WITH POOR SLEEP ALSO COMPLAINE…" at bounding box center [648, 351] width 793 height 37
click at [262, 334] on textarea "PATIENT SEEN PRESENTED WITH COMPLAIN OF HEADACHE WITH POOR SLEEP ALSO COMPLAINE…" at bounding box center [648, 351] width 793 height 37
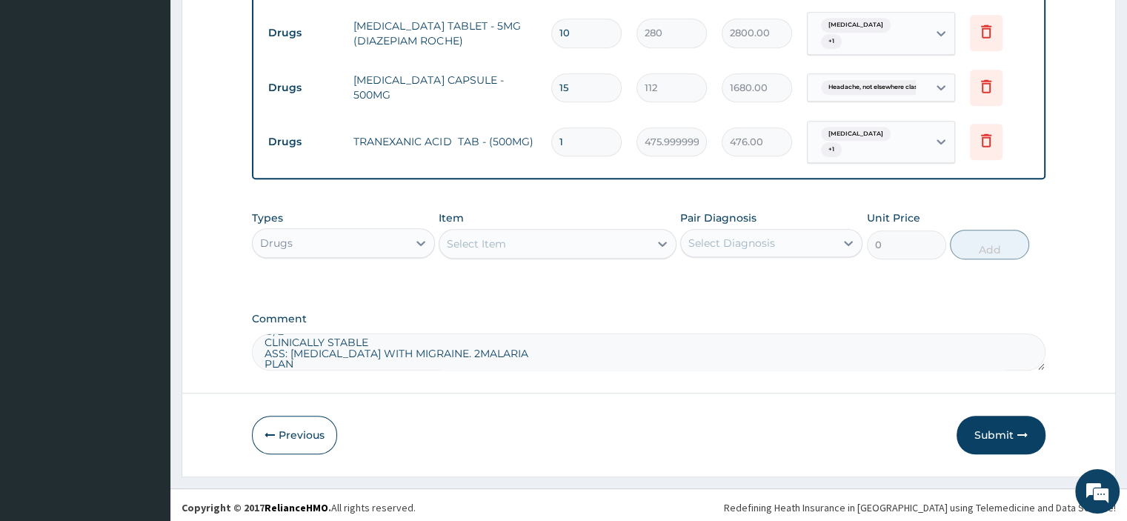
scroll to position [95, 0]
click at [264, 357] on textarea "PATIENT SEEN PRESENTED WITH COMPLAIN OF HEADACHE WITH POOR SLEEP ALSO COMPLAINE…" at bounding box center [648, 351] width 793 height 37
click at [262, 342] on textarea "PATIENT SEEN PRESENTED WITH COMPLAIN OF HEADACHE WITH POOR SLEEP ALSO COMPLAINE…" at bounding box center [648, 351] width 793 height 37
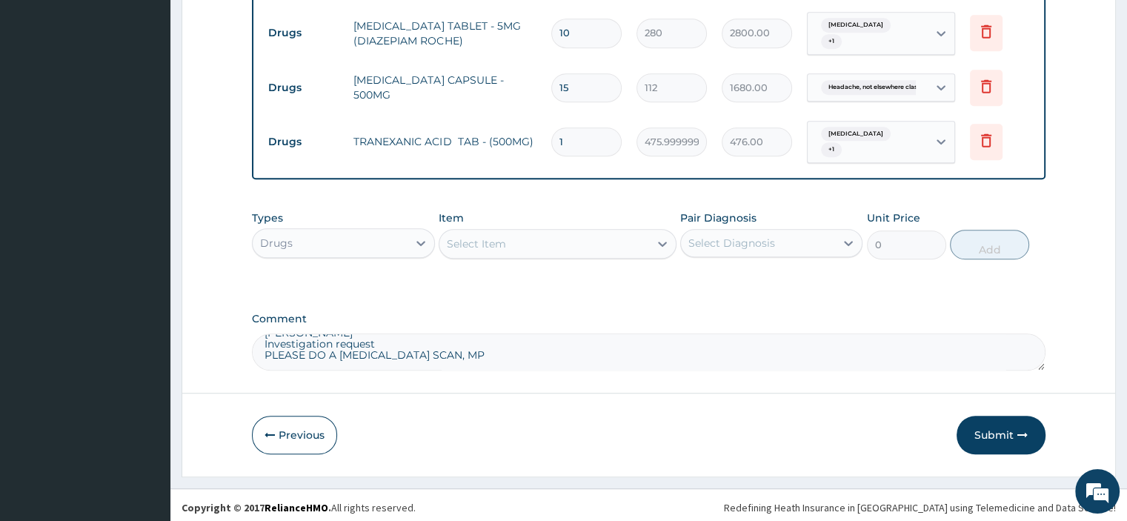
type textarea "PATIENT SEEN PRESENTED WITH COMPLAIN OF HEADACHE WITH POOR SLEEP ALSO COMPLAINE…"
click at [561, 140] on input "1" at bounding box center [586, 141] width 70 height 29
type input "14"
type input "6664.00"
type input "15"
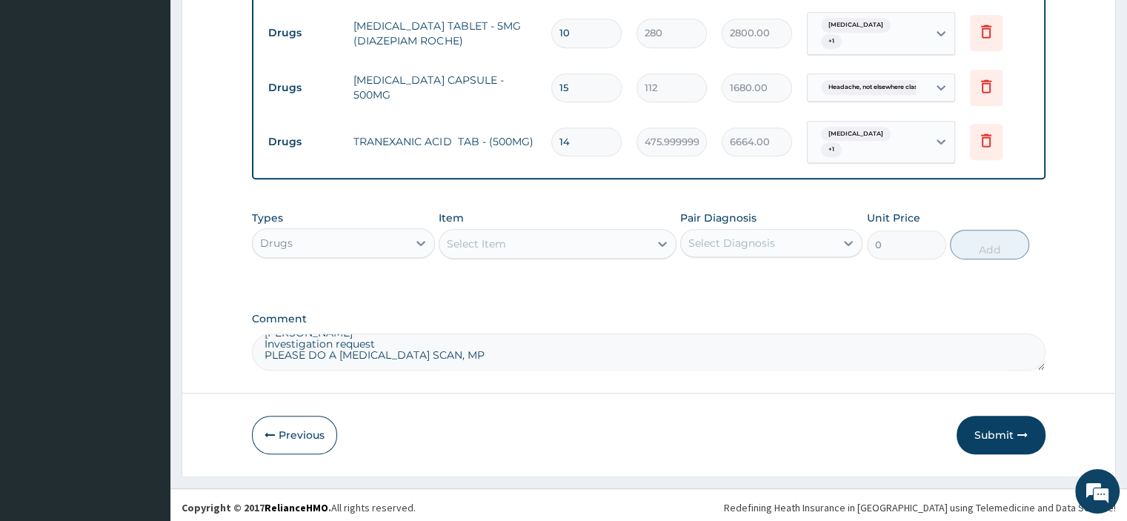
type input "7140.00"
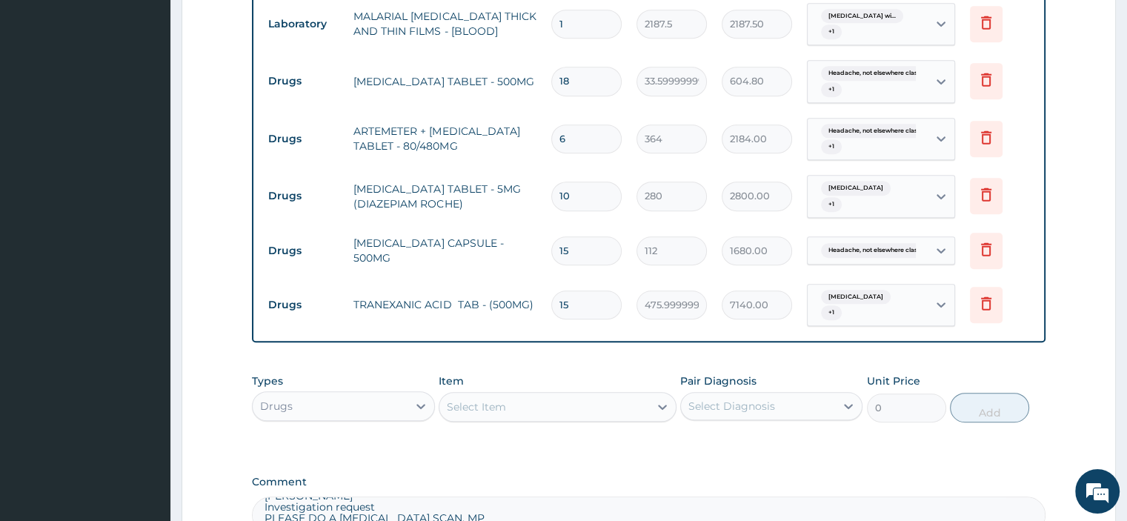
scroll to position [925, 0]
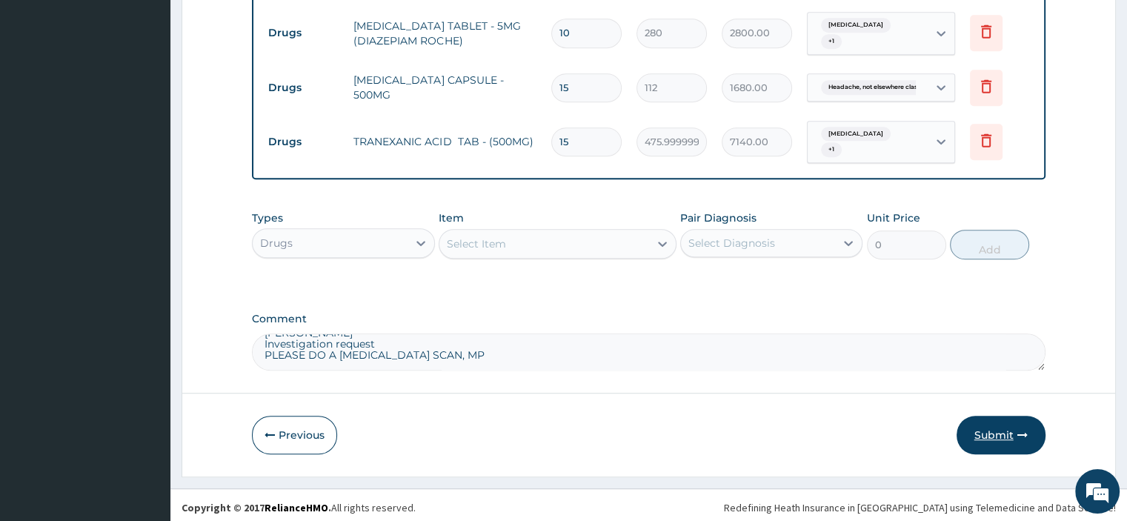
type input "15"
click at [977, 416] on button "Submit" at bounding box center [1000, 435] width 89 height 39
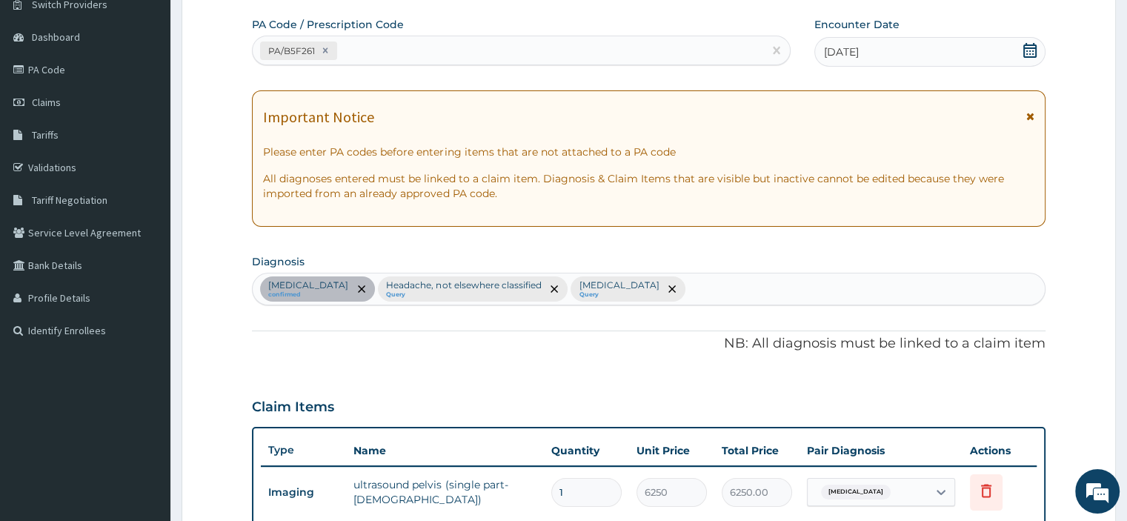
scroll to position [110, 0]
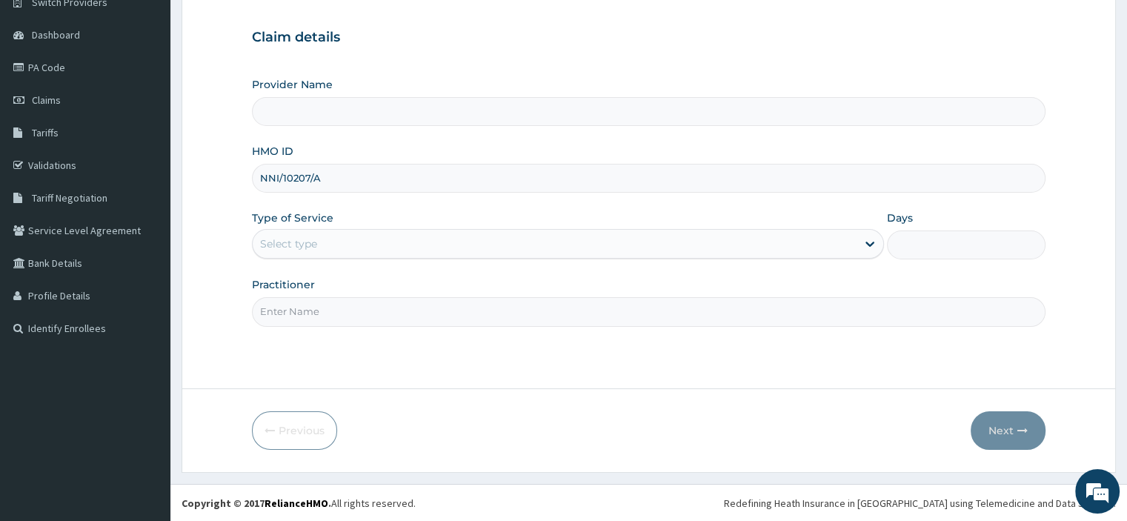
type input "NNI/10207/A"
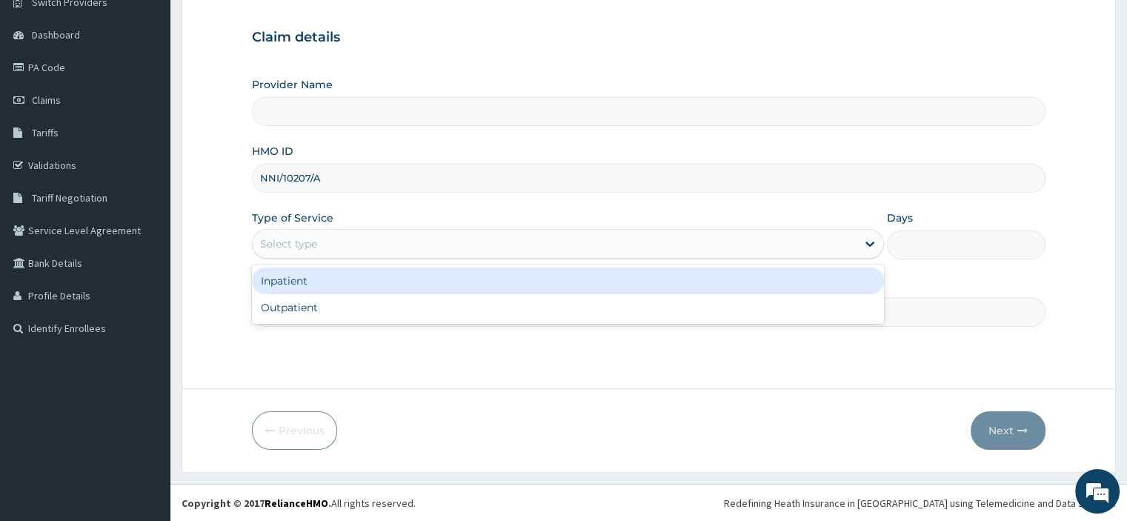
click at [291, 240] on div "Select type" at bounding box center [288, 243] width 57 height 15
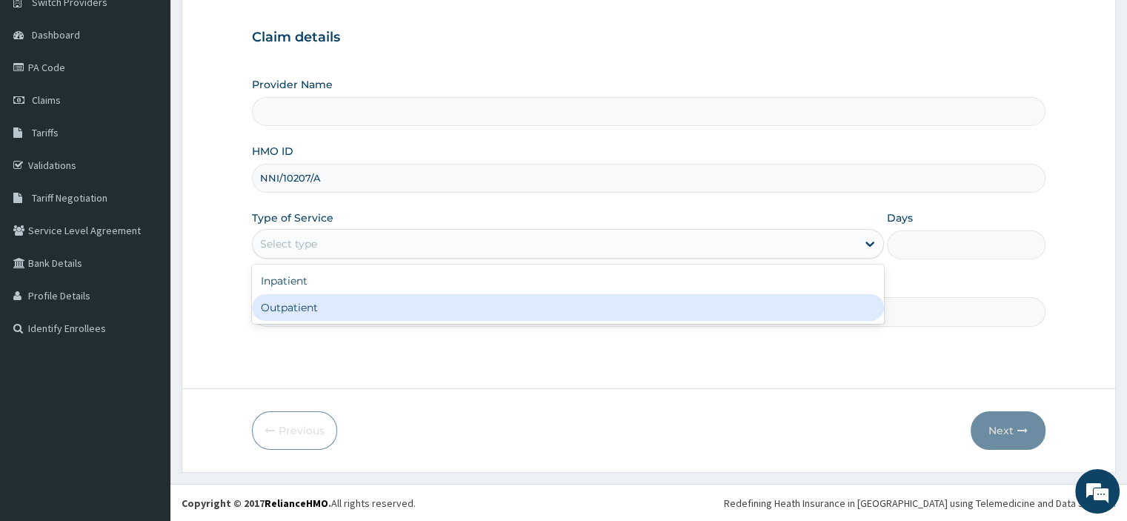
click at [286, 310] on div "Outpatient" at bounding box center [568, 307] width 632 height 27
type input "1"
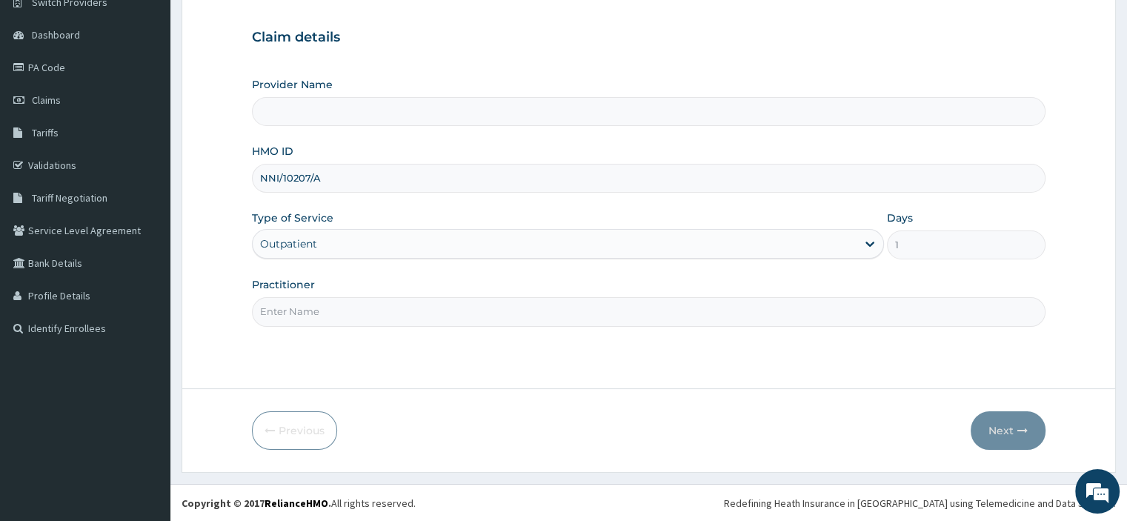
click at [293, 307] on input "Practitioner" at bounding box center [648, 311] width 793 height 29
type input "P wave Medicare"
type input "[PERSON_NAME]"
click at [996, 424] on button "Next" at bounding box center [1008, 430] width 75 height 39
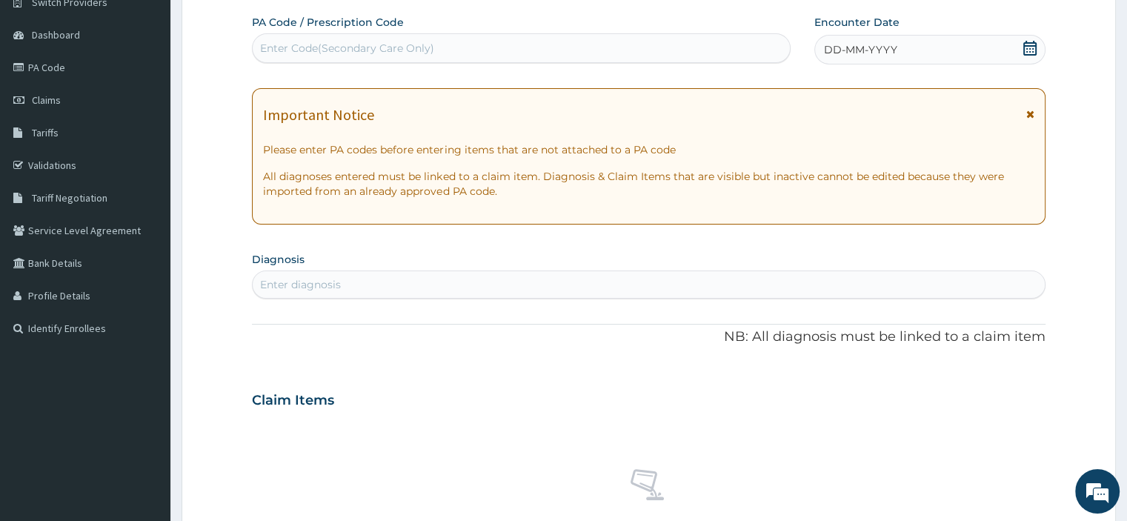
click at [849, 53] on span "DD-MM-YYYY" at bounding box center [860, 49] width 73 height 15
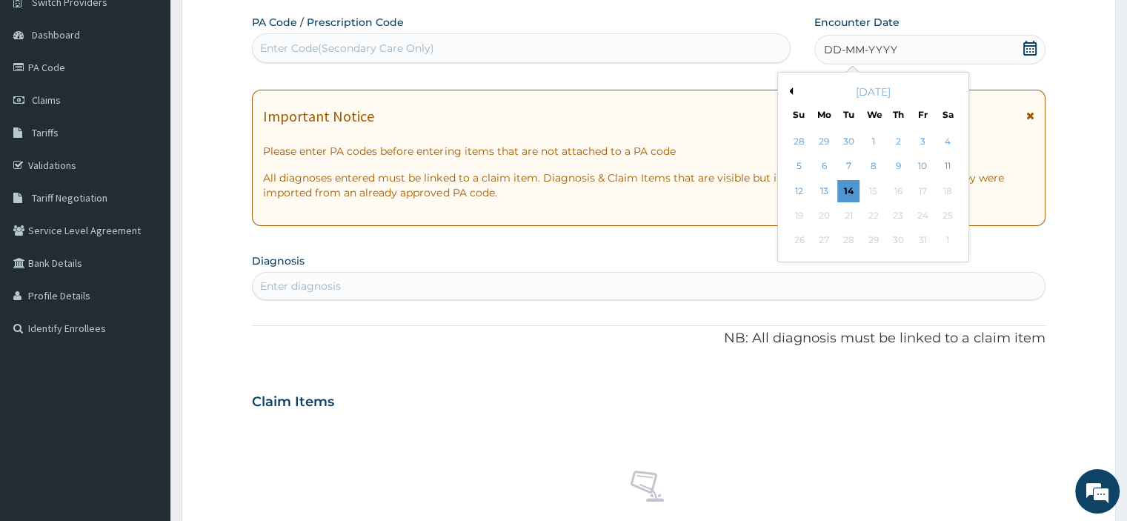
click at [791, 90] on button "Previous Month" at bounding box center [788, 90] width 7 height 7
click at [927, 170] on div "12" at bounding box center [922, 167] width 22 height 22
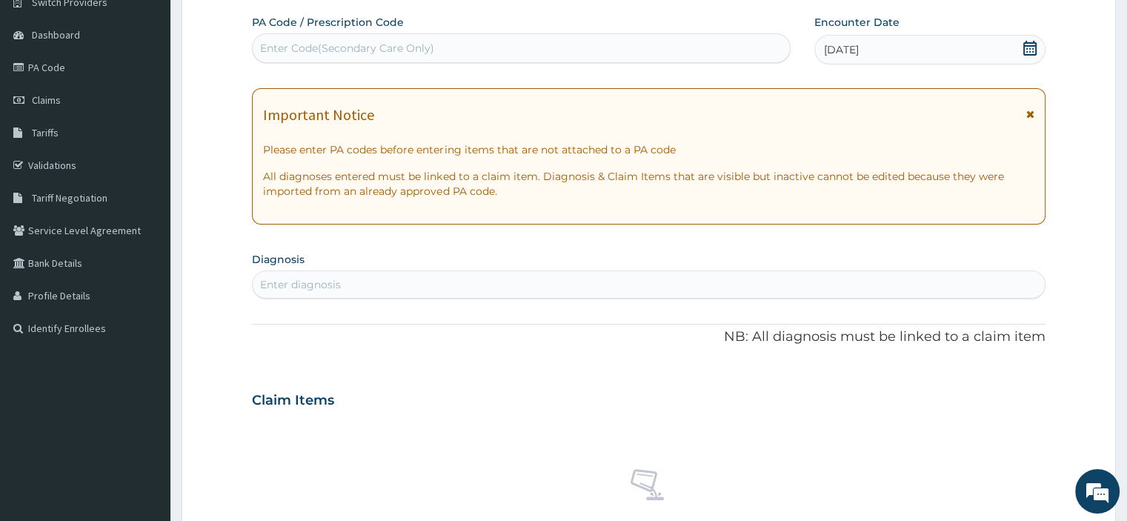
click at [268, 293] on div "Enter diagnosis" at bounding box center [648, 285] width 791 height 24
type input "PLASMODIASIS"
drag, startPoint x: 384, startPoint y: 294, endPoint x: 304, endPoint y: 284, distance: 80.6
click at [304, 284] on div "Enter diagnosis" at bounding box center [648, 285] width 791 height 24
type input "[MEDICAL_DATA]"
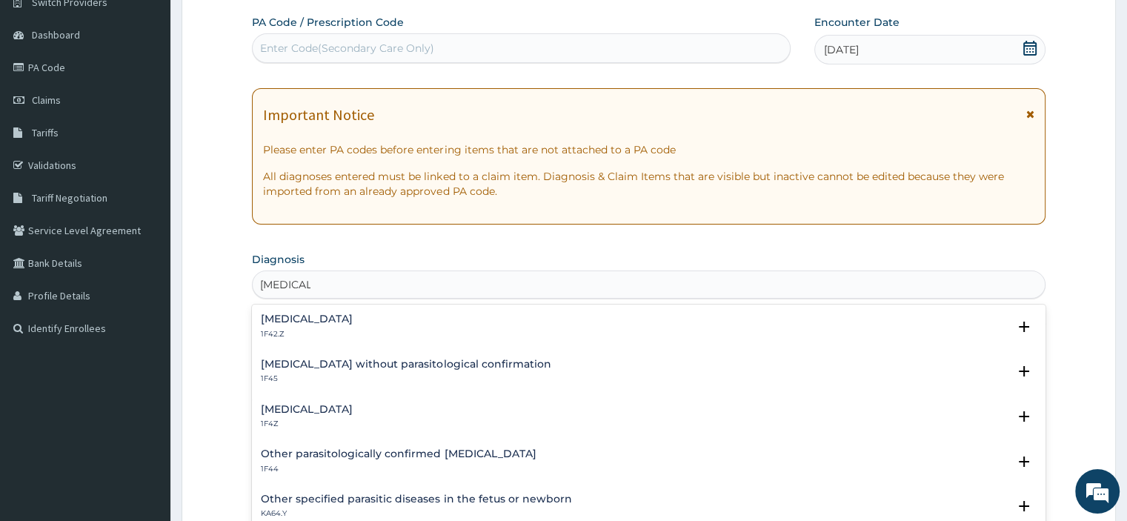
click at [345, 321] on h4 "Plasmodium malariae malaria without complication" at bounding box center [307, 318] width 92 height 11
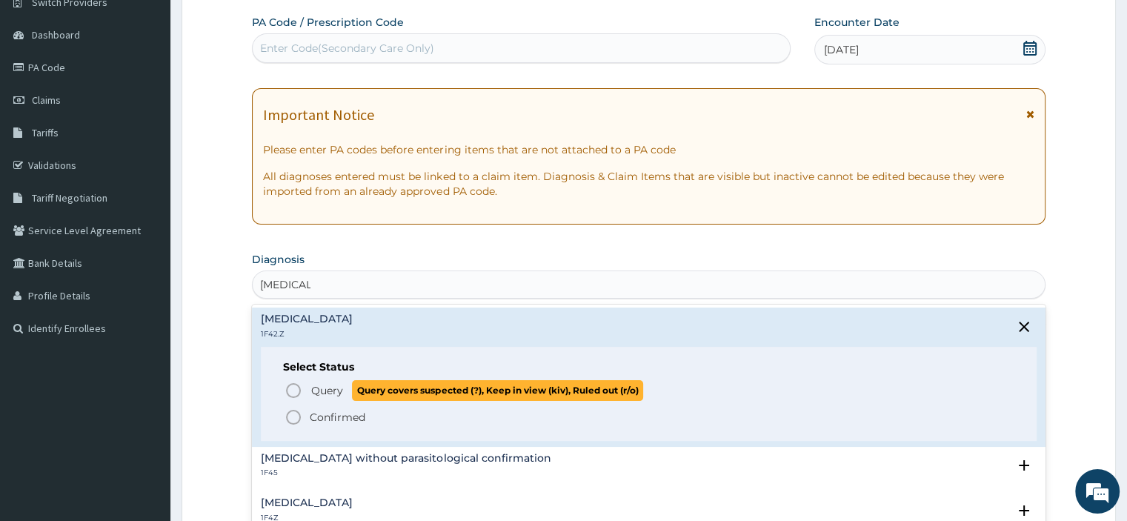
click at [316, 392] on span "Query" at bounding box center [327, 390] width 32 height 15
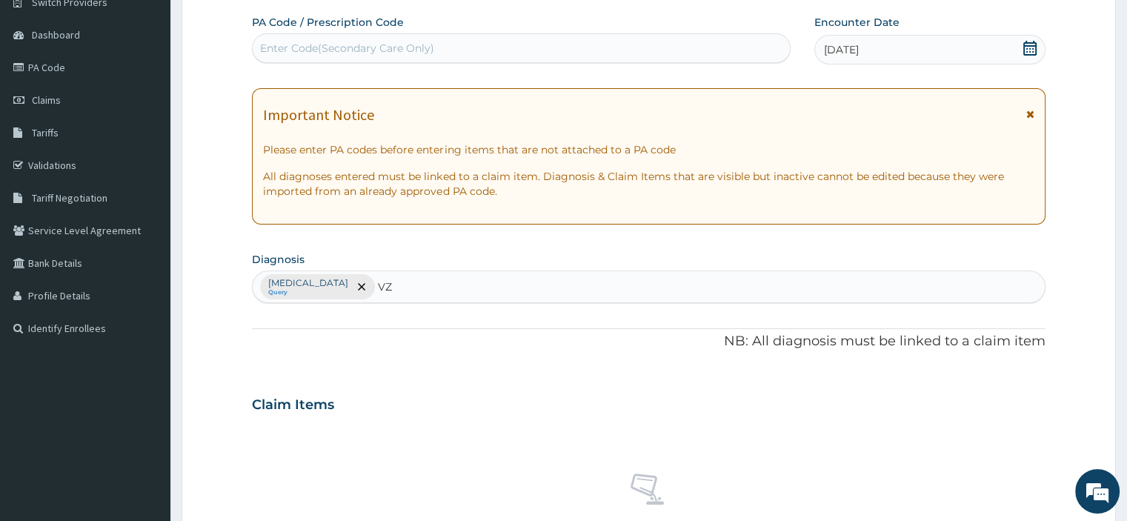
type input "VZV"
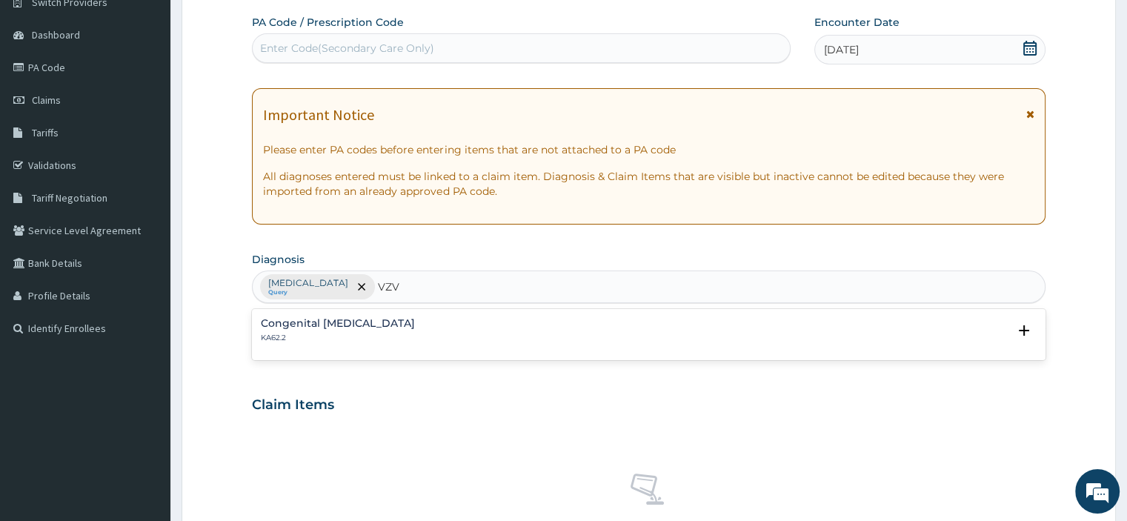
click at [391, 326] on h4 "Congenital Varicella Zoster virus infection" at bounding box center [338, 323] width 154 height 11
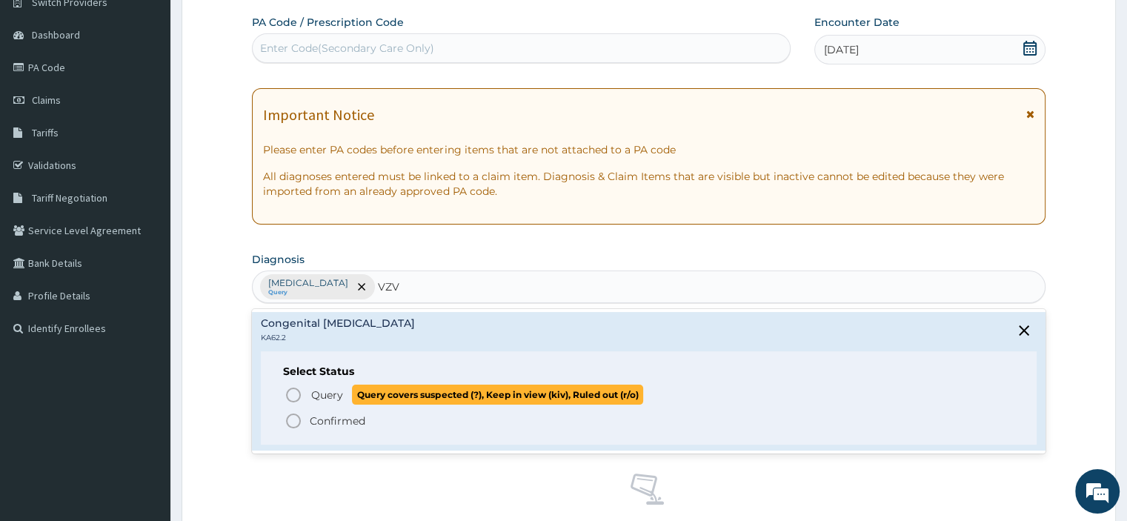
click at [302, 393] on span "Query Query covers suspected (?), Keep in view (kiv), Ruled out (r/o)" at bounding box center [648, 395] width 729 height 20
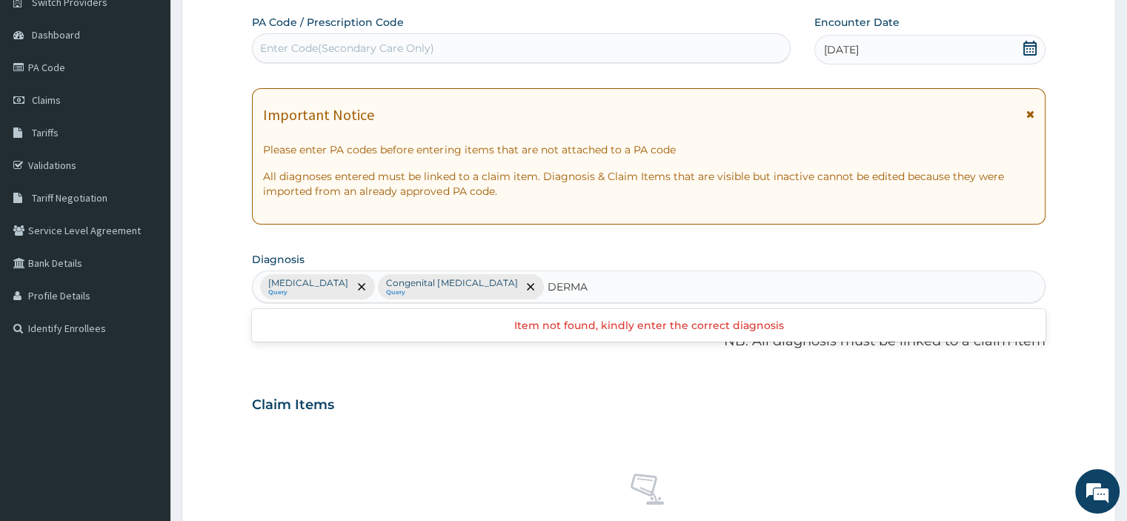
type input "DERMAT"
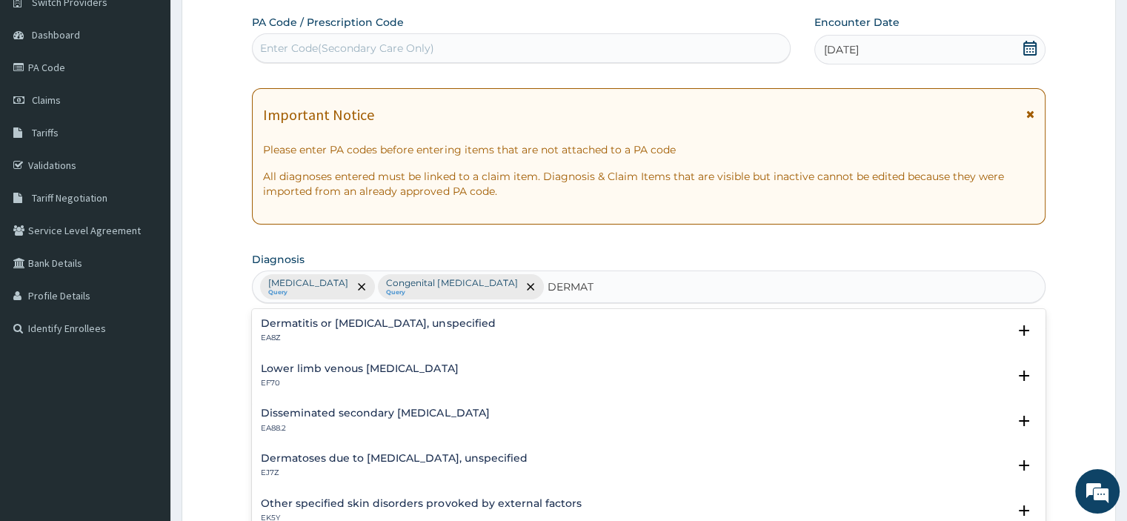
click at [367, 318] on h4 "Dermatitis or eczema, unspecified" at bounding box center [378, 323] width 234 height 11
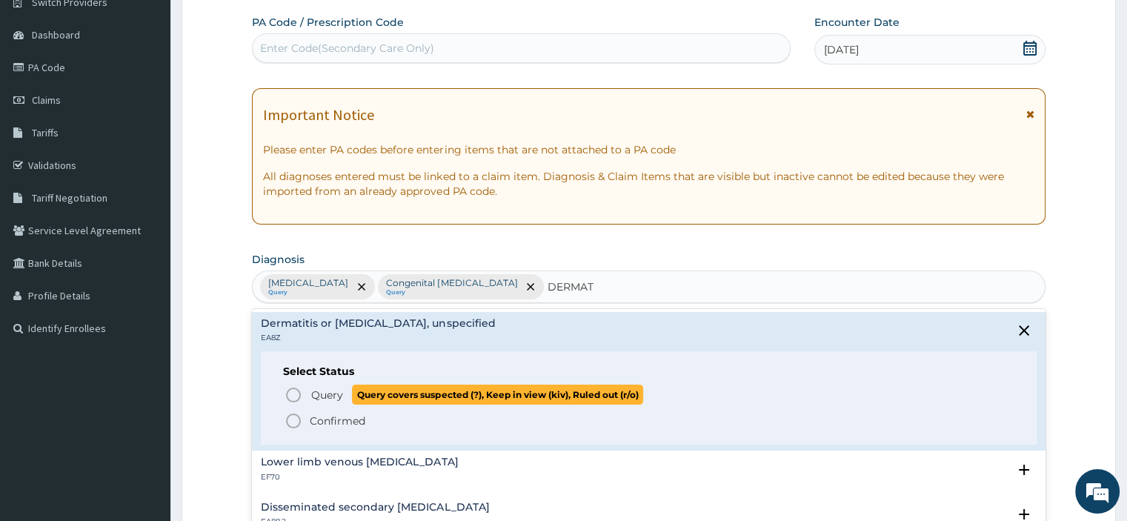
click at [302, 389] on icon "status option query" at bounding box center [293, 395] width 18 height 18
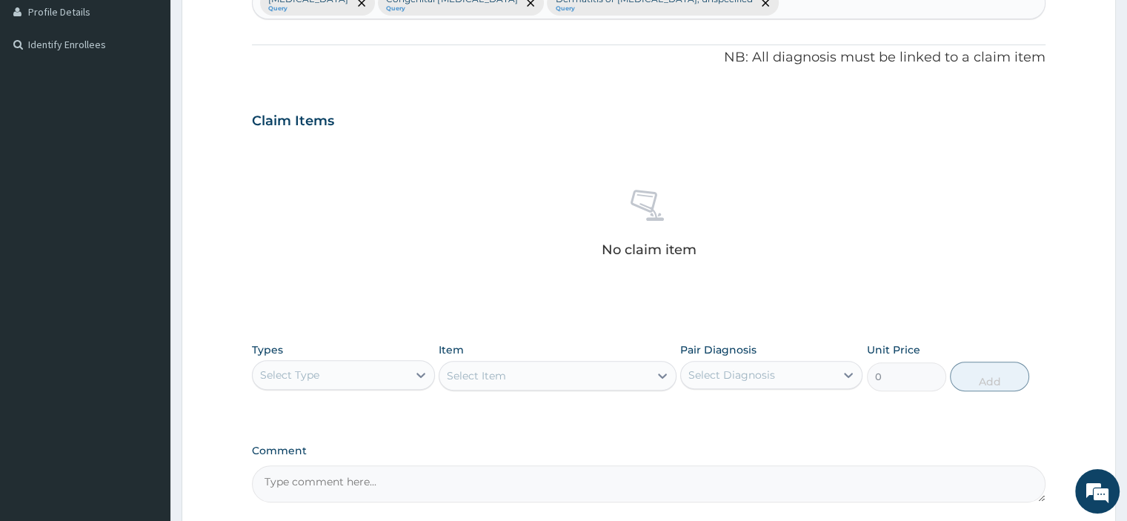
scroll to position [497, 0]
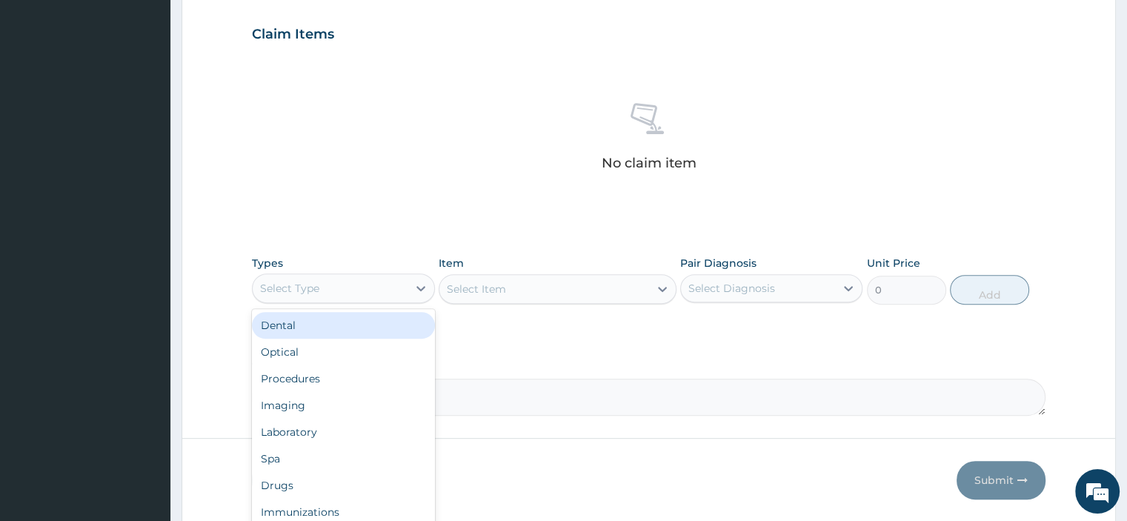
click at [325, 290] on div "Select Type" at bounding box center [330, 288] width 154 height 24
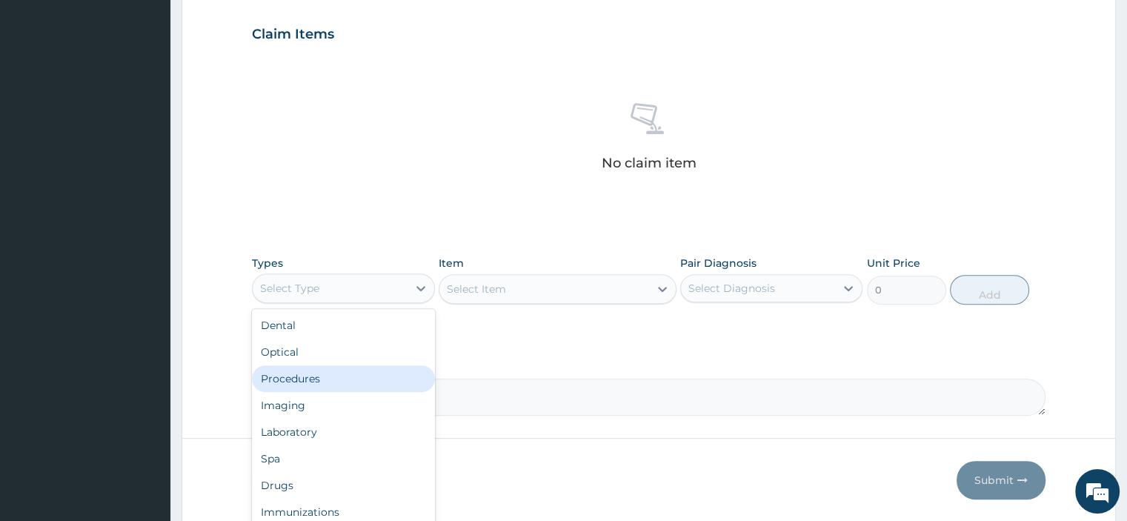
click at [296, 382] on div "Procedures" at bounding box center [343, 378] width 182 height 27
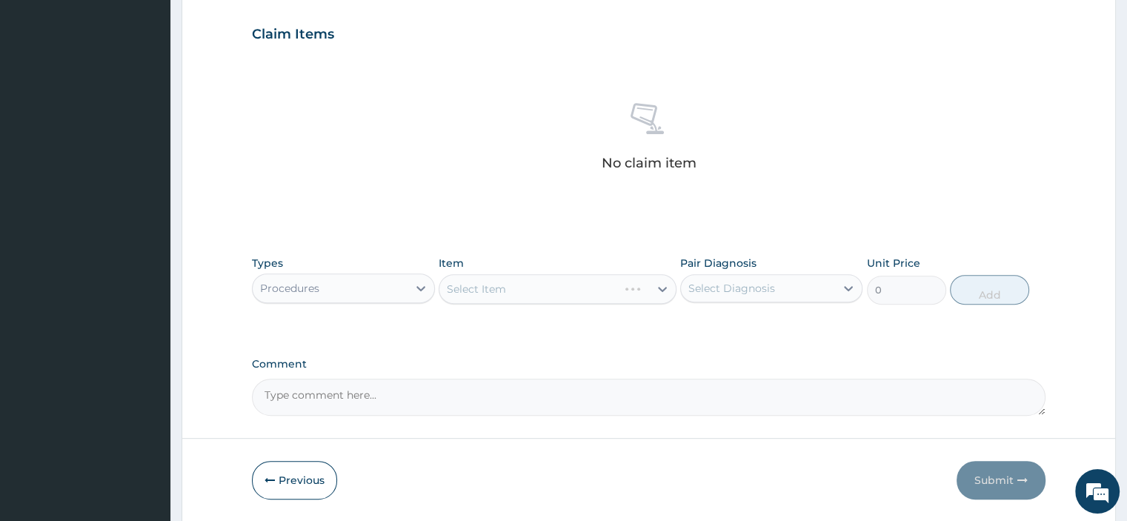
click at [497, 290] on div "Select Item" at bounding box center [558, 289] width 238 height 30
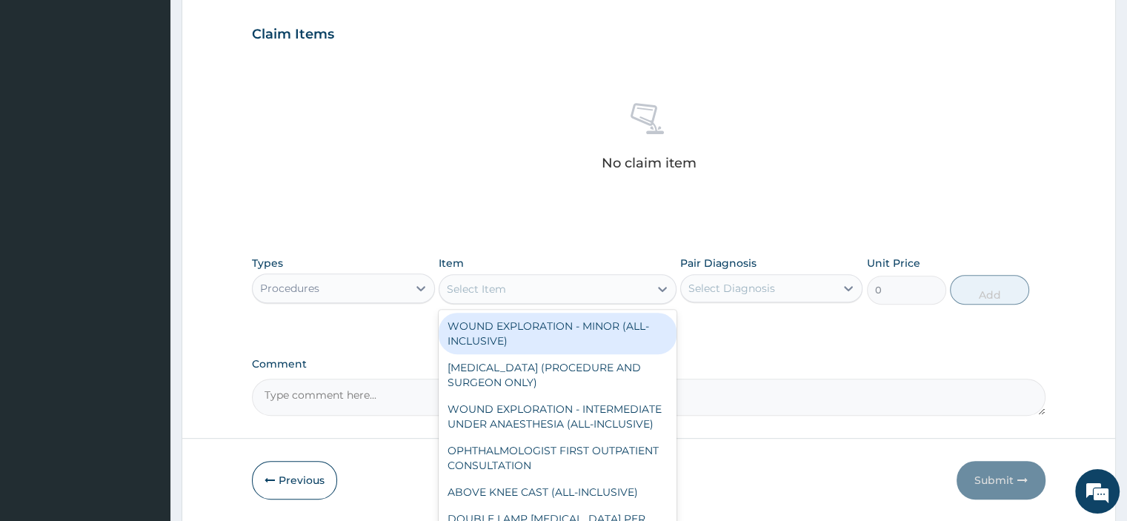
click at [497, 290] on div "Select Item" at bounding box center [476, 289] width 59 height 15
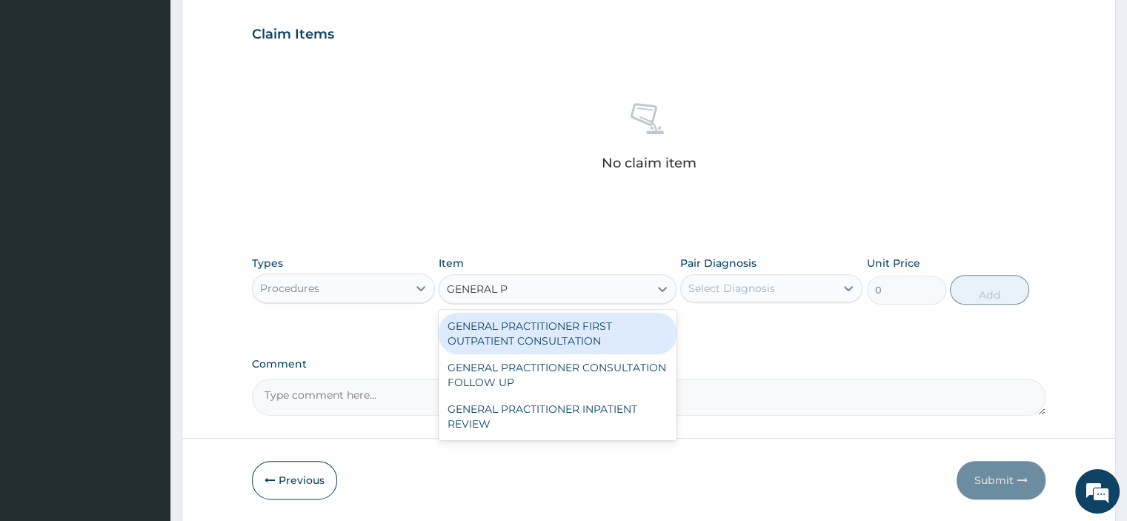
type input "GENERAL PR"
click at [493, 327] on div "GENERAL PRACTITIONER FIRST OUTPATIENT CONSULTATION" at bounding box center [558, 333] width 238 height 41
type input "3750"
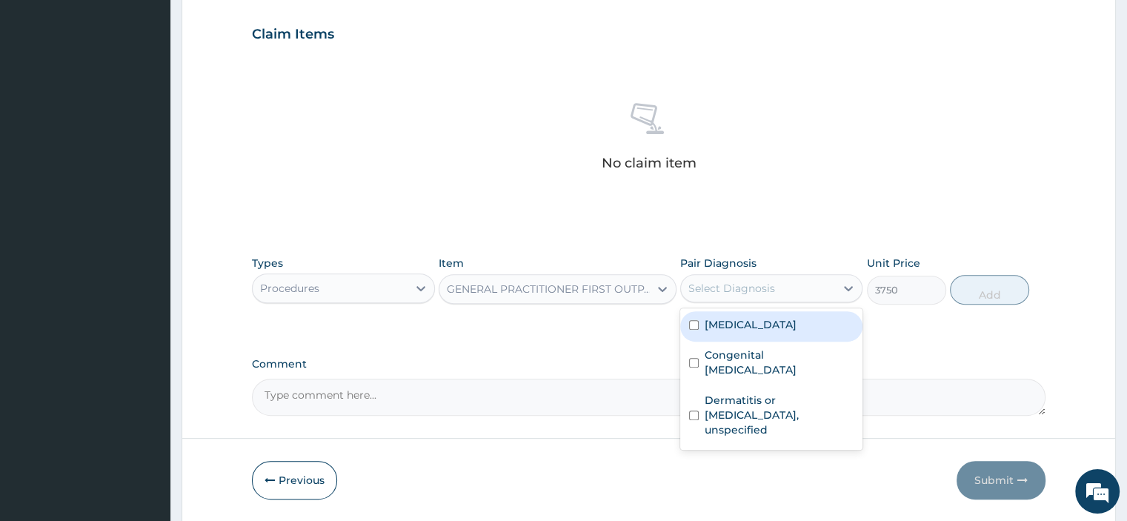
click at [713, 290] on div "Select Diagnosis" at bounding box center [731, 288] width 87 height 15
drag, startPoint x: 711, startPoint y: 355, endPoint x: 710, endPoint y: 365, distance: 9.7
click at [711, 332] on label "Plasmodium malariae malaria without complication" at bounding box center [751, 324] width 92 height 15
checkbox input "true"
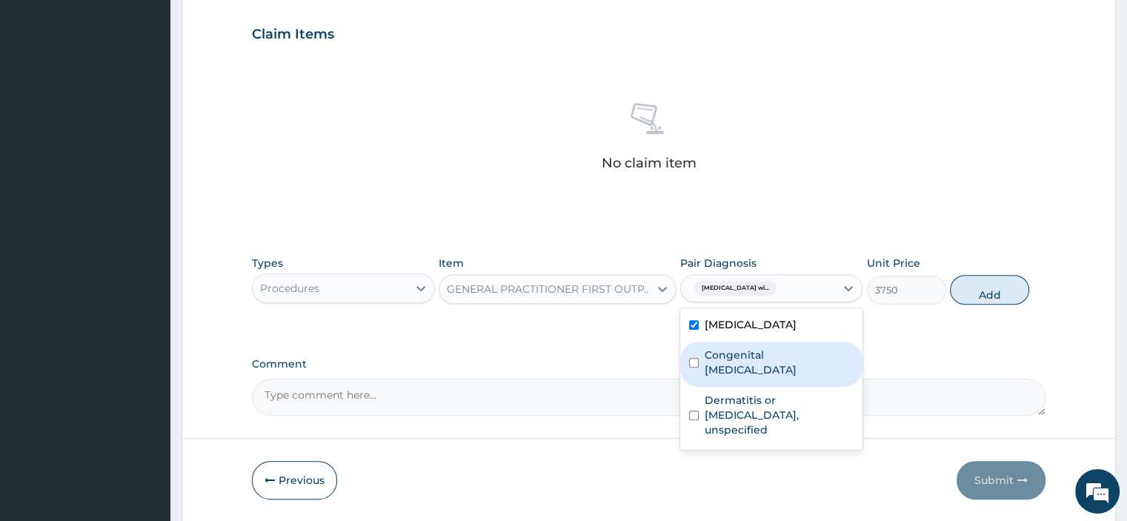
drag, startPoint x: 710, startPoint y: 396, endPoint x: 711, endPoint y: 441, distance: 45.2
click at [710, 377] on label "Congenital Varicella Zoster virus infection" at bounding box center [779, 362] width 149 height 30
checkbox input "true"
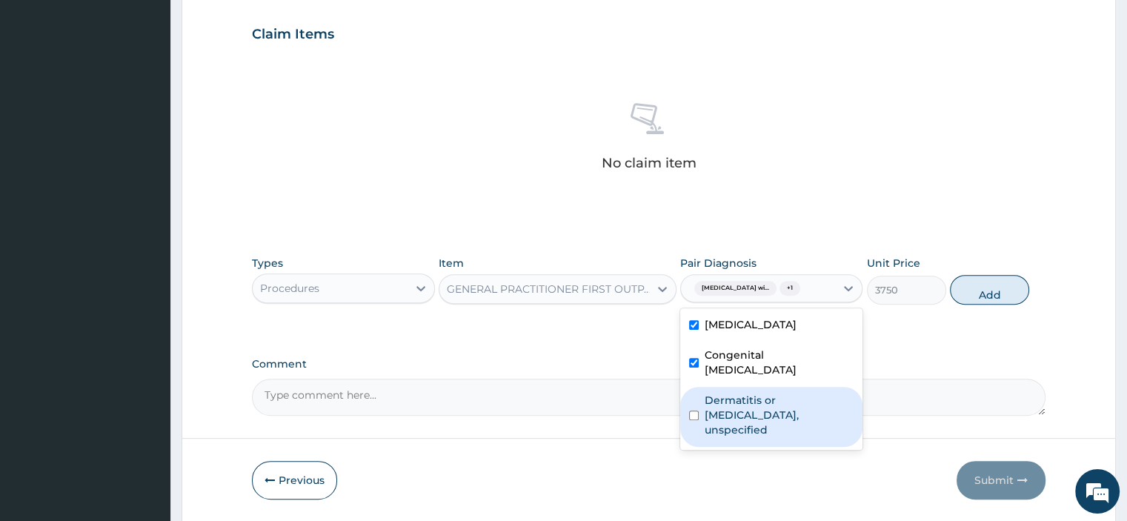
click at [714, 437] on label "Dermatitis or eczema, unspecified" at bounding box center [779, 415] width 149 height 44
checkbox input "true"
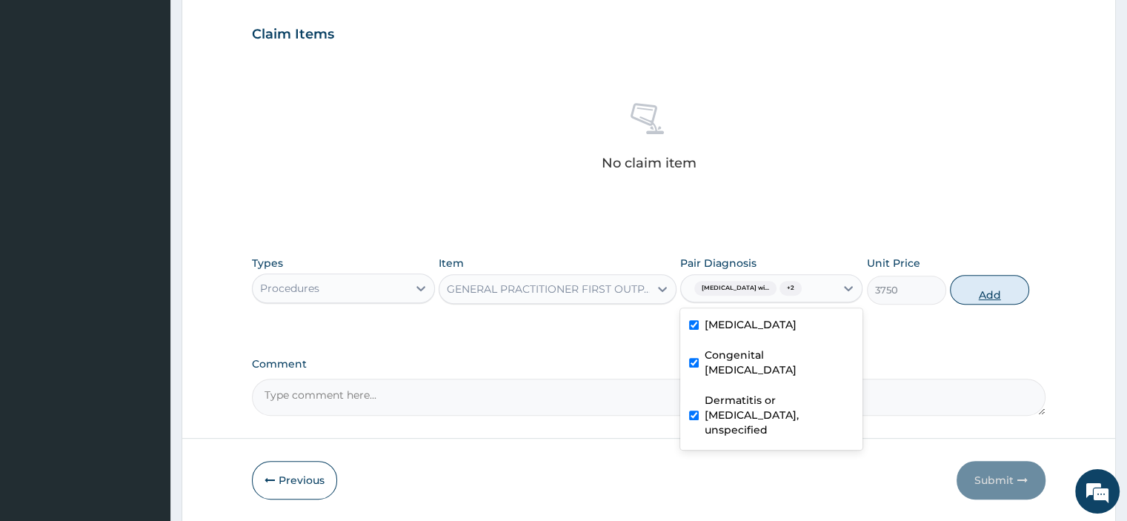
click at [987, 296] on button "Add" at bounding box center [989, 290] width 79 height 30
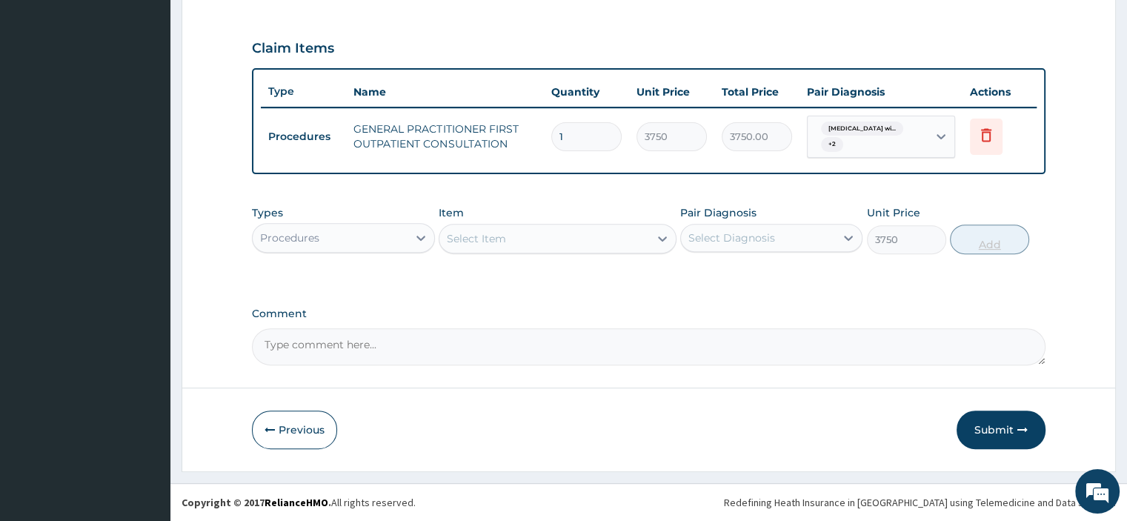
type input "0"
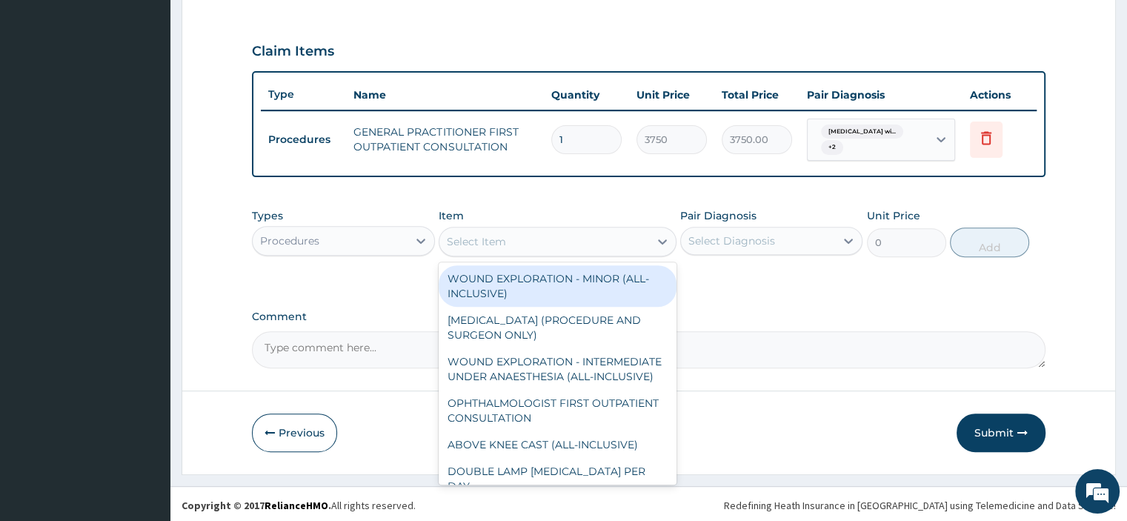
click at [454, 239] on div "Select Item" at bounding box center [476, 241] width 59 height 15
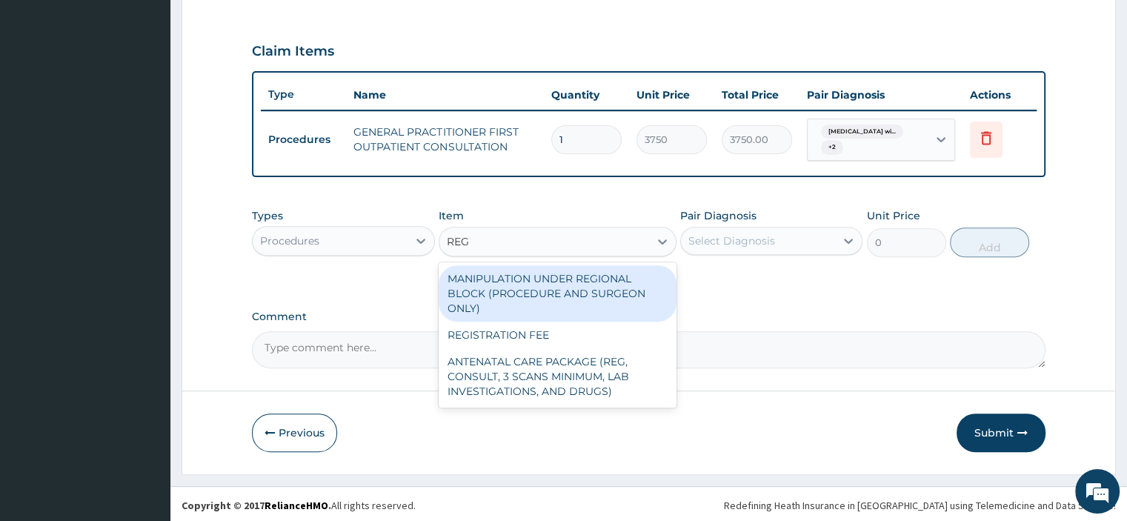
type input "REGI"
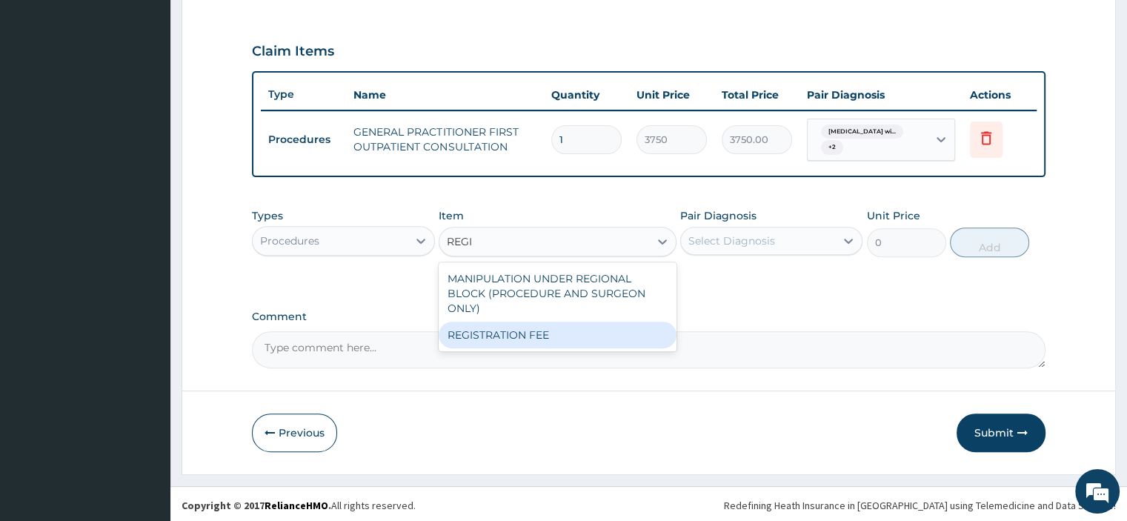
click at [470, 337] on div "REGISTRATION FEE" at bounding box center [558, 335] width 238 height 27
type input "2500"
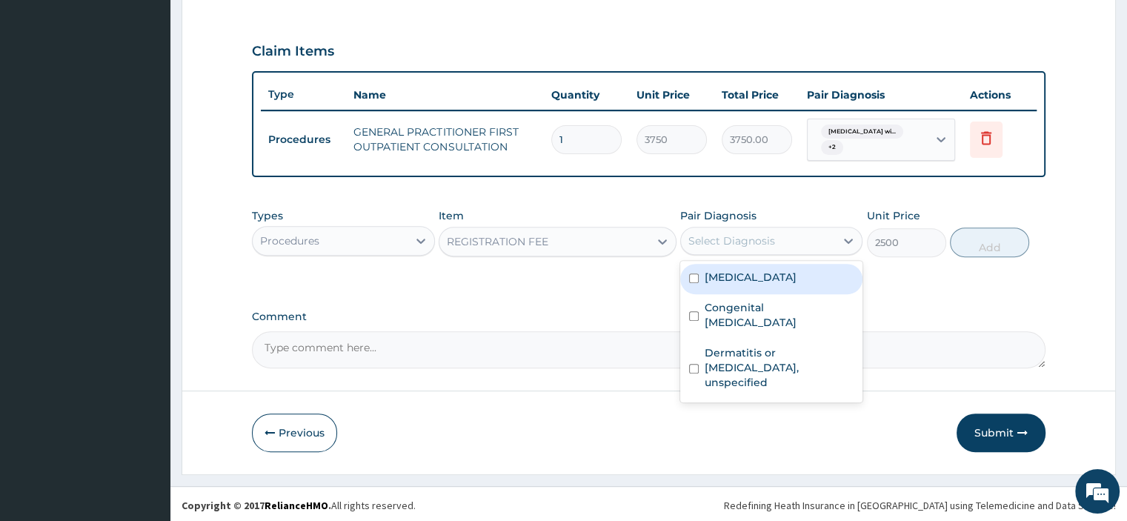
click at [742, 230] on div "Select Diagnosis" at bounding box center [758, 241] width 154 height 24
drag, startPoint x: 733, startPoint y: 279, endPoint x: 726, endPoint y: 325, distance: 47.1
click at [732, 284] on label "Plasmodium malariae malaria without complication" at bounding box center [751, 277] width 92 height 15
checkbox input "true"
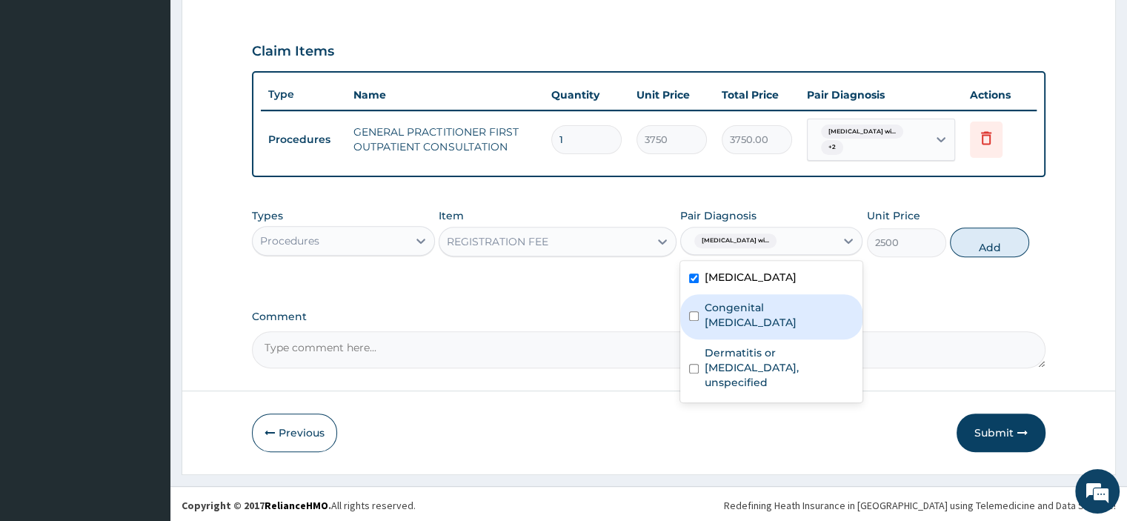
drag, startPoint x: 729, startPoint y: 338, endPoint x: 733, endPoint y: 379, distance: 41.7
click at [729, 330] on label "Congenital Varicella Zoster virus infection" at bounding box center [779, 315] width 149 height 30
click at [733, 339] on div "Congenital Varicella Zoster virus infection" at bounding box center [771, 316] width 182 height 45
checkbox input "false"
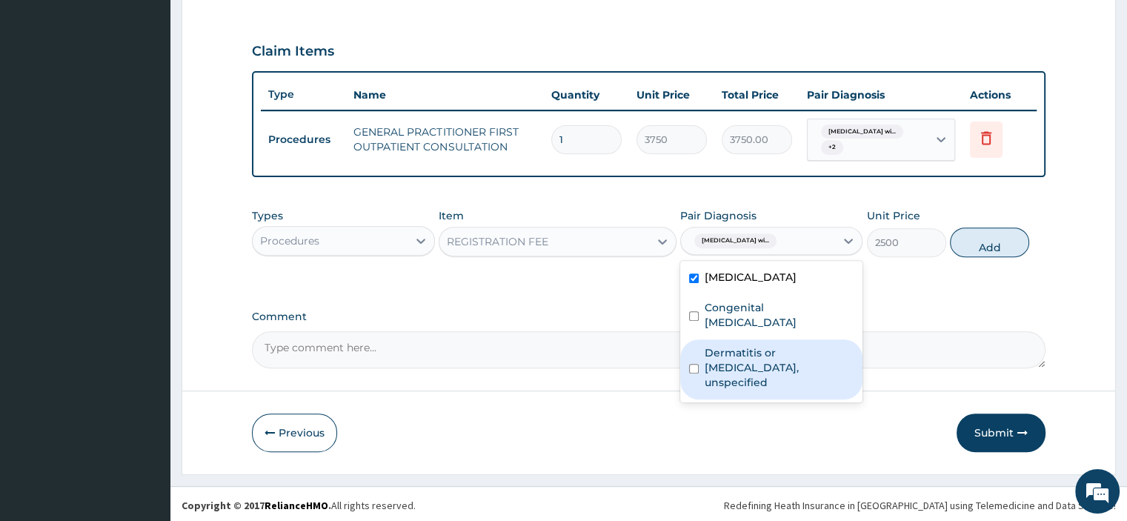
click at [736, 389] on label "Dermatitis or eczema, unspecified" at bounding box center [779, 367] width 149 height 44
checkbox input "true"
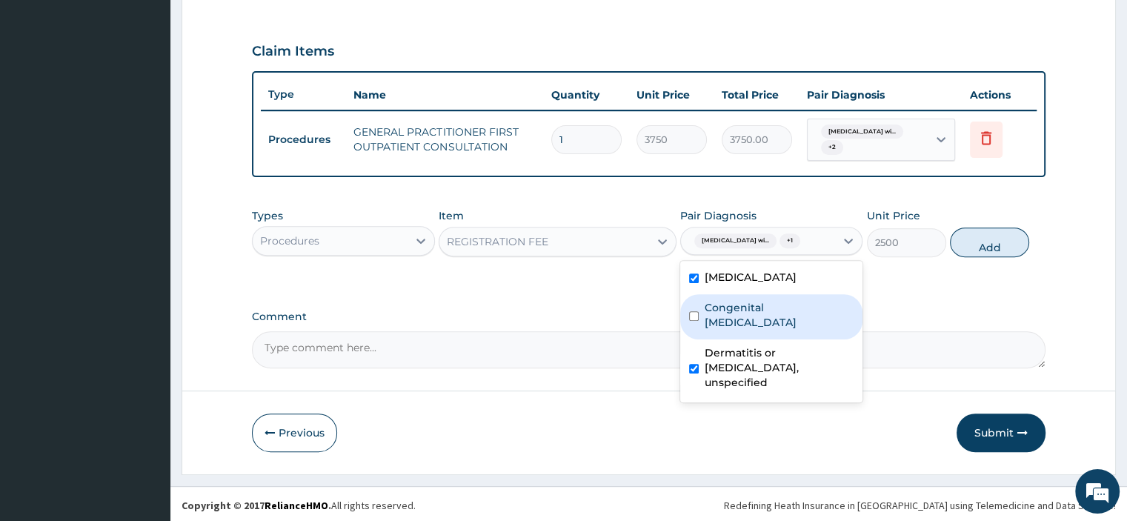
click at [733, 330] on label "Congenital Varicella Zoster virus infection" at bounding box center [779, 315] width 149 height 30
checkbox input "true"
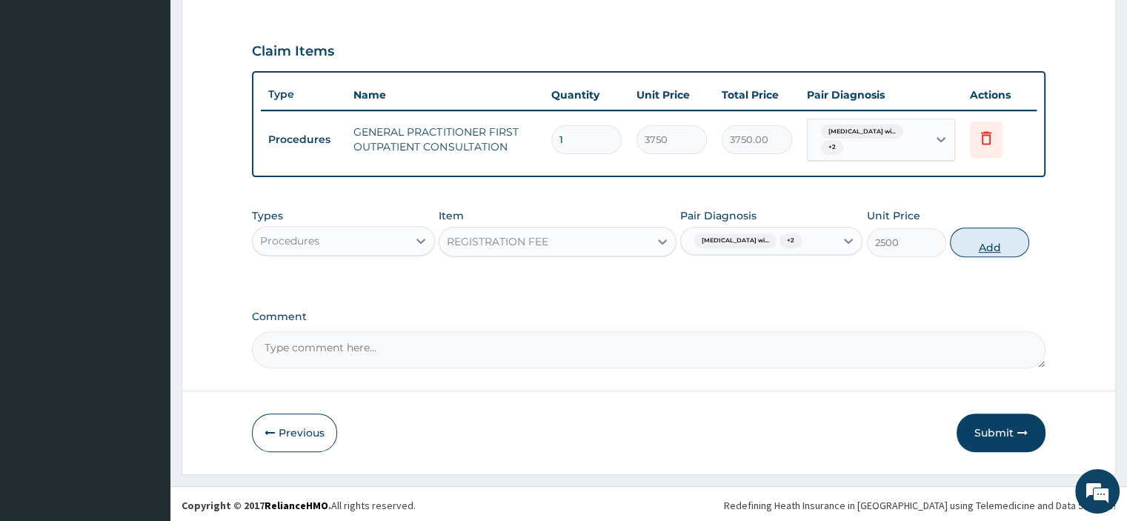
click at [1016, 257] on button "Add" at bounding box center [989, 242] width 79 height 30
type input "0"
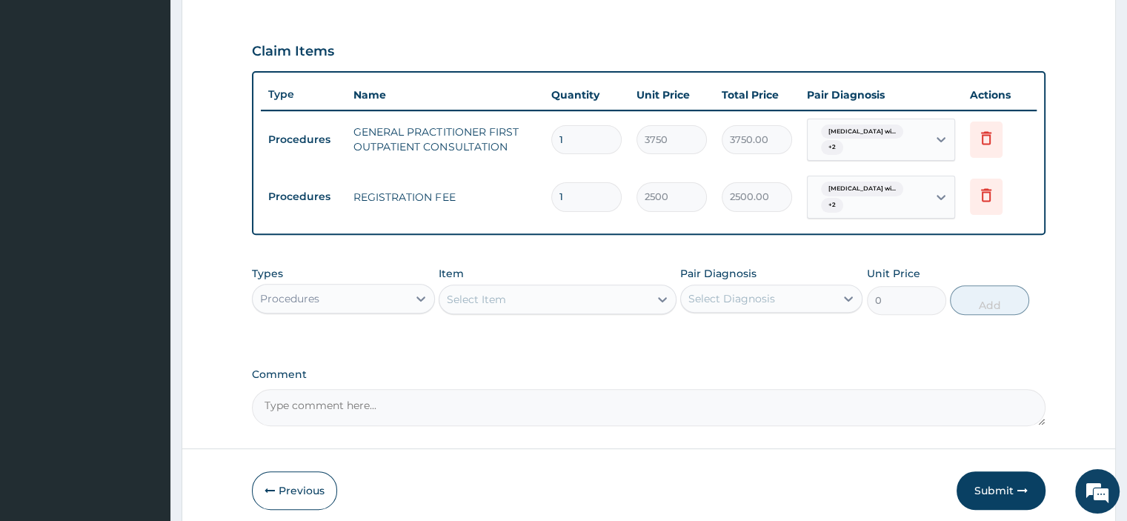
click at [385, 293] on div "Procedures" at bounding box center [330, 299] width 154 height 24
type input "LA"
click at [387, 328] on div "Laboratory" at bounding box center [343, 335] width 182 height 27
click at [472, 305] on div "Select Item" at bounding box center [558, 299] width 238 height 30
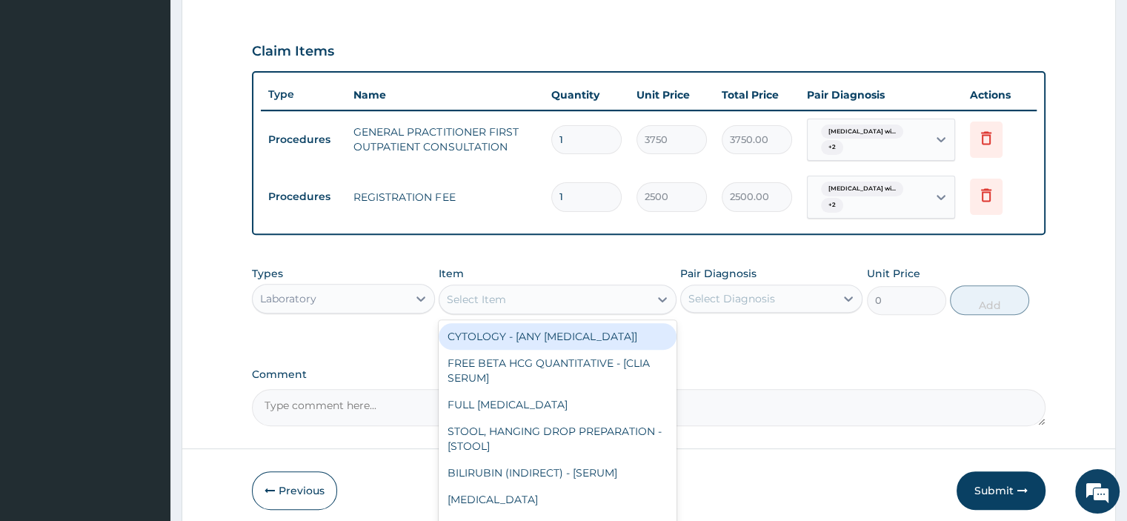
click at [498, 284] on div "Select Item" at bounding box center [558, 299] width 238 height 30
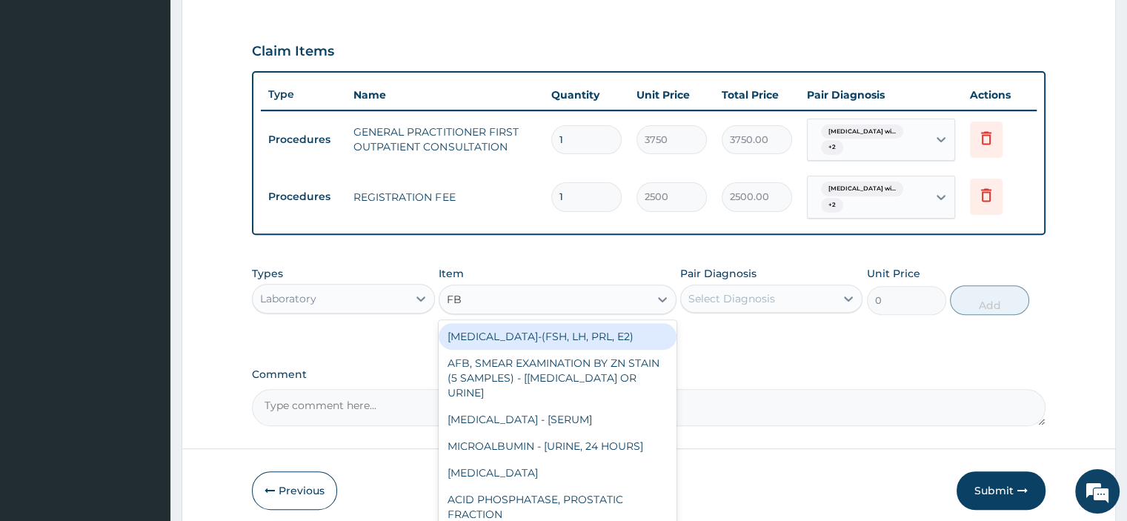
type input "FBC"
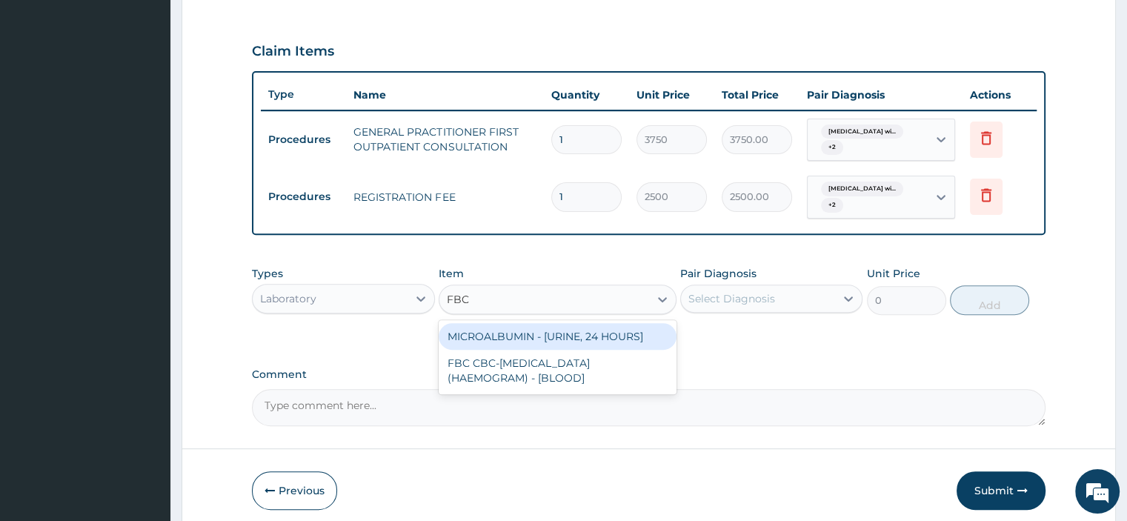
click at [625, 376] on div "FBC CBC-COMPLETE BLOOD COUNT (HAEMOGRAM) - [BLOOD]" at bounding box center [558, 370] width 238 height 41
type input "5000"
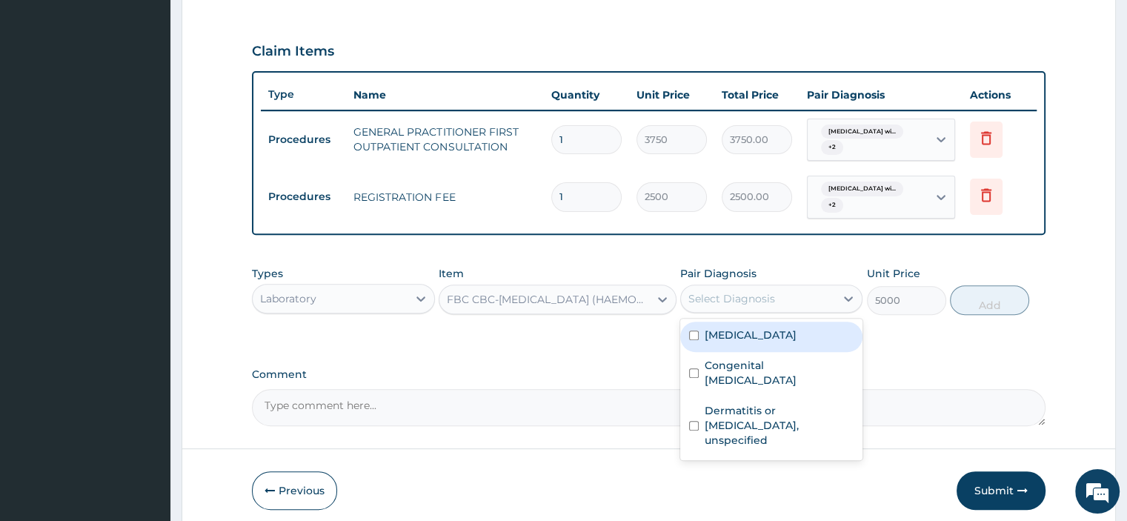
click at [796, 342] on label "Plasmodium malariae malaria without complication" at bounding box center [751, 334] width 92 height 15
checkbox input "true"
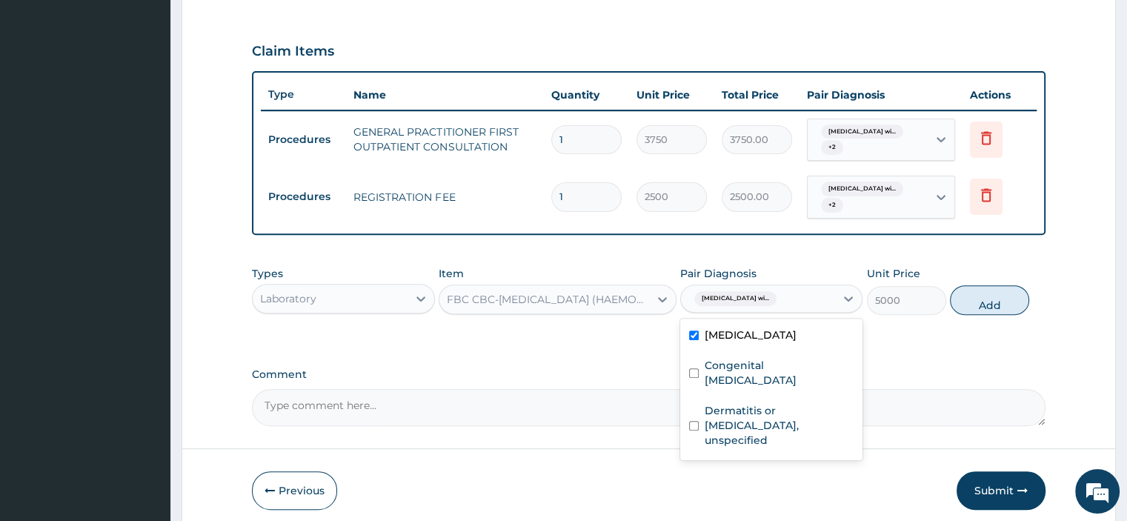
click at [813, 387] on label "Congenital Varicella Zoster virus infection" at bounding box center [779, 373] width 149 height 30
checkbox input "true"
click at [805, 447] on label "Dermatitis or eczema, unspecified" at bounding box center [779, 425] width 149 height 44
checkbox input "true"
click at [1006, 315] on button "Add" at bounding box center [989, 300] width 79 height 30
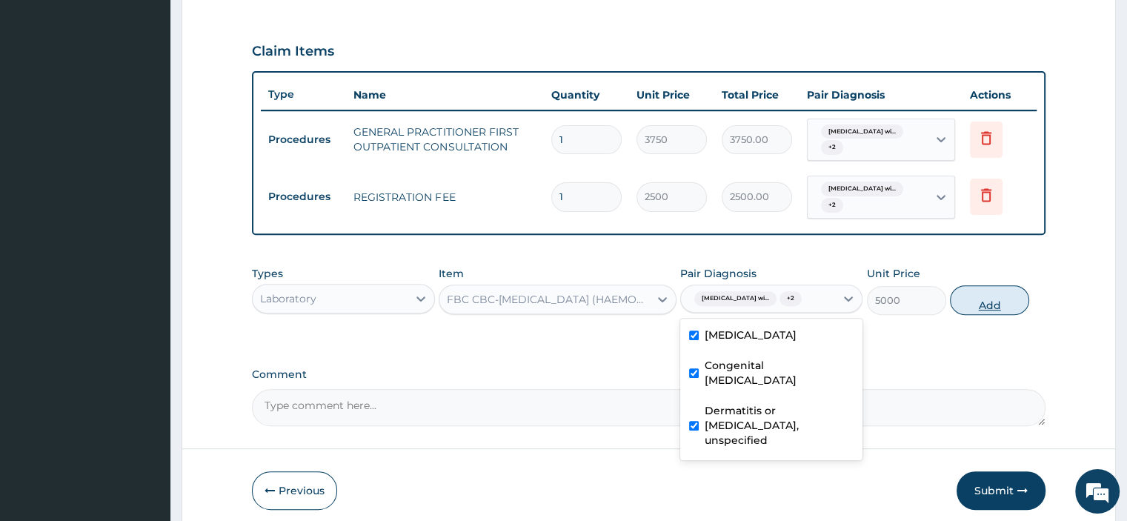
type input "0"
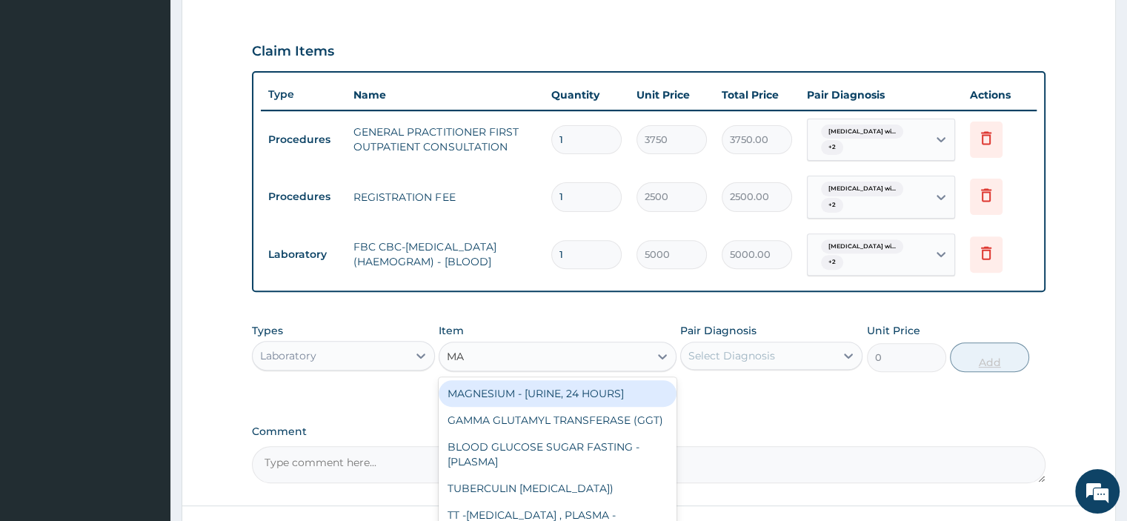
type input "MAL"
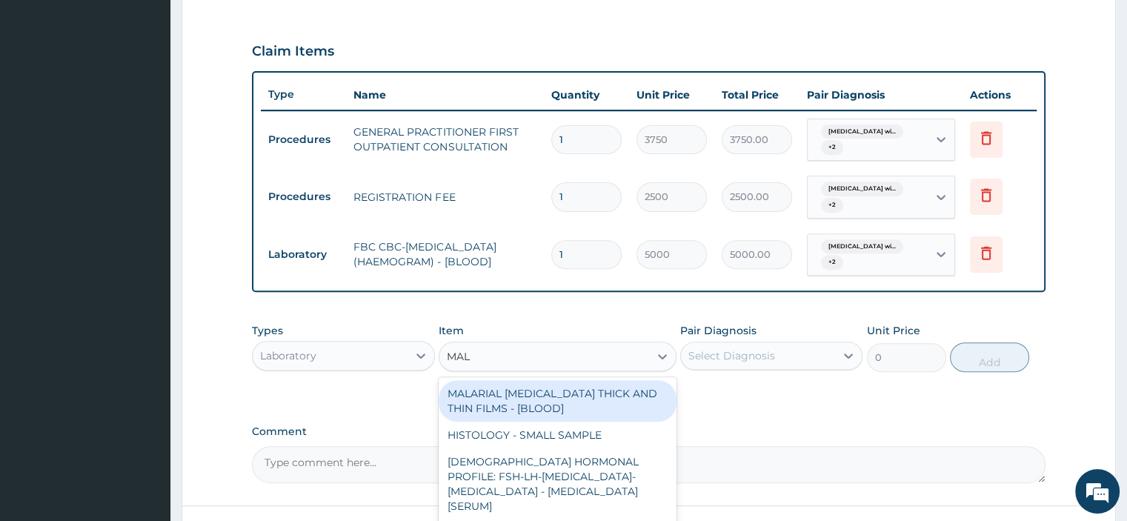
click at [634, 397] on div "MALARIAL PARASITE THICK AND THIN FILMS - [BLOOD]" at bounding box center [558, 400] width 238 height 41
type input "2187.5"
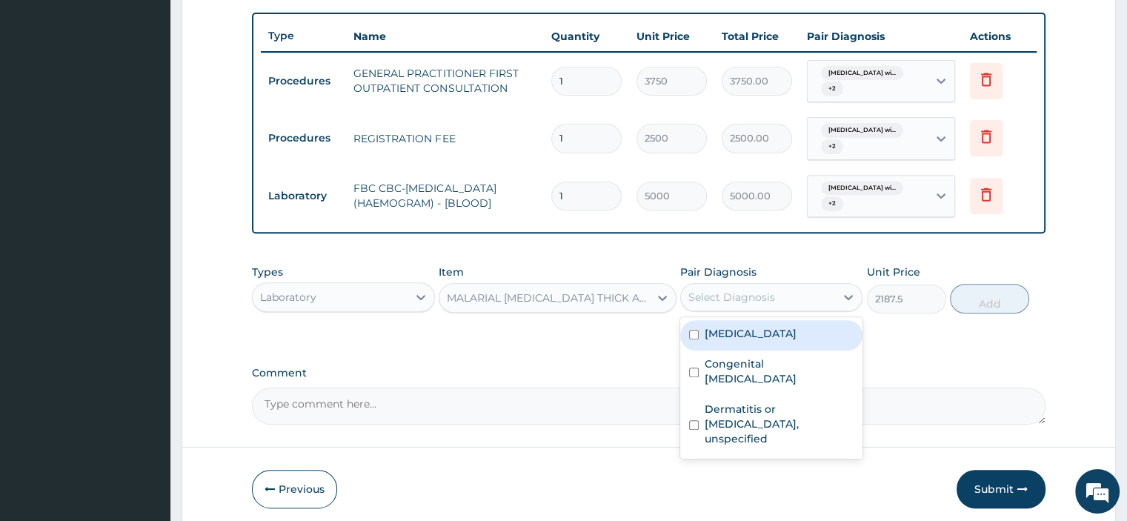
scroll to position [541, 0]
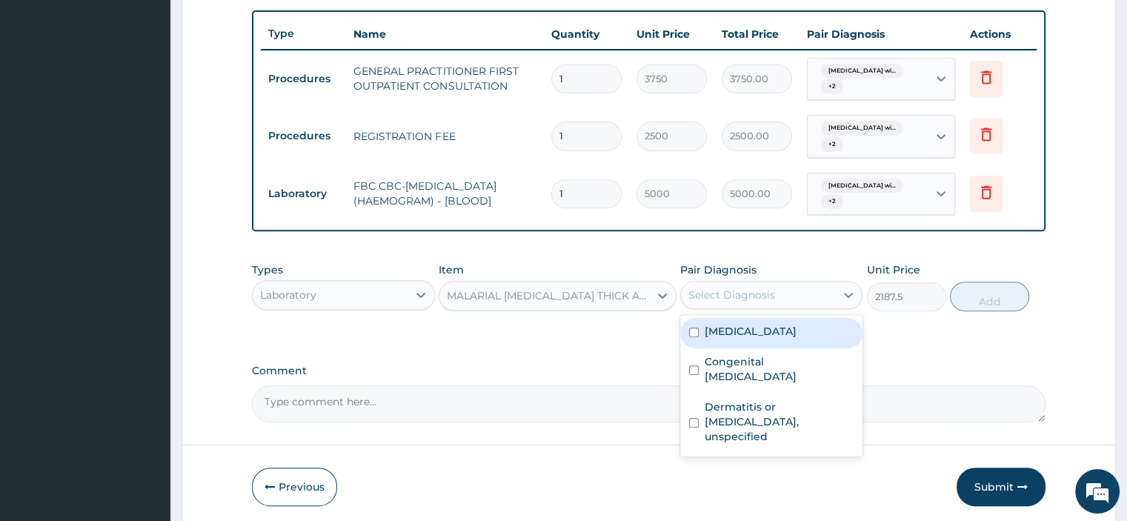
click at [796, 339] on label "Plasmodium malariae malaria without complication" at bounding box center [751, 331] width 92 height 15
checkbox input "true"
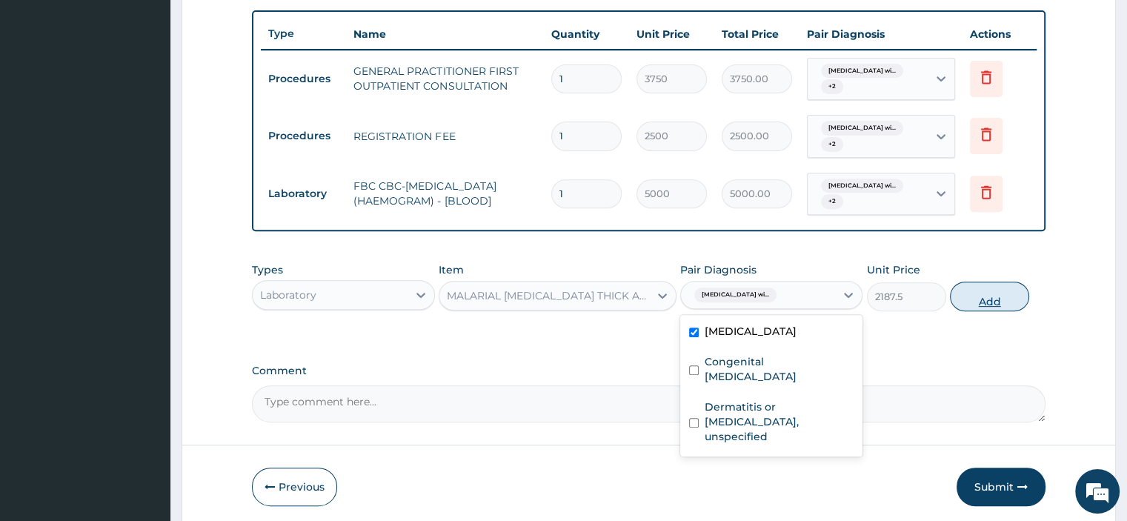
click at [1002, 295] on button "Add" at bounding box center [989, 297] width 79 height 30
type input "0"
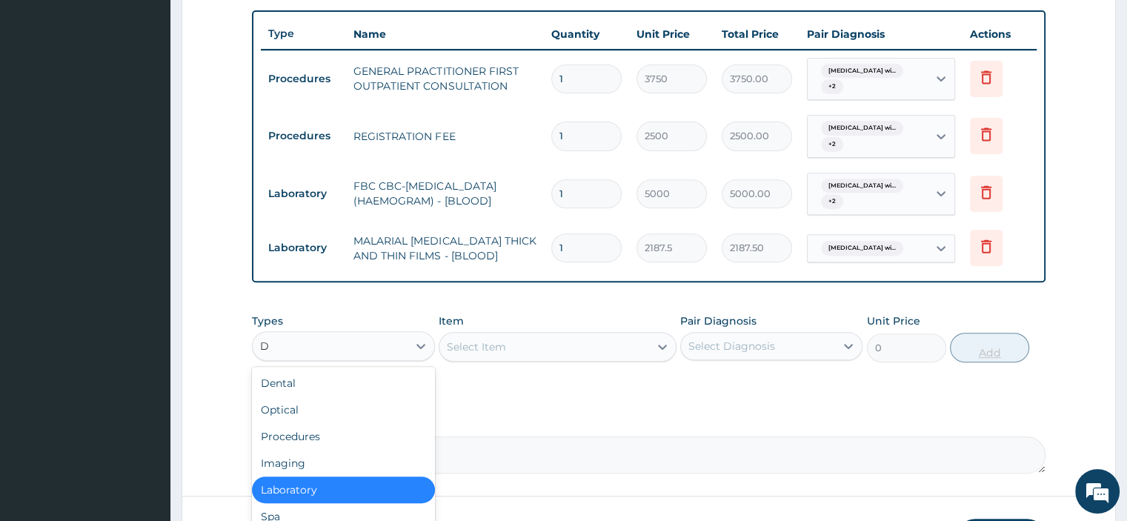
type input "DR"
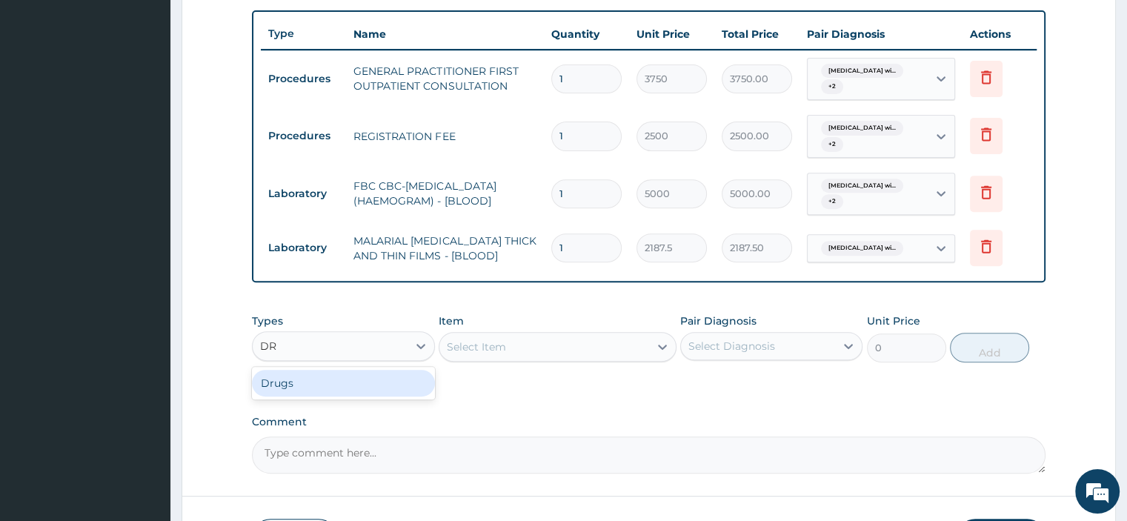
click at [411, 389] on div "Drugs" at bounding box center [343, 383] width 182 height 27
click at [494, 347] on div "Select Item" at bounding box center [558, 347] width 238 height 30
click at [518, 358] on div "Select Item" at bounding box center [558, 347] width 238 height 30
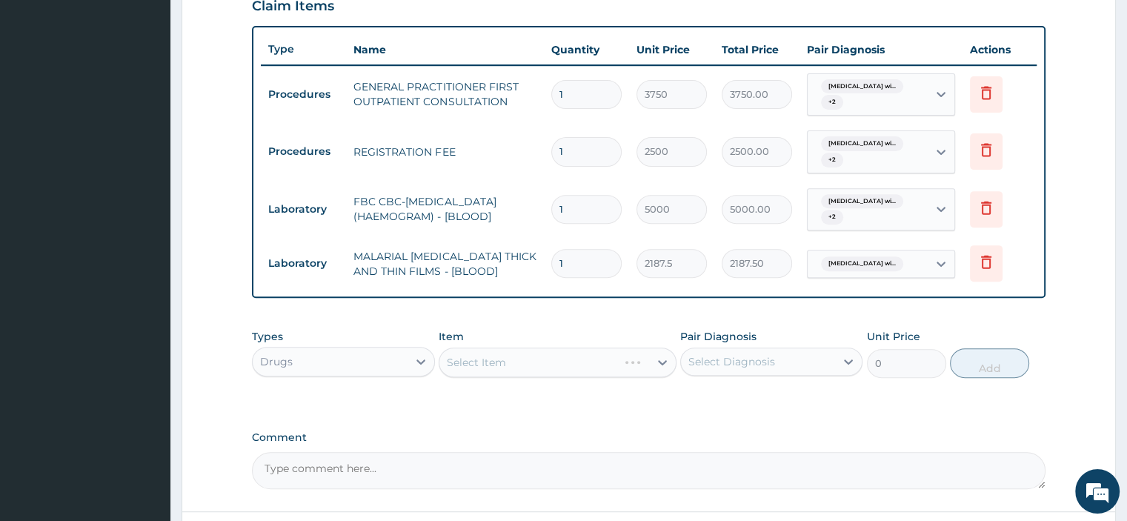
scroll to position [522, 0]
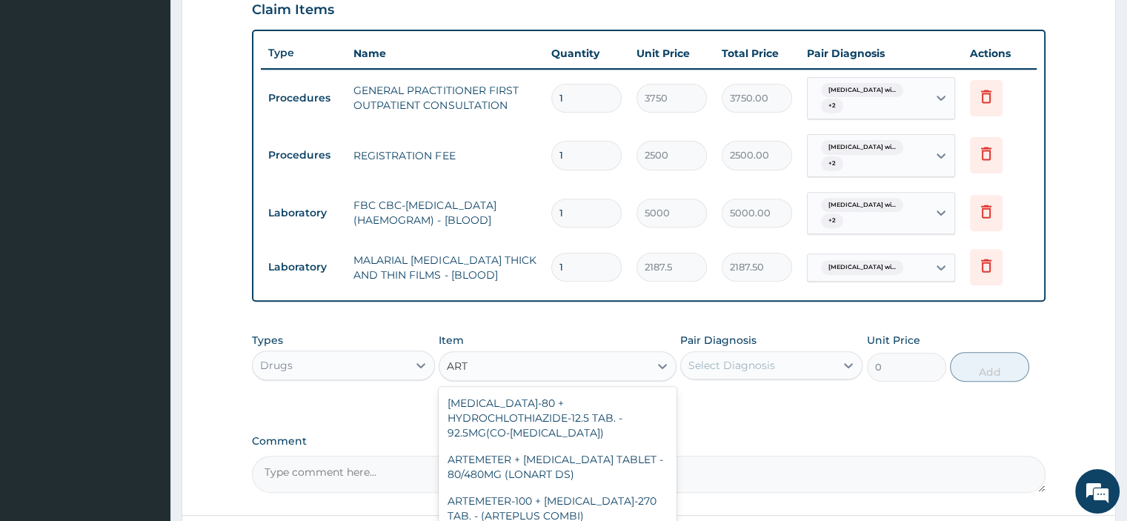
type input "ARTE"
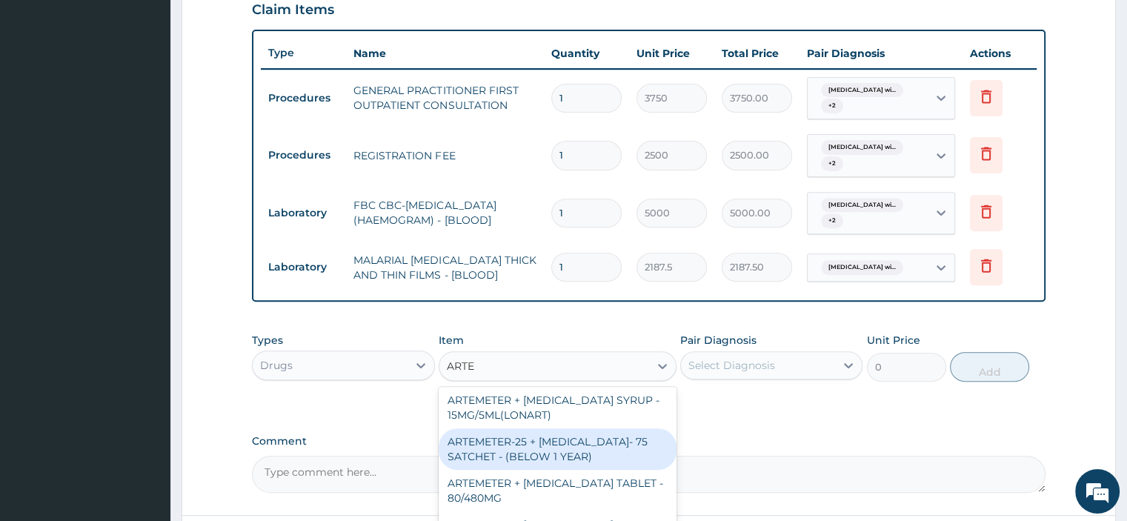
scroll to position [519, 0]
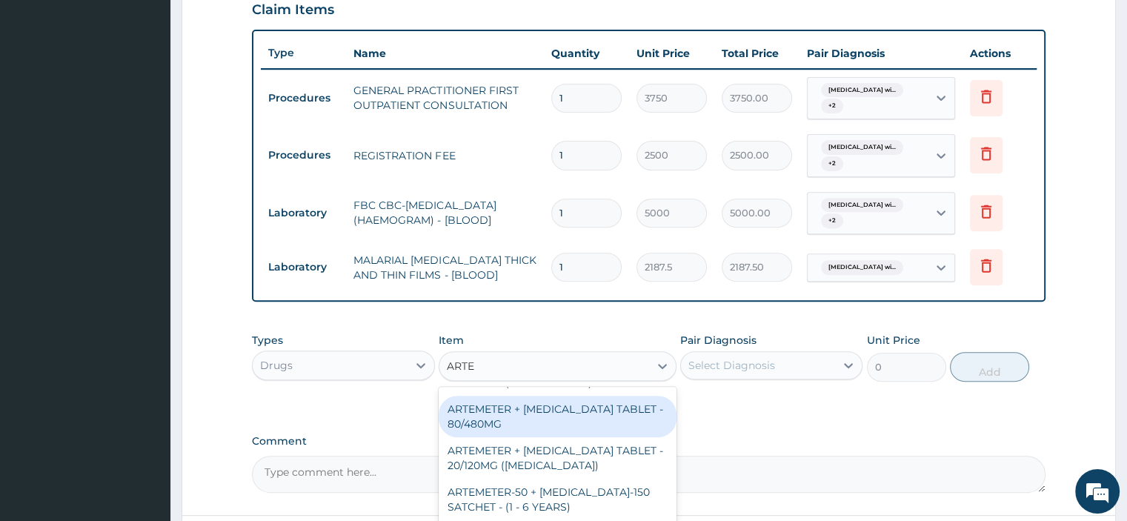
click at [539, 429] on div "ARTEMETER + [MEDICAL_DATA] TABLET - 80/480MG" at bounding box center [558, 416] width 238 height 41
type input "364"
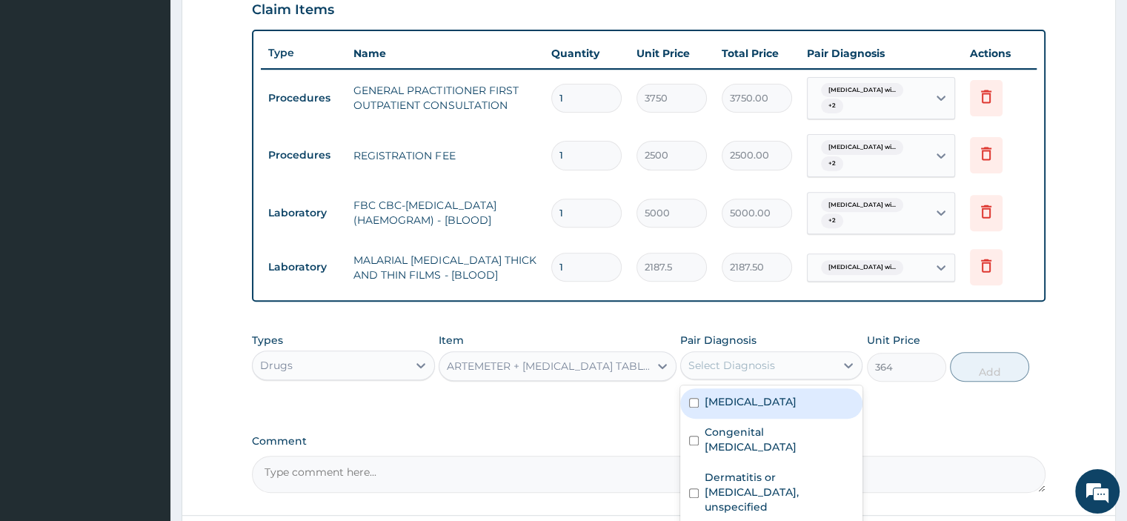
click at [690, 363] on div "Select Diagnosis" at bounding box center [731, 365] width 87 height 15
click at [712, 409] on label "Plasmodium malariae malaria without complication" at bounding box center [751, 401] width 92 height 15
checkbox input "true"
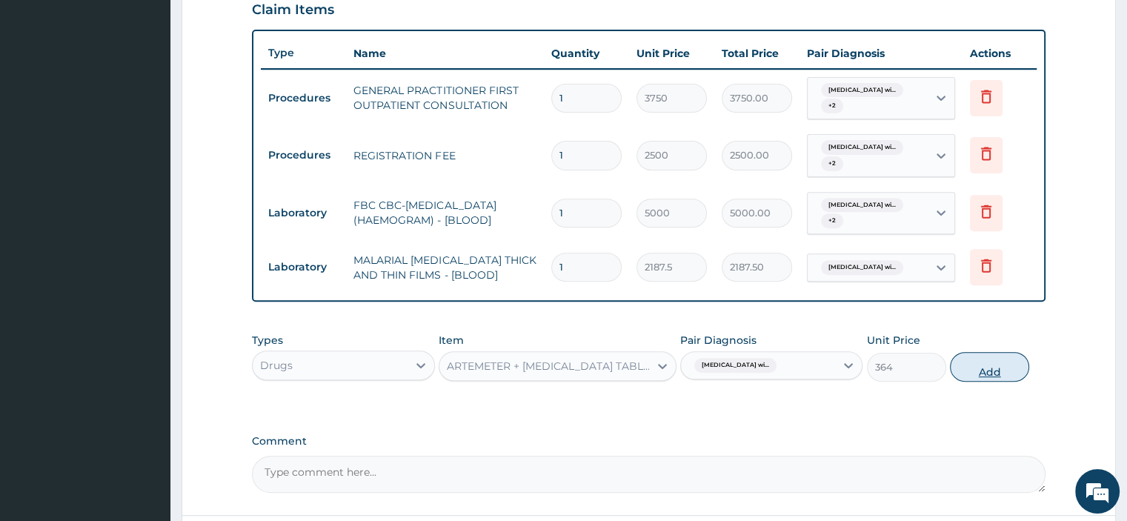
click at [985, 371] on button "Add" at bounding box center [989, 367] width 79 height 30
type input "0"
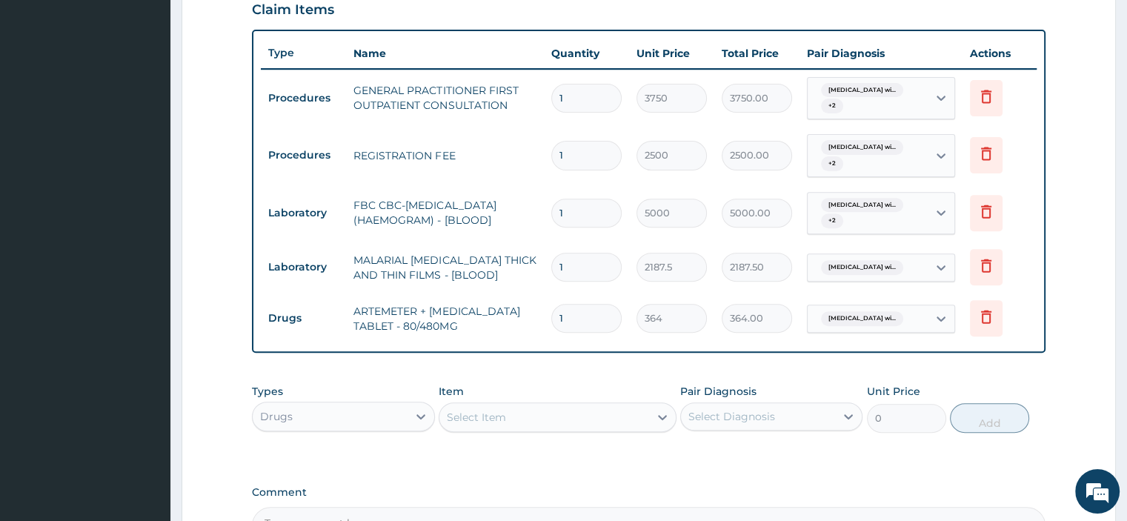
click at [569, 316] on input "1" at bounding box center [586, 318] width 70 height 29
type input "0.00"
type input "6"
type input "2184.00"
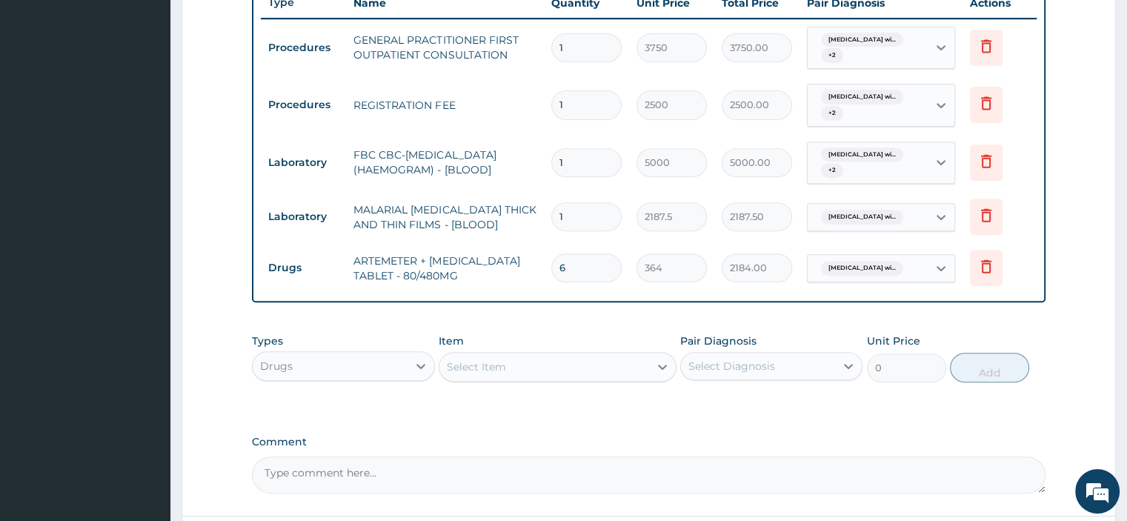
scroll to position [596, 0]
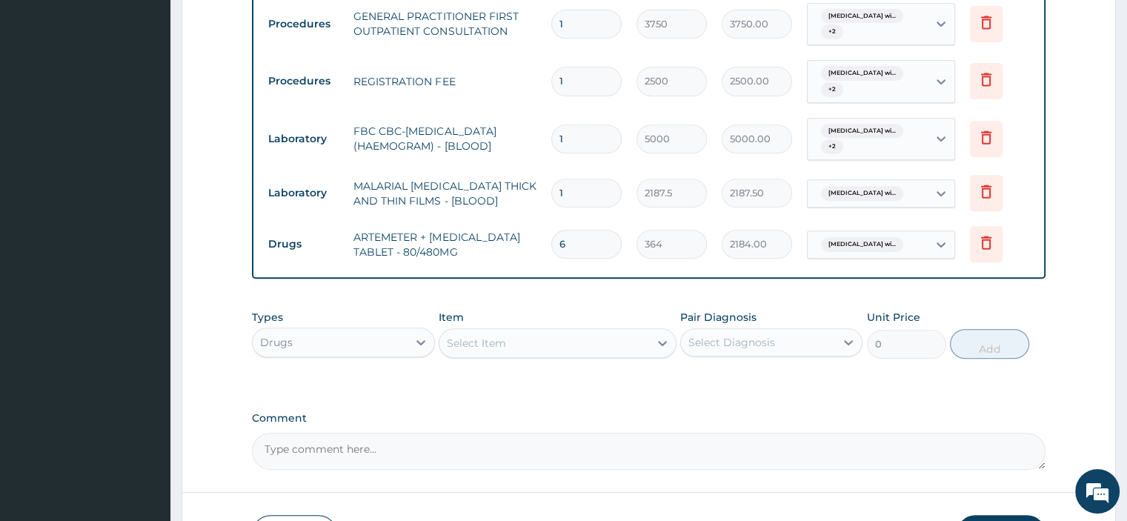
type input "6"
click at [470, 331] on div "Select Item" at bounding box center [544, 343] width 210 height 24
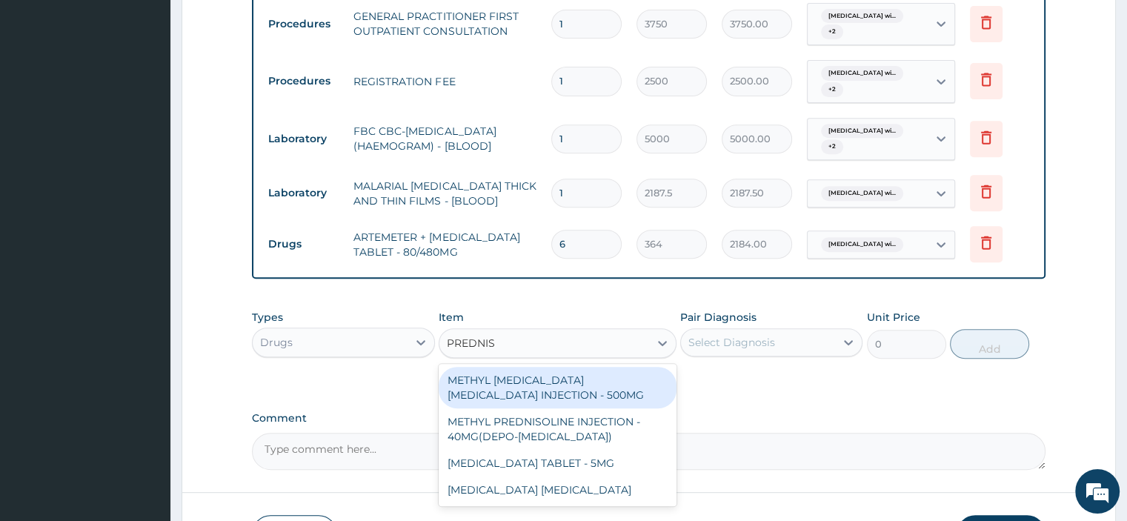
type input "PREDNISO"
click at [589, 460] on div "[MEDICAL_DATA] TABLET - 5MG" at bounding box center [558, 463] width 238 height 27
type input "42"
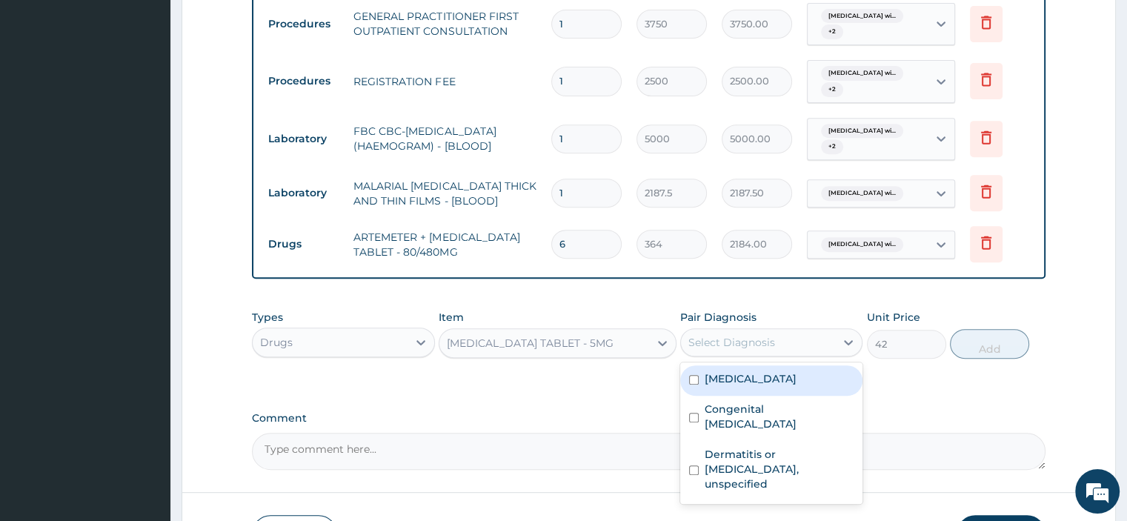
click at [796, 386] on label "Plasmodium malariae malaria without complication" at bounding box center [751, 378] width 92 height 15
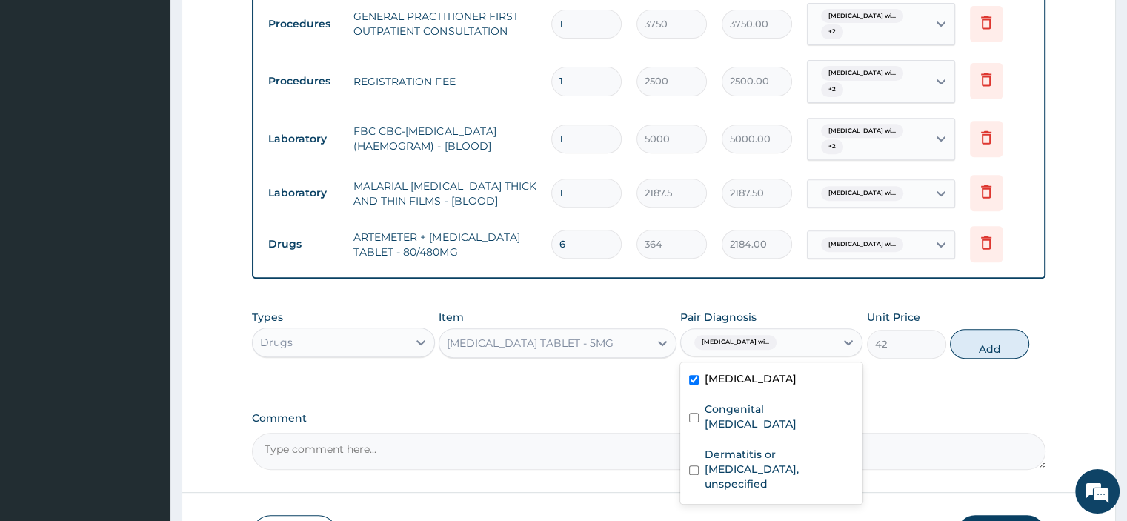
click at [796, 386] on label "Plasmodium malariae malaria without complication" at bounding box center [751, 378] width 92 height 15
checkbox input "false"
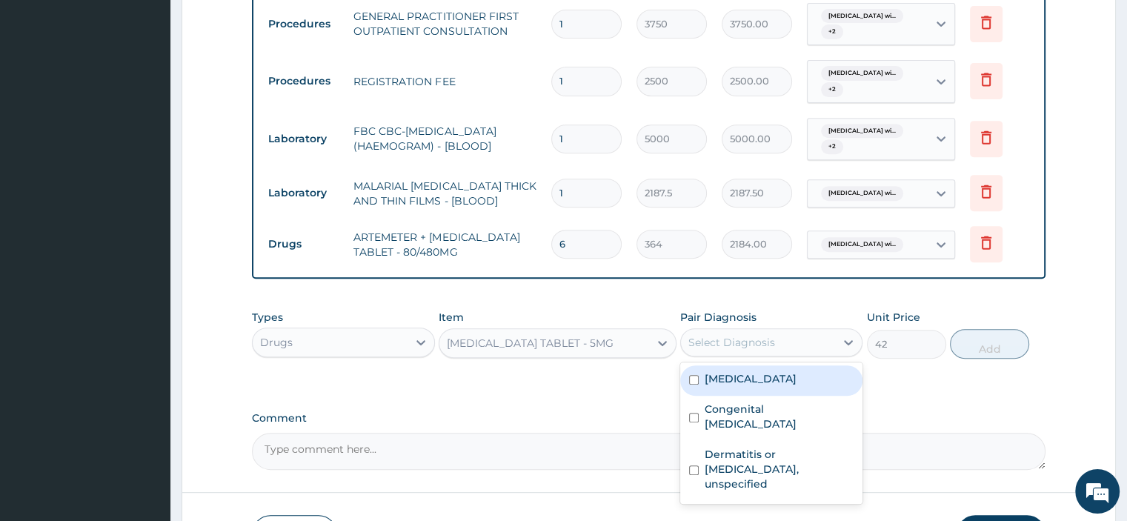
click at [805, 491] on label "Dermatitis or eczema, unspecified" at bounding box center [779, 469] width 149 height 44
checkbox input "true"
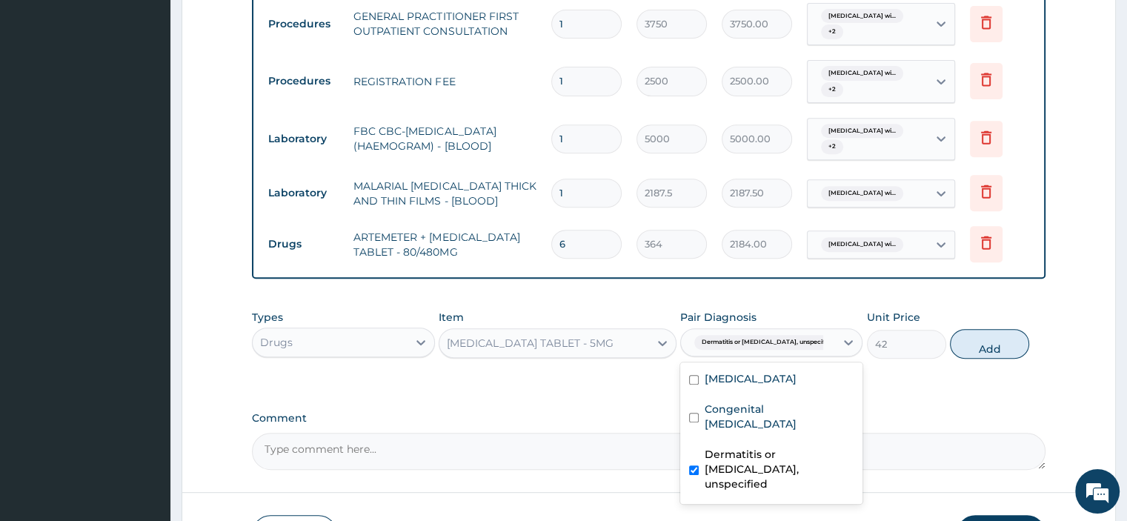
click at [803, 431] on label "Congenital Varicella Zoster virus infection" at bounding box center [779, 417] width 149 height 30
checkbox input "true"
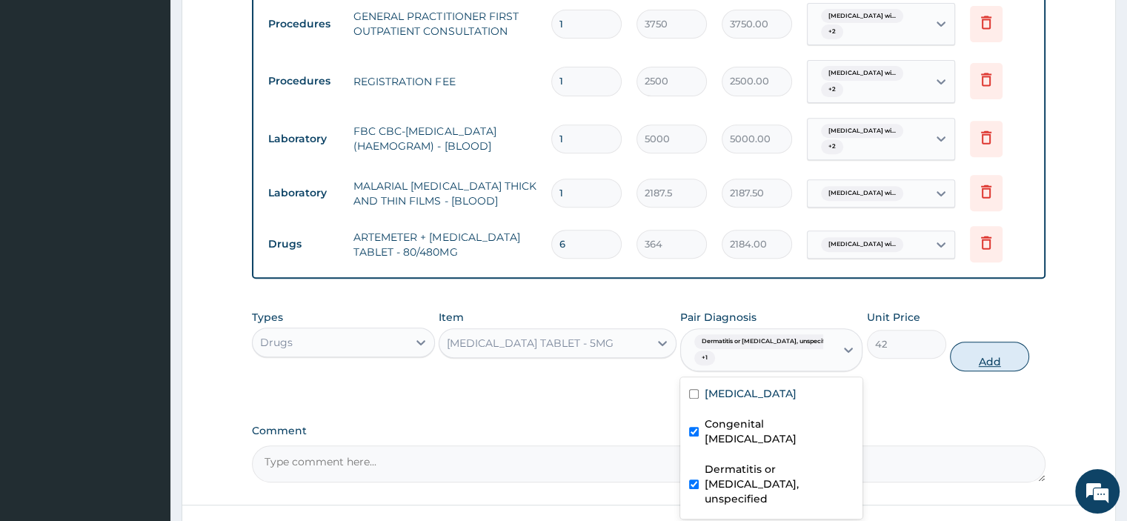
click at [1008, 348] on button "Add" at bounding box center [989, 357] width 79 height 30
type input "0"
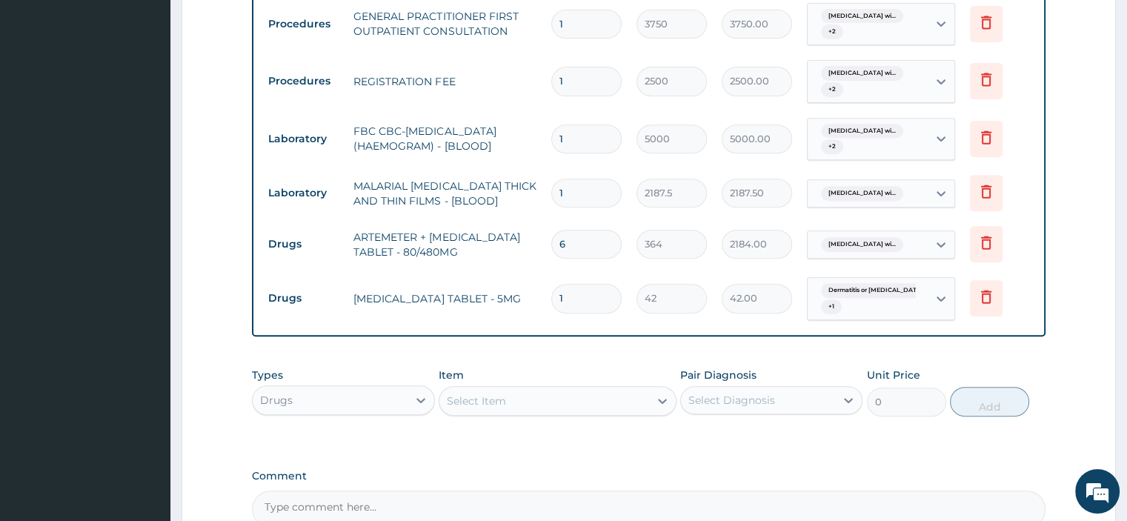
click at [608, 297] on input "1" at bounding box center [586, 298] width 70 height 29
type input "0.00"
type input "4"
type input "168.00"
type input "42"
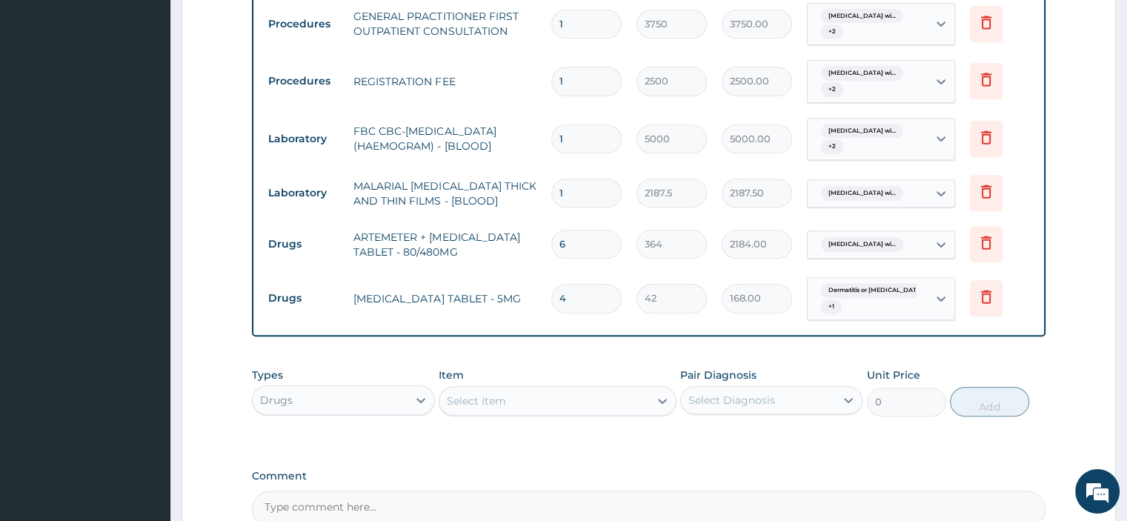
type input "1764.00"
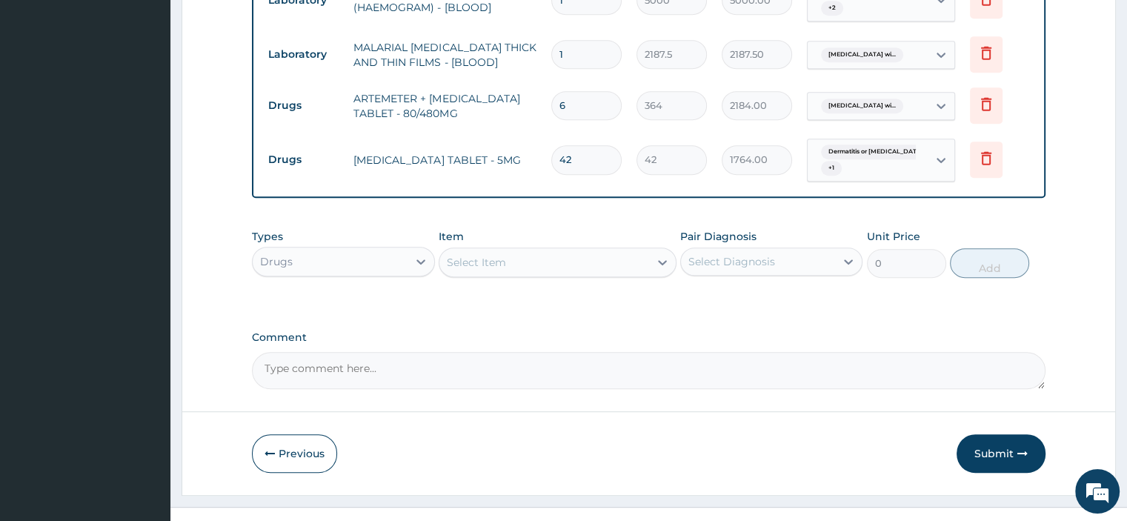
scroll to position [753, 0]
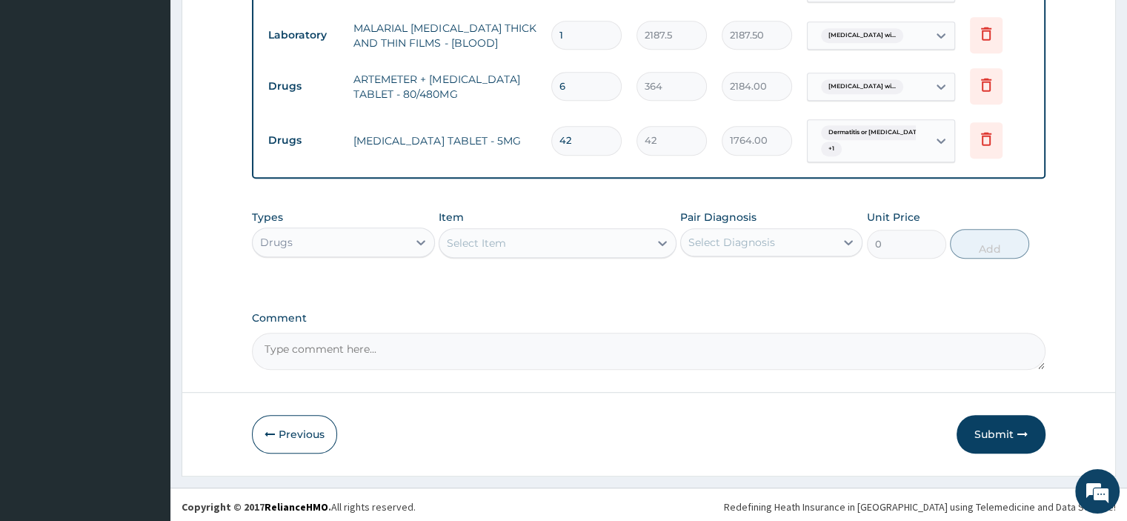
type input "42"
type input "DIAZEPA"
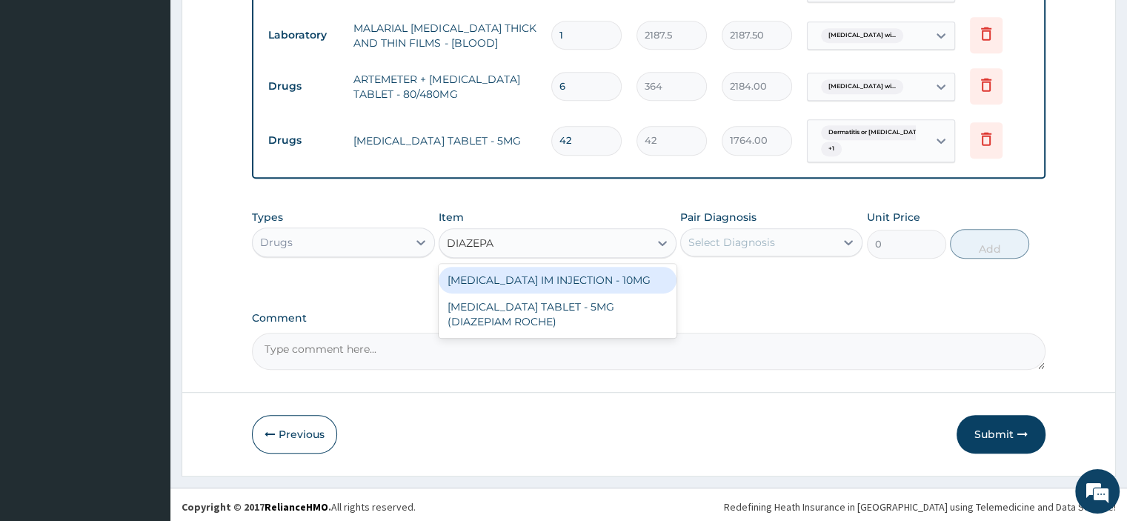
click at [497, 303] on div "[MEDICAL_DATA] TABLET - 5MG (DIAZEPIAM ROCHE)" at bounding box center [558, 313] width 238 height 41
type input "280"
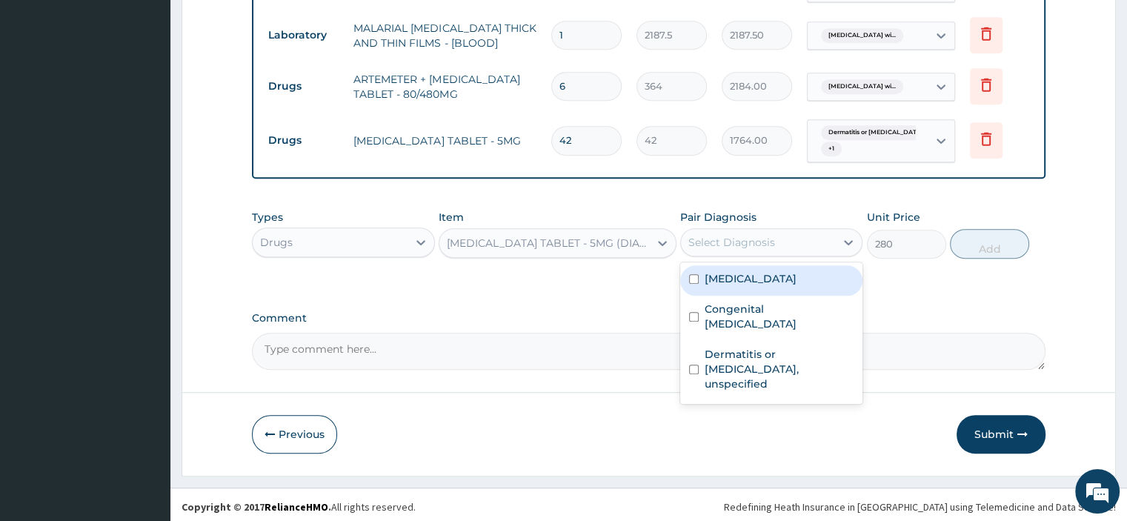
click at [743, 286] on label "Plasmodium malariae malaria without complication" at bounding box center [751, 278] width 92 height 15
checkbox input "true"
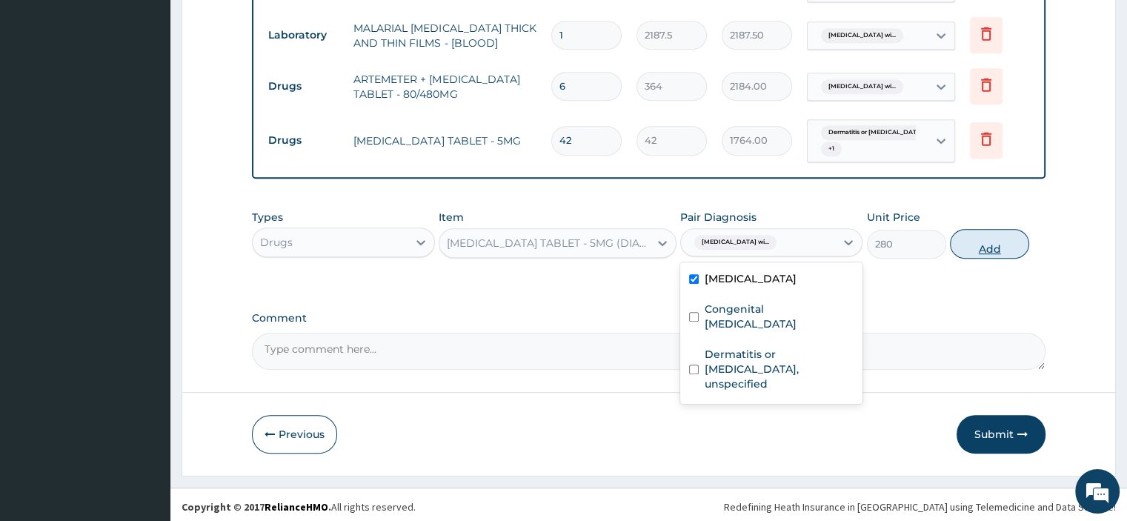
click at [990, 241] on button "Add" at bounding box center [989, 244] width 79 height 30
type input "0"
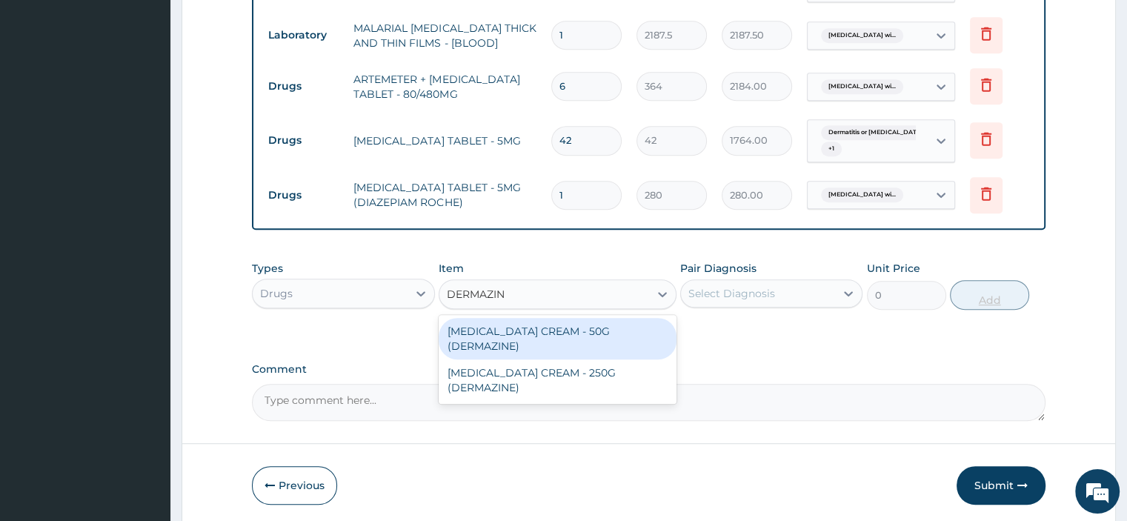
type input "DERMAZIN"
click at [487, 383] on div "[MEDICAL_DATA] CREAM - 250G (DERMAZINE)" at bounding box center [558, 379] width 238 height 41
type input "5320"
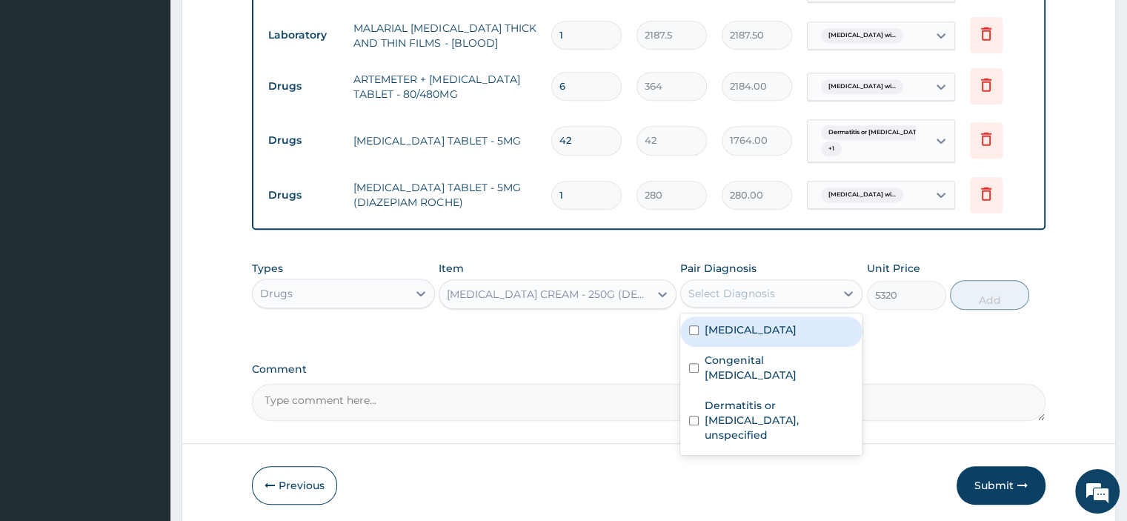
click at [813, 442] on label "Dermatitis or eczema, unspecified" at bounding box center [779, 420] width 149 height 44
checkbox input "true"
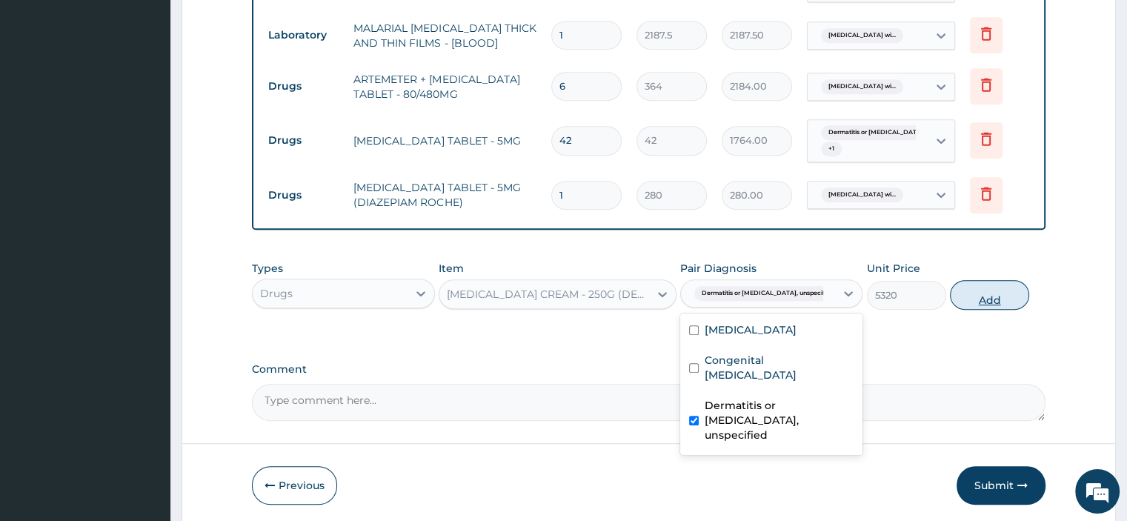
click at [999, 290] on button "Add" at bounding box center [989, 295] width 79 height 30
type input "0"
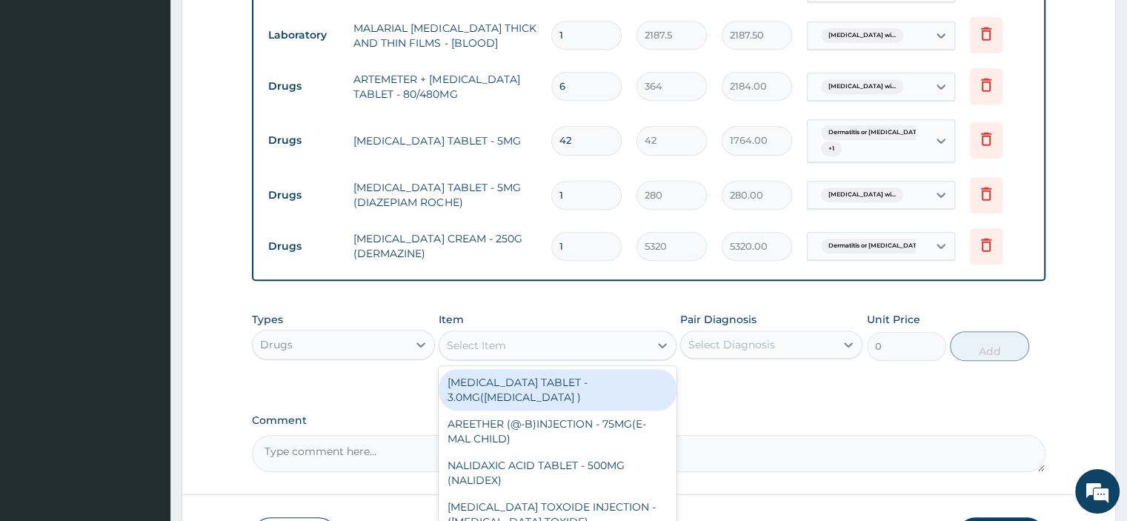
click at [584, 193] on input "1" at bounding box center [586, 195] width 70 height 29
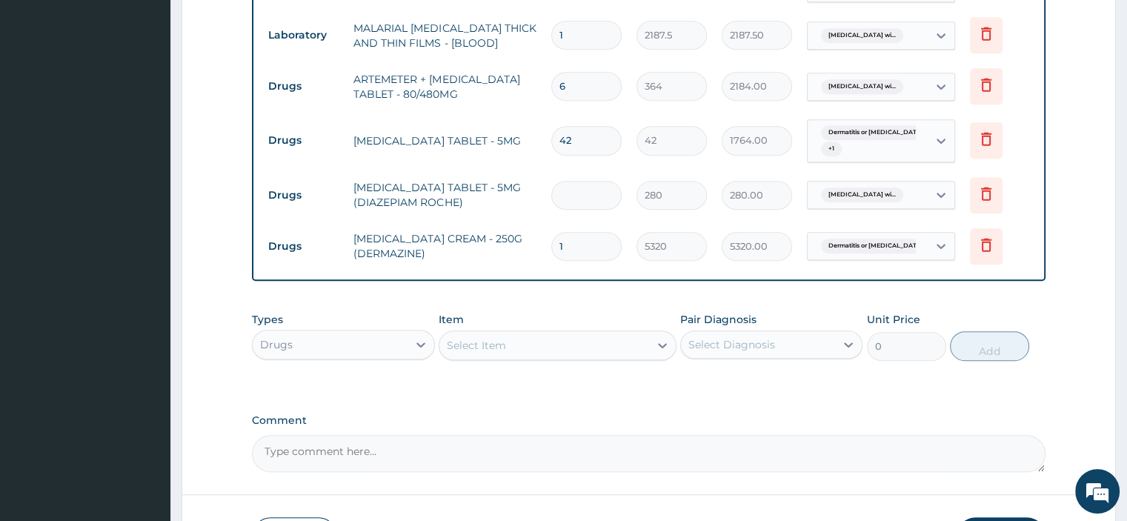
type input "0.00"
type input "7"
type input "1960.00"
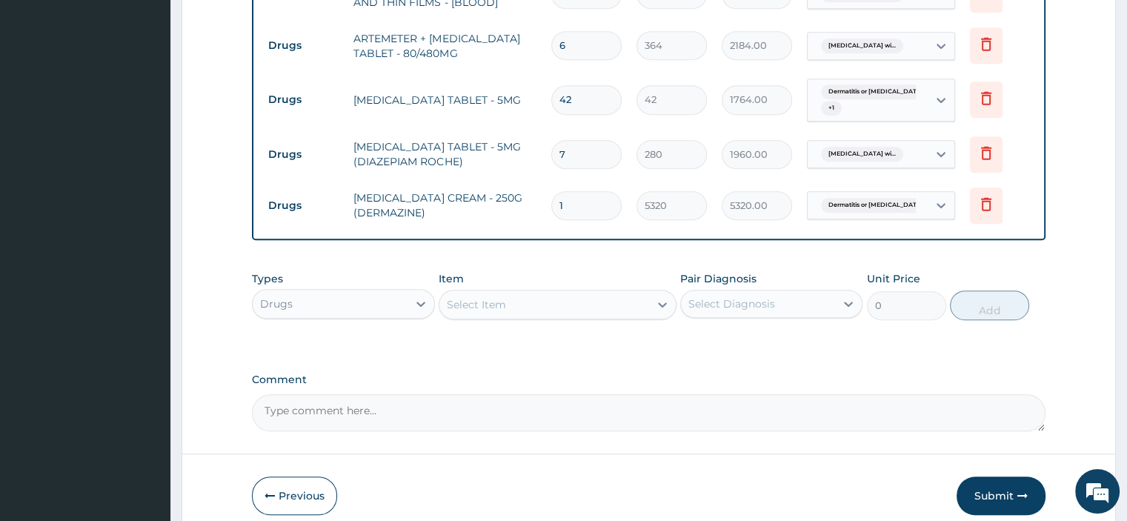
scroll to position [794, 0]
type input "7"
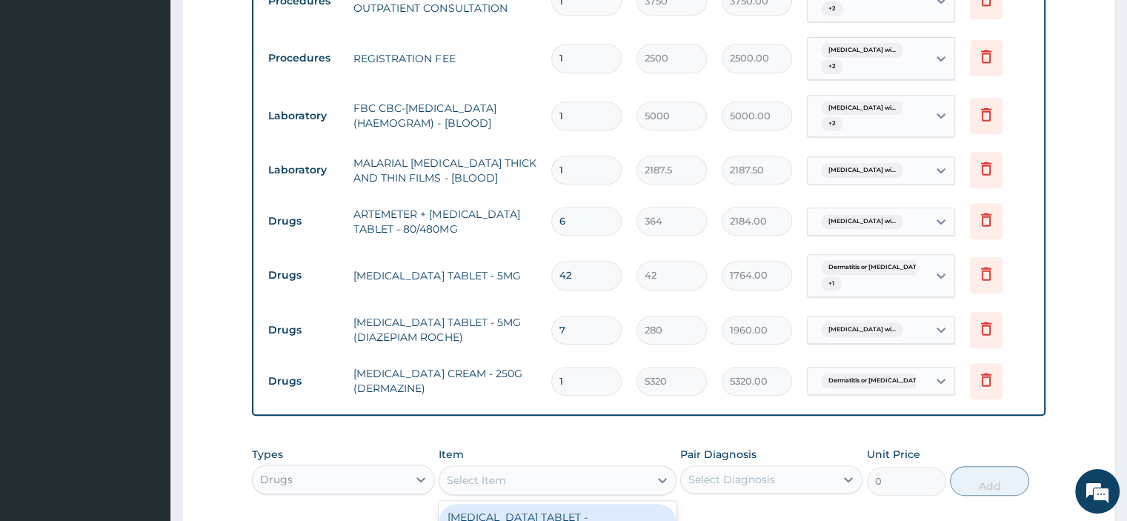
scroll to position [713, 0]
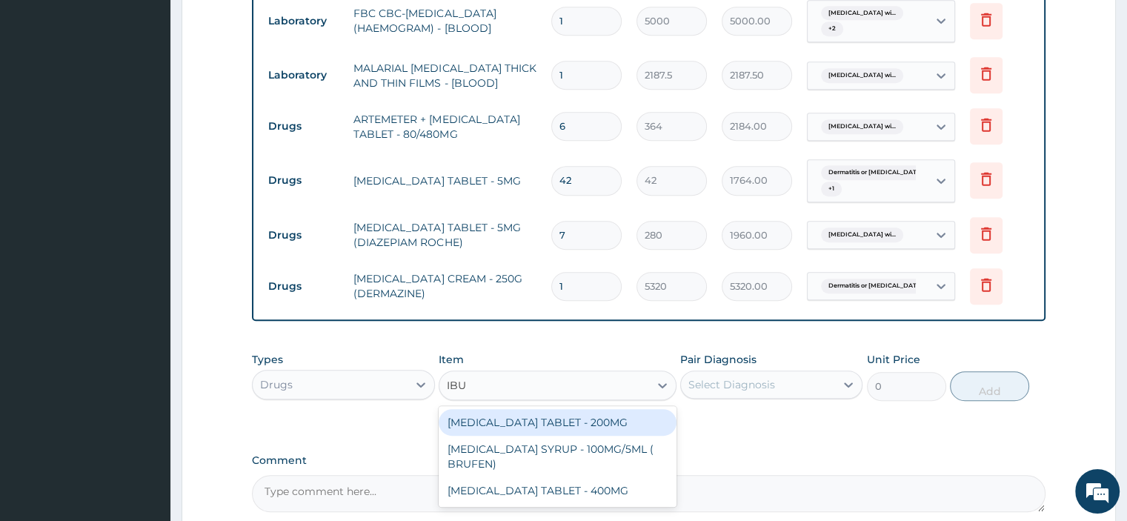
type input "IBU"
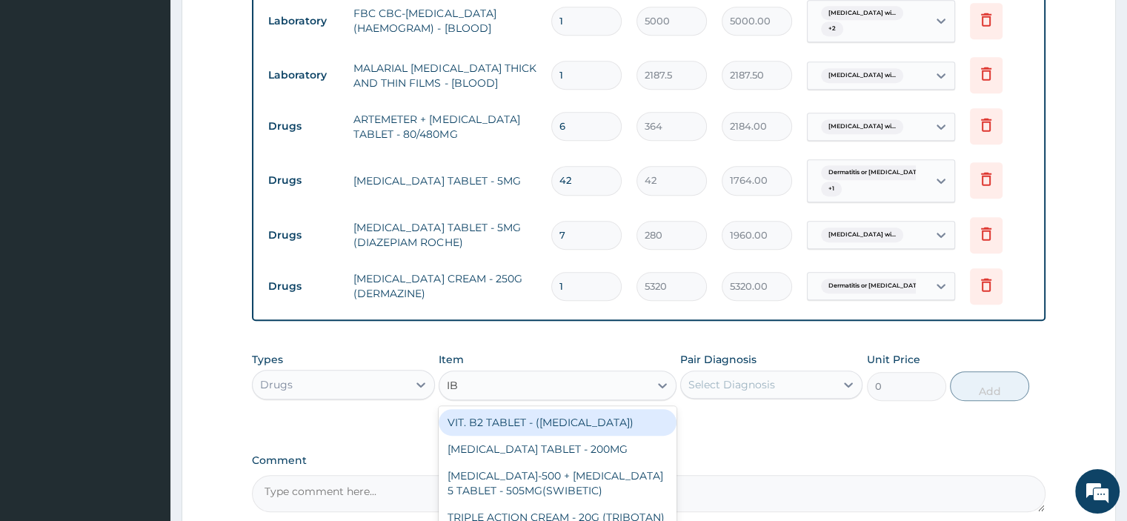
type input "IBU"
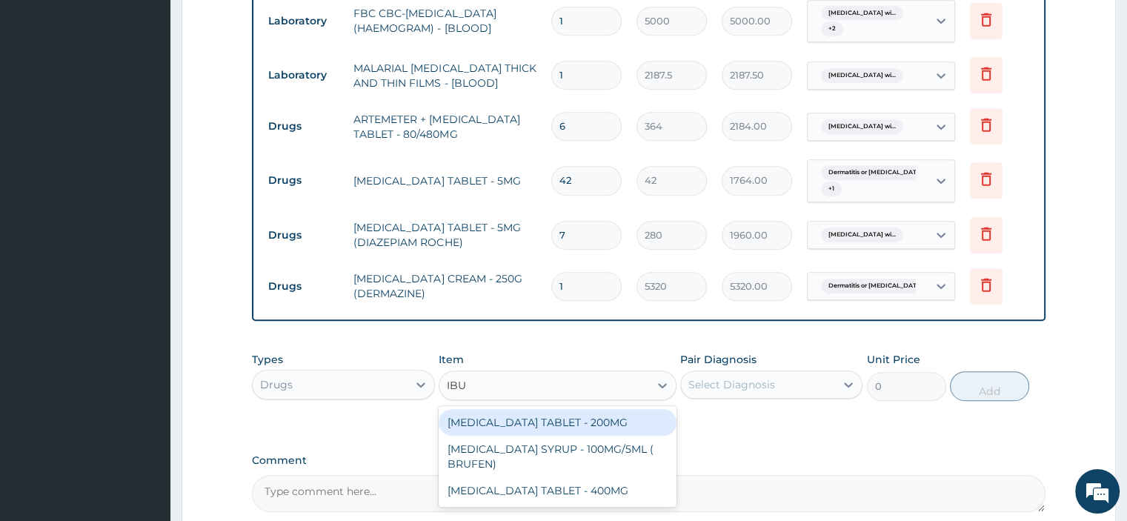
click at [610, 498] on div "IBUPROFEN TABLET - 400MG" at bounding box center [558, 490] width 238 height 27
type input "560"
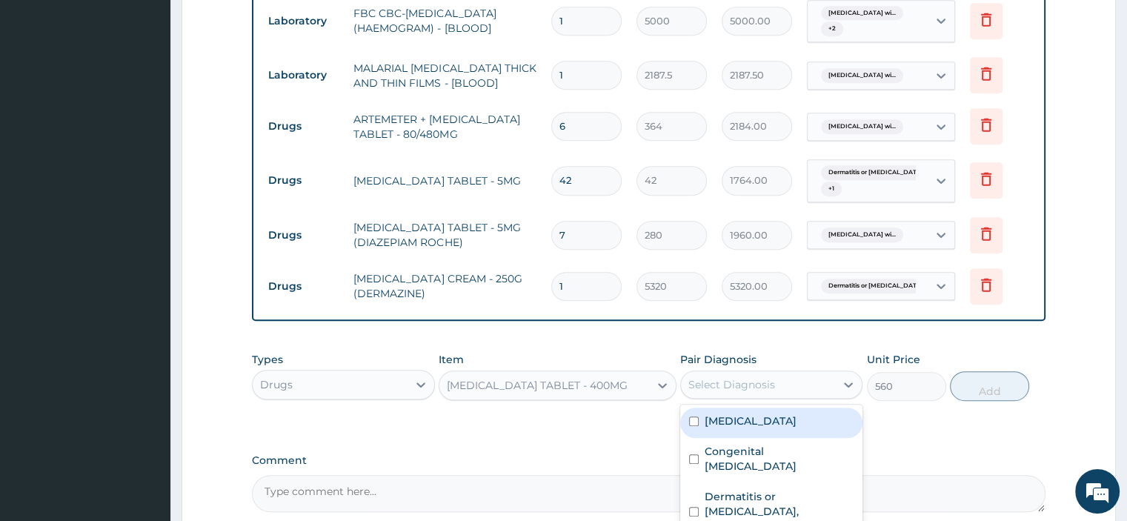
click at [697, 426] on input "checkbox" at bounding box center [694, 421] width 10 height 10
checkbox input "true"
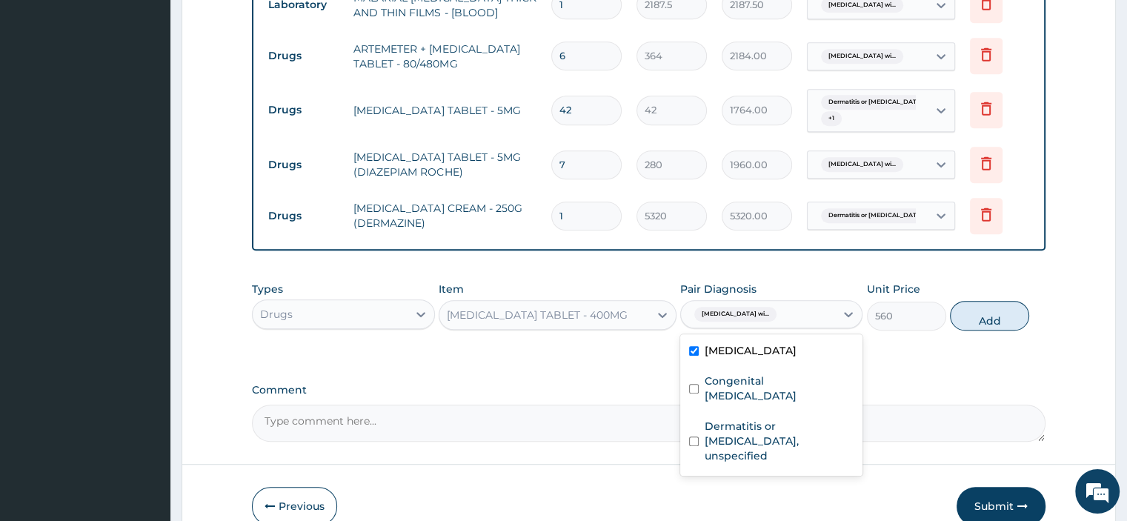
scroll to position [856, 0]
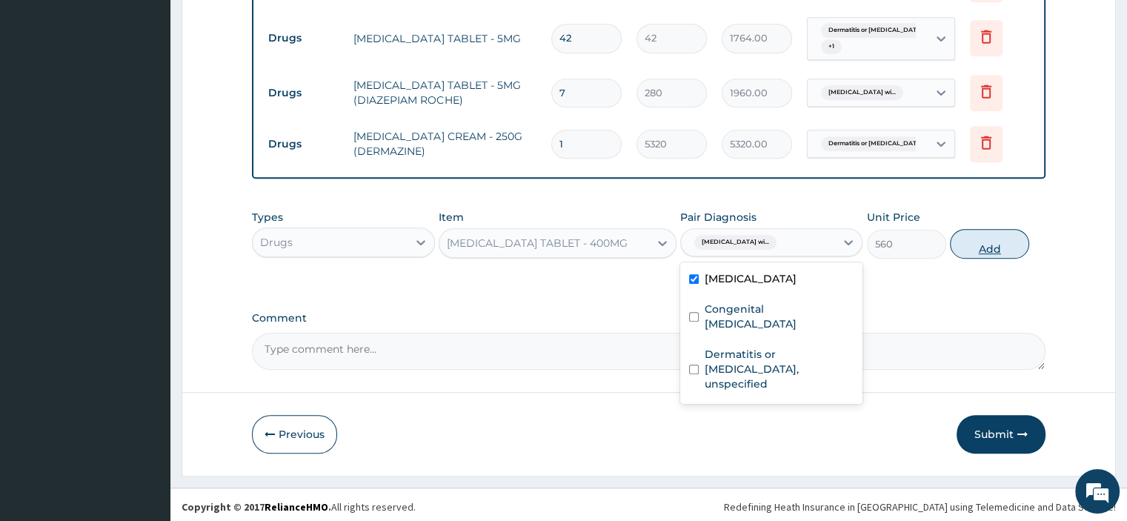
click at [984, 247] on button "Add" at bounding box center [989, 244] width 79 height 30
type input "0"
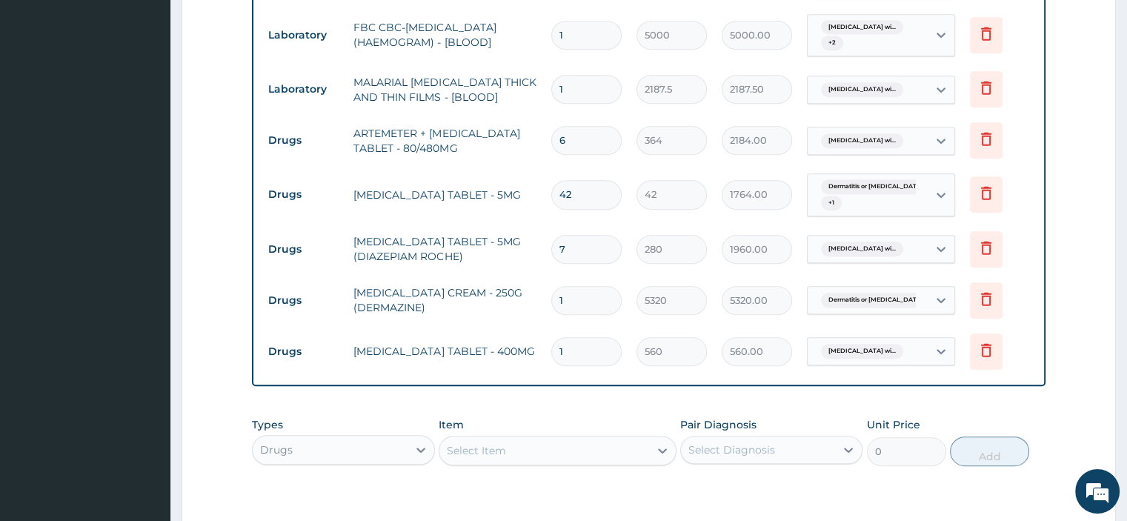
scroll to position [708, 0]
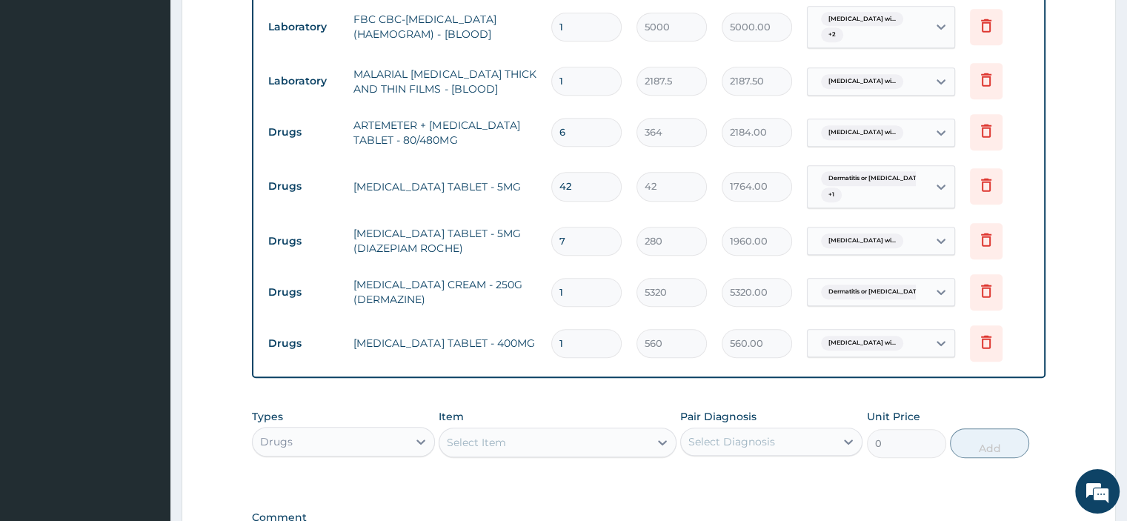
click at [490, 441] on div "Select Item" at bounding box center [476, 442] width 59 height 15
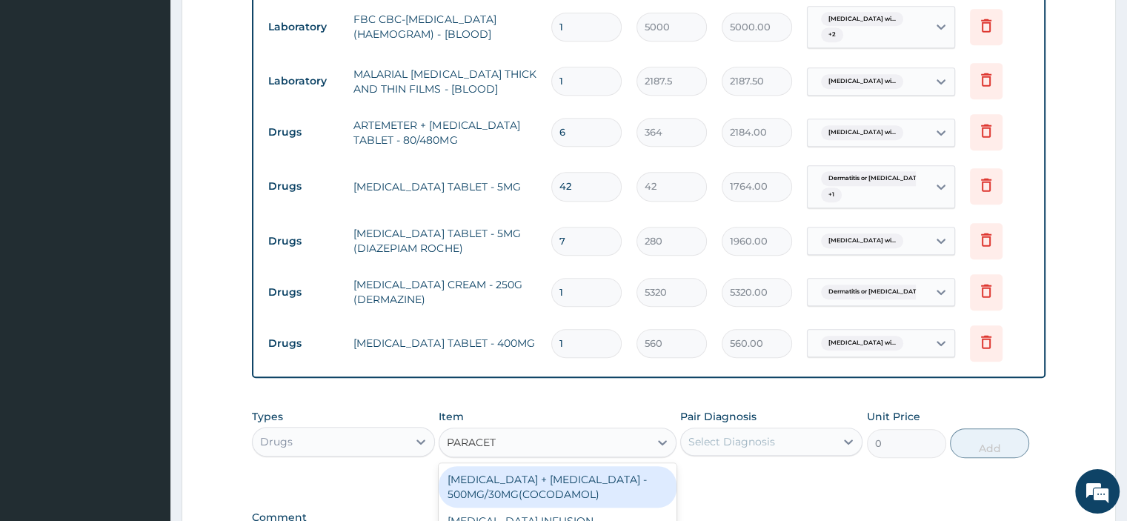
type input "PARACETA"
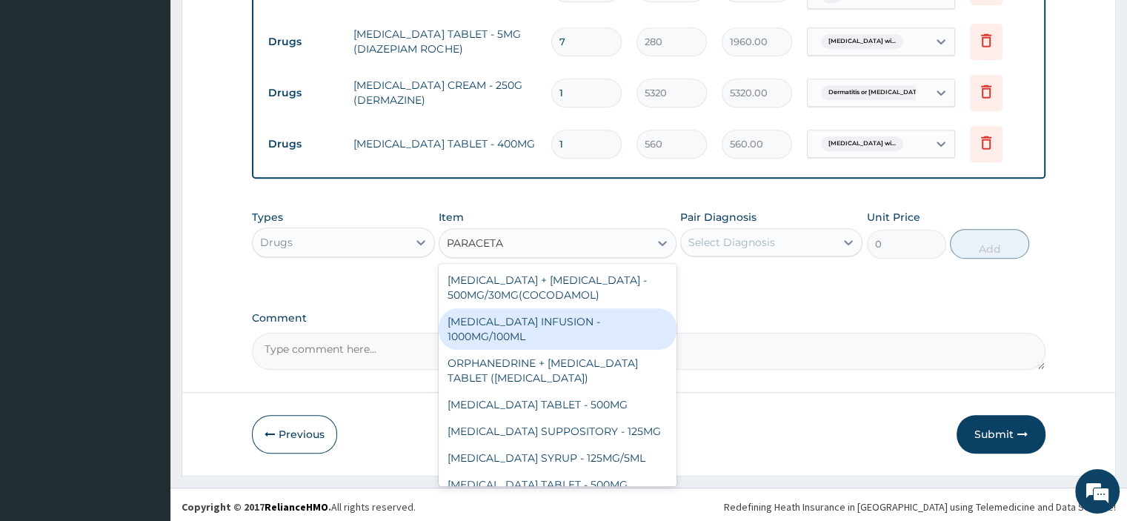
scroll to position [98, 0]
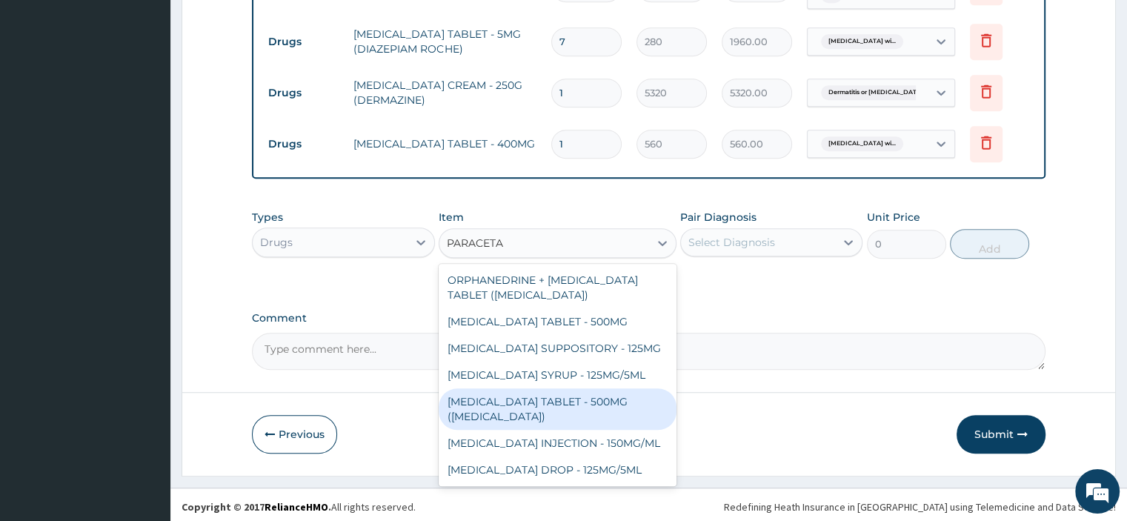
click at [514, 390] on div "PARACETAMOL TABLET - 500MG (PANADOL)" at bounding box center [558, 408] width 238 height 41
type input "42"
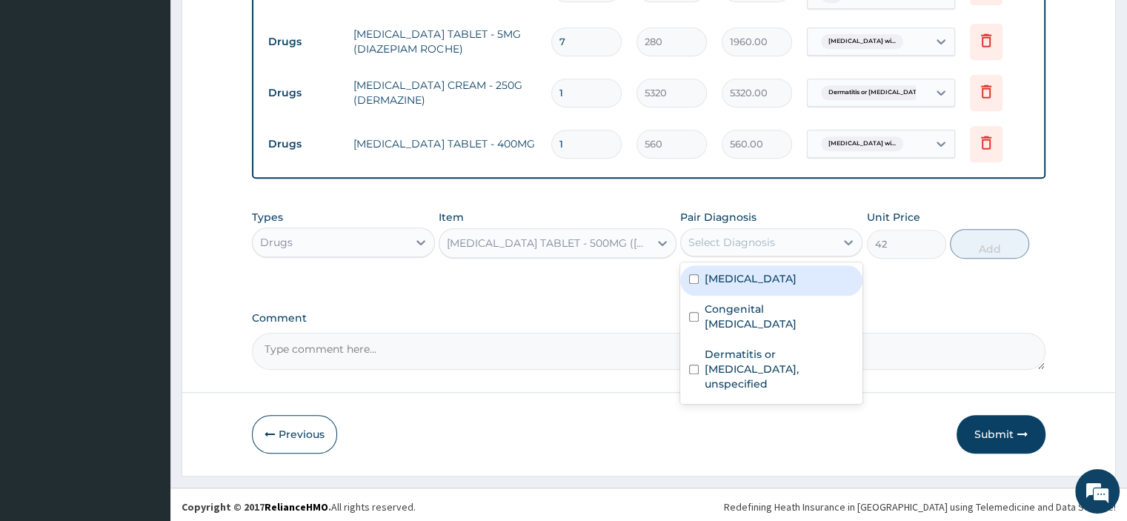
click at [779, 236] on div "Select Diagnosis" at bounding box center [758, 242] width 154 height 24
click at [705, 276] on label "Plasmodium malariae malaria without complication" at bounding box center [751, 278] width 92 height 15
checkbox input "true"
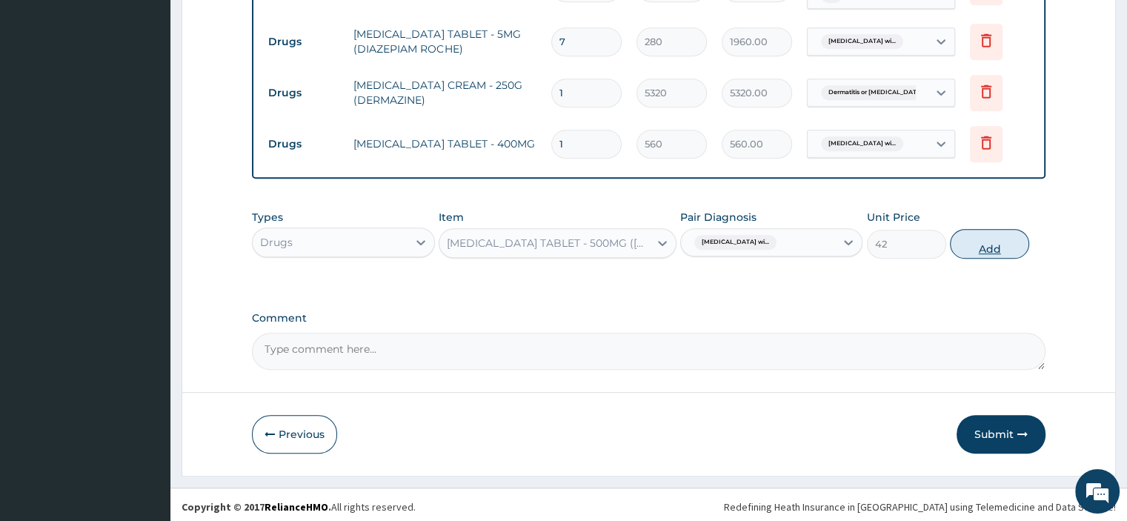
click at [1000, 247] on button "Add" at bounding box center [989, 244] width 79 height 30
type input "0"
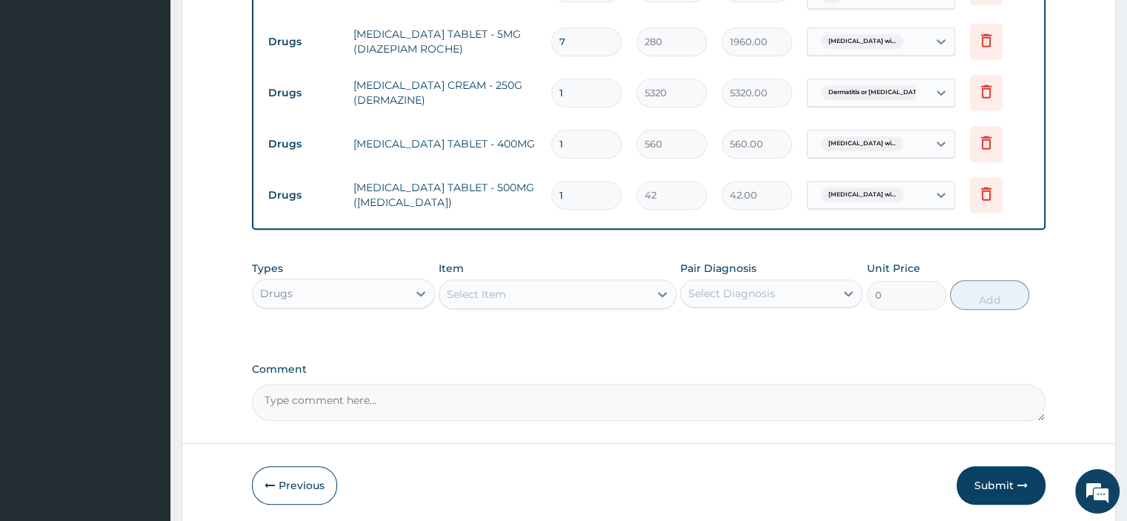
click at [582, 199] on input "1" at bounding box center [586, 195] width 70 height 29
type input "18"
type input "756.00"
type input "18"
click at [569, 145] on input "1" at bounding box center [586, 144] width 70 height 29
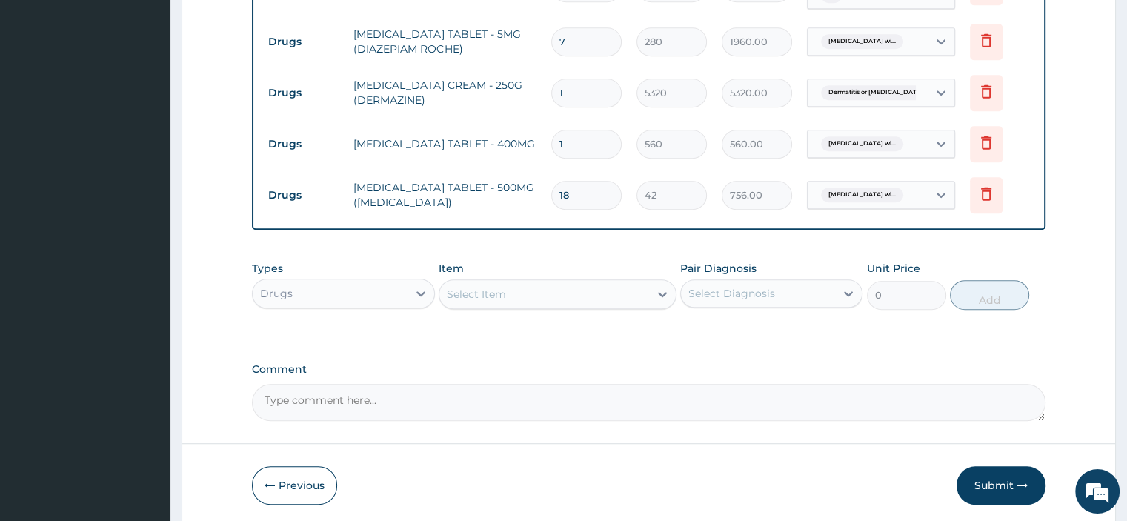
type input "10"
type input "5600.00"
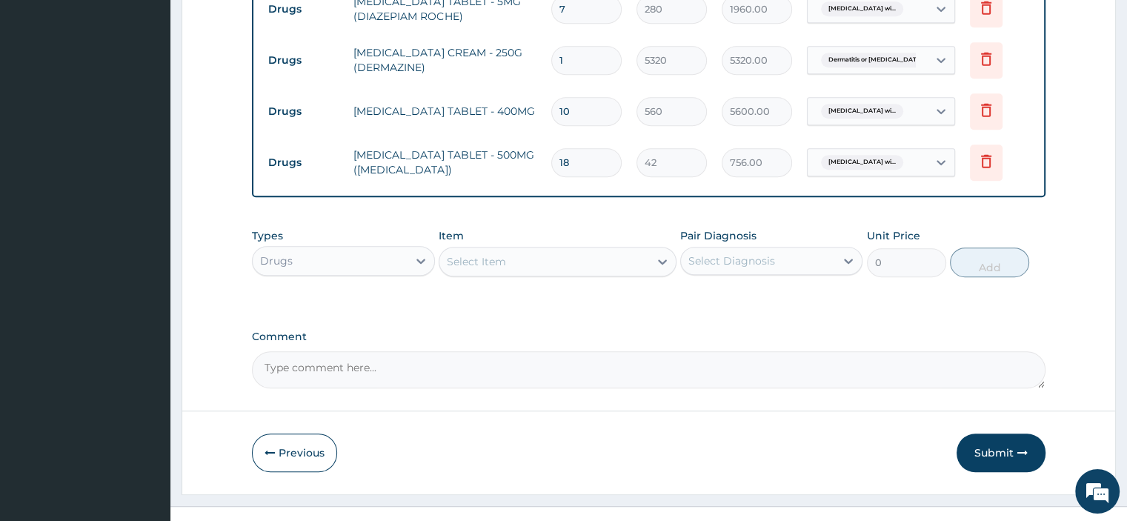
scroll to position [957, 0]
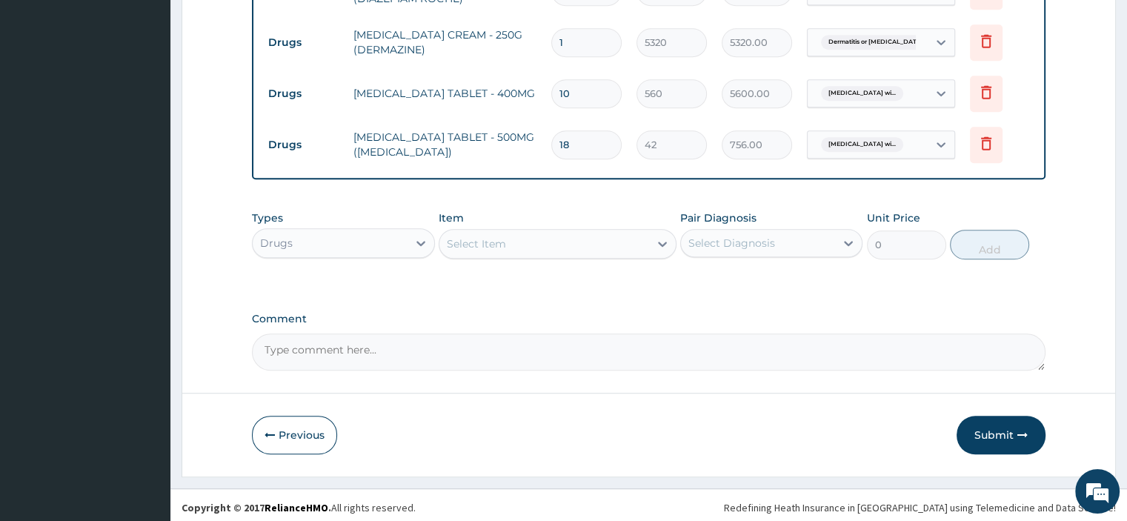
type input "10"
click at [394, 340] on textarea "Comment" at bounding box center [648, 351] width 793 height 37
click at [293, 352] on textarea "Comment" at bounding box center [648, 351] width 793 height 37
paste textarea "PATIENT SEEN PRESENTED WITH COMPLAIN OF GENERALIZED BODY WEAKNESS WITH WITH RAS…"
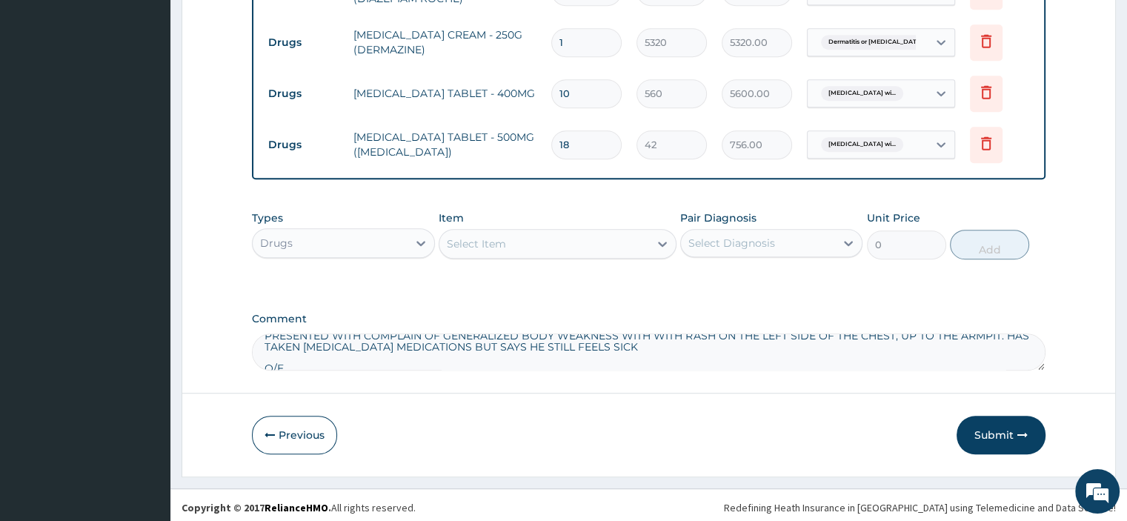
click at [264, 333] on textarea "PATIENT SEEN PRESENTED WITH COMPLAIN OF GENERALIZED BODY WEAKNESS WITH WITH RAS…" at bounding box center [648, 351] width 793 height 37
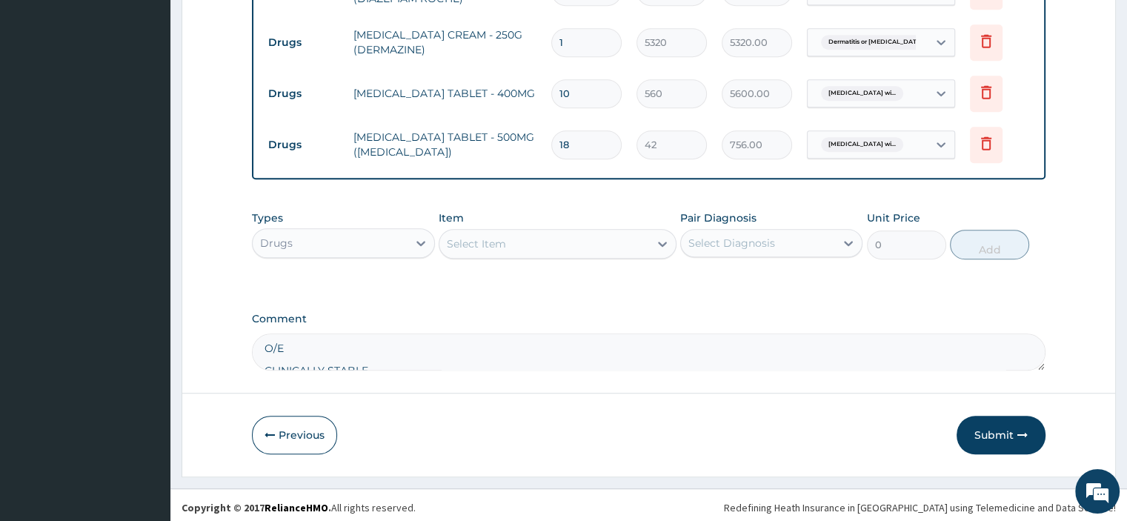
scroll to position [55, 0]
click at [261, 334] on textarea "PATIENT SEEN PRESENTED WITH COMPLAIN OF GENERALIZED BODY WEAKNESS WITH WITH RAS…" at bounding box center [648, 351] width 793 height 37
click at [264, 343] on textarea "PATIENT SEEN PRESENTED WITH COMPLAIN OF GENERALIZED BODY WEAKNESS WITH WITH RAS…" at bounding box center [648, 351] width 793 height 37
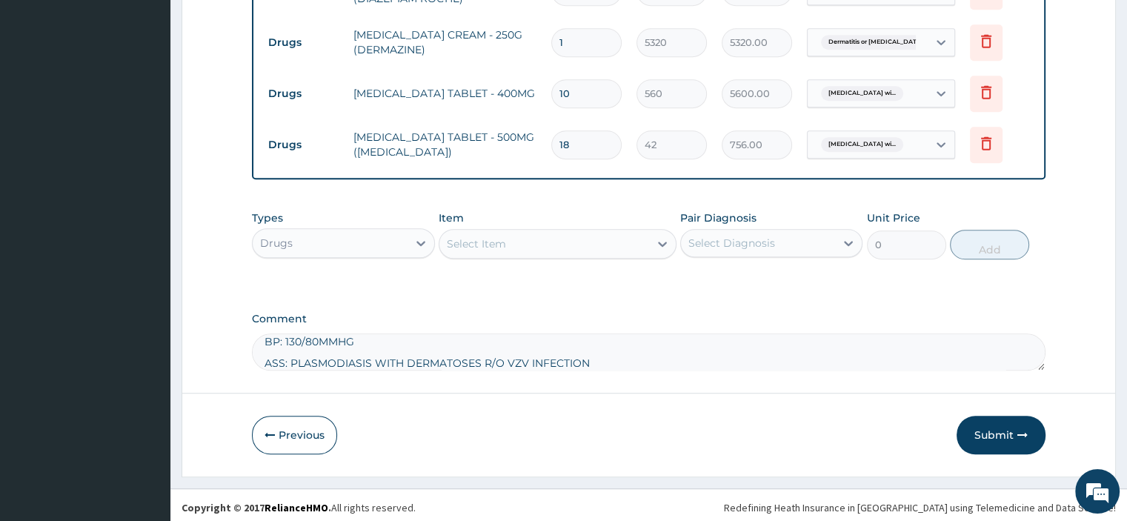
click at [265, 359] on textarea "PATIENT SEEN PRESENTED WITH COMPLAIN OF GENERALIZED BODY WEAKNESS WITH WITH RAS…" at bounding box center [648, 351] width 793 height 37
click at [260, 335] on textarea "PATIENT SEEN PRESENTED WITH COMPLAIN OF GENERALIZED BODY WEAKNESS WITH WITH RAS…" at bounding box center [648, 351] width 793 height 37
click at [264, 358] on textarea "PATIENT SEEN PRESENTED WITH COMPLAIN OF GENERALIZED BODY WEAKNESS WITH WITH RAS…" at bounding box center [648, 351] width 793 height 37
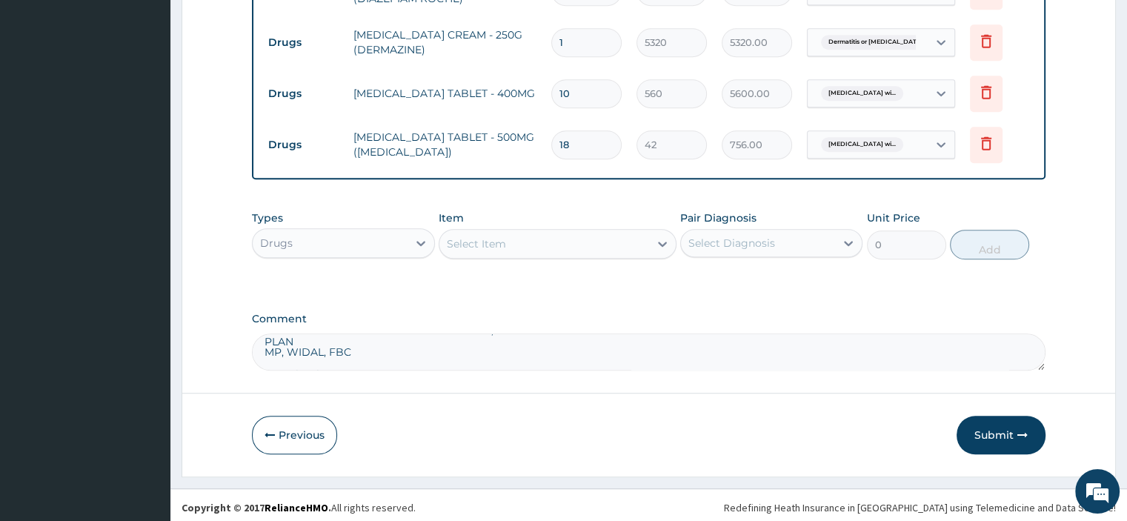
scroll to position [125, 0]
click at [264, 340] on textarea "PATIENT SEEN PRESENTED WITH COMPLAIN OF GENERALIZED BODY WEAKNESS WITH WITH RAS…" at bounding box center [648, 351] width 793 height 37
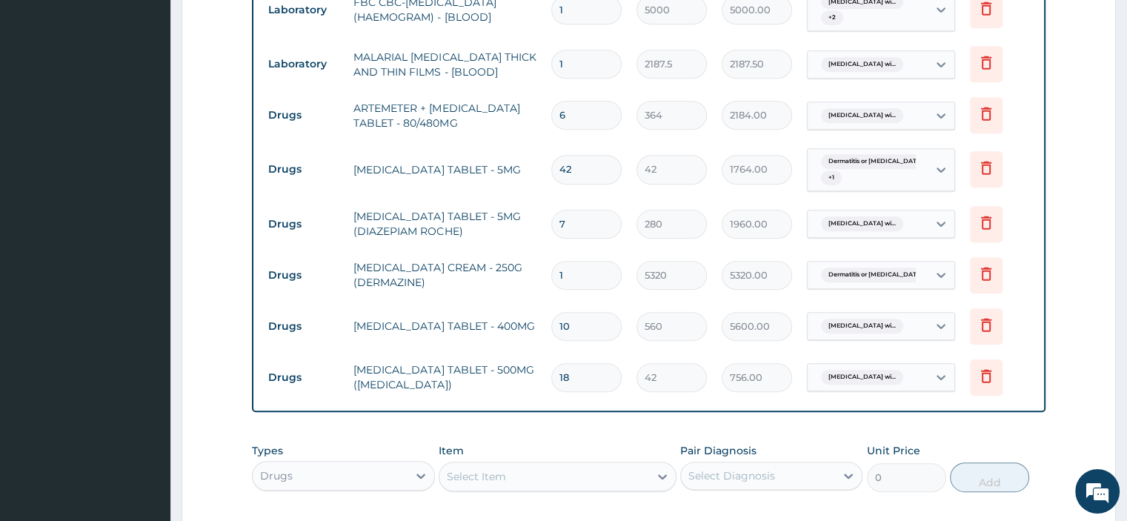
scroll to position [725, 0]
type textarea "PATIENT SEEN PRESENTED WITH COMPLAIN OF GENERALIZED BODY WEAKNESS WITH WITH RAS…"
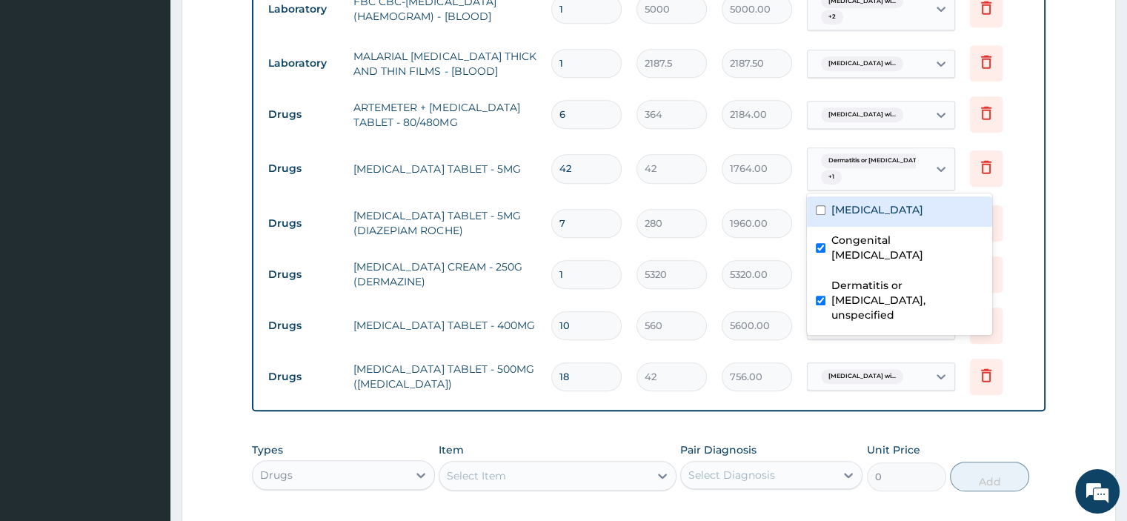
click at [838, 217] on label "[MEDICAL_DATA]" at bounding box center [877, 209] width 92 height 15
checkbox input "true"
click at [1071, 313] on form "Step 2 of 2 PA Code / Prescription Code Enter Code(Secondary Care Only) Encount…" at bounding box center [649, 30] width 934 height 1355
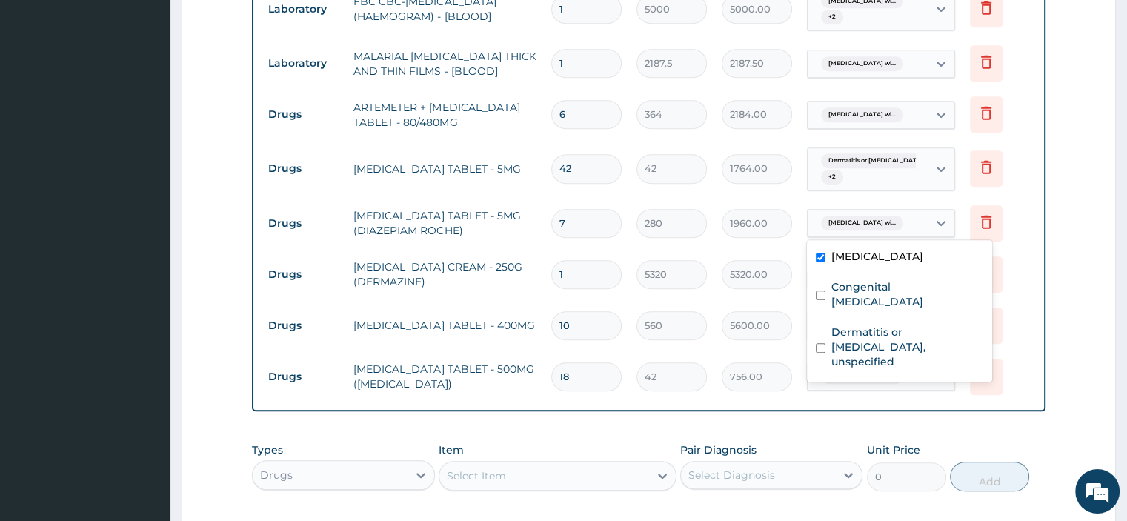
click at [868, 309] on label "Congenital Varicella Zoster virus infection" at bounding box center [907, 294] width 152 height 30
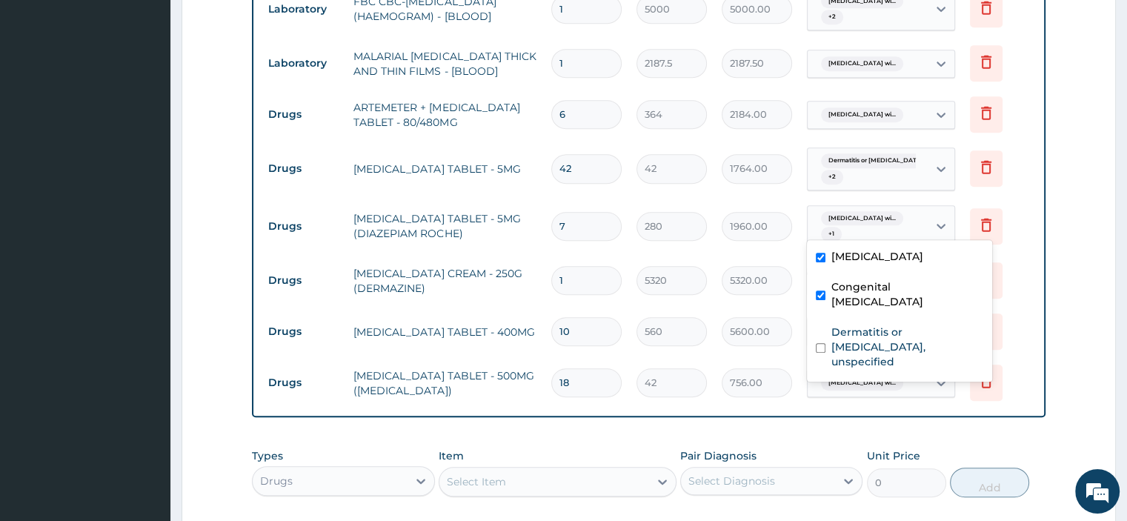
click at [873, 319] on div "Congenital Varicella Zoster virus infection" at bounding box center [899, 295] width 185 height 45
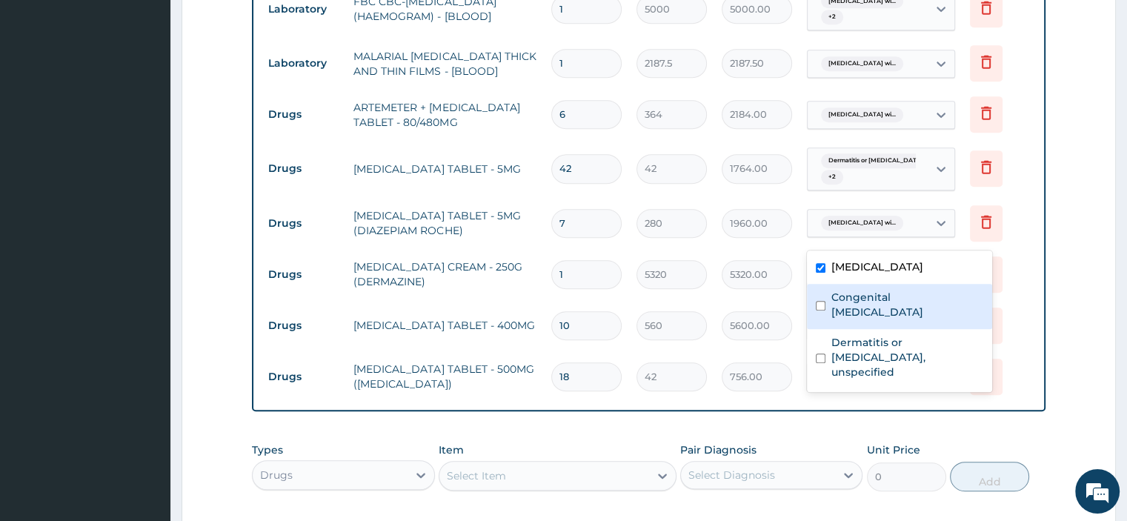
click at [875, 319] on label "Congenital Varicella Zoster virus infection" at bounding box center [907, 305] width 152 height 30
checkbox input "true"
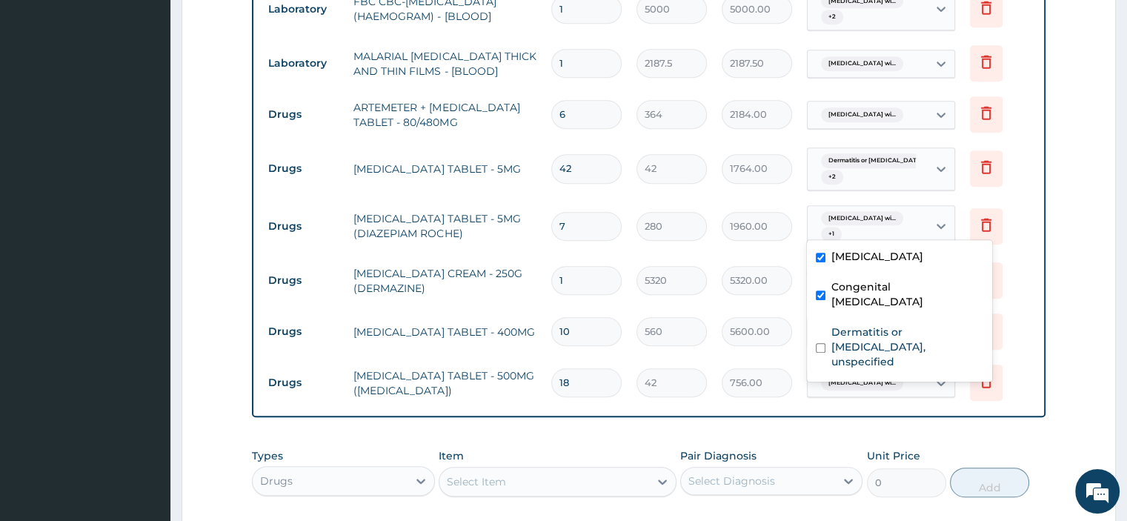
click at [865, 368] on label "Dermatitis or eczema, unspecified" at bounding box center [907, 347] width 152 height 44
checkbox input "true"
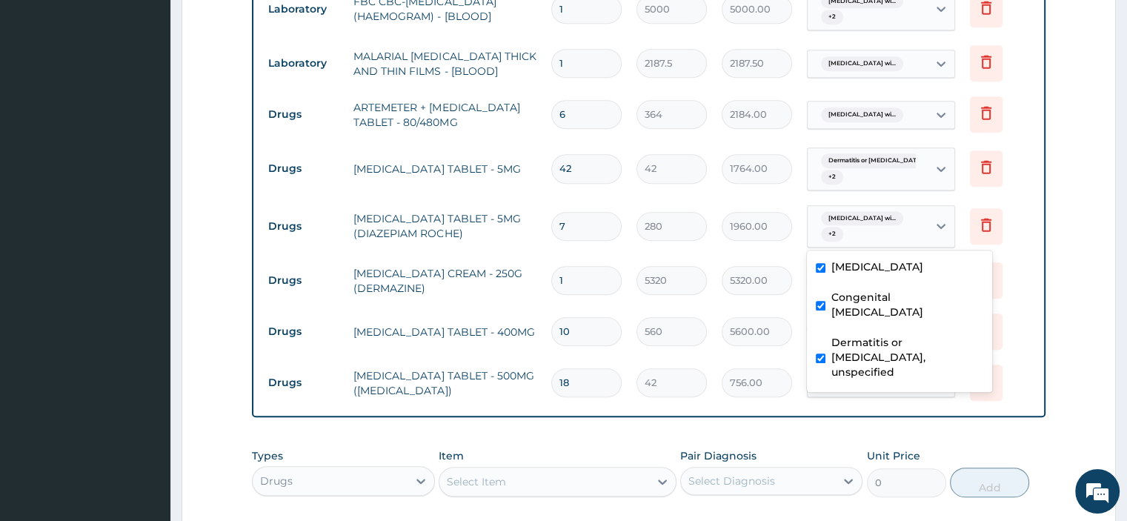
click at [1048, 380] on form "Step 2 of 2 PA Code / Prescription Code Enter Code(Secondary Care Only) Encount…" at bounding box center [649, 34] width 934 height 1362
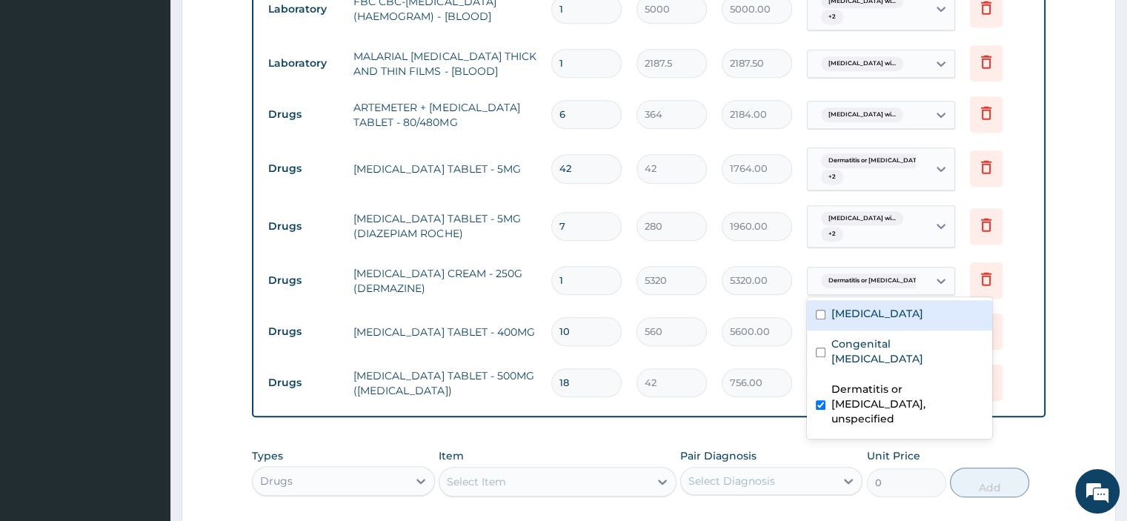
click at [899, 366] on label "Congenital Varicella Zoster virus infection" at bounding box center [907, 351] width 152 height 30
checkbox input "true"
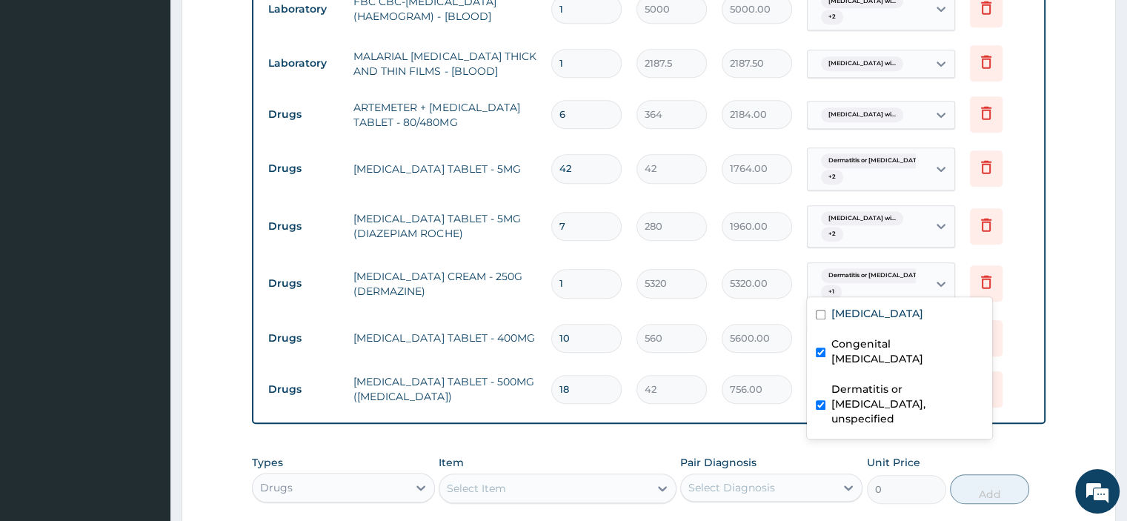
click at [1082, 379] on form "Step 2 of 2 PA Code / Prescription Code Enter Code(Secondary Care Only) Encount…" at bounding box center [649, 37] width 934 height 1368
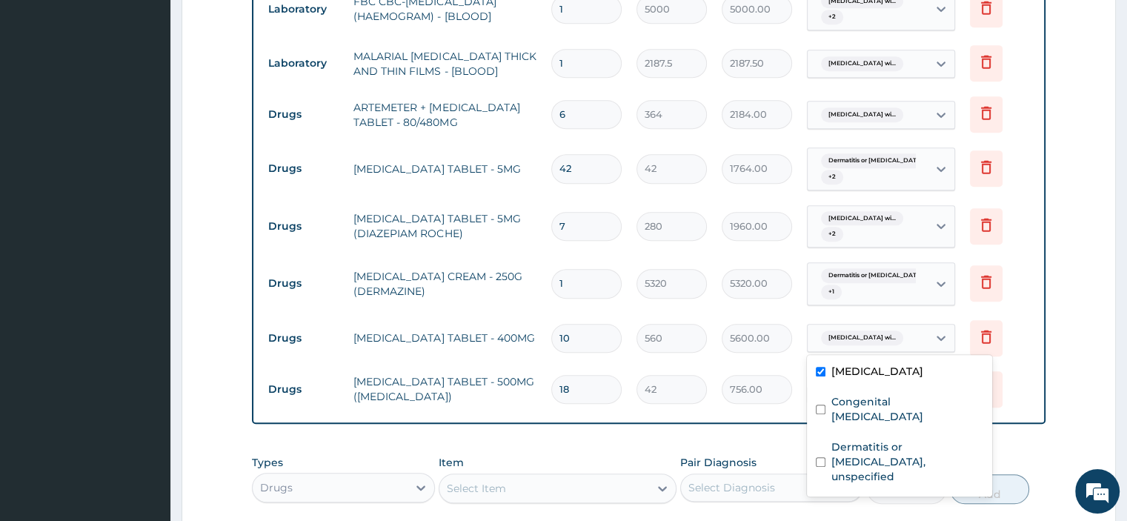
click at [1076, 403] on form "Step 2 of 2 PA Code / Prescription Code Enter Code(Secondary Care Only) Encount…" at bounding box center [649, 37] width 934 height 1368
click at [863, 424] on label "Congenital Varicella Zoster virus infection" at bounding box center [907, 409] width 152 height 30
checkbox input "true"
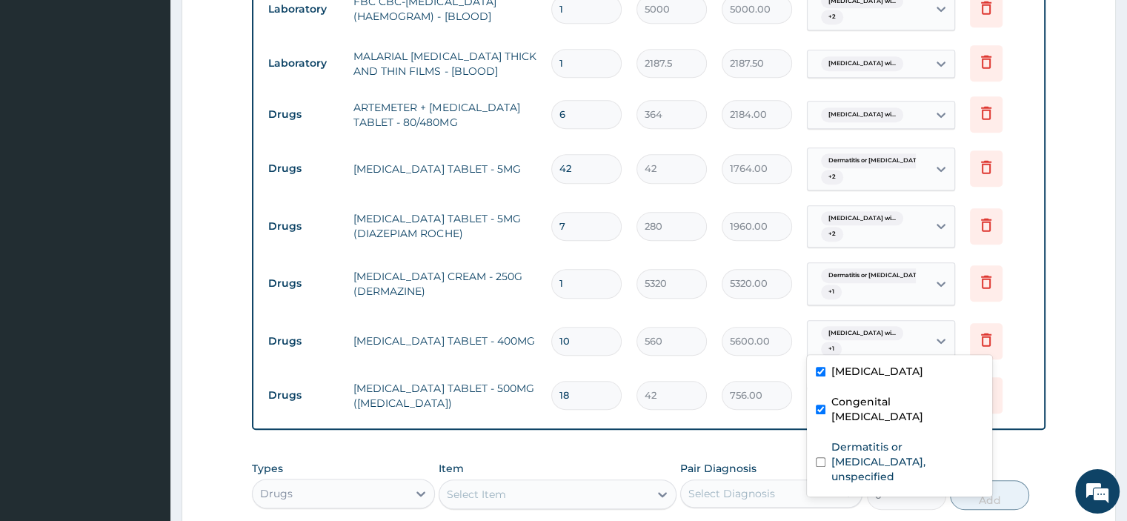
click at [871, 482] on label "Dermatitis or eczema, unspecified" at bounding box center [907, 461] width 152 height 44
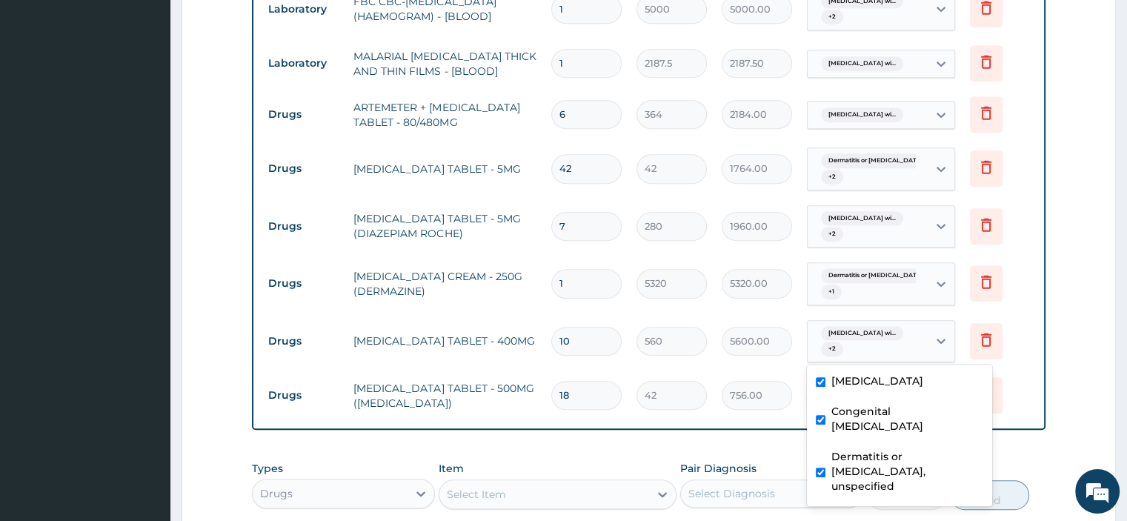
checkbox input "true"
click at [1069, 426] on form "Step 2 of 2 PA Code / Prescription Code Enter Code(Secondary Care Only) Encount…" at bounding box center [649, 40] width 934 height 1374
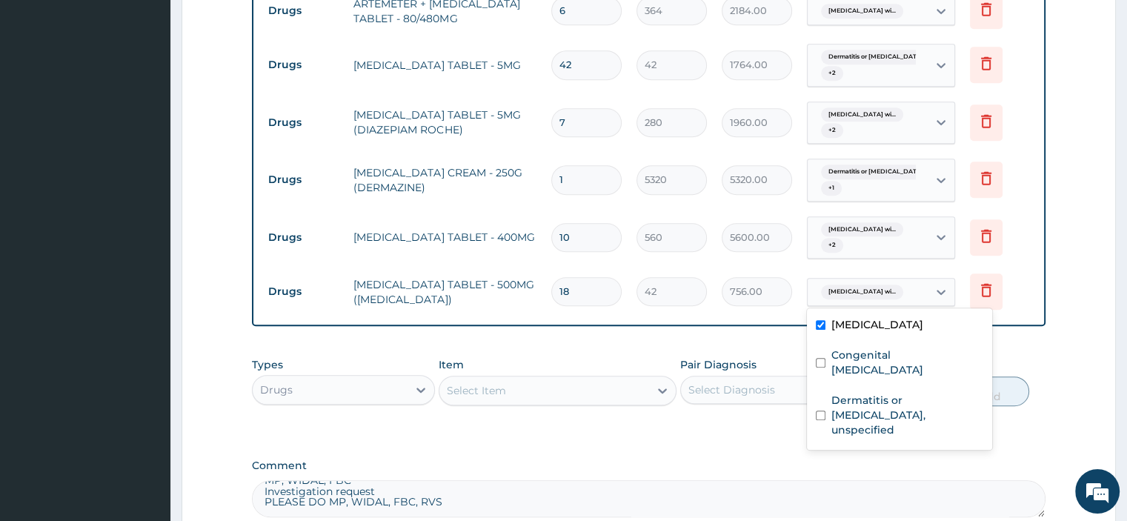
scroll to position [839, 0]
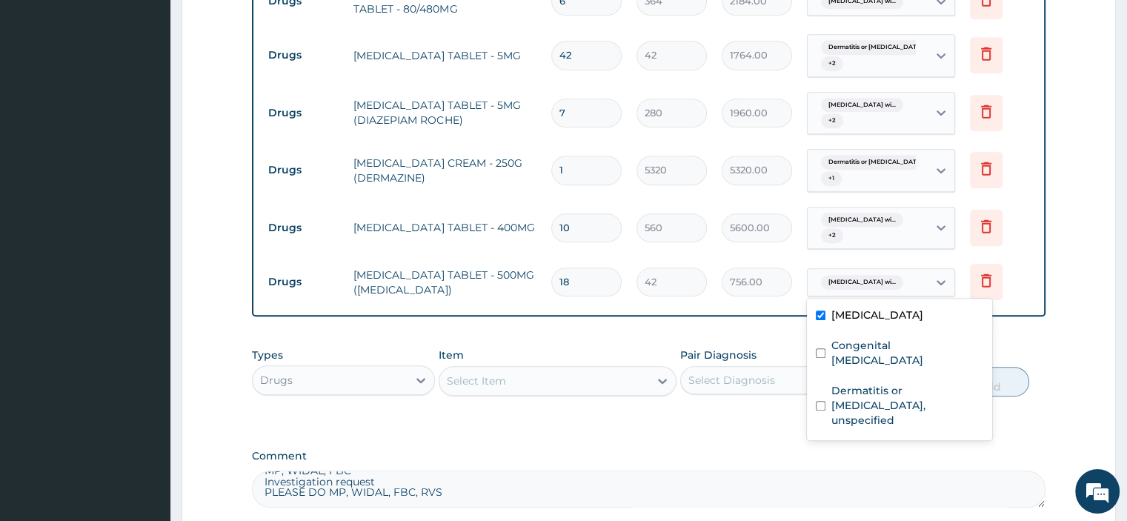
click at [823, 358] on input "checkbox" at bounding box center [821, 353] width 10 height 10
checkbox input "true"
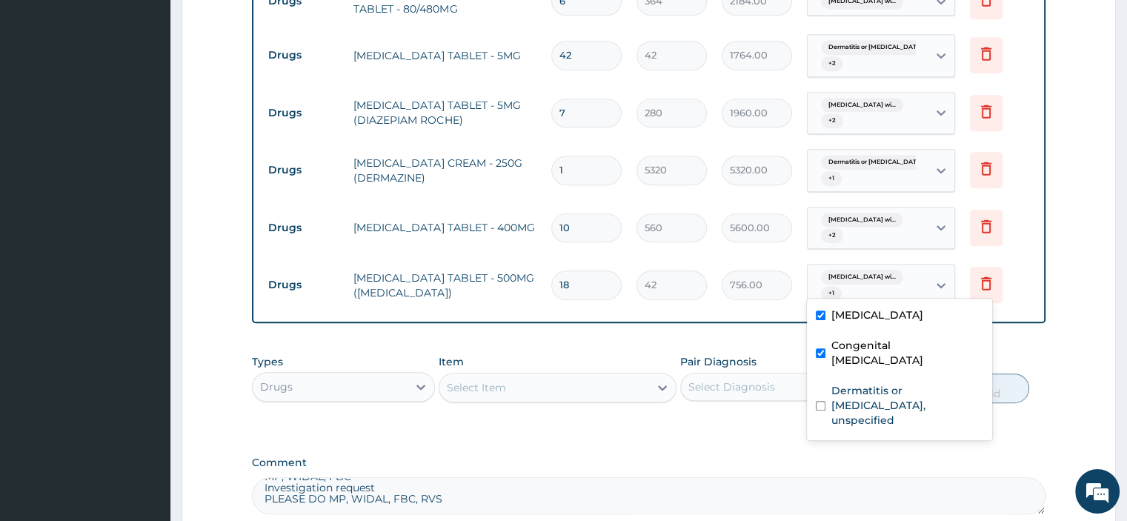
click at [844, 427] on label "Dermatitis or eczema, unspecified" at bounding box center [907, 405] width 152 height 44
checkbox input "true"
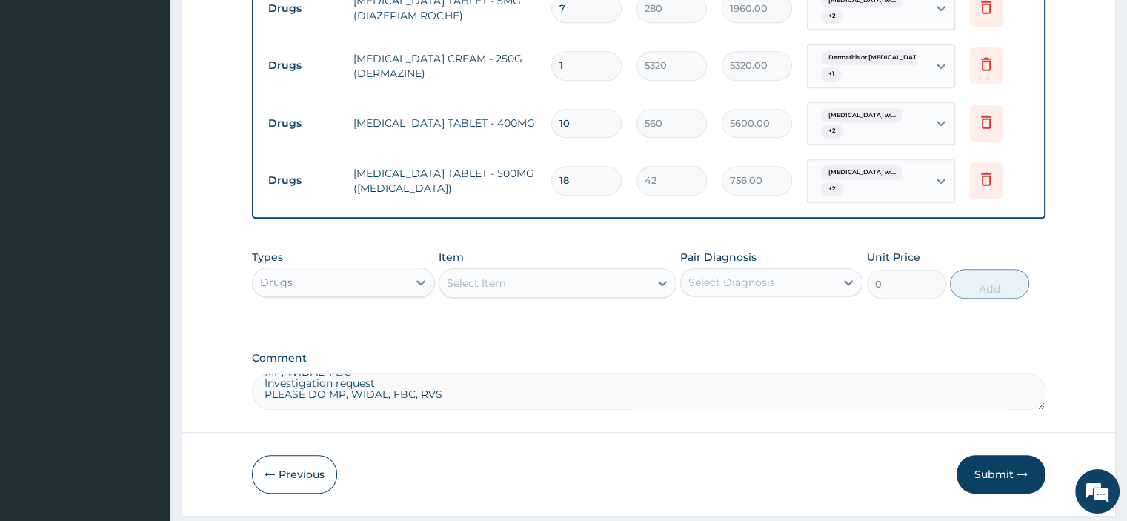
scroll to position [948, 0]
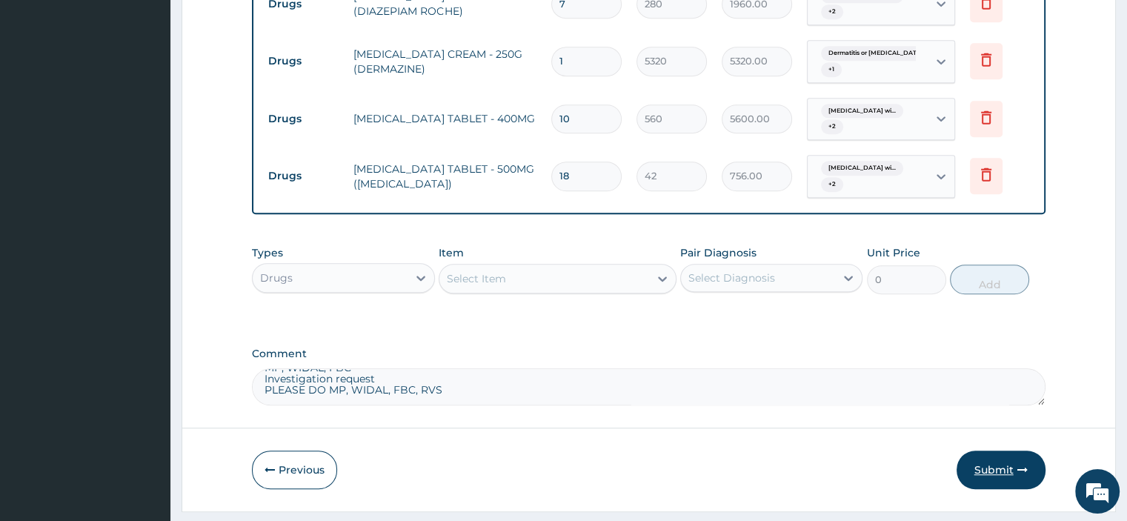
click at [1013, 467] on button "Submit" at bounding box center [1000, 469] width 89 height 39
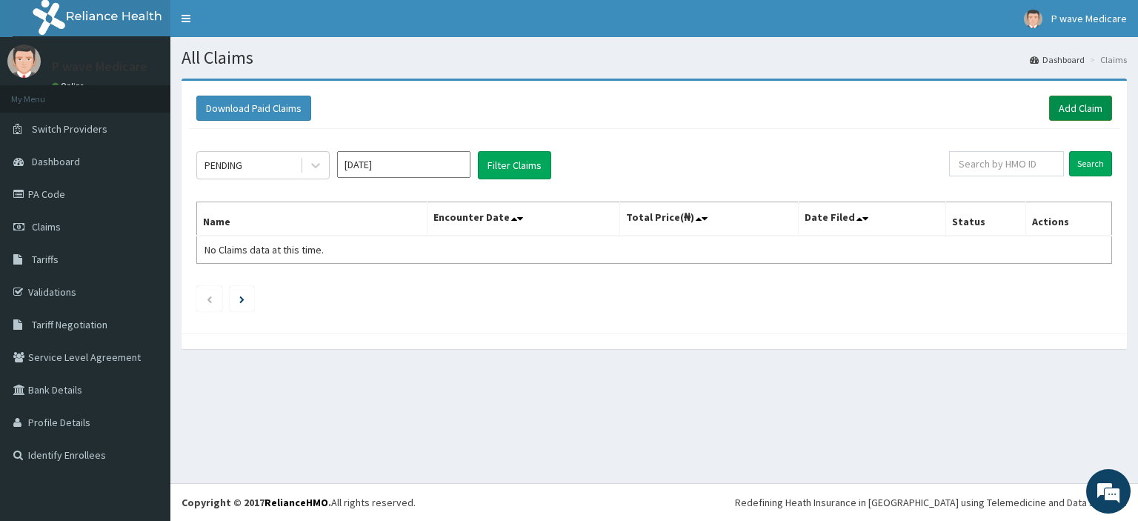
click at [1064, 109] on link "Add Claim" at bounding box center [1080, 108] width 63 height 25
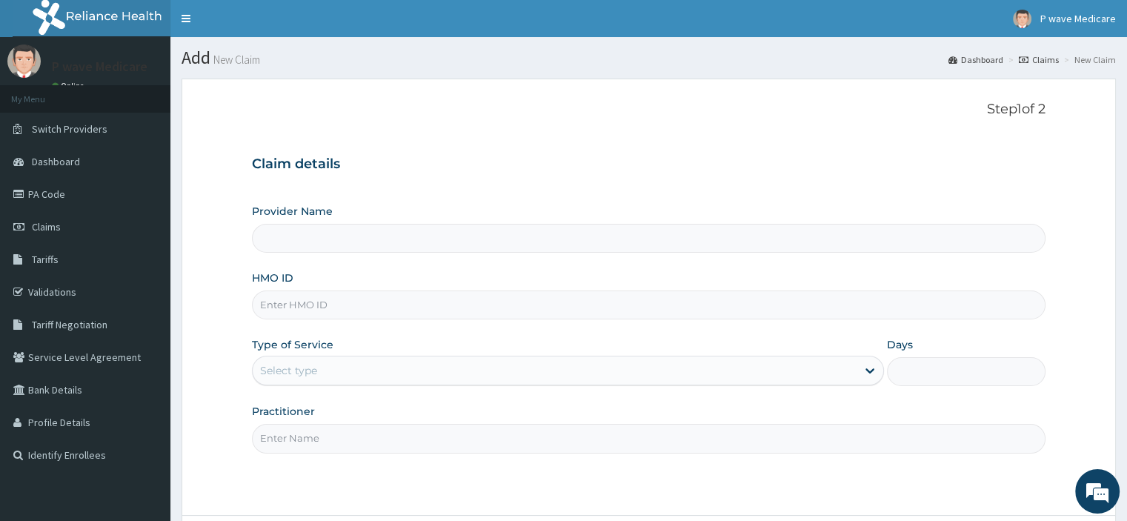
type input "P wave Medicare"
click at [290, 304] on input "HMO ID" at bounding box center [648, 304] width 793 height 29
type input "n"
type input "NEM/10013/A"
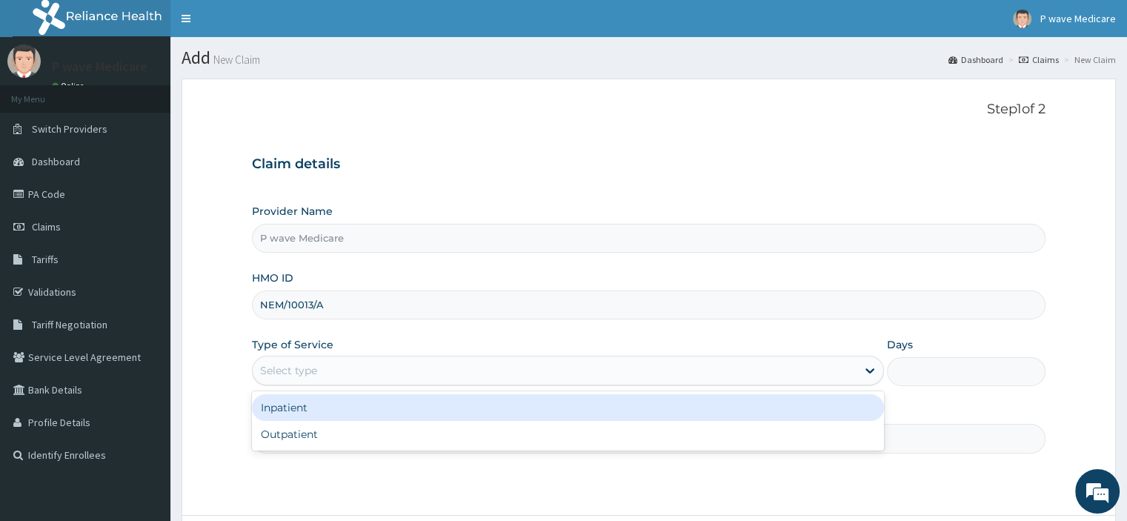
click at [276, 439] on div "Outpatient" at bounding box center [568, 434] width 632 height 27
type input "1"
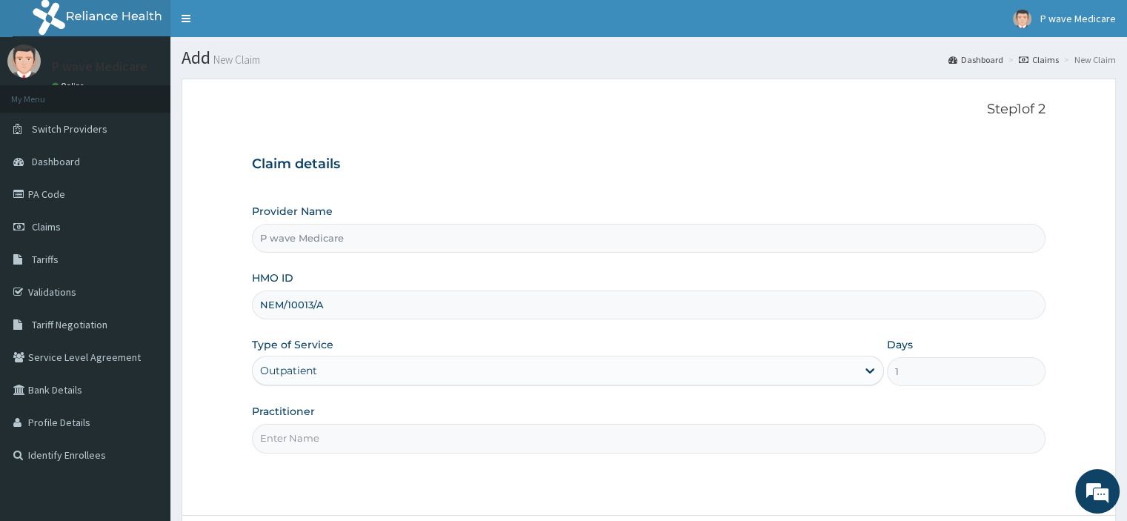
click at [279, 437] on input "Practitioner" at bounding box center [648, 438] width 793 height 29
type input "[PERSON_NAME]"
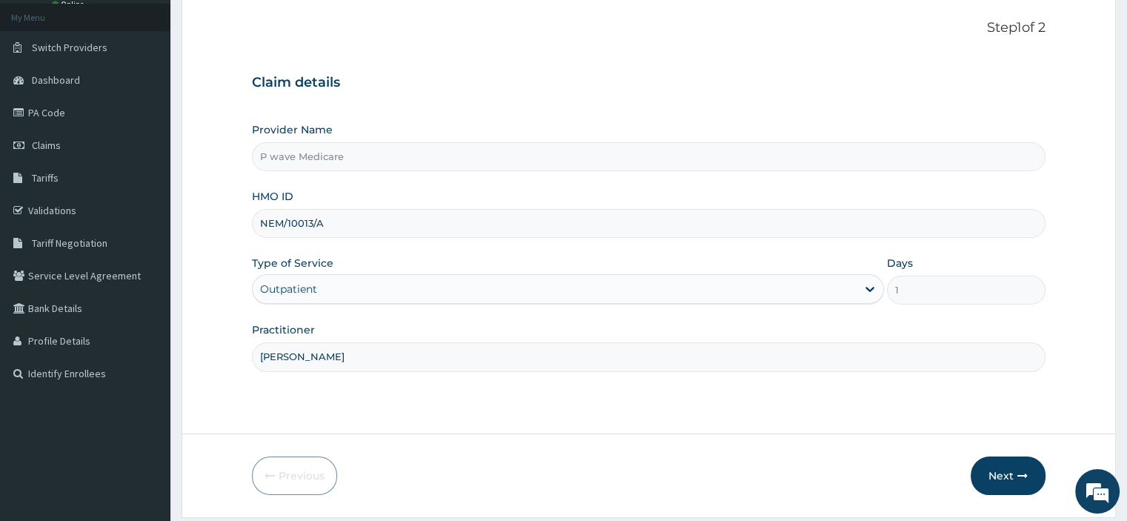
scroll to position [127, 0]
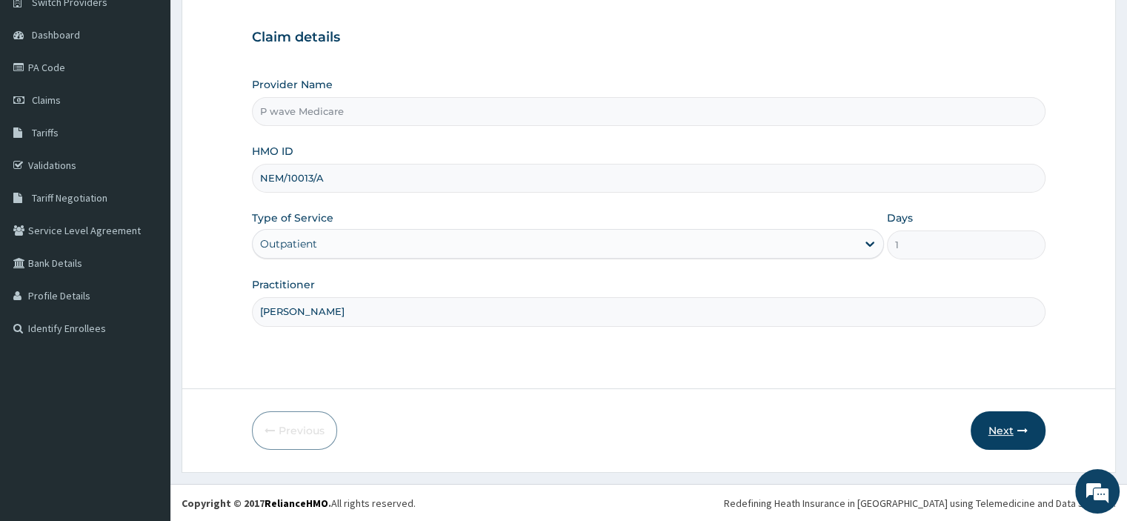
click at [1011, 447] on button "Next" at bounding box center [1008, 430] width 75 height 39
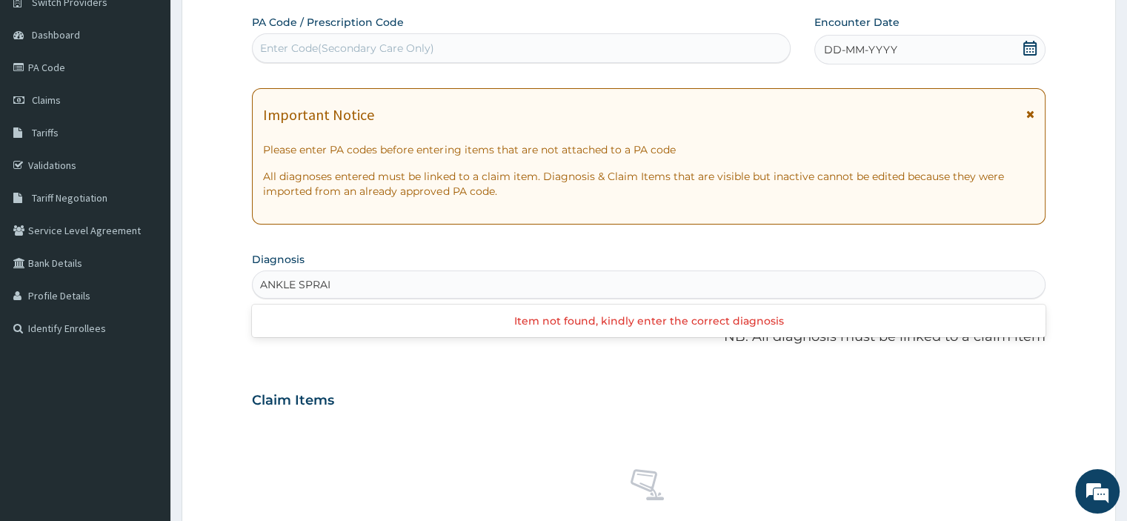
type input "ANKLE [MEDICAL_DATA]"
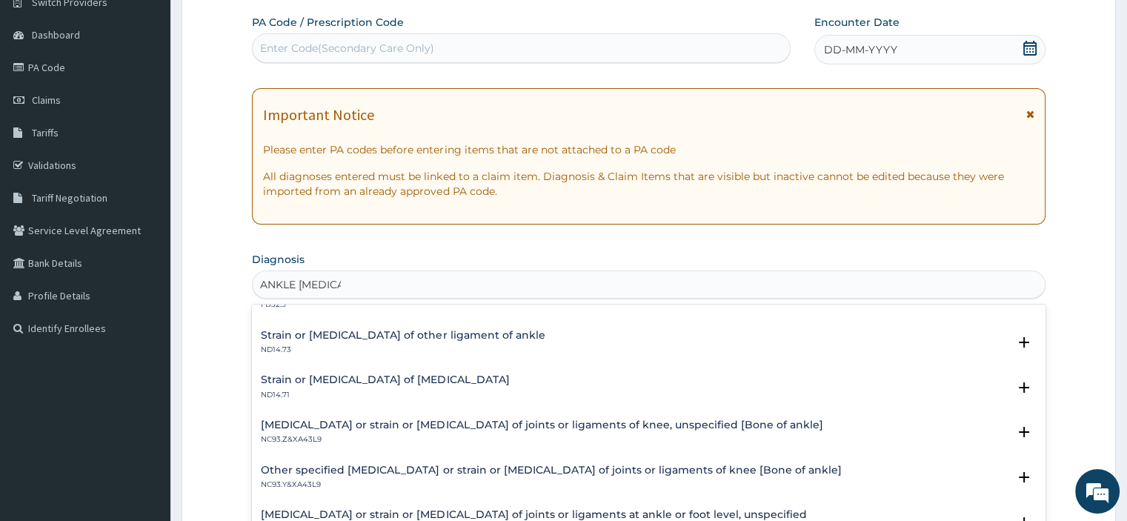
scroll to position [0, 0]
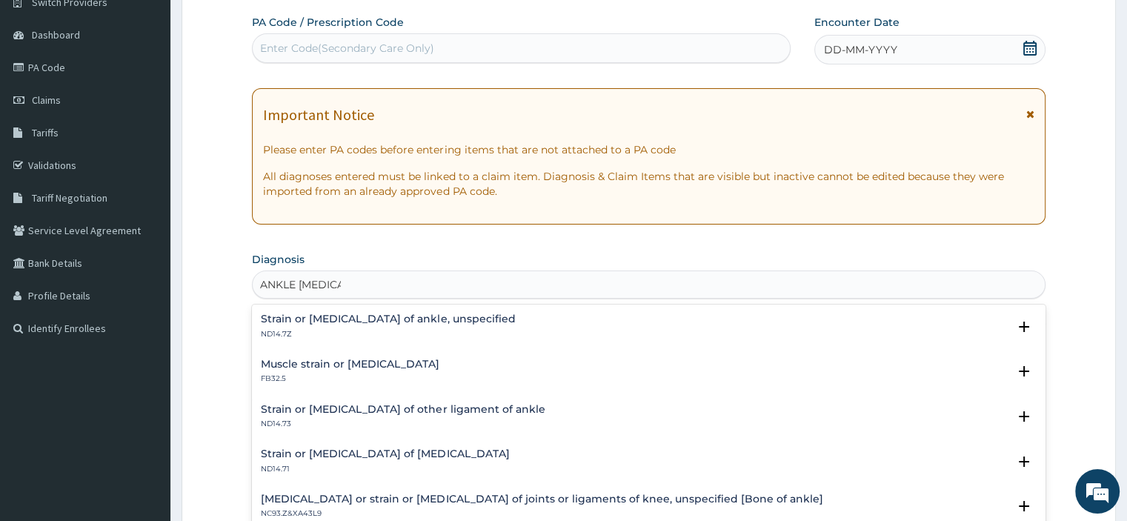
click at [427, 313] on h4 "Strain or [MEDICAL_DATA] of ankle, unspecified" at bounding box center [388, 318] width 254 height 11
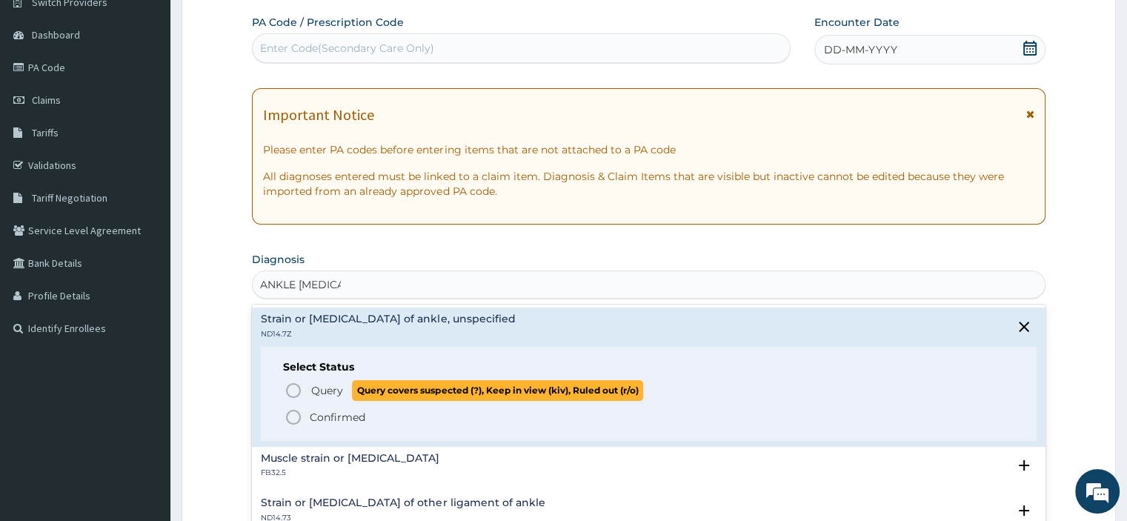
click at [296, 387] on icon "status option query" at bounding box center [293, 391] width 18 height 18
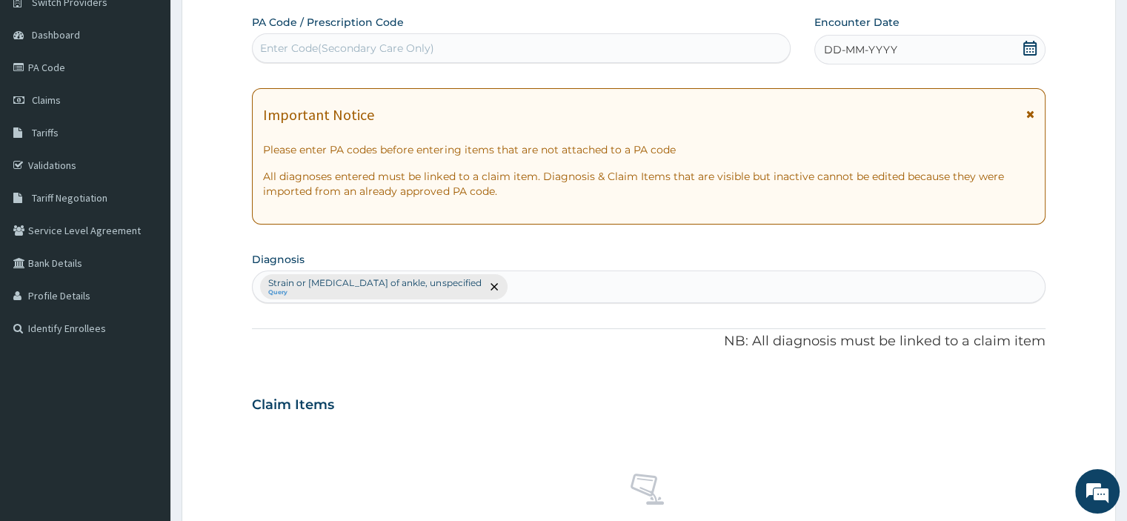
click at [907, 56] on div "DD-MM-YYYY" at bounding box center [929, 50] width 230 height 30
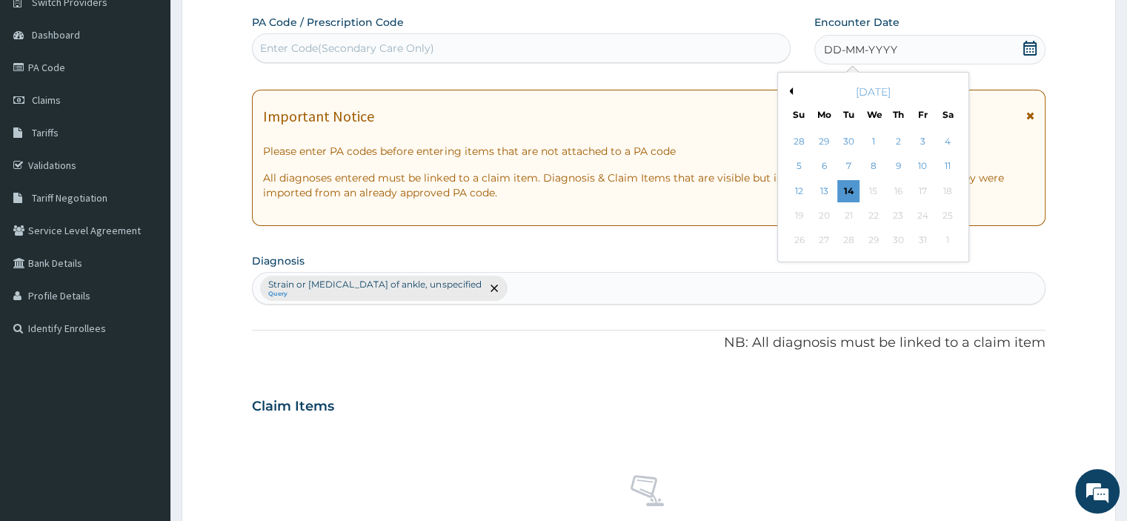
click at [792, 91] on div "[DATE]" at bounding box center [873, 91] width 179 height 15
click at [794, 93] on div "[DATE]" at bounding box center [873, 91] width 179 height 15
click at [791, 91] on button "Previous Month" at bounding box center [788, 90] width 7 height 7
click at [945, 165] on div "13" at bounding box center [947, 167] width 22 height 22
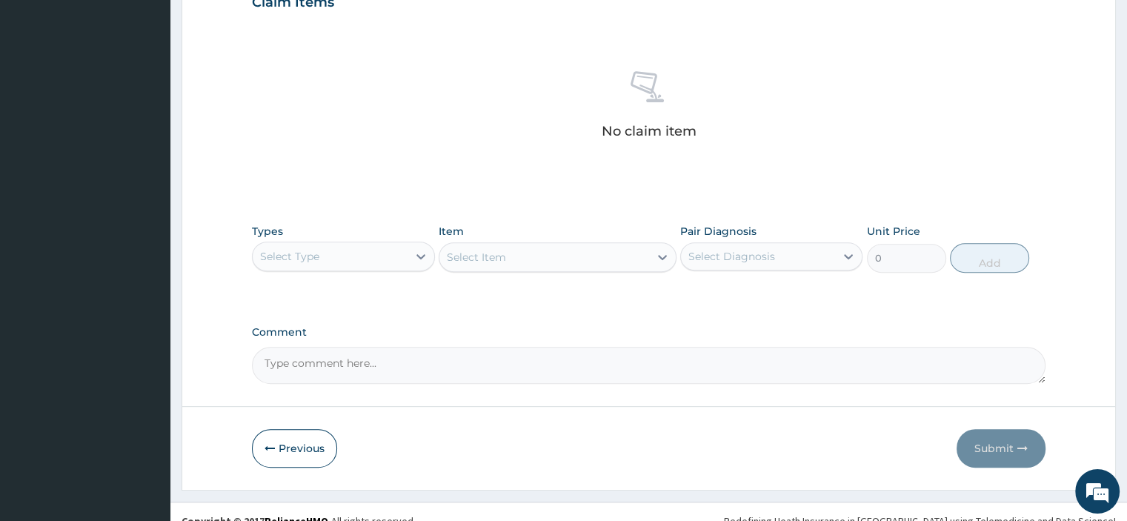
scroll to position [545, 0]
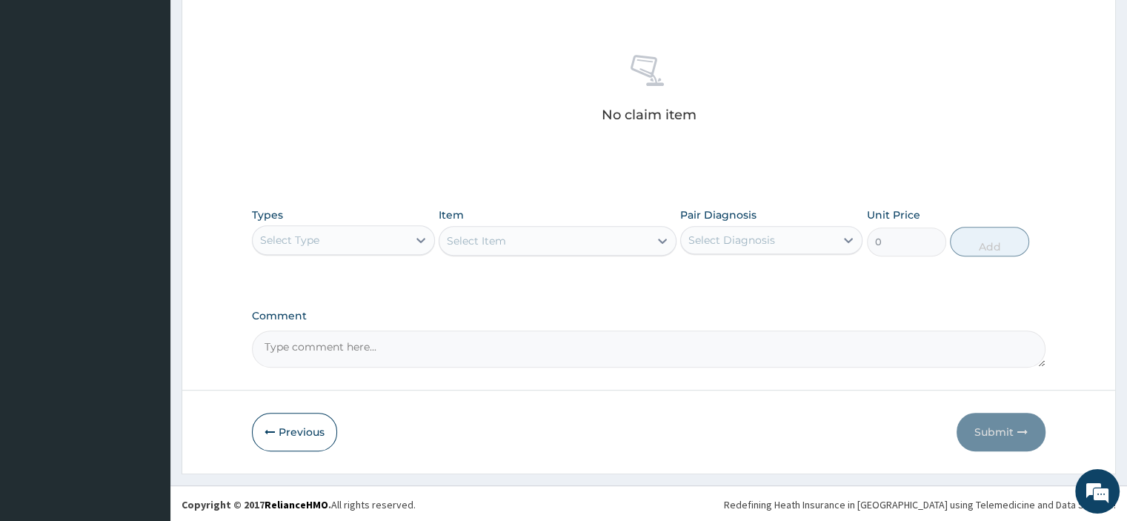
click at [279, 251] on div "Select Type" at bounding box center [343, 240] width 182 height 30
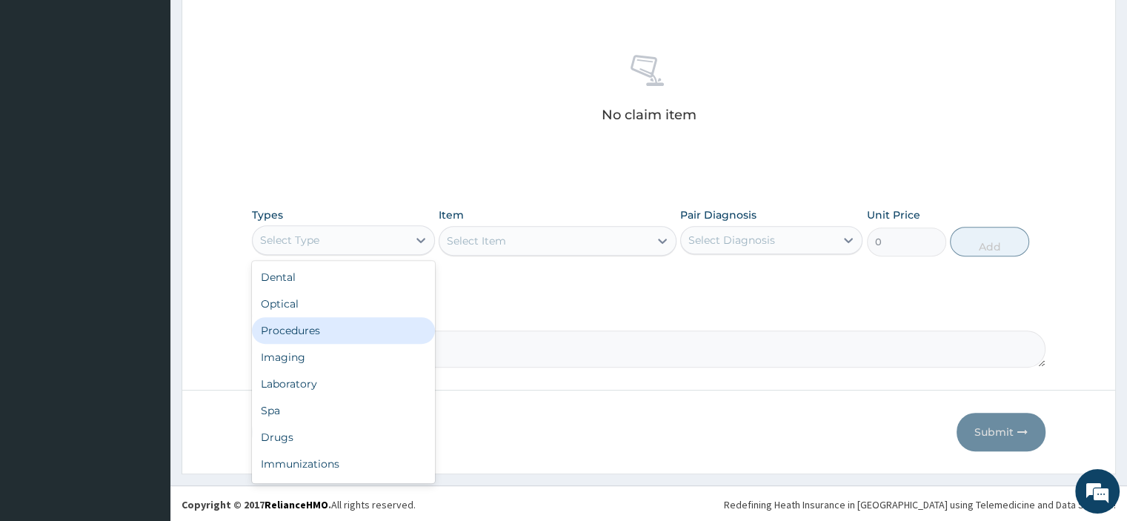
click at [294, 332] on div "Procedures" at bounding box center [343, 330] width 182 height 27
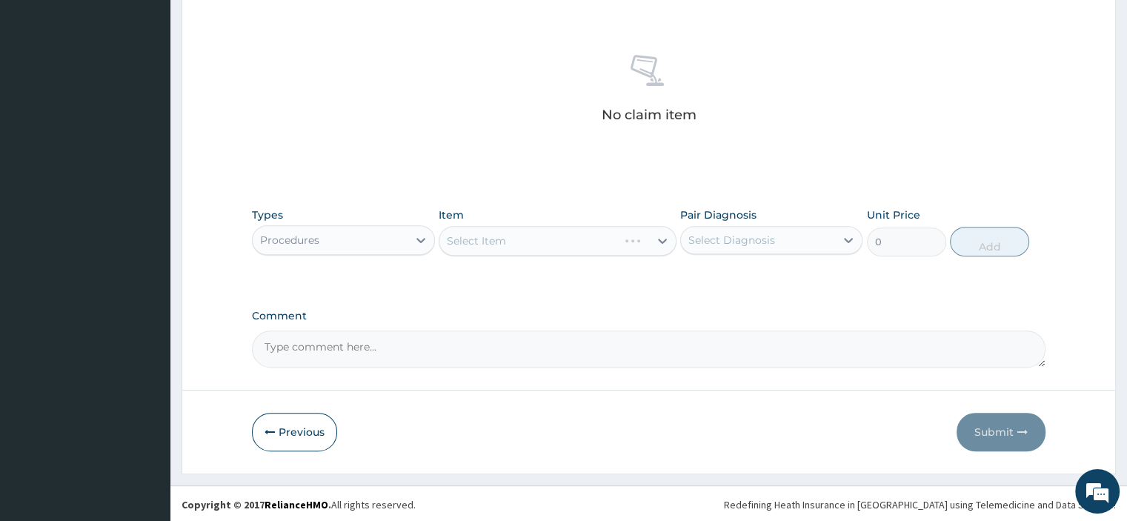
click at [473, 247] on div "Select Item" at bounding box center [558, 241] width 238 height 30
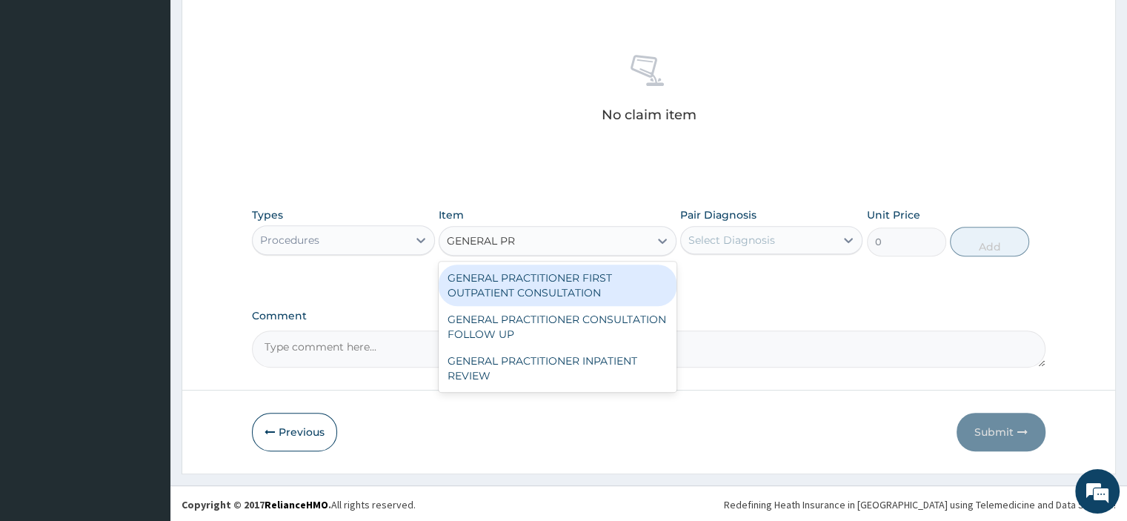
type input "GENERAL PRA"
click at [550, 293] on div "GENERAL PRACTITIONER FIRST OUTPATIENT CONSULTATION" at bounding box center [558, 284] width 238 height 41
type input "3750"
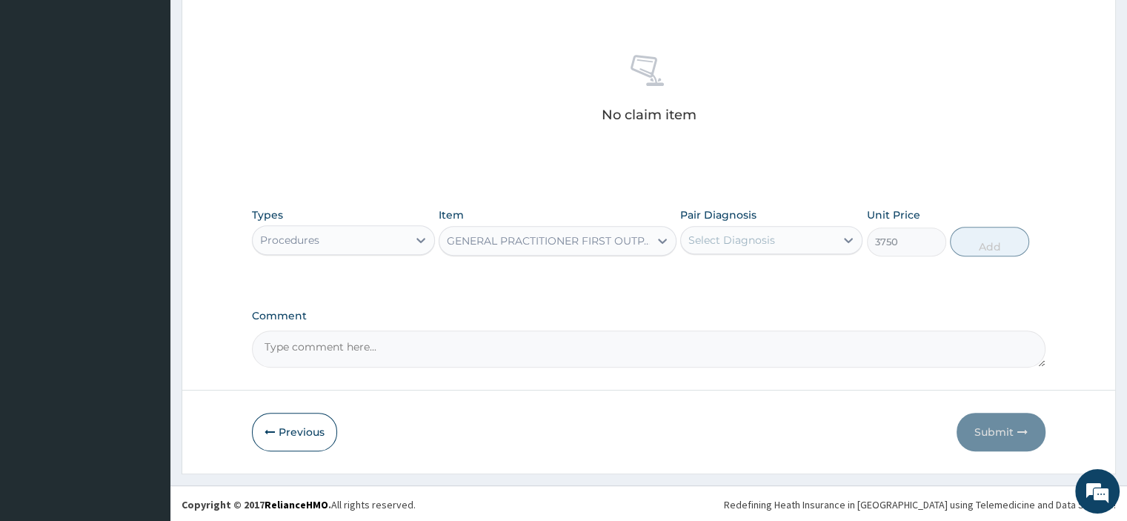
click at [749, 238] on div "Select Diagnosis" at bounding box center [731, 240] width 87 height 15
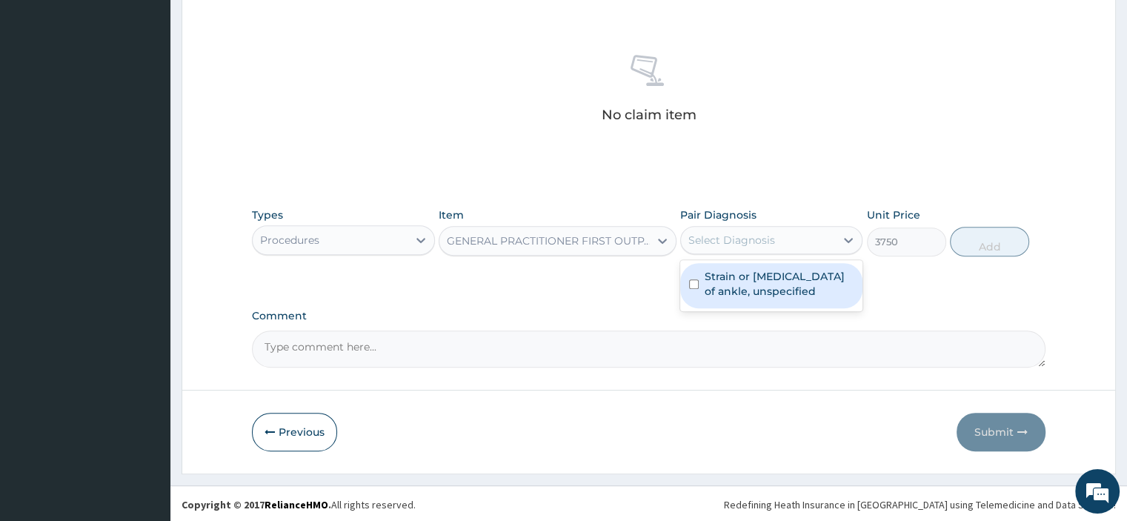
click at [730, 287] on label "Strain or [MEDICAL_DATA] of ankle, unspecified" at bounding box center [779, 284] width 149 height 30
checkbox input "true"
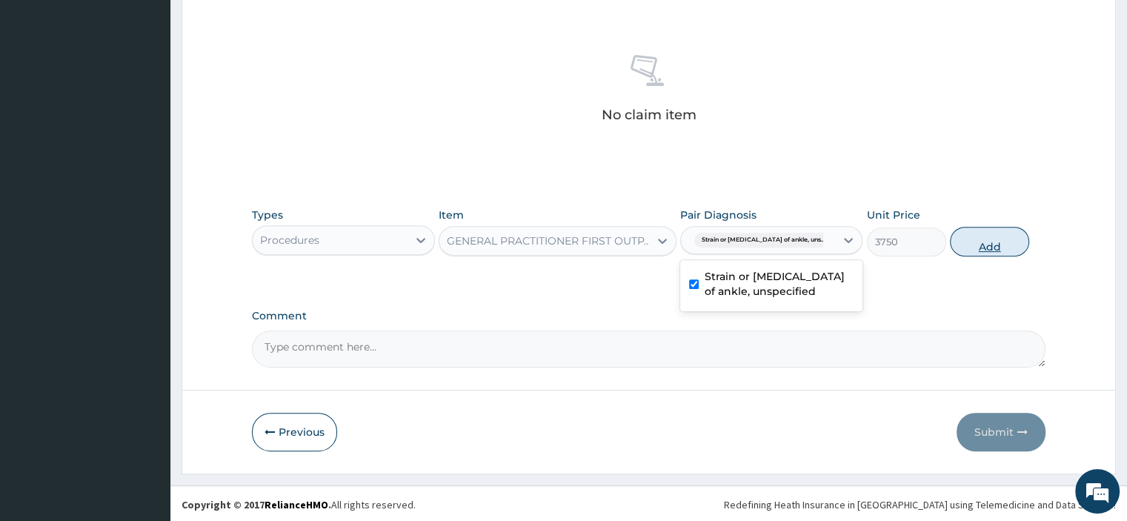
click at [979, 236] on button "Add" at bounding box center [989, 242] width 79 height 30
type input "0"
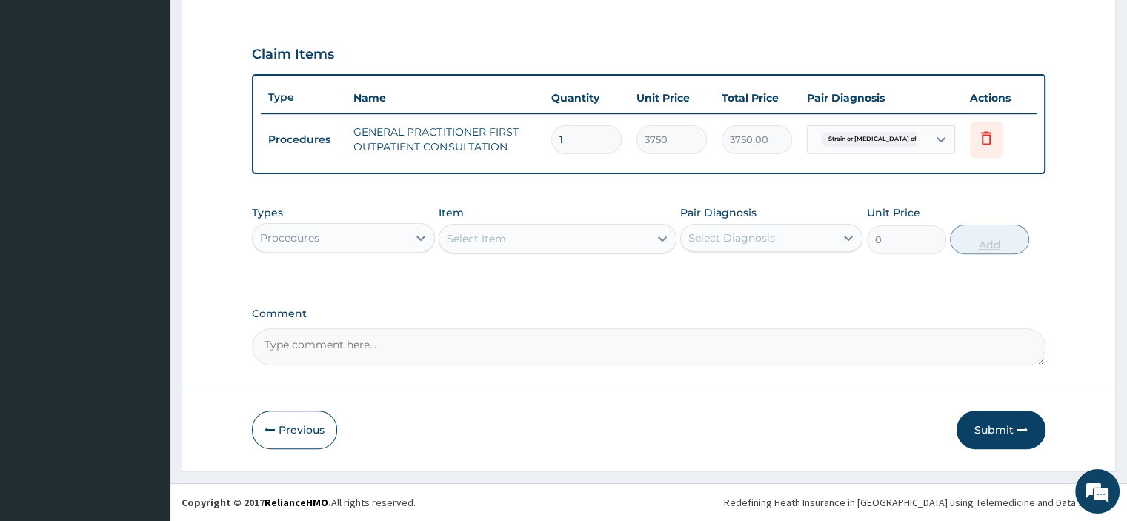
scroll to position [474, 0]
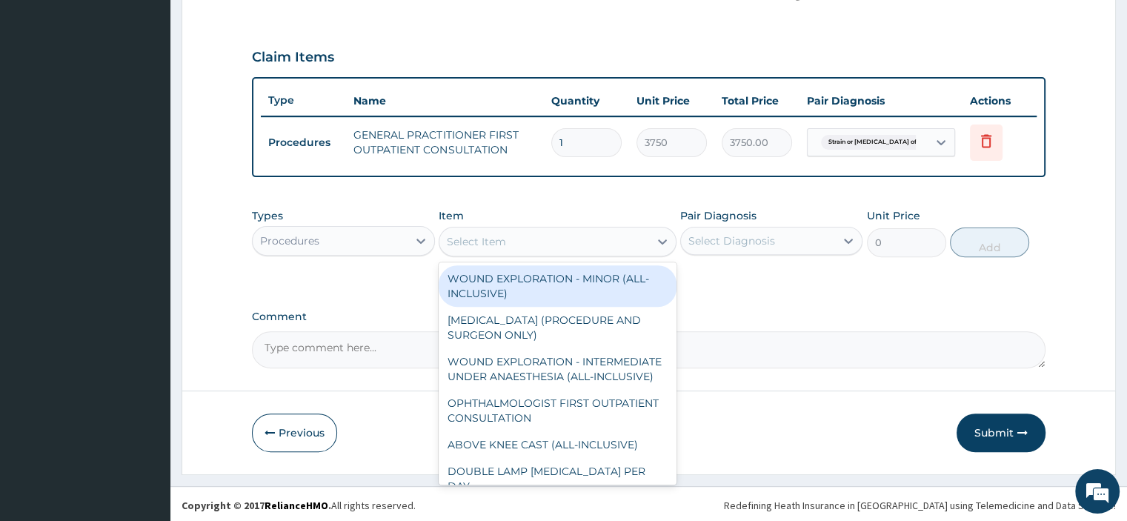
click at [519, 246] on div "Select Item" at bounding box center [544, 242] width 210 height 24
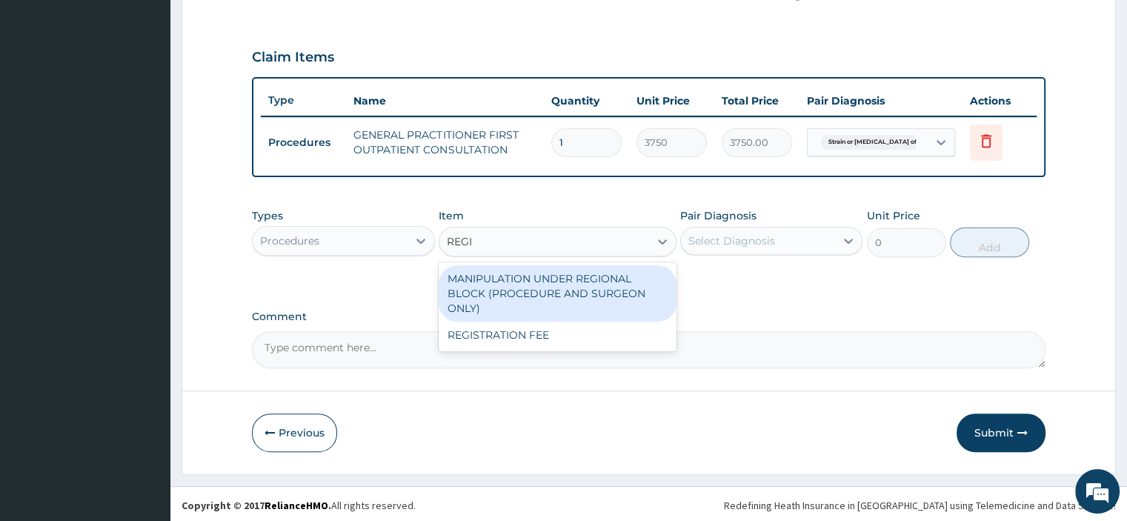
type input "REGIS"
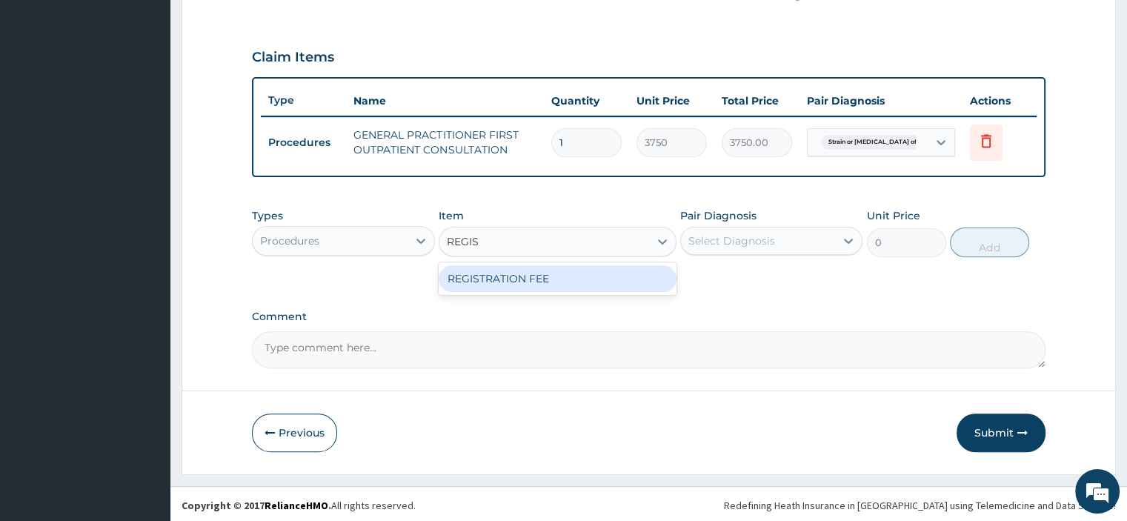
click at [513, 276] on div "REGISTRATION FEE" at bounding box center [558, 278] width 238 height 27
type input "2500"
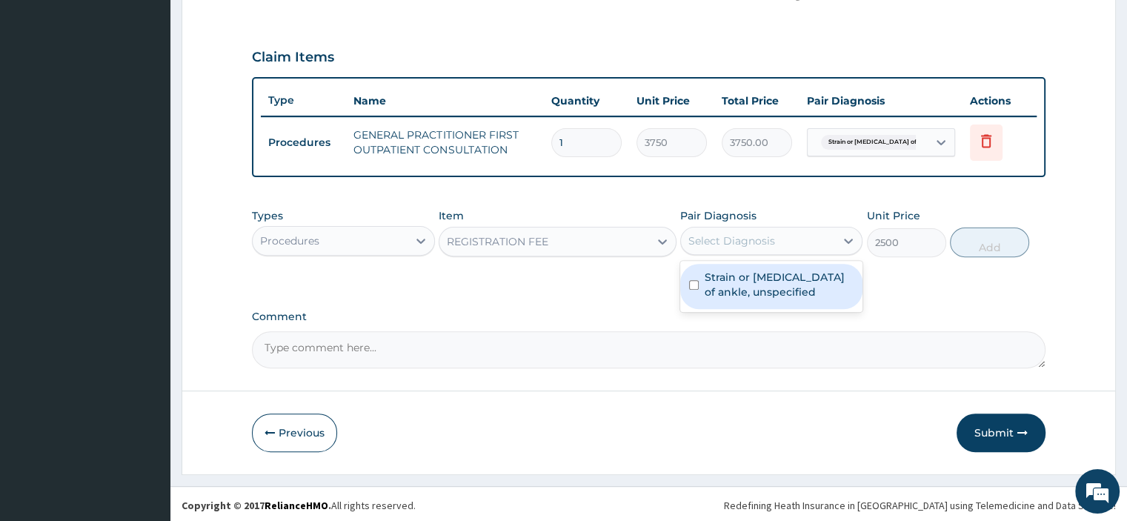
drag, startPoint x: 741, startPoint y: 237, endPoint x: 703, endPoint y: 299, distance: 72.8
click at [738, 241] on div "Select Diagnosis" at bounding box center [731, 240] width 87 height 15
drag, startPoint x: 703, startPoint y: 294, endPoint x: 786, endPoint y: 276, distance: 85.0
click at [706, 290] on div "Strain or [MEDICAL_DATA] of ankle, unspecified" at bounding box center [771, 286] width 182 height 45
checkbox input "true"
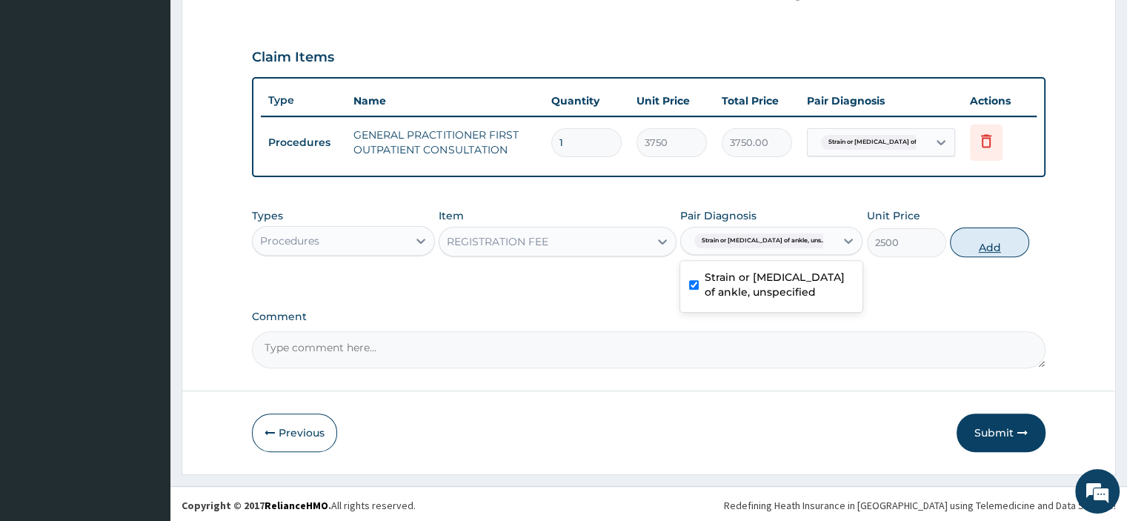
click at [995, 238] on button "Add" at bounding box center [989, 242] width 79 height 30
type input "0"
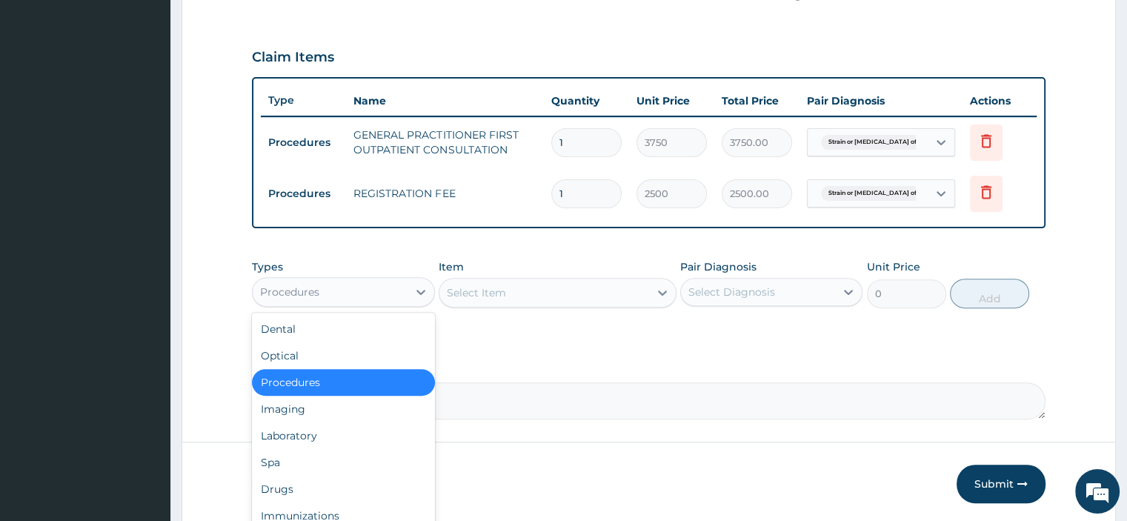
click at [359, 301] on div "Procedures" at bounding box center [343, 292] width 182 height 30
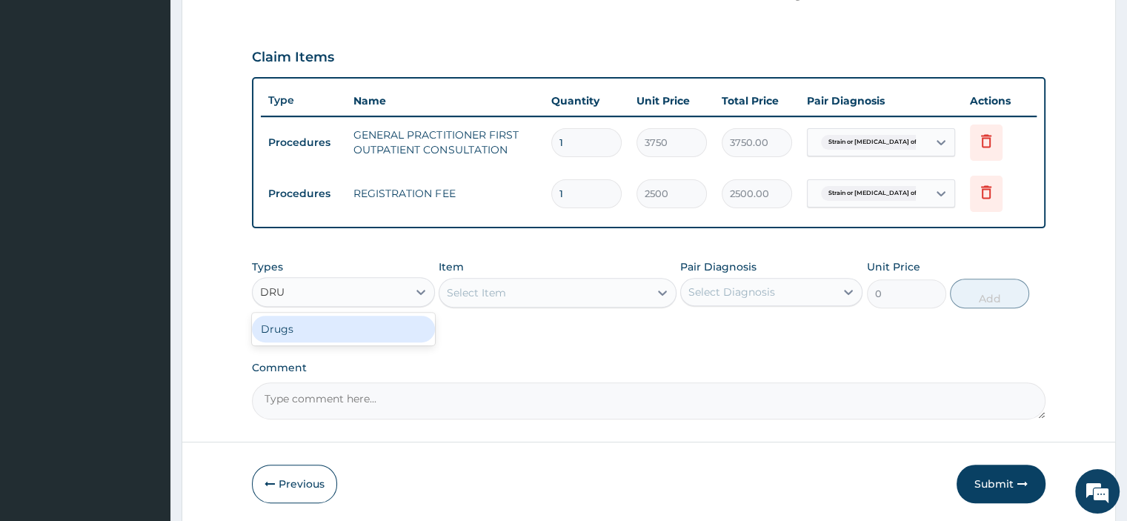
type input "DRUG"
drag, startPoint x: 267, startPoint y: 320, endPoint x: 460, endPoint y: 313, distance: 192.8
click at [270, 320] on div "Drugs" at bounding box center [343, 329] width 182 height 27
click at [476, 296] on div "Select Item" at bounding box center [558, 293] width 238 height 30
click at [10, 184] on aside "P wave Medicare Online My Menu Switch Providers Dashboard PA Code Claims Tariff…" at bounding box center [85, 50] width 170 height 1049
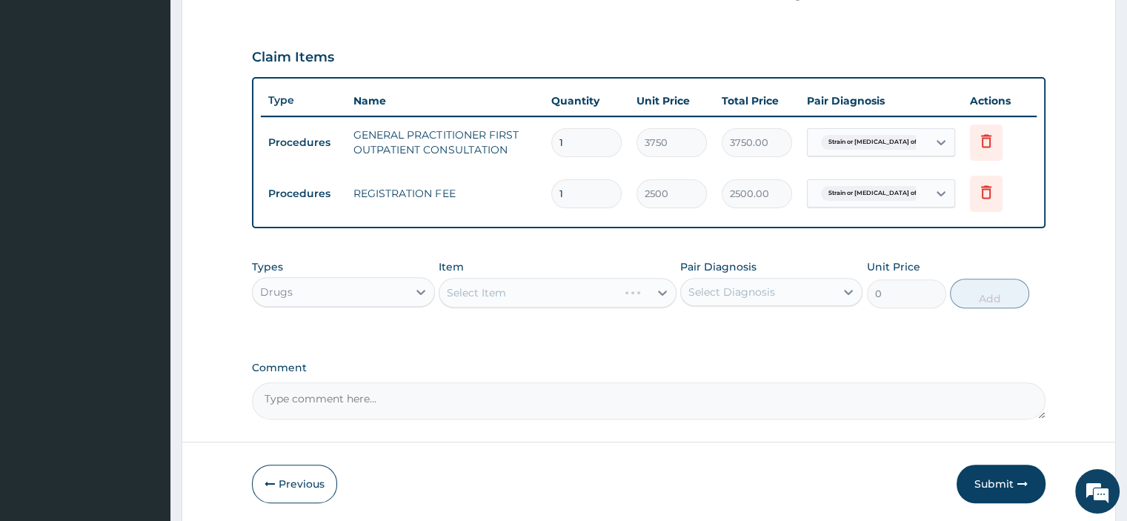
click at [498, 290] on div "Select Item" at bounding box center [558, 293] width 238 height 30
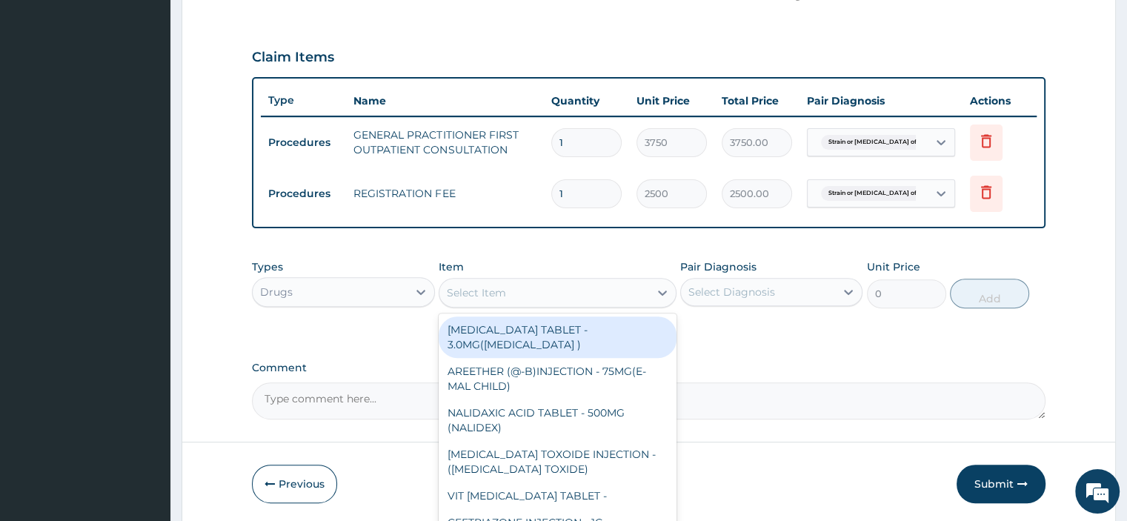
click at [498, 290] on div "Select Item" at bounding box center [476, 292] width 59 height 15
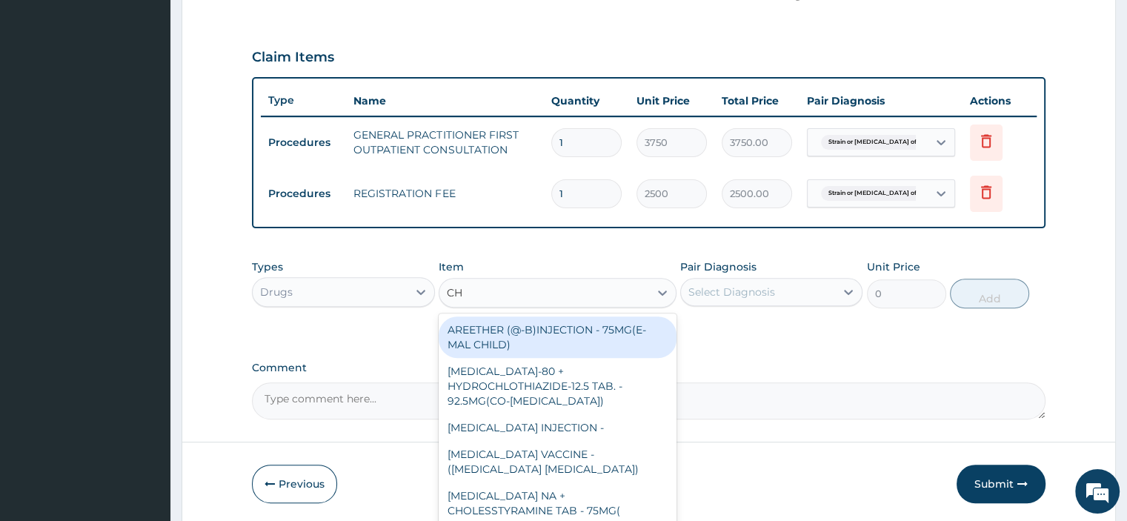
type input "CHY"
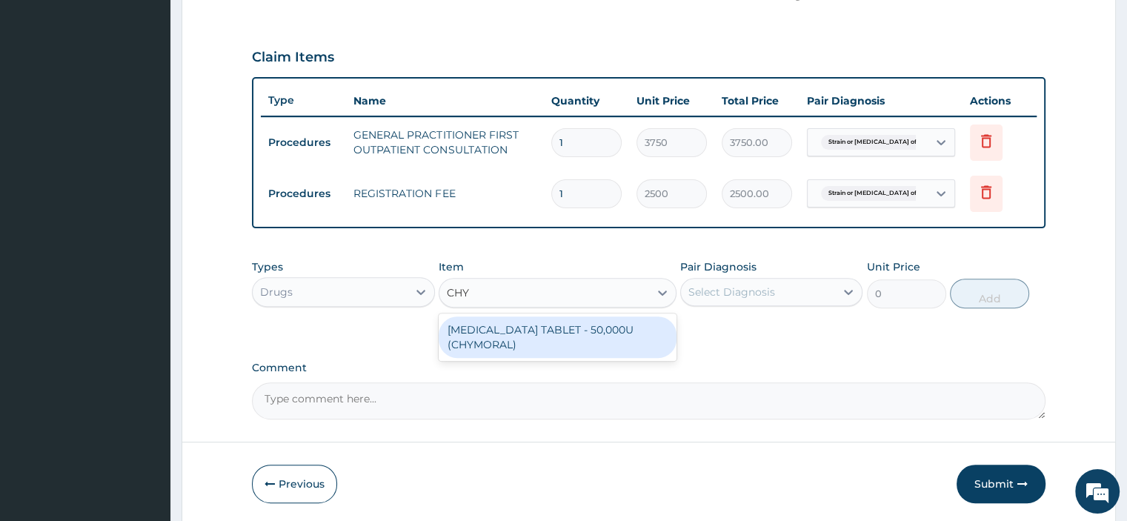
click at [541, 327] on div "[MEDICAL_DATA] TABLET - 50,000U (CHYMORAL)" at bounding box center [558, 336] width 238 height 41
type input "112"
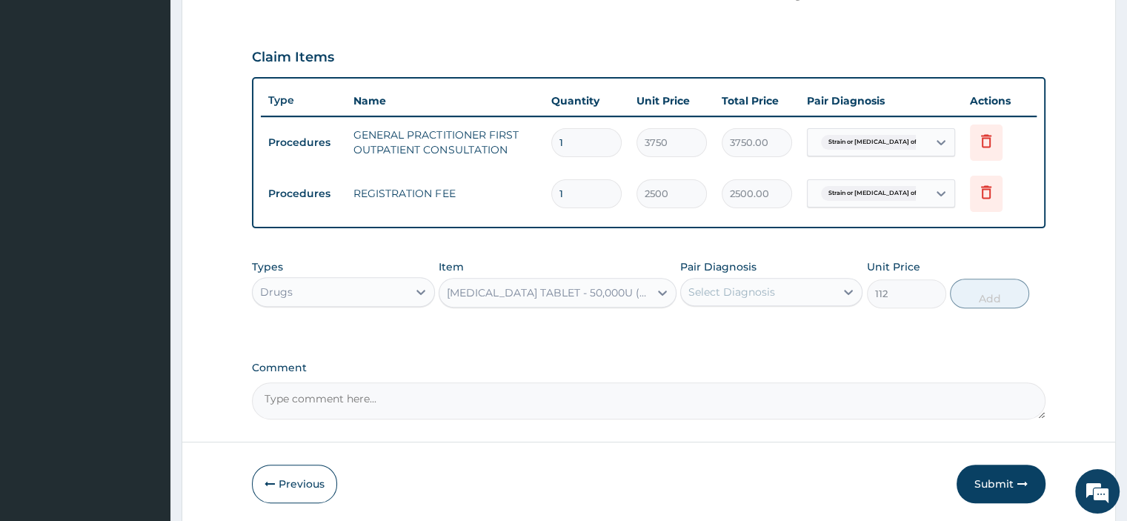
click at [730, 293] on div "Select Diagnosis" at bounding box center [731, 291] width 87 height 15
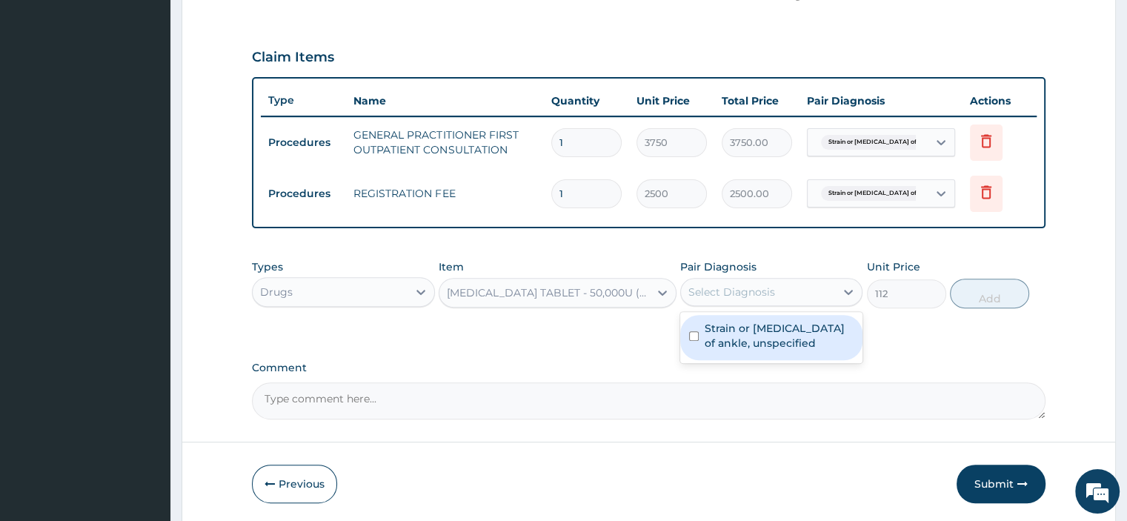
click at [728, 337] on label "Strain or sprain of ankle, unspecified" at bounding box center [779, 336] width 149 height 30
checkbox input "true"
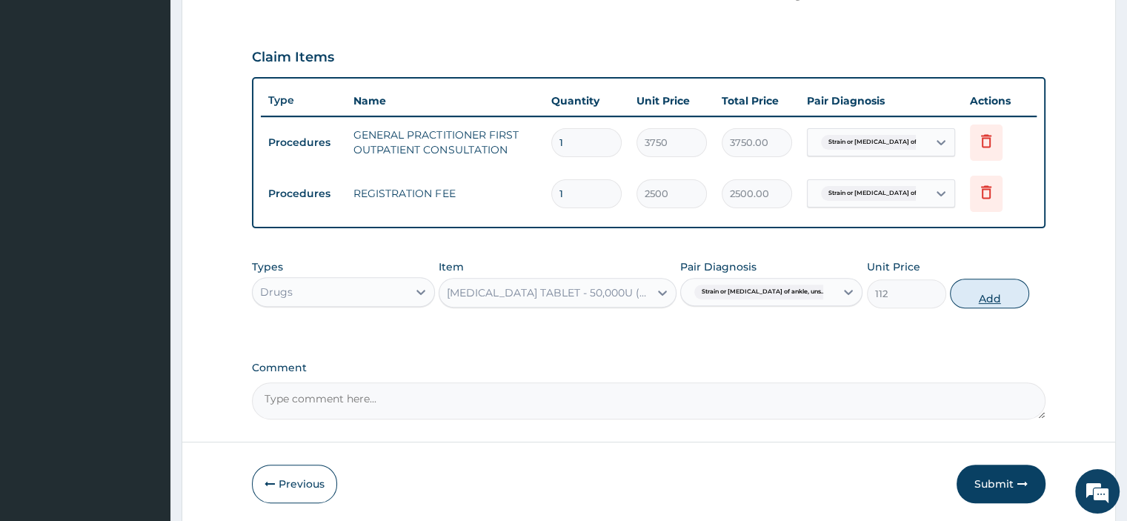
click at [986, 294] on button "Add" at bounding box center [989, 294] width 79 height 30
type input "0"
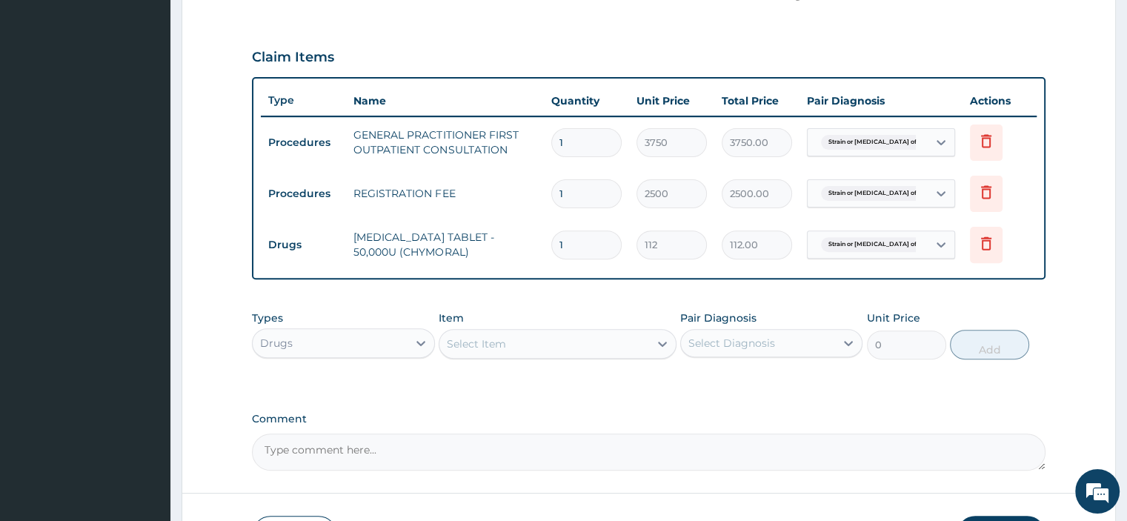
click at [570, 242] on input "1" at bounding box center [586, 244] width 70 height 29
type input "0.00"
type input "4"
type input "448.00"
type input "42"
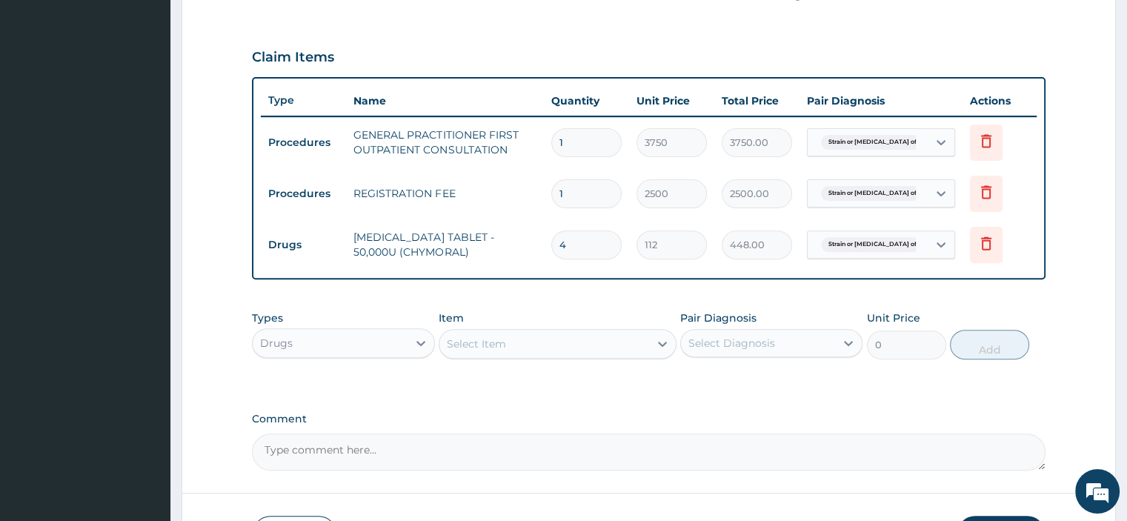
type input "4704.00"
type input "42"
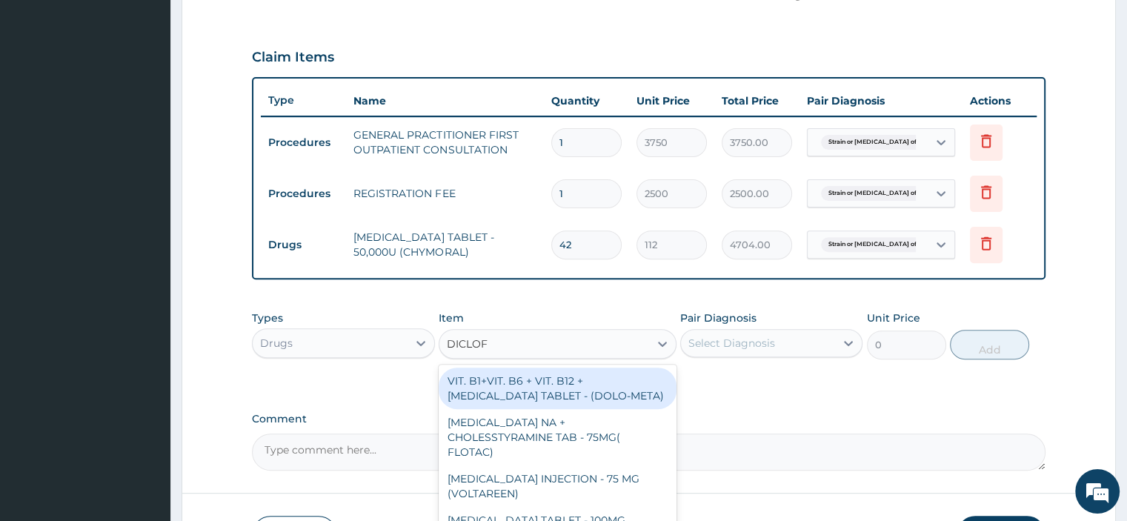
type input "DICLOFE"
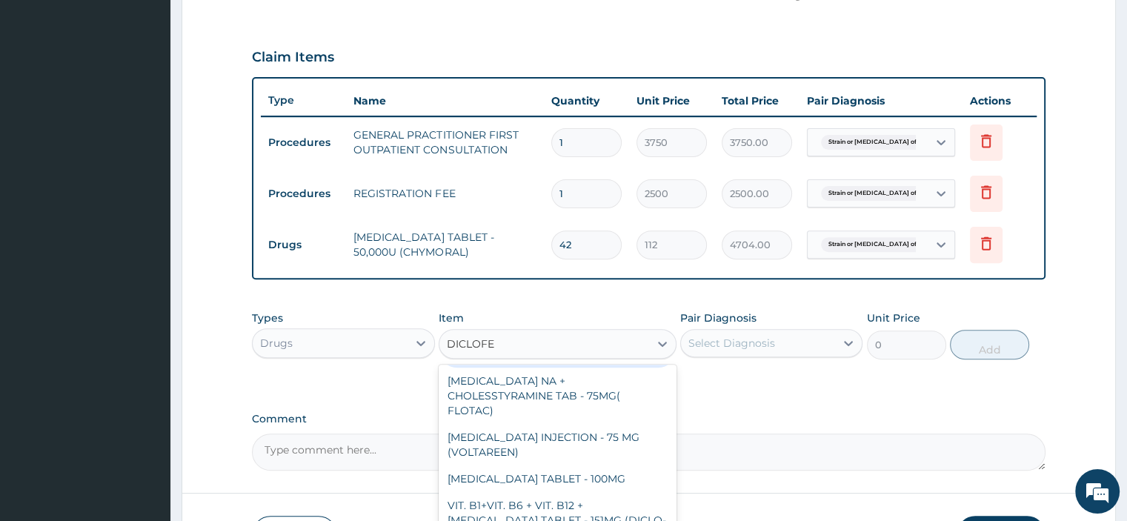
scroll to position [42, 0]
click at [618, 465] on div "[MEDICAL_DATA] TABLET - 100MG" at bounding box center [558, 478] width 238 height 27
type input "112"
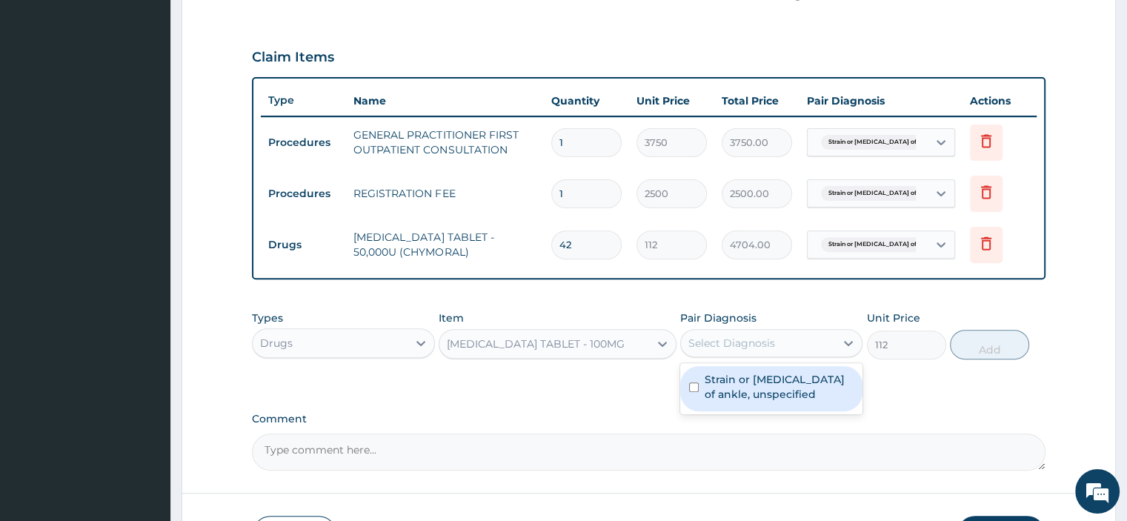
click at [756, 383] on label "Strain or sprain of ankle, unspecified" at bounding box center [779, 387] width 149 height 30
checkbox input "true"
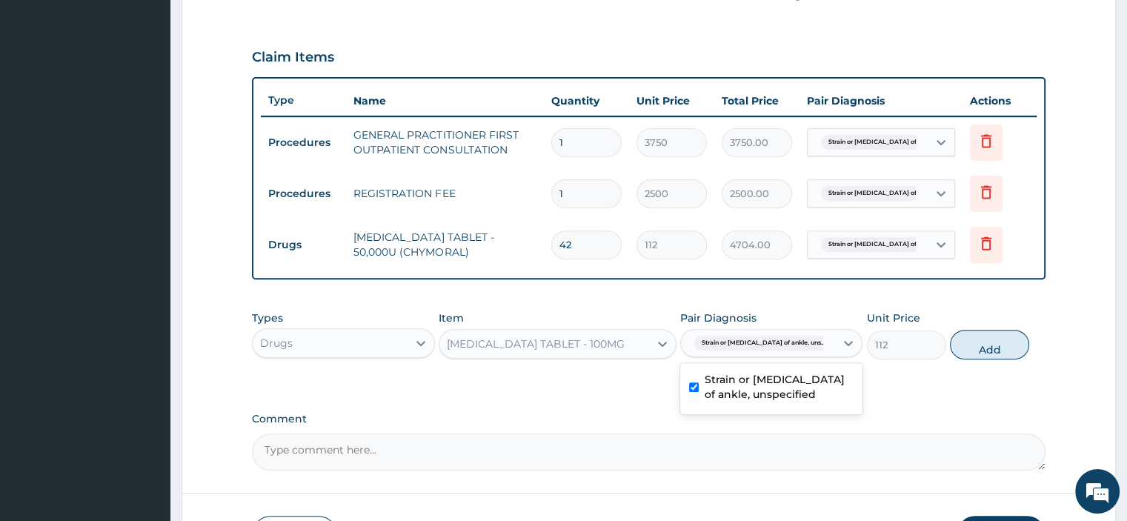
scroll to position [476, 0]
click at [996, 330] on button "Add" at bounding box center [989, 343] width 79 height 30
type input "0"
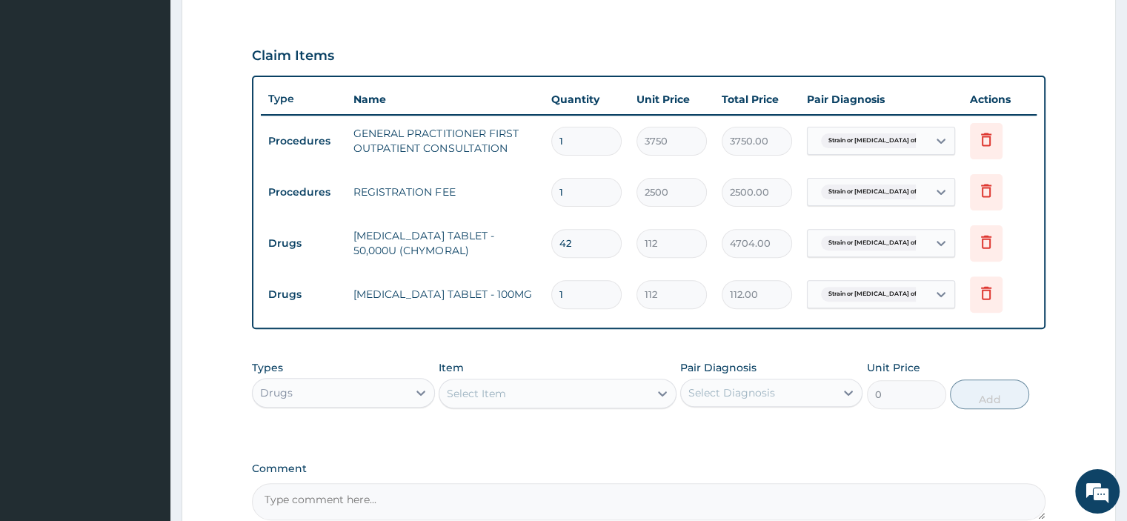
click at [609, 292] on input "1" at bounding box center [586, 294] width 70 height 29
type input "14"
type input "1568.00"
type input "14"
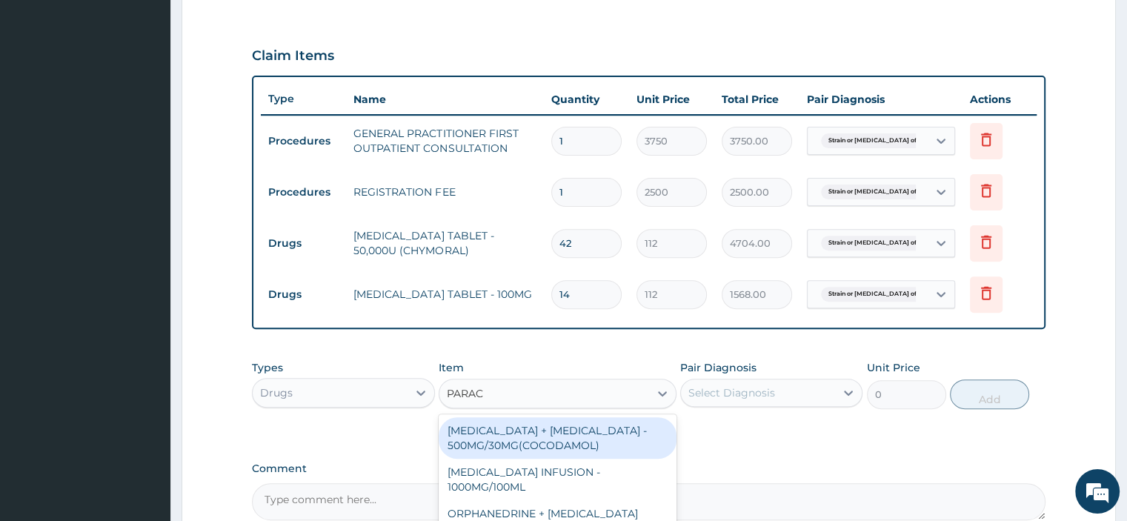
type input "PARACE"
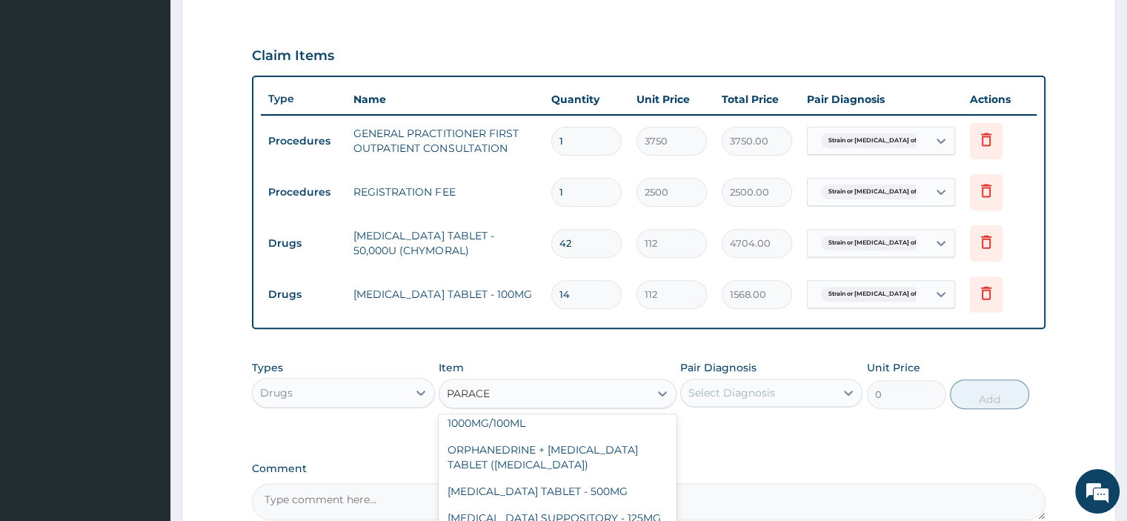
scroll to position [98, 0]
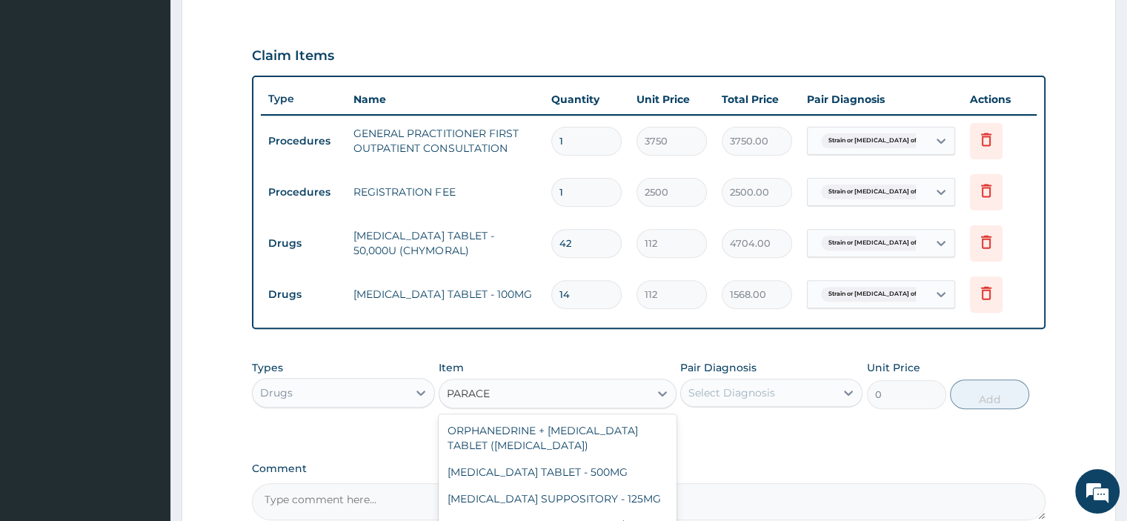
click at [599, 459] on div "[MEDICAL_DATA] TABLET - 500MG" at bounding box center [558, 472] width 238 height 27
type input "33.599999999999994"
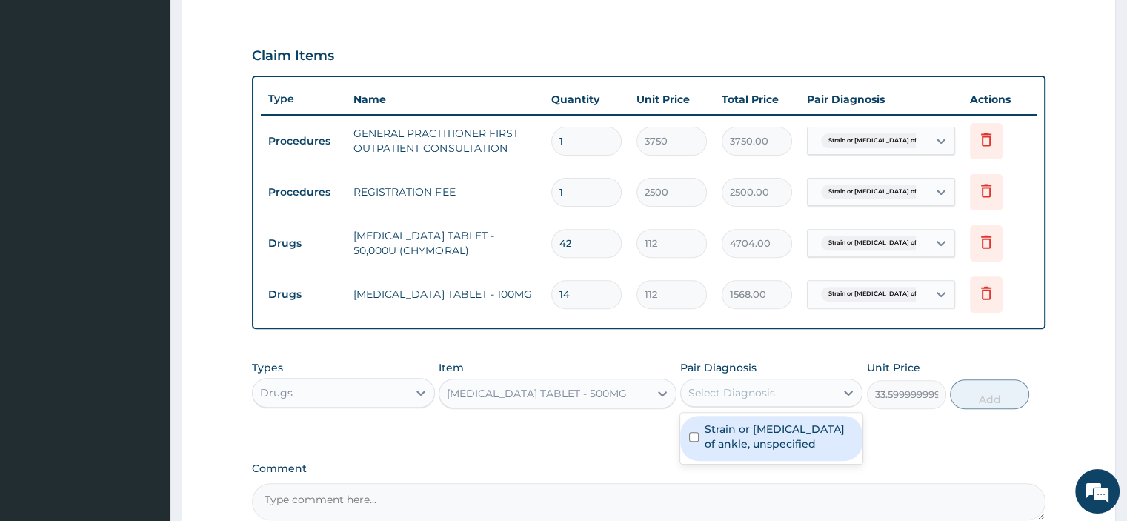
click at [710, 439] on label "Strain or sprain of ankle, unspecified" at bounding box center [779, 437] width 149 height 30
checkbox input "true"
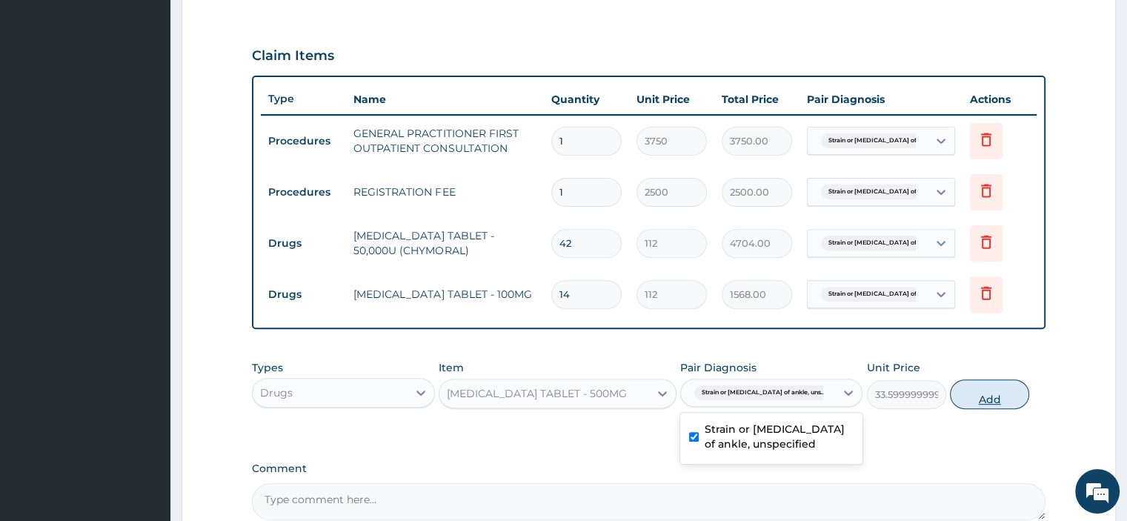
click at [963, 392] on button "Add" at bounding box center [989, 394] width 79 height 30
type input "0"
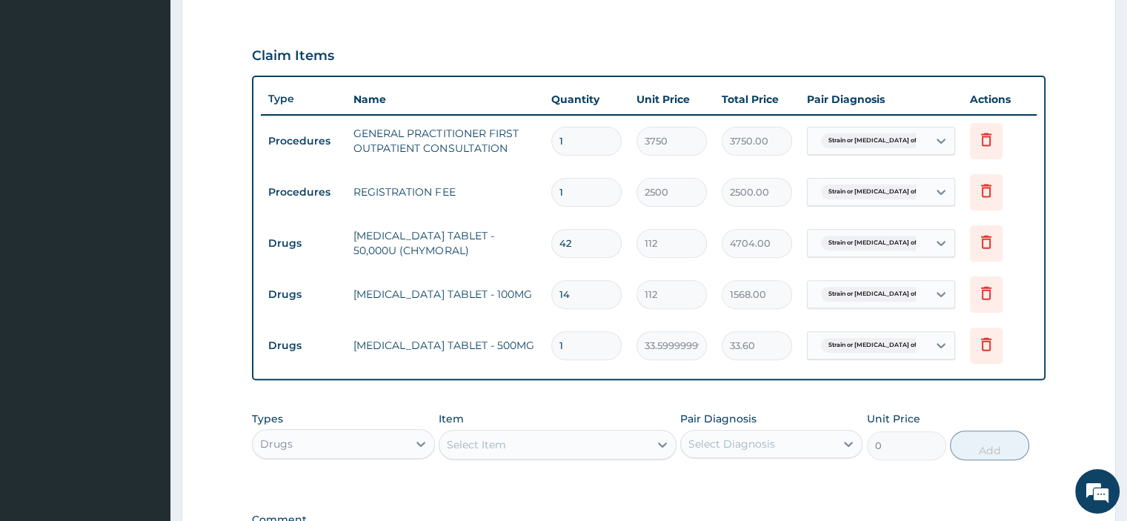
click at [594, 342] on input "1" at bounding box center [586, 345] width 70 height 29
type input "18"
type input "604.80"
type input "18"
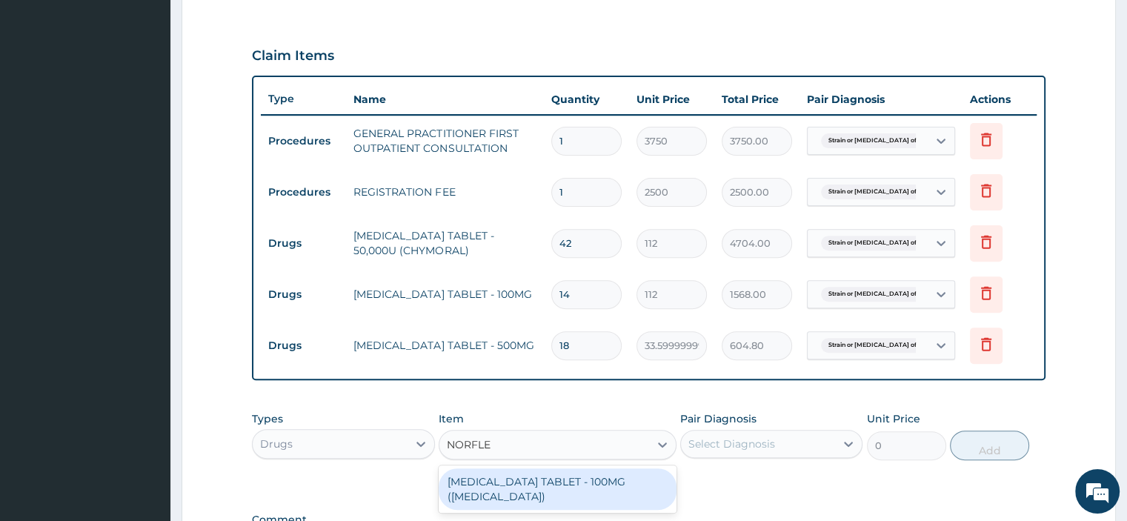
type input "NORFLEX"
click at [610, 487] on div "[MEDICAL_DATA] TABLET - 100MG ([MEDICAL_DATA])" at bounding box center [558, 488] width 238 height 41
type input "168"
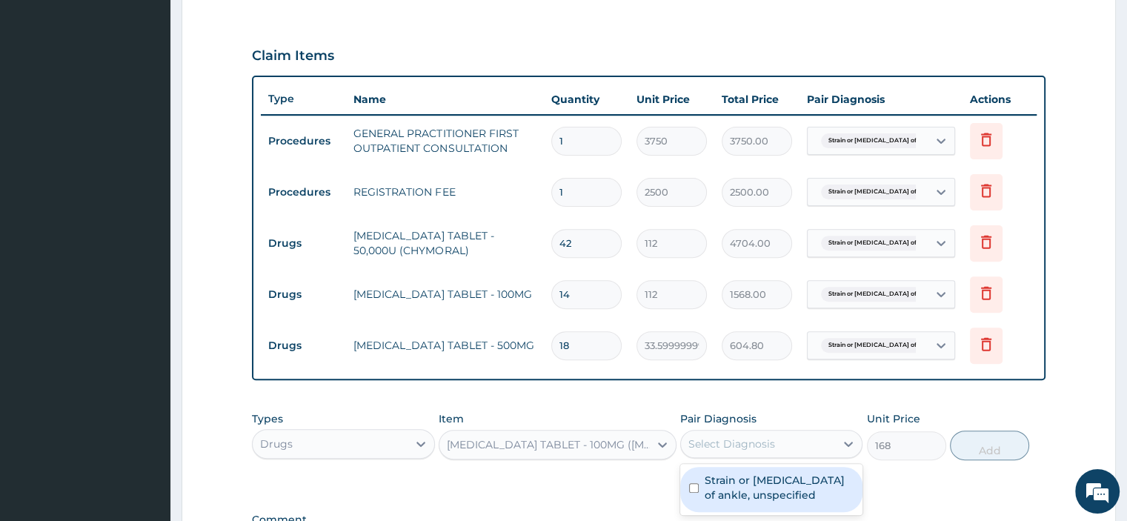
click at [760, 494] on label "Strain or sprain of ankle, unspecified" at bounding box center [779, 488] width 149 height 30
checkbox input "true"
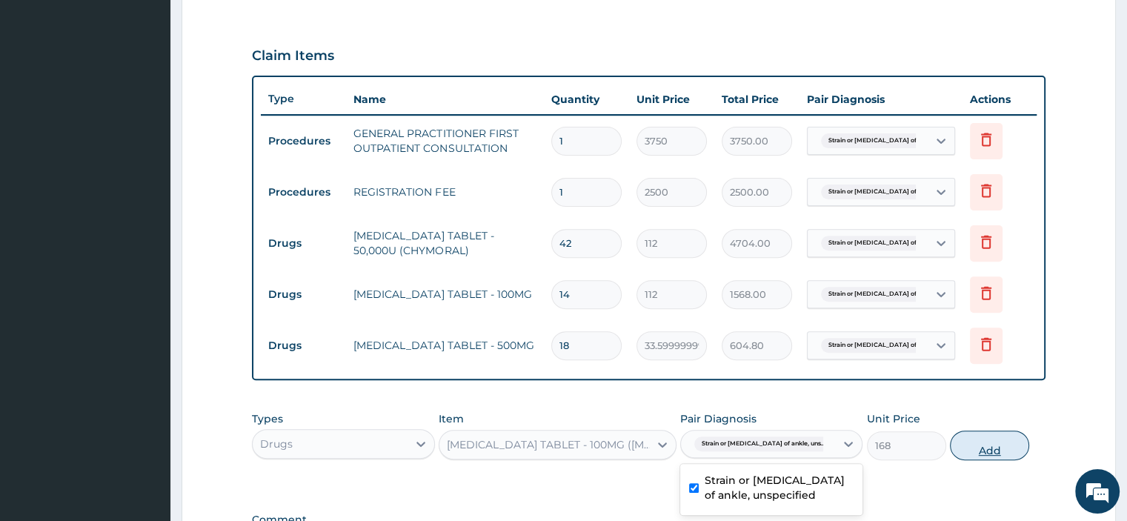
click at [987, 437] on button "Add" at bounding box center [989, 445] width 79 height 30
type input "0"
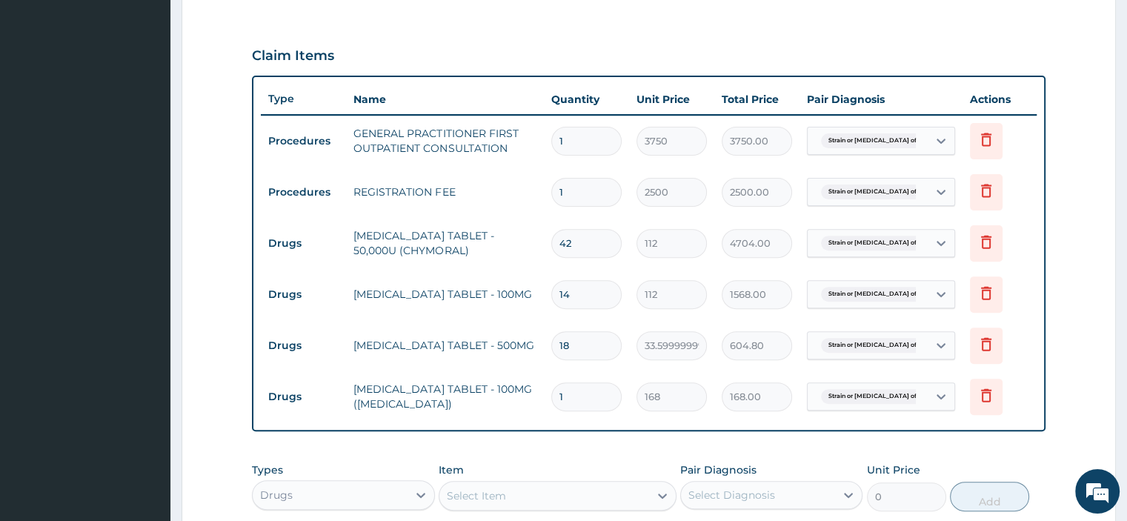
click at [606, 397] on input "1" at bounding box center [586, 396] width 70 height 29
type input "10"
type input "1680.00"
type input "10"
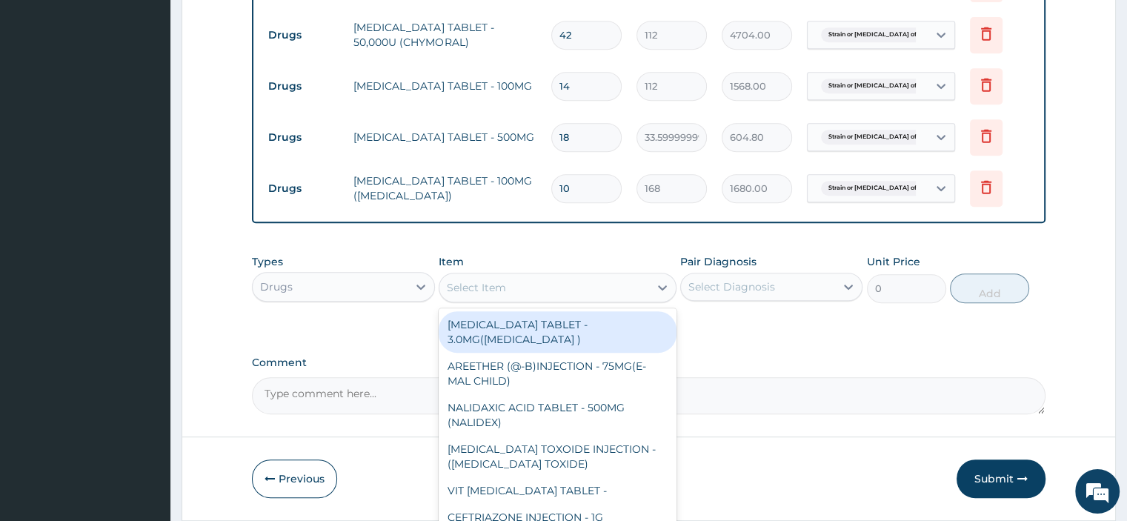
scroll to position [729, 0]
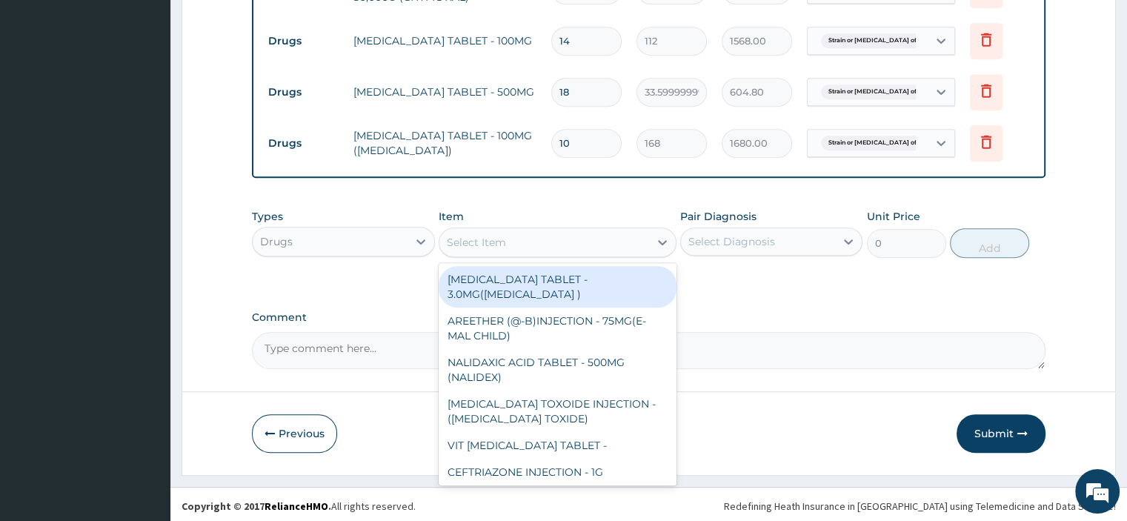
click at [395, 342] on textarea "Comment" at bounding box center [648, 350] width 793 height 37
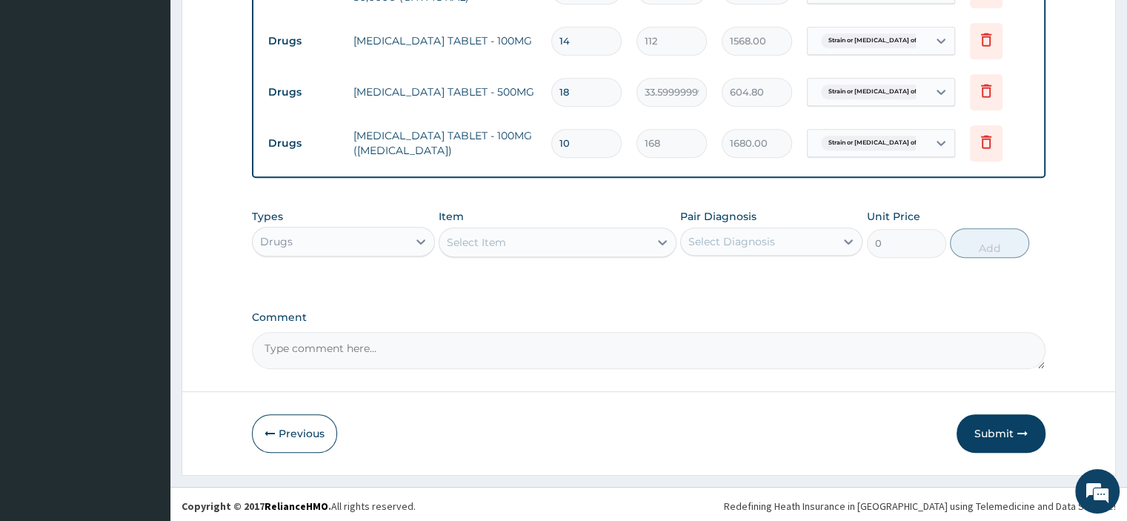
click at [377, 339] on textarea "Comment" at bounding box center [648, 350] width 793 height 37
paste textarea "PATIENT SEEN PRESENTED WITH COMPLAIN OF ANKLE SPRAIN. SAID HE FELL AND NOW FEEL…"
click at [267, 350] on textarea "PATIENT SEEN PRESENTED WITH COMPLAIN OF ANKLE SPRAIN. SAID HE FELL AND NOW FEEL…" at bounding box center [648, 350] width 793 height 37
click at [264, 359] on textarea "PATIENT SEEN PRESENTED WITH COMPLAIN OF ANKLE SPRAIN. SAID HE FELL AND NOW FEEL…" at bounding box center [648, 350] width 793 height 37
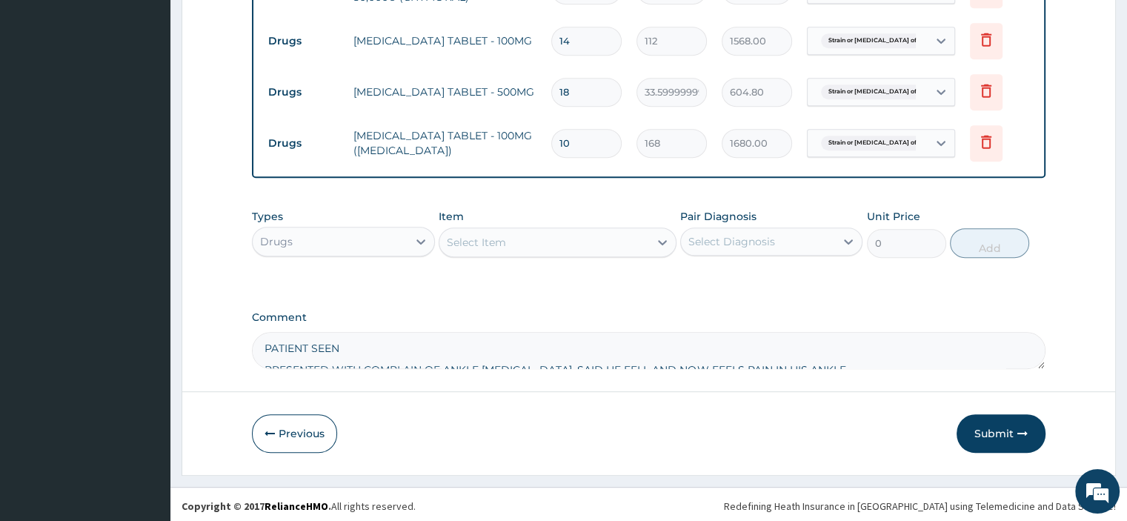
scroll to position [36, 0]
click at [264, 328] on div "Comment PATIENT SEEN PRESENTED WITH COMPLAIN OF ANKLE SPRAIN. SAID HE FELL AND …" at bounding box center [648, 340] width 793 height 58
click at [260, 362] on textarea "PATIENT SEEN PRESENTED WITH COMPLAIN OF ANKLE SPRAIN. SAID HE FELL AND NOW FEEL…" at bounding box center [648, 350] width 793 height 37
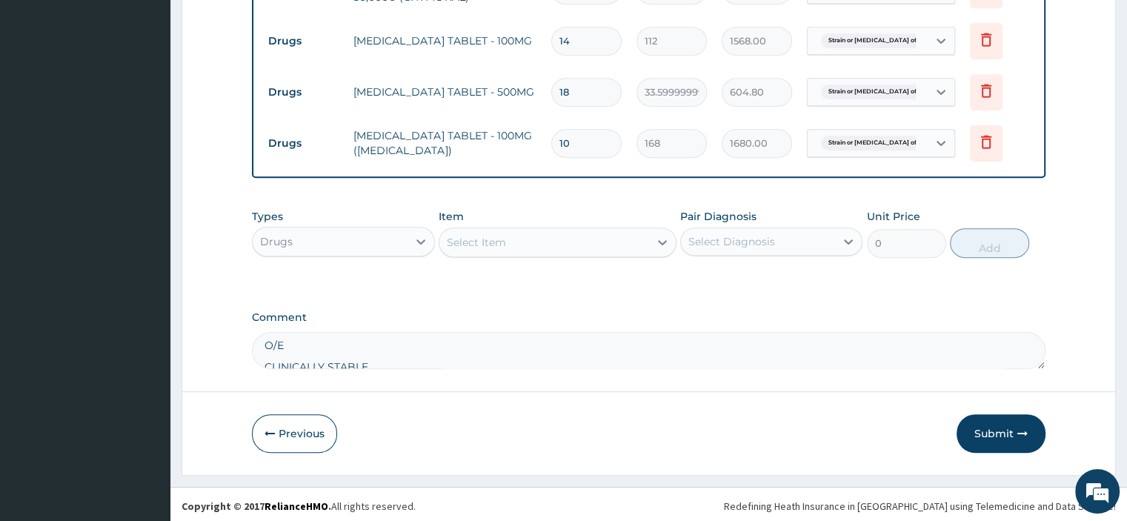
click at [264, 340] on textarea "PATIENT SEEN PRESENTED WITH COMPLAIN OF ANKLE SPRAIN. SAID HE FELL AND NOW FEEL…" at bounding box center [648, 350] width 793 height 37
click at [262, 361] on textarea "PATIENT SEEN PRESENTED WITH COMPLAIN OF ANKLE SPRAIN. SAID HE FELL AND NOW FEEL…" at bounding box center [648, 350] width 793 height 37
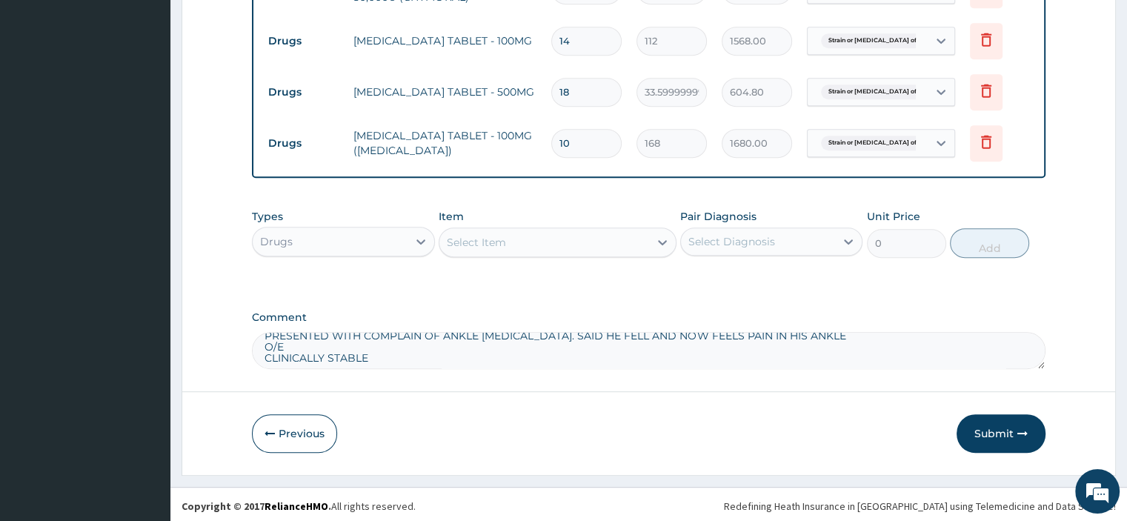
scroll to position [36, 0]
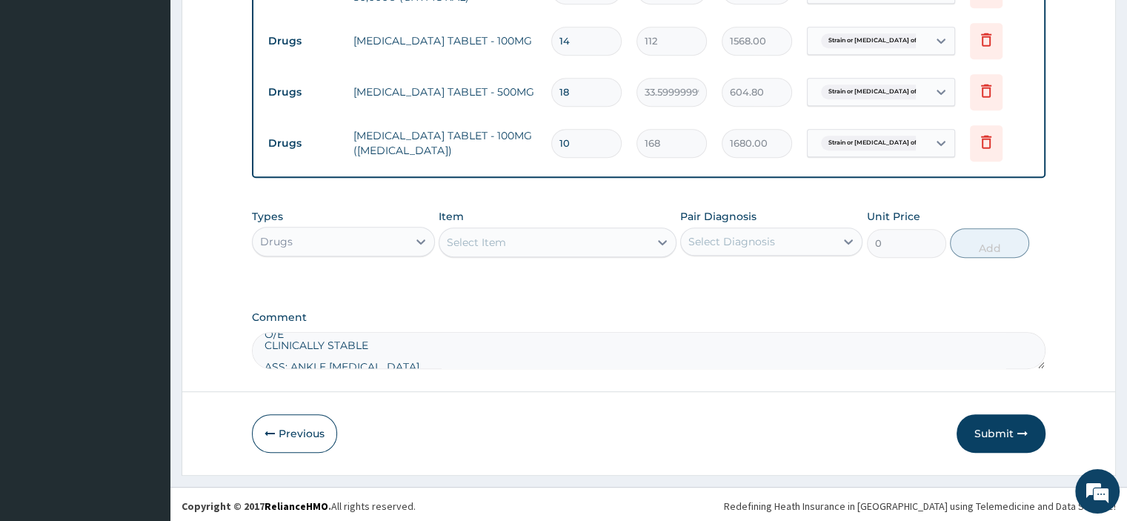
click at [262, 359] on textarea "PATIENT SEEN PRESENTED WITH COMPLAIN OF ANKLE SPRAIN. SAID HE FELL AND NOW FEEL…" at bounding box center [648, 350] width 793 height 37
click at [261, 333] on textarea "PATIENT SEEN PRESENTED WITH COMPLAIN OF ANKLE SPRAIN. SAID HE FELL AND NOW FEEL…" at bounding box center [648, 350] width 793 height 37
click at [261, 361] on textarea "PATIENT SEEN PRESENTED WITH COMPLAIN OF ANKLE SPRAIN. SAID HE FELL AND NOW FEEL…" at bounding box center [648, 350] width 793 height 37
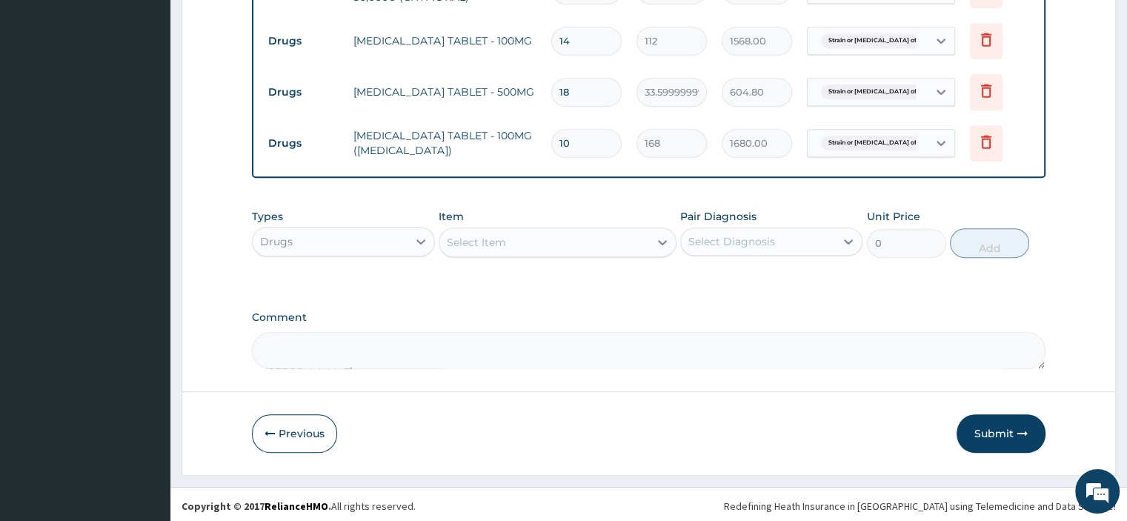
scroll to position [98, 0]
click at [263, 355] on textarea "PATIENT SEEN PRESENTED WITH COMPLAIN OF ANKLE SPRAIN. SAID HE FELL AND NOW FEEL…" at bounding box center [648, 350] width 793 height 37
click at [264, 353] on textarea "PATIENT SEEN PRESENTED WITH COMPLAIN OF ANKLE SPRAIN. SAID HE FELL AND NOW FEEL…" at bounding box center [648, 350] width 793 height 37
click at [264, 364] on textarea "PATIENT SEEN PRESENTED WITH COMPLAIN OF ANKLE SPRAIN. SAID HE FELL AND NOW FEEL…" at bounding box center [648, 350] width 793 height 37
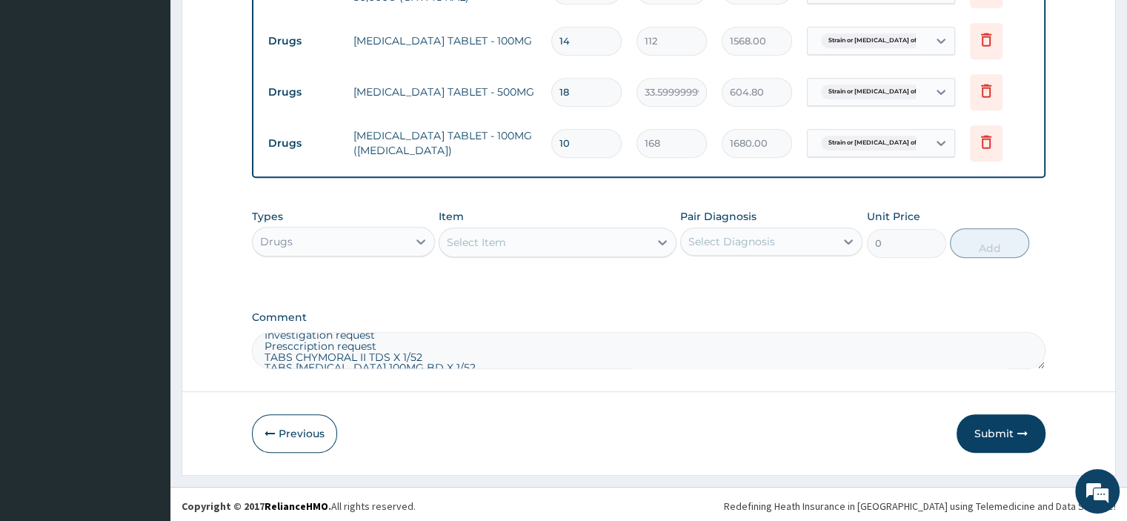
scroll to position [147, 0]
click at [440, 349] on textarea "PATIENT SEEN PRESENTED WITH COMPLAIN OF ANKLE SPRAIN. SAID HE FELL AND NOW FEEL…" at bounding box center [648, 350] width 793 height 37
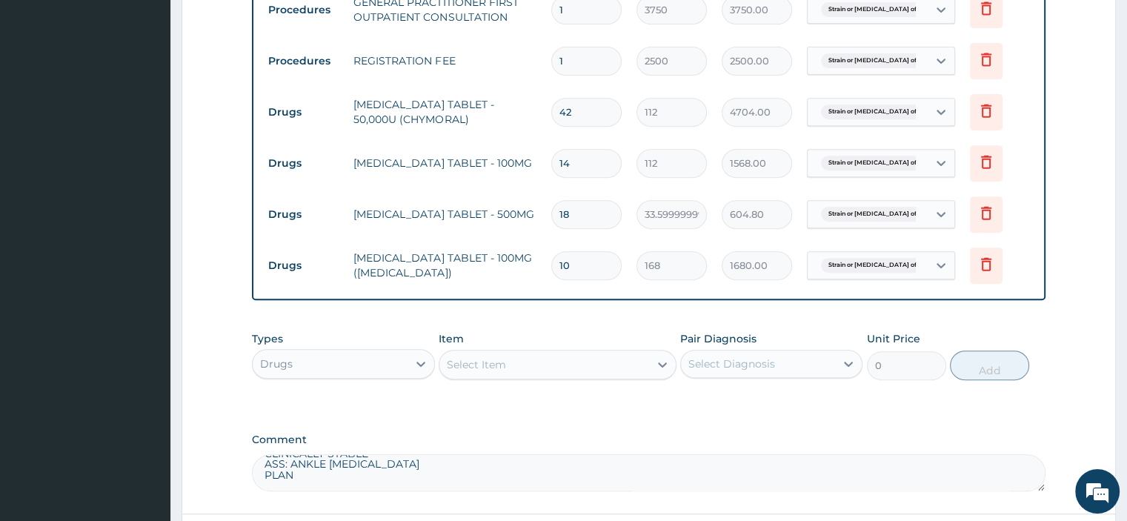
scroll to position [581, 0]
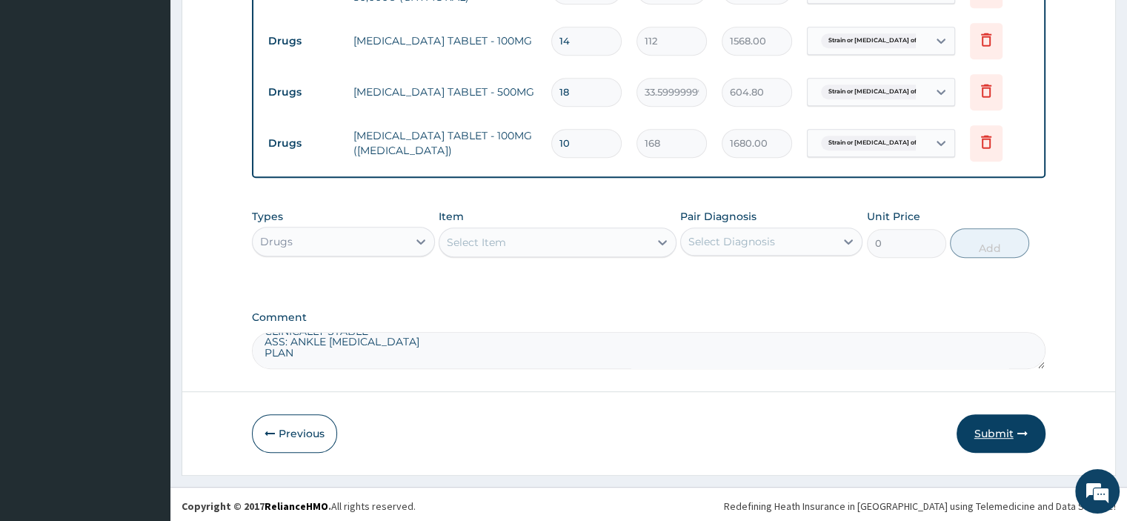
type textarea "PATIENT SEEN PRESENTED WITH COMPLAIN OF ANKLE SPRAIN. SAID HE FELL AND NOW FEEL…"
click at [1010, 436] on button "Submit" at bounding box center [1000, 433] width 89 height 39
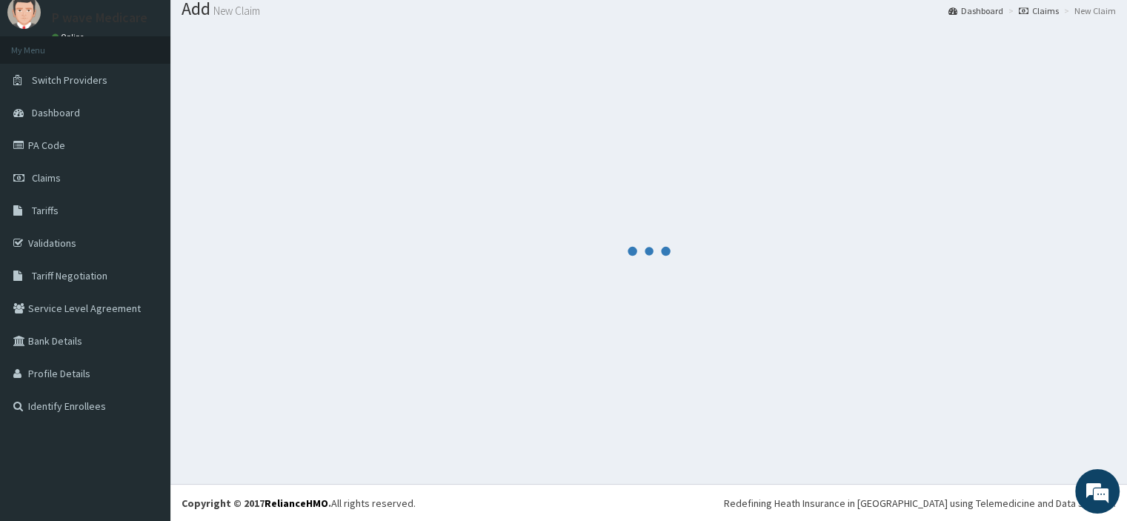
scroll to position [729, 0]
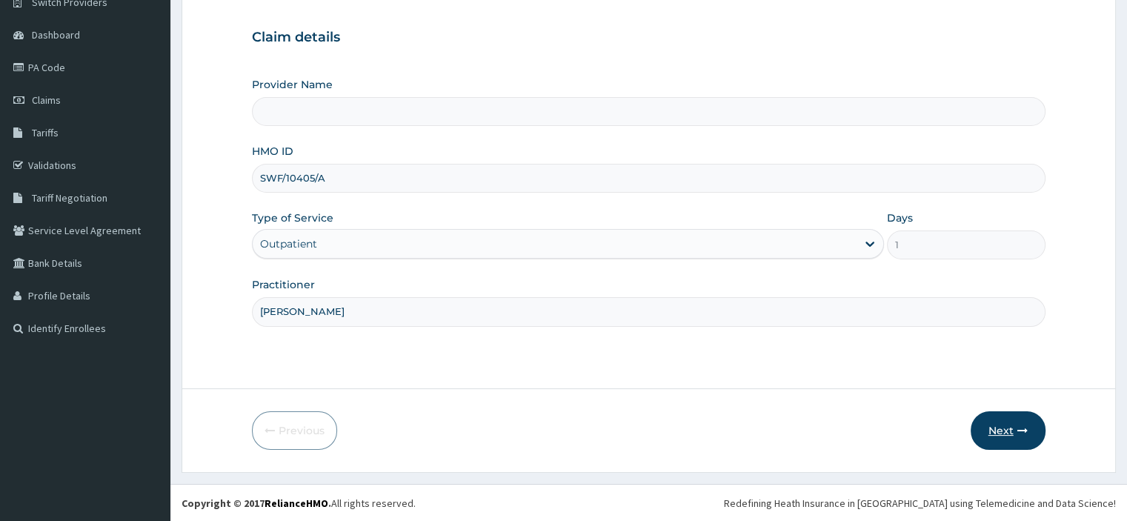
type input "[PERSON_NAME]"
click at [989, 432] on button "Next" at bounding box center [1008, 430] width 75 height 39
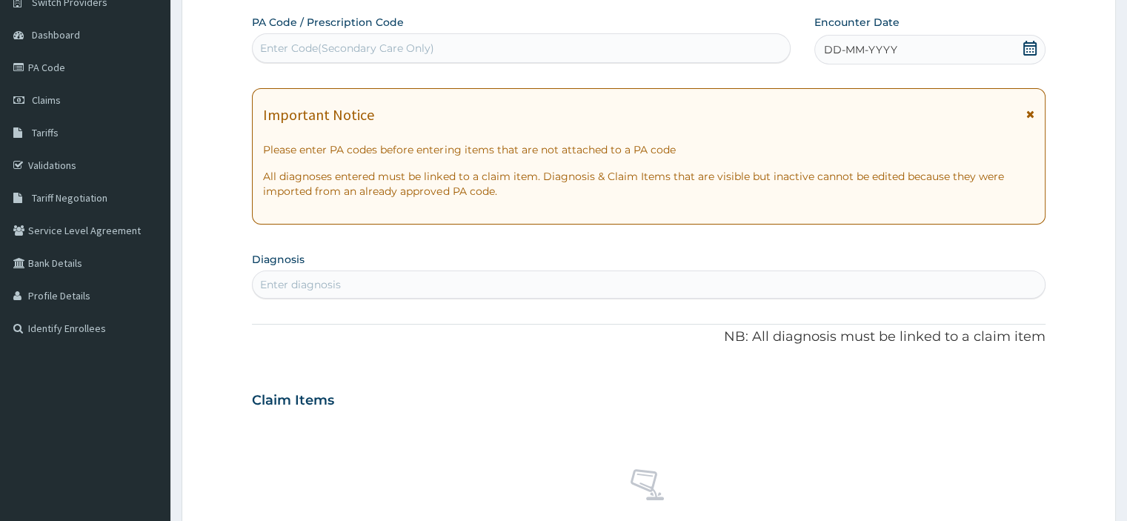
click at [889, 44] on span "DD-MM-YYYY" at bounding box center [860, 49] width 73 height 15
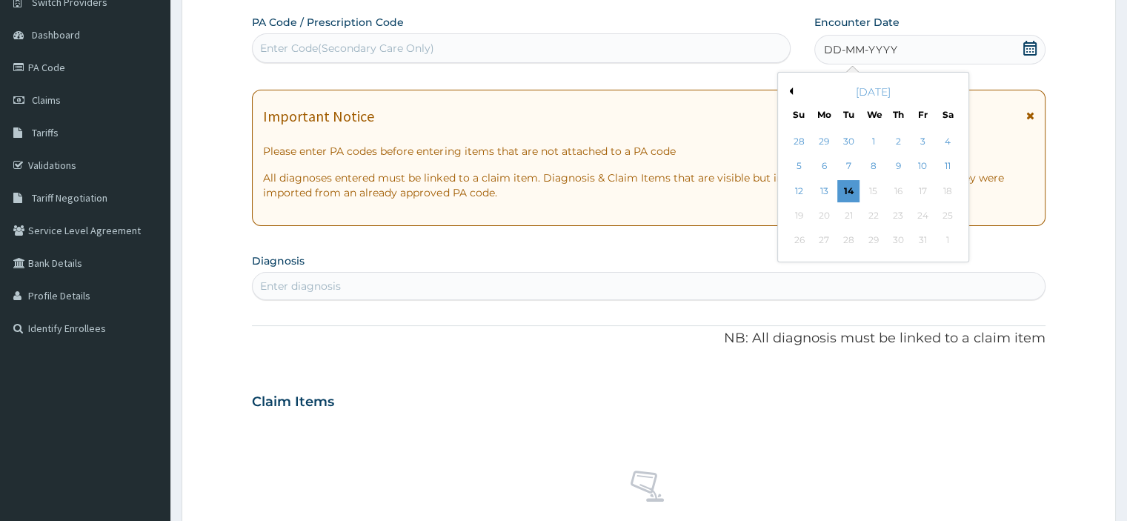
click at [788, 90] on button "Previous Month" at bounding box center [788, 90] width 7 height 7
click at [797, 187] on div "14" at bounding box center [799, 191] width 22 height 22
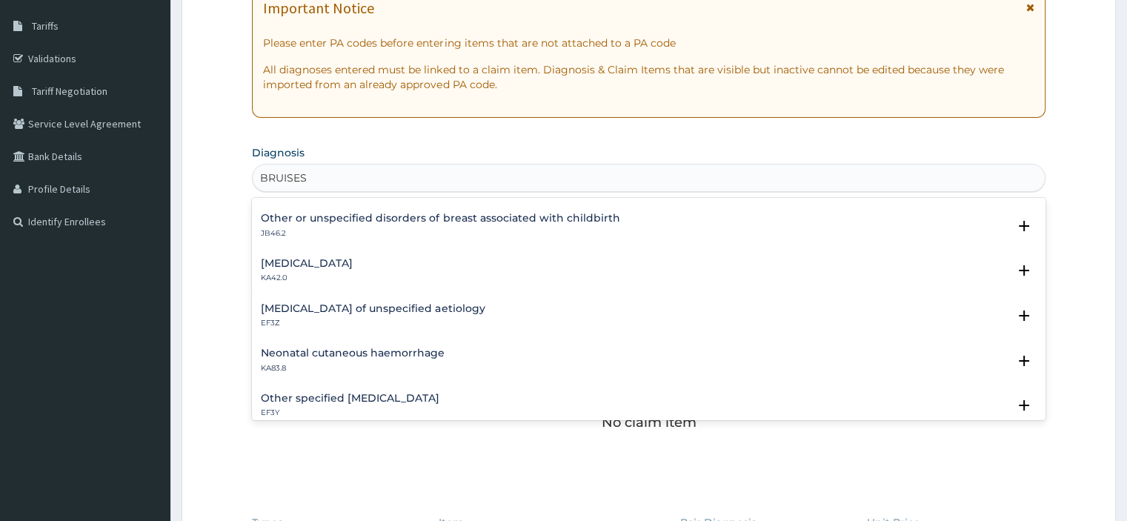
scroll to position [667, 0]
type input "BRUISES"
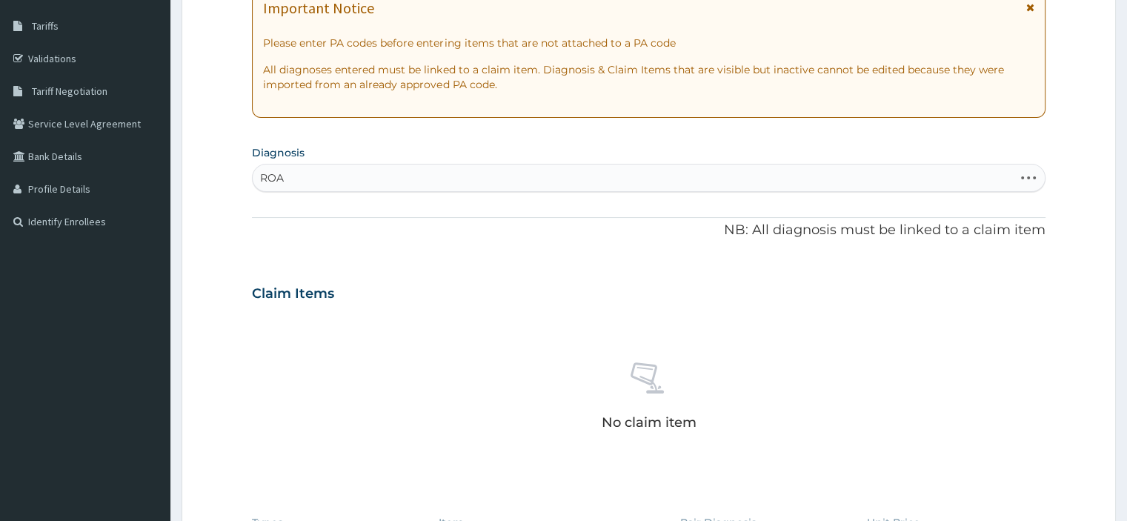
type input "ROAD"
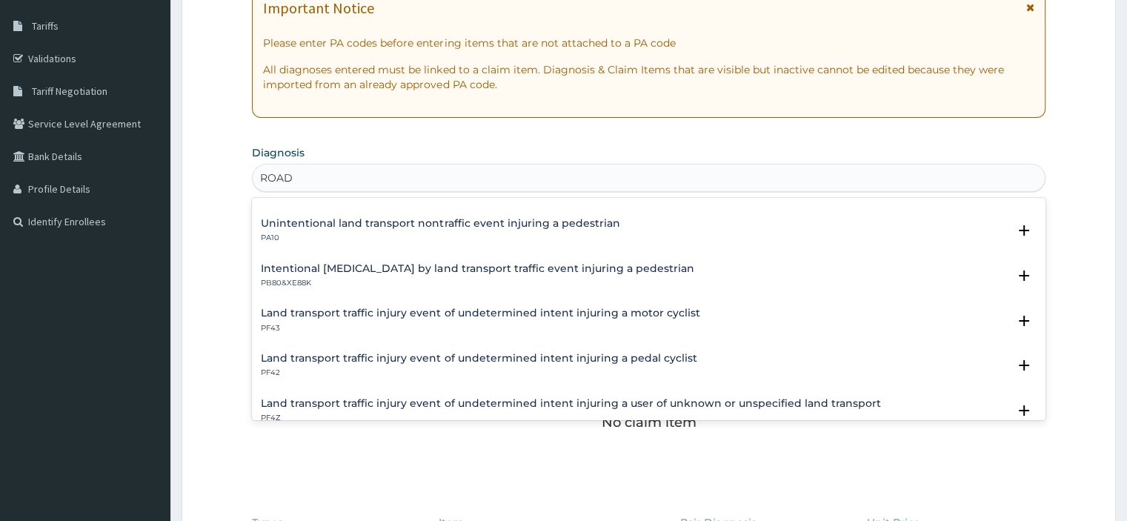
scroll to position [310, 0]
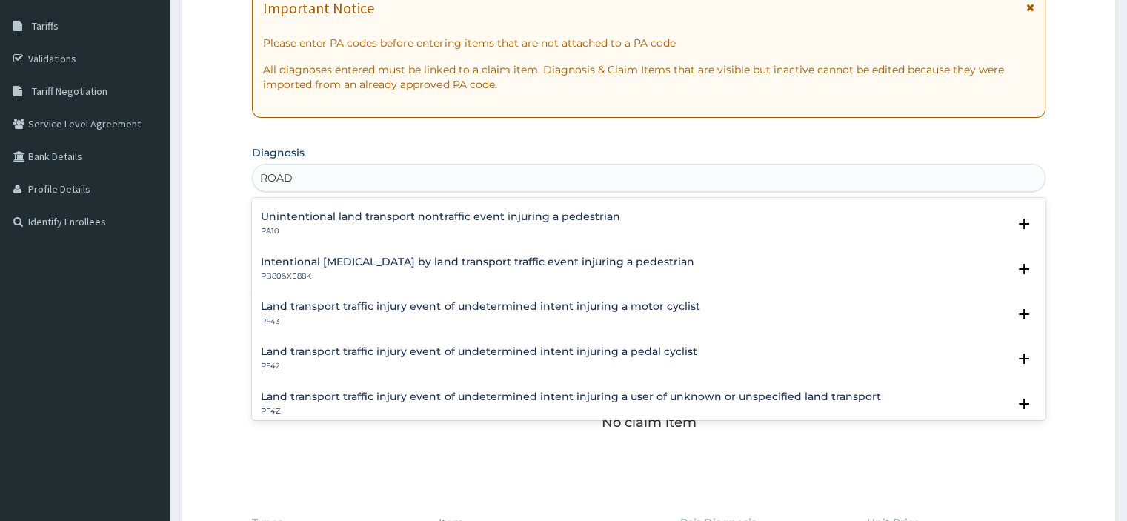
click at [305, 226] on p "PA10" at bounding box center [440, 231] width 359 height 10
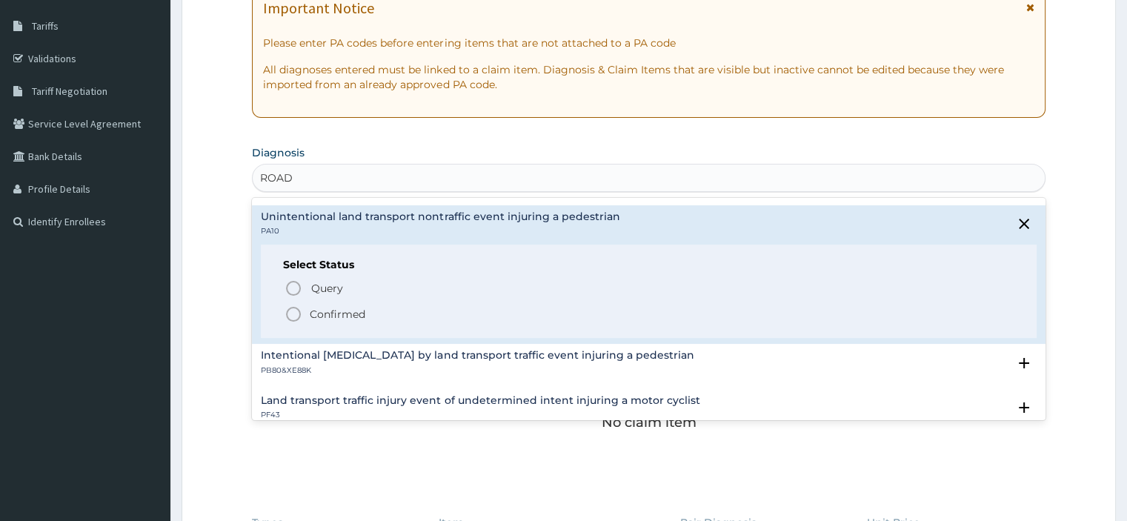
click at [291, 287] on icon "status option query" at bounding box center [293, 288] width 18 height 18
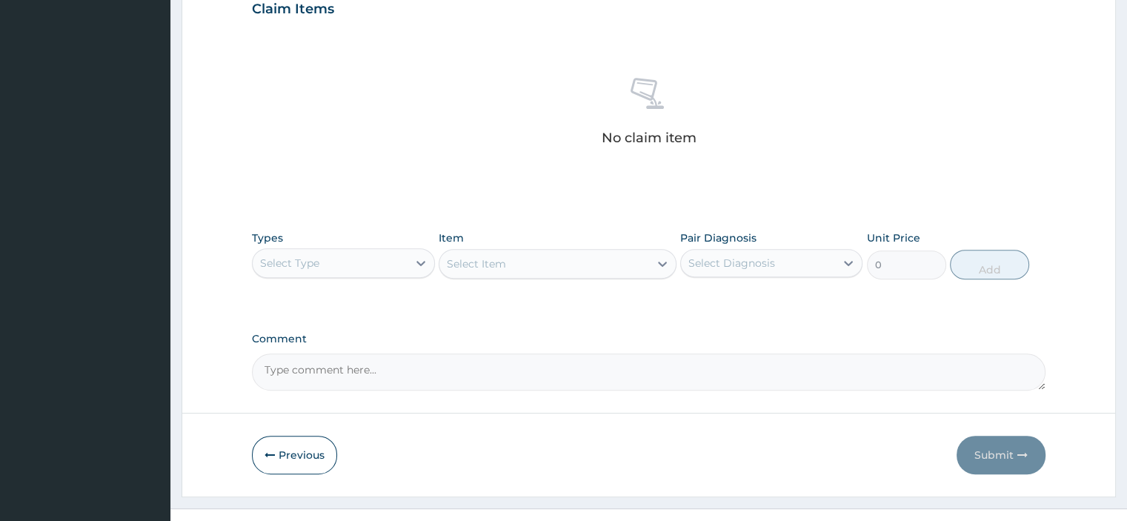
scroll to position [545, 0]
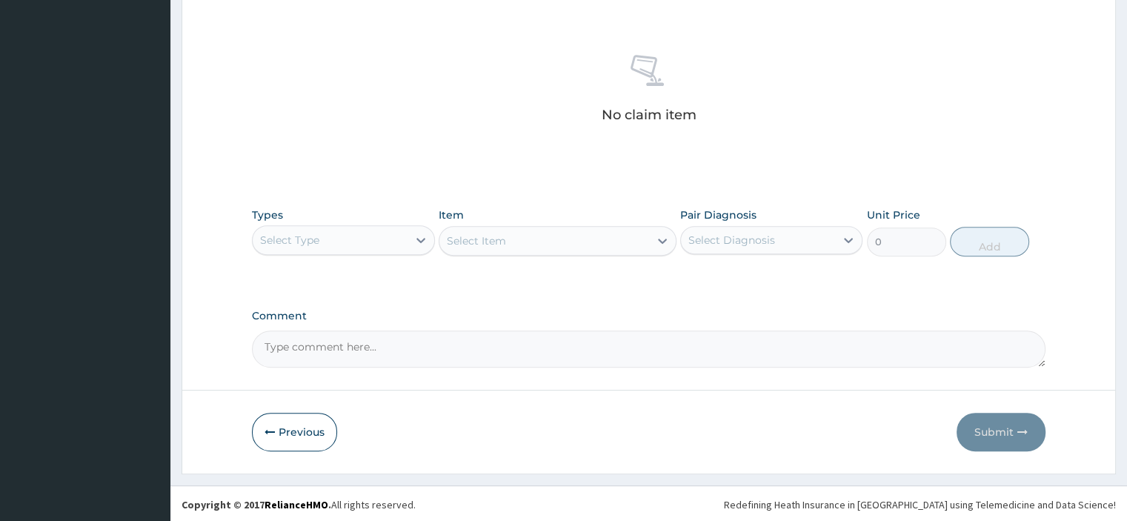
click at [338, 239] on div "Select Type" at bounding box center [330, 240] width 154 height 24
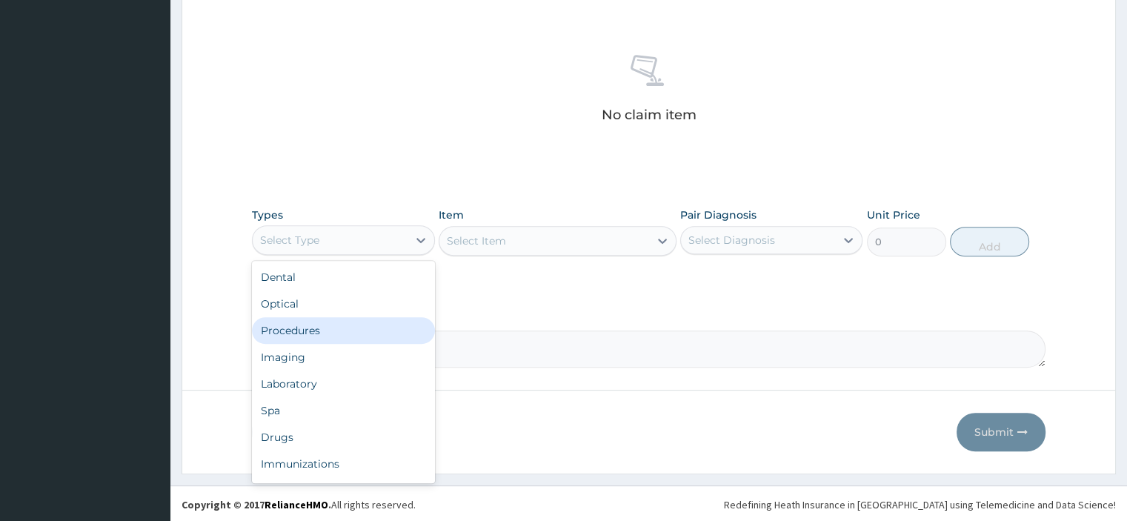
click at [319, 327] on div "Procedures" at bounding box center [343, 330] width 182 height 27
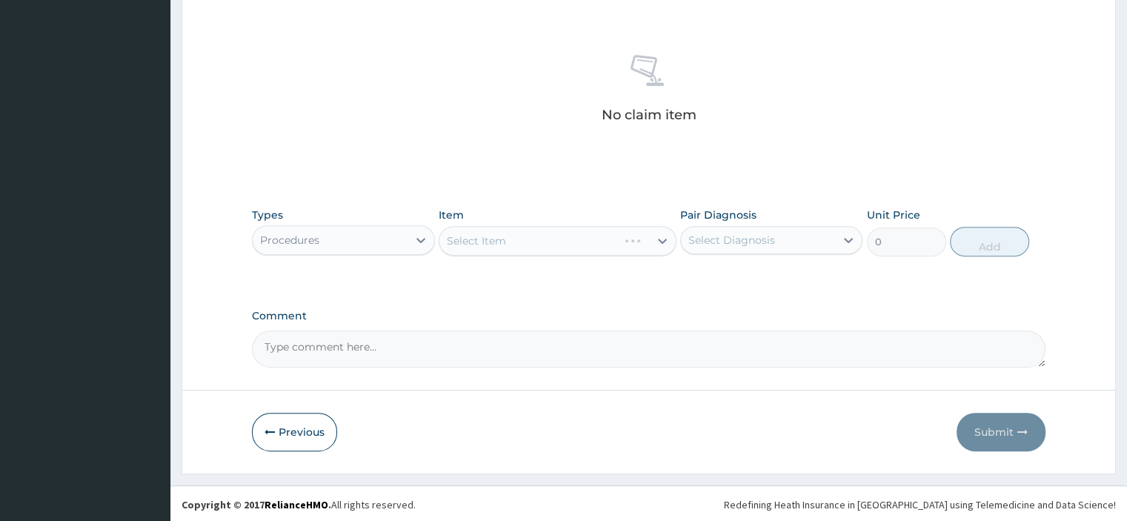
click at [475, 237] on div "Select Item" at bounding box center [558, 241] width 238 height 30
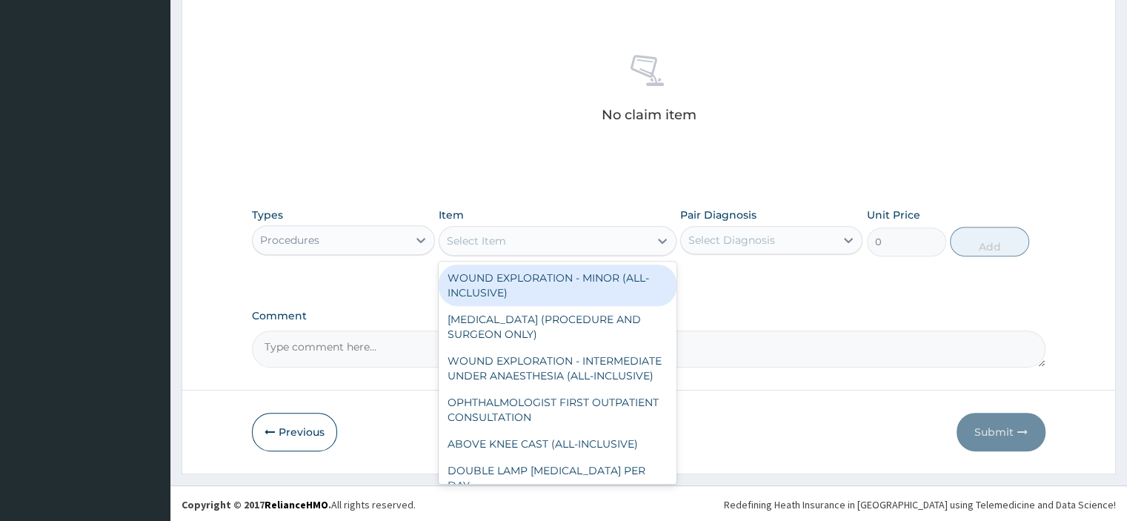
click at [514, 247] on div "Select Item" at bounding box center [544, 241] width 210 height 24
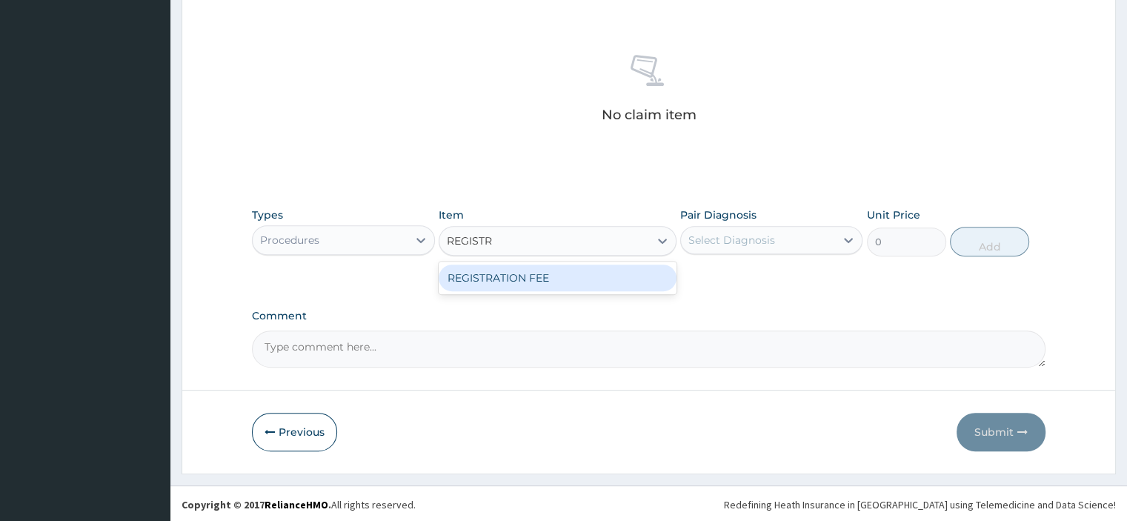
type input "REGISTRA"
click at [573, 287] on div "REGISTRATION FEE" at bounding box center [558, 277] width 238 height 27
type input "2500"
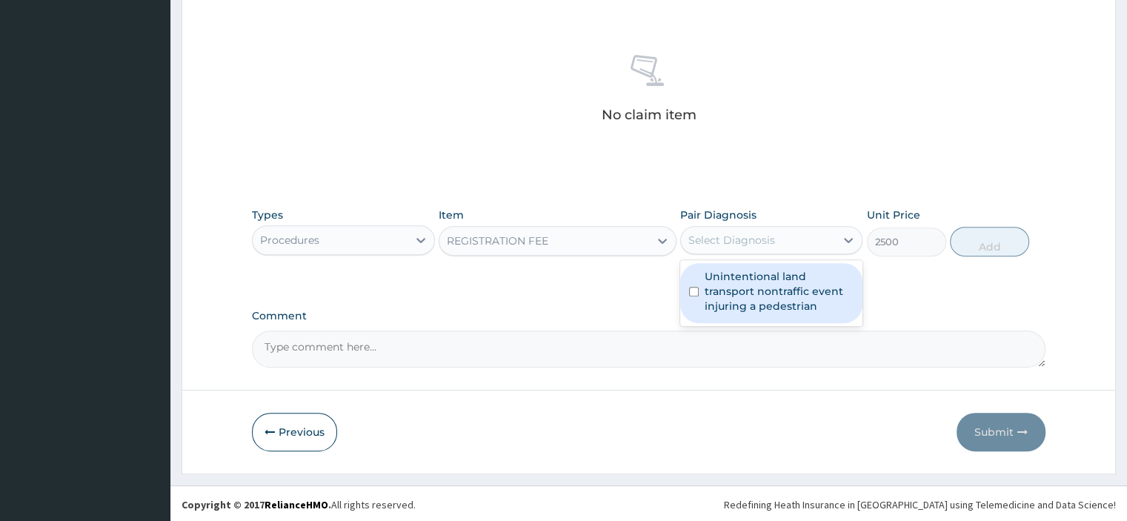
click at [782, 296] on label "Unintentional land transport nontraffic event injuring a pedestrian" at bounding box center [779, 291] width 149 height 44
checkbox input "true"
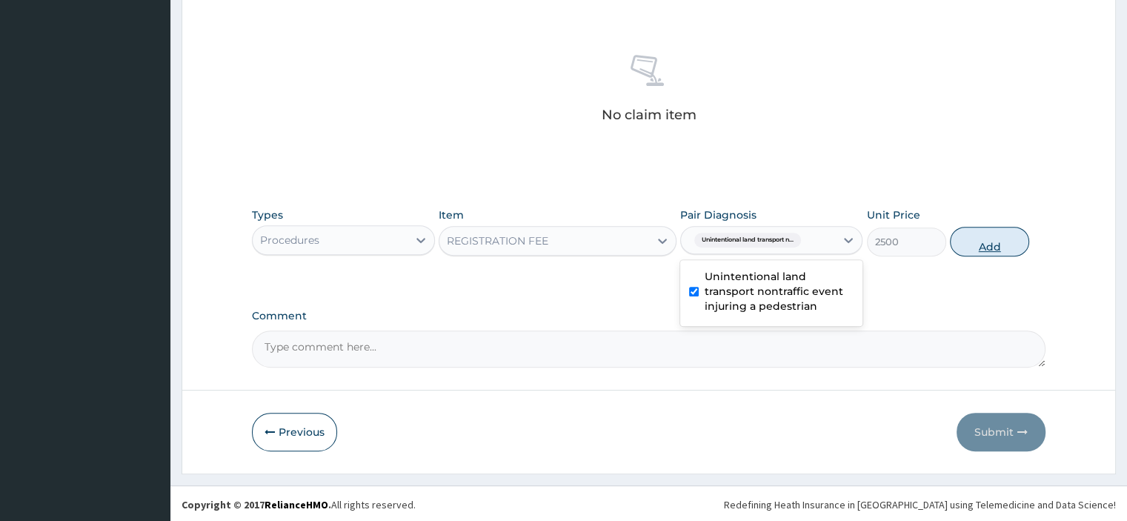
click at [978, 244] on button "Add" at bounding box center [989, 242] width 79 height 30
type input "0"
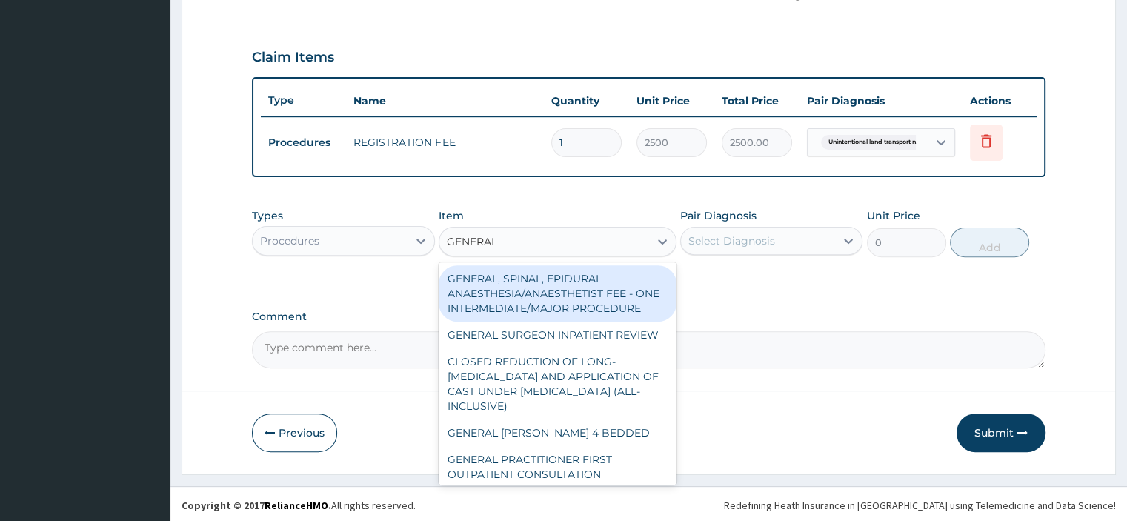
type input "GENERAL P"
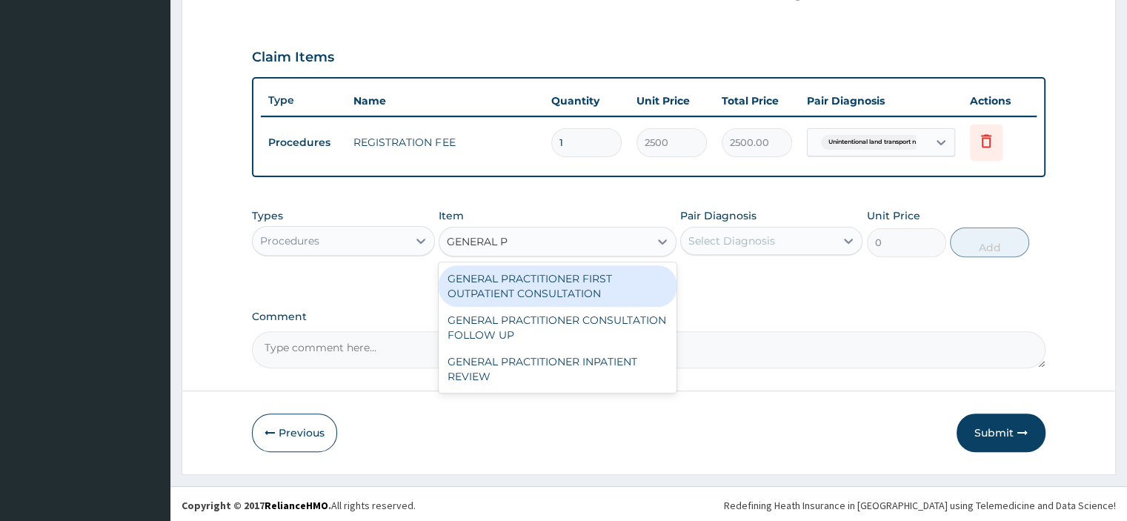
click at [573, 287] on div "GENERAL PRACTITIONER FIRST OUTPATIENT CONSULTATION" at bounding box center [558, 285] width 238 height 41
type input "3750"
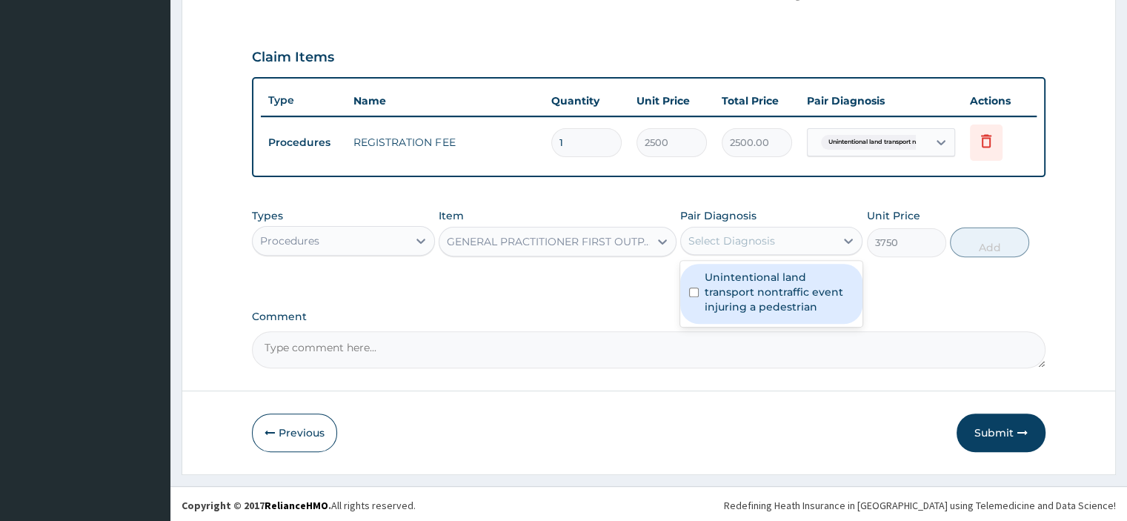
click at [749, 284] on label "Unintentional land transport nontraffic event injuring a pedestrian" at bounding box center [779, 292] width 149 height 44
checkbox input "true"
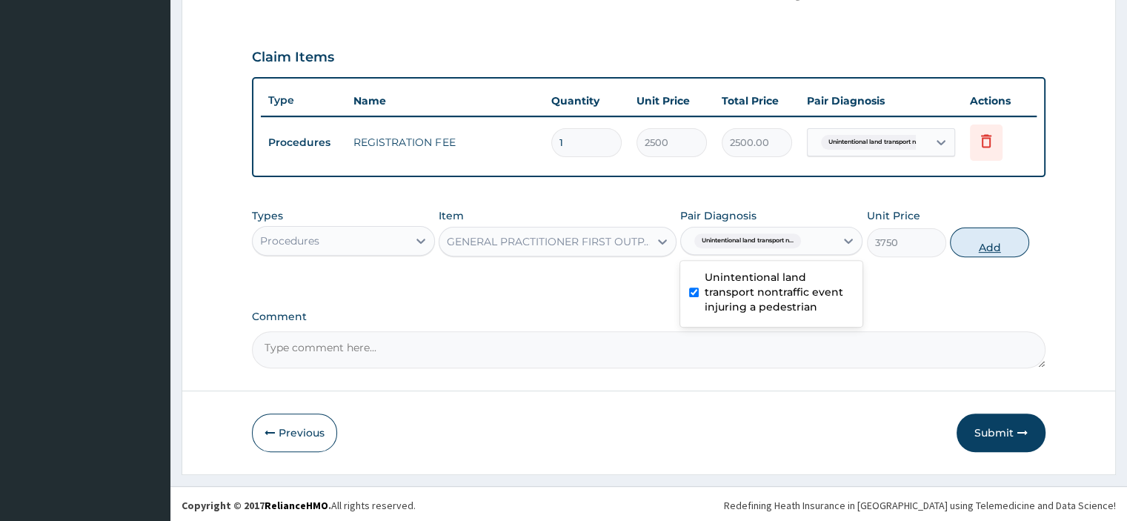
click at [995, 238] on button "Add" at bounding box center [989, 242] width 79 height 30
type input "0"
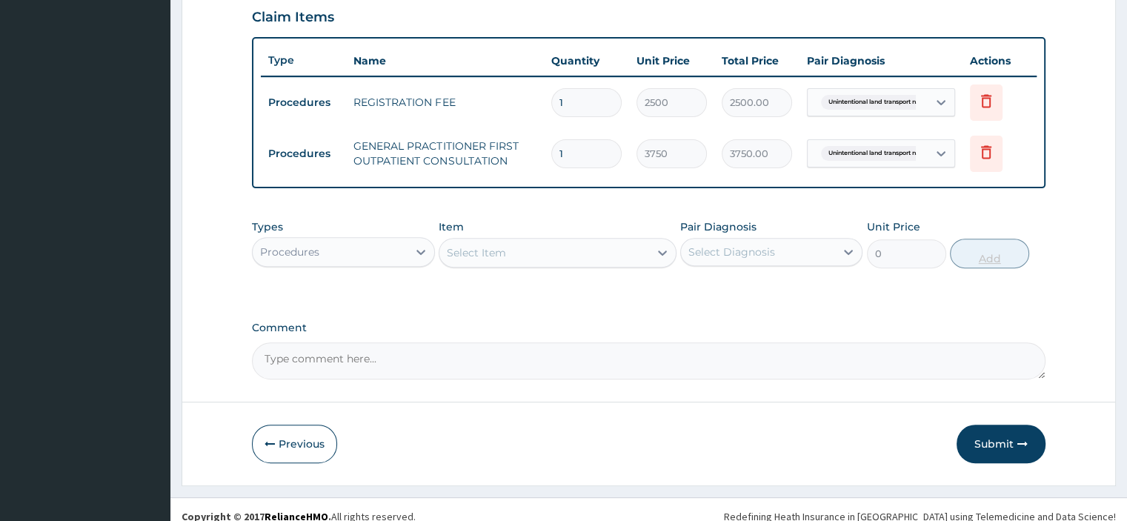
scroll to position [525, 0]
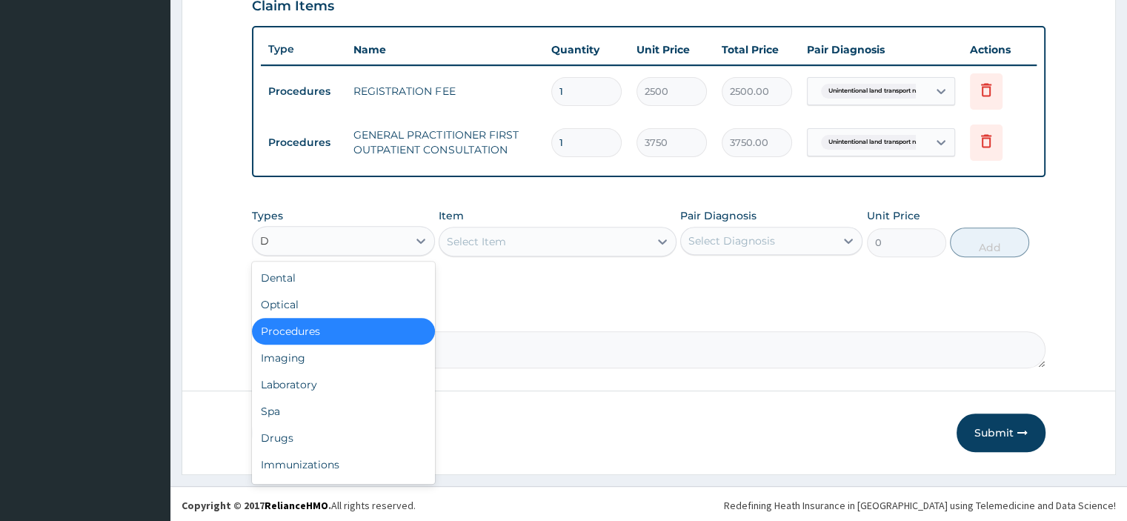
type input "DR"
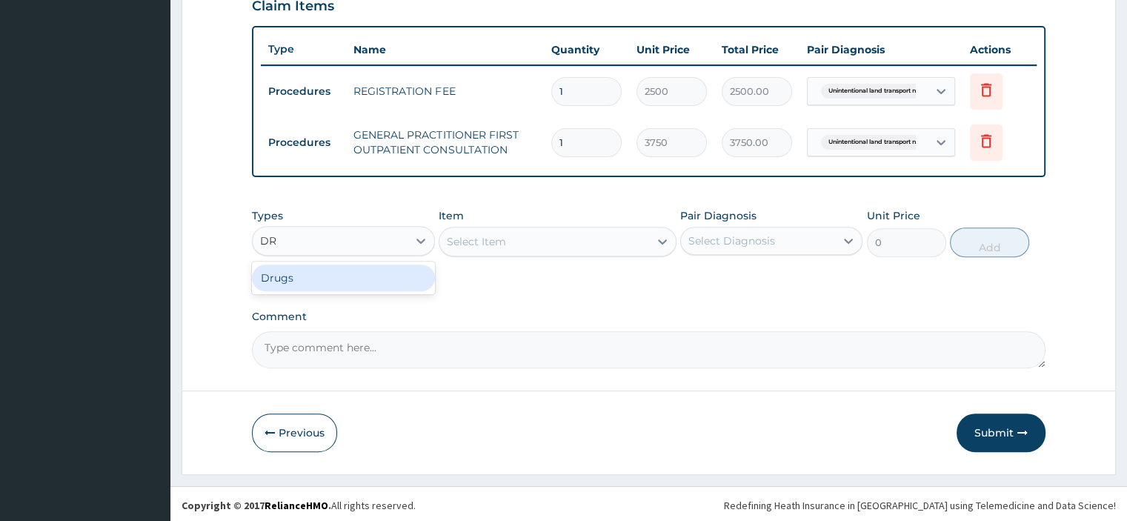
click at [359, 279] on div "Drugs" at bounding box center [343, 277] width 182 height 27
click at [545, 240] on div "Select Item" at bounding box center [558, 242] width 238 height 30
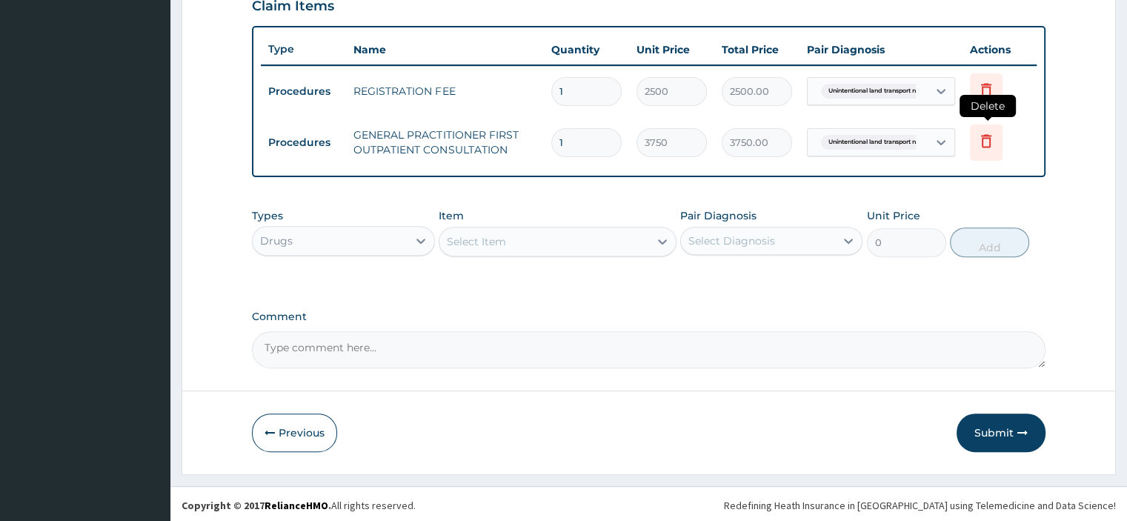
click at [993, 136] on icon at bounding box center [986, 141] width 18 height 18
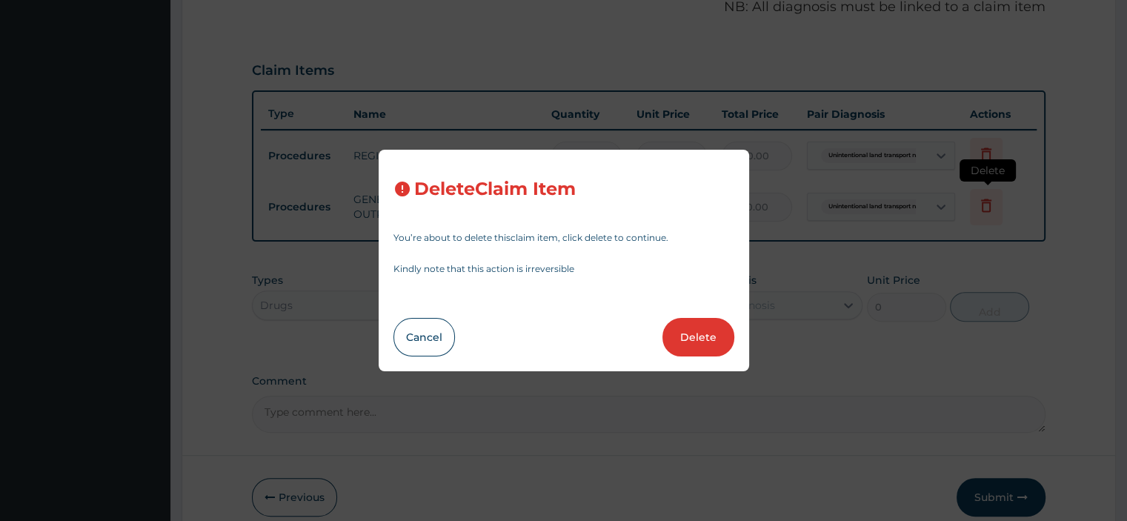
scroll to position [455, 0]
click at [699, 338] on button "Delete" at bounding box center [698, 337] width 72 height 39
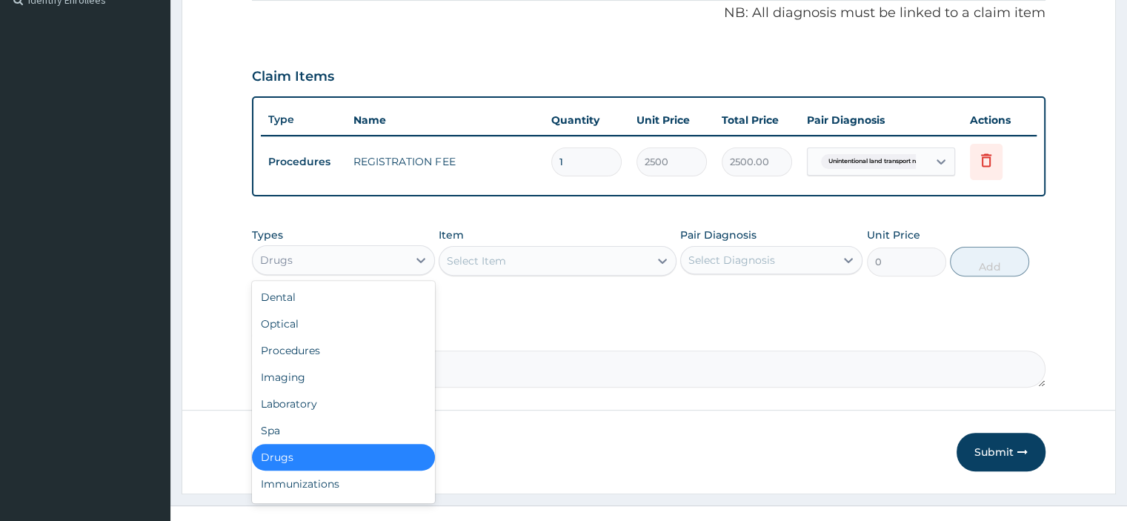
click at [325, 347] on div "Procedures" at bounding box center [343, 350] width 182 height 27
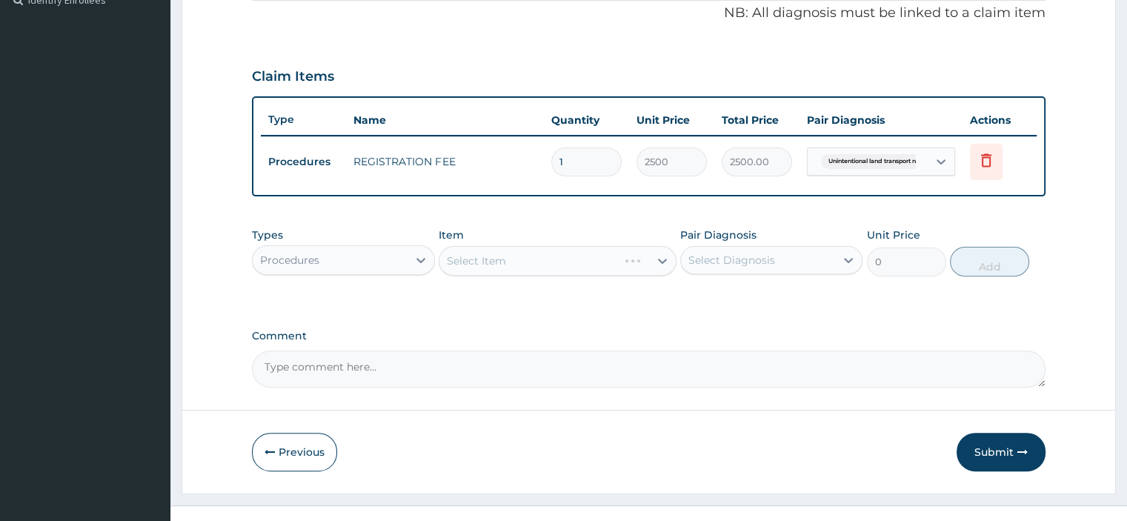
click at [496, 257] on div "Select Item" at bounding box center [558, 261] width 238 height 30
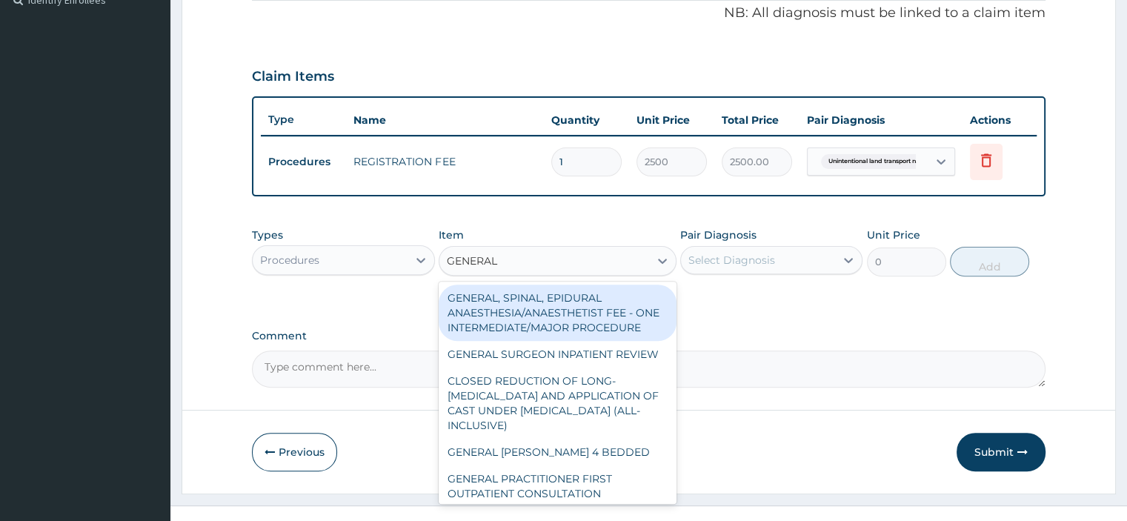
type input "GENERAL P"
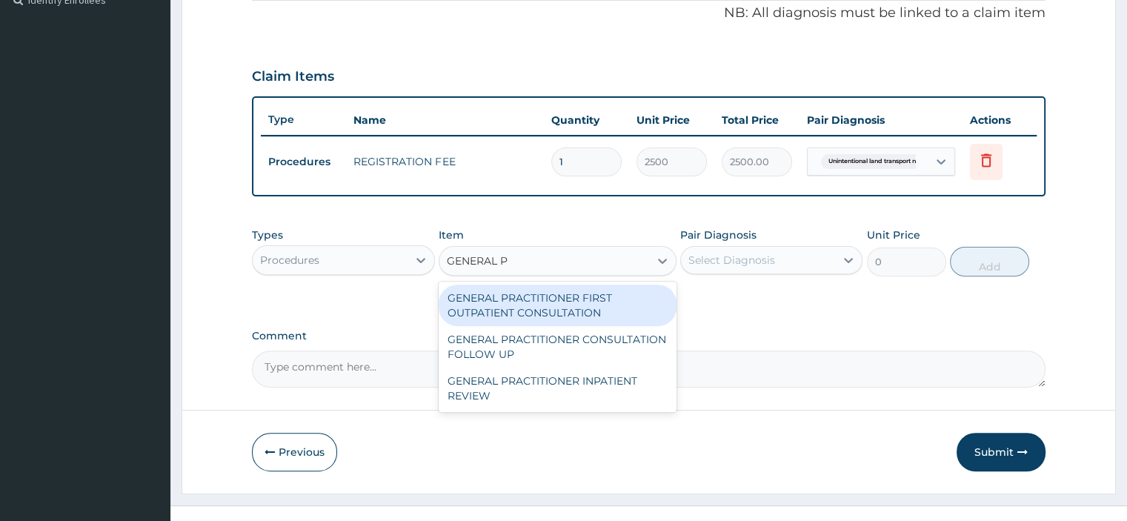
click at [637, 345] on div "GENERAL PRACTITIONER CONSULTATION FOLLOW UP" at bounding box center [558, 346] width 238 height 41
type input "1875"
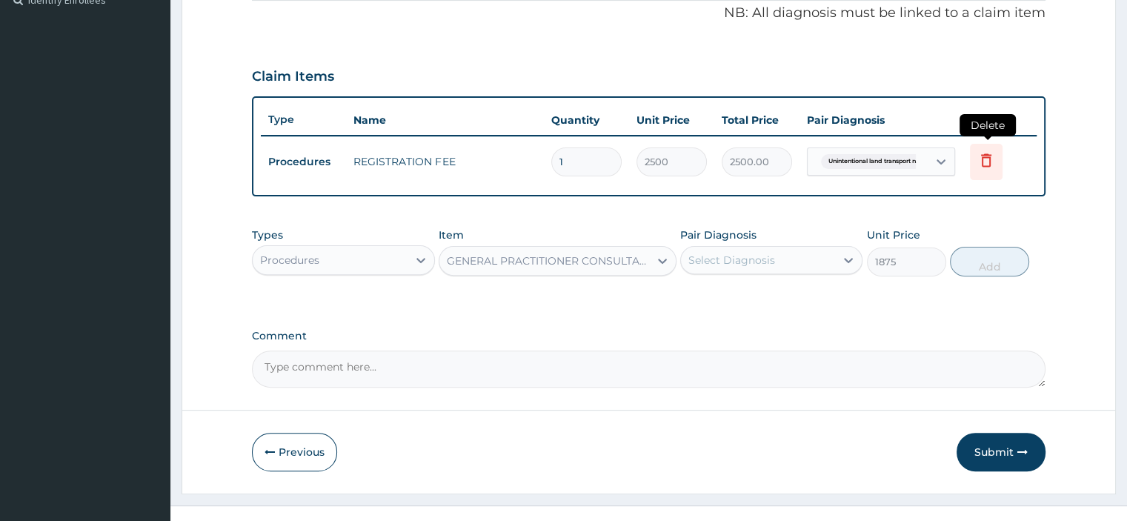
click at [1000, 171] on icon at bounding box center [986, 162] width 33 height 36
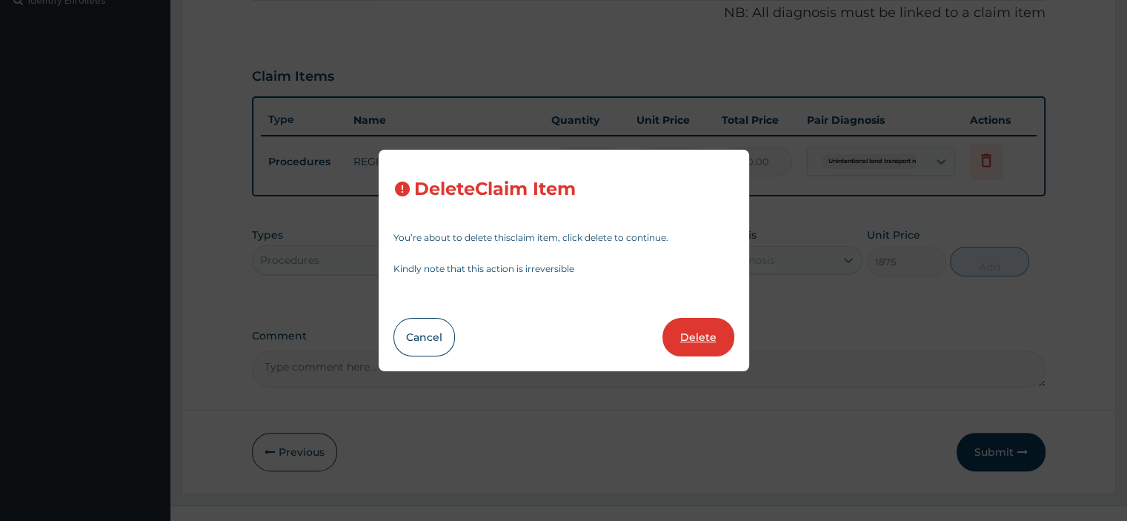
click at [697, 327] on button "Delete" at bounding box center [698, 337] width 72 height 39
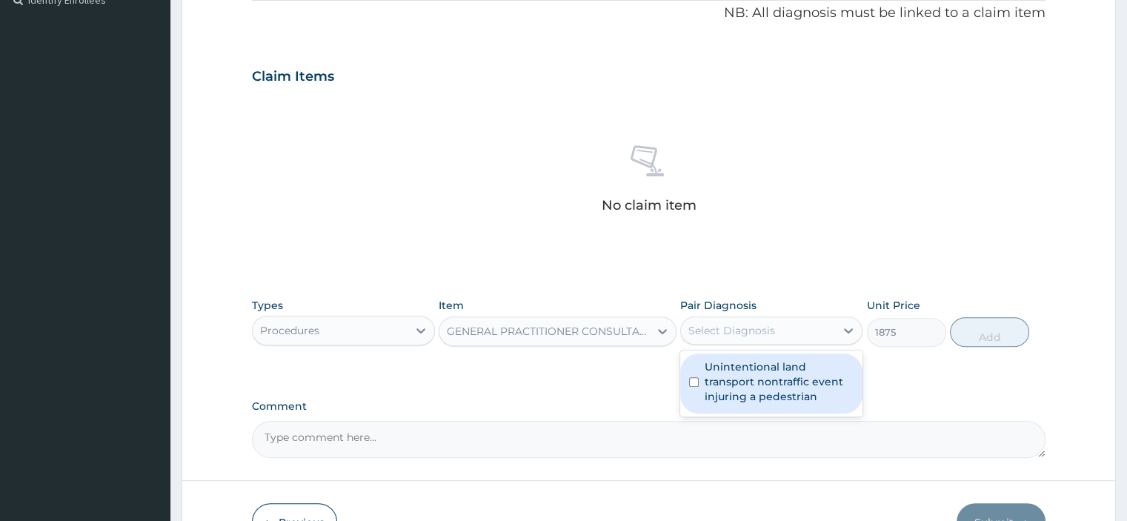
click at [694, 381] on input "checkbox" at bounding box center [694, 382] width 10 height 10
checkbox input "true"
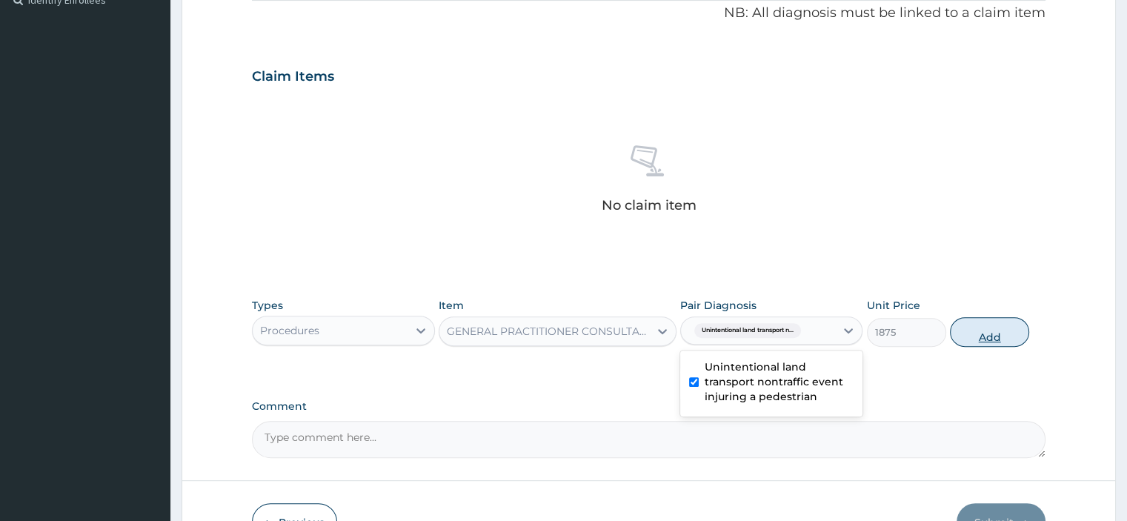
click at [993, 338] on button "Add" at bounding box center [989, 332] width 79 height 30
type input "0"
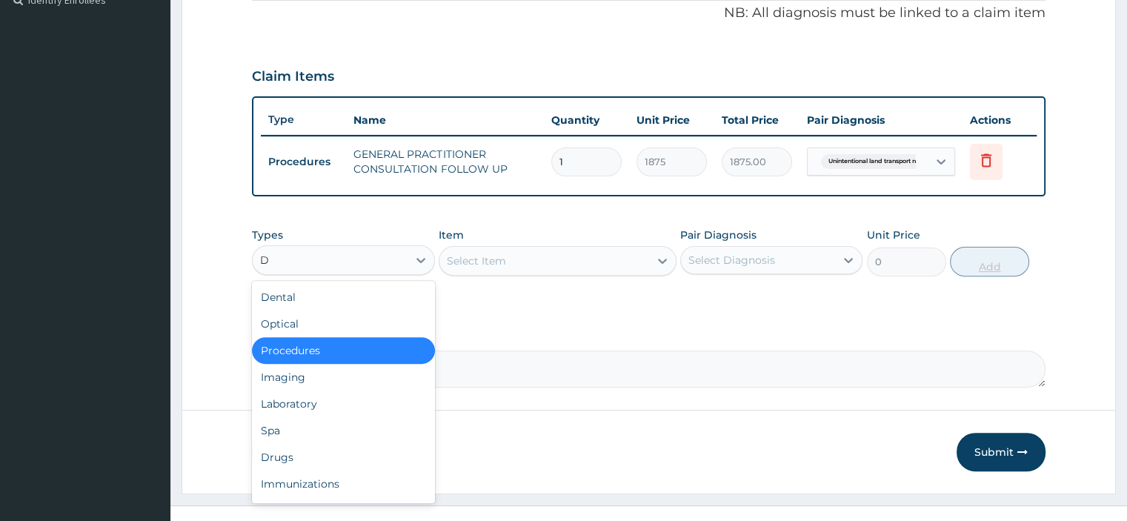
type input "DR"
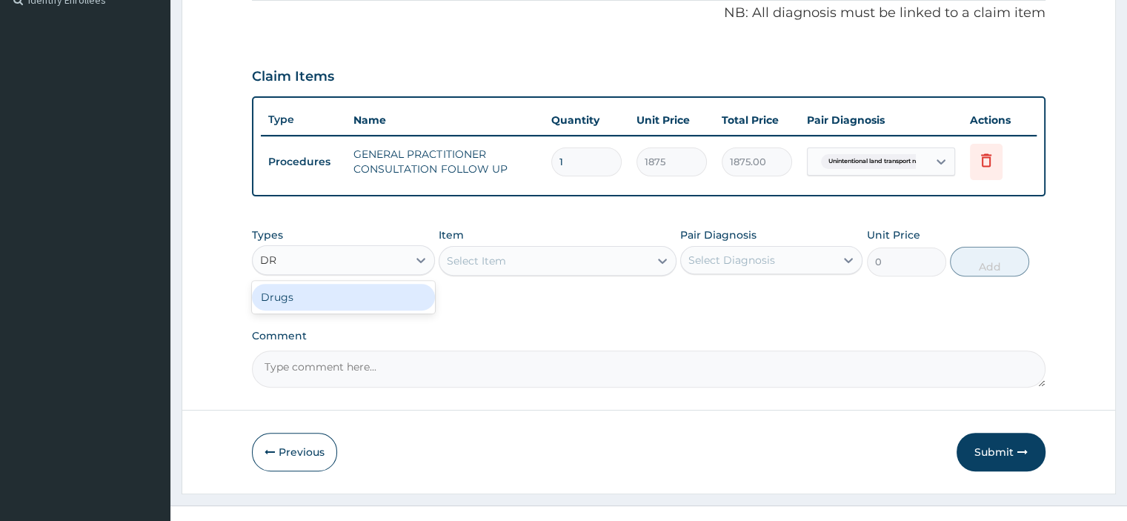
click at [310, 299] on div "Drugs" at bounding box center [343, 297] width 182 height 27
click at [510, 266] on div "Select Item" at bounding box center [558, 261] width 238 height 30
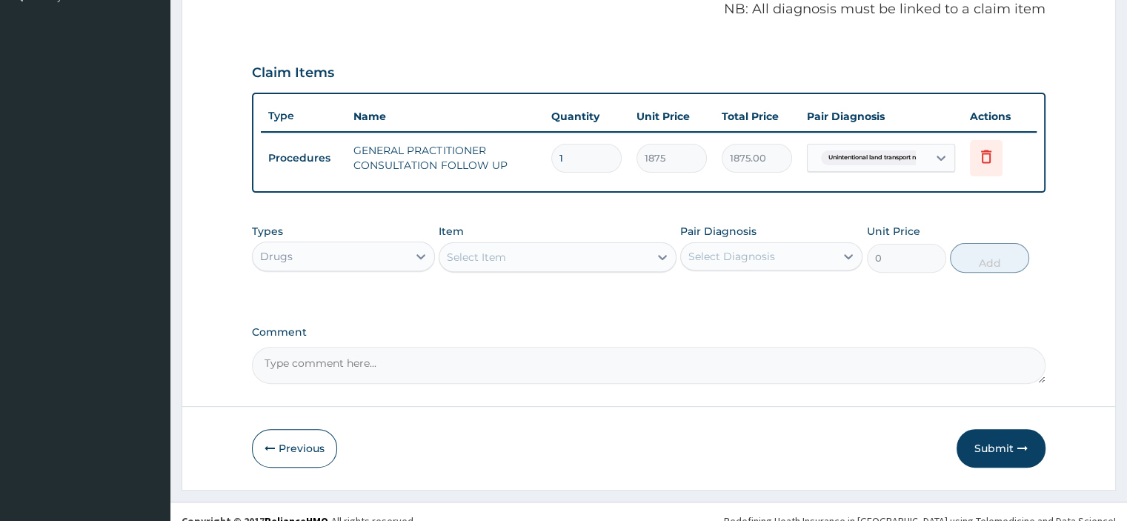
scroll to position [462, 0]
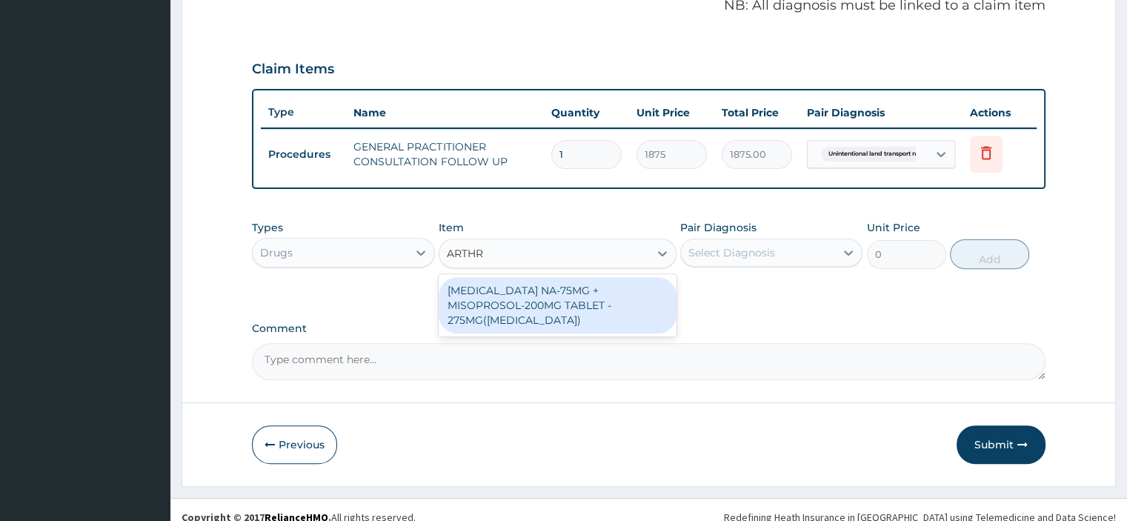
type input "ARTHRO"
click at [484, 291] on div "[MEDICAL_DATA] NA-75MG + MISOPROSOL-200MG TABLET - 275MG([MEDICAL_DATA])" at bounding box center [558, 305] width 238 height 56
type input "280"
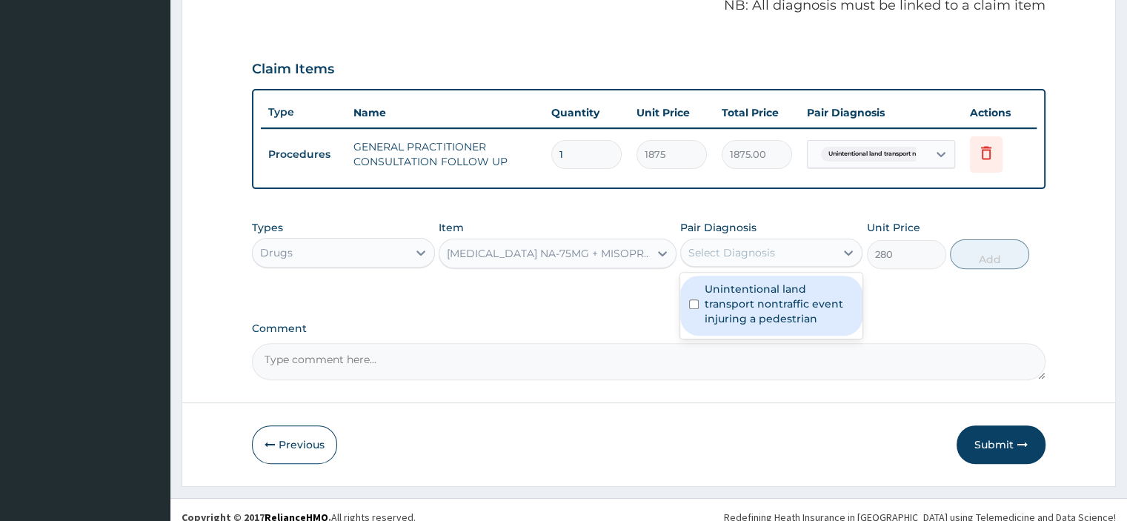
click at [696, 302] on input "checkbox" at bounding box center [694, 304] width 10 height 10
checkbox input "true"
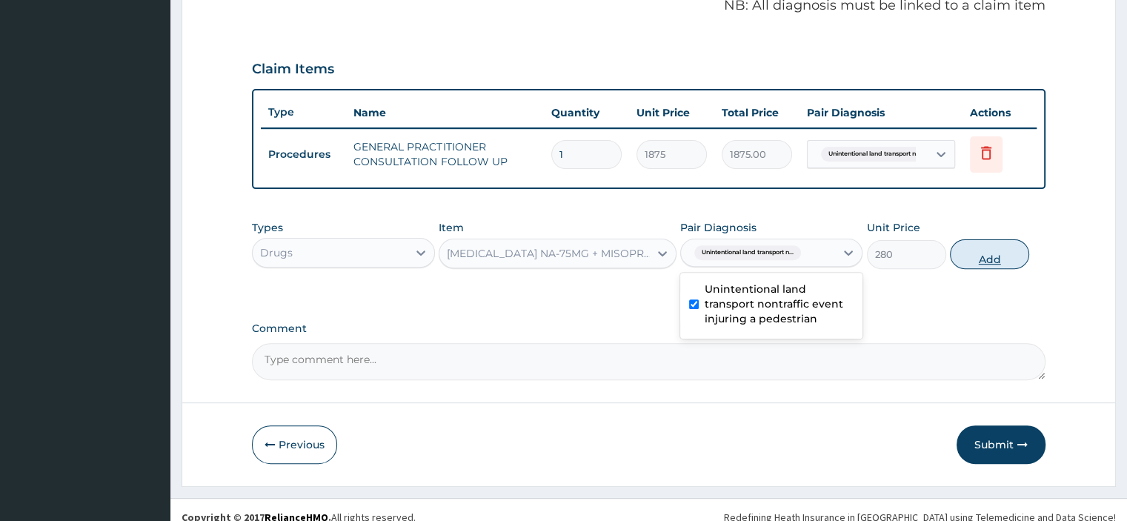
click at [999, 255] on button "Add" at bounding box center [989, 254] width 79 height 30
type input "0"
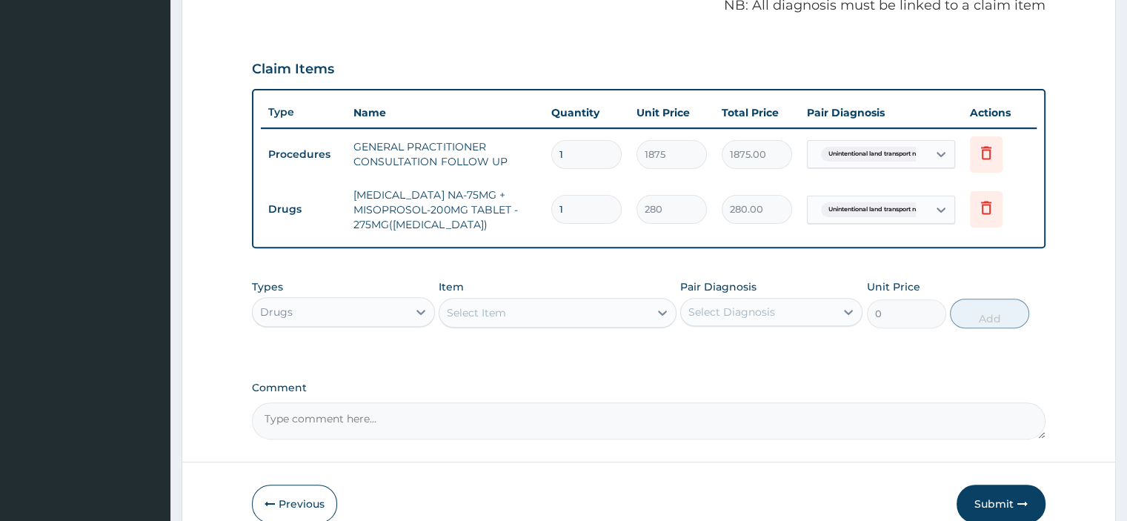
click at [564, 207] on input "1" at bounding box center [586, 209] width 70 height 29
type input "0.00"
type input "7"
type input "1960.00"
type input "7"
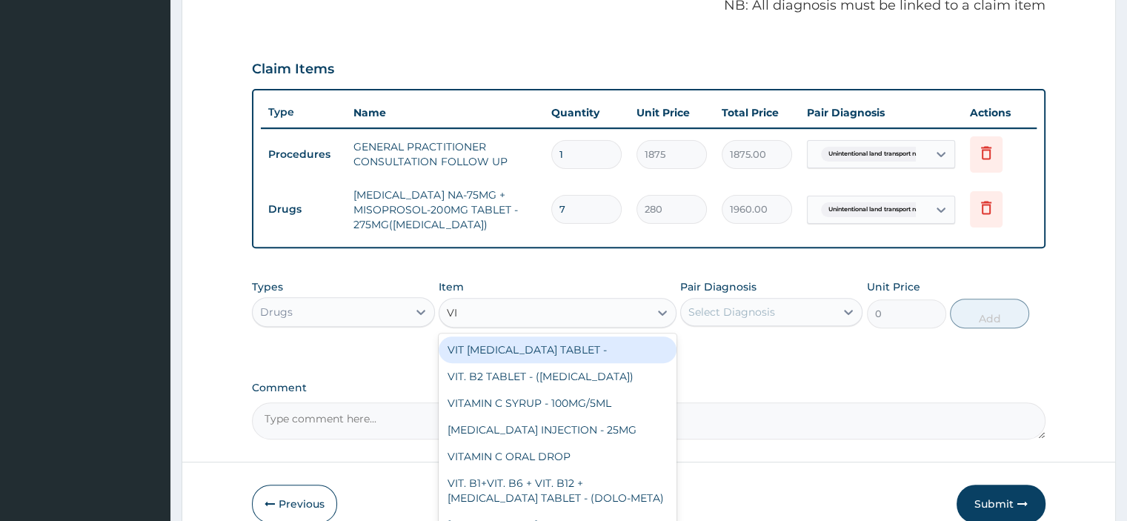
type input "VIT"
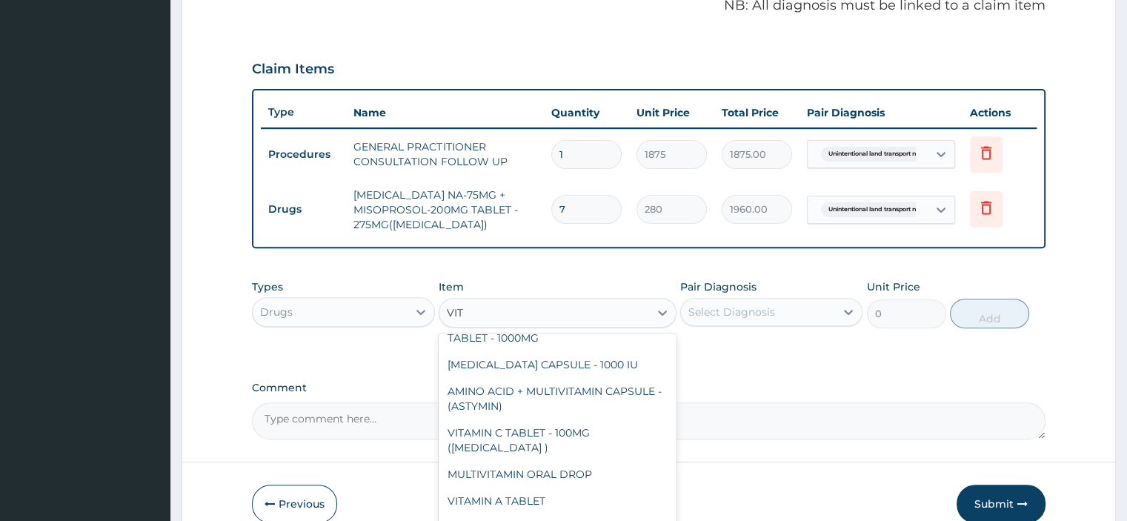
scroll to position [244, 0]
click at [485, 435] on div "VITAMIN C TABLET - 100MG ([MEDICAL_DATA] )" at bounding box center [558, 439] width 238 height 41
type input "16.799999999999997"
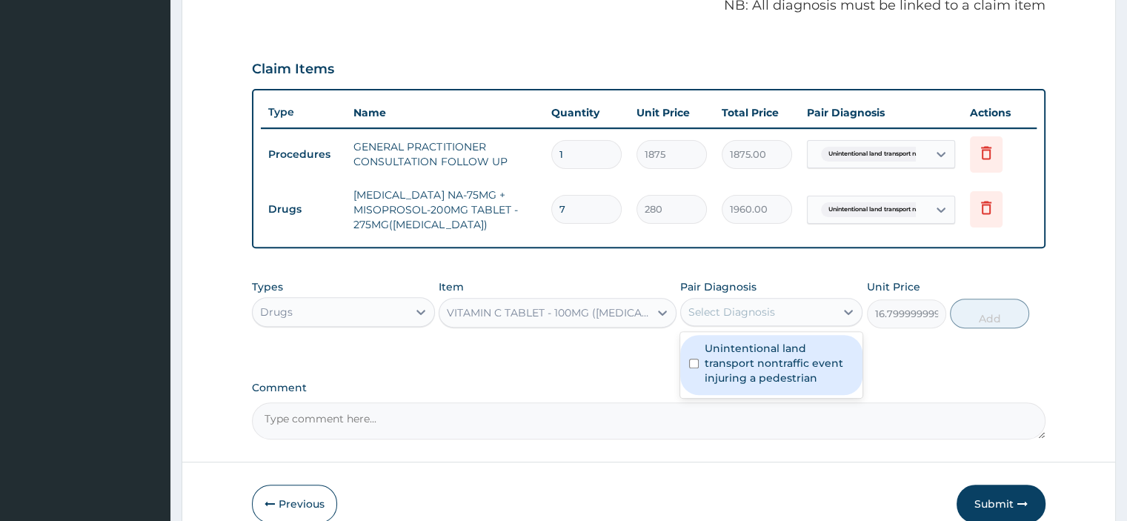
click at [693, 361] on input "checkbox" at bounding box center [694, 364] width 10 height 10
checkbox input "true"
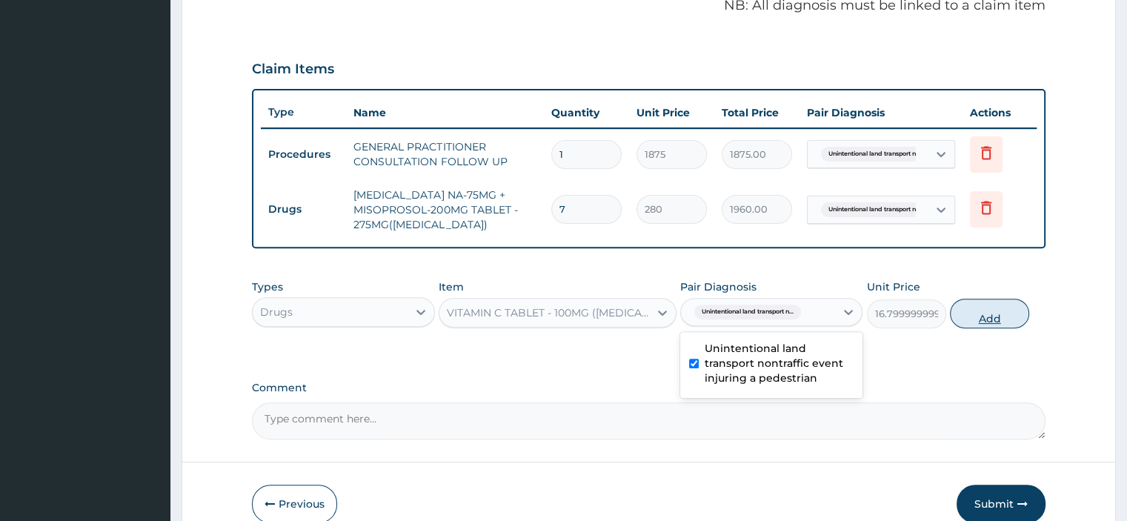
click at [976, 317] on button "Add" at bounding box center [989, 314] width 79 height 30
type input "0"
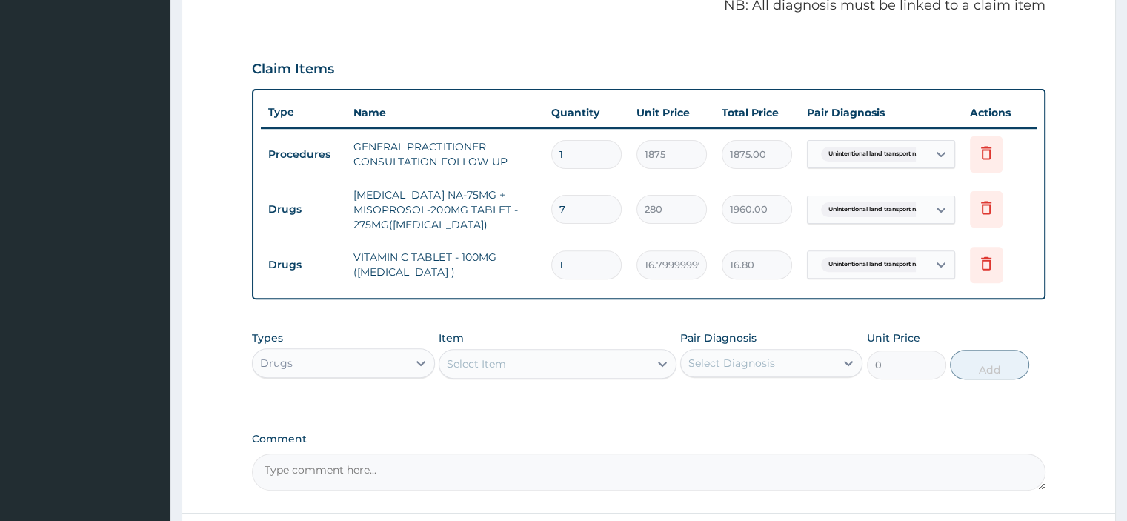
click at [590, 260] on input "1" at bounding box center [586, 264] width 70 height 29
type input "0.00"
type input "8"
type input "134.40"
type input "84"
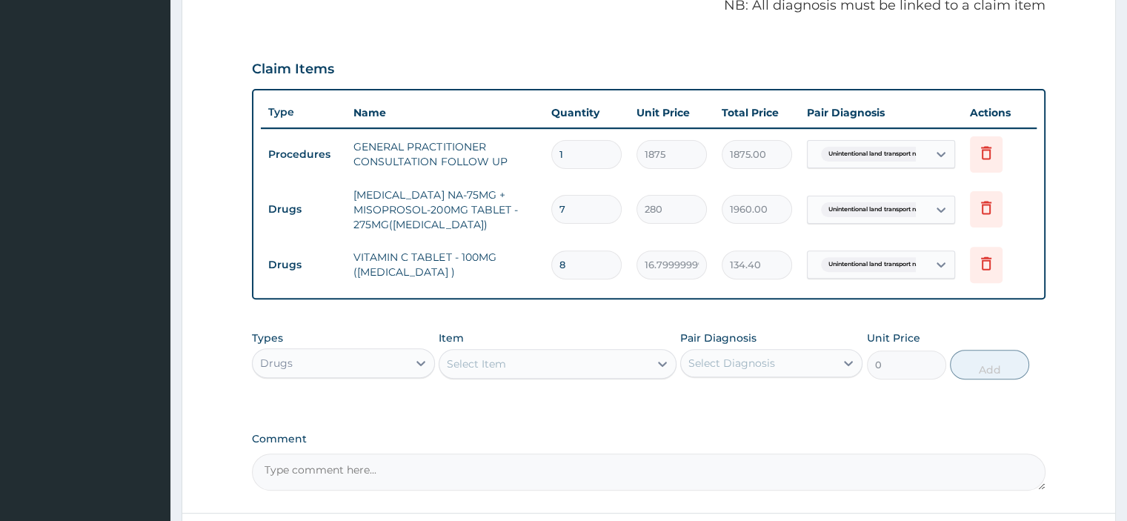
type input "1411.20"
type input "84"
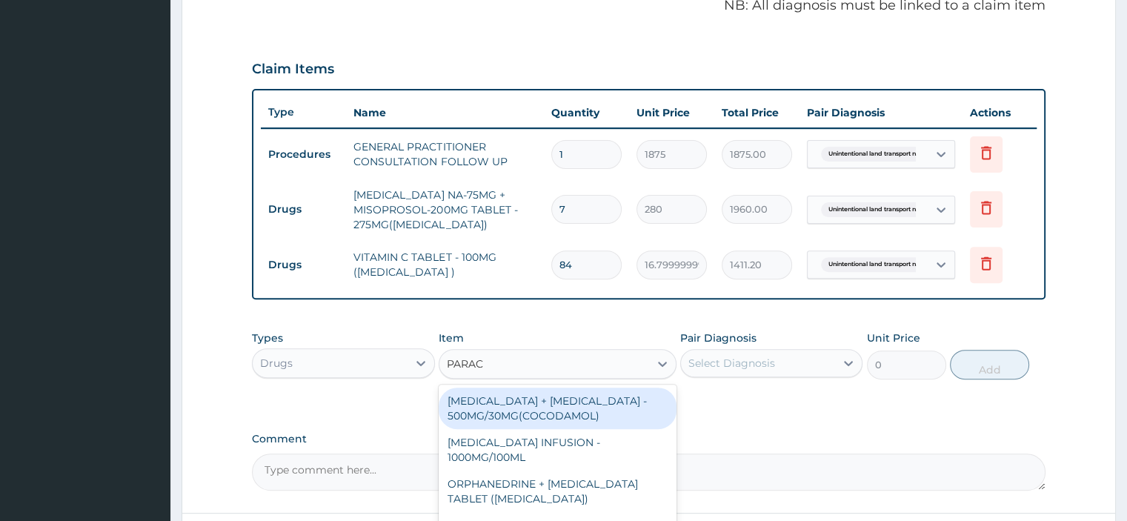
type input "PARACE"
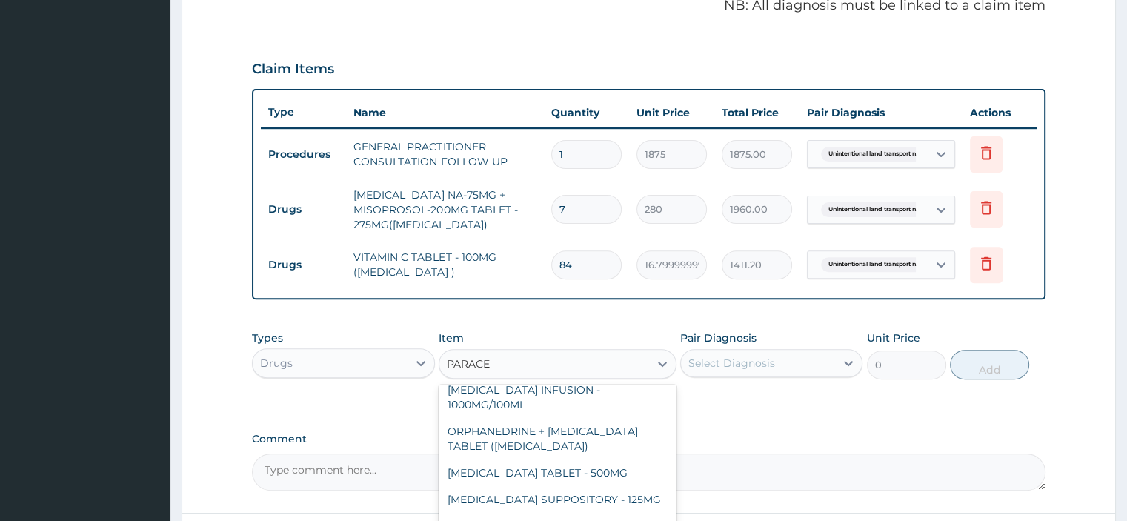
scroll to position [98, 0]
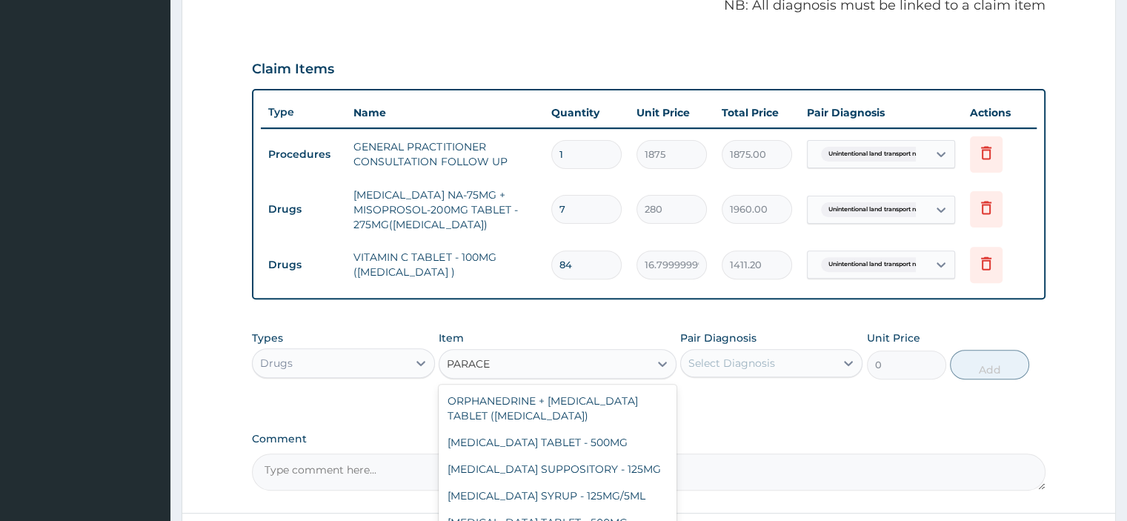
click at [521, 429] on div "[MEDICAL_DATA] TABLET - 500MG" at bounding box center [558, 442] width 238 height 27
type input "33.599999999999994"
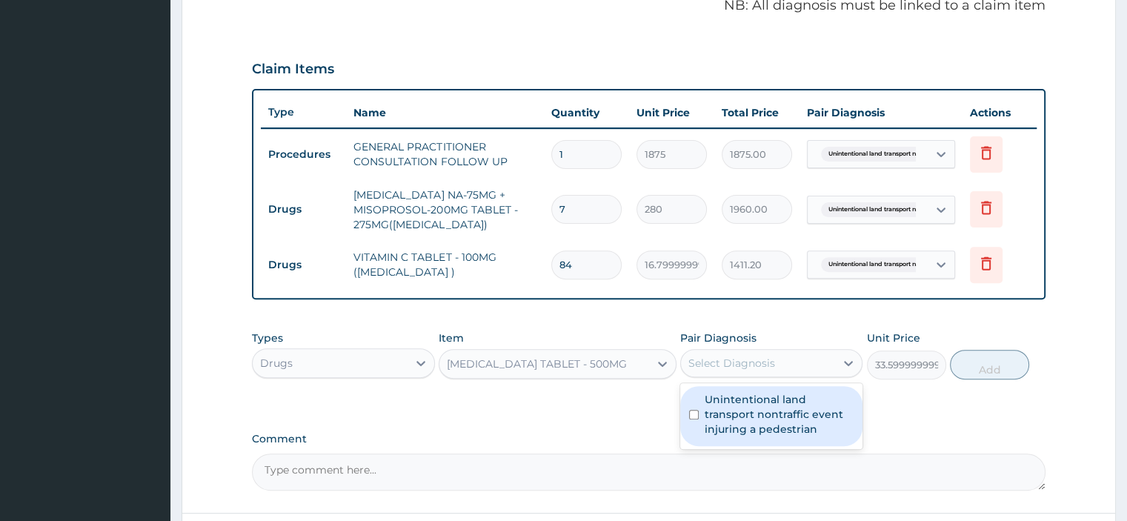
click at [693, 413] on input "checkbox" at bounding box center [694, 415] width 10 height 10
checkbox input "true"
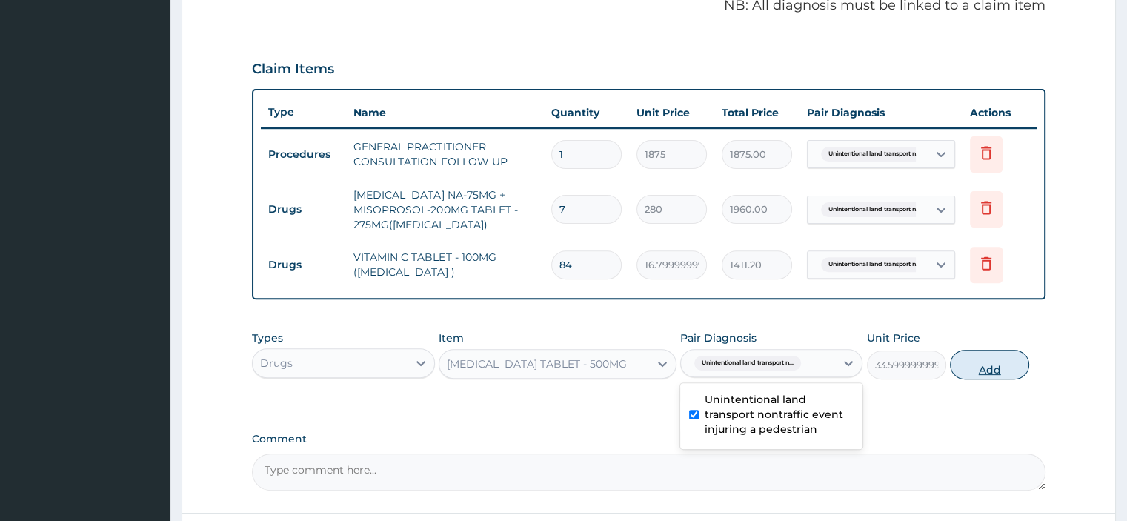
click at [980, 369] on button "Add" at bounding box center [989, 365] width 79 height 30
type input "0"
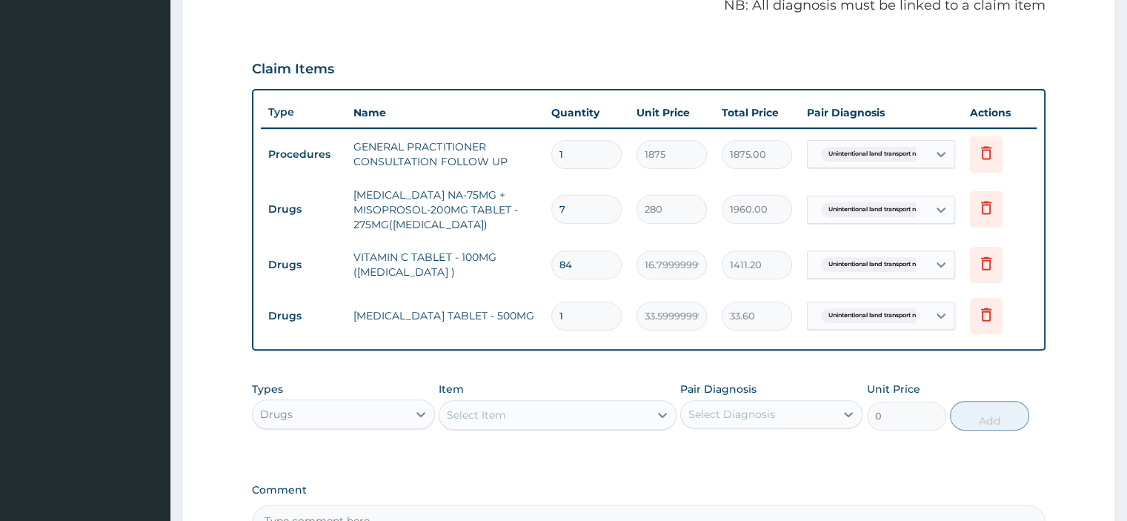
click at [581, 311] on input "1" at bounding box center [586, 316] width 70 height 29
type input "0.00"
type input "1"
type input "33.60"
type input "18"
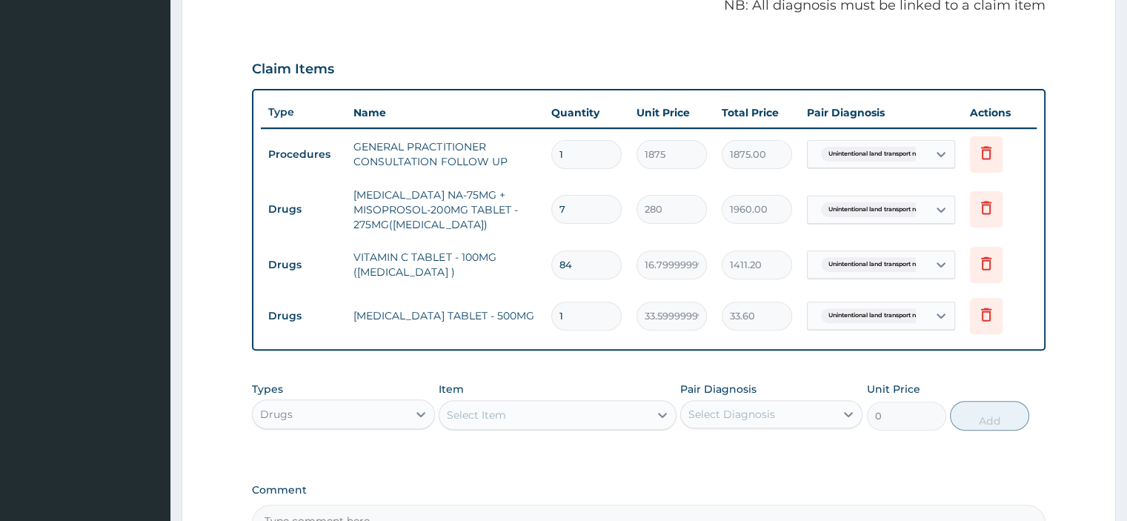
type input "604.80"
type input "18"
click at [505, 469] on div "PA Code / Prescription Code Enter Code(Secondary Care Only) Encounter Date 14-0…" at bounding box center [648, 110] width 793 height 862
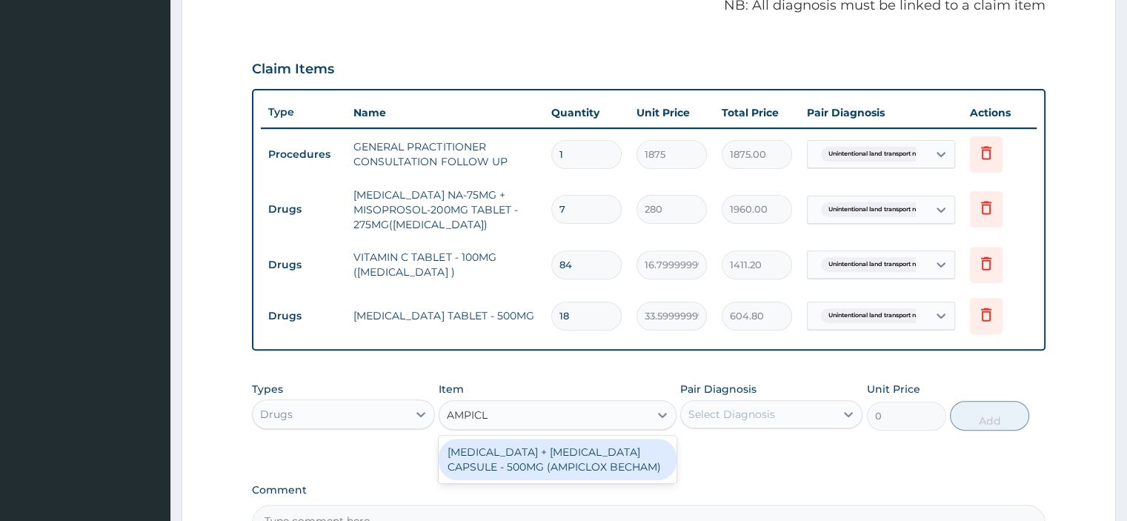
type input "AMPICLO"
click at [602, 471] on div "[MEDICAL_DATA] + [MEDICAL_DATA] CAPSULE - 500MG (AMPICLOX BECHAM)" at bounding box center [558, 459] width 238 height 41
type input "1680"
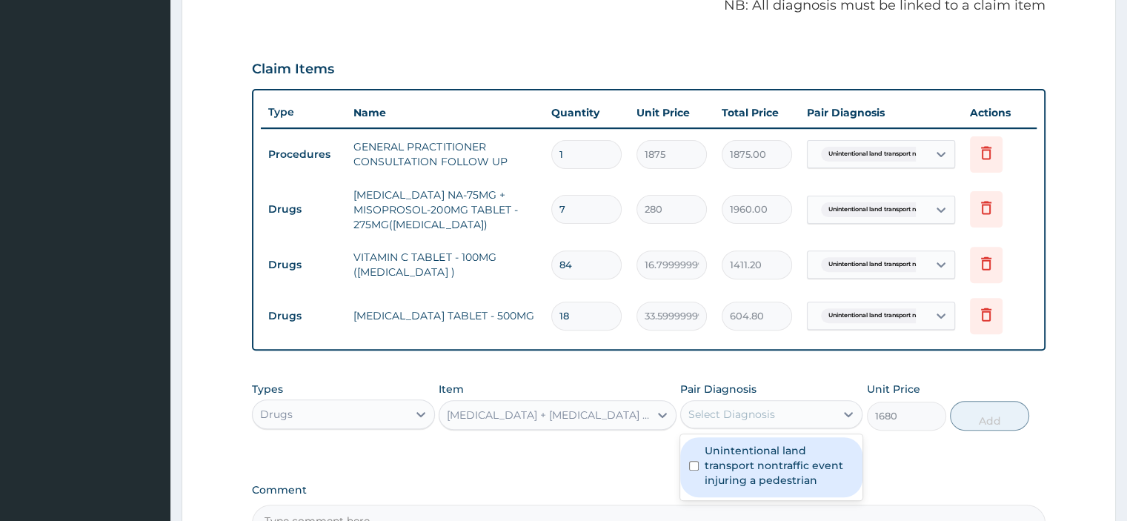
click at [797, 476] on label "Unintentional land transport nontraffic event injuring a pedestrian" at bounding box center [779, 465] width 149 height 44
checkbox input "true"
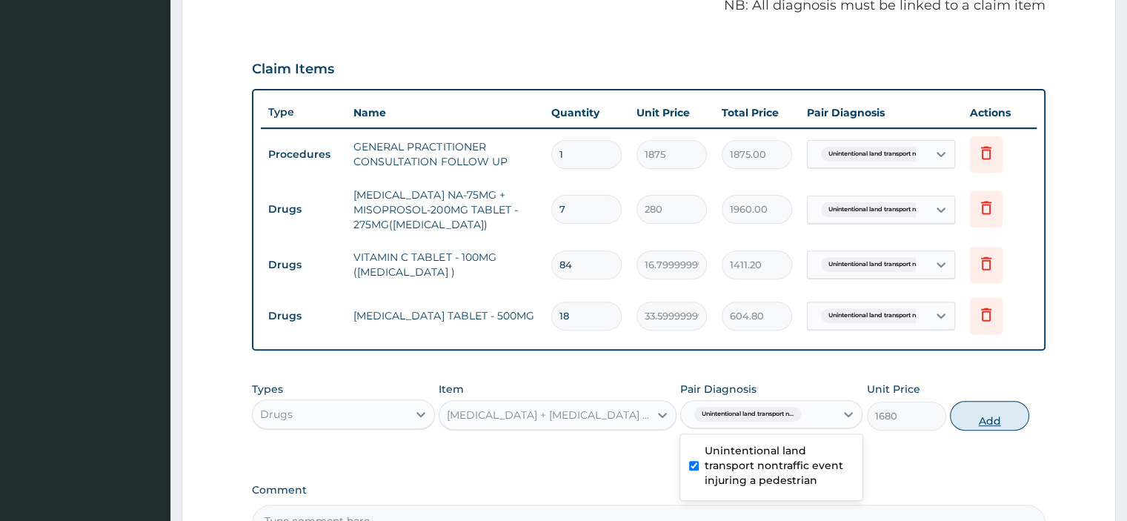
click at [990, 415] on button "Add" at bounding box center [989, 416] width 79 height 30
type input "0"
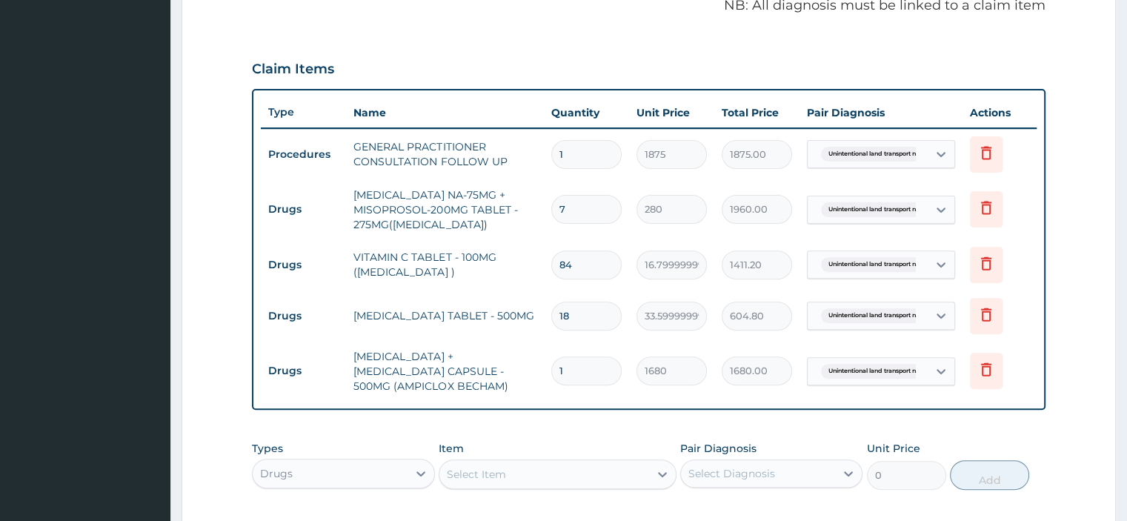
click at [600, 372] on input "1" at bounding box center [586, 370] width 70 height 29
type input "15"
type input "25200.00"
type input "15"
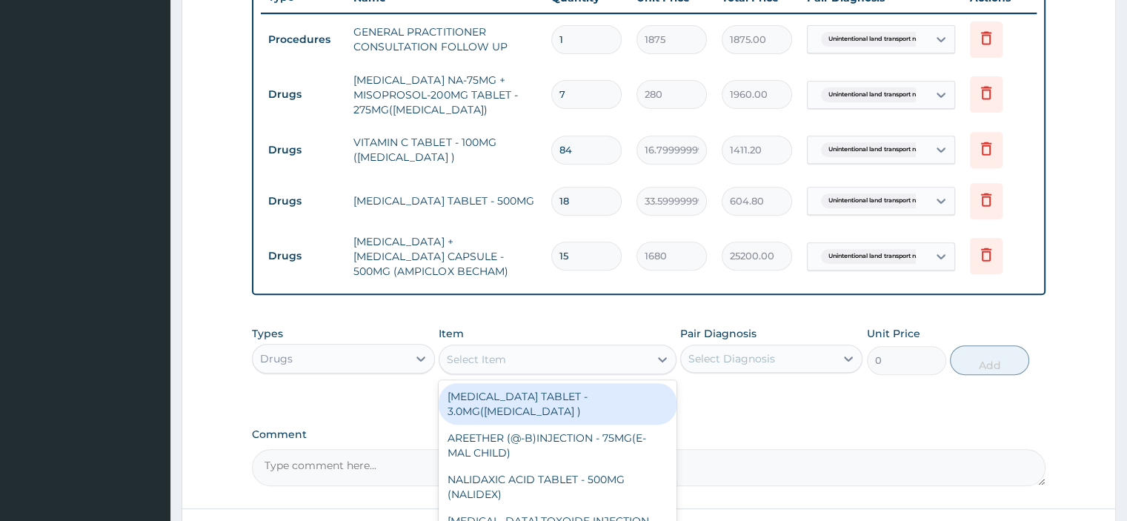
scroll to position [576, 0]
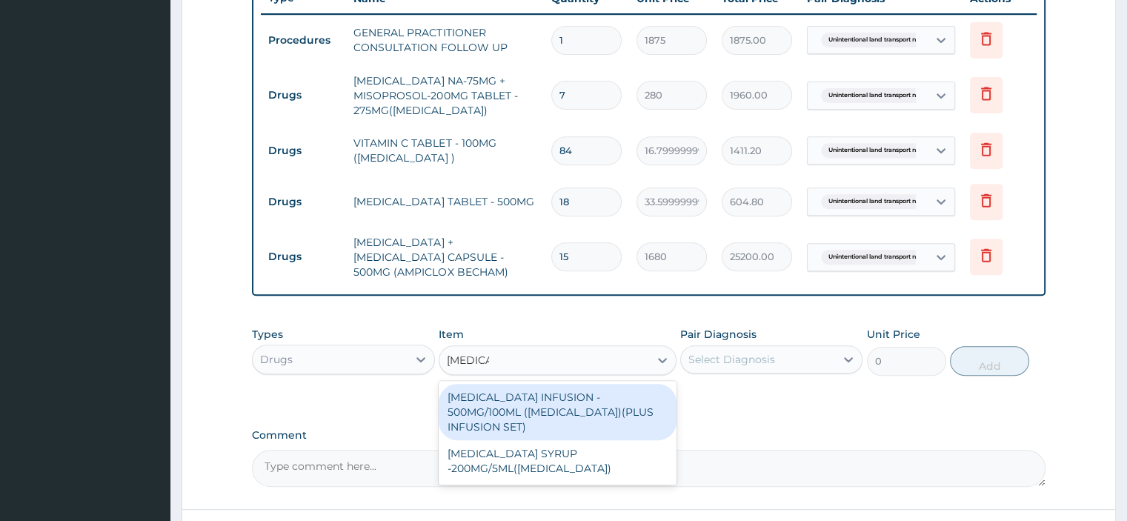
type input "FLAGYL"
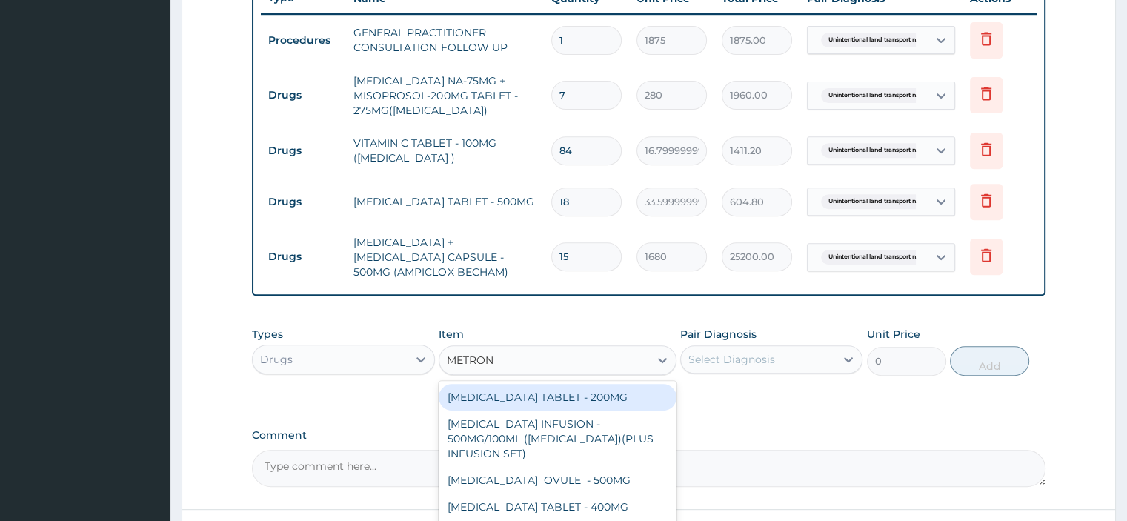
type input "METRONI"
click at [616, 505] on div "[MEDICAL_DATA] TABLET - 400MG" at bounding box center [558, 506] width 238 height 27
type input "84"
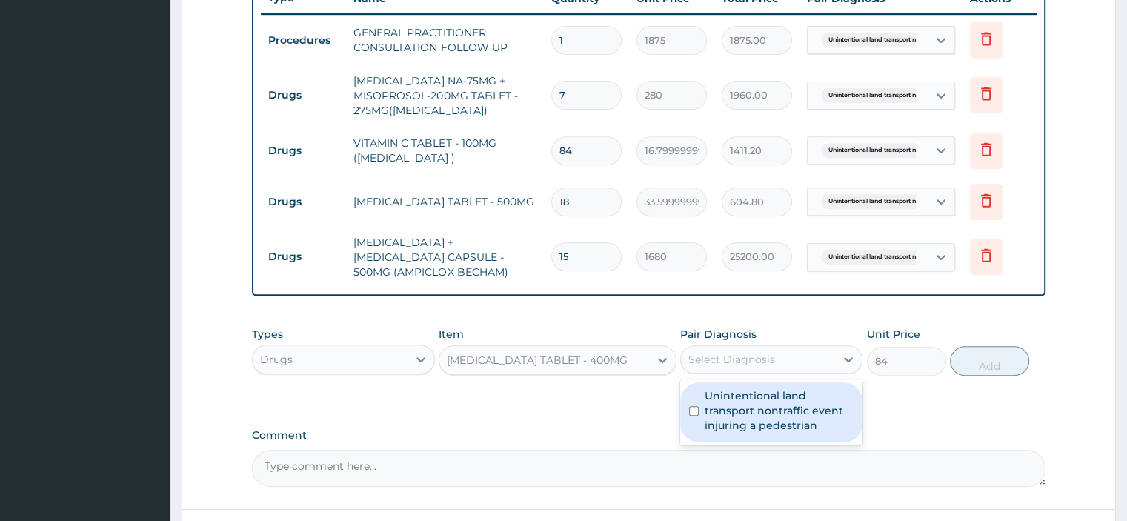
click at [690, 408] on input "checkbox" at bounding box center [694, 411] width 10 height 10
checkbox input "true"
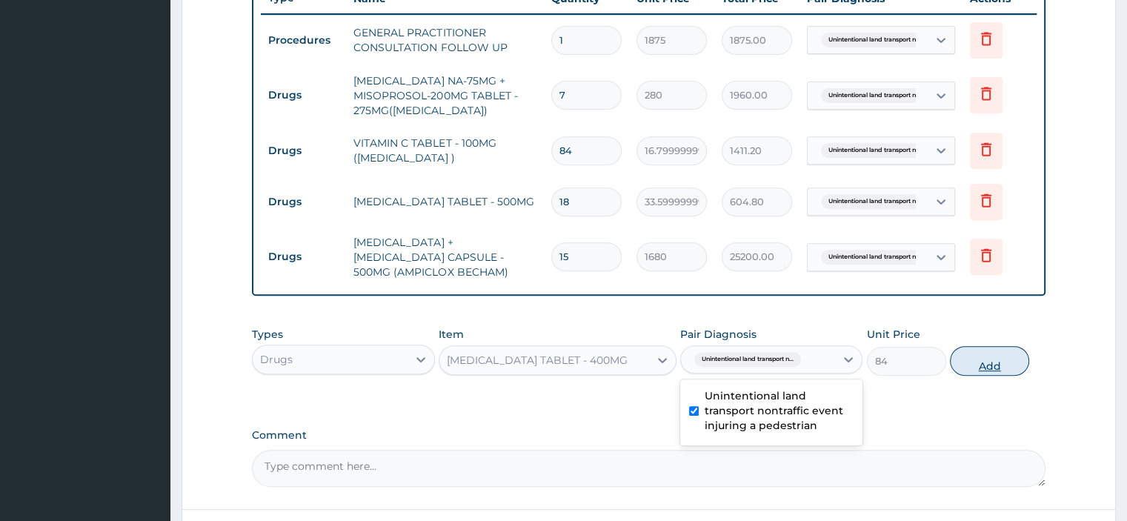
click at [1002, 346] on button "Add" at bounding box center [989, 361] width 79 height 30
type input "0"
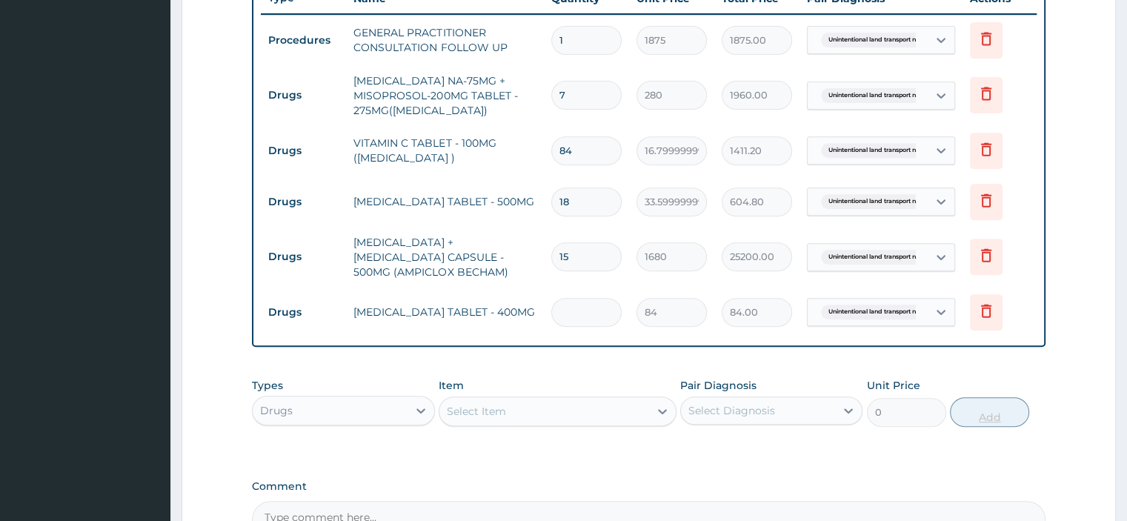
type input "0.00"
type input "2"
type input "168.00"
type input "21"
type input "1764.00"
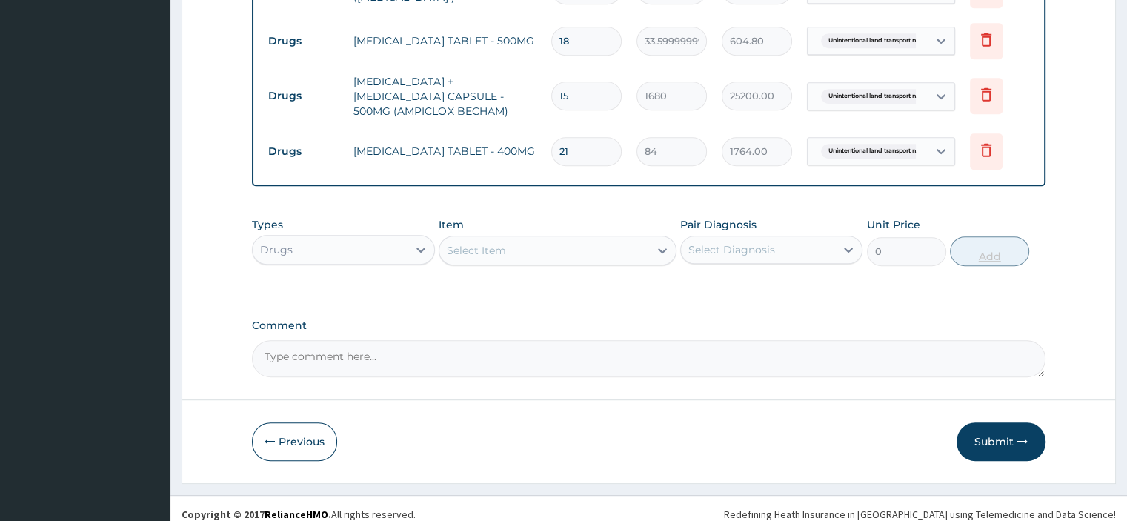
scroll to position [746, 0]
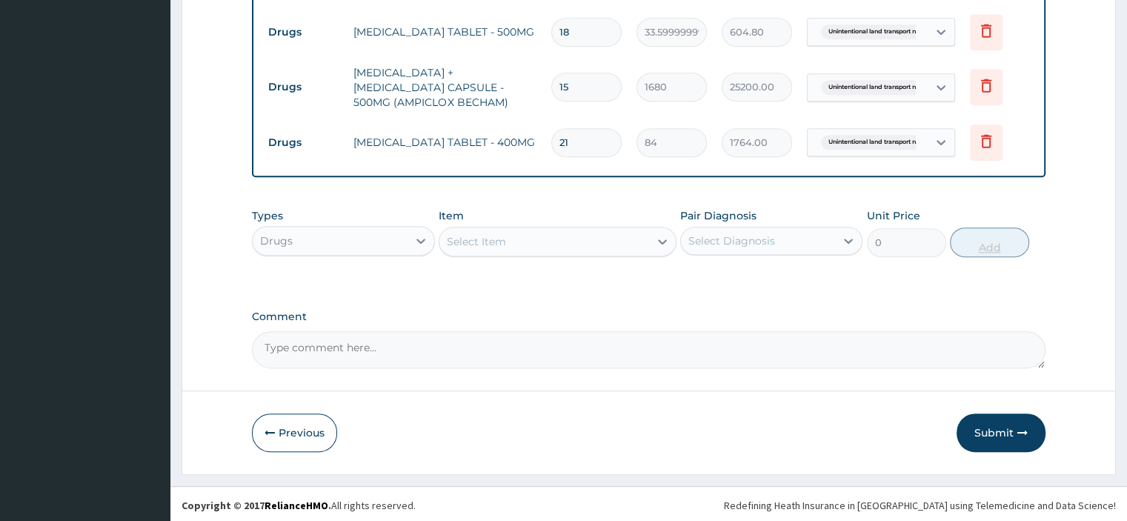
type input "21"
click at [290, 343] on textarea "Comment" at bounding box center [648, 349] width 793 height 37
paste textarea "PATIENT SEEN ON FOLLOW UP FOR BRUISES FOLLOWING RTA O/E CLINICALLY STABLE PLAN …"
click at [264, 331] on textarea "PATIENT SEEN ON FOLLOW UP FOR BRUISES FOLLOWING RTA O/E CLINICALLY STABLE PLAN …" at bounding box center [648, 349] width 793 height 37
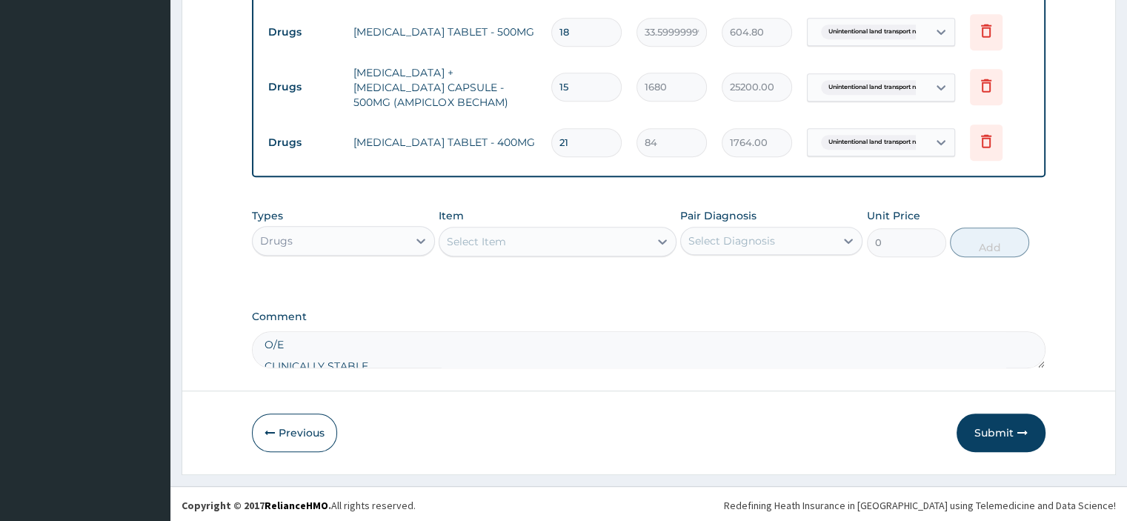
click at [261, 343] on textarea "PATIENT SEEN ON FOLLOW UP FOR BRUISES FOLLOWING RTA O/E CLINICALLY STABLE PLAN …" at bounding box center [648, 349] width 793 height 37
click at [262, 361] on textarea "PATIENT SEEN ON FOLLOW UP FOR BRUISES FOLLOWING RTA O/E CLINICALLY STABLE PLAN …" at bounding box center [648, 349] width 793 height 37
click at [264, 339] on textarea "PATIENT SEEN ON FOLLOW UP FOR BRUISES FOLLOWING RTA O/E CLINICALLY STABLE PLAN …" at bounding box center [648, 349] width 793 height 37
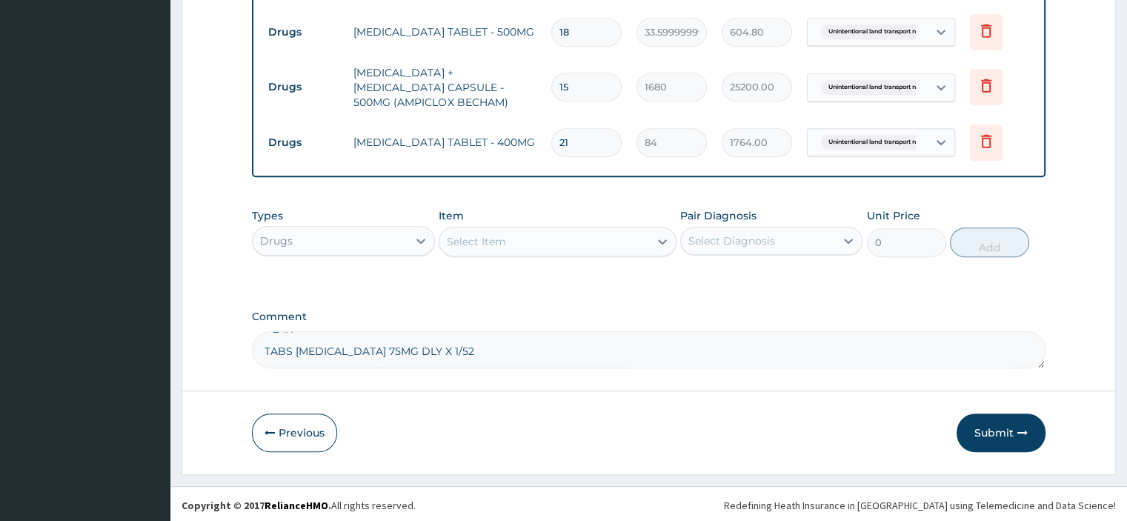
scroll to position [50, 0]
click at [265, 353] on textarea "PATIENT SEEN ON FOLLOW UP FOR BRUISES FOLLOWING RTA O/E CLINICALLY STABLE PLAN …" at bounding box center [648, 349] width 793 height 37
click at [264, 354] on textarea "PATIENT SEEN ON FOLLOW UP FOR BRUISES FOLLOWING RTA O/E CLINICALLY STABLE PLAN …" at bounding box center [648, 349] width 793 height 37
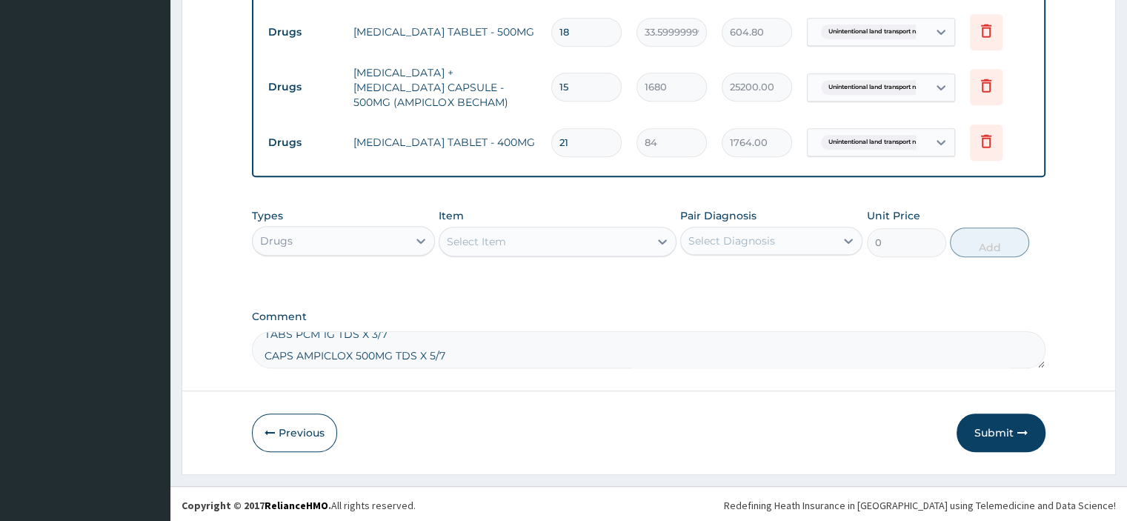
click at [264, 334] on textarea "PATIENT SEEN ON FOLLOW UP FOR BRUISES FOLLOWING RTA O/E CLINICALLY STABLE PLAN …" at bounding box center [648, 349] width 793 height 37
click at [264, 347] on textarea "PATIENT SEEN ON FOLLOW UP FOR BRUISES FOLLOWING RTA O/E CLINICALLY STABLE PLAN …" at bounding box center [648, 349] width 793 height 37
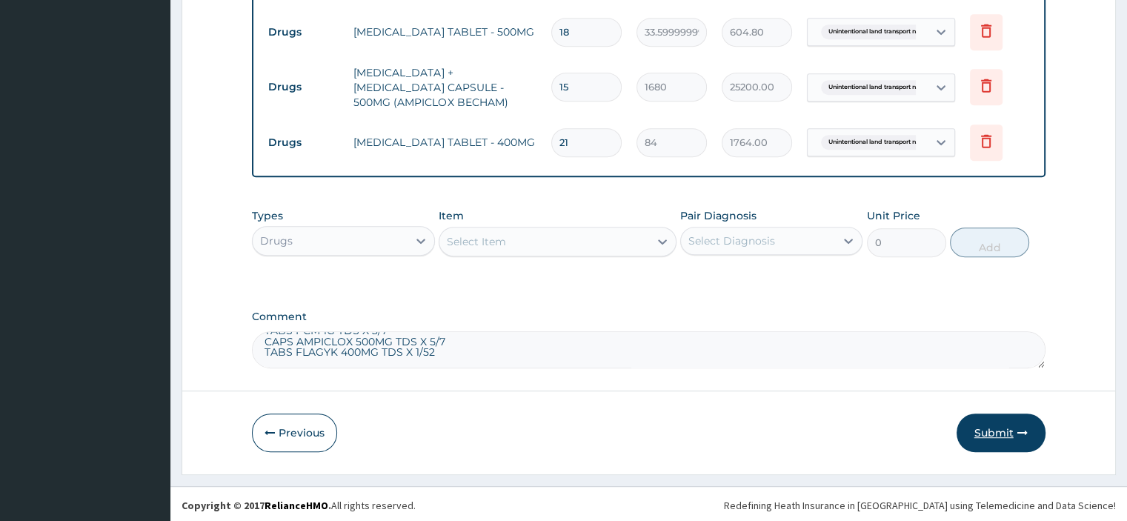
type textarea "PATIENT SEEN ON FOLLOW UP FOR BRUISES FOLLOWING RTA O/E CLINICALLY STABLE PLAN …"
click at [991, 438] on button "Submit" at bounding box center [1000, 432] width 89 height 39
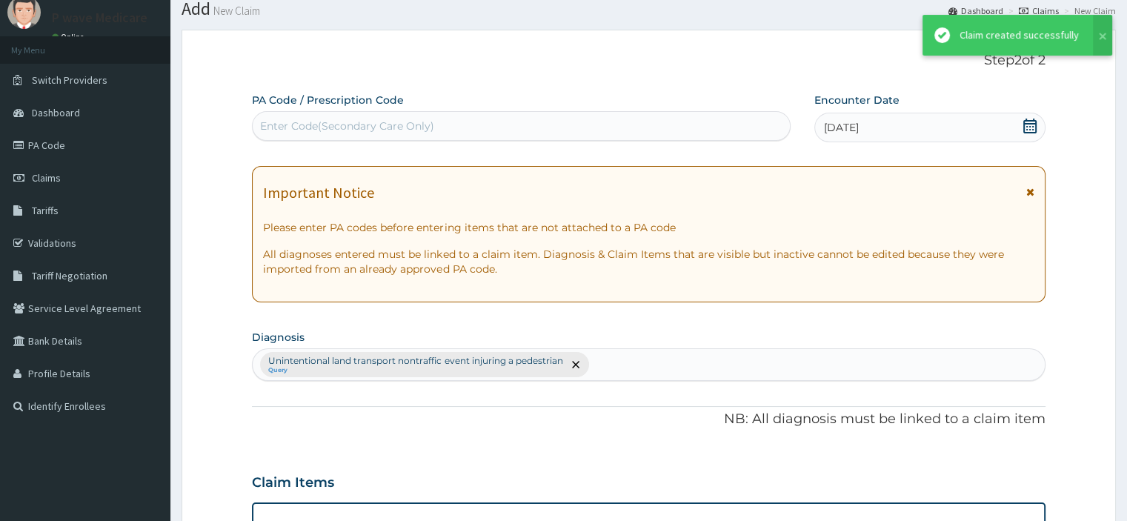
scroll to position [746, 0]
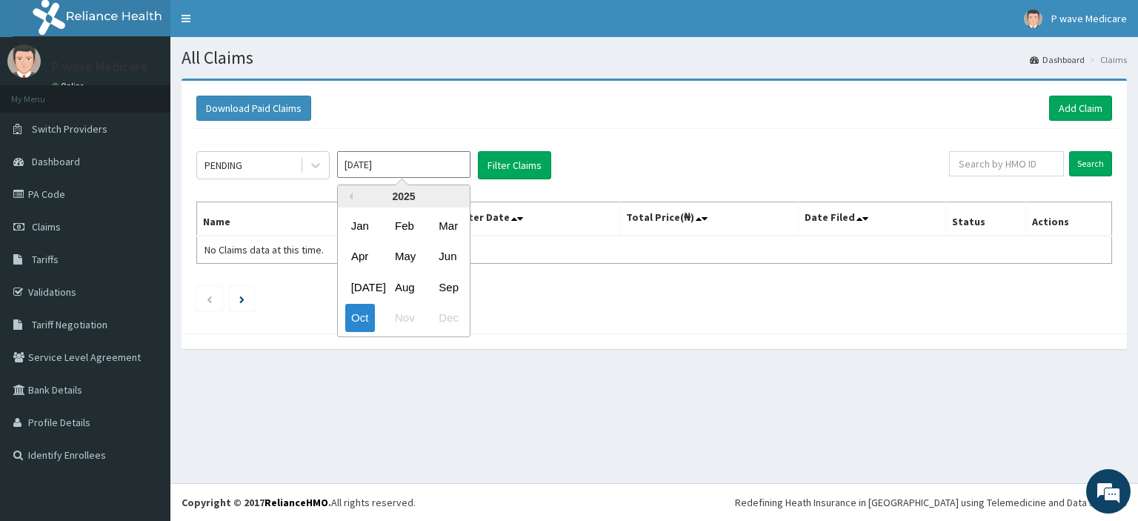
click at [362, 166] on input "[DATE]" at bounding box center [403, 164] width 133 height 27
click at [437, 287] on div "Sep" at bounding box center [448, 286] width 30 height 27
type input "[DATE]"
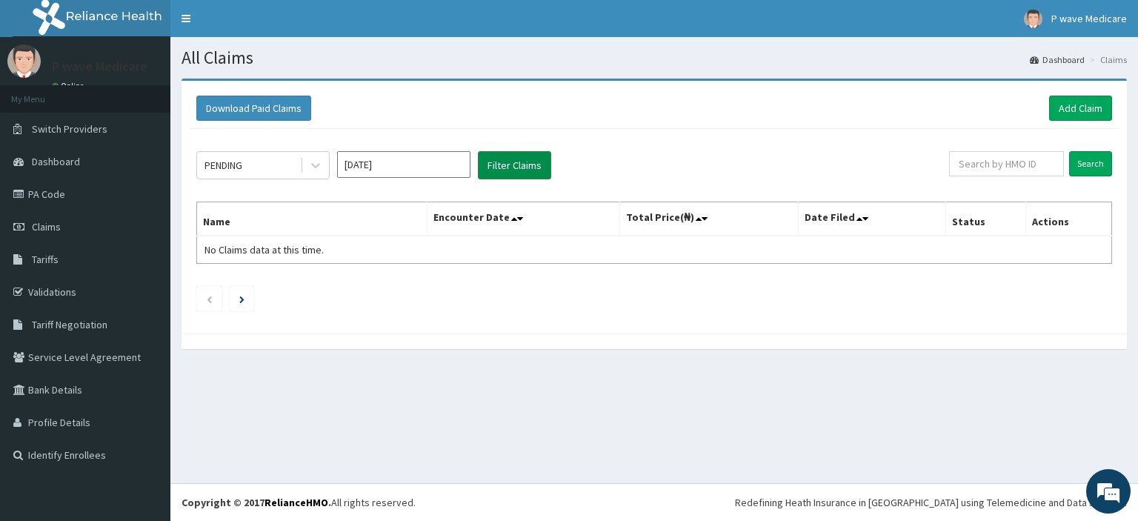
click at [506, 167] on button "Filter Claims" at bounding box center [514, 165] width 73 height 28
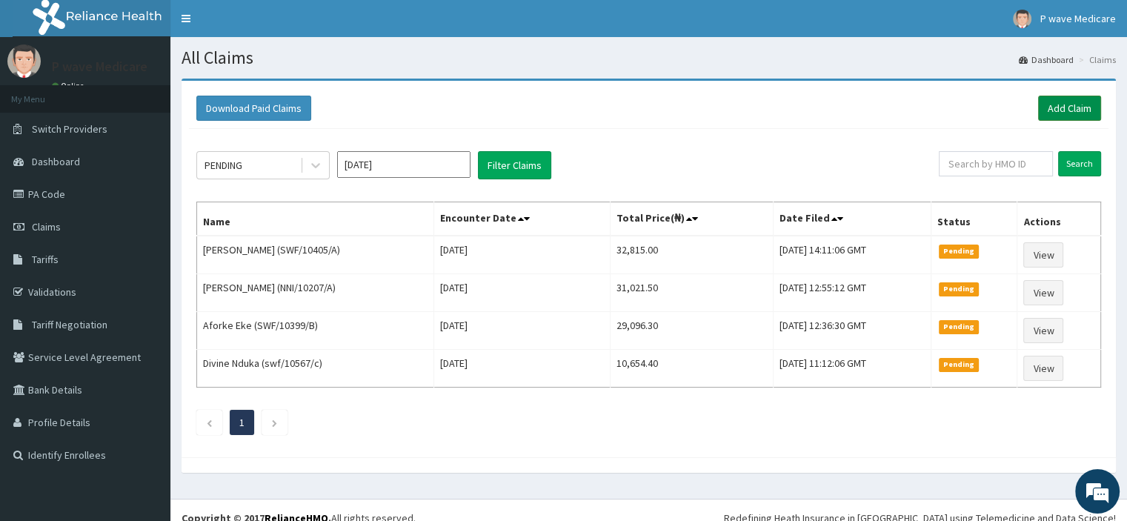
click at [1085, 109] on link "Add Claim" at bounding box center [1069, 108] width 63 height 25
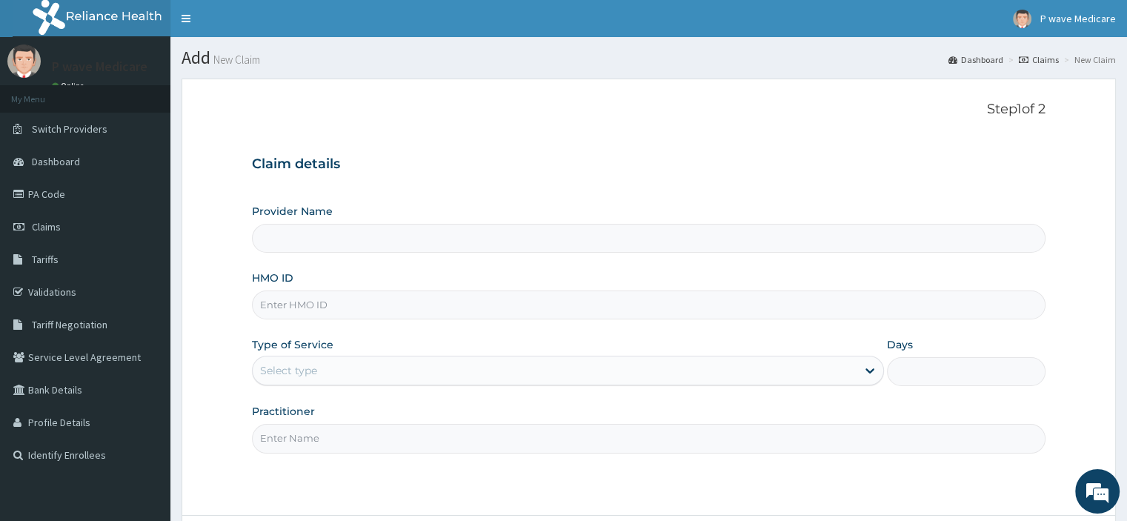
type input "P wave Medicare"
click at [52, 187] on link "PA Code" at bounding box center [85, 194] width 170 height 33
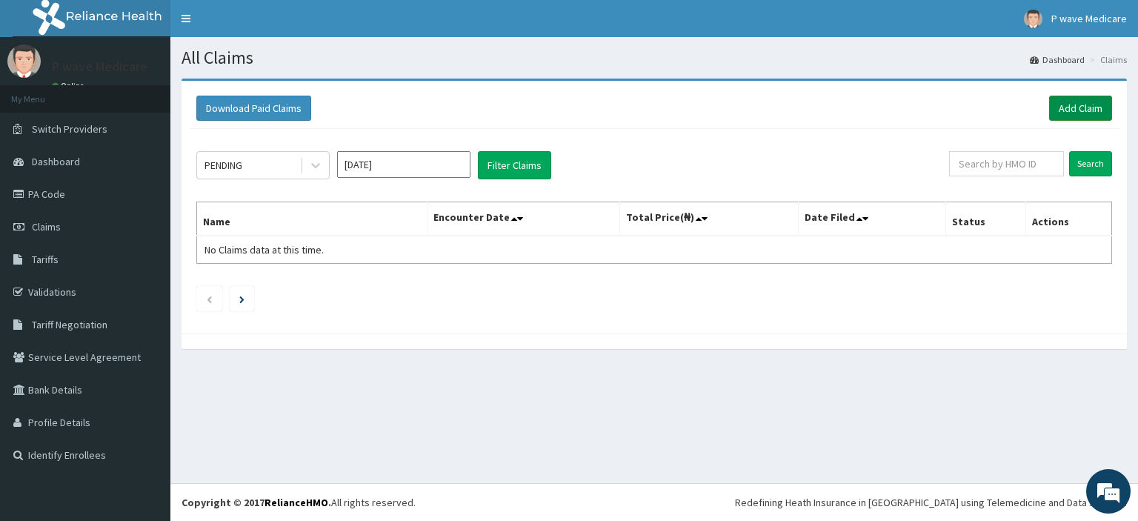
click at [1088, 114] on link "Add Claim" at bounding box center [1080, 108] width 63 height 25
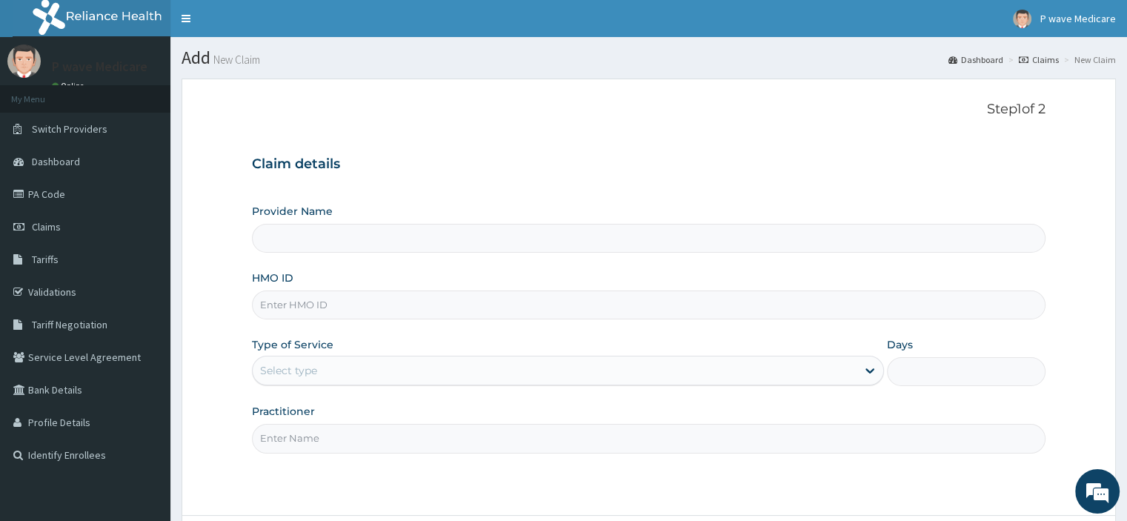
scroll to position [74, 0]
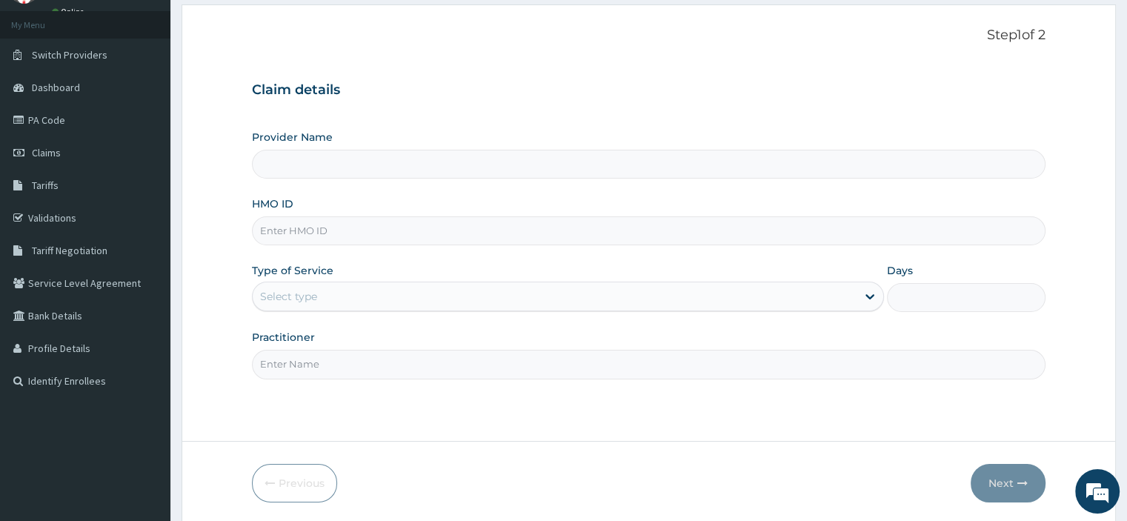
click at [375, 235] on input "HMO ID" at bounding box center [648, 230] width 793 height 29
type input "NEM/10013/D"
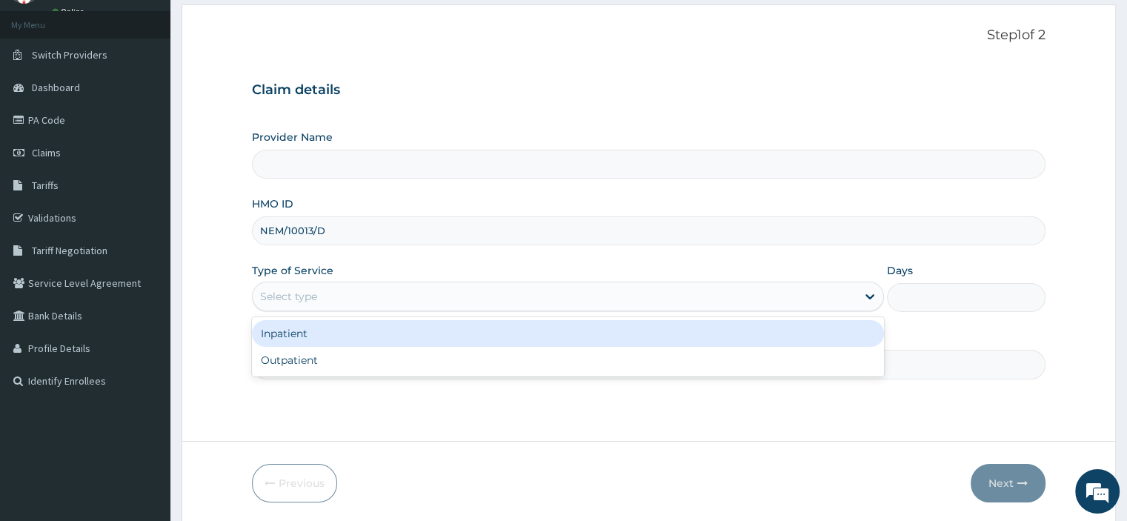
click at [314, 300] on div "Select type" at bounding box center [288, 296] width 57 height 15
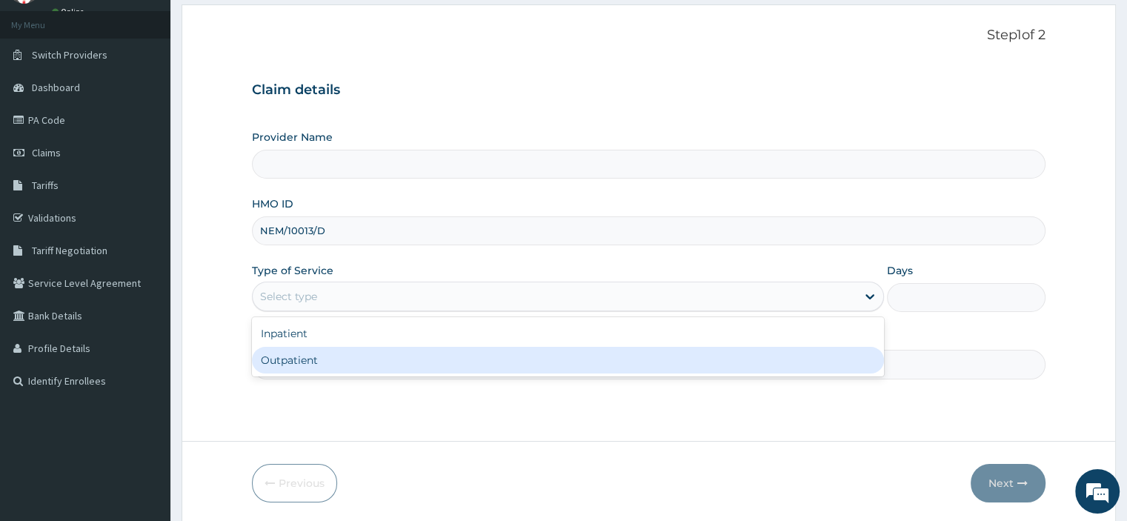
click at [308, 356] on div "Outpatient" at bounding box center [568, 360] width 632 height 27
type input "1"
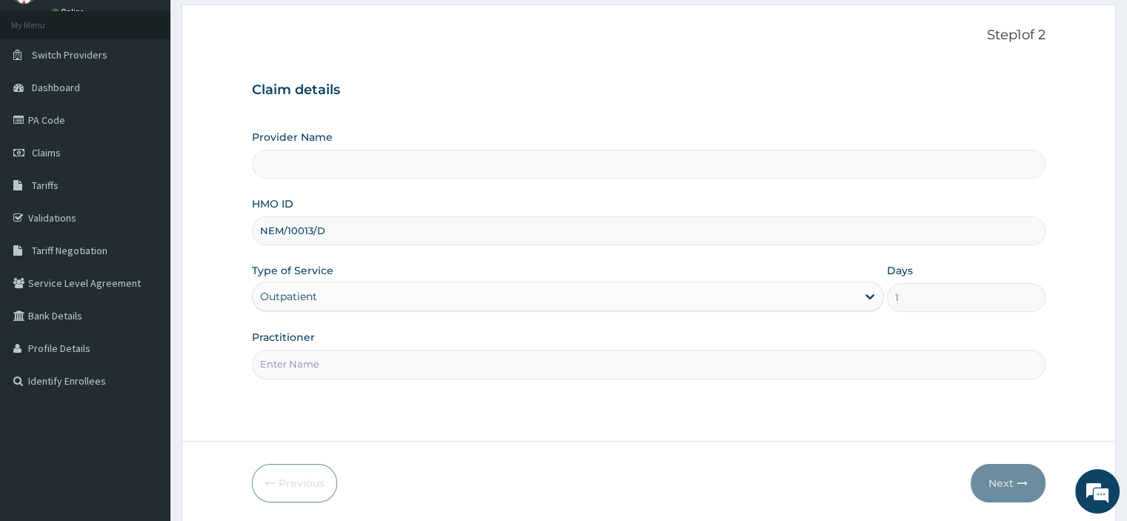
type input "P wave Medicare"
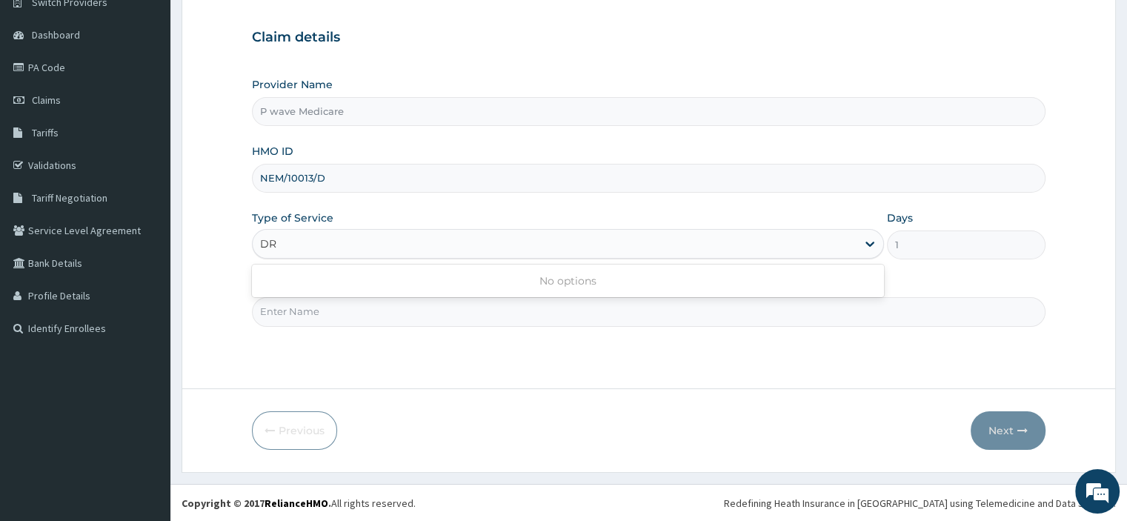
type input "D"
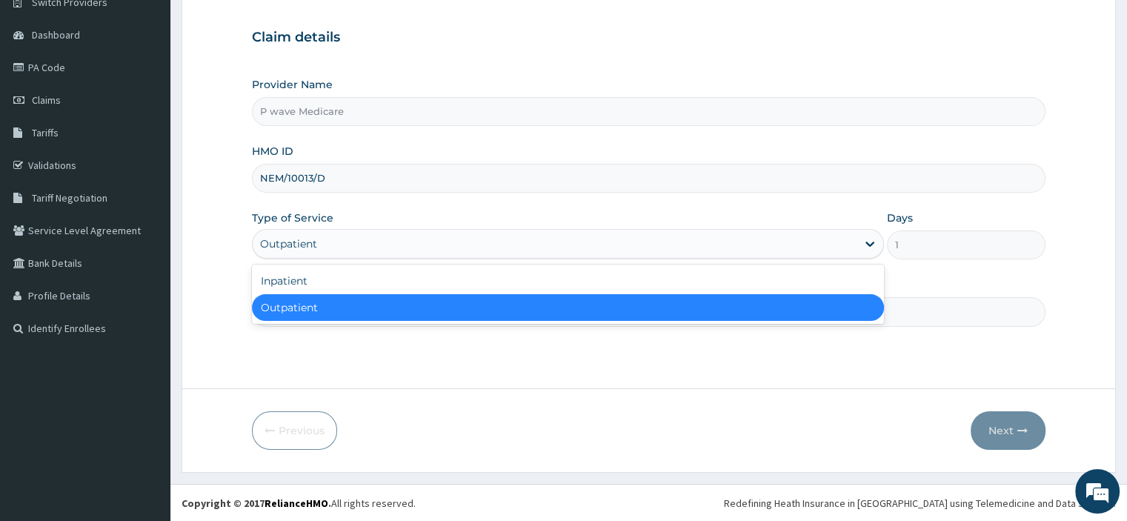
click at [316, 310] on div "Outpatient" at bounding box center [568, 307] width 632 height 27
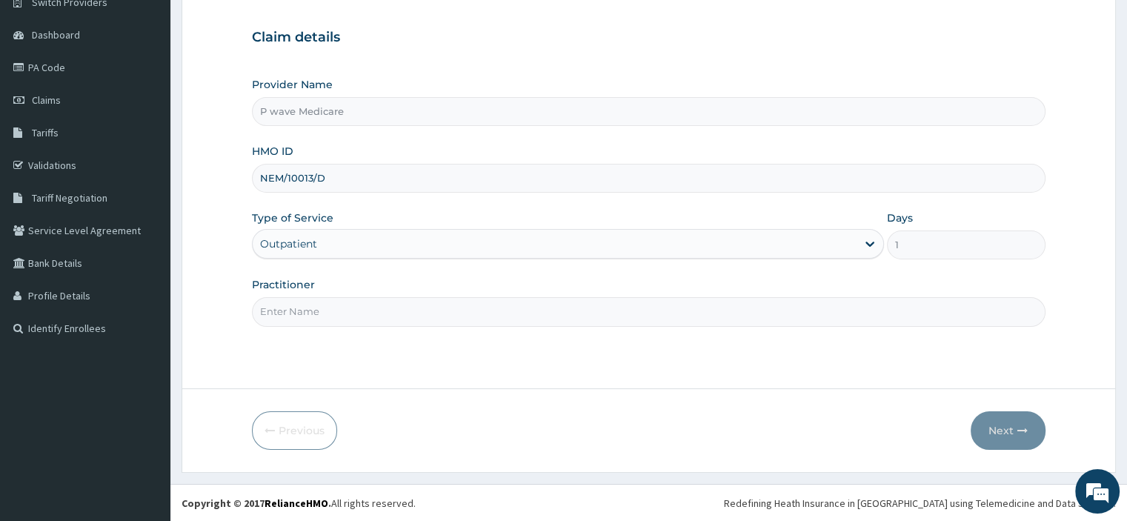
click at [324, 310] on input "Practitioner" at bounding box center [648, 311] width 793 height 29
type input "[PERSON_NAME]"
click at [991, 432] on button "Next" at bounding box center [1008, 430] width 75 height 39
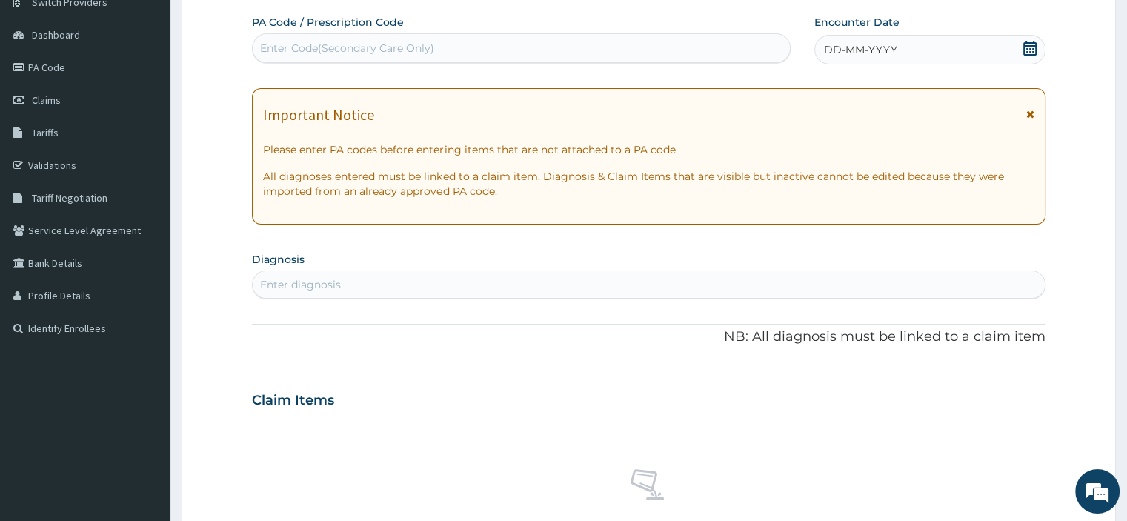
click at [844, 50] on span "DD-MM-YYYY" at bounding box center [860, 49] width 73 height 15
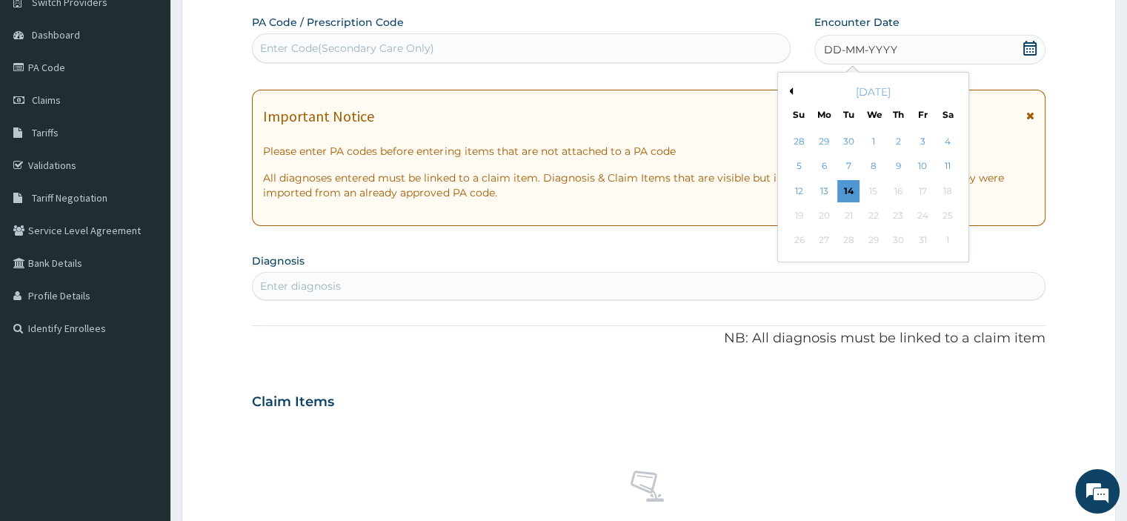
click at [791, 90] on button "Previous Month" at bounding box center [788, 90] width 7 height 7
click at [946, 166] on div "13" at bounding box center [947, 167] width 22 height 22
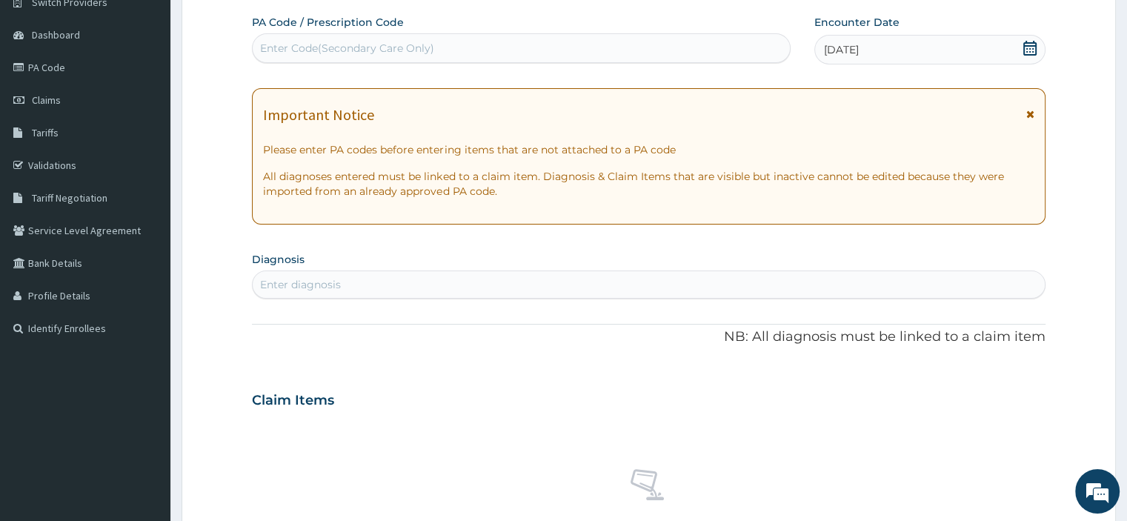
click at [342, 276] on div "Enter diagnosis" at bounding box center [648, 285] width 791 height 24
type input "M"
type input "P"
type input "UPPER"
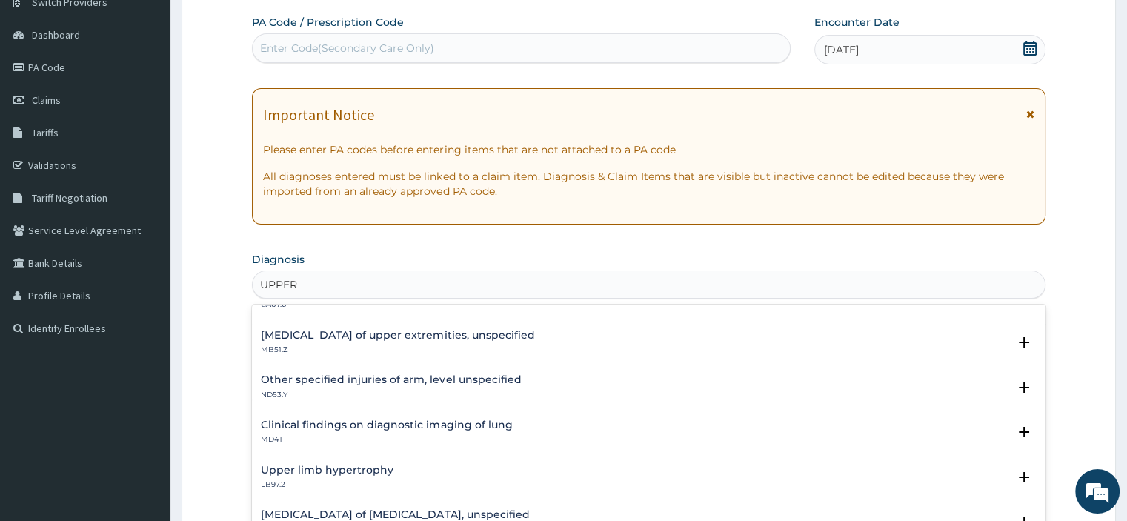
scroll to position [0, 0]
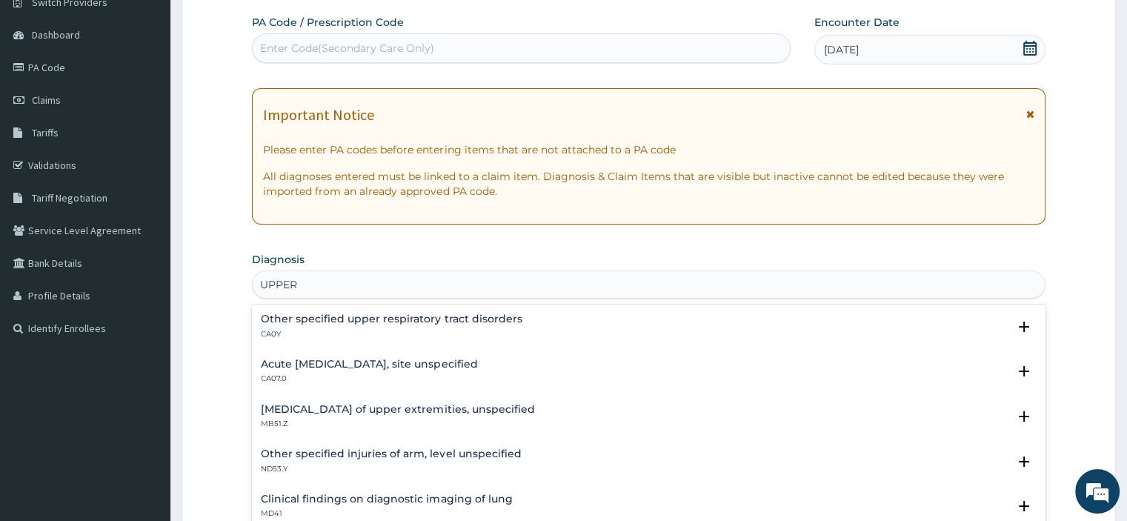
click at [324, 370] on div "Acute [MEDICAL_DATA], site unspecified CA07.0" at bounding box center [369, 372] width 216 height 26
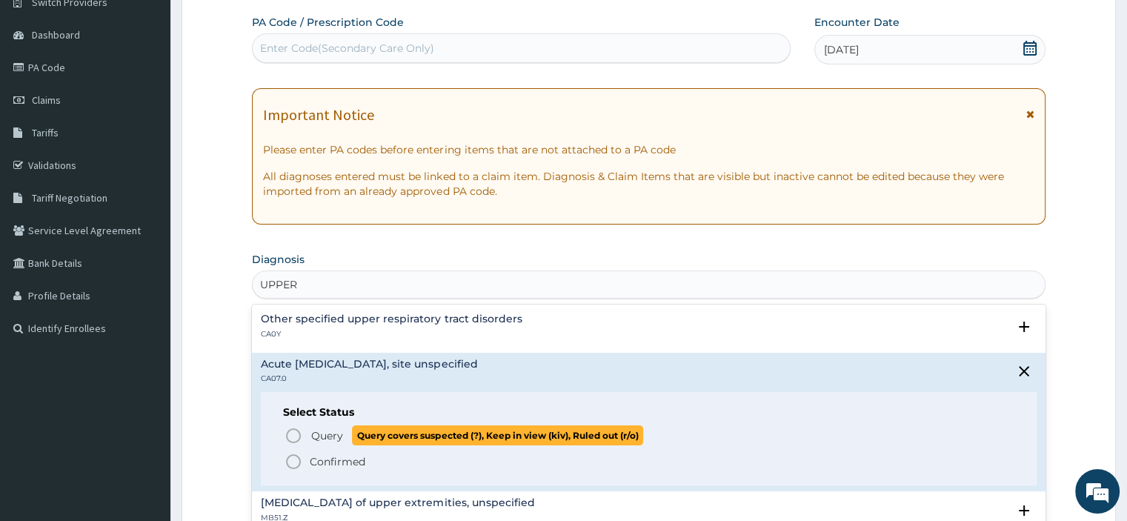
click at [302, 439] on span "Query Query covers suspected (?), Keep in view (kiv), Ruled out (r/o)" at bounding box center [648, 435] width 729 height 20
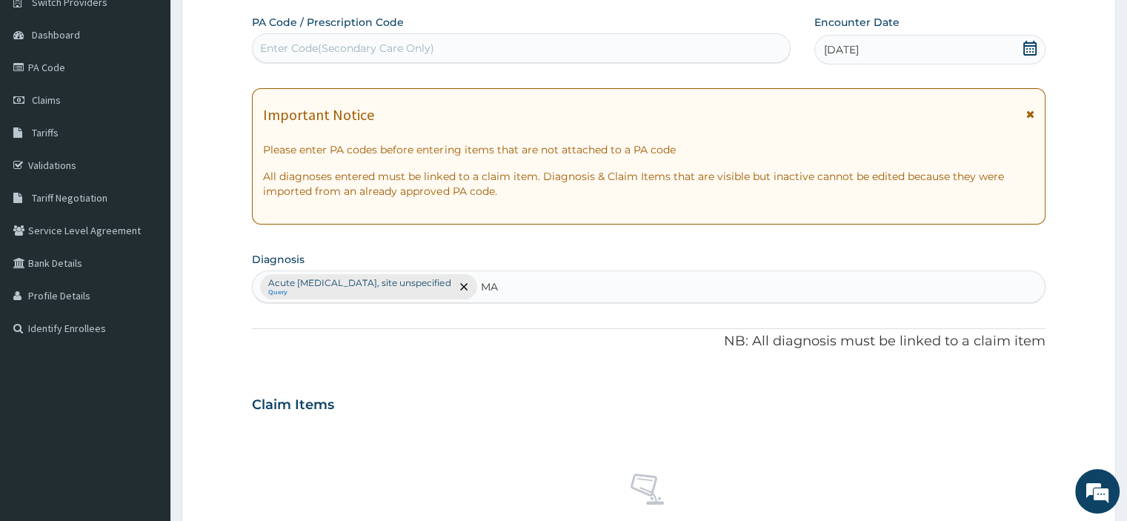
type input "M"
type input "P"
type input "M"
type input "P"
type input "M"
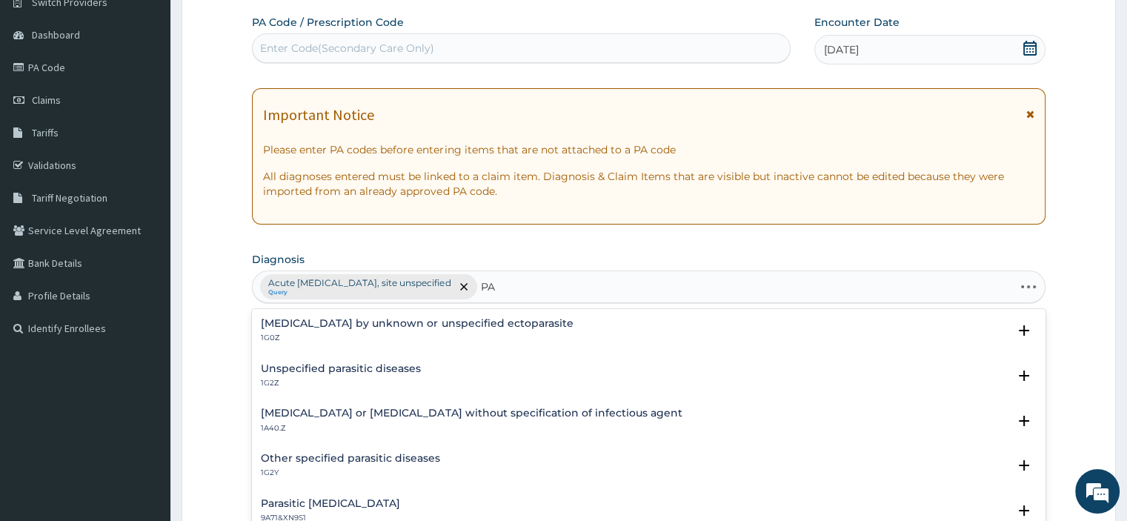
type input "P"
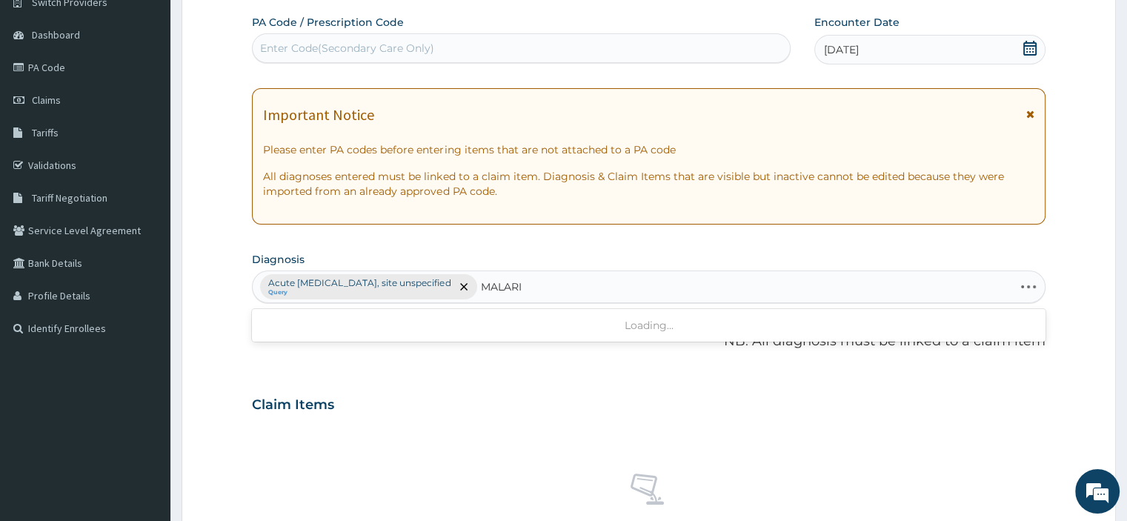
type input "[MEDICAL_DATA]"
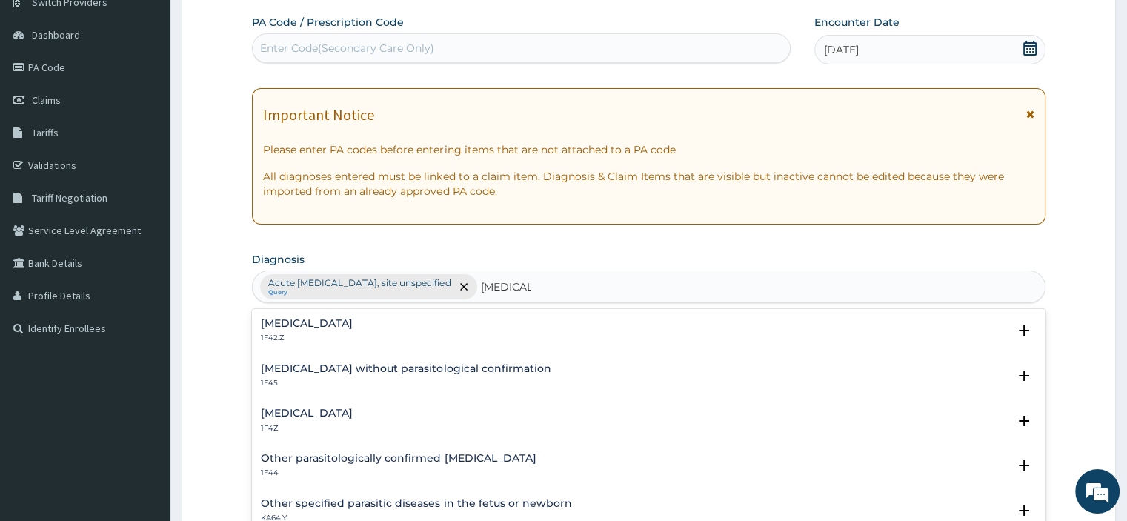
click at [353, 323] on h4 "[MEDICAL_DATA]" at bounding box center [307, 323] width 92 height 11
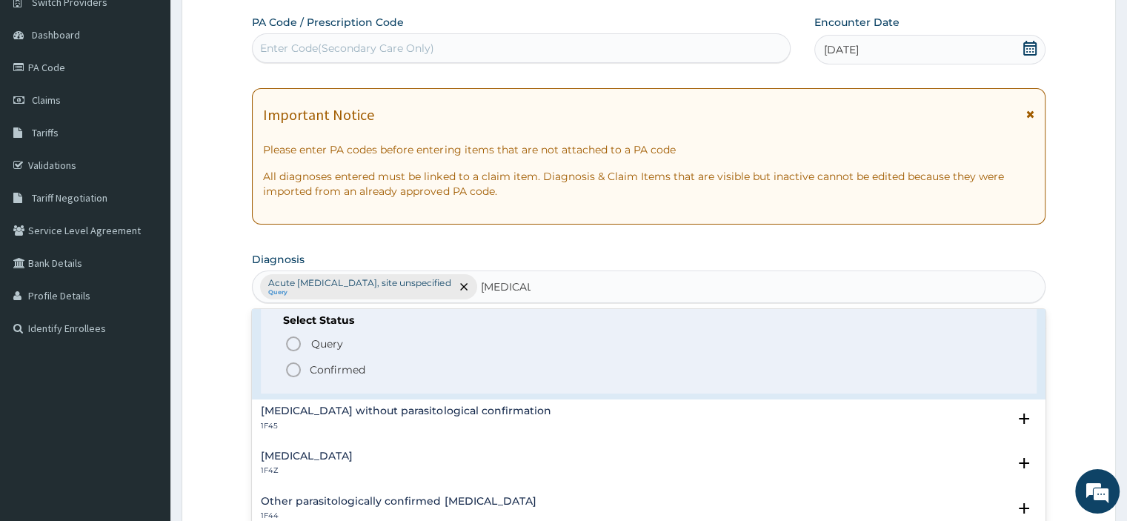
scroll to position [74, 0]
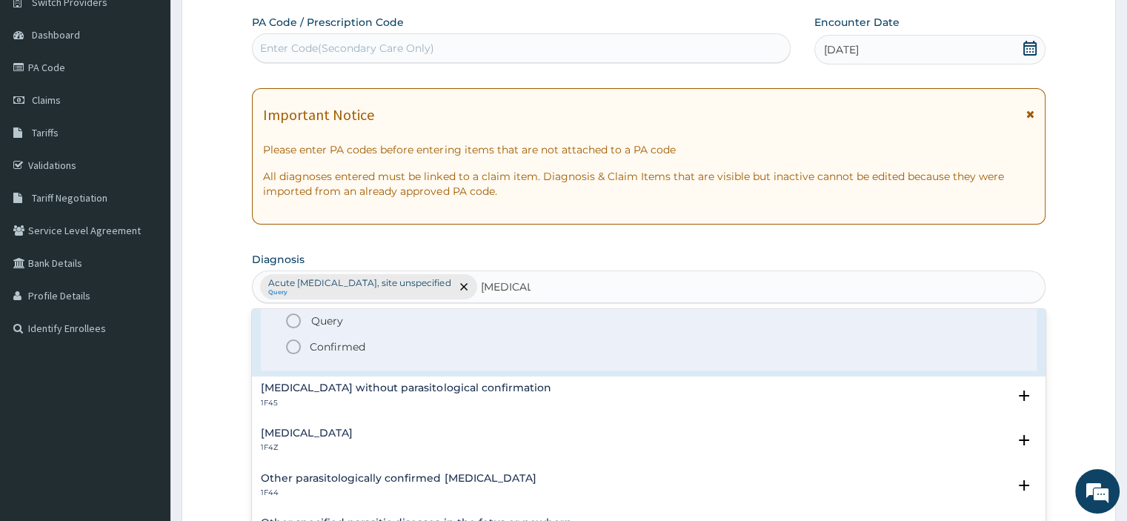
click at [290, 438] on div "[MEDICAL_DATA] 1F4Z" at bounding box center [307, 440] width 92 height 26
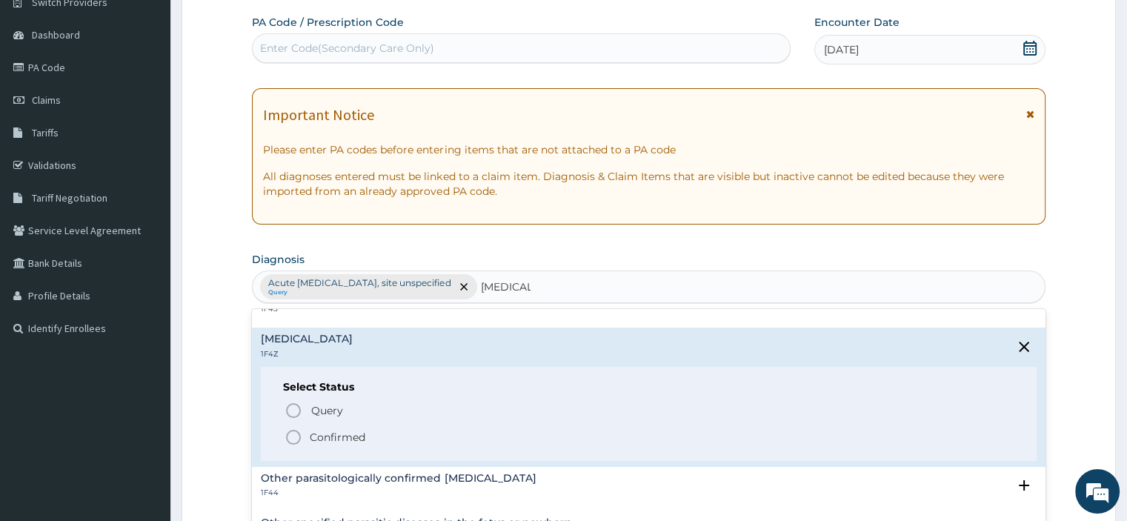
click at [290, 398] on div "Select Status Query Query covers suspected (?), Keep in view (kiv), Ruled out (…" at bounding box center [648, 414] width 775 height 94
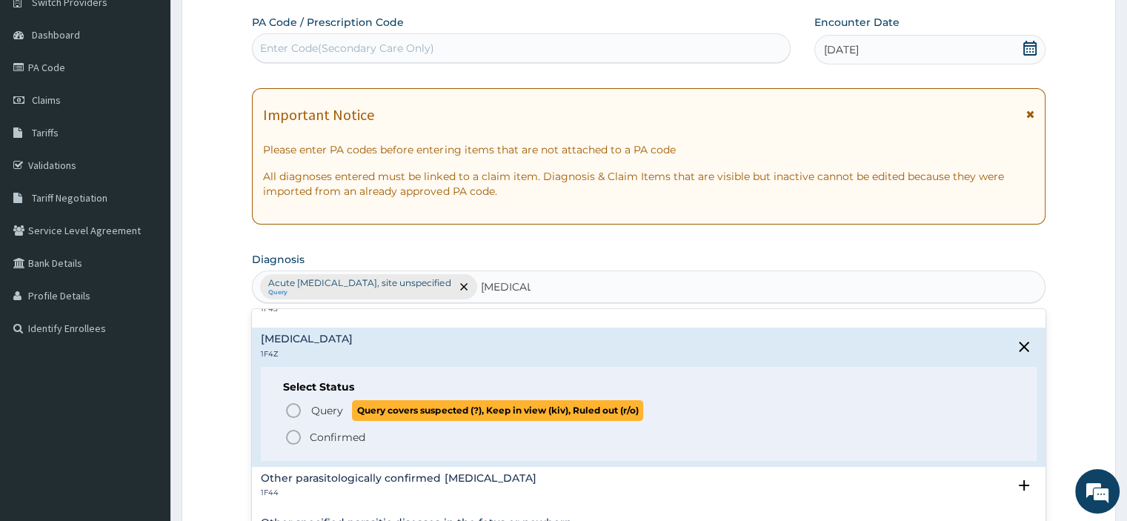
click at [291, 406] on icon "status option query" at bounding box center [293, 411] width 18 height 18
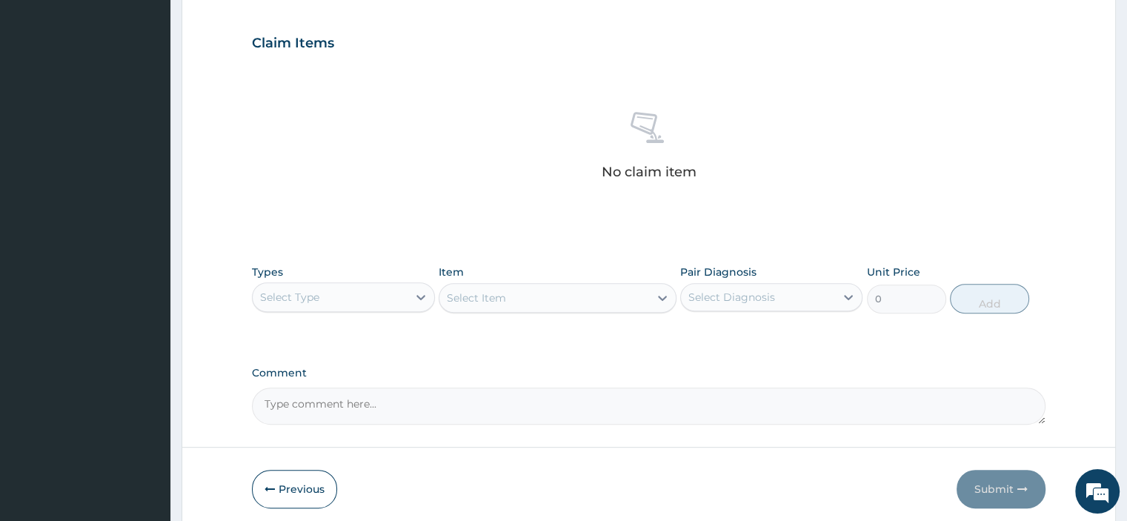
scroll to position [497, 0]
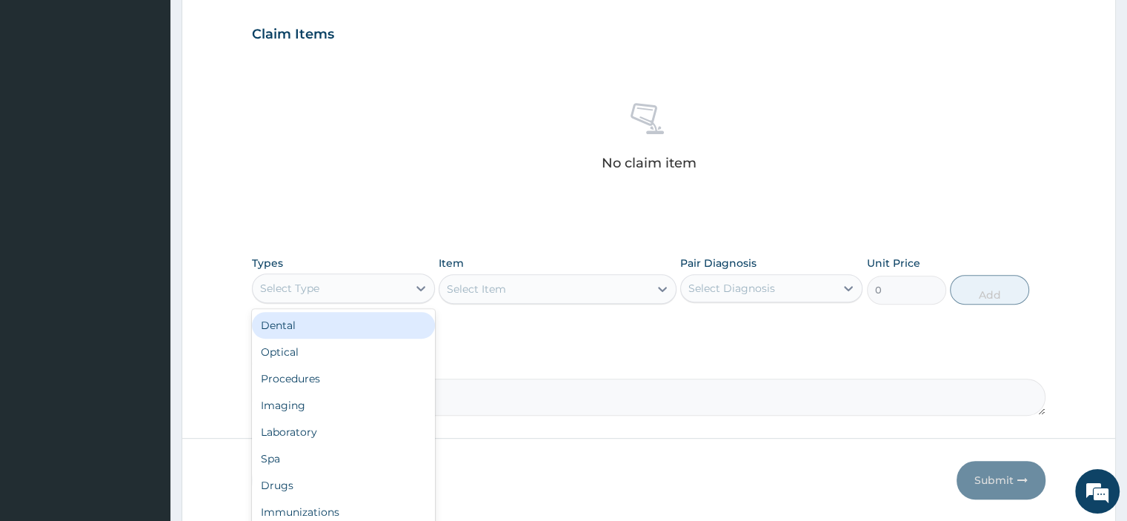
click at [340, 288] on div "Select Type" at bounding box center [330, 288] width 154 height 24
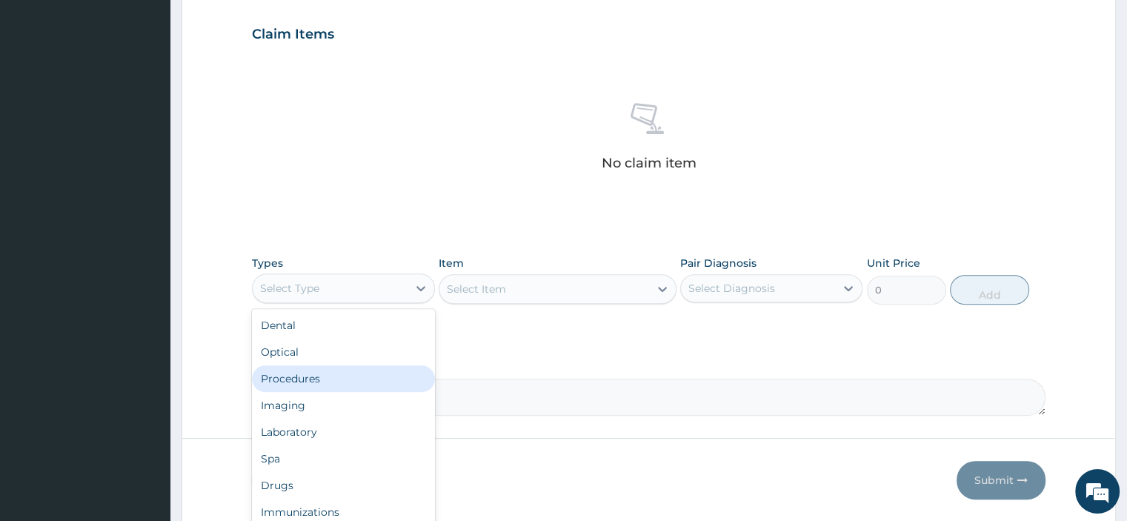
click at [314, 378] on div "Procedures" at bounding box center [343, 378] width 182 height 27
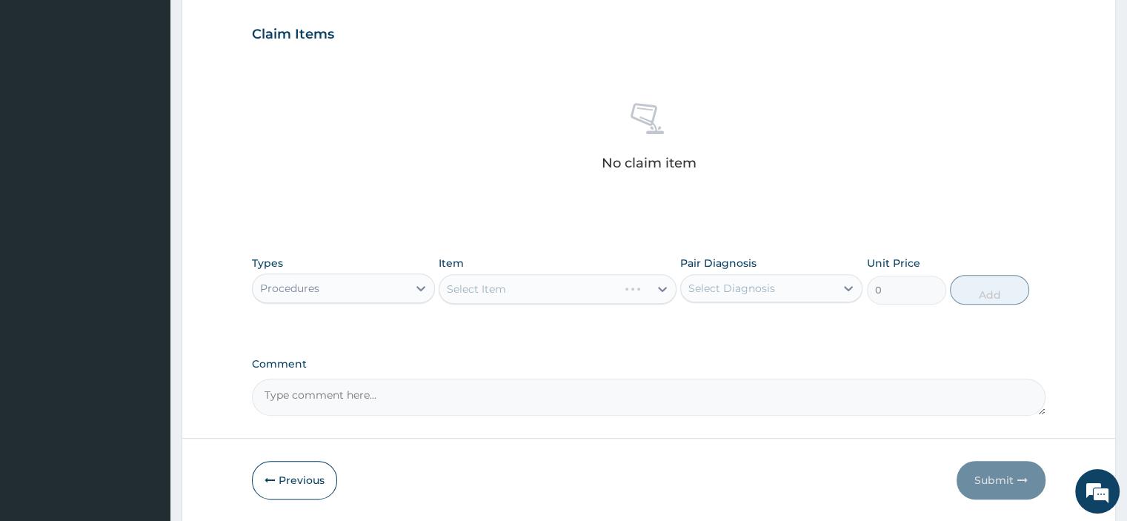
click at [480, 288] on div "Select Item" at bounding box center [558, 289] width 238 height 30
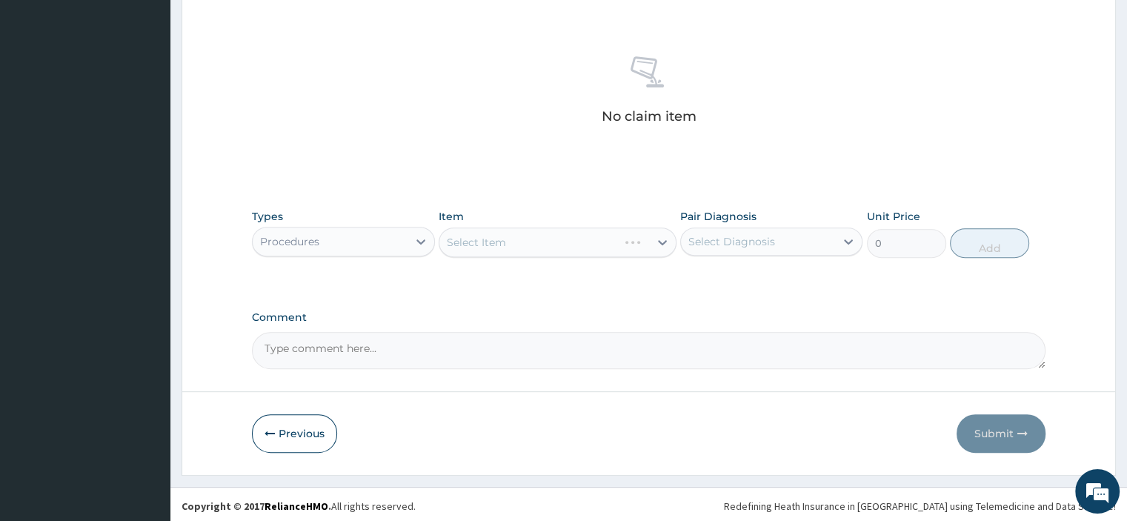
scroll to position [545, 0]
click at [528, 251] on div "Select Item" at bounding box center [558, 241] width 238 height 30
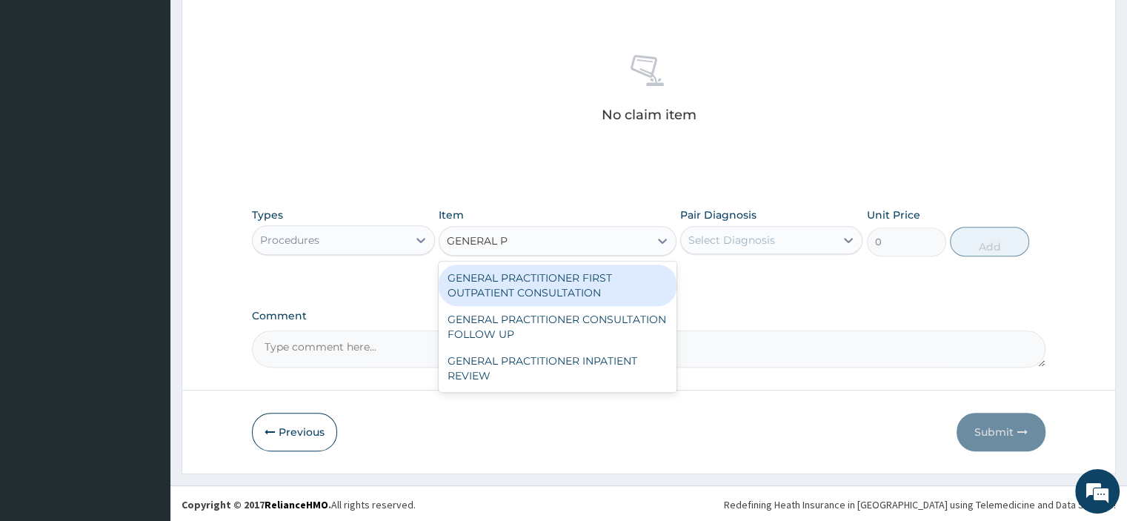
type input "GENERAL PR"
click at [533, 293] on div "GENERAL PRACTITIONER FIRST OUTPATIENT CONSULTATION" at bounding box center [558, 284] width 238 height 41
type input "3750"
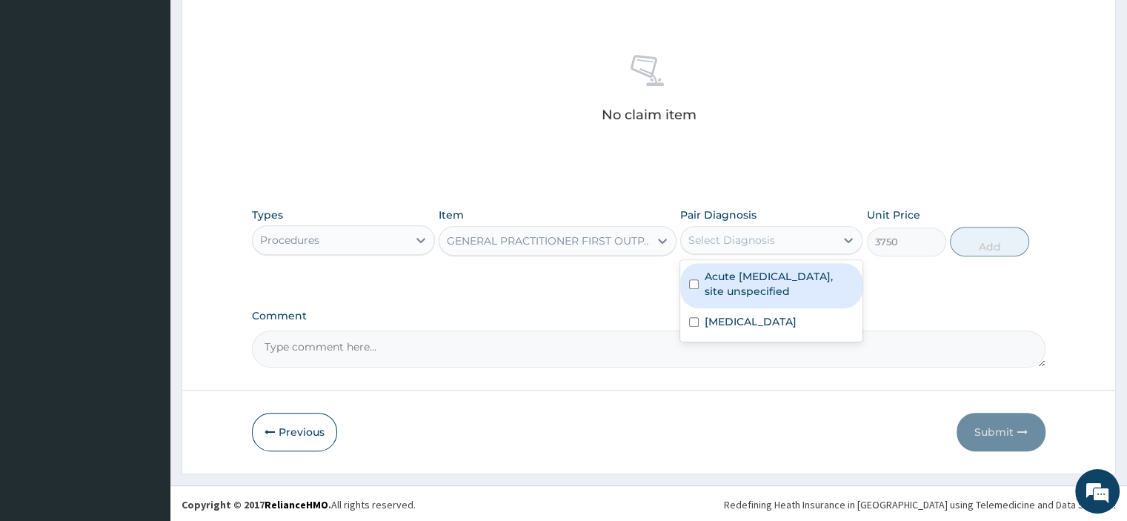
click at [721, 245] on div "Select Diagnosis" at bounding box center [731, 240] width 87 height 15
click at [725, 290] on label "Acute [MEDICAL_DATA], site unspecified" at bounding box center [779, 284] width 149 height 30
checkbox input "true"
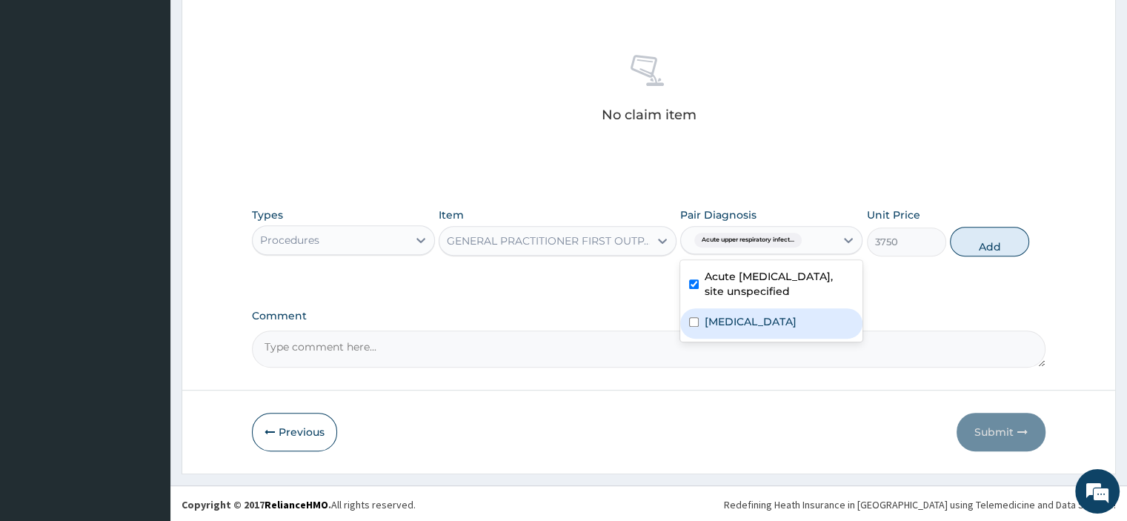
click at [717, 319] on label "[MEDICAL_DATA]" at bounding box center [751, 321] width 92 height 15
checkbox input "true"
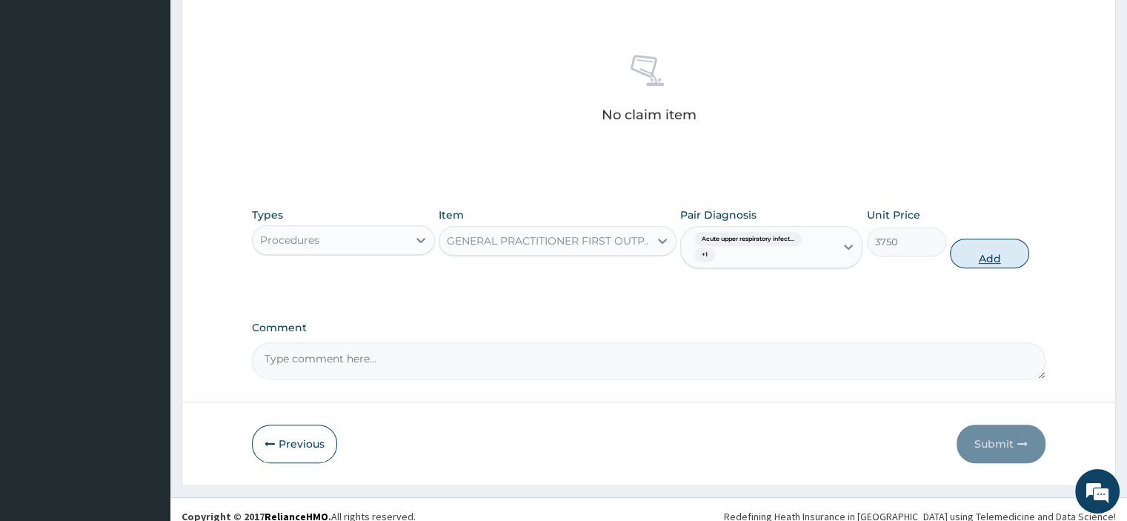
click at [1004, 257] on button "Add" at bounding box center [989, 254] width 79 height 30
type input "0"
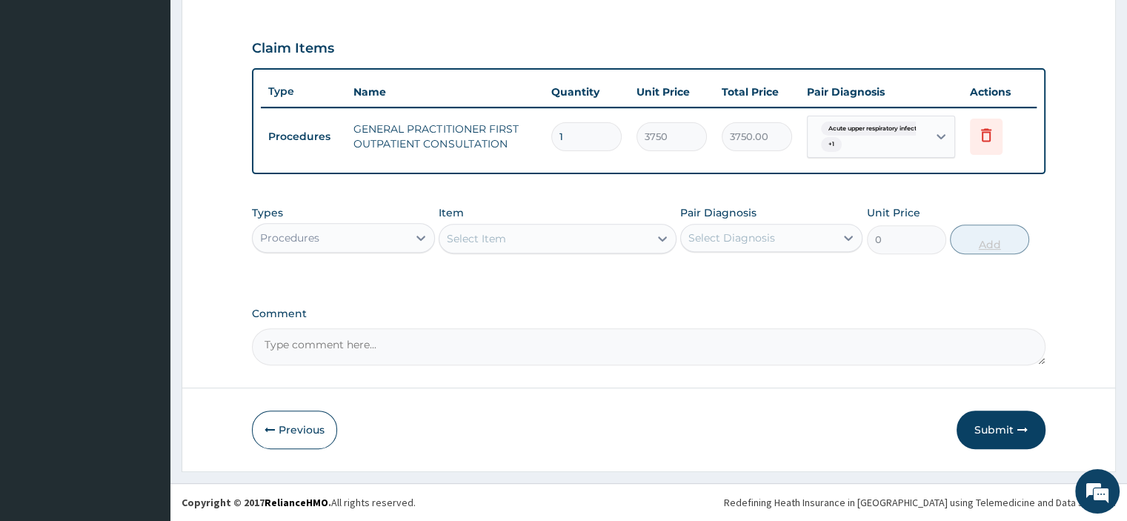
scroll to position [480, 0]
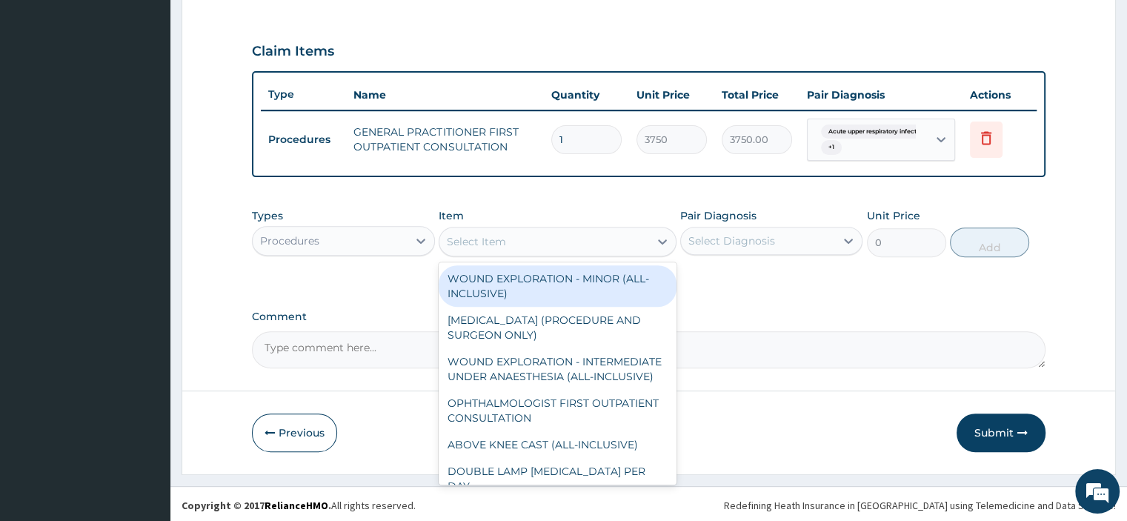
click at [520, 244] on div "Select Item" at bounding box center [544, 242] width 210 height 24
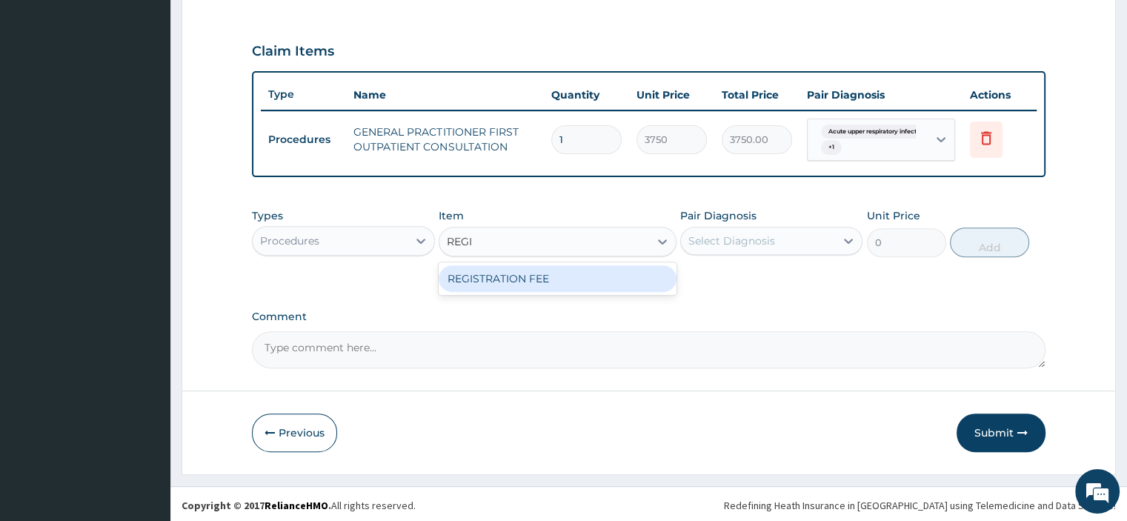
type input "REGIS"
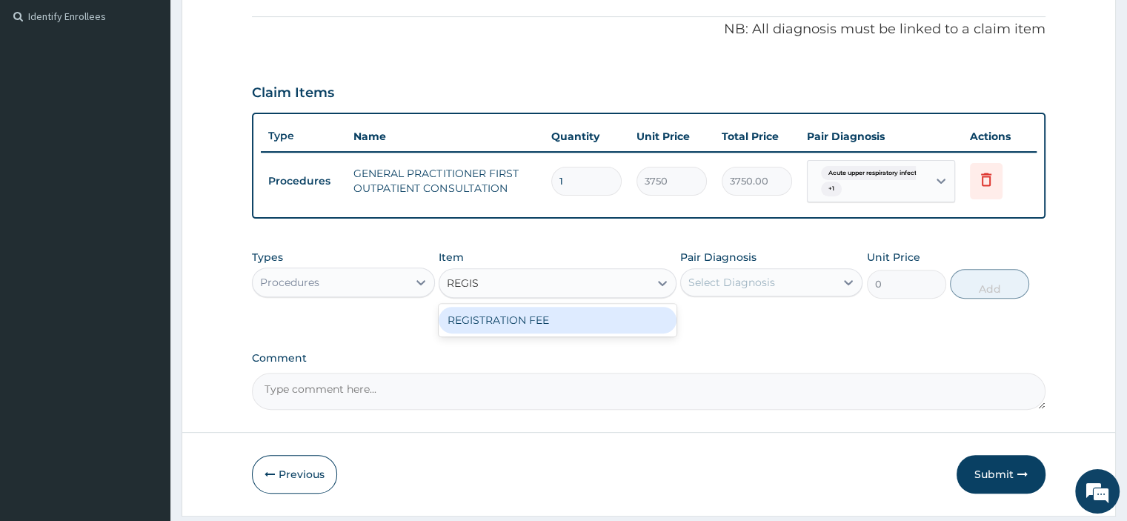
scroll to position [406, 0]
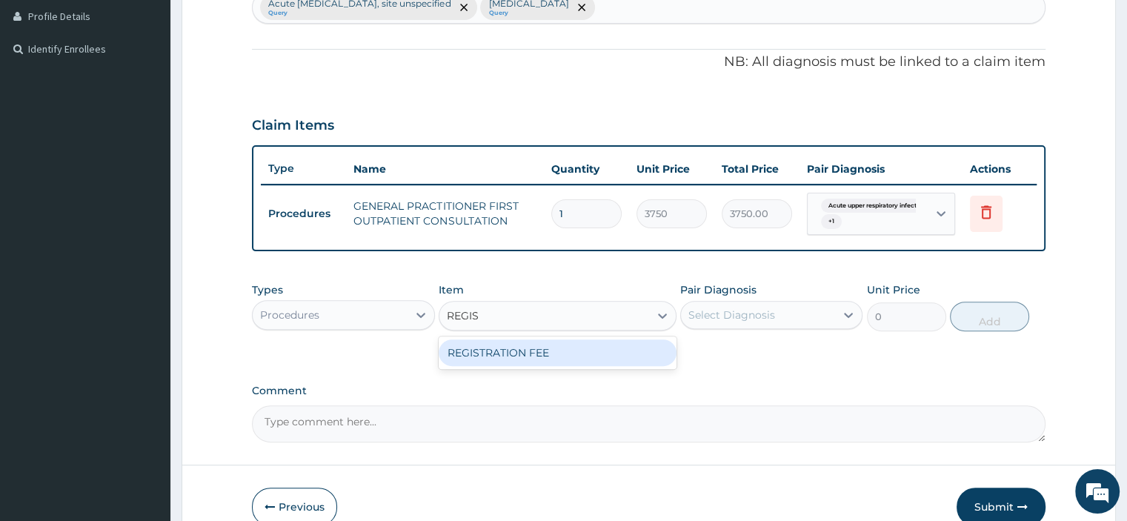
click at [488, 360] on div "REGISTRATION FEE" at bounding box center [558, 352] width 238 height 27
type input "2500"
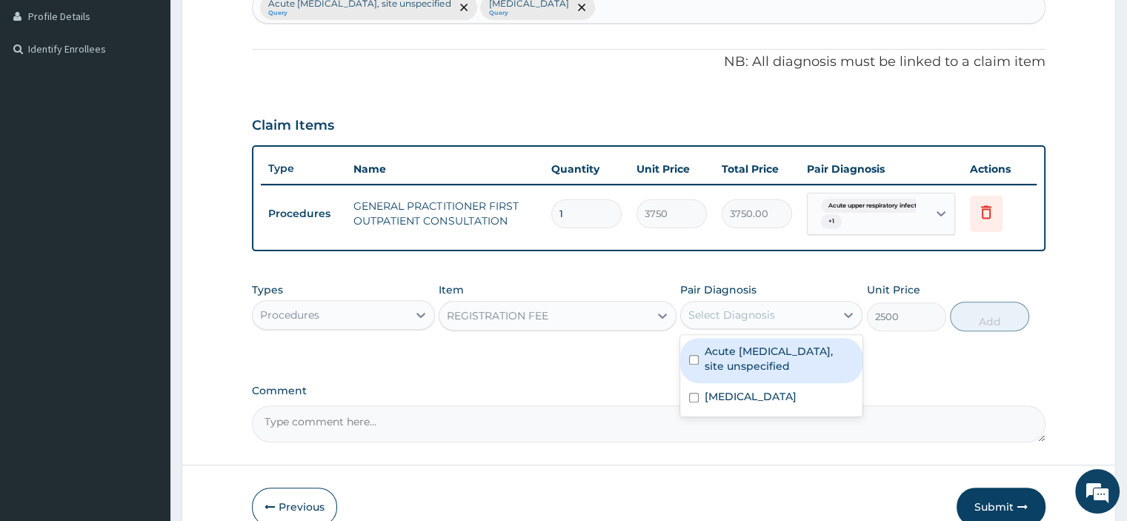
click at [699, 311] on div "Select Diagnosis" at bounding box center [731, 314] width 87 height 15
click at [725, 374] on div "Acute upper respiratory infection, site unspecified" at bounding box center [771, 360] width 182 height 45
checkbox input "true"
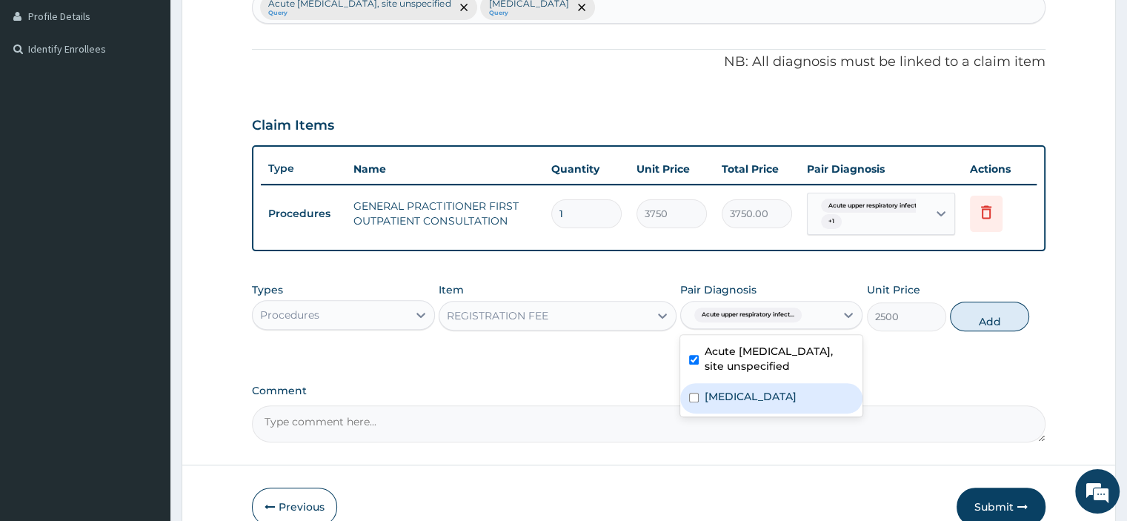
click at [717, 402] on div "[MEDICAL_DATA]" at bounding box center [771, 398] width 182 height 30
checkbox input "true"
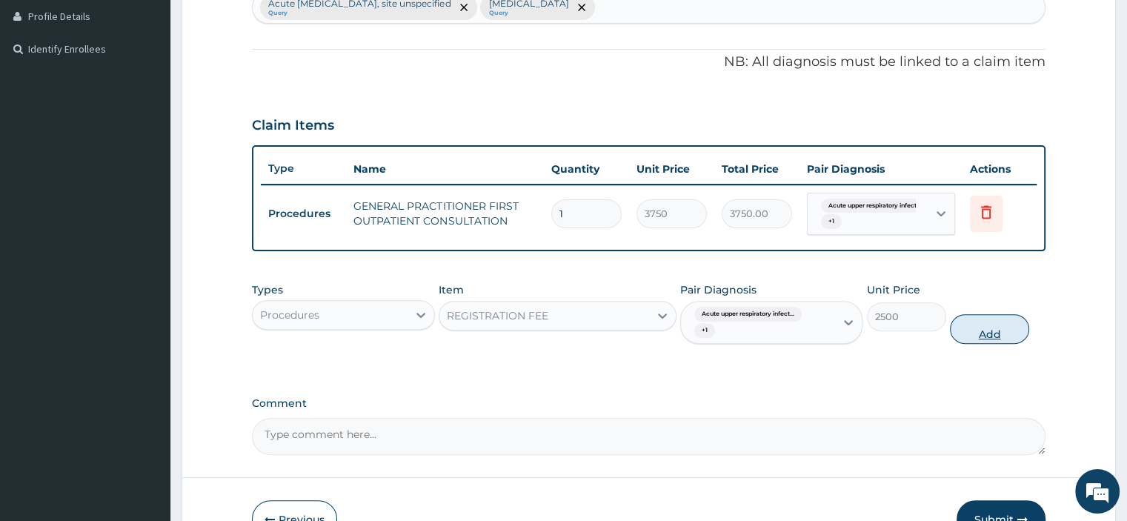
click at [976, 336] on button "Add" at bounding box center [989, 329] width 79 height 30
type input "0"
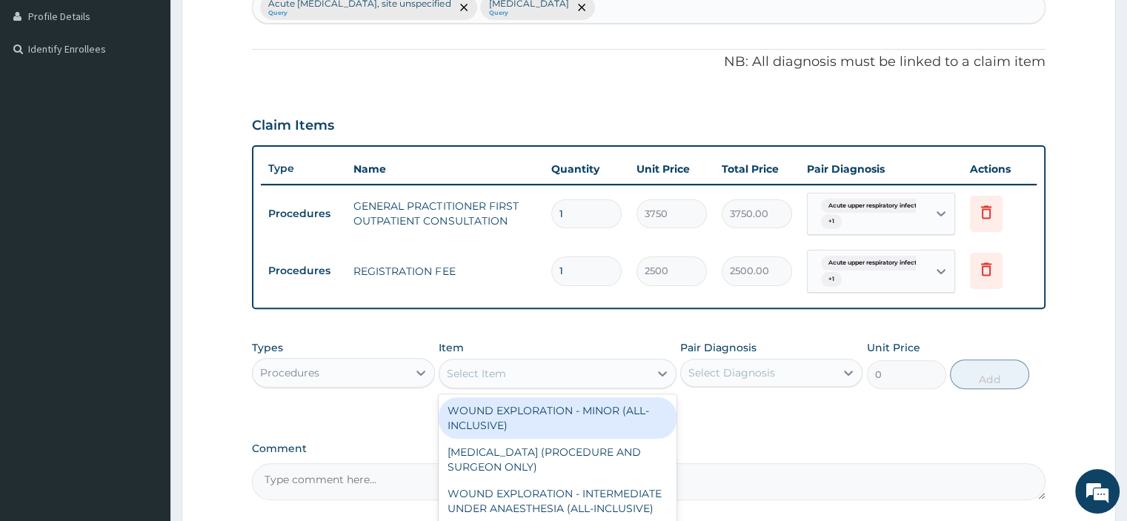
click at [542, 374] on div "Select Item" at bounding box center [544, 374] width 210 height 24
click at [296, 373] on div "Procedures" at bounding box center [289, 372] width 59 height 15
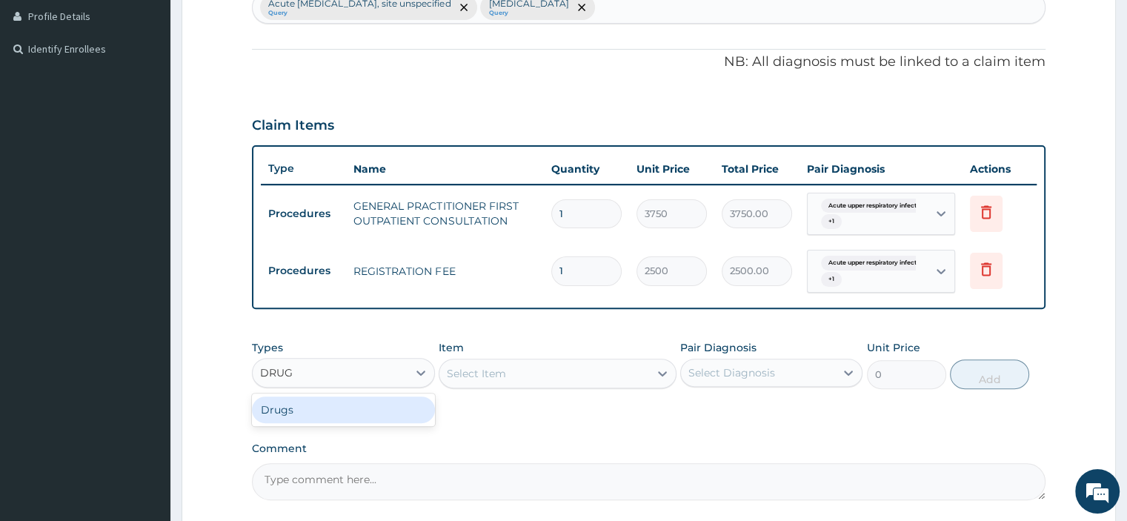
type input "DRUGS"
click at [312, 417] on div "Drugs" at bounding box center [343, 409] width 182 height 27
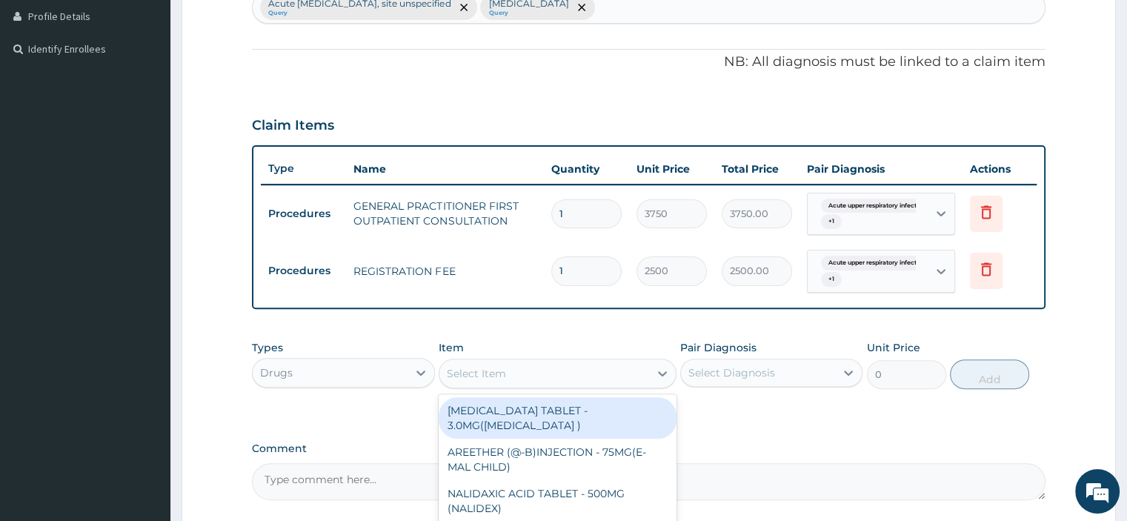
click at [487, 382] on div "Select Item" at bounding box center [558, 374] width 238 height 30
type input "ARTEME"
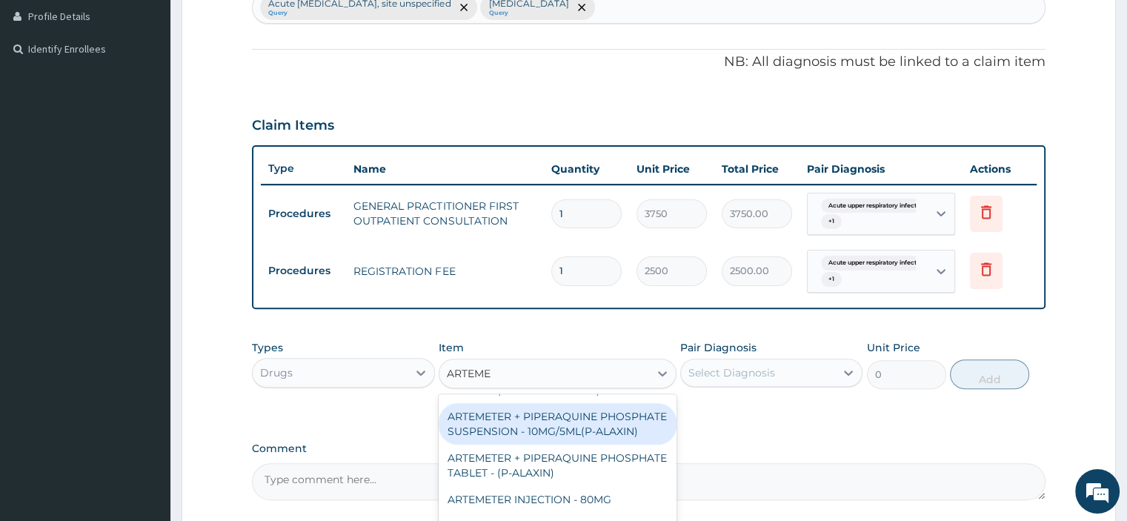
scroll to position [222, 0]
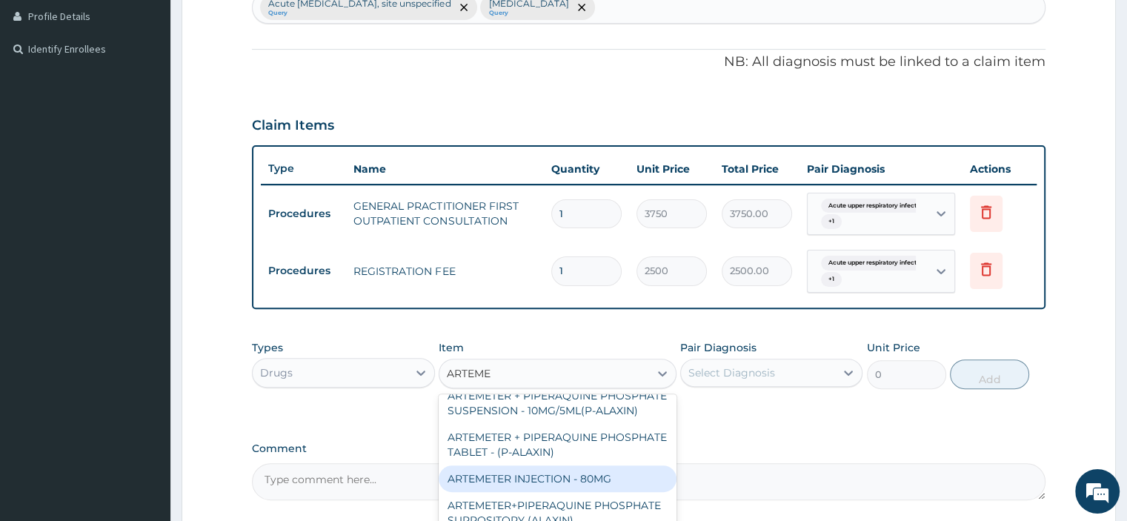
click at [548, 491] on div "ARTEMETER INJECTION - 80MG" at bounding box center [558, 478] width 238 height 27
type input "475.99999999999994"
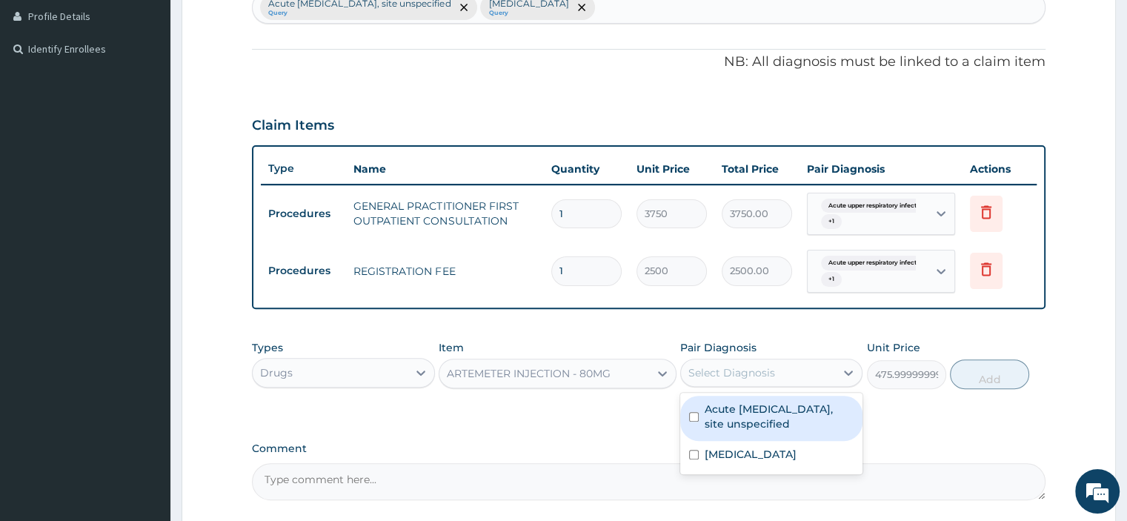
click at [716, 372] on div "Select Diagnosis" at bounding box center [731, 372] width 87 height 15
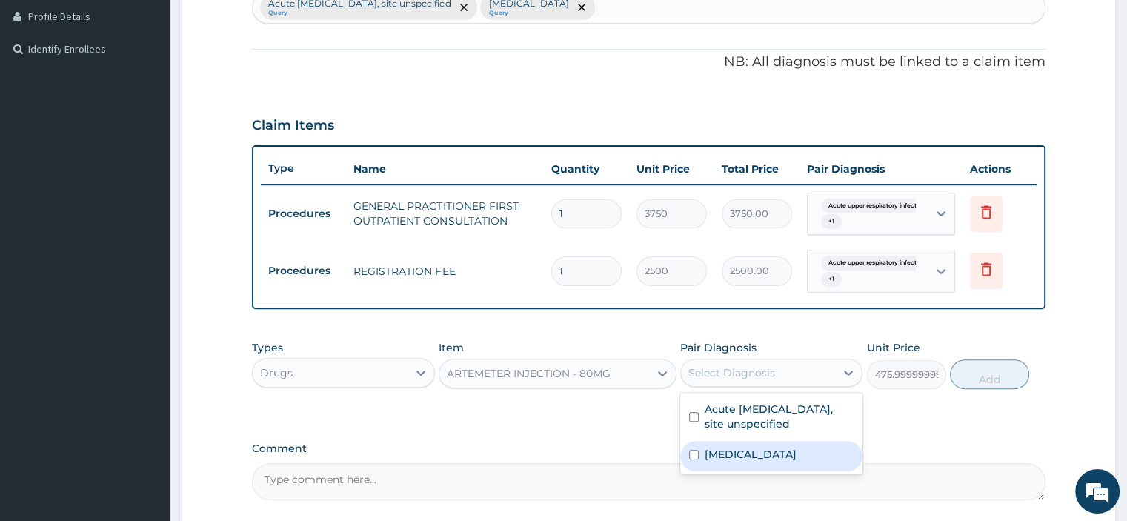
click at [708, 452] on label "[MEDICAL_DATA]" at bounding box center [751, 454] width 92 height 15
checkbox input "true"
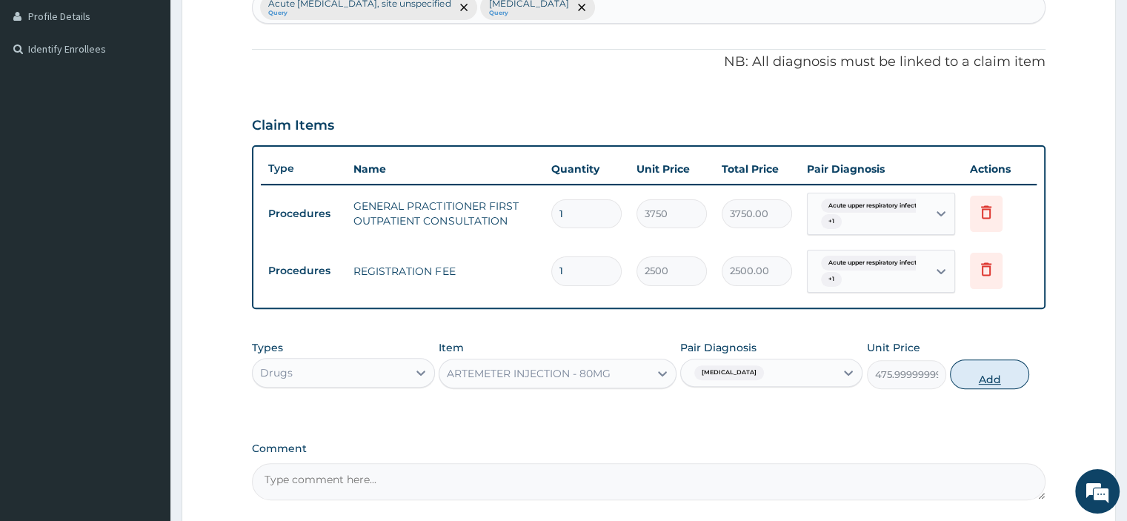
click at [974, 371] on button "Add" at bounding box center [989, 374] width 79 height 30
type input "0"
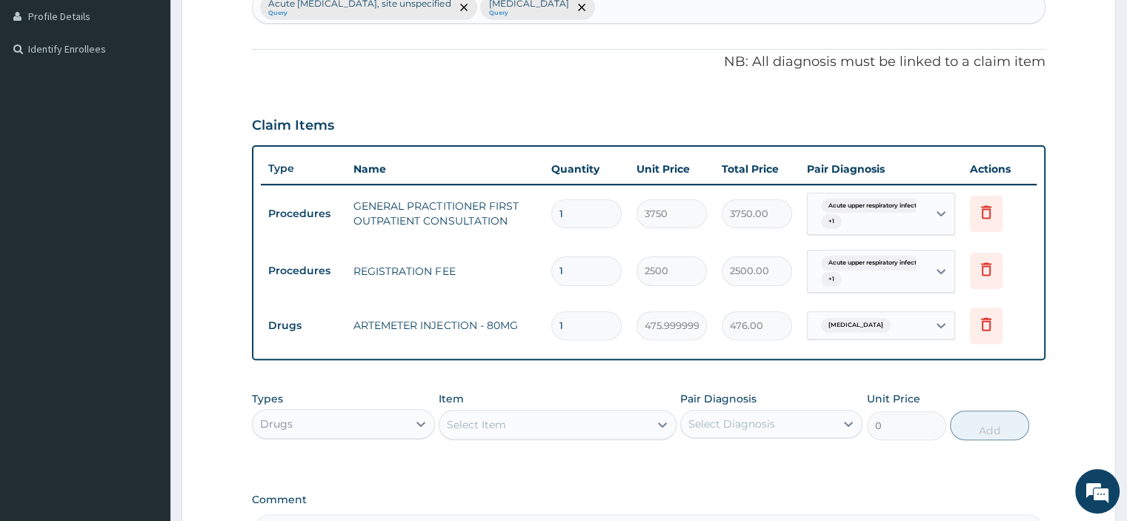
click at [605, 328] on input "1" at bounding box center [586, 325] width 70 height 29
type input "0.00"
type input "3"
type input "1428.00"
type input "3"
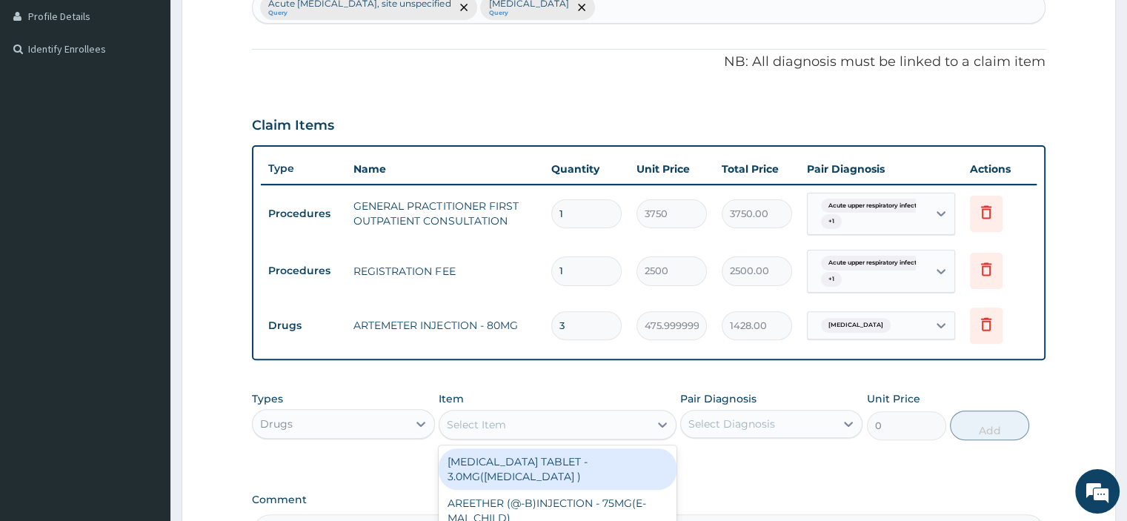
click at [547, 427] on div "Select Item" at bounding box center [544, 425] width 210 height 24
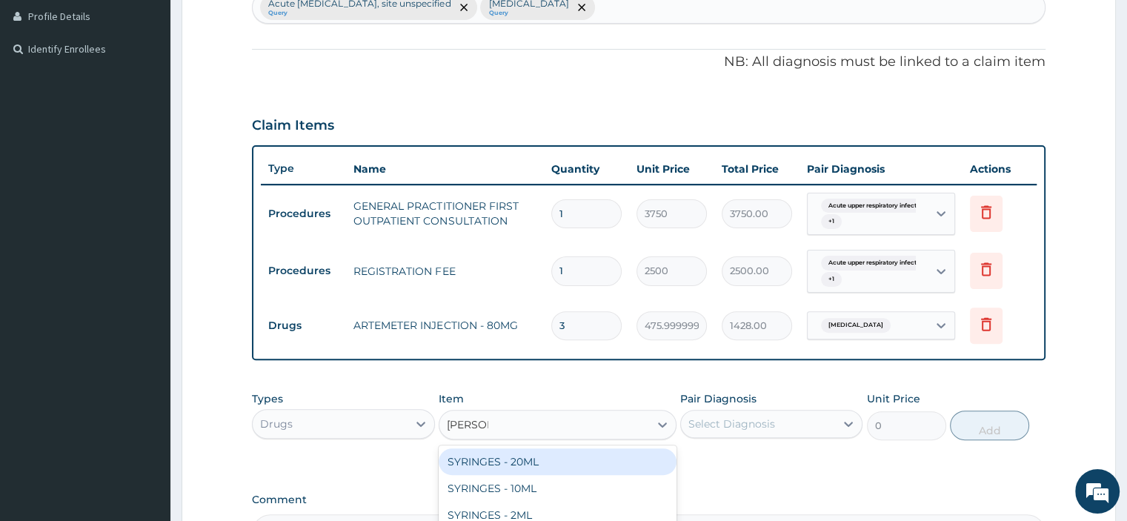
type input "SYRINGE"
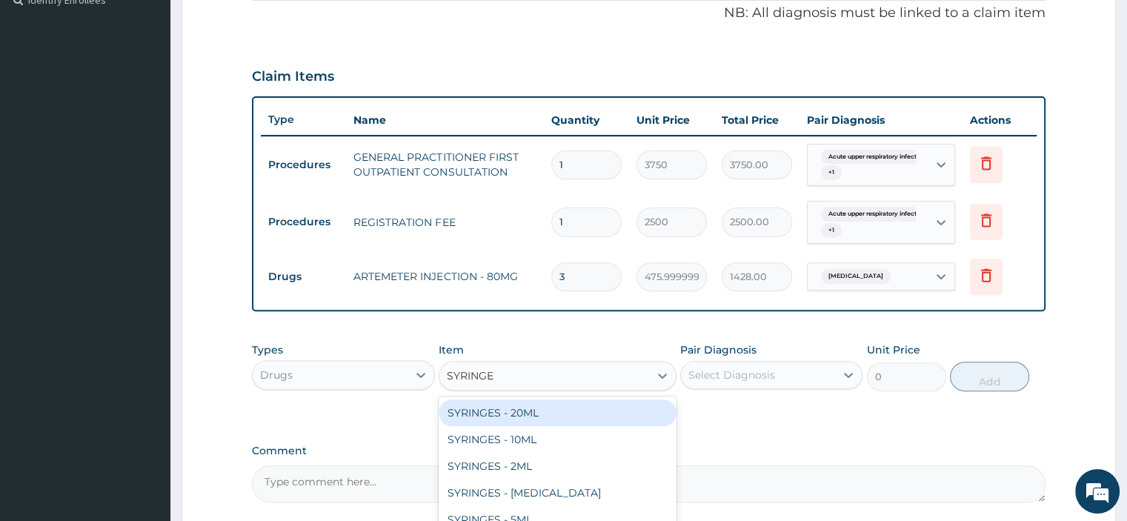
scroll to position [480, 0]
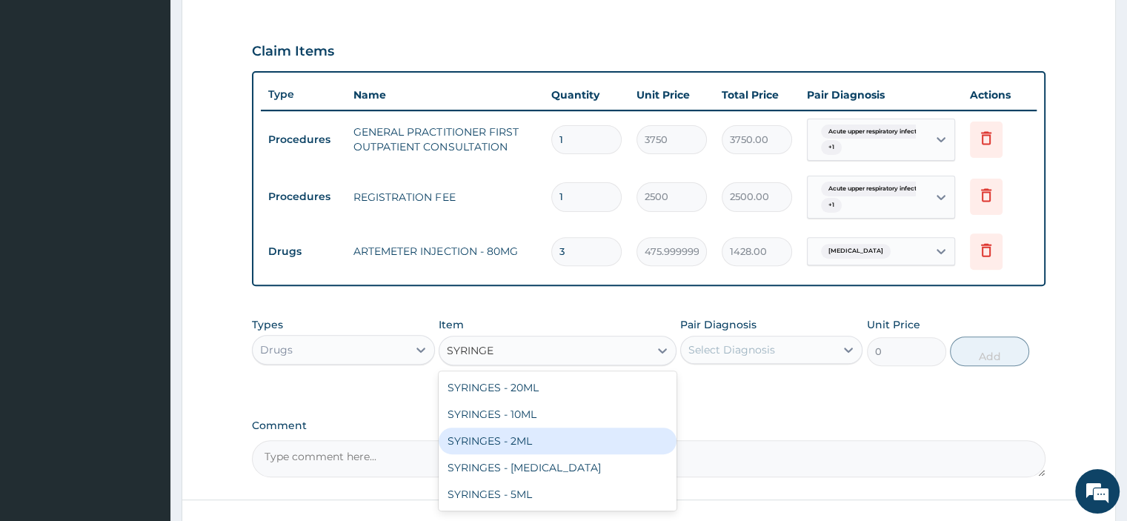
click at [455, 440] on div "SYRINGES - 2ML" at bounding box center [558, 440] width 238 height 27
type input "42"
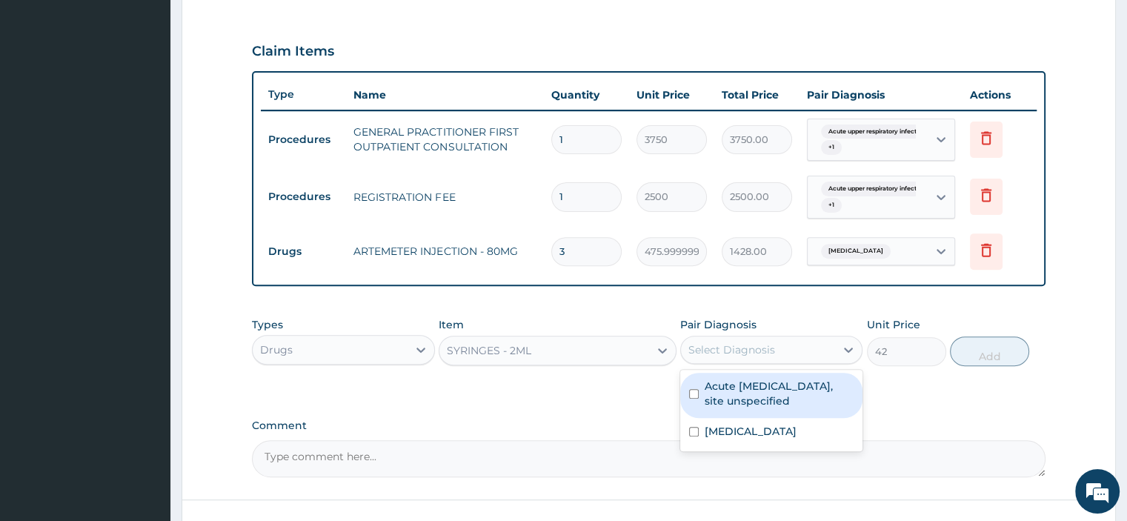
click at [690, 352] on div "Select Diagnosis" at bounding box center [731, 349] width 87 height 15
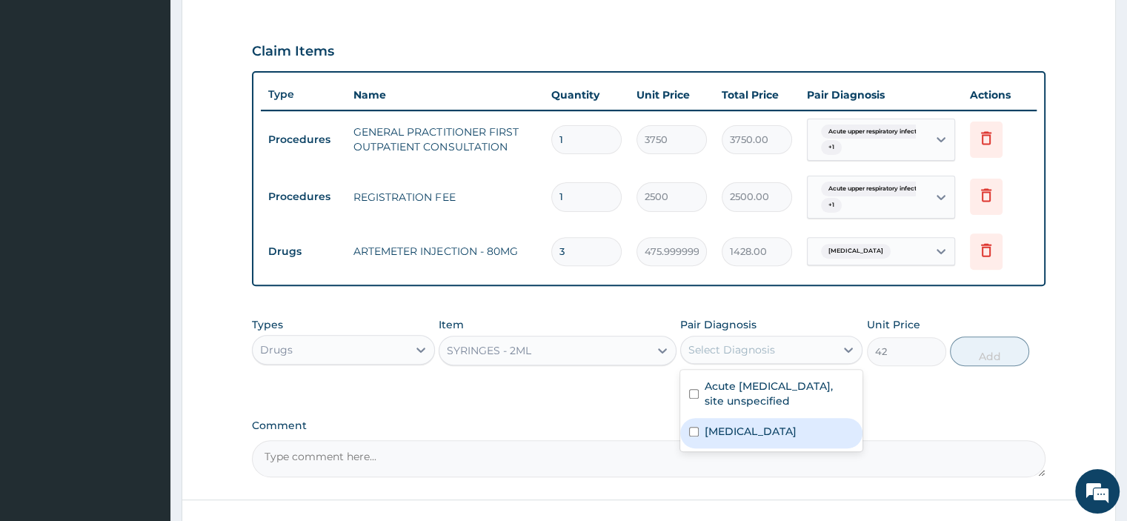
click at [696, 422] on div "[MEDICAL_DATA]" at bounding box center [771, 433] width 182 height 30
checkbox input "true"
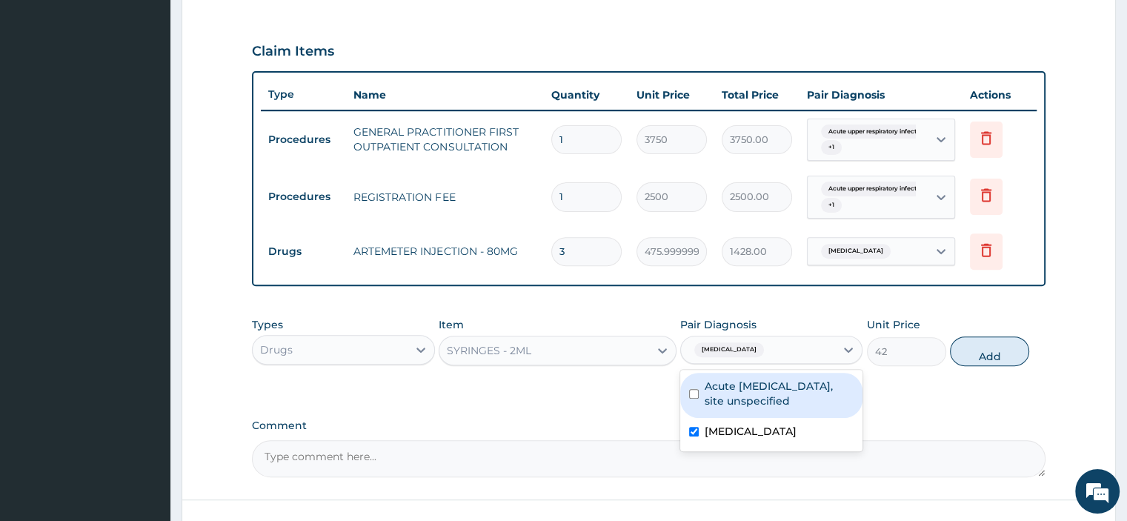
click at [696, 398] on div "Acute upper respiratory infection, site unspecified" at bounding box center [771, 395] width 182 height 45
checkbox input "true"
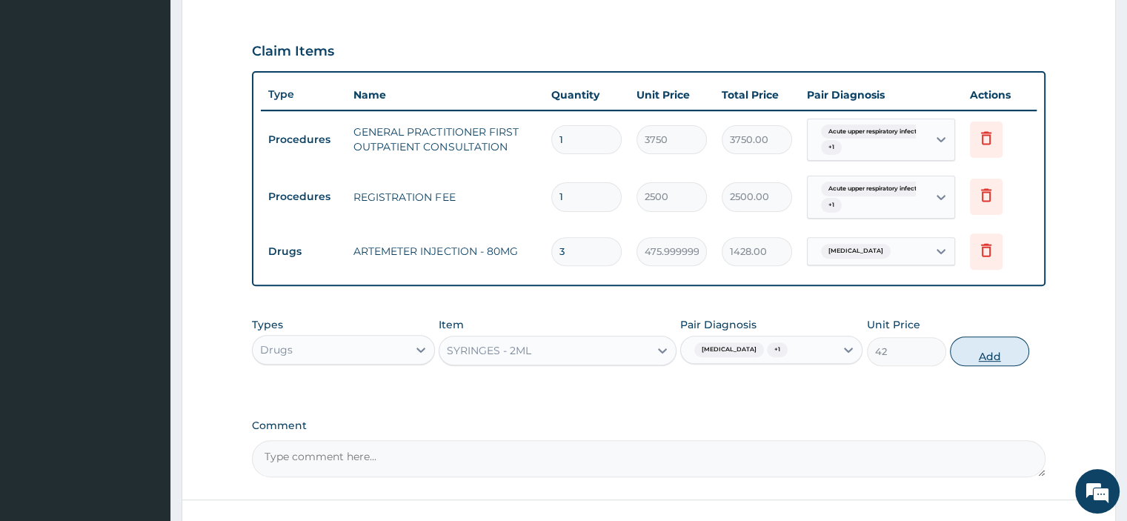
click at [960, 350] on button "Add" at bounding box center [989, 351] width 79 height 30
type input "0"
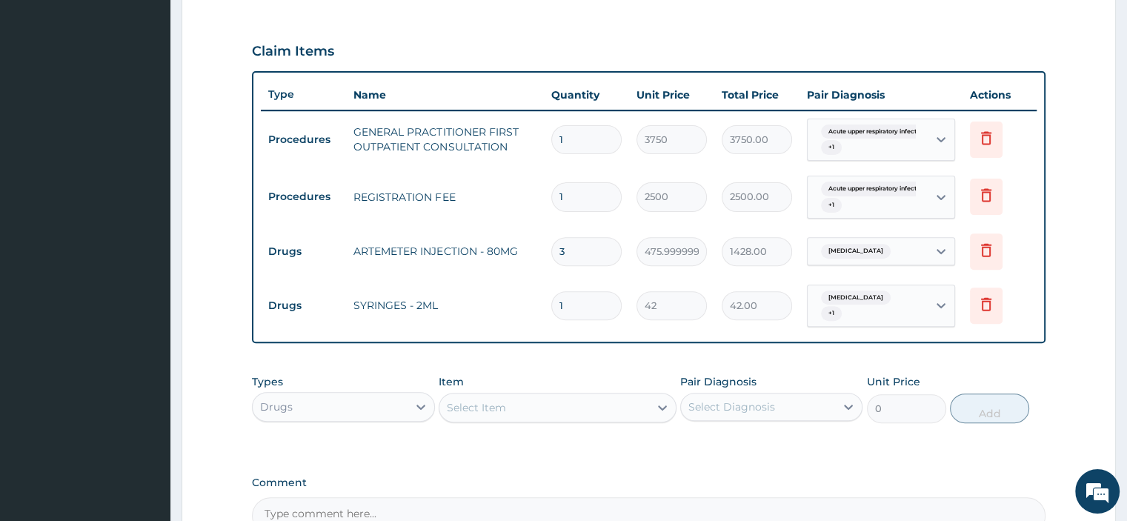
click at [599, 313] on input "1" at bounding box center [586, 305] width 70 height 29
type input "0.00"
type input "3"
type input "126.00"
type input "3"
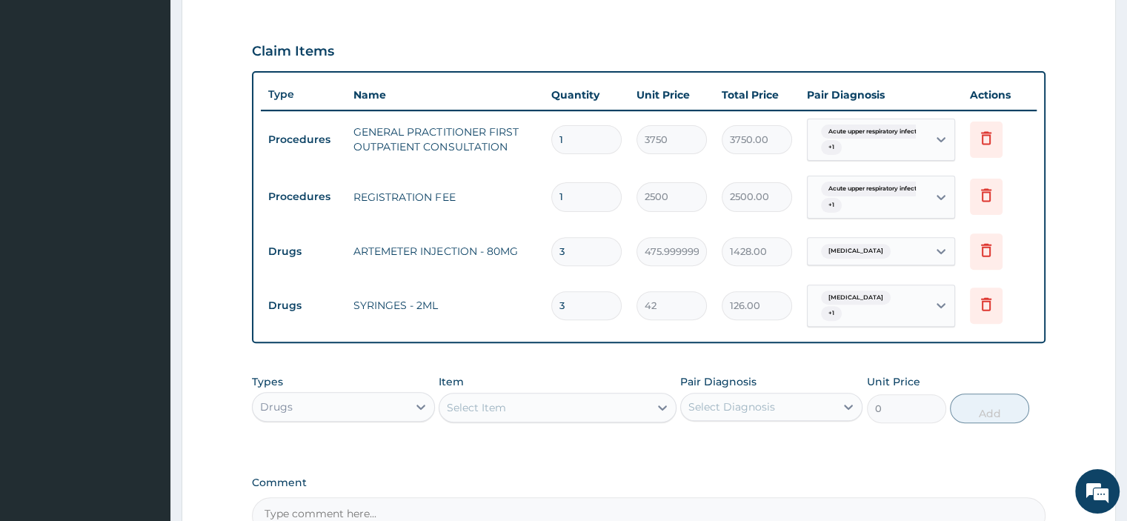
click at [450, 402] on div "Select Item" at bounding box center [476, 407] width 59 height 15
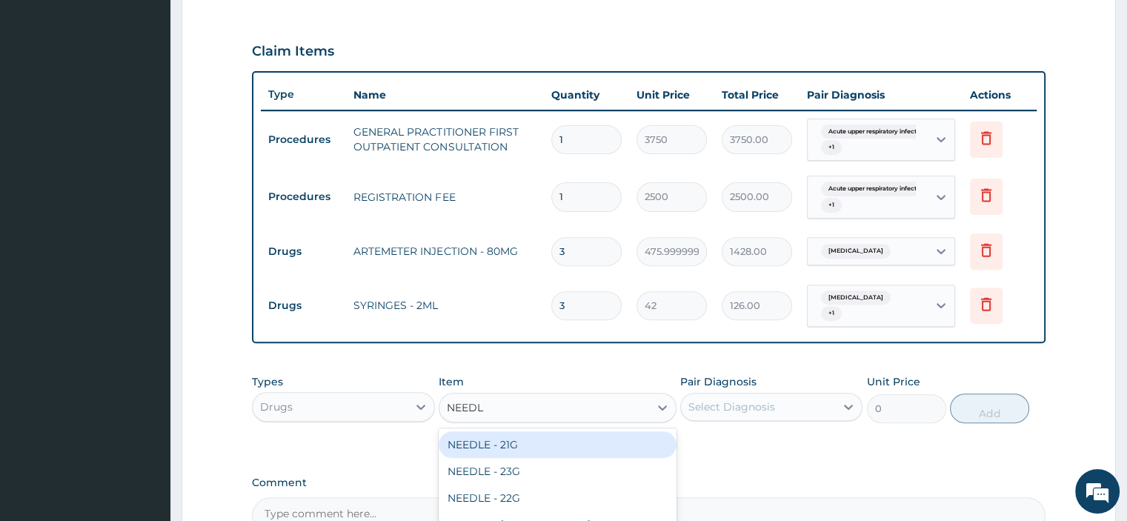
type input "NEEDLE"
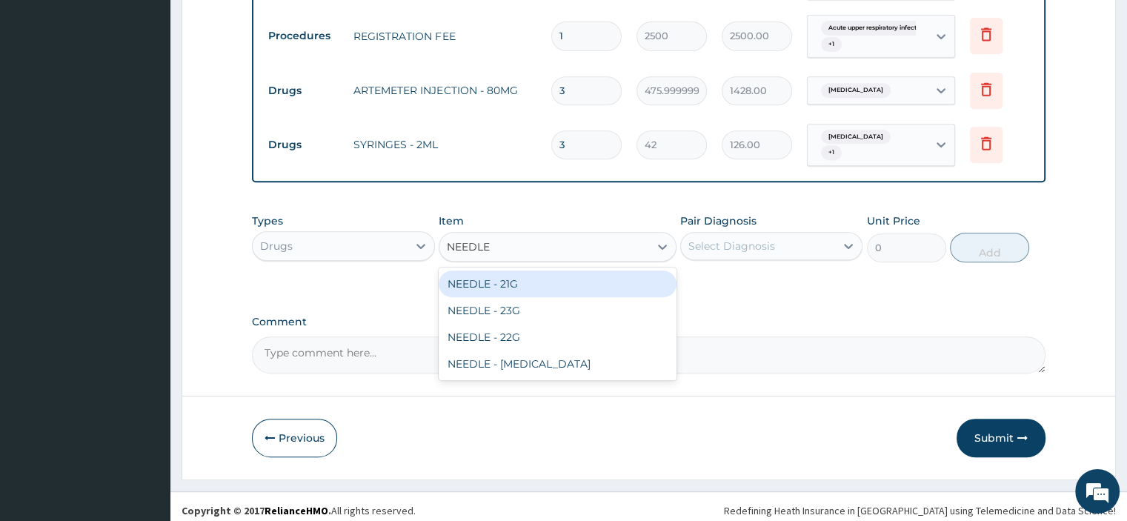
scroll to position [646, 0]
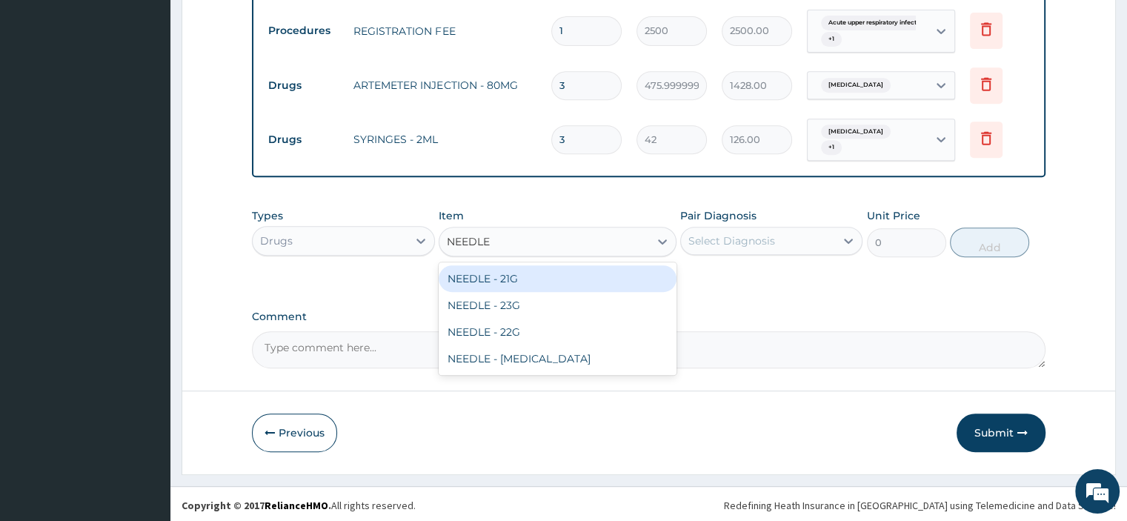
click at [479, 278] on div "NEEDLE - 21G" at bounding box center [558, 278] width 238 height 27
type input "28"
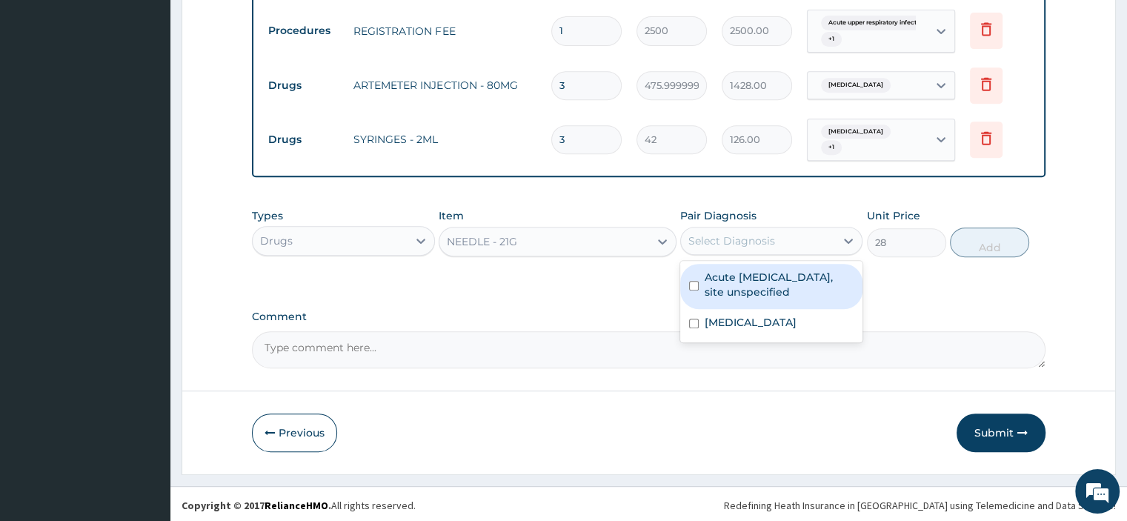
click at [744, 242] on div "Select Diagnosis" at bounding box center [731, 240] width 87 height 15
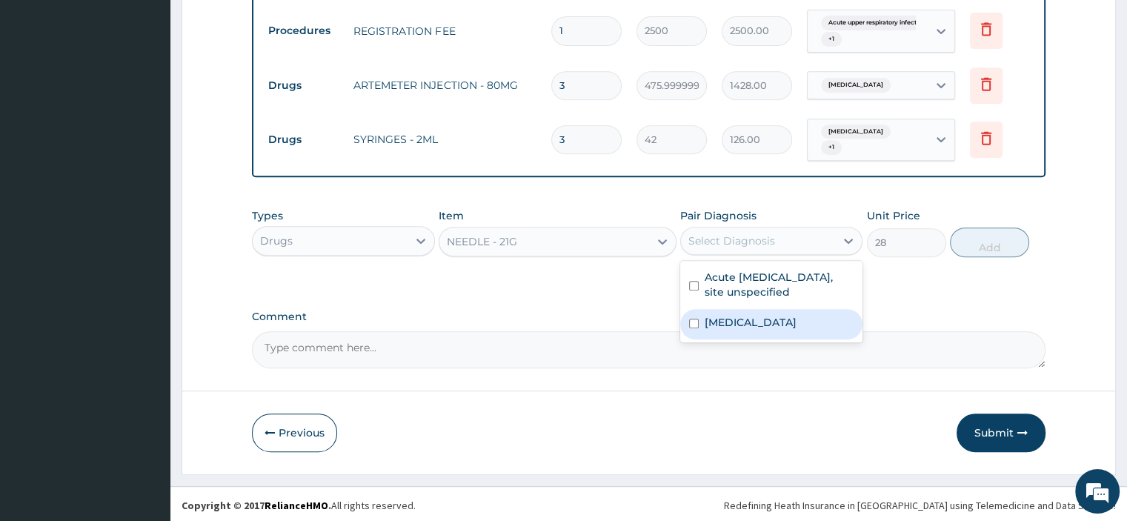
click at [725, 316] on label "[MEDICAL_DATA]" at bounding box center [751, 322] width 92 height 15
checkbox input "true"
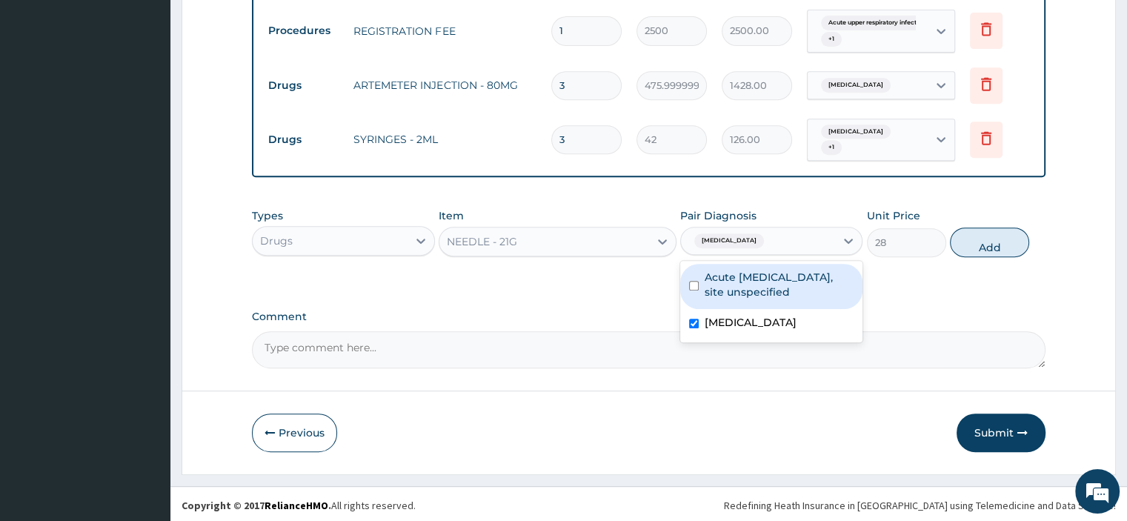
click at [722, 300] on div "Acute upper respiratory infection, site unspecified" at bounding box center [771, 286] width 182 height 45
checkbox input "true"
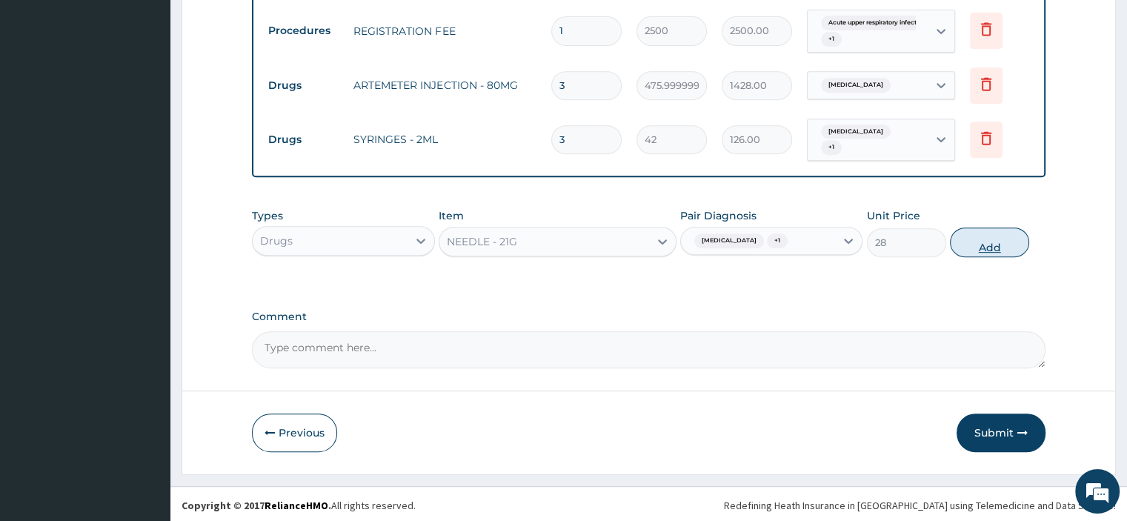
click at [951, 239] on button "Add" at bounding box center [989, 242] width 79 height 30
type input "0"
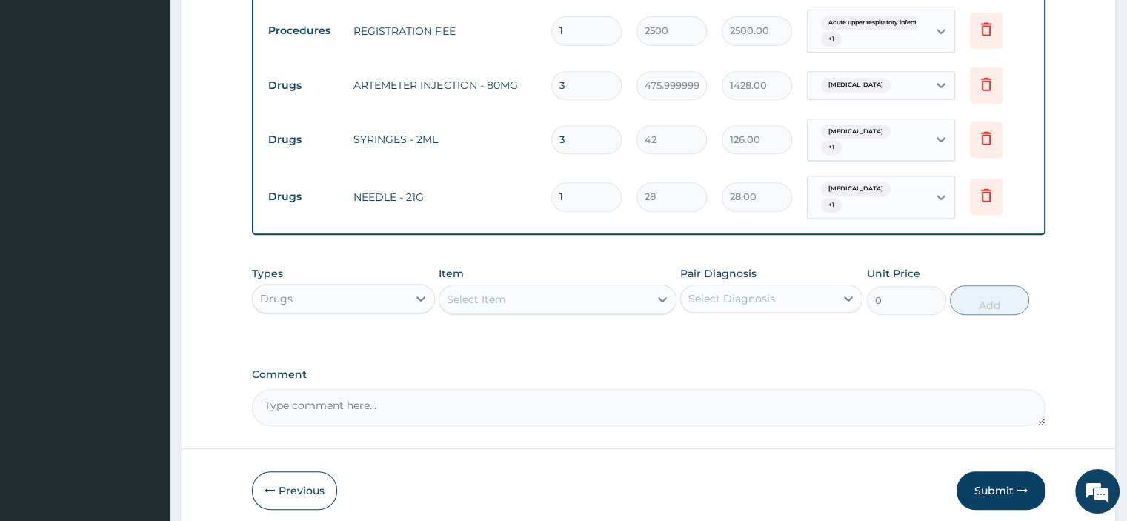
click at [584, 196] on input "1" at bounding box center [586, 196] width 70 height 29
type input "0.00"
type input "3"
type input "84.00"
type input "3"
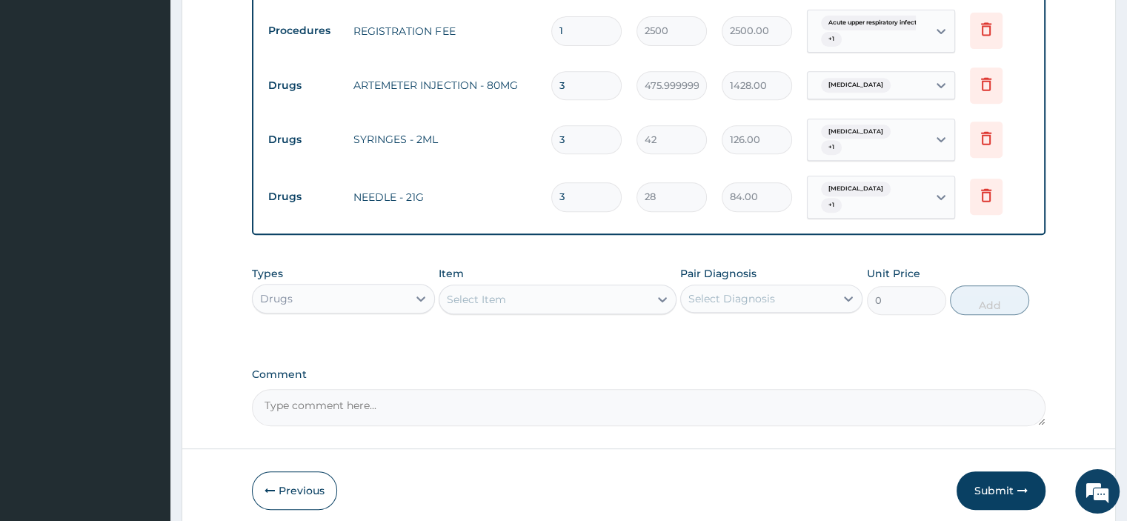
click at [495, 293] on div "Select Item" at bounding box center [476, 299] width 59 height 15
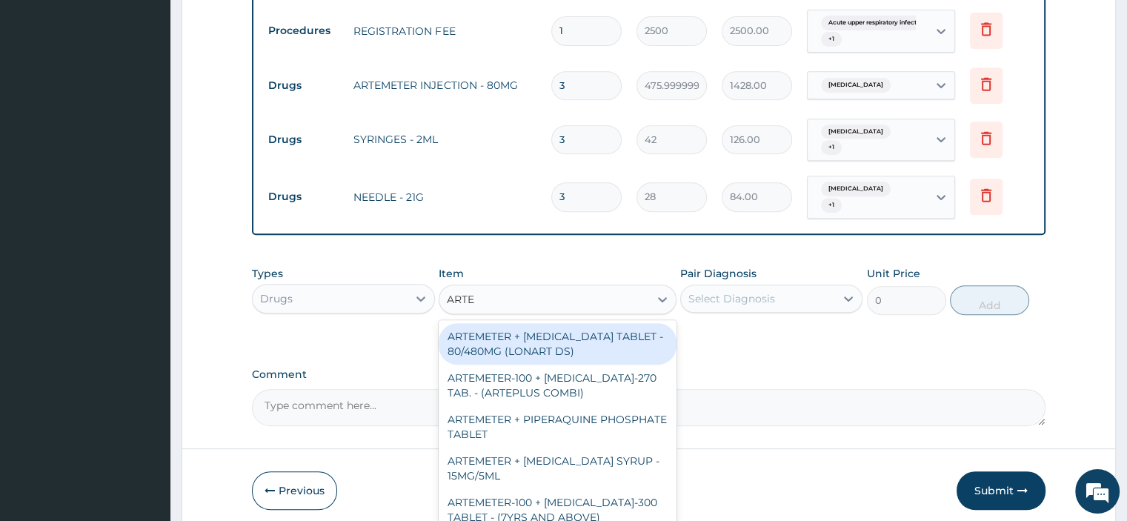
type input "ARTEM"
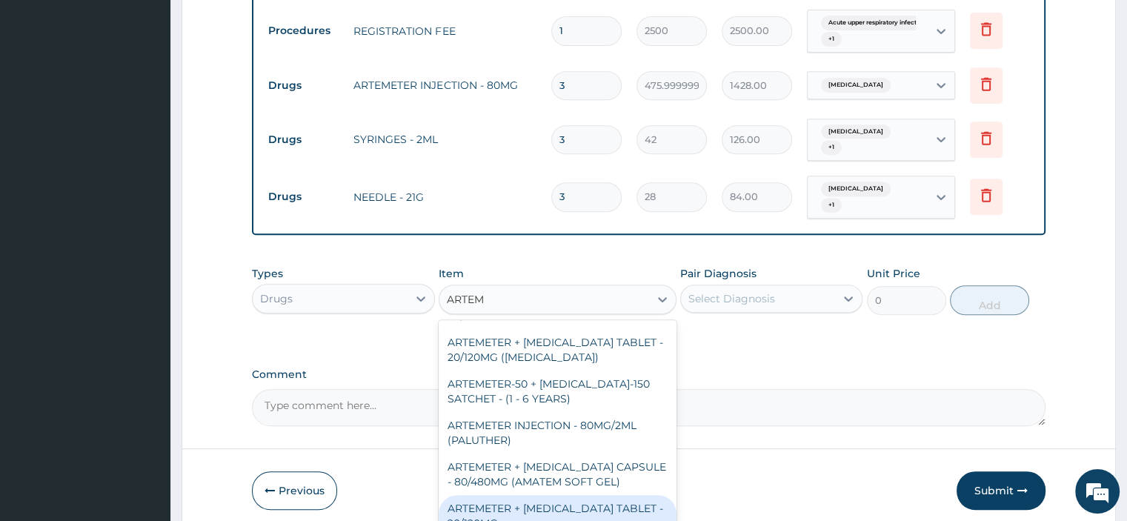
scroll to position [572, 0]
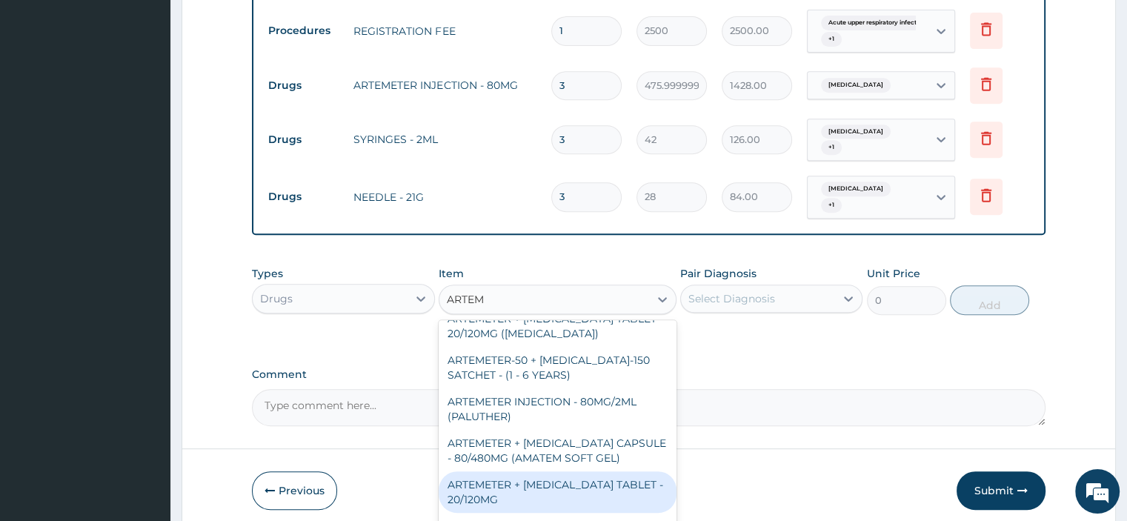
click at [484, 492] on div "ARTEMETER + [MEDICAL_DATA] TABLET - 20/120MG" at bounding box center [558, 491] width 238 height 41
type input "196"
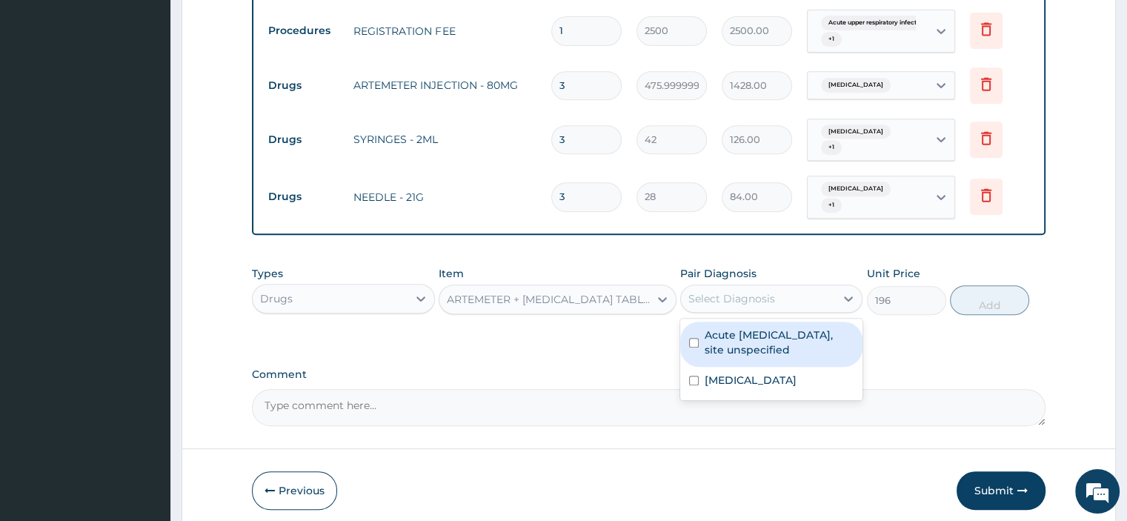
click at [691, 296] on div "Select Diagnosis" at bounding box center [731, 298] width 87 height 15
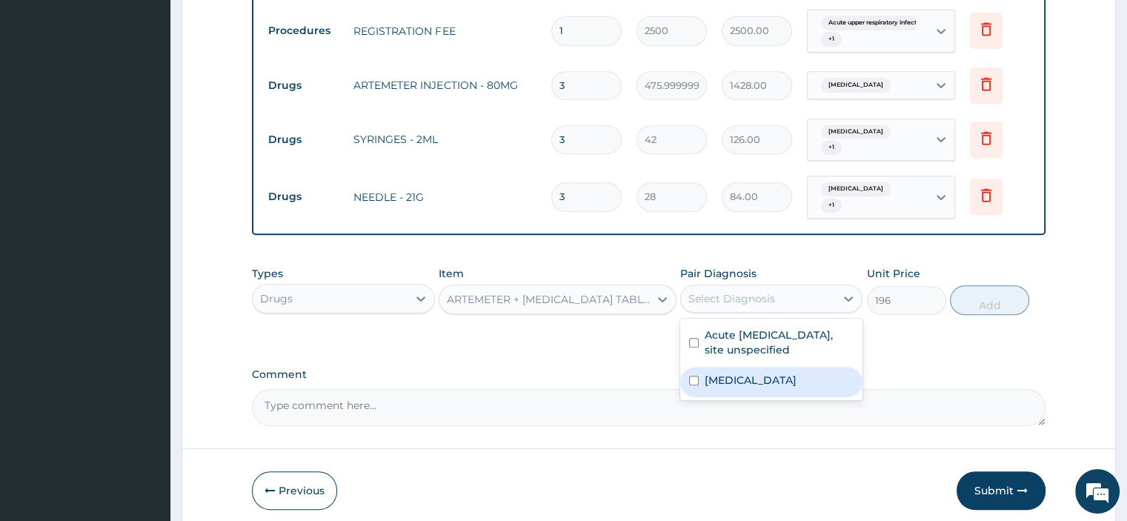
drag, startPoint x: 699, startPoint y: 376, endPoint x: 637, endPoint y: 387, distance: 63.2
click at [699, 376] on div "[MEDICAL_DATA]" at bounding box center [771, 382] width 182 height 30
checkbox input "true"
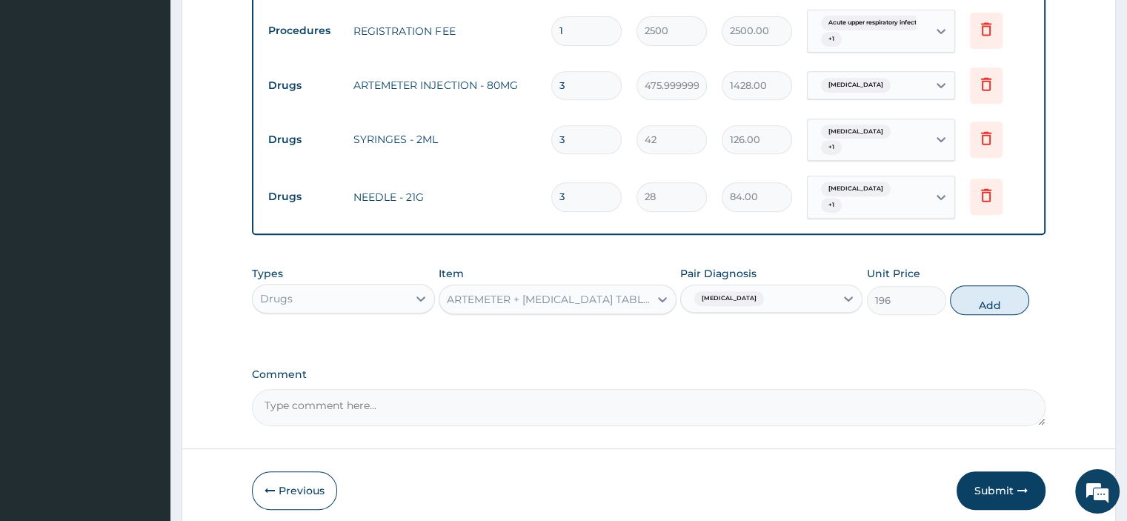
click at [974, 295] on button "Add" at bounding box center [989, 300] width 79 height 30
type input "0"
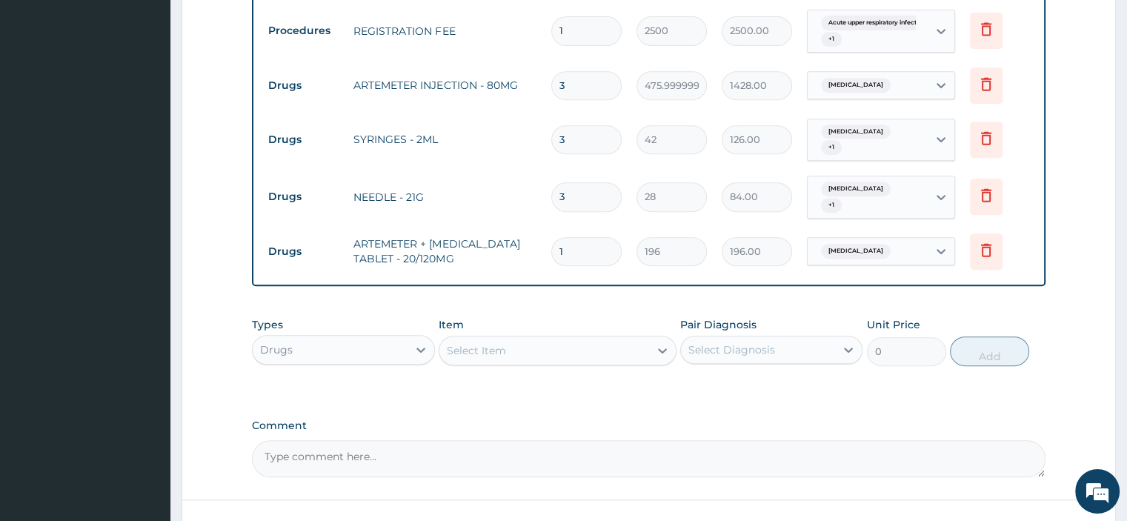
click at [563, 250] on input "1" at bounding box center [586, 251] width 70 height 29
type input "0.00"
type input "1"
type input "196.00"
type input "12"
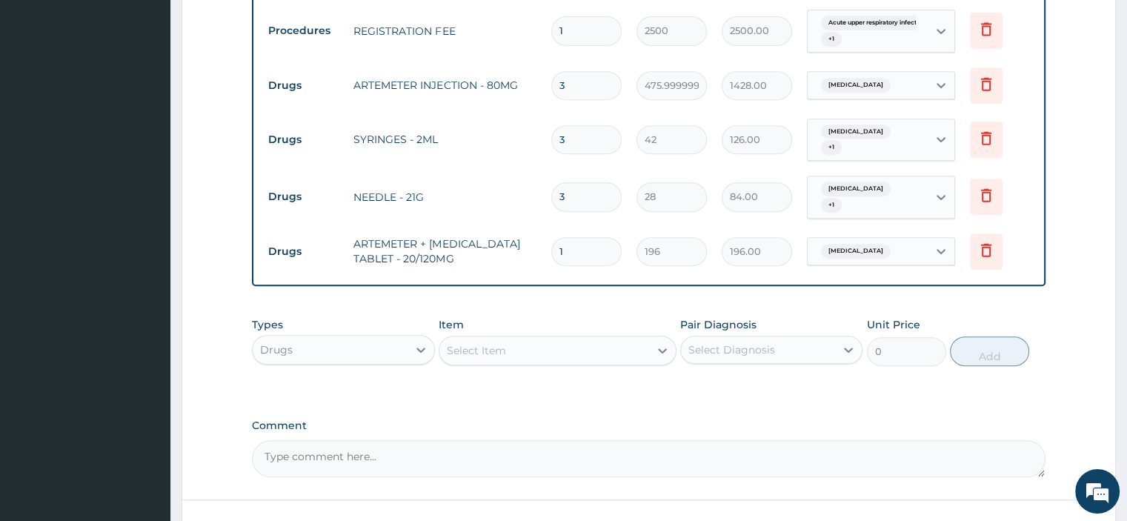
type input "2352.00"
type input "12"
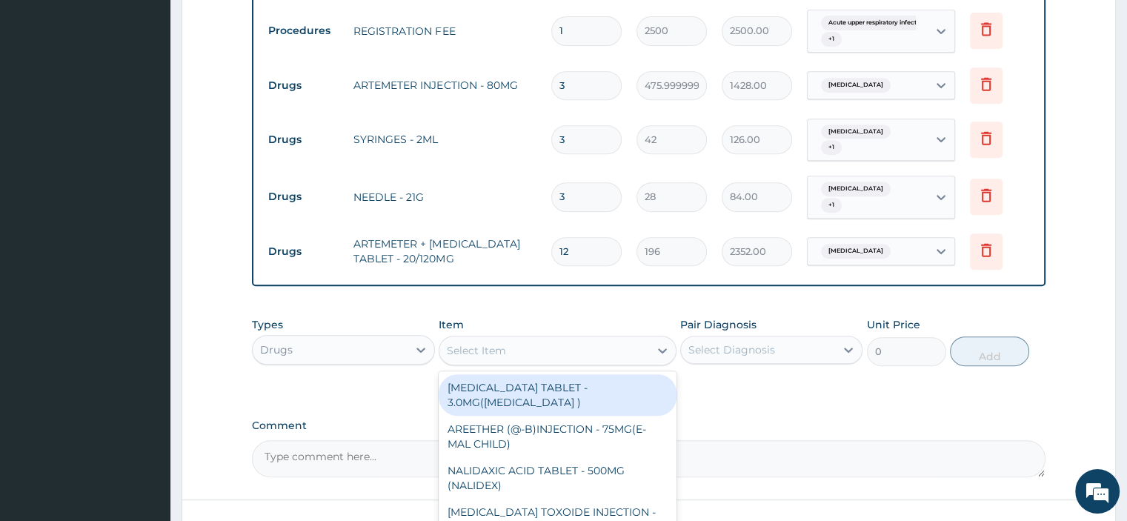
click at [503, 351] on div "Select Item" at bounding box center [476, 350] width 59 height 15
type input "PARACE"
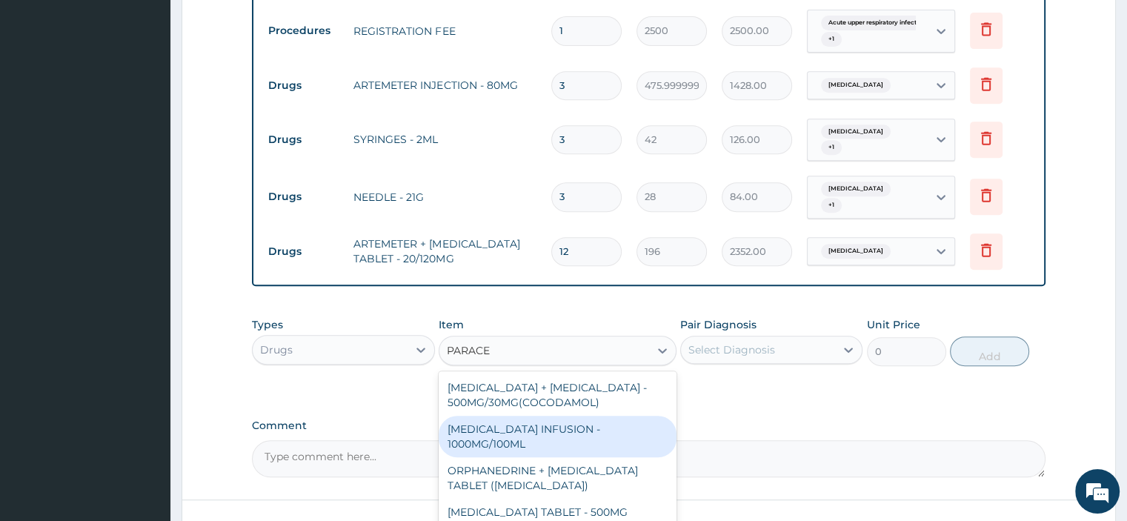
scroll to position [98, 0]
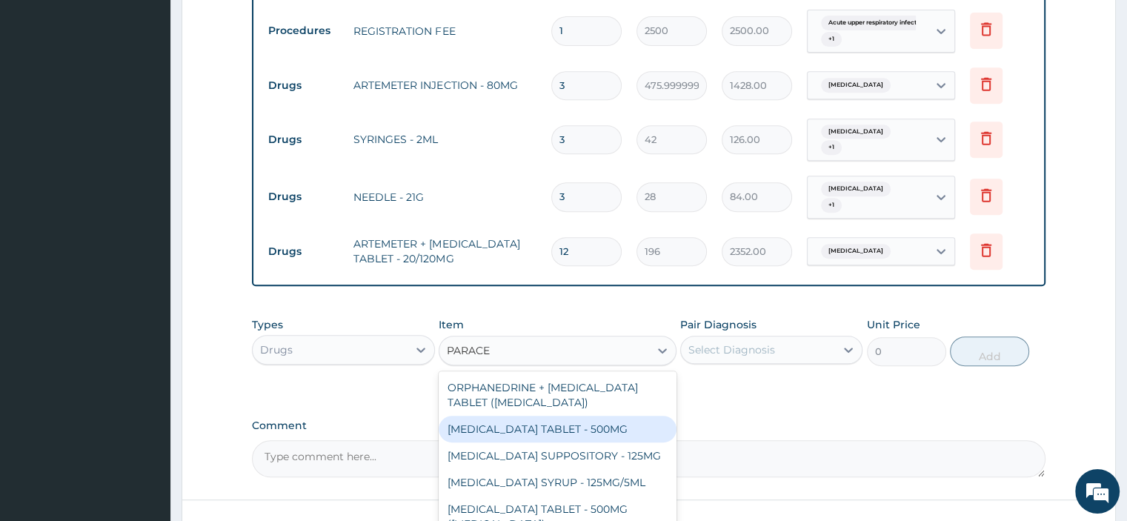
click at [510, 416] on div "[MEDICAL_DATA] TABLET - 500MG" at bounding box center [558, 429] width 238 height 27
type input "33.599999999999994"
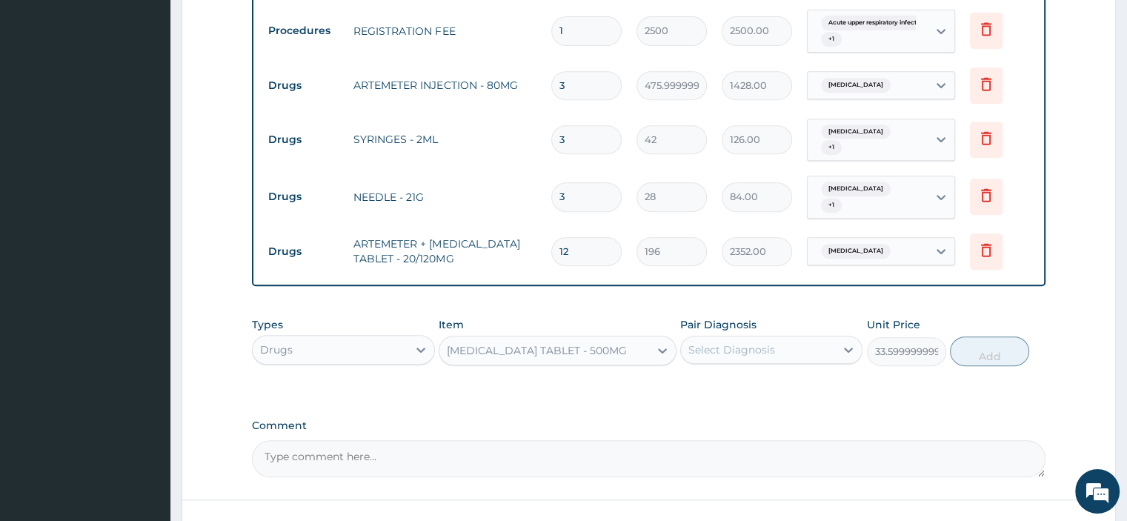
click at [689, 342] on div "Select Diagnosis" at bounding box center [731, 349] width 87 height 15
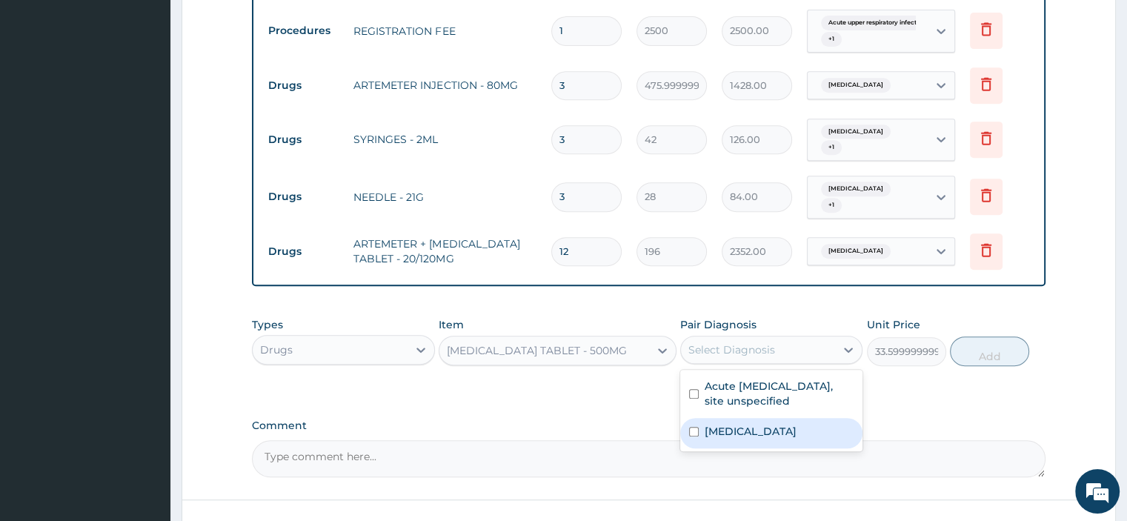
click at [708, 435] on div "[MEDICAL_DATA]" at bounding box center [771, 433] width 182 height 30
checkbox input "true"
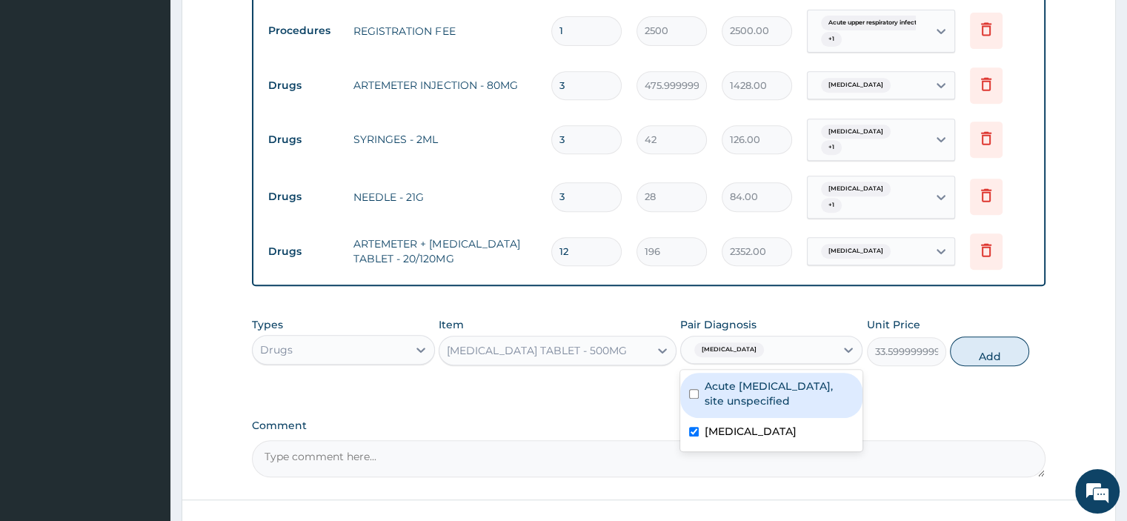
drag, startPoint x: 720, startPoint y: 402, endPoint x: 854, endPoint y: 373, distance: 137.3
click at [721, 400] on label "Acute upper respiratory infection, site unspecified" at bounding box center [779, 394] width 149 height 30
checkbox input "true"
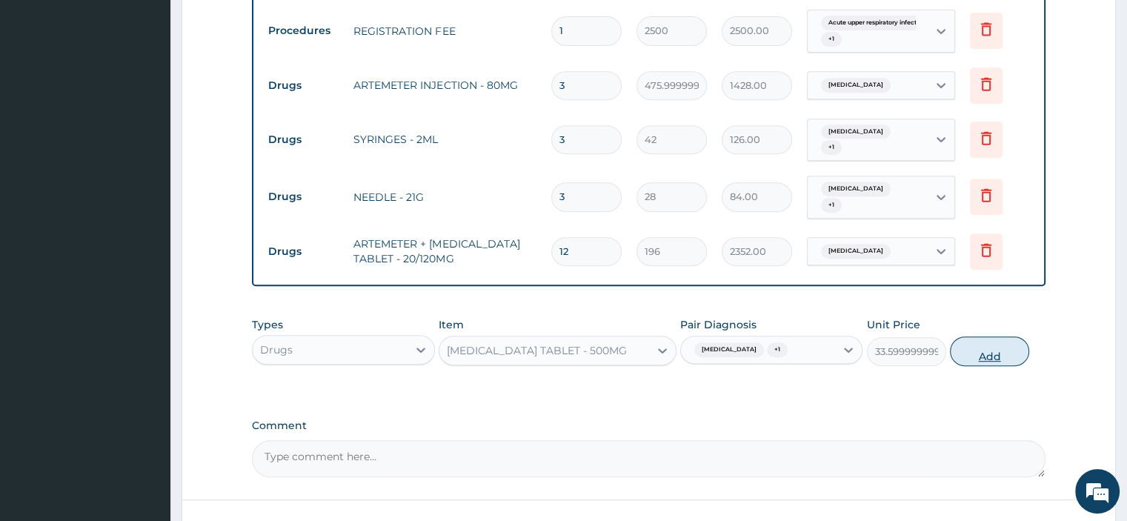
click at [1008, 349] on button "Add" at bounding box center [989, 351] width 79 height 30
type input "0"
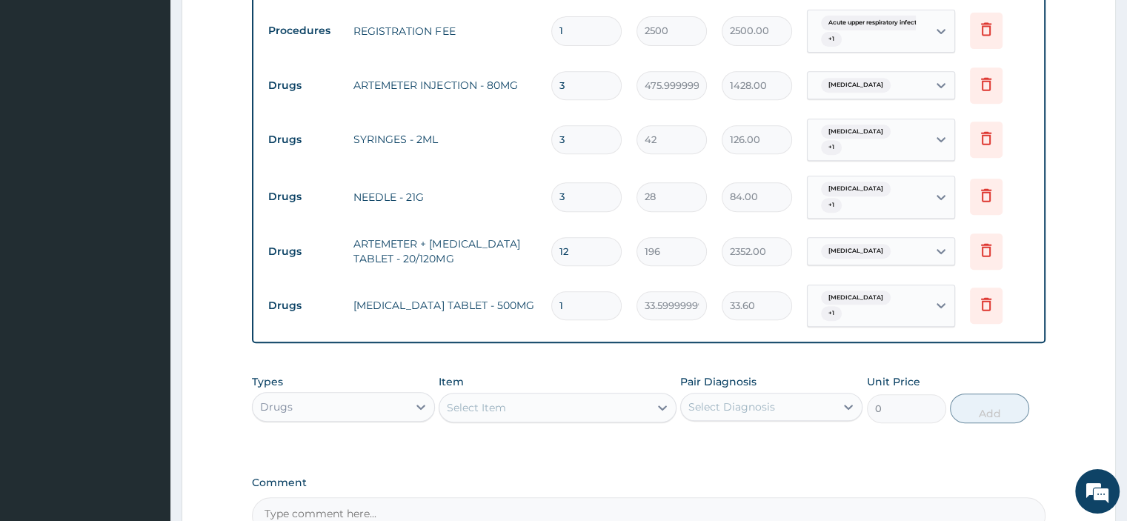
click at [567, 299] on input "1" at bounding box center [586, 305] width 70 height 29
type input "0.00"
type input "9"
type input "302.40"
type input "9"
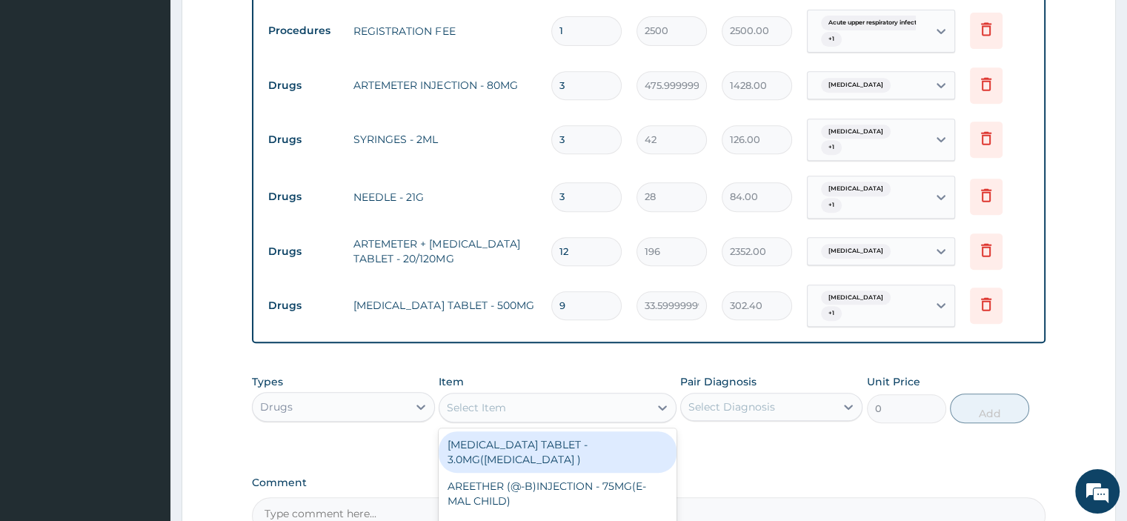
click at [516, 398] on div "Select Item" at bounding box center [544, 408] width 210 height 24
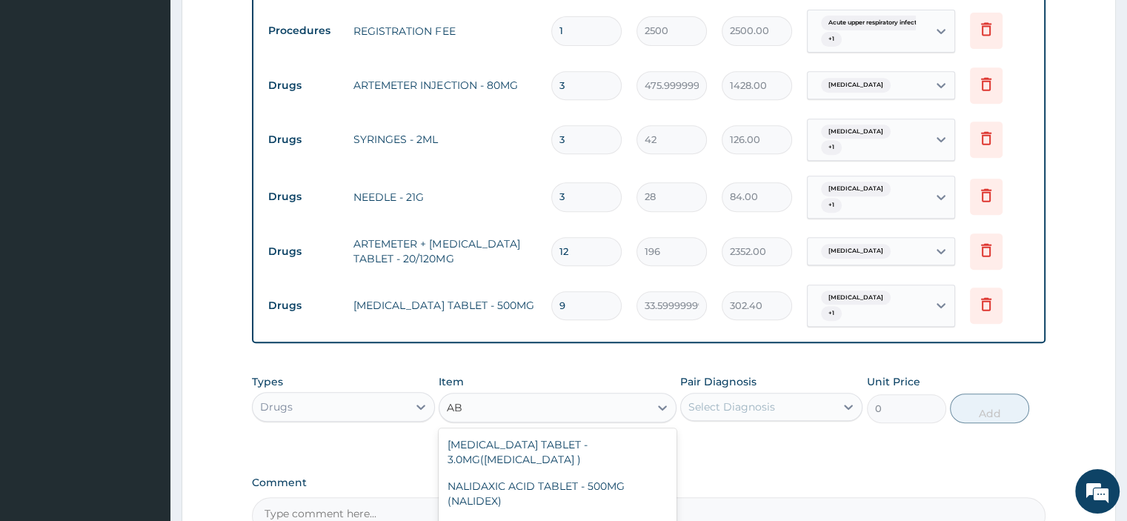
type input "A"
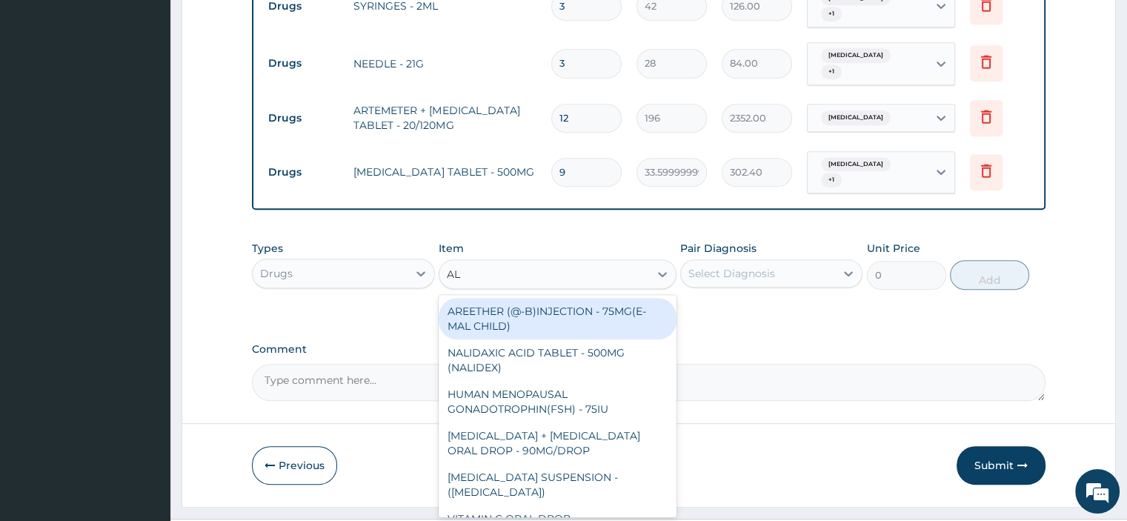
scroll to position [811, 0]
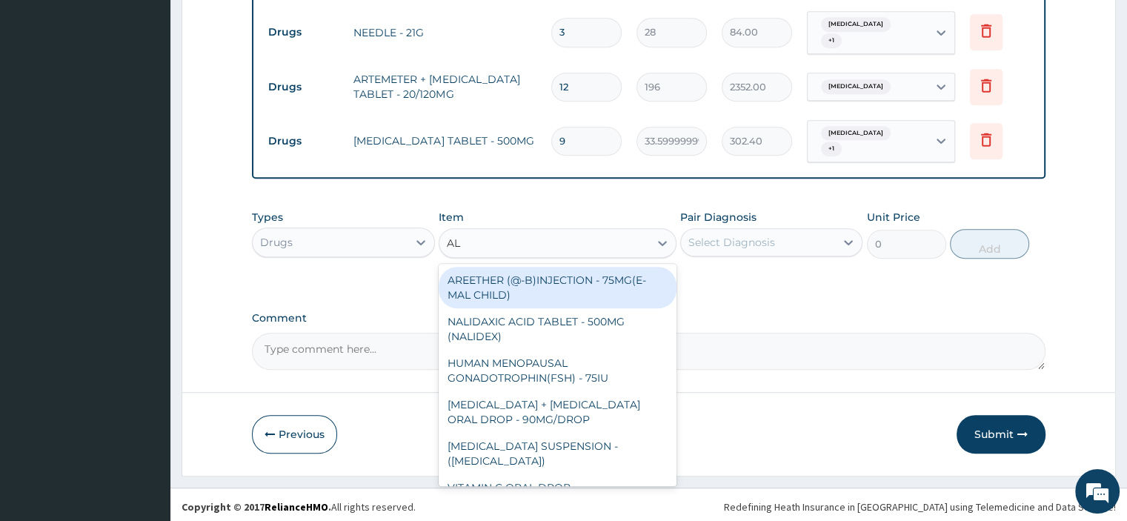
type input "ALB"
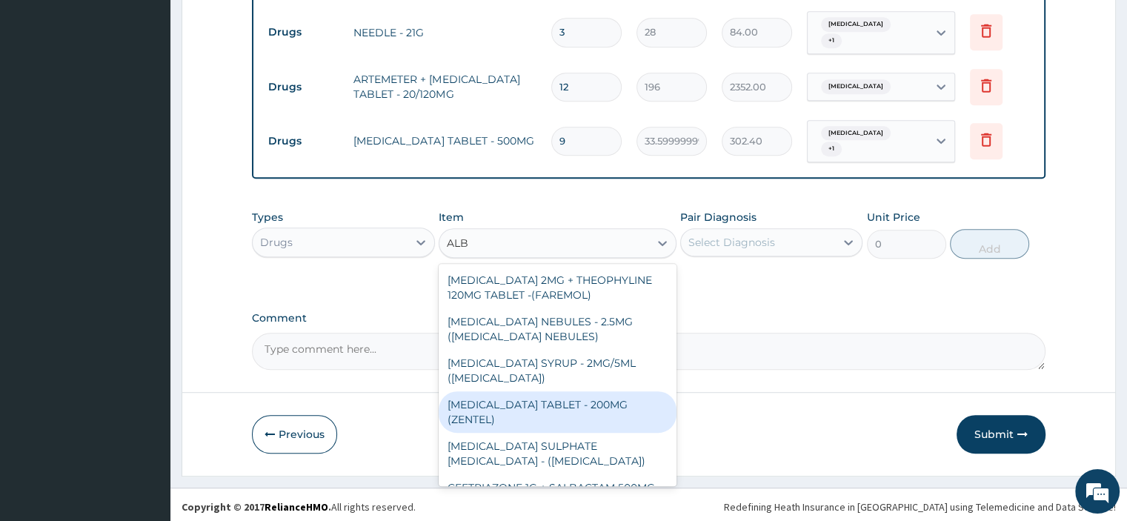
click at [495, 417] on div "[MEDICAL_DATA] TABLET - 200MG (ZENTEL)" at bounding box center [558, 411] width 238 height 41
type input "560"
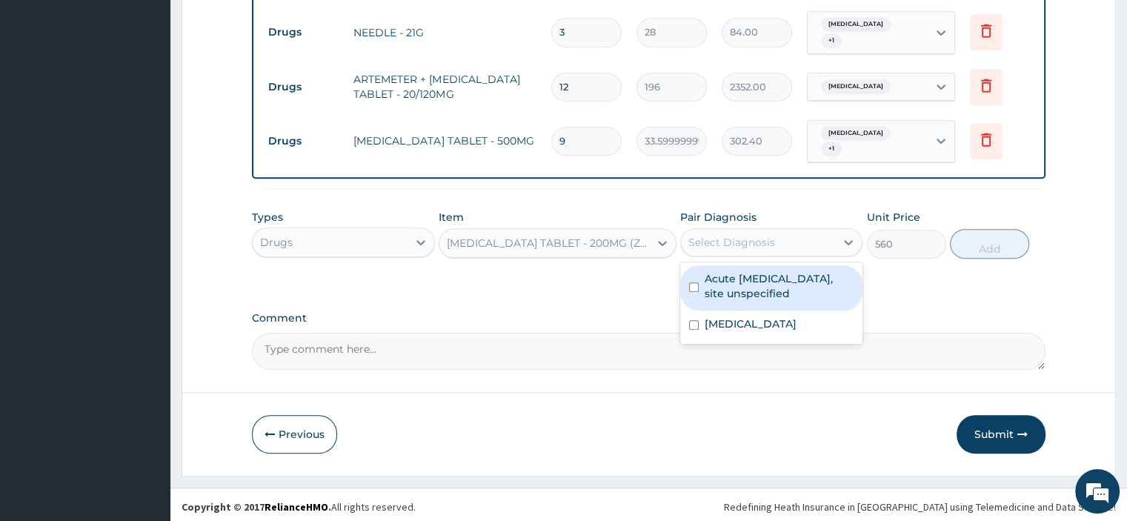
click at [716, 239] on div "Select Diagnosis" at bounding box center [731, 242] width 87 height 15
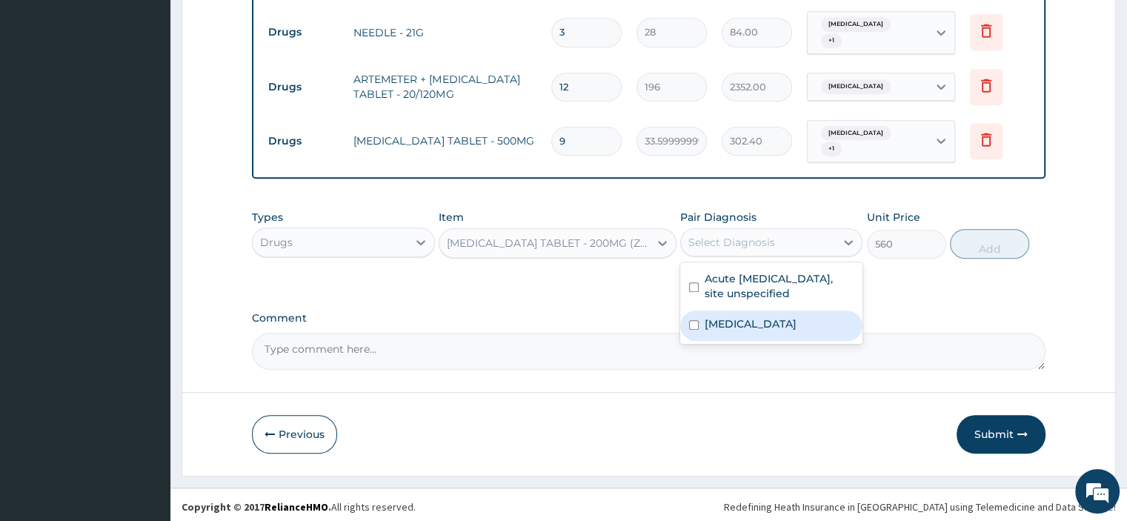
click at [713, 319] on label "[MEDICAL_DATA]" at bounding box center [751, 323] width 92 height 15
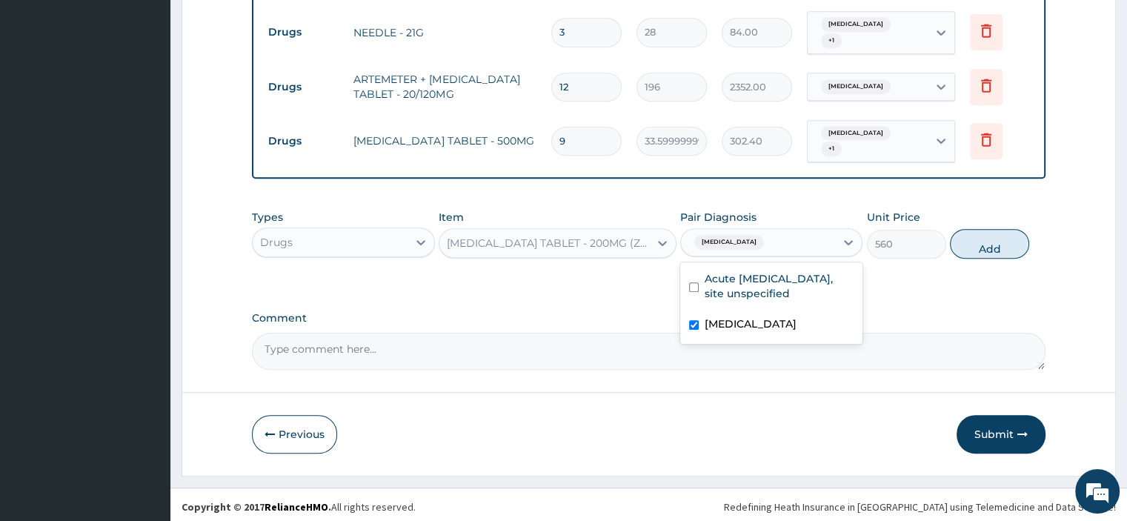
click at [713, 319] on label "[MEDICAL_DATA]" at bounding box center [751, 323] width 92 height 15
checkbox input "false"
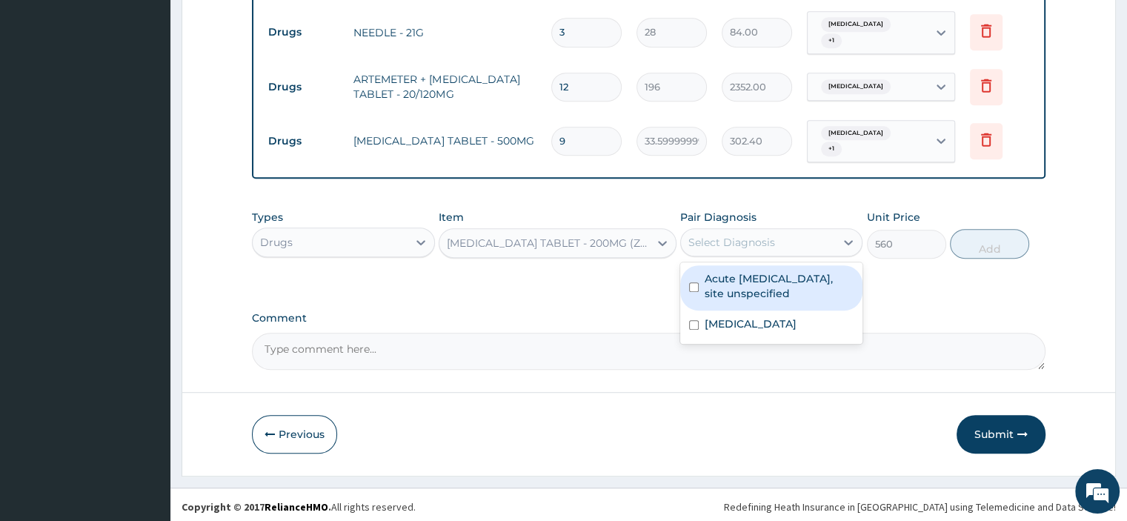
click at [708, 290] on label "Acute upper respiratory infection, site unspecified" at bounding box center [779, 286] width 149 height 30
checkbox input "true"
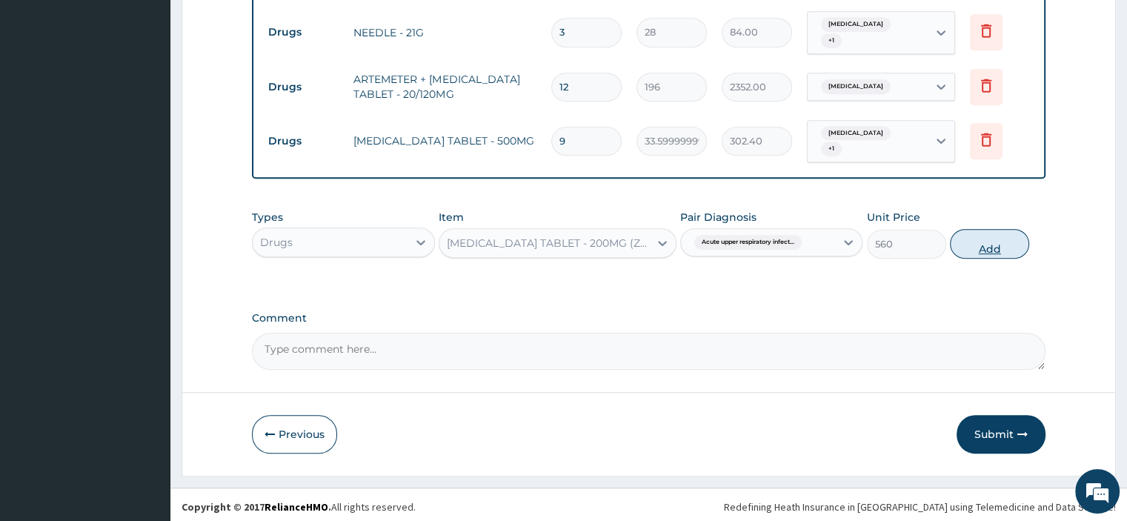
click at [979, 242] on button "Add" at bounding box center [989, 244] width 79 height 30
type input "0"
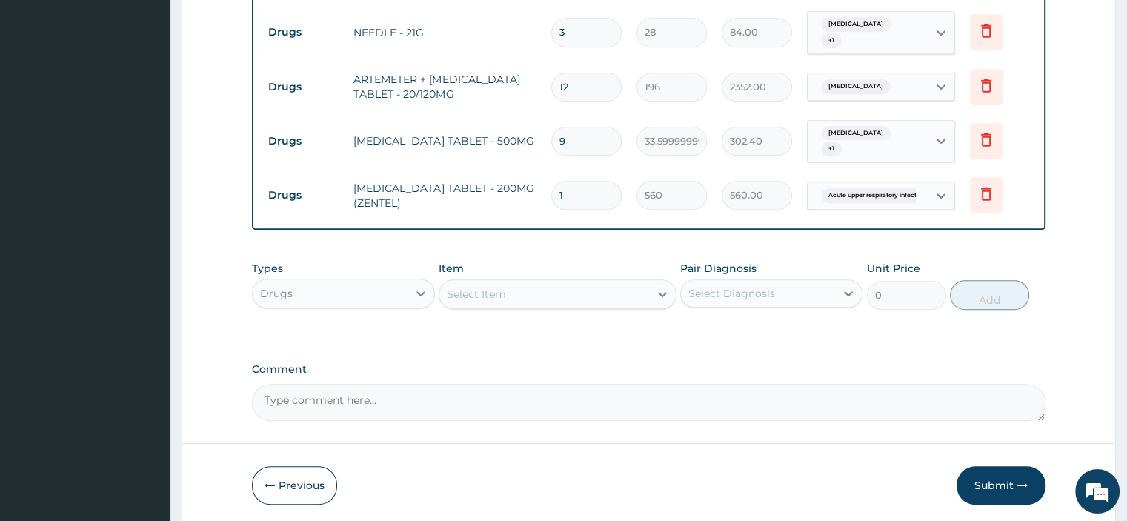
click at [542, 290] on div "Select Item" at bounding box center [544, 294] width 210 height 24
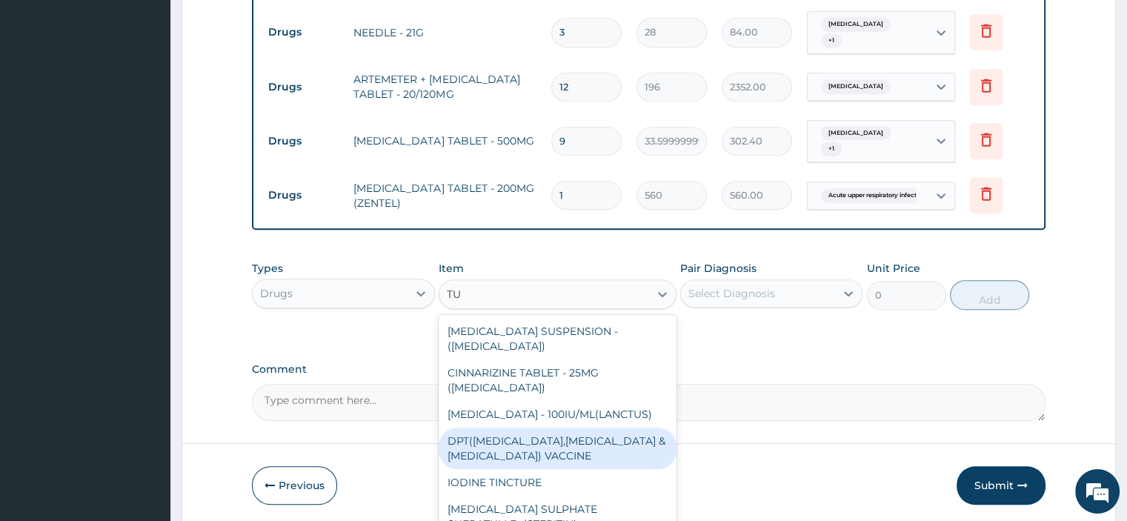
type input "TU"
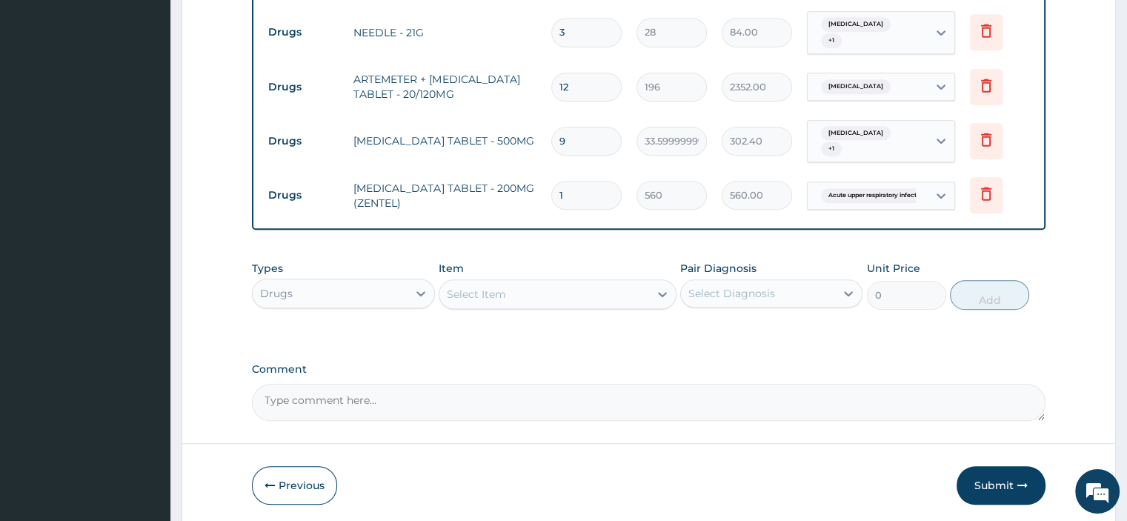
drag, startPoint x: 172, startPoint y: 393, endPoint x: 321, endPoint y: 351, distance: 154.8
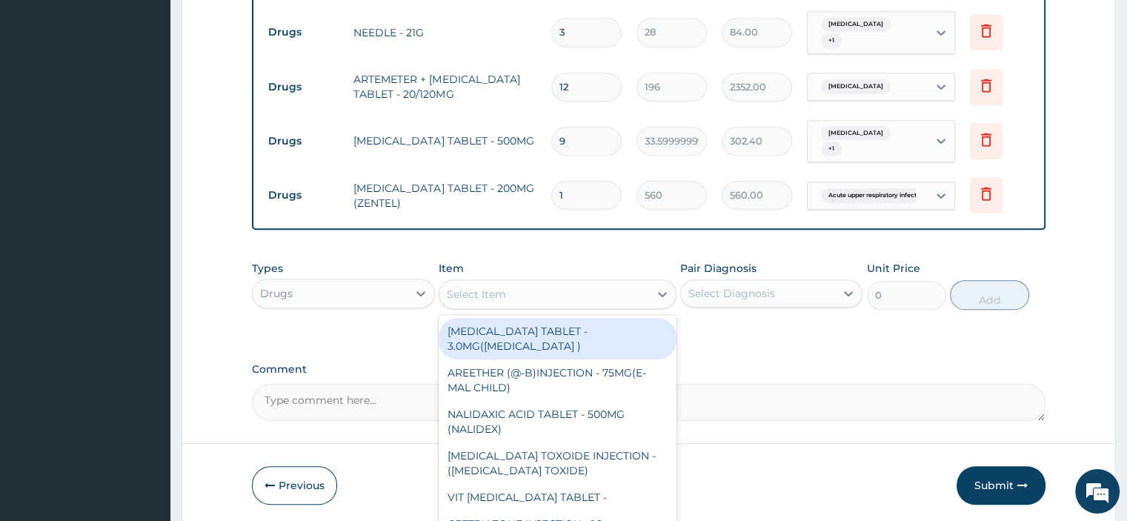
click at [469, 290] on div "Select Item" at bounding box center [476, 294] width 59 height 15
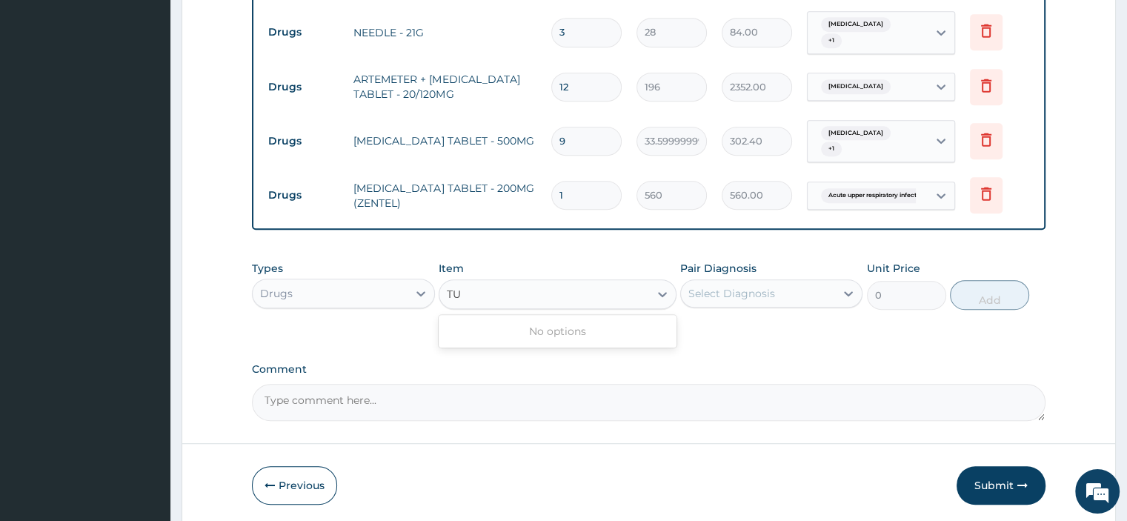
type input "T"
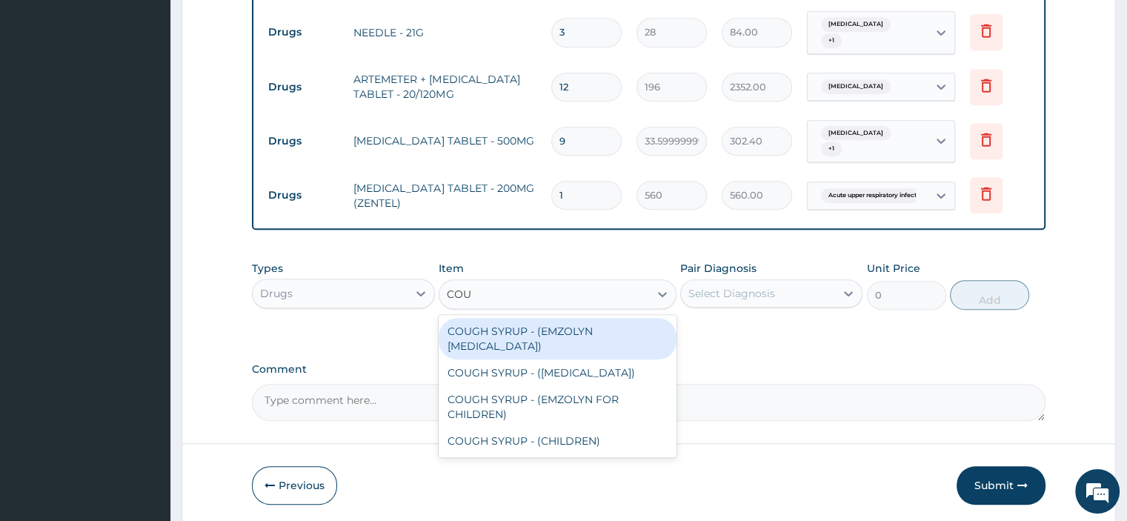
type input "COUG"
click at [564, 373] on div "COUGH SYRUP - ([MEDICAL_DATA])" at bounding box center [558, 372] width 238 height 27
type input "1120"
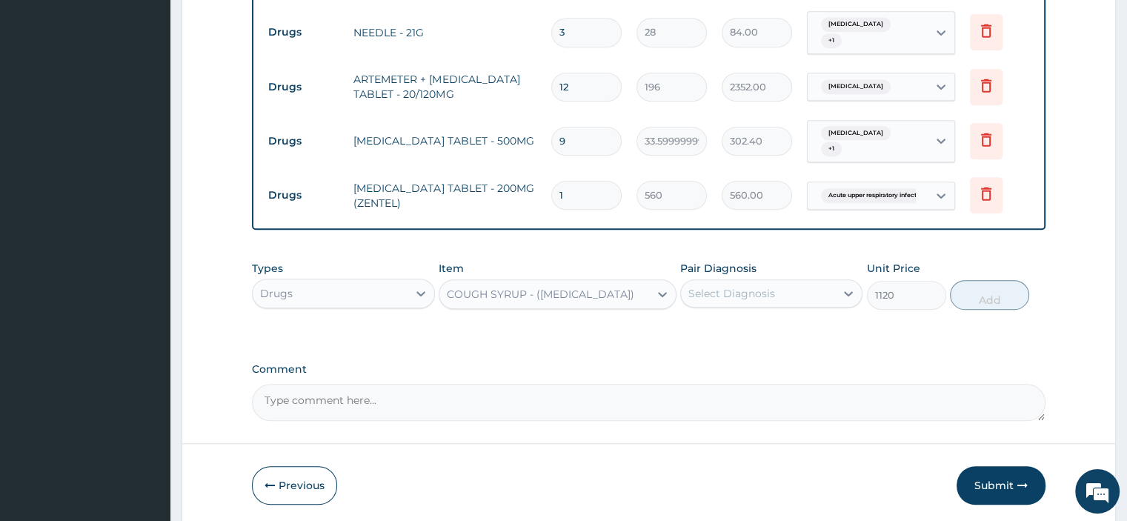
click at [487, 293] on div "COUGH SYRUP - ([MEDICAL_DATA])" at bounding box center [540, 294] width 187 height 15
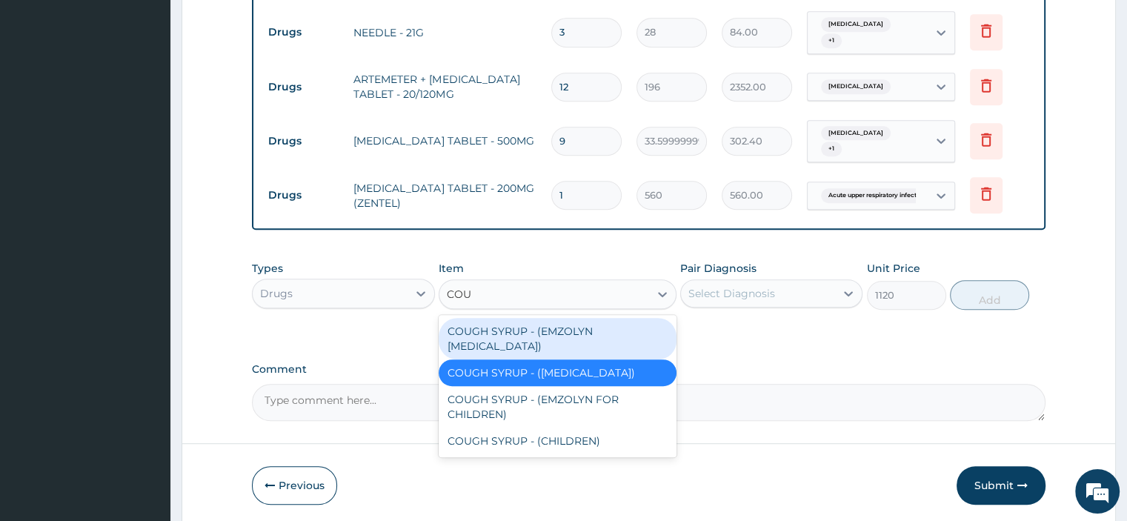
scroll to position [0, 0]
type input "COUGH"
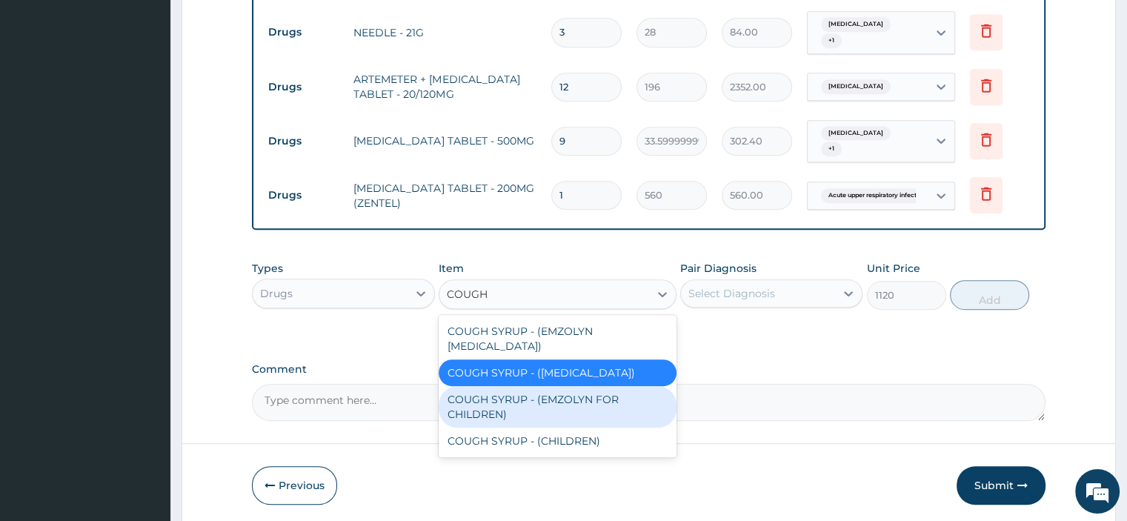
click at [493, 410] on div "COUGH SYRUP - (EMZOLYN FOR CHILDREN)" at bounding box center [558, 406] width 238 height 41
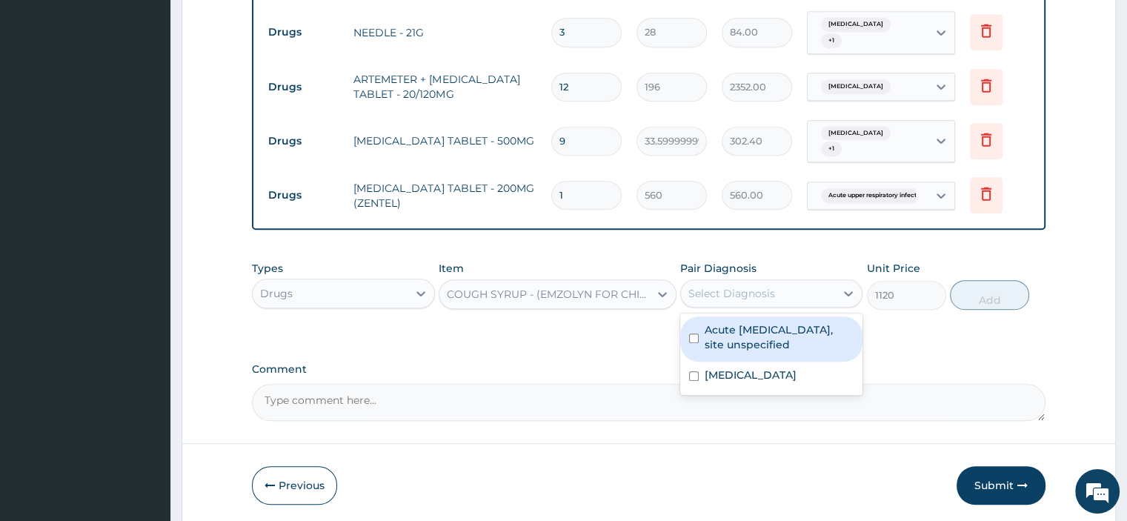
click at [700, 287] on div "Select Diagnosis" at bounding box center [731, 293] width 87 height 15
click at [716, 351] on div "Acute upper respiratory infection, site unspecified" at bounding box center [771, 338] width 182 height 45
checkbox input "true"
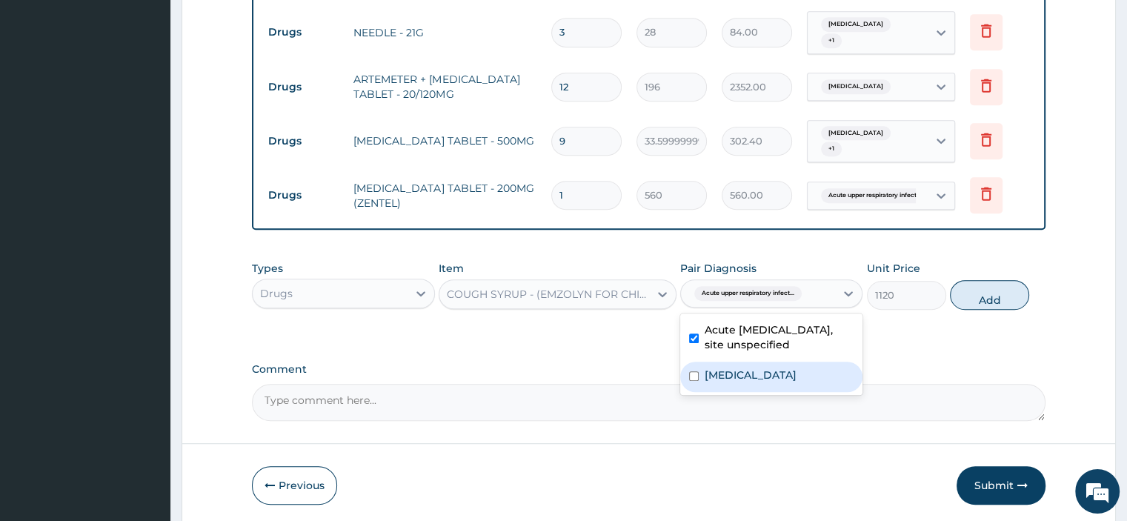
click at [712, 370] on label "[MEDICAL_DATA]" at bounding box center [751, 374] width 92 height 15
checkbox input "true"
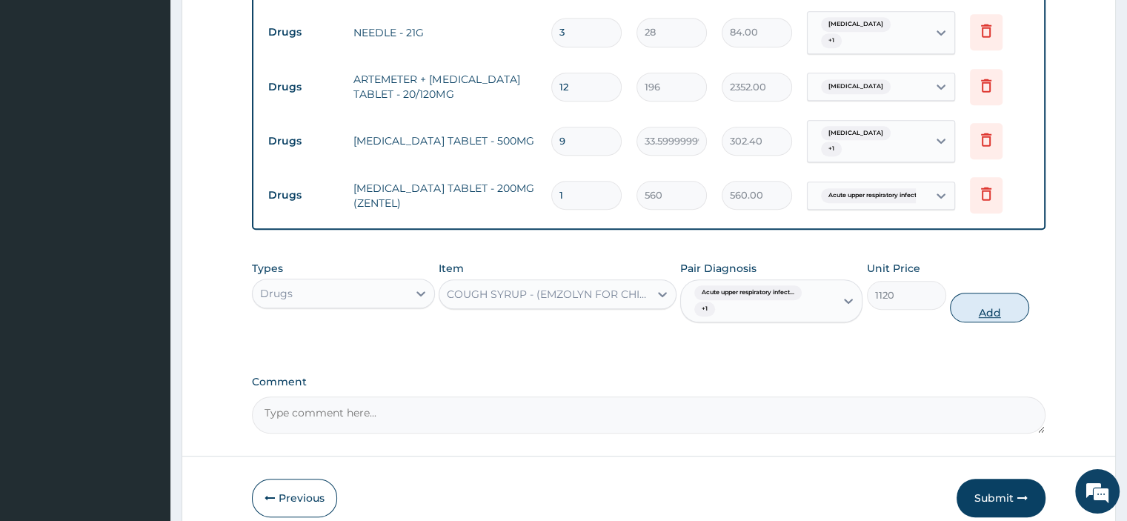
click at [979, 306] on button "Add" at bounding box center [989, 308] width 79 height 30
type input "0"
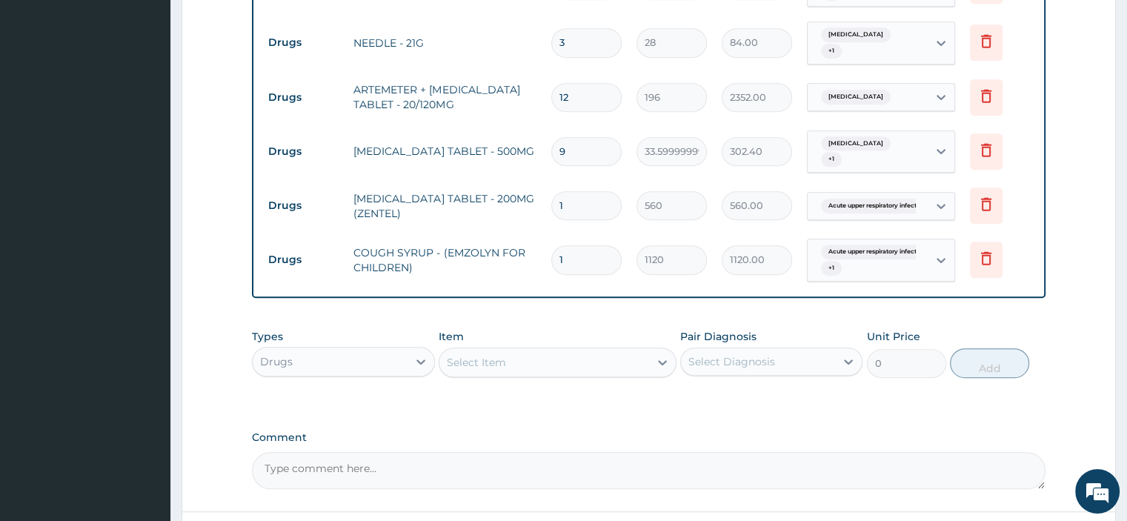
scroll to position [834, 0]
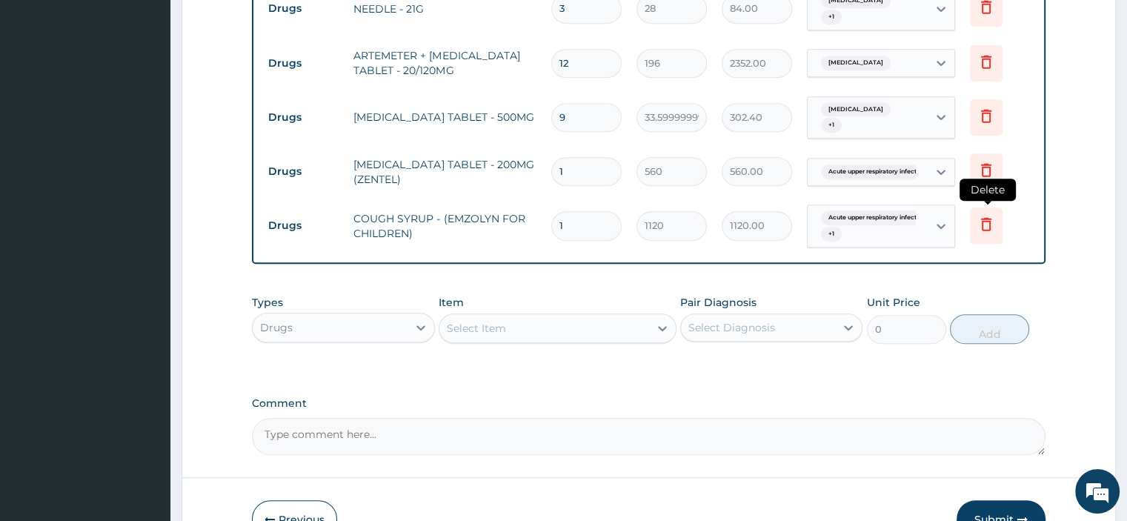
click at [981, 224] on icon at bounding box center [986, 224] width 18 height 18
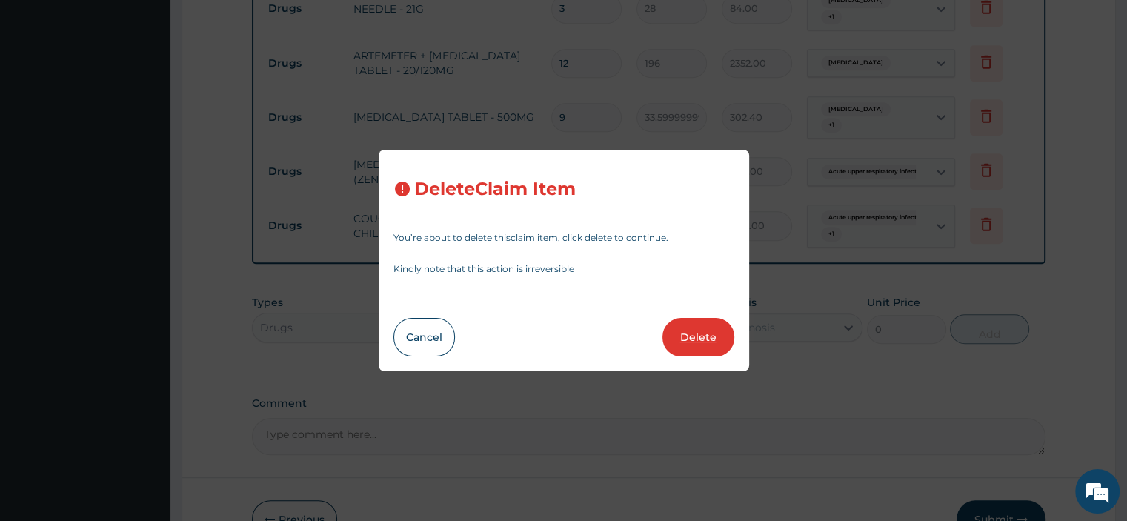
click at [710, 340] on button "Delete" at bounding box center [698, 337] width 72 height 39
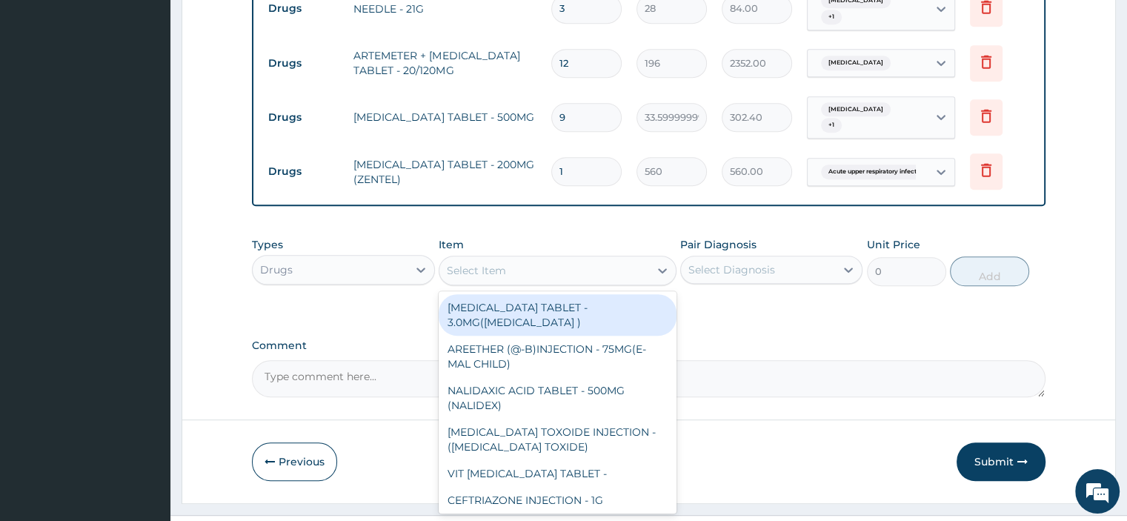
click at [593, 270] on div "Select Item" at bounding box center [544, 271] width 210 height 24
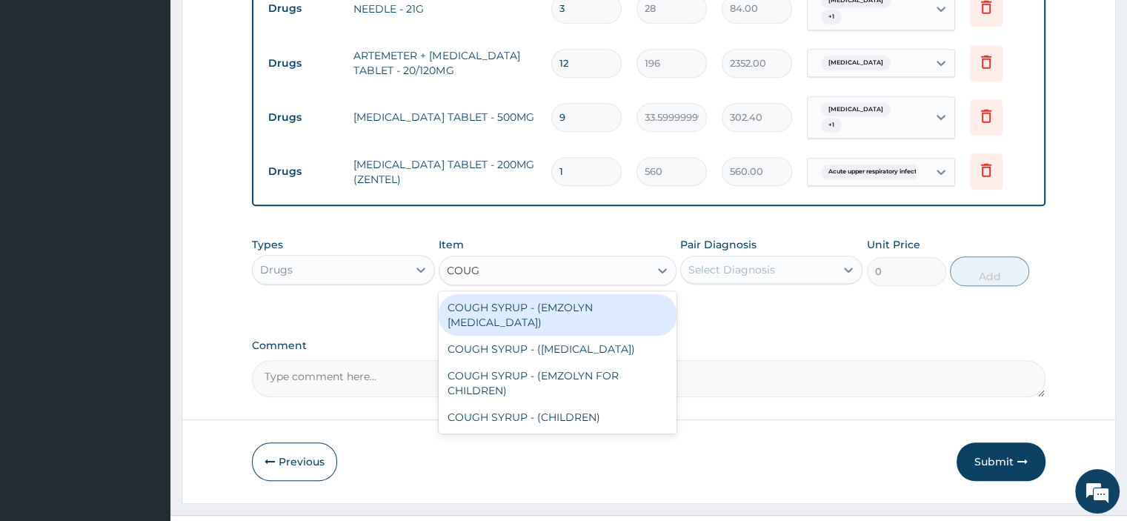
type input "COUGH"
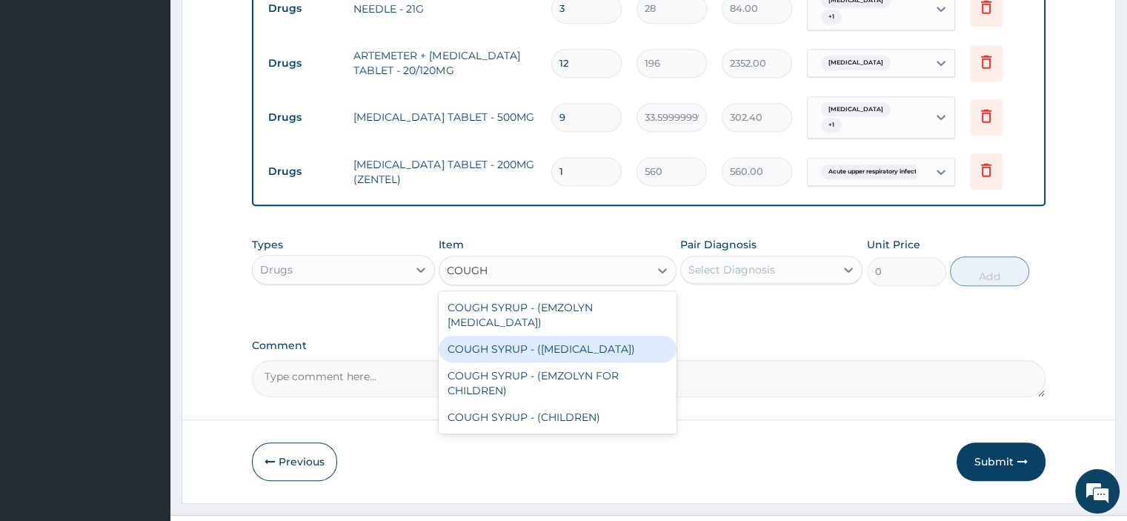
click at [566, 349] on div "COUGH SYRUP - ([MEDICAL_DATA])" at bounding box center [558, 349] width 238 height 27
type input "1120"
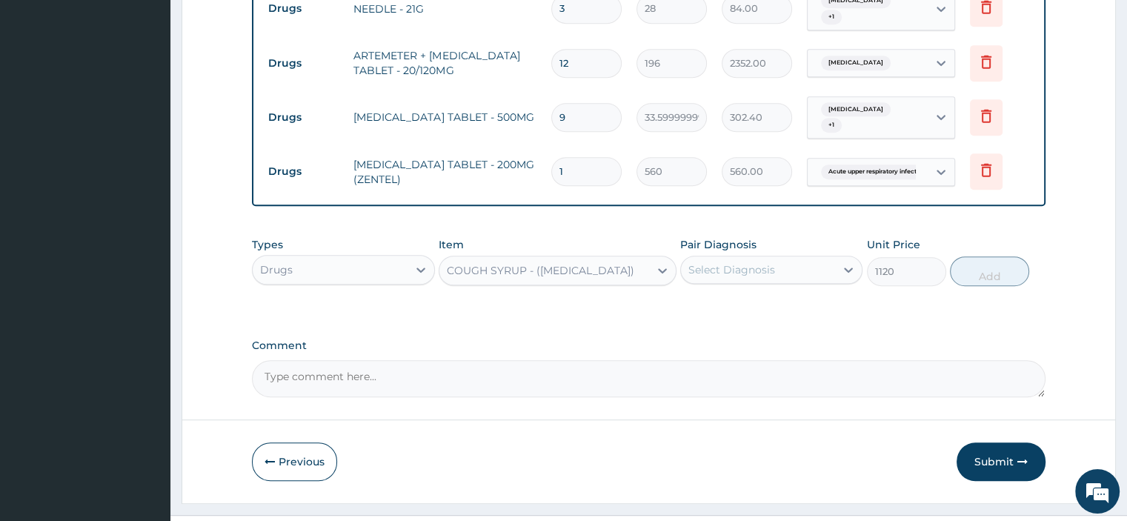
click at [794, 266] on div "Select Diagnosis" at bounding box center [758, 270] width 154 height 24
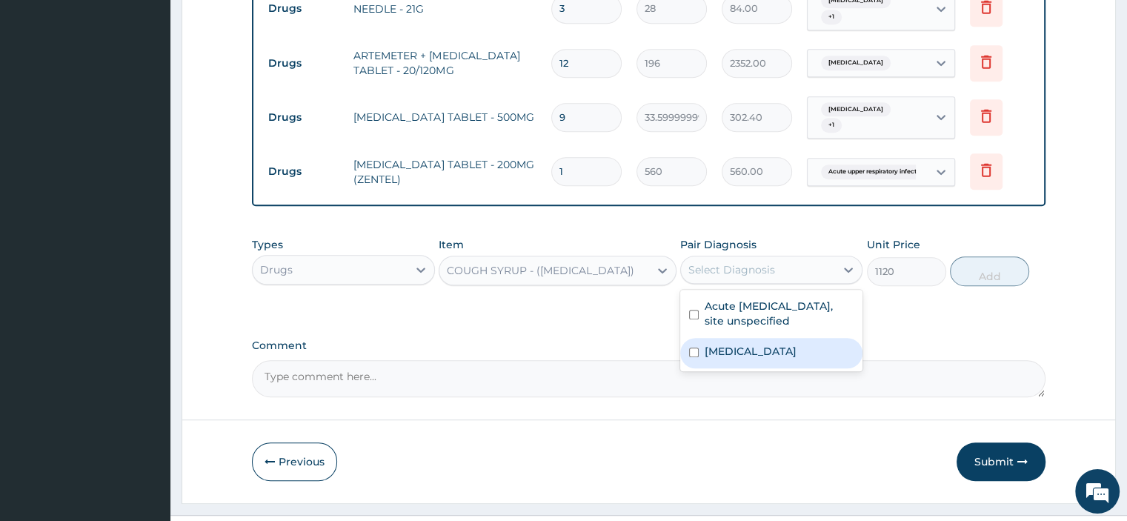
click at [794, 345] on label "[MEDICAL_DATA]" at bounding box center [751, 351] width 92 height 15
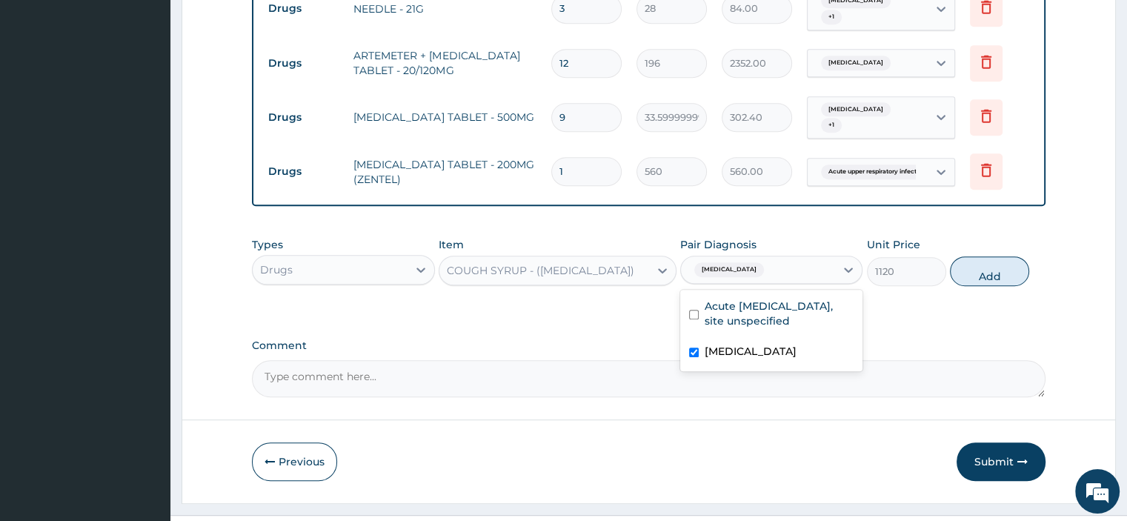
click at [794, 338] on div "[MEDICAL_DATA]" at bounding box center [771, 353] width 182 height 30
checkbox input "false"
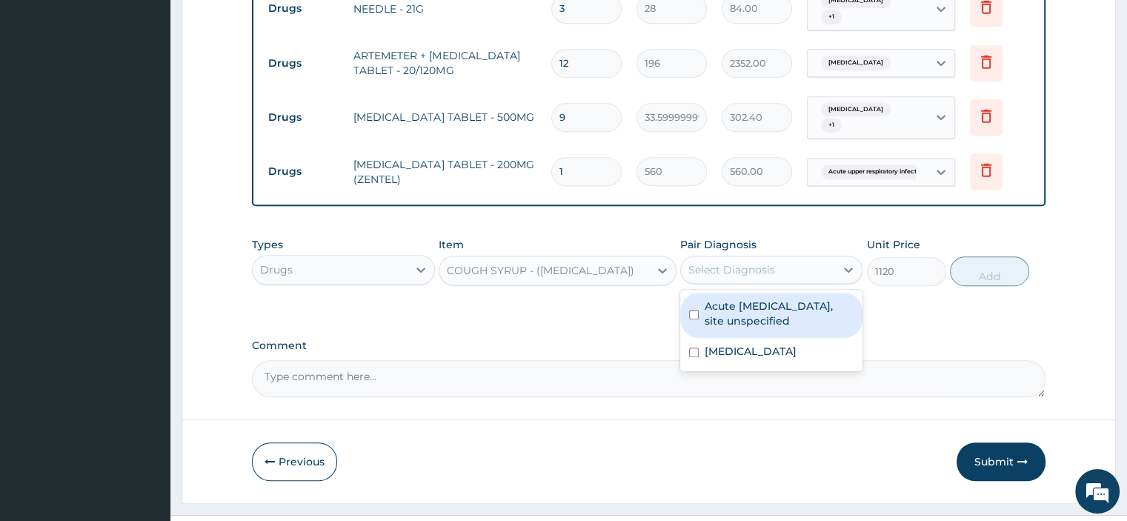
click at [729, 275] on div "Select Diagnosis" at bounding box center [758, 270] width 154 height 24
drag, startPoint x: 732, startPoint y: 311, endPoint x: 735, endPoint y: 339, distance: 28.3
click at [732, 313] on label "Acute upper respiratory infection, site unspecified" at bounding box center [779, 314] width 149 height 30
checkbox input "true"
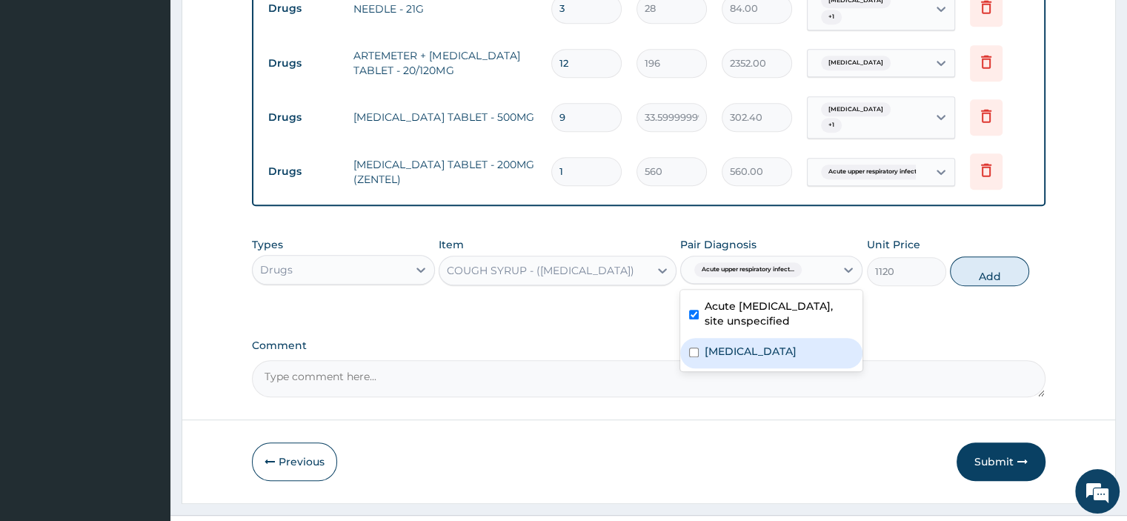
click at [733, 346] on label "[MEDICAL_DATA]" at bounding box center [751, 351] width 92 height 15
checkbox input "true"
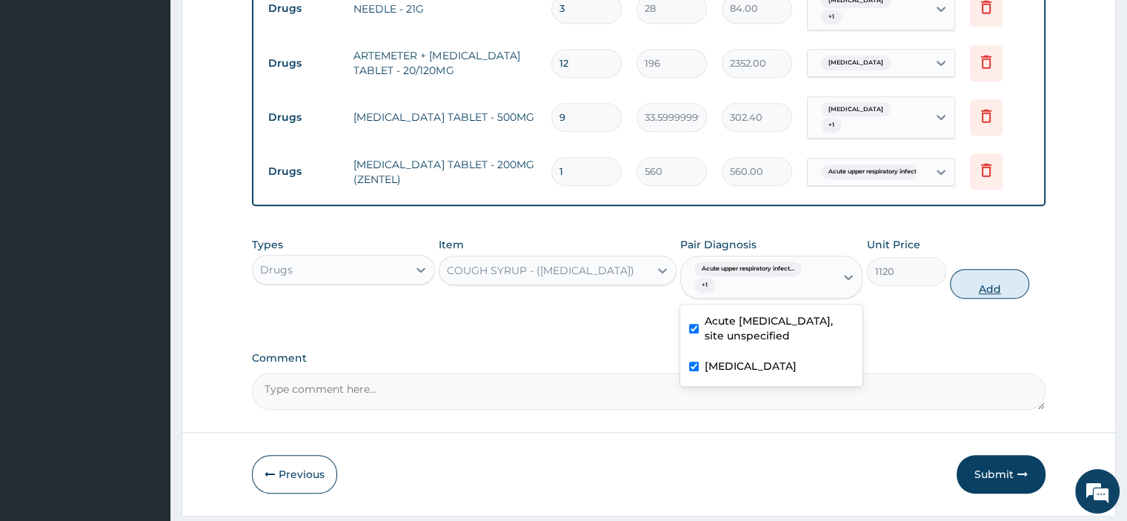
click at [996, 281] on button "Add" at bounding box center [989, 284] width 79 height 30
type input "0"
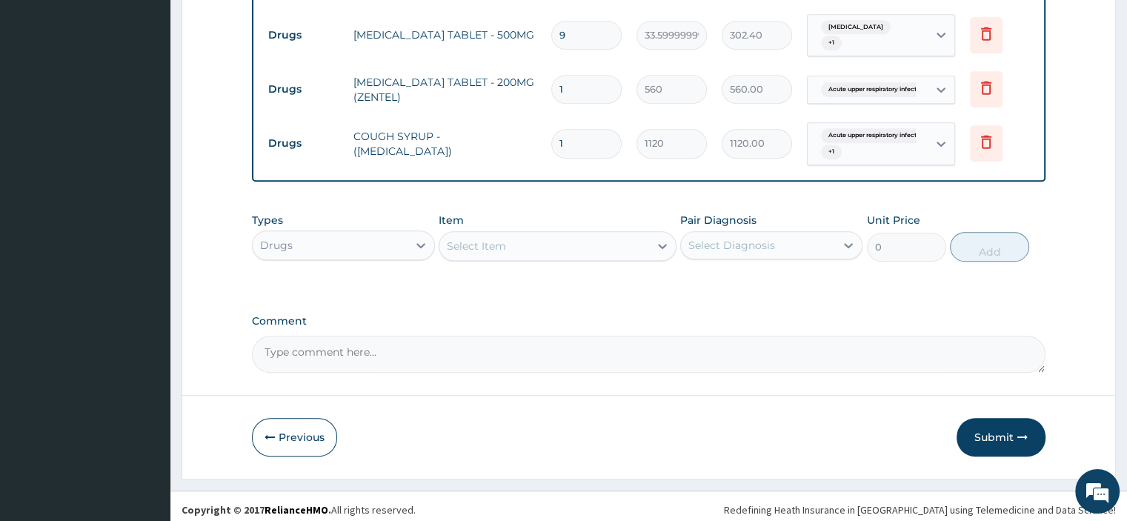
scroll to position [919, 0]
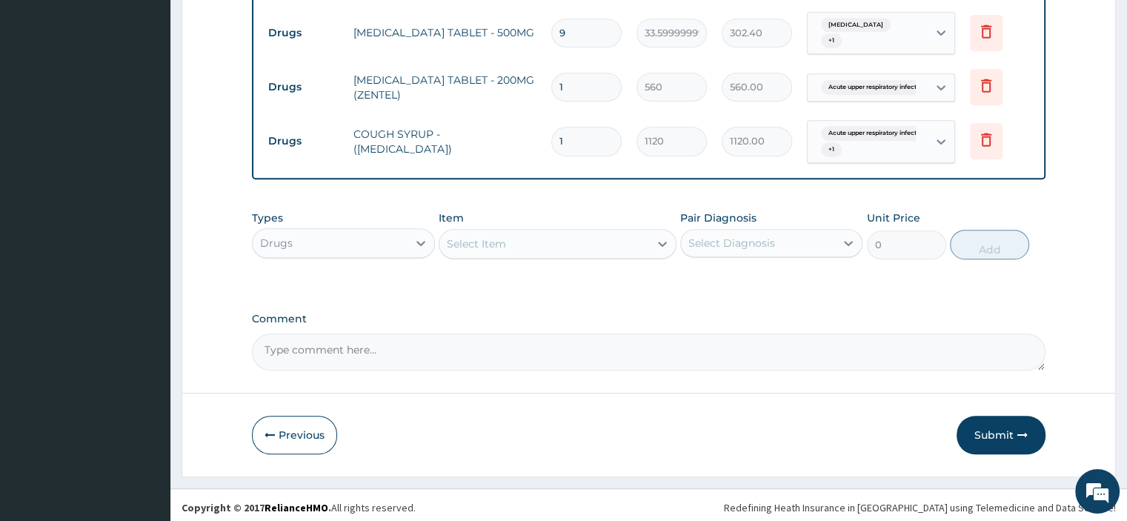
click at [387, 359] on textarea "Comment" at bounding box center [648, 351] width 793 height 37
paste textarea "PATIENT SEEN PRESENTED WITH COMPLAIN OF CHEST PAINS WITH MILD COUGH. ALSO HAD M…"
click at [259, 330] on div "Comment PATIENT SEEN PRESENTED WITH COMPLAIN OF CHEST PAINS WITH MILD COUGH. AL…" at bounding box center [648, 342] width 793 height 58
click at [263, 333] on textarea "PATIENT SEEN PRESENTED WITH COMPLAIN OF CHEST PAINS WITH MILD COUGH. ALSO HAD M…" at bounding box center [648, 351] width 793 height 37
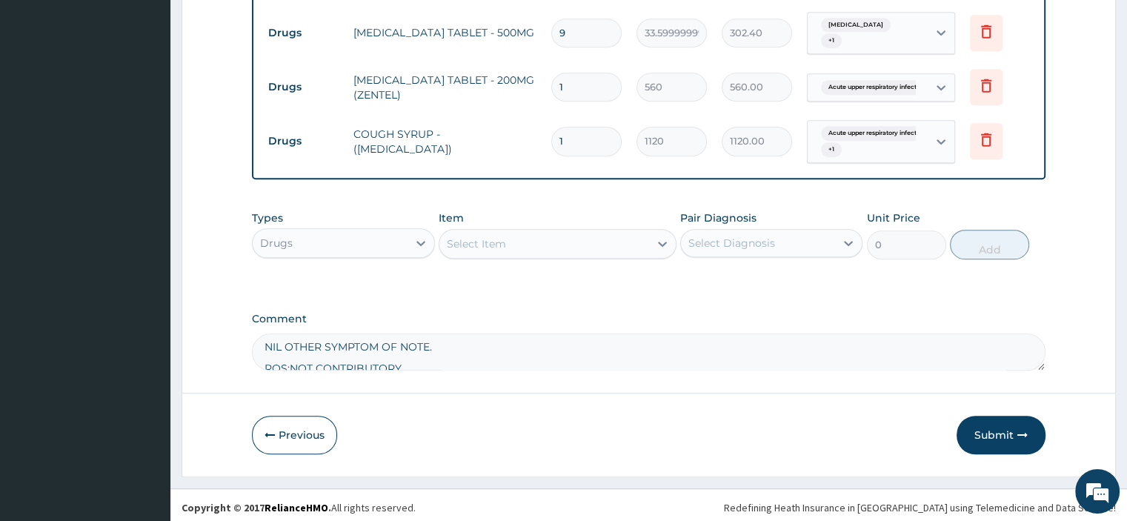
scroll to position [20, 0]
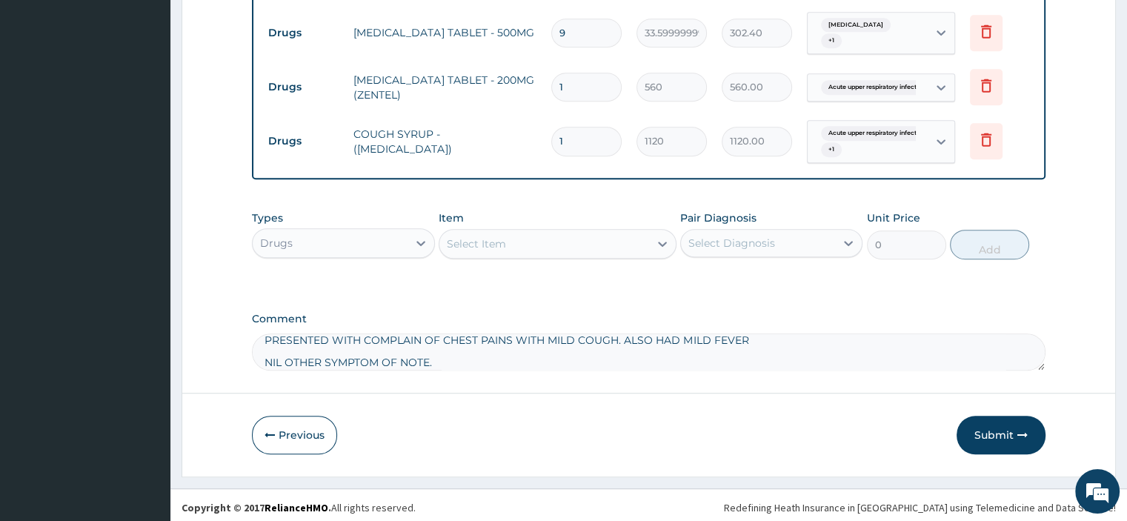
click at [261, 360] on textarea "PATIENT SEEN PRESENTED WITH COMPLAIN OF CHEST PAINS WITH MILD COUGH. ALSO HAD M…" at bounding box center [648, 351] width 793 height 37
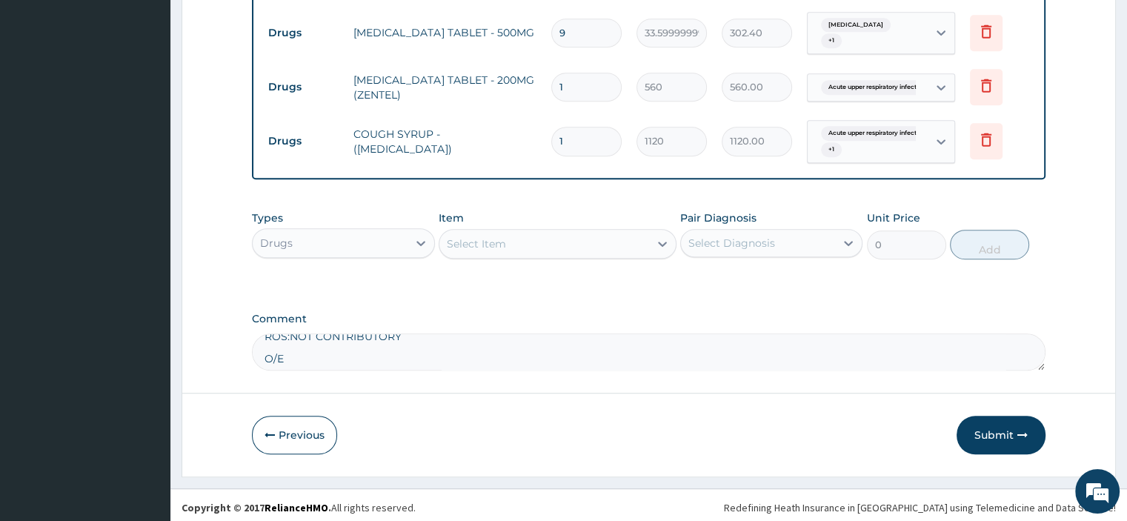
click at [265, 333] on textarea "PATIENT SEEN PRESENTED WITH COMPLAIN OF CHEST PAINS WITH MILD COUGH. ALSO HAD M…" at bounding box center [648, 351] width 793 height 37
click at [263, 359] on textarea "PATIENT SEEN PRESENTED WITH COMPLAIN OF CHEST PAINS WITH MILD COUGH. ALSO HAD M…" at bounding box center [648, 351] width 793 height 37
click at [265, 333] on textarea "PATIENT SEEN PRESENTED WITH COMPLAIN OF CHEST PAINS WITH MILD COUGH. ALSO HAD M…" at bounding box center [648, 351] width 793 height 37
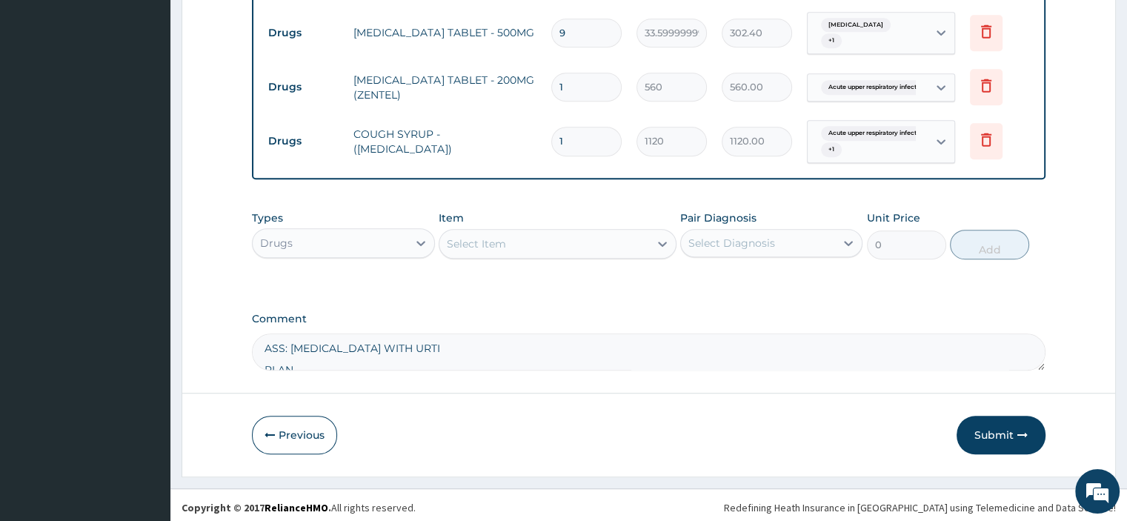
scroll to position [63, 0]
click at [264, 360] on textarea "PATIENT SEEN PRESENTED WITH COMPLAIN OF CHEST PAINS WITH MILD COUGH. ALSO HAD M…" at bounding box center [648, 351] width 793 height 37
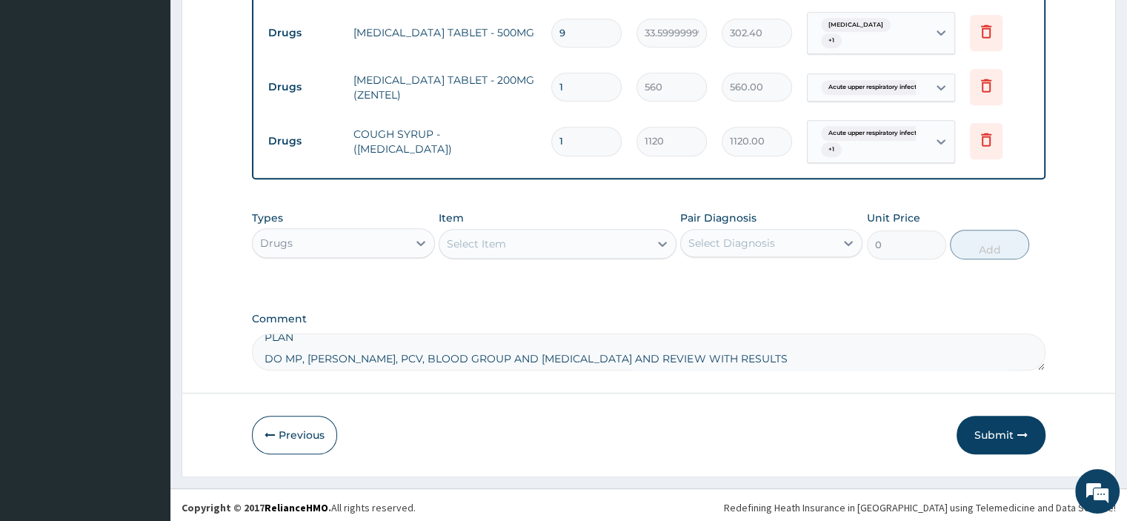
click at [264, 334] on textarea "PATIENT SEEN PRESENTED WITH COMPLAIN OF CHEST PAINS WITH MILD COUGH. ALSO HAD M…" at bounding box center [648, 351] width 793 height 37
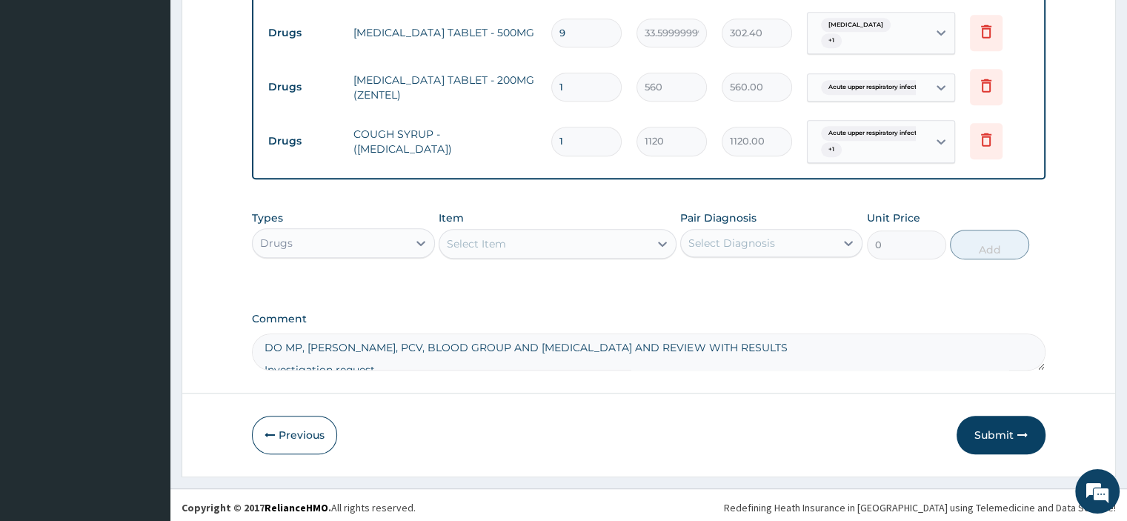
scroll to position [84, 0]
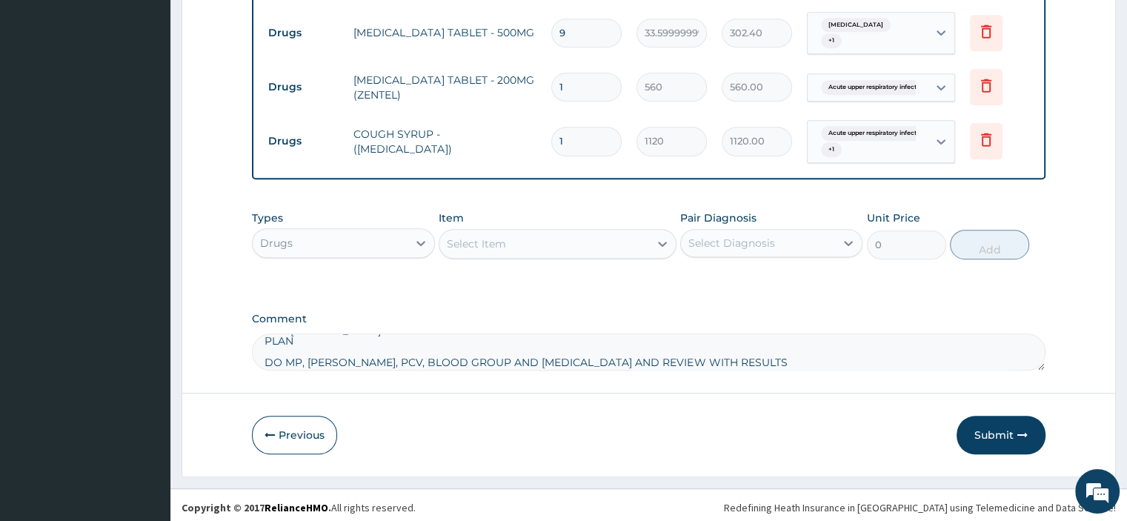
click at [264, 353] on textarea "PATIENT SEEN PRESENTED WITH COMPLAIN OF CHEST PAINS WITH MILD COUGH. ALSO HAD M…" at bounding box center [648, 351] width 793 height 37
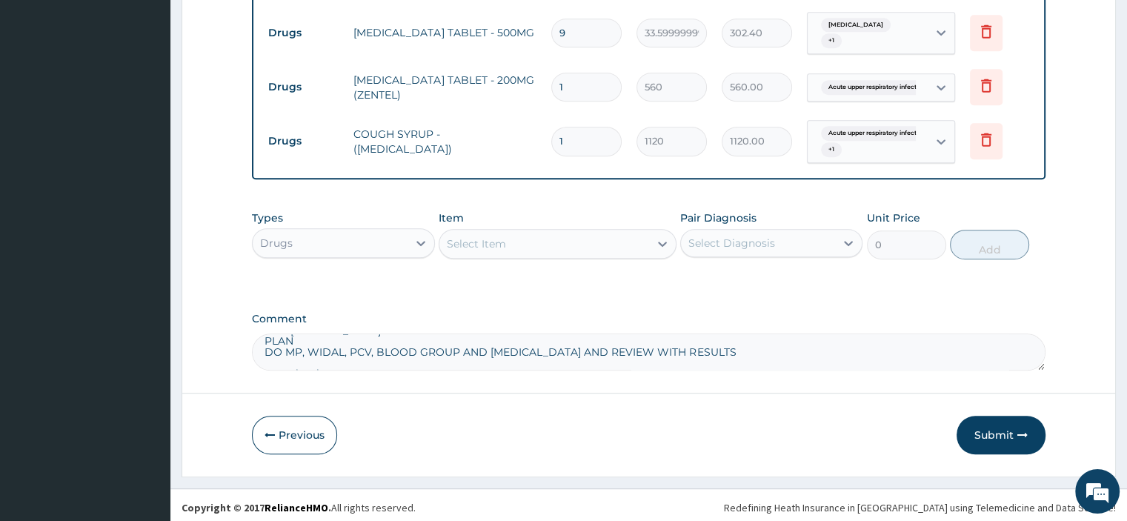
scroll to position [114, 0]
click at [262, 339] on textarea "PATIENT SEEN PRESENTED WITH COMPLAIN OF CHEST PAINS WITH MILD COUGH. ALSO HAD M…" at bounding box center [648, 351] width 793 height 37
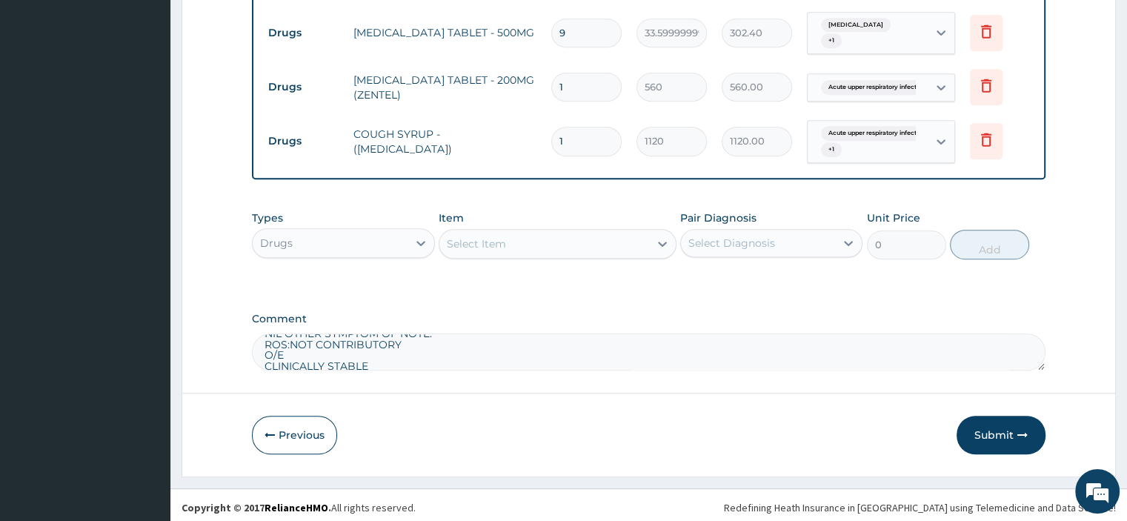
scroll to position [104, 0]
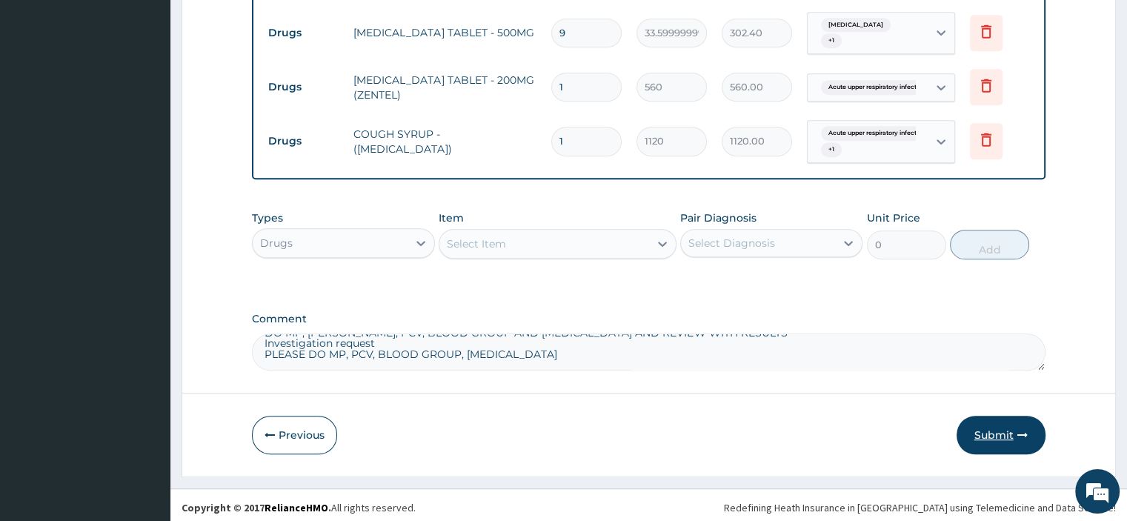
type textarea "PATIENT SEEN PRESENTED WITH COMPLAIN OF CHEST PAINS WITH MILD COUGH. ALSO HAD M…"
click at [978, 449] on button "Submit" at bounding box center [1000, 435] width 89 height 39
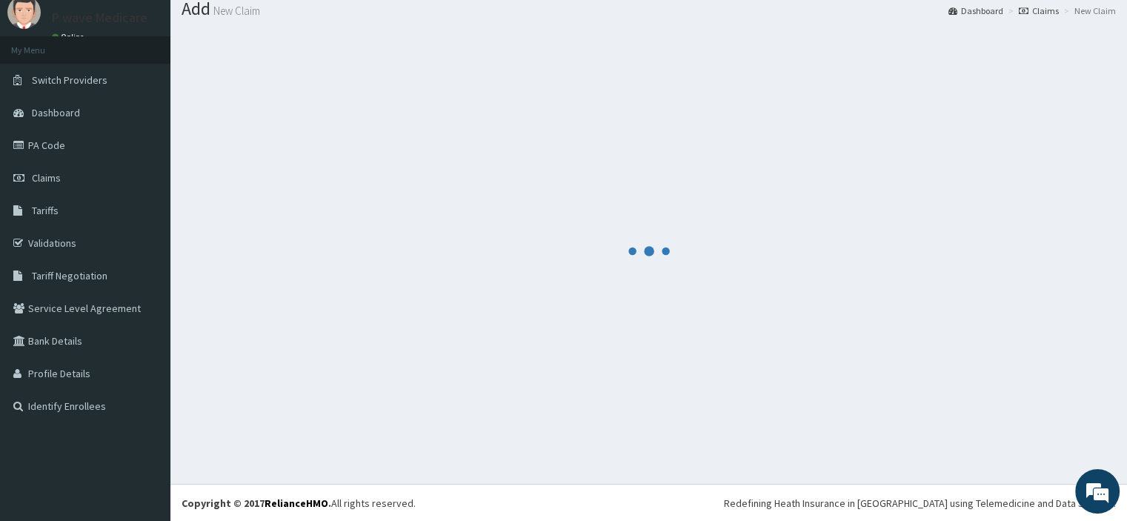
scroll to position [919, 0]
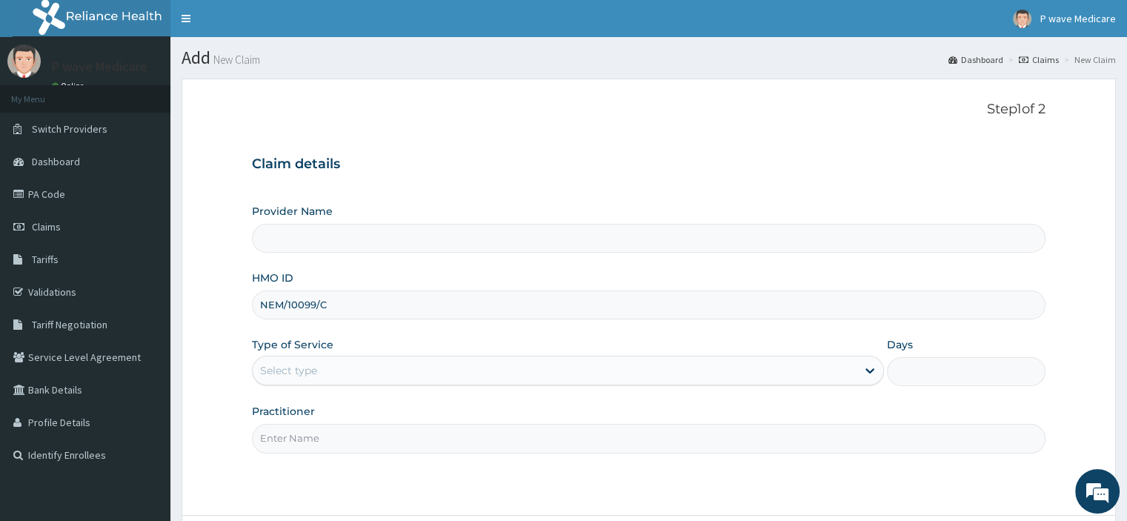
type input "NEM/10099/C"
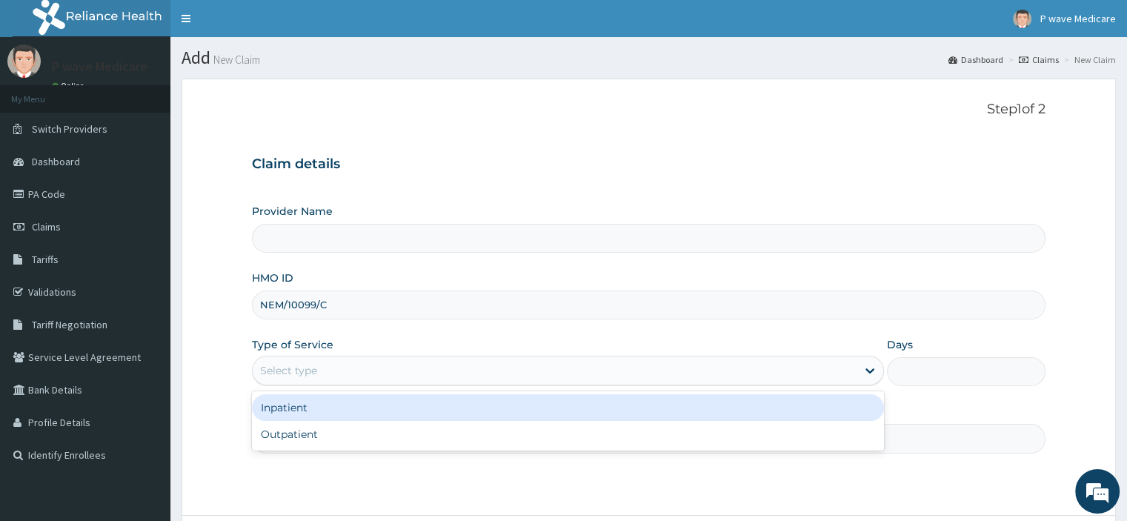
click at [310, 373] on div "Select type" at bounding box center [288, 370] width 57 height 15
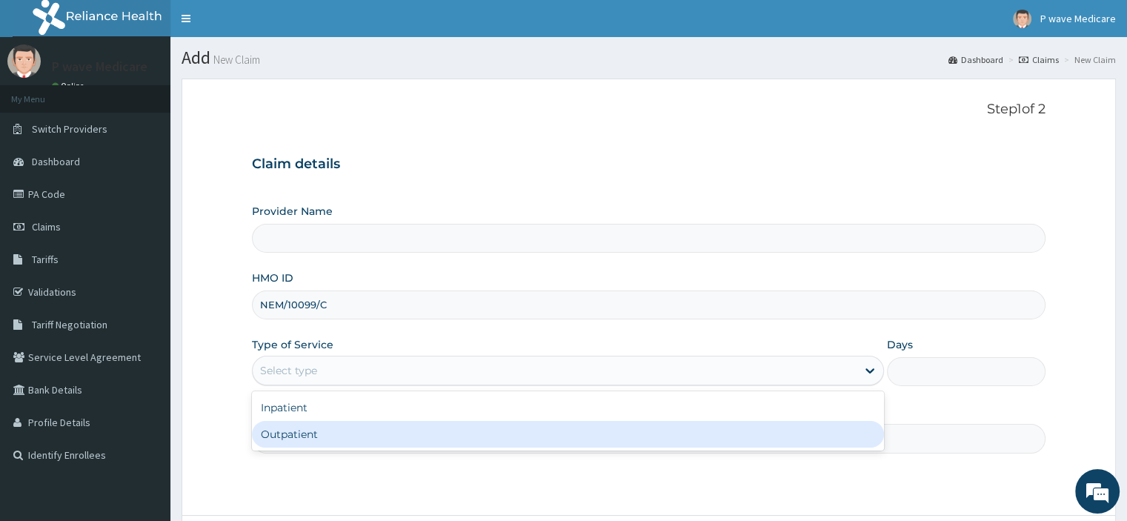
click at [308, 434] on div "Outpatient" at bounding box center [568, 434] width 632 height 27
type input "1"
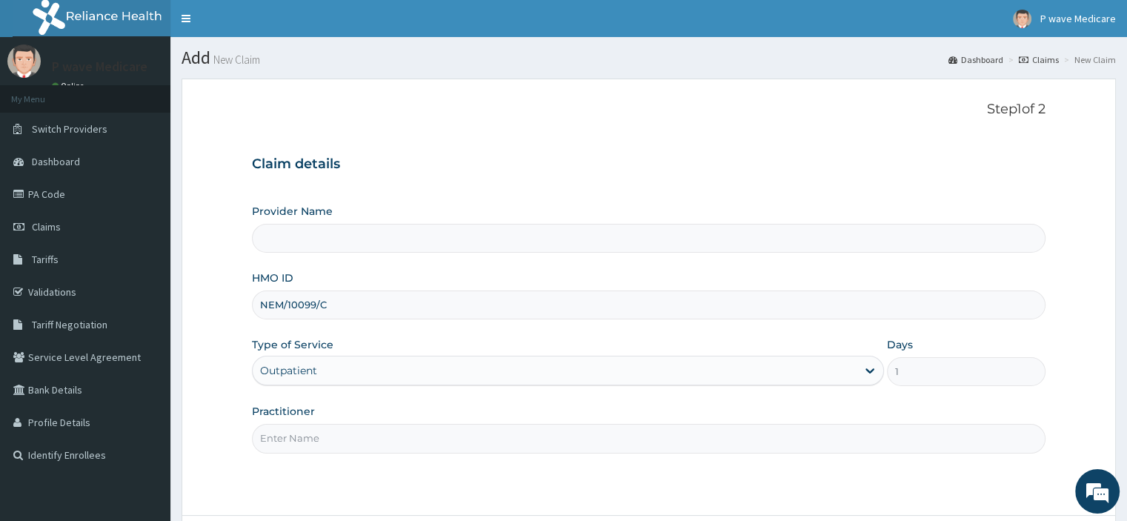
click at [313, 441] on input "Practitioner" at bounding box center [648, 438] width 793 height 29
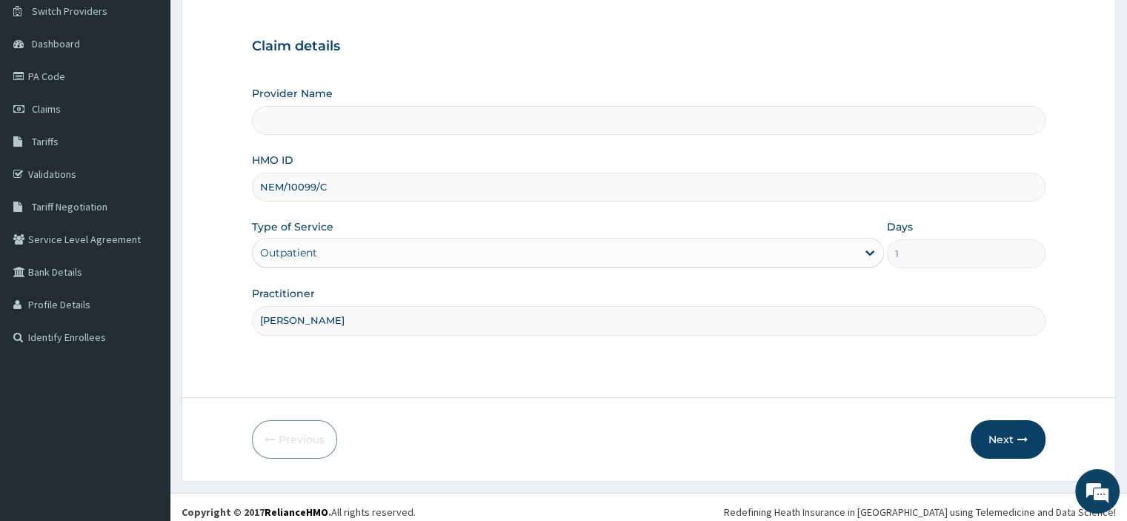
scroll to position [127, 0]
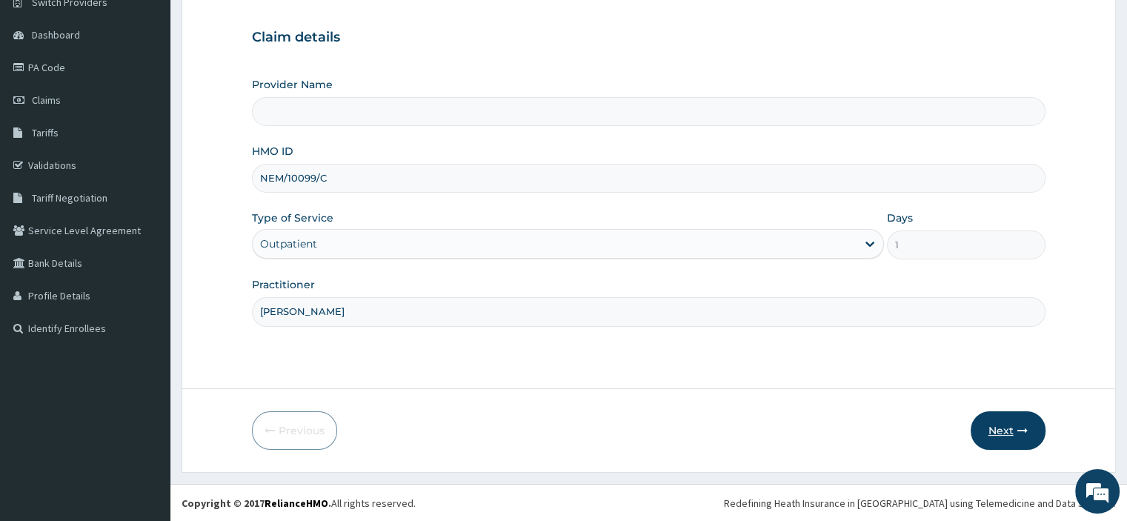
type input "[PERSON_NAME]"
click at [980, 430] on button "Next" at bounding box center [1008, 430] width 75 height 39
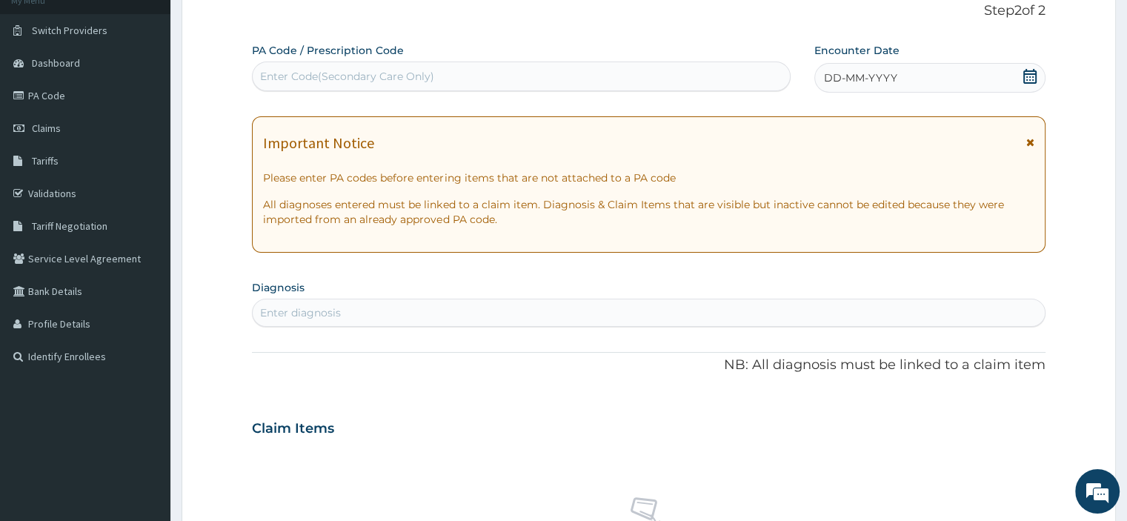
scroll to position [0, 0]
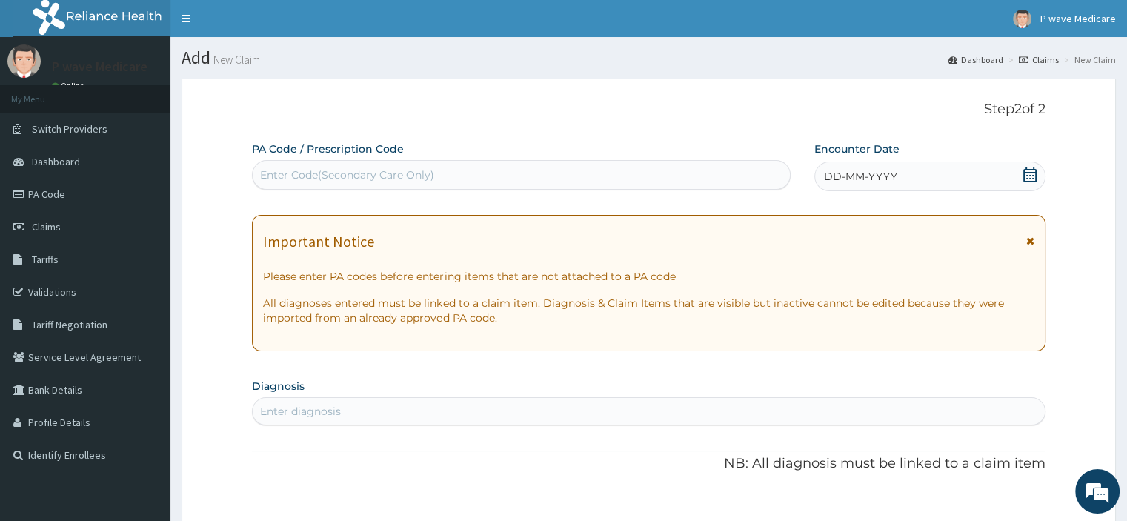
click at [836, 186] on div "DD-MM-YYYY" at bounding box center [929, 177] width 230 height 30
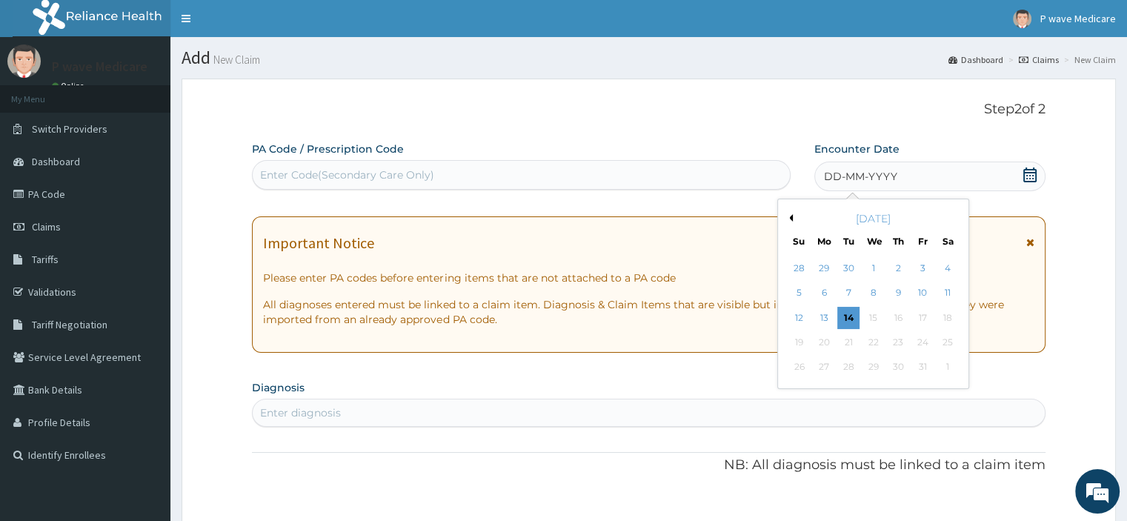
click at [788, 219] on button "Previous Month" at bounding box center [788, 217] width 7 height 7
click at [798, 318] on div "14" at bounding box center [799, 318] width 22 height 22
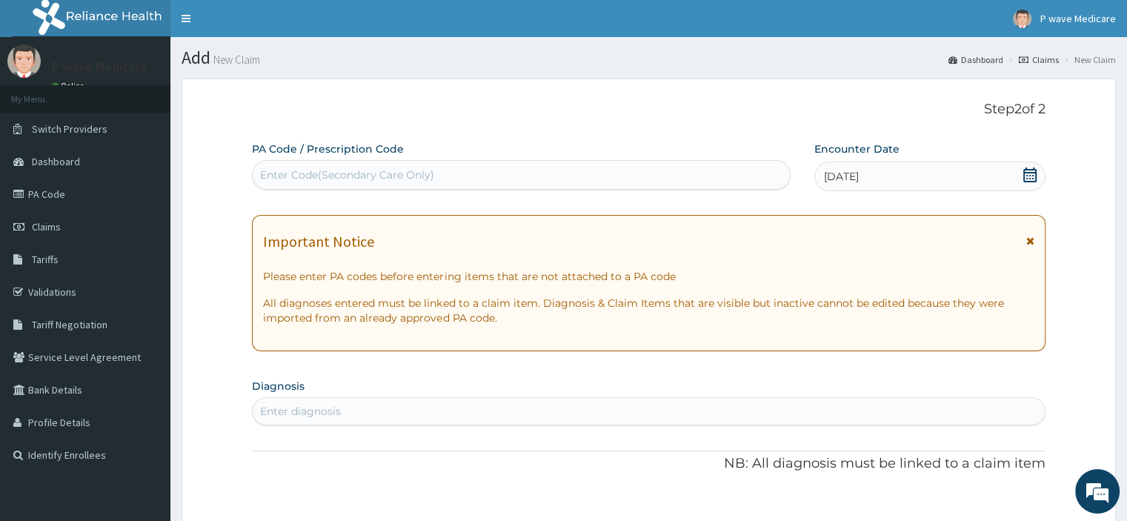
scroll to position [74, 0]
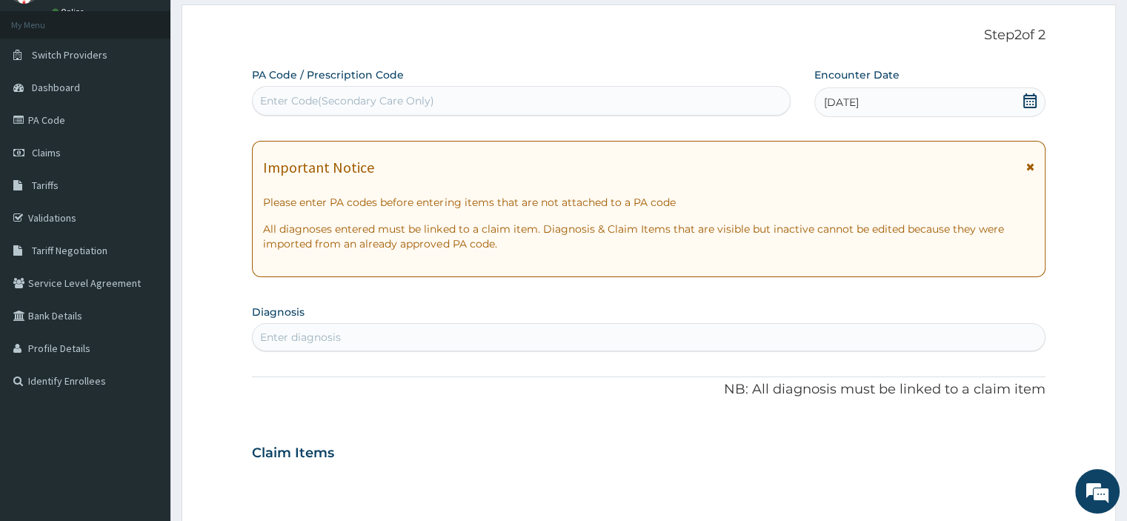
click at [408, 337] on div "Enter diagnosis" at bounding box center [648, 337] width 791 height 24
click at [314, 340] on div "Enter diagnosis" at bounding box center [300, 337] width 81 height 15
type input "MALARIAL"
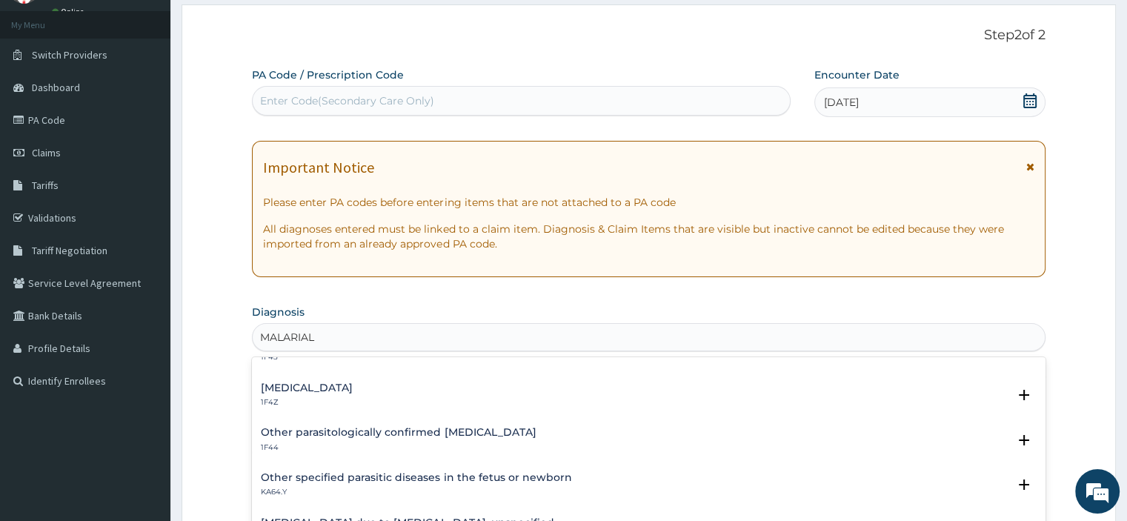
scroll to position [0, 0]
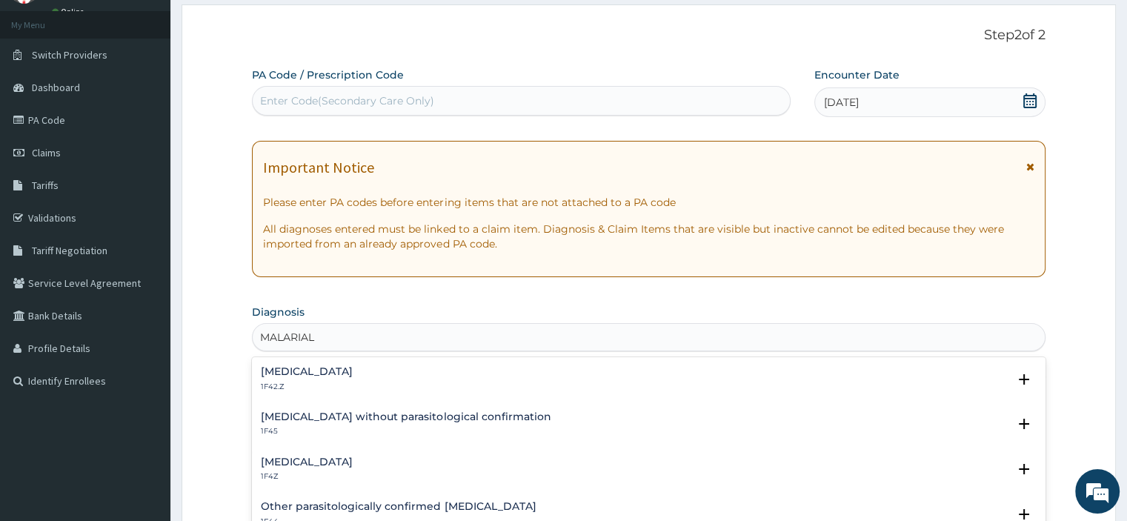
click at [296, 370] on h4 "[MEDICAL_DATA]" at bounding box center [307, 371] width 92 height 11
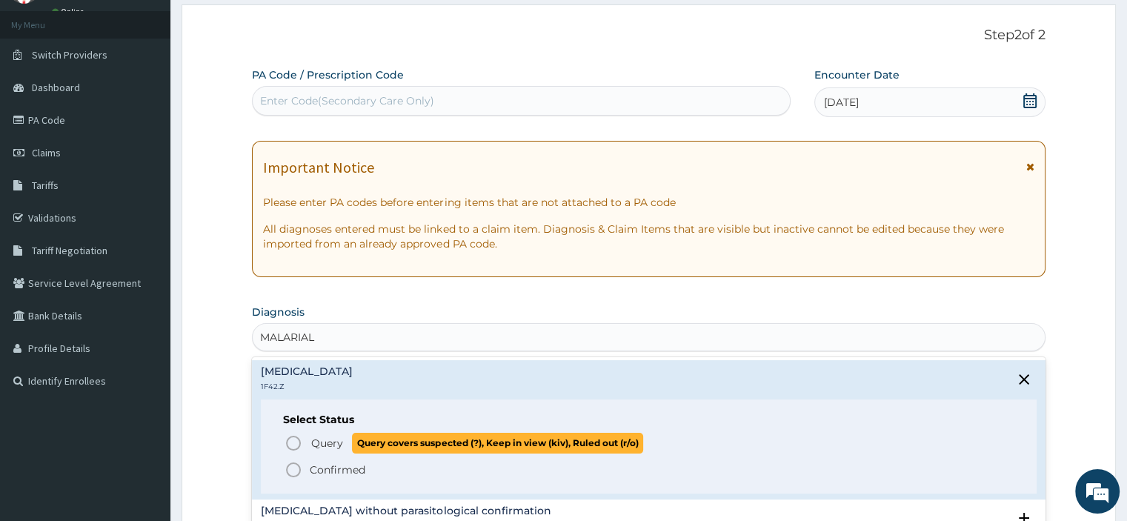
click at [293, 439] on icon "status option query" at bounding box center [293, 443] width 18 height 18
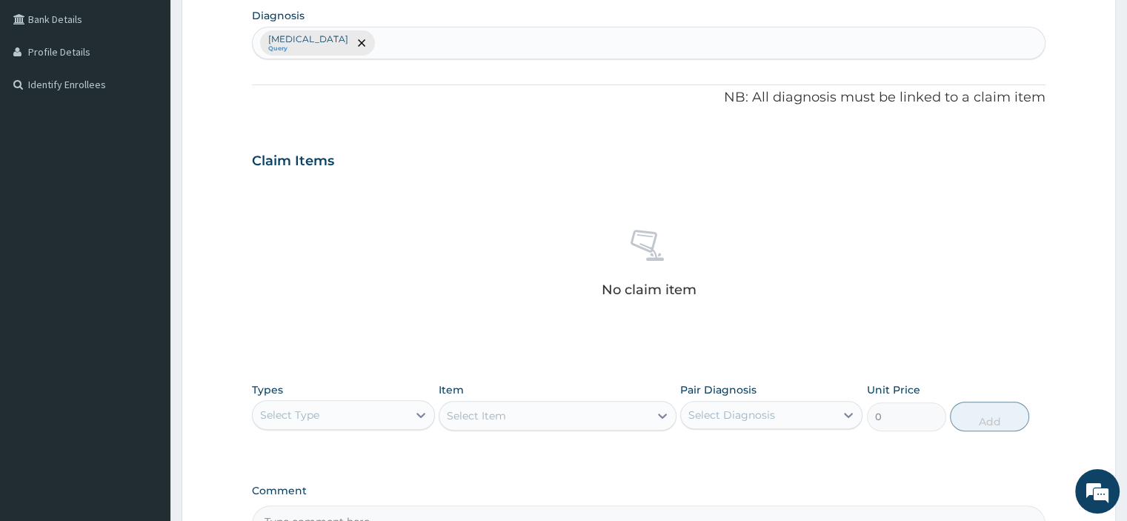
scroll to position [519, 0]
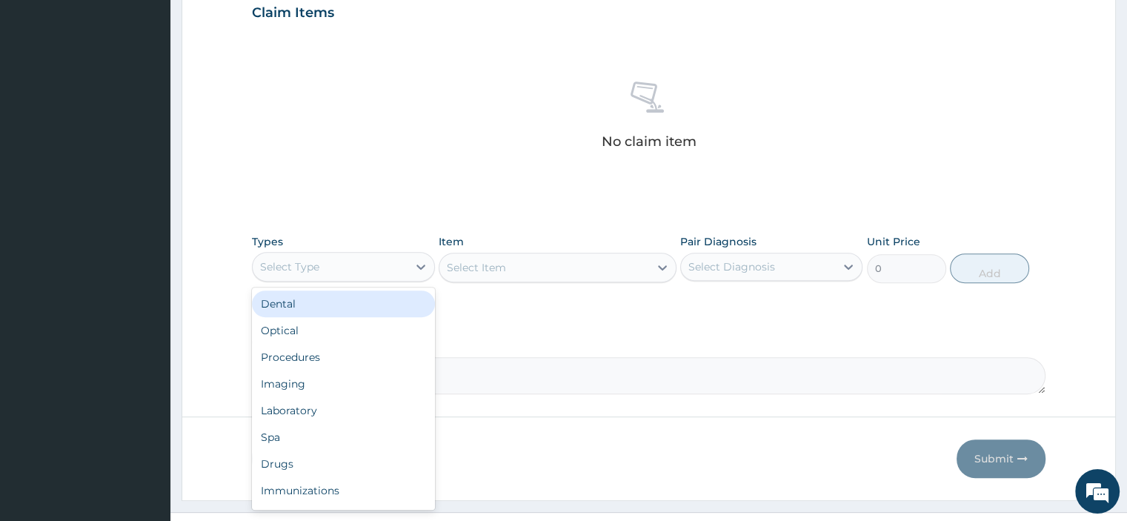
click at [326, 264] on div "Select Type" at bounding box center [330, 267] width 154 height 24
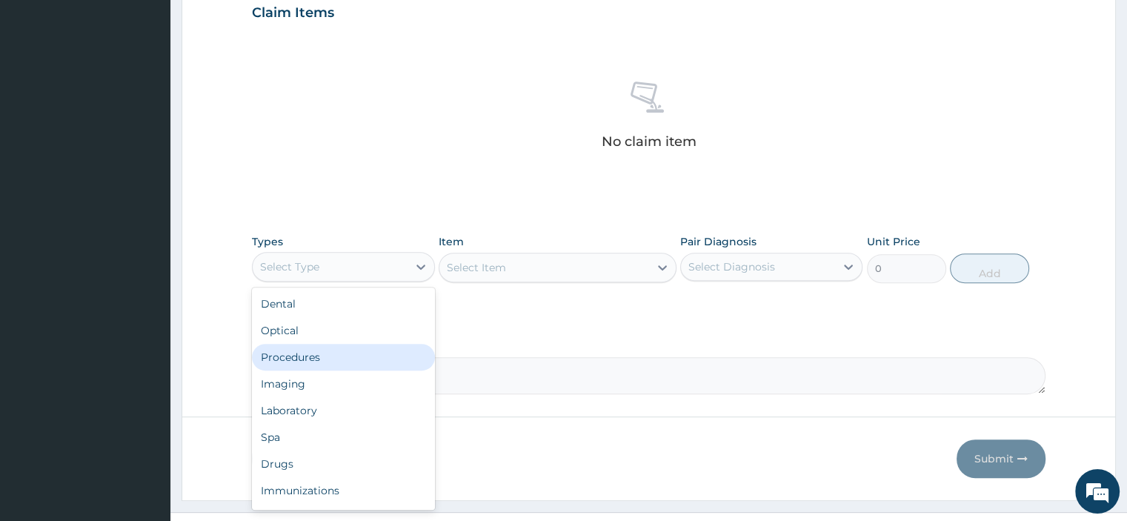
click at [307, 357] on div "Procedures" at bounding box center [343, 357] width 182 height 27
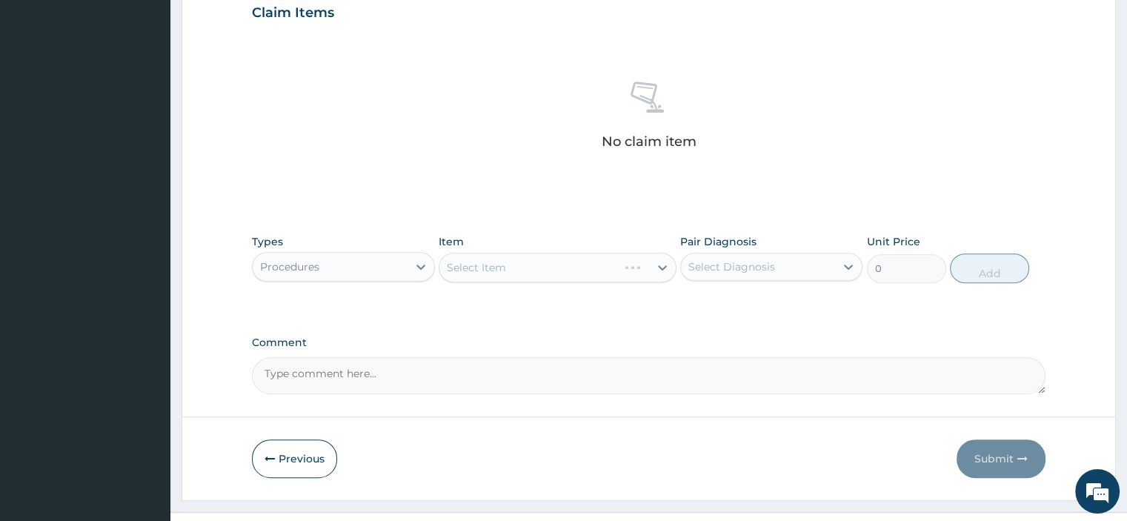
click at [477, 275] on div "Select Item" at bounding box center [558, 268] width 238 height 30
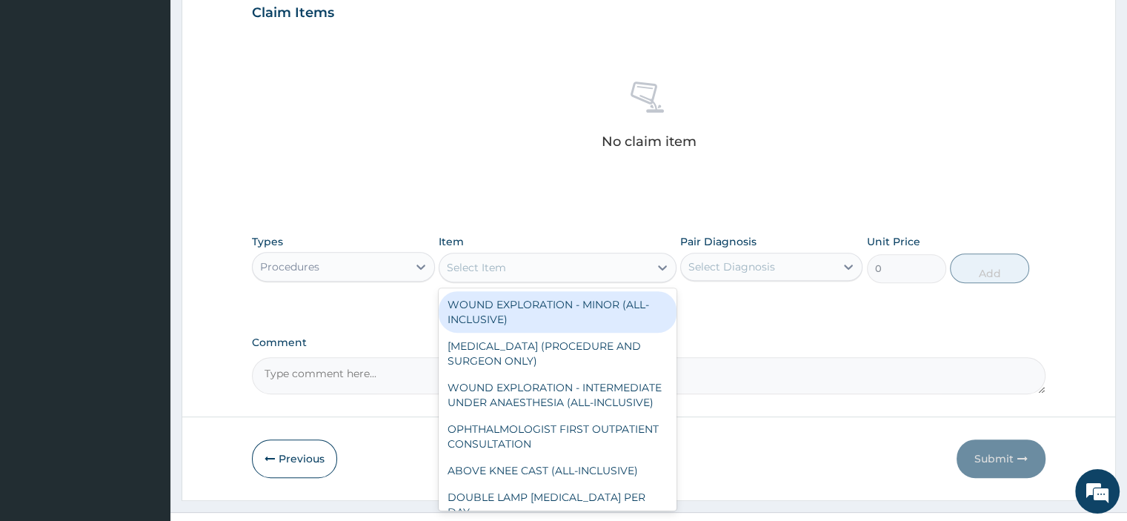
click at [477, 275] on div "Select Item" at bounding box center [544, 268] width 210 height 24
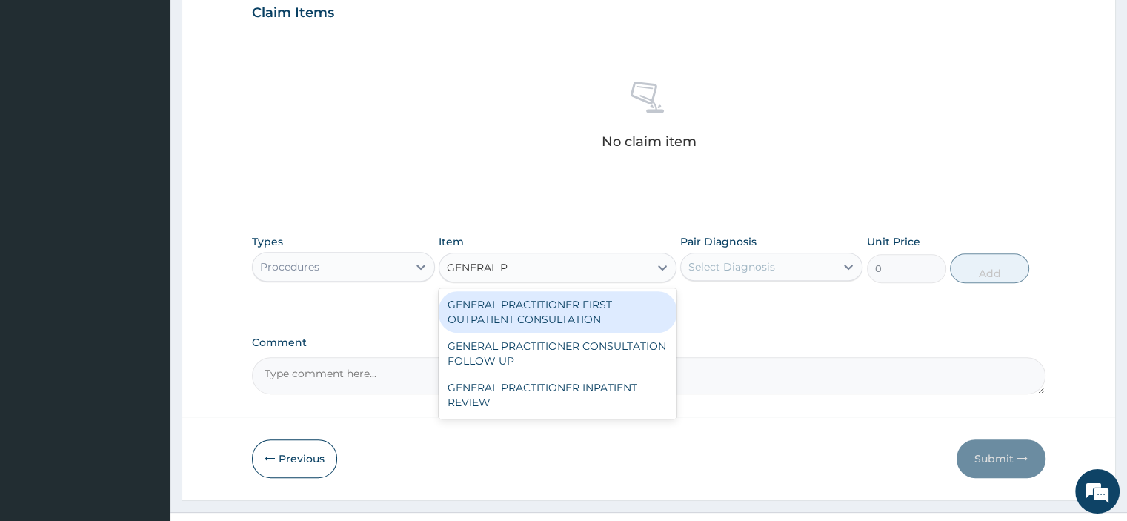
type input "GENERAL PR"
click at [477, 325] on div "GENERAL PRACTITIONER FIRST OUTPATIENT CONSULTATION" at bounding box center [558, 311] width 238 height 41
type input "3750"
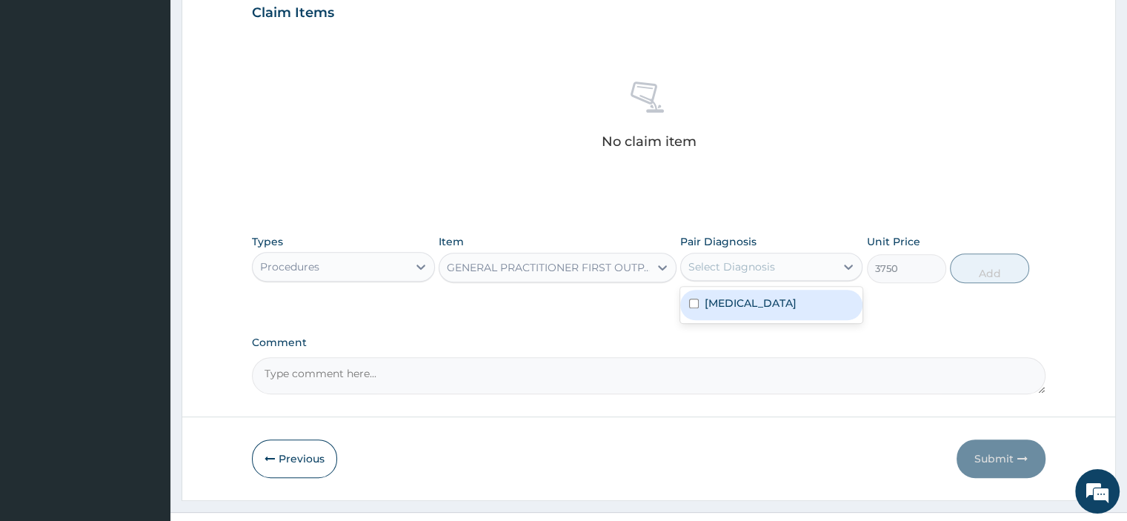
click at [710, 263] on div "Select Diagnosis" at bounding box center [731, 266] width 87 height 15
click at [710, 309] on label "[MEDICAL_DATA]" at bounding box center [751, 303] width 92 height 15
checkbox input "true"
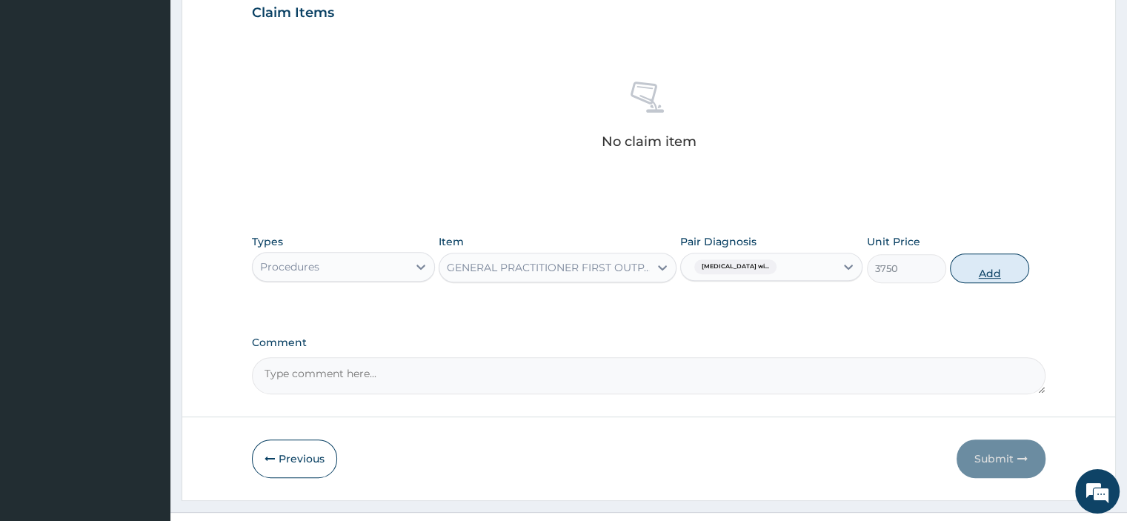
click at [1011, 271] on button "Add" at bounding box center [989, 268] width 79 height 30
type input "0"
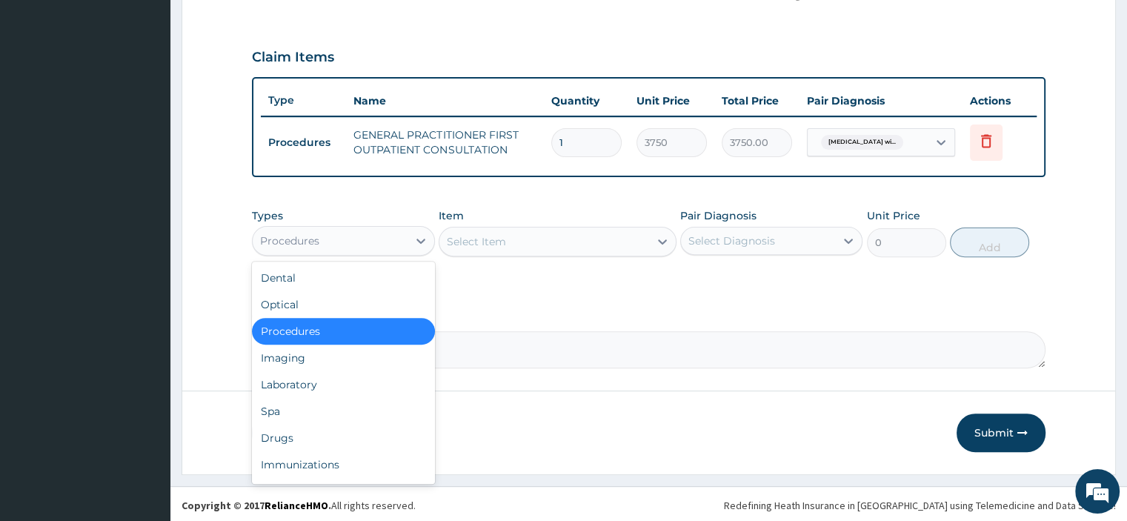
click at [361, 249] on div "Procedures" at bounding box center [330, 241] width 154 height 24
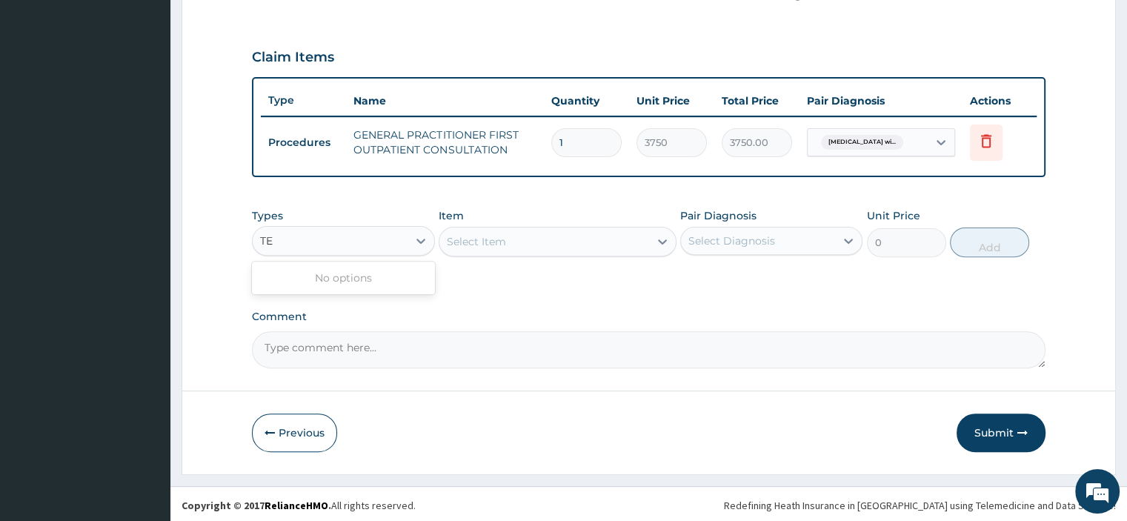
type input "T"
type input "LA"
click at [342, 287] on div "Laboratory" at bounding box center [343, 277] width 182 height 27
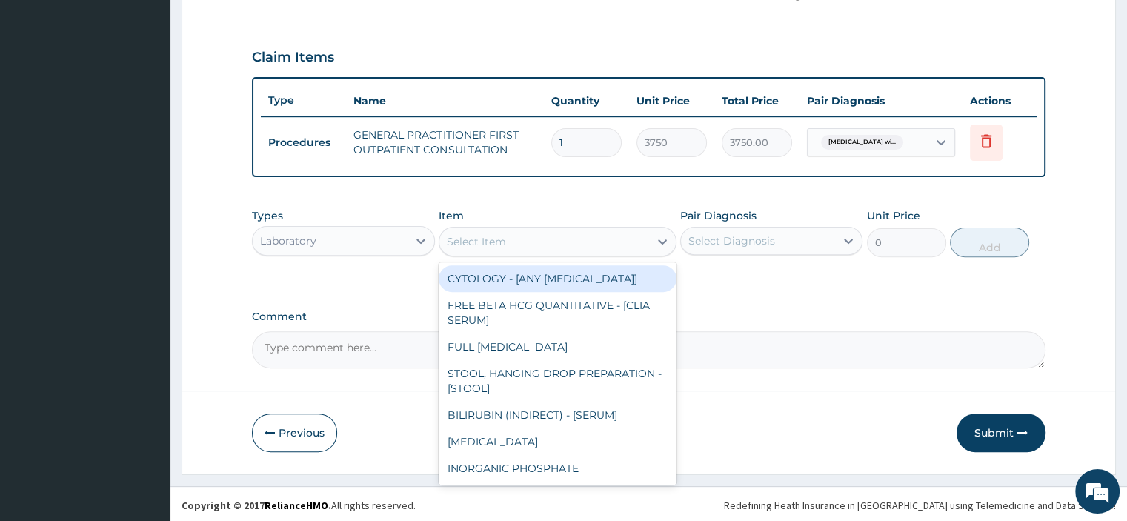
click at [489, 245] on div "Select Item" at bounding box center [476, 241] width 59 height 15
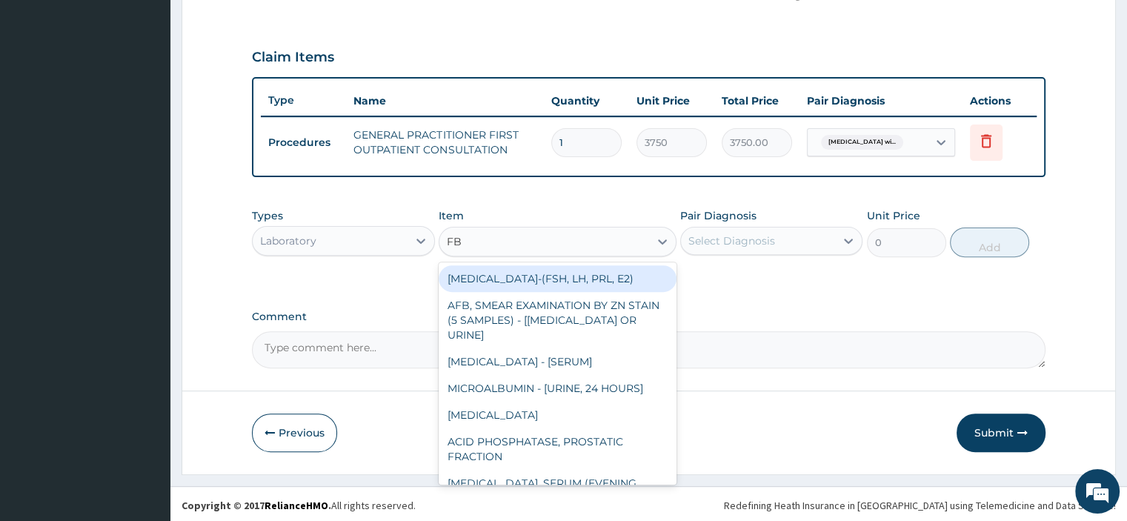
type input "FBC"
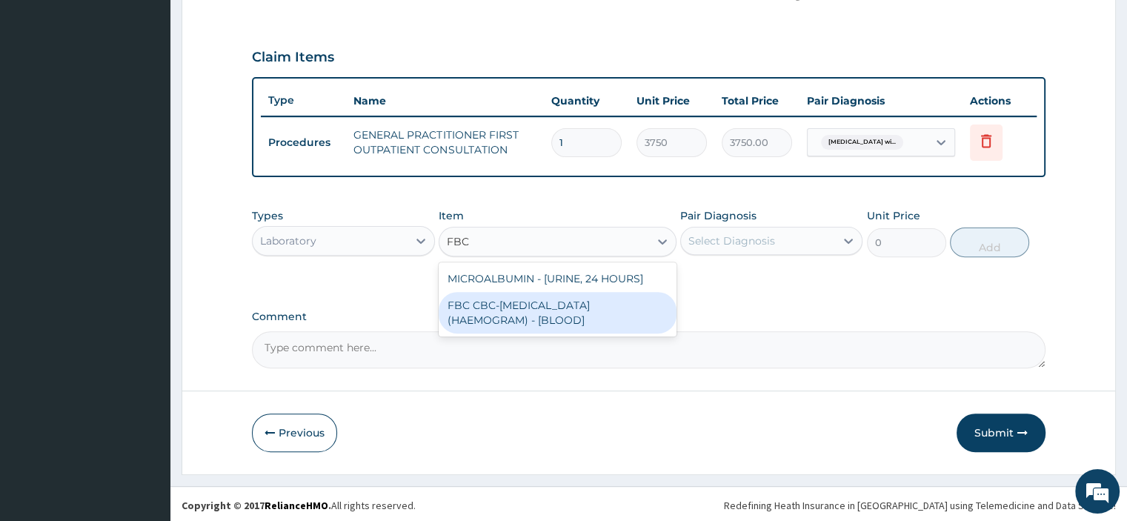
click at [482, 314] on div "FBC CBC-[MEDICAL_DATA] (HAEMOGRAM) - [BLOOD]" at bounding box center [558, 312] width 238 height 41
type input "5000"
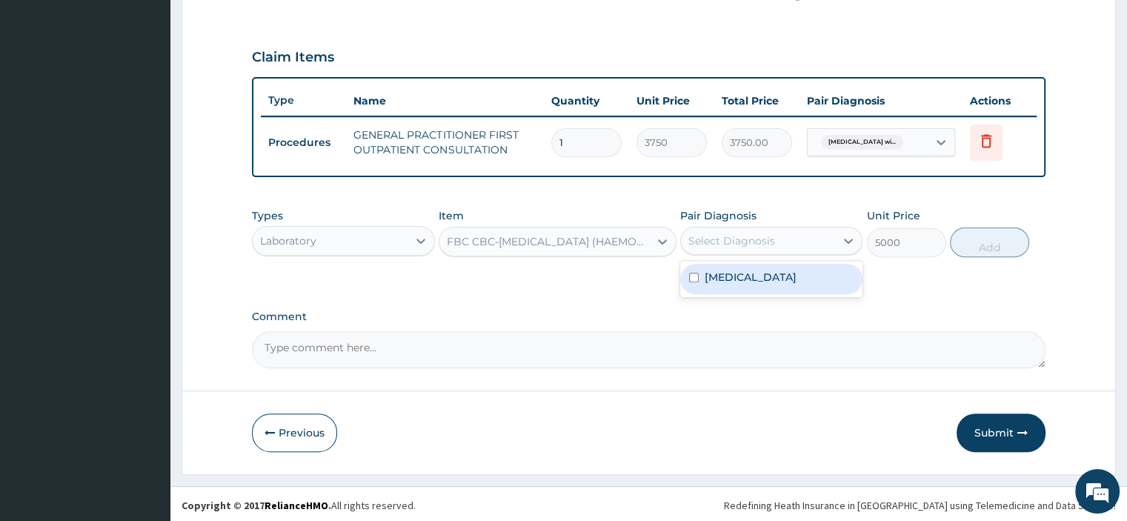
click at [741, 238] on div "Select Diagnosis" at bounding box center [731, 240] width 87 height 15
click at [744, 284] on label "[MEDICAL_DATA]" at bounding box center [751, 277] width 92 height 15
checkbox input "true"
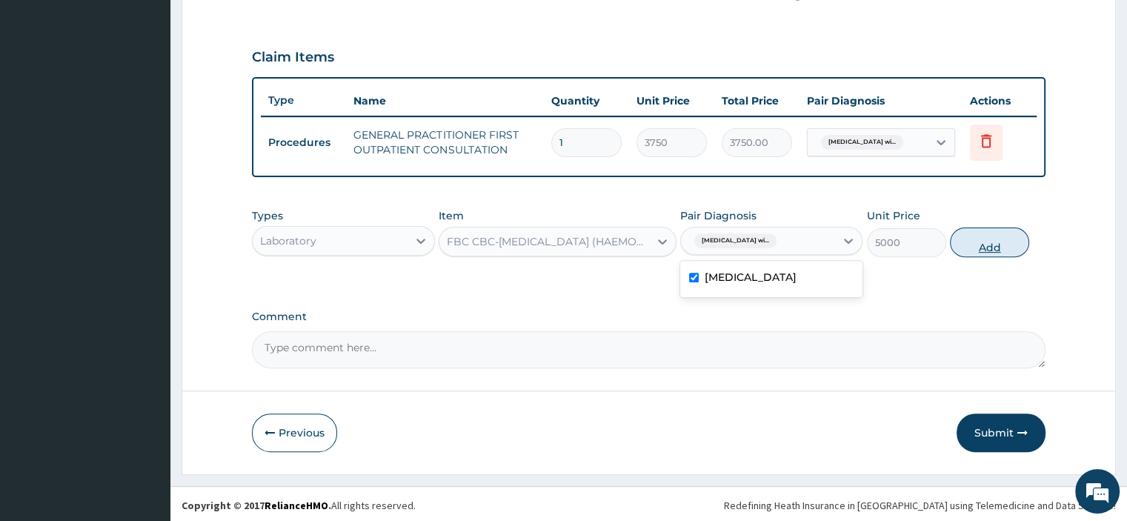
click at [1002, 239] on button "Add" at bounding box center [989, 242] width 79 height 30
type input "0"
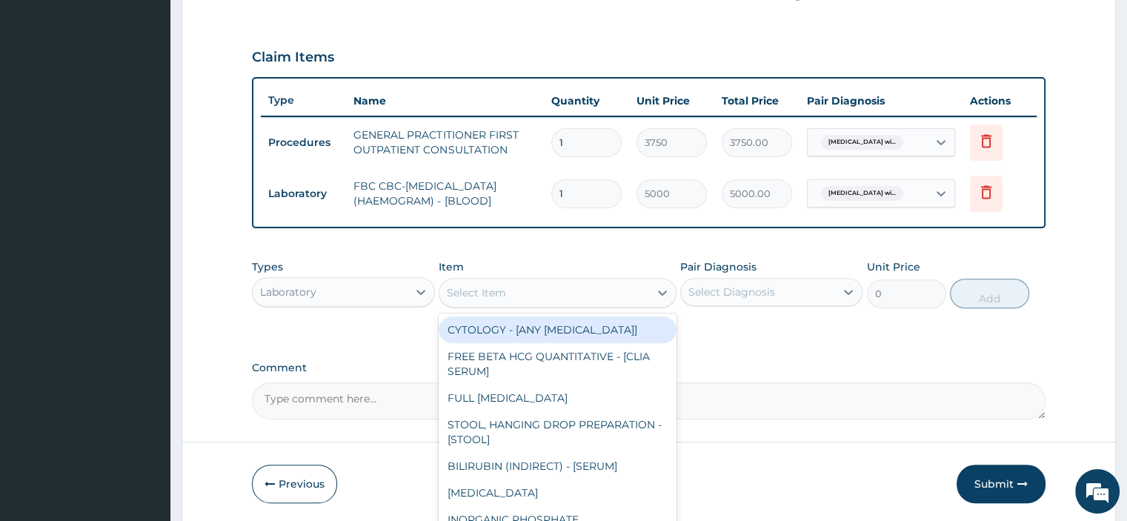
click at [593, 288] on div "Select Item" at bounding box center [544, 293] width 210 height 24
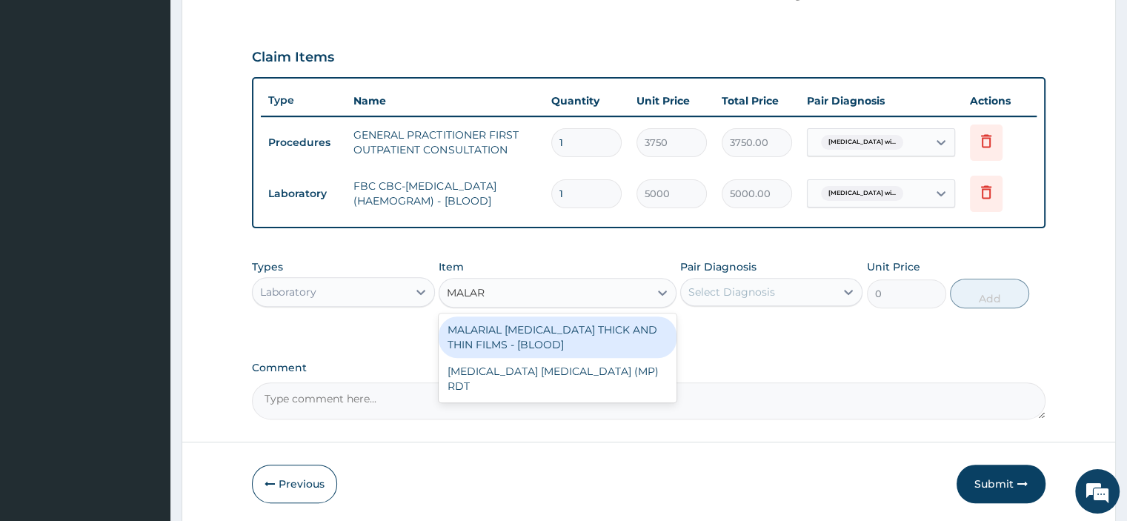
type input "MALARI"
click at [581, 333] on div "MALARIAL [MEDICAL_DATA] THICK AND THIN FILMS - [BLOOD]" at bounding box center [558, 336] width 238 height 41
type input "2187.5"
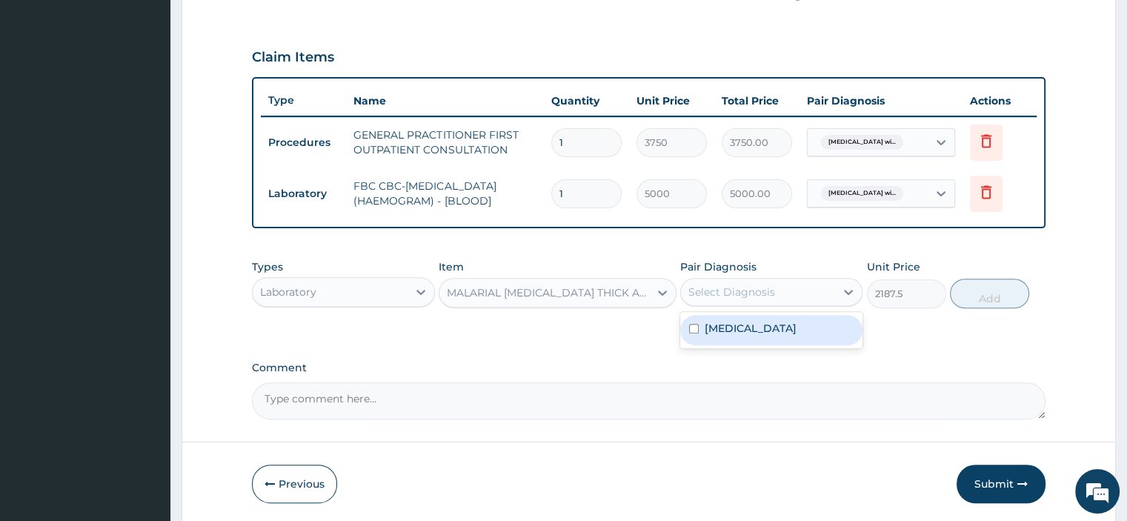
click at [689, 287] on div "Select Diagnosis" at bounding box center [731, 291] width 87 height 15
click at [690, 333] on input "checkbox" at bounding box center [694, 329] width 10 height 10
checkbox input "true"
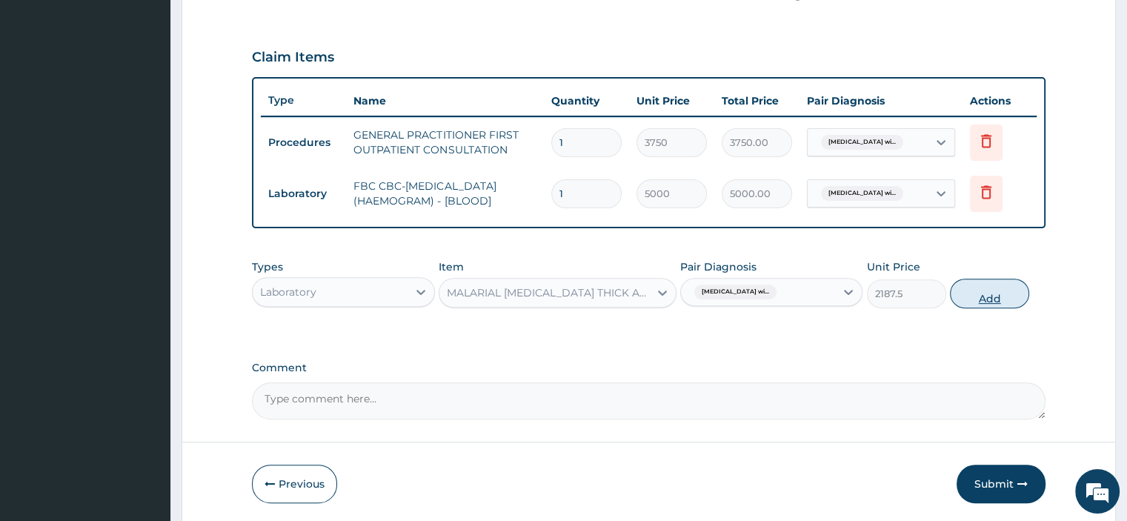
click at [957, 291] on button "Add" at bounding box center [989, 294] width 79 height 30
type input "0"
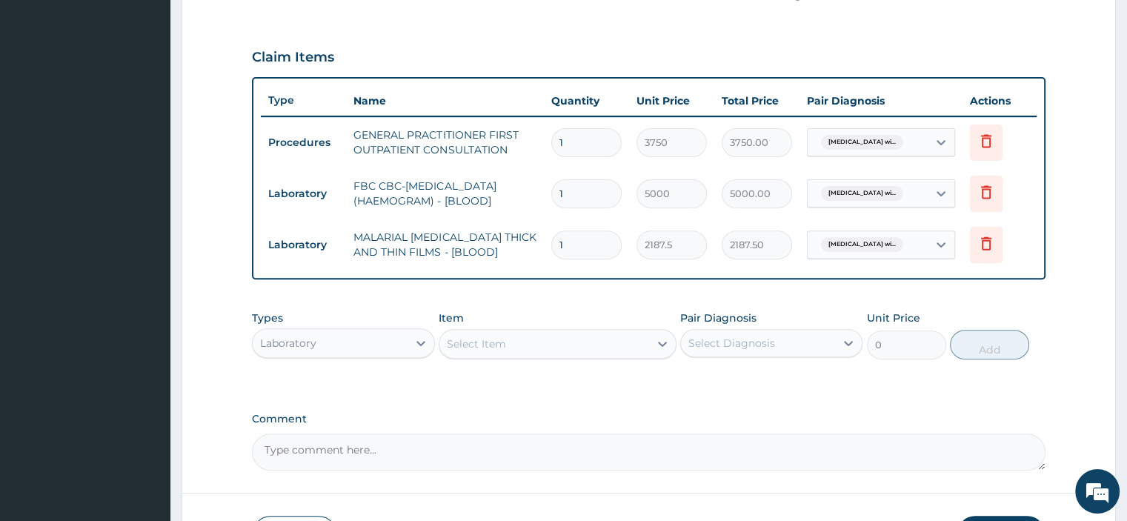
click at [305, 336] on div "Laboratory" at bounding box center [288, 343] width 56 height 15
type input "DRU"
click at [302, 376] on div "Drugs" at bounding box center [343, 380] width 182 height 27
click at [472, 347] on div "Select Item" at bounding box center [476, 343] width 59 height 15
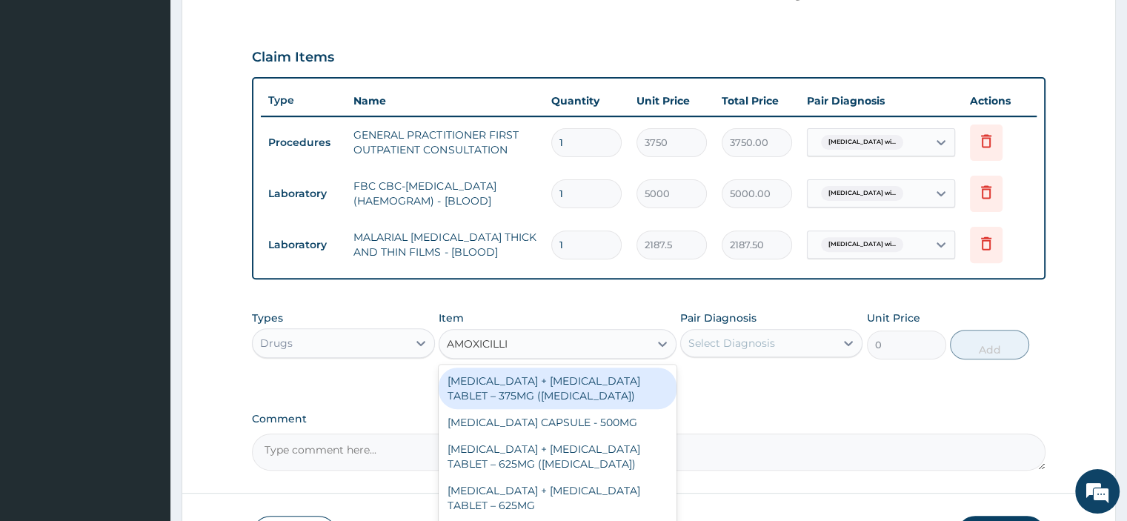
type input "[MEDICAL_DATA]"
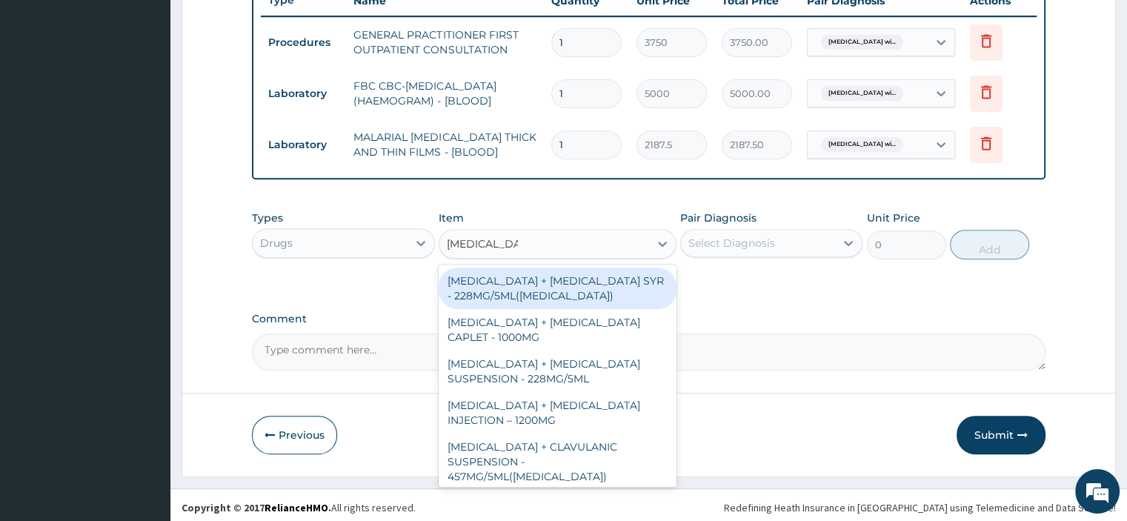
scroll to position [187, 0]
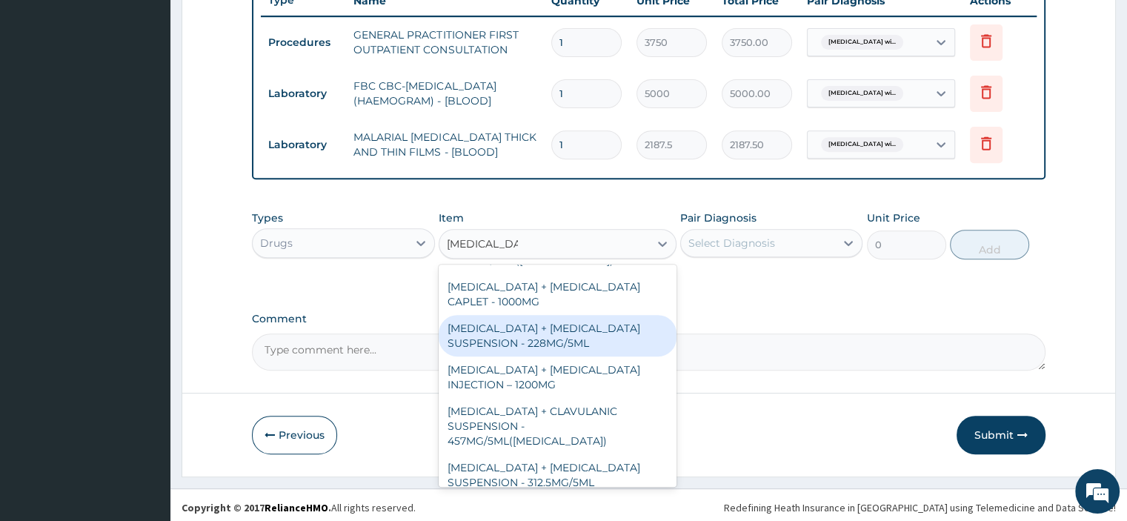
click at [529, 332] on div "[MEDICAL_DATA] + [MEDICAL_DATA] SUSPENSION - 228MG/5ML" at bounding box center [558, 335] width 238 height 41
type input "2800"
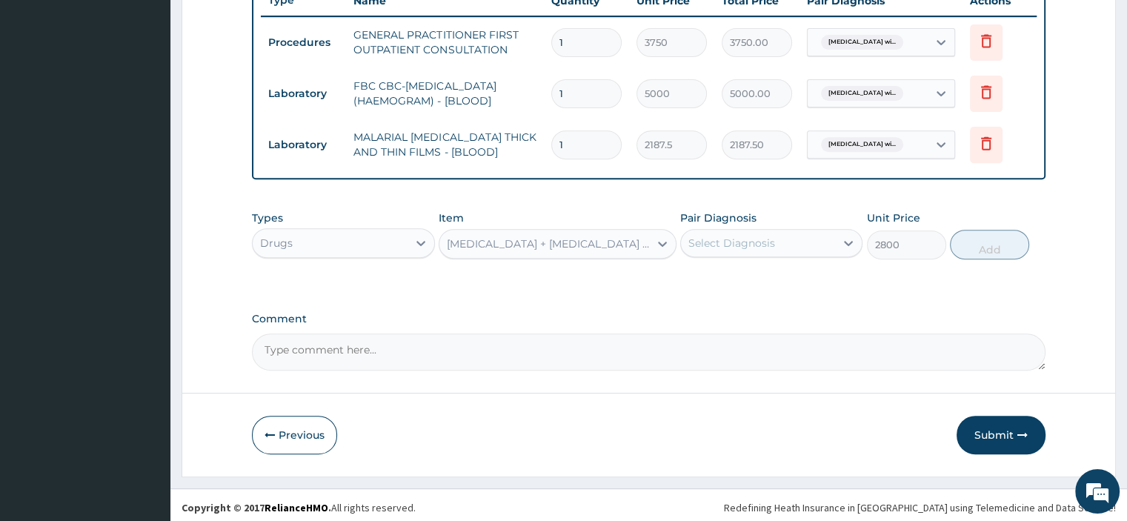
click at [705, 239] on div "Select Diagnosis" at bounding box center [731, 243] width 87 height 15
click at [720, 287] on label "[MEDICAL_DATA]" at bounding box center [751, 279] width 92 height 15
checkbox input "true"
click at [966, 243] on button "Add" at bounding box center [989, 245] width 79 height 30
type input "0"
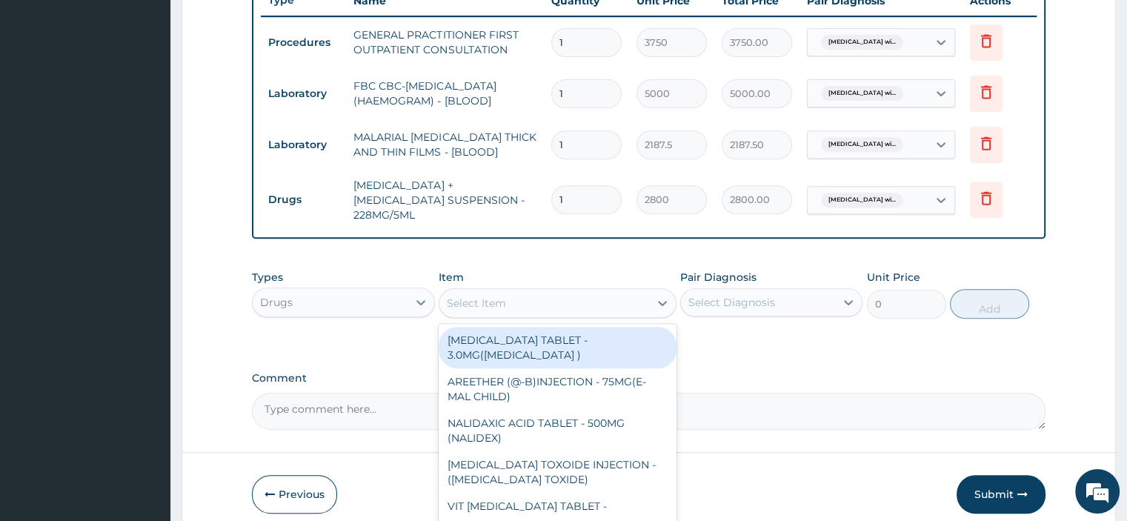
click at [601, 293] on div "Select Item" at bounding box center [544, 303] width 210 height 24
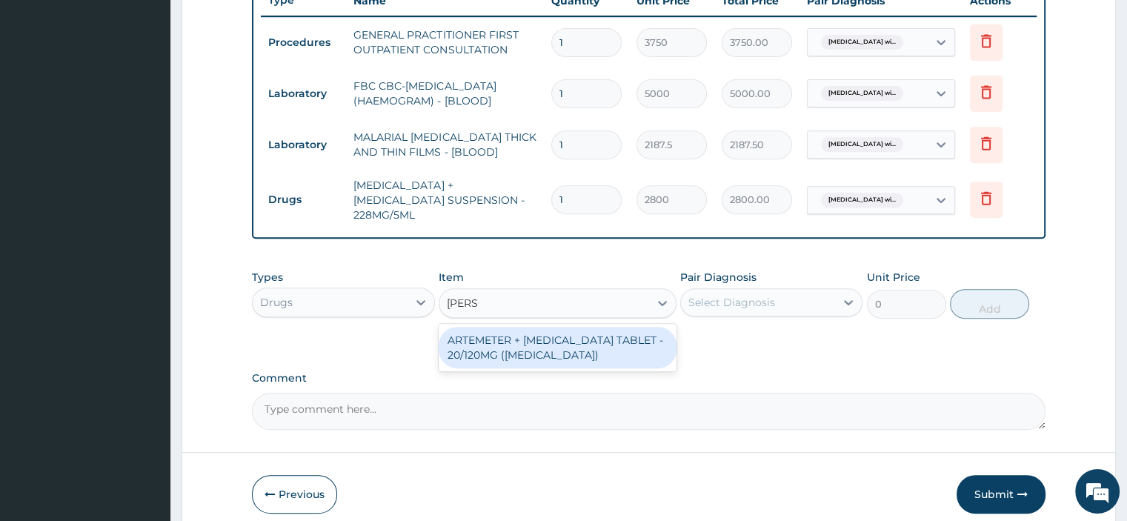
type input "COART"
click at [611, 345] on div "ARTEMETER + [MEDICAL_DATA] TABLET - 20/120MG ([MEDICAL_DATA])" at bounding box center [558, 347] width 238 height 41
type input "210"
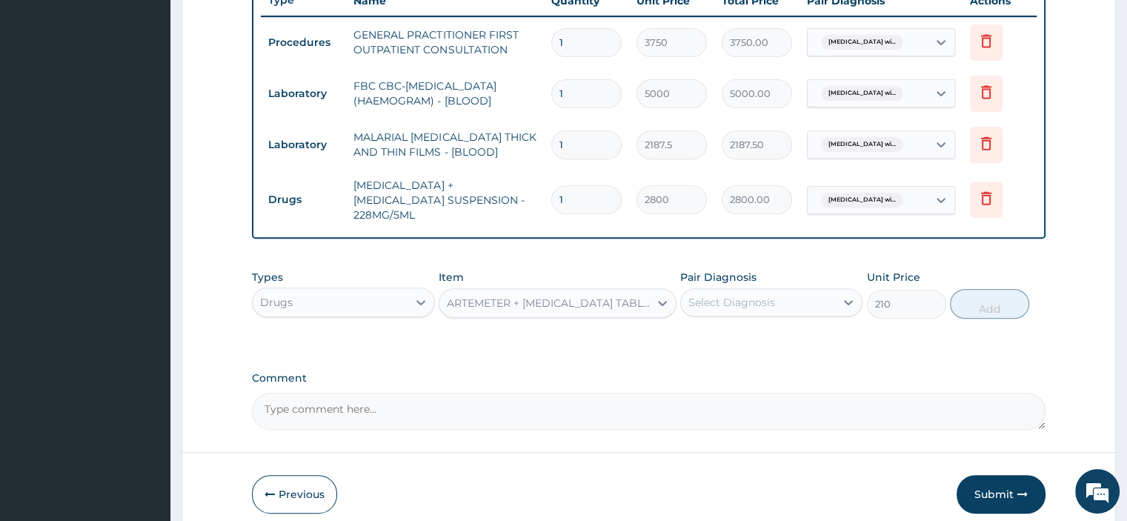
click at [703, 301] on div "Select Diagnosis" at bounding box center [758, 302] width 154 height 24
click at [719, 331] on label "[MEDICAL_DATA]" at bounding box center [751, 338] width 92 height 15
checkbox input "true"
click at [984, 293] on button "Add" at bounding box center [989, 304] width 79 height 30
type input "0"
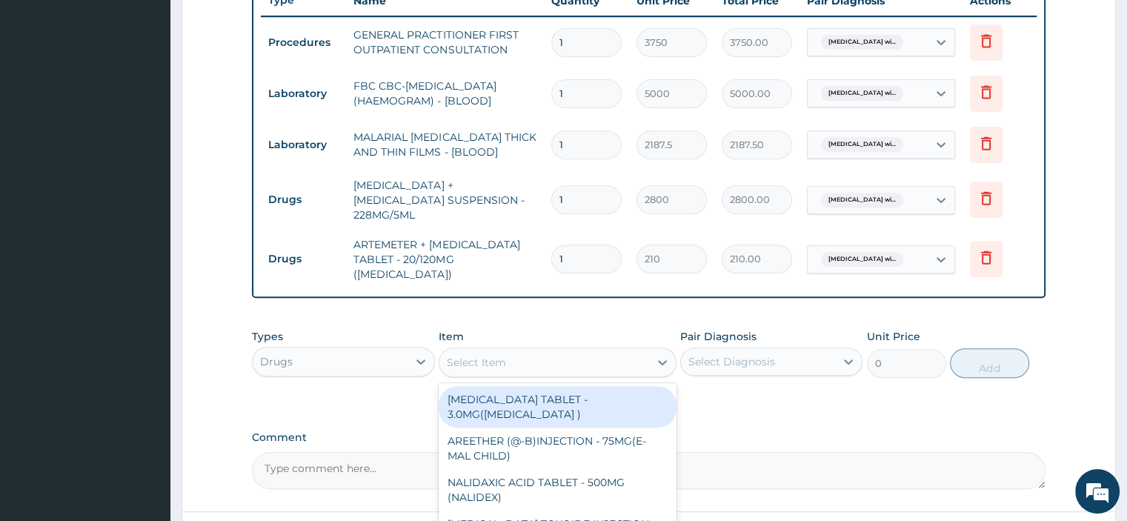
click at [542, 350] on div "Select Item" at bounding box center [544, 362] width 210 height 24
type input "[MEDICAL_DATA]"
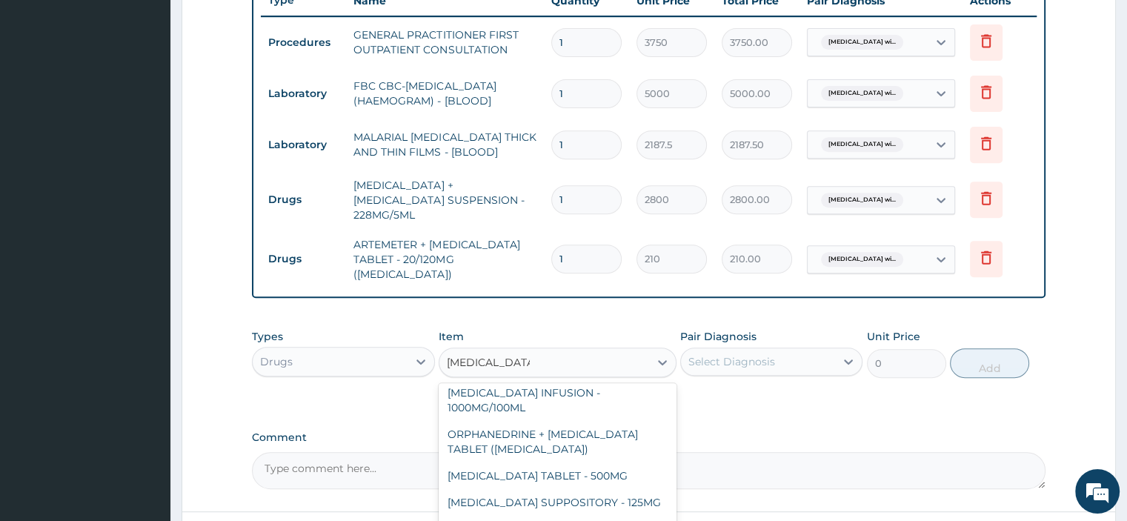
scroll to position [98, 0]
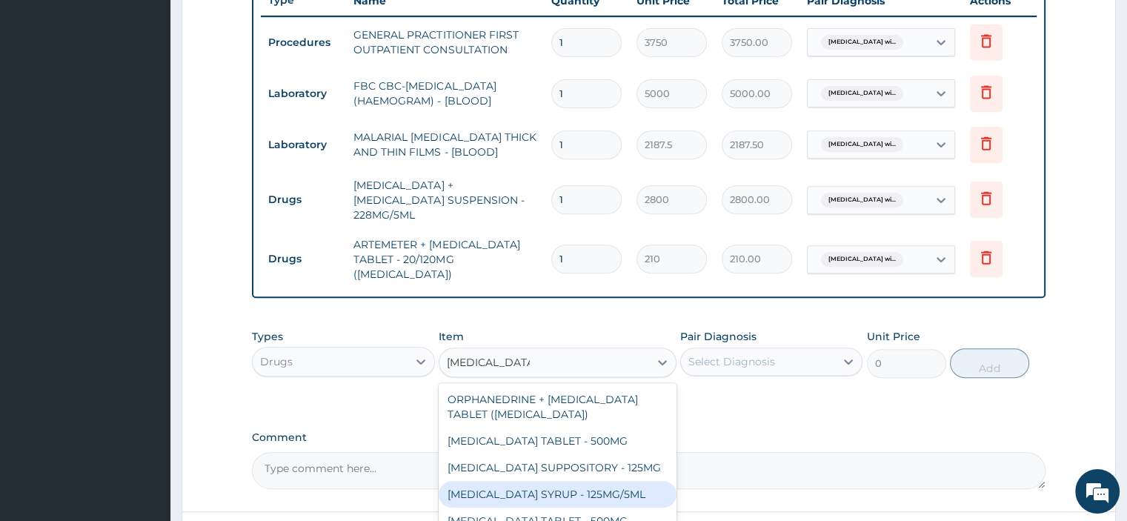
click at [566, 481] on div "[MEDICAL_DATA] SYRUP - 125MG/5ML" at bounding box center [558, 494] width 238 height 27
type input "840"
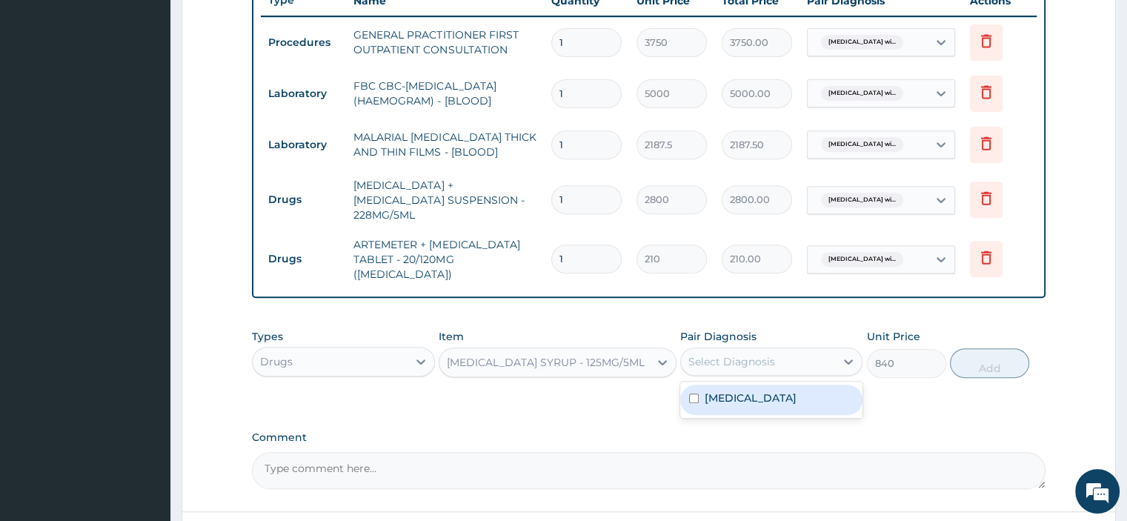
click at [740, 354] on div "Select Diagnosis" at bounding box center [731, 361] width 87 height 15
click at [740, 390] on label "[MEDICAL_DATA]" at bounding box center [751, 397] width 92 height 15
checkbox input "true"
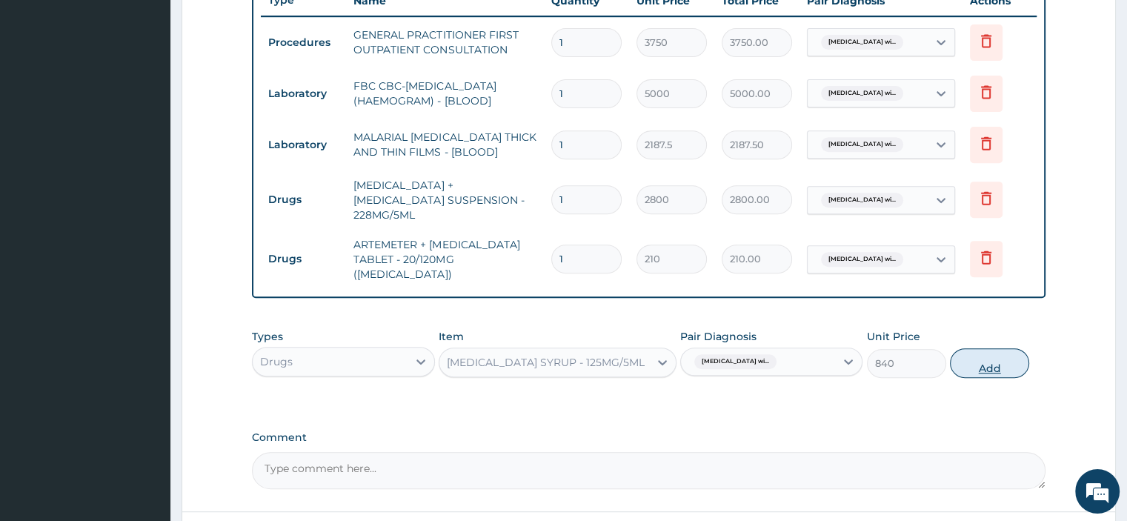
click at [975, 350] on button "Add" at bounding box center [989, 363] width 79 height 30
type input "0"
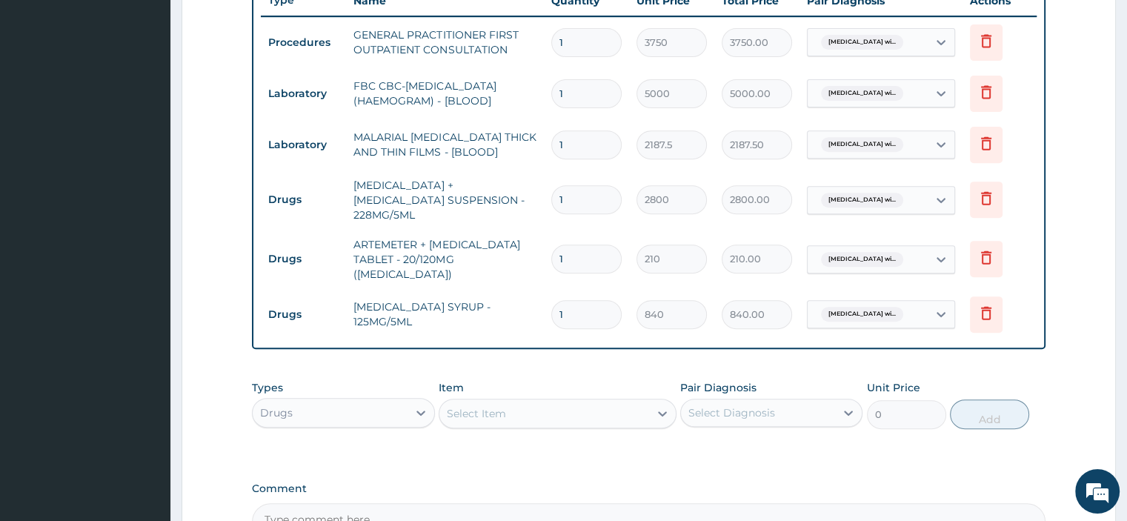
click at [598, 402] on div "Select Item" at bounding box center [544, 414] width 210 height 24
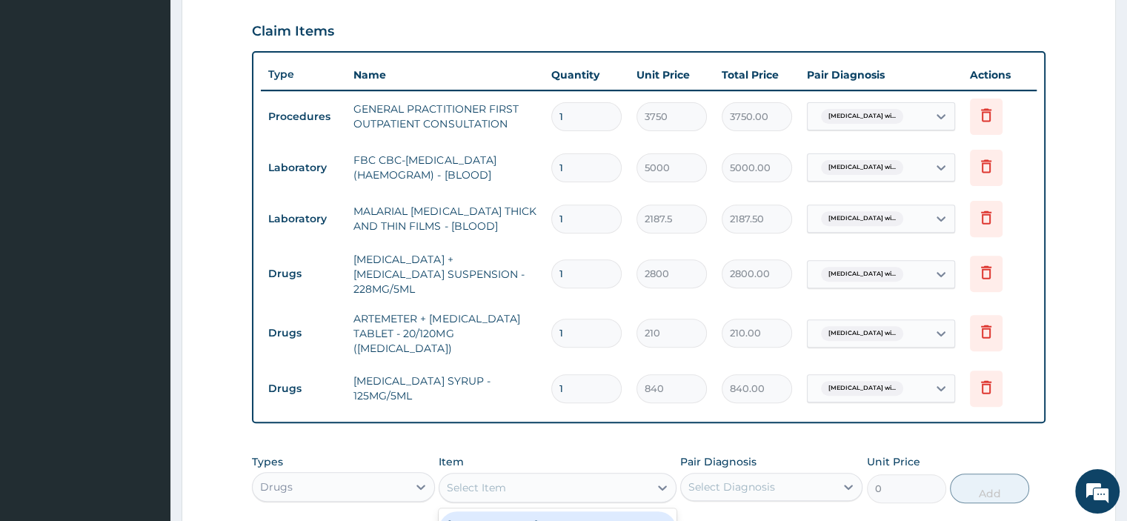
scroll to position [426, 0]
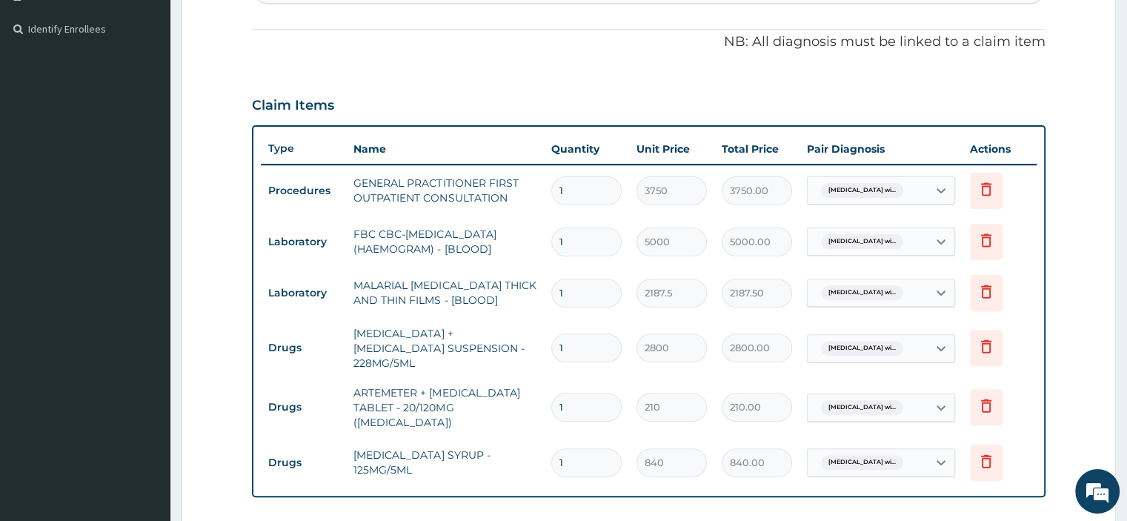
click at [580, 393] on input "1" at bounding box center [586, 407] width 70 height 29
type input "0.00"
type input "6"
type input "1260.00"
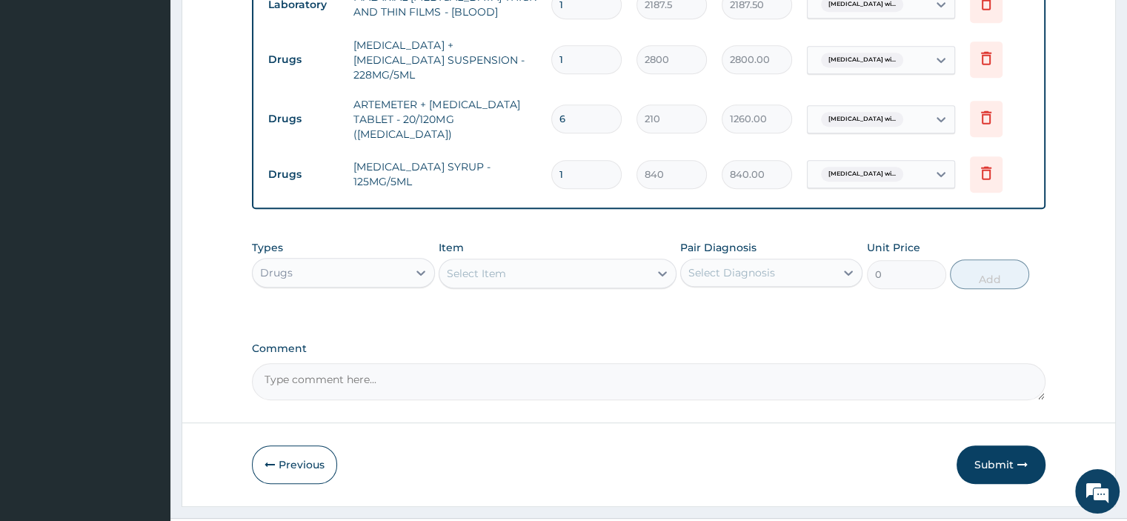
scroll to position [722, 0]
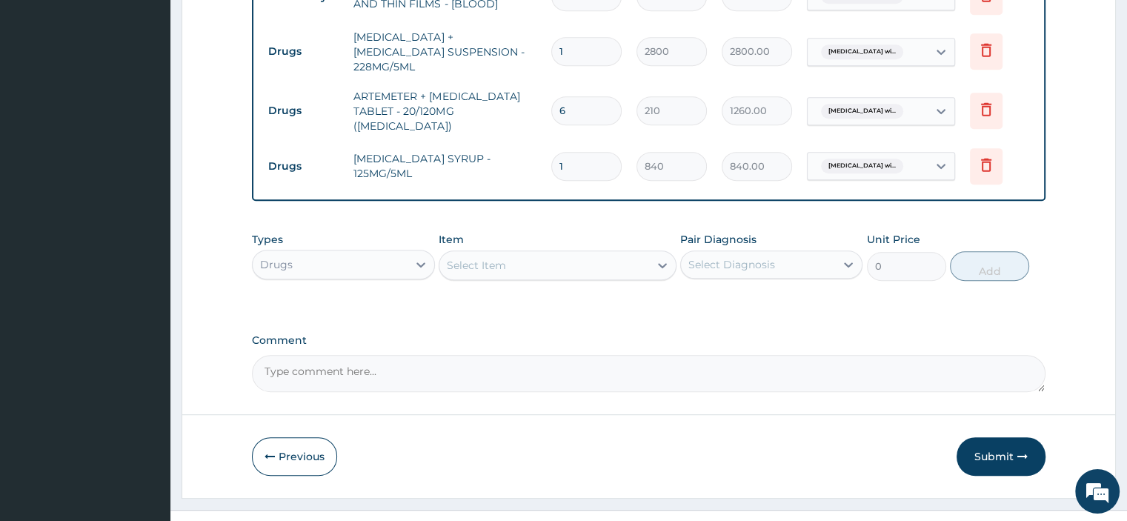
type input "6"
